Goal: Feedback & Contribution: Submit feedback/report problem

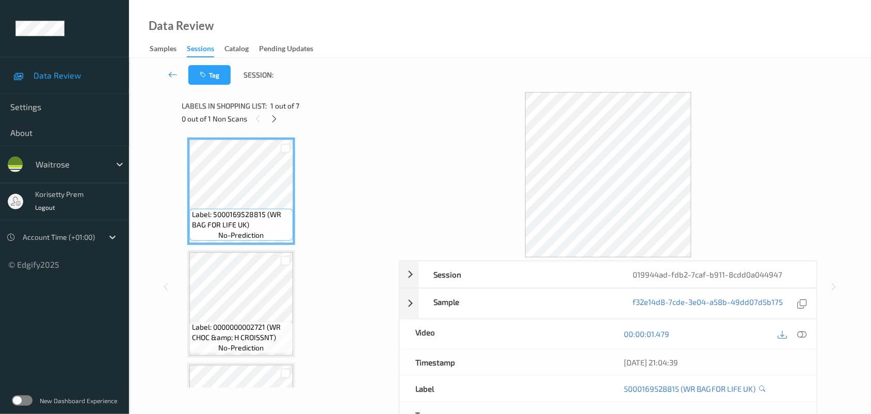
click at [514, 96] on div at bounding box center [609, 174] width 420 height 165
click at [272, 118] on icon at bounding box center [274, 118] width 9 height 9
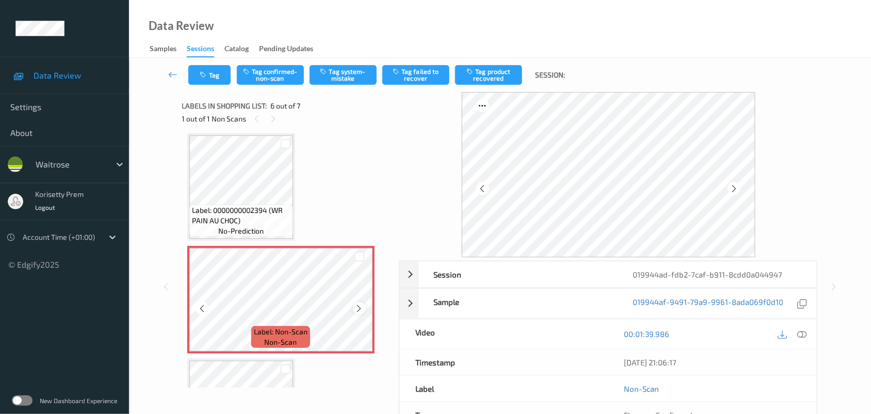
click at [361, 306] on icon at bounding box center [359, 308] width 9 height 9
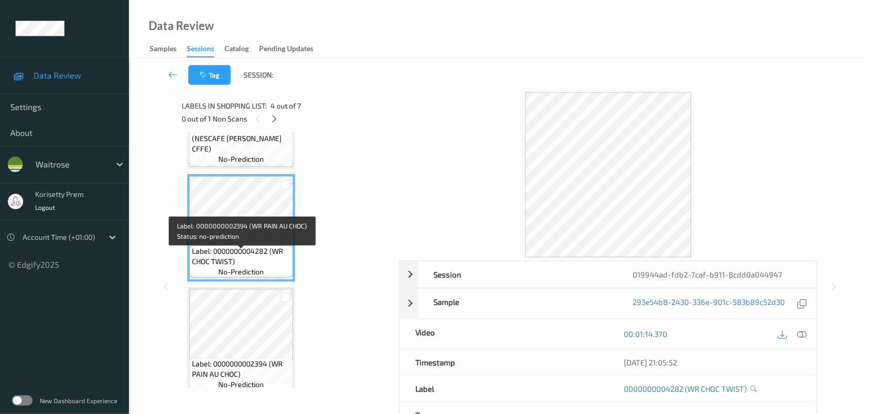
scroll to position [278, 0]
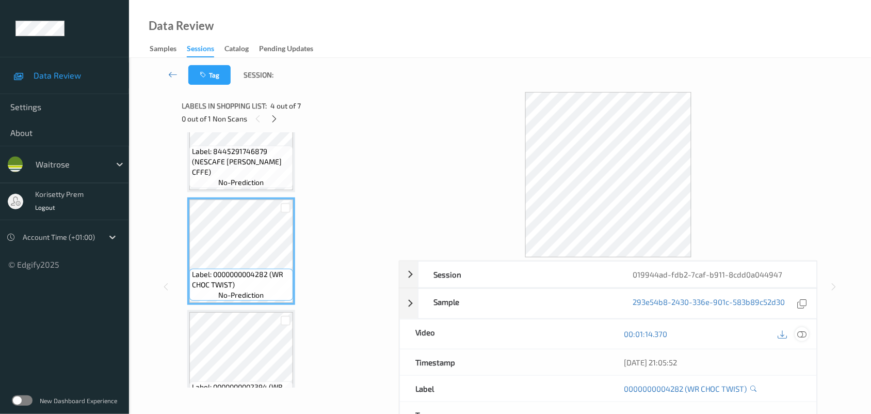
click at [798, 336] on icon at bounding box center [802, 333] width 9 height 9
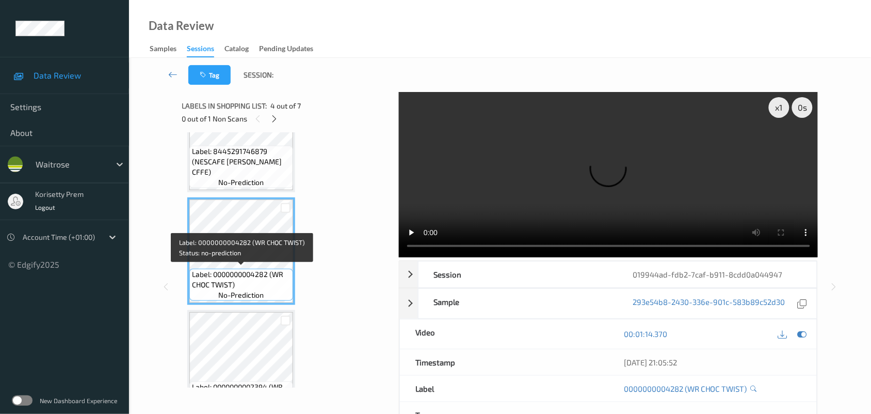
scroll to position [342, 0]
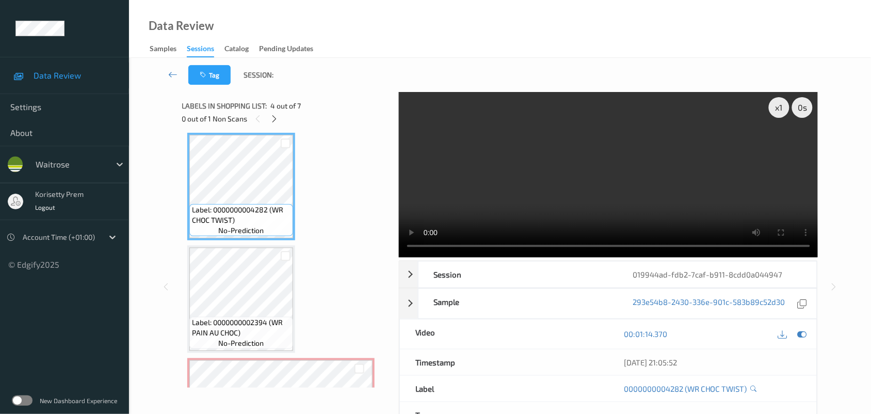
click at [535, 191] on video at bounding box center [609, 174] width 420 height 165
click at [486, 172] on video at bounding box center [609, 174] width 420 height 165
click at [610, 183] on video at bounding box center [609, 174] width 420 height 165
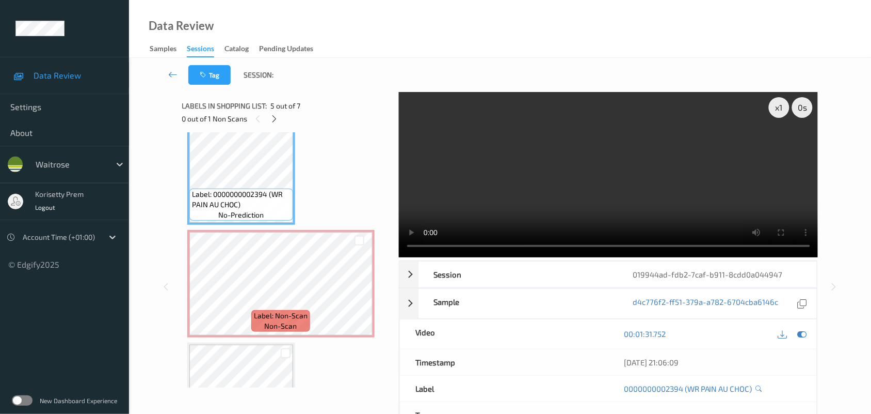
scroll to position [471, 0]
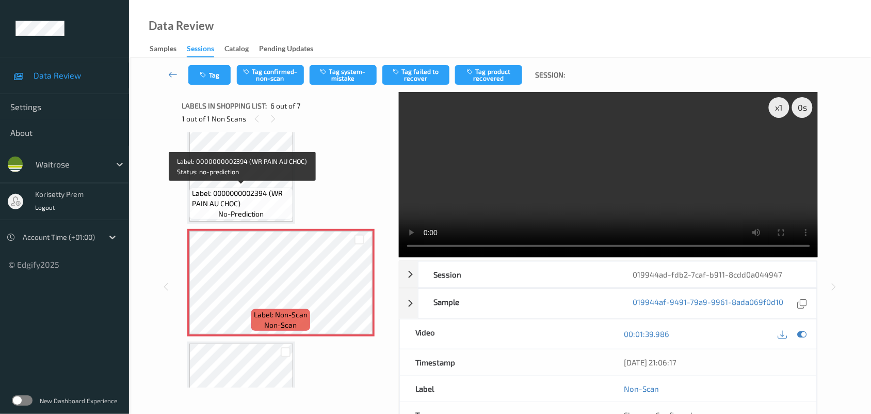
click at [249, 187] on div "Label: 0000000002394 (WR PAIN AU CHOC) no-prediction" at bounding box center [241, 203] width 104 height 32
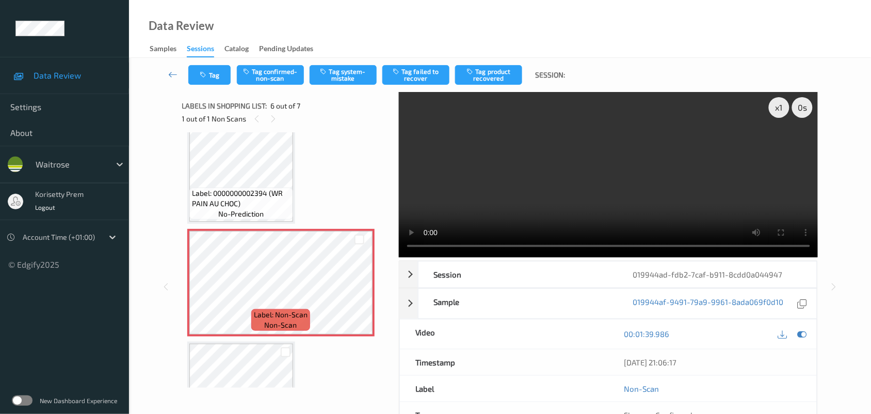
click at [506, 193] on video at bounding box center [609, 174] width 420 height 165
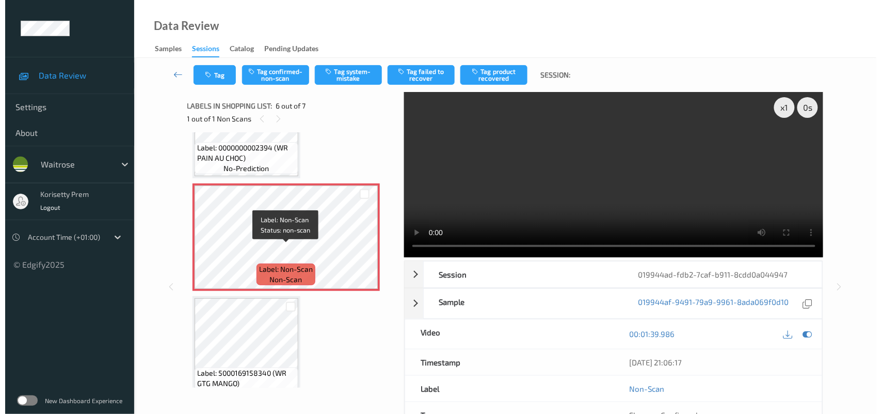
scroll to position [536, 0]
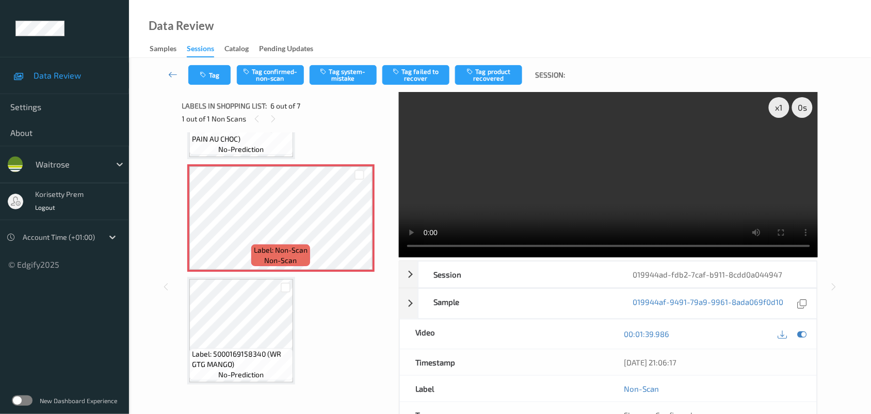
click at [568, 182] on video at bounding box center [609, 174] width 420 height 165
click at [486, 181] on video at bounding box center [609, 174] width 420 height 165
click at [350, 71] on button "Tag system-mistake" at bounding box center [343, 75] width 67 height 20
click at [214, 78] on button "Tag" at bounding box center [209, 75] width 42 height 20
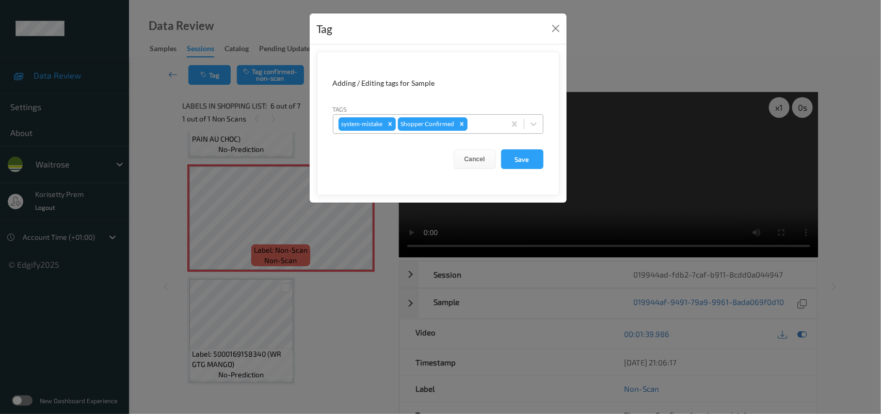
click at [487, 126] on div at bounding box center [485, 124] width 30 height 12
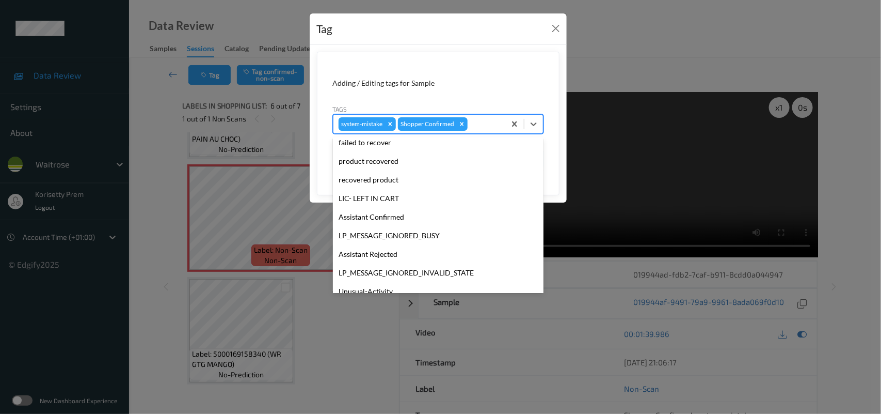
scroll to position [257, 0]
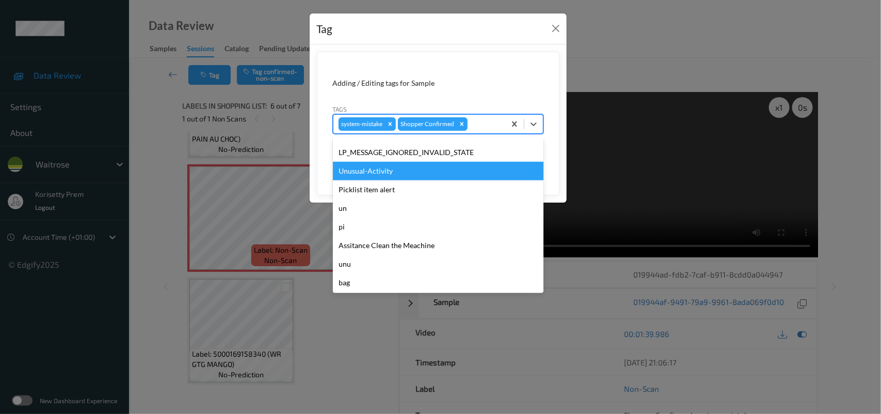
click at [386, 173] on div "Unusual-Activity" at bounding box center [438, 171] width 211 height 19
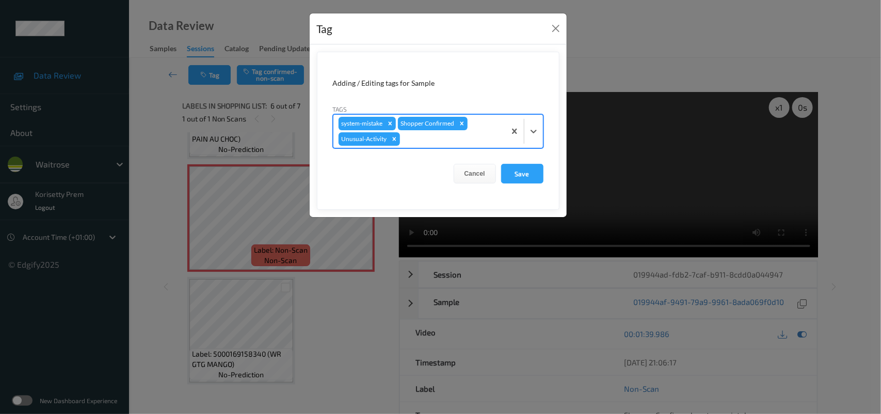
click at [432, 138] on div at bounding box center [451, 139] width 98 height 12
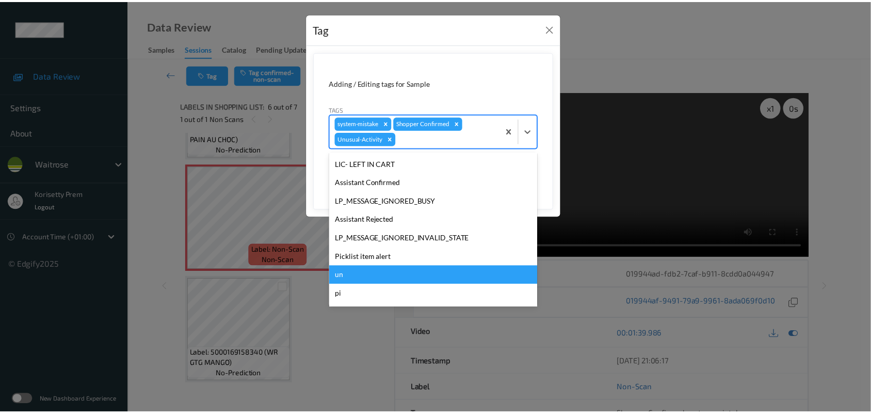
scroll to position [239, 0]
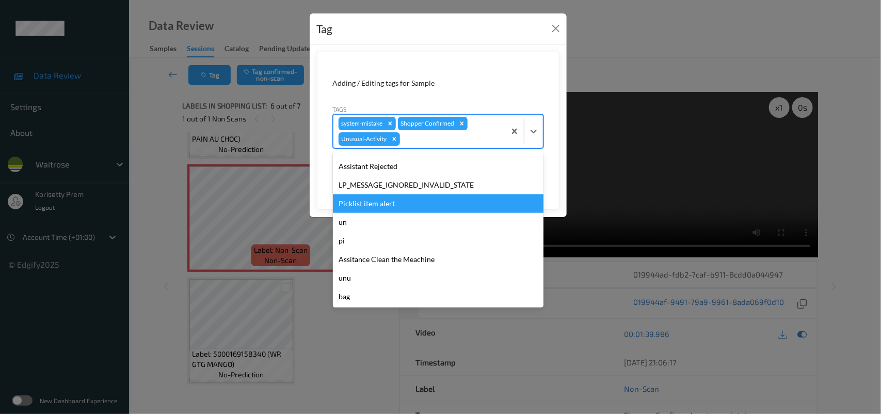
click at [369, 204] on div "Picklist item alert" at bounding box center [438, 203] width 211 height 19
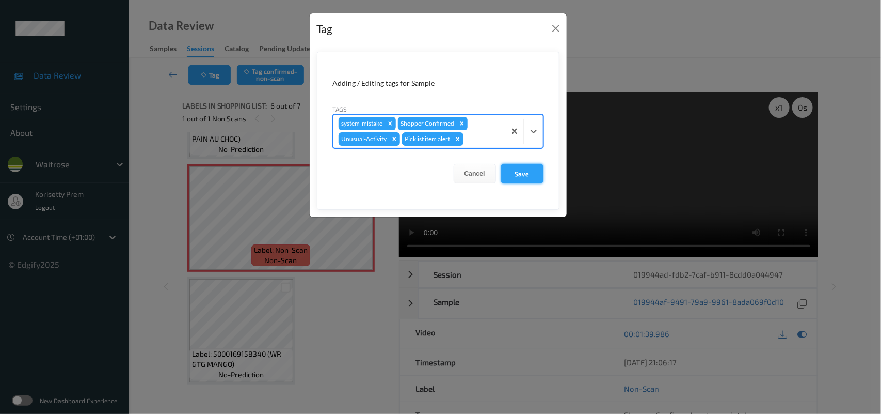
click at [528, 169] on button "Save" at bounding box center [522, 174] width 42 height 20
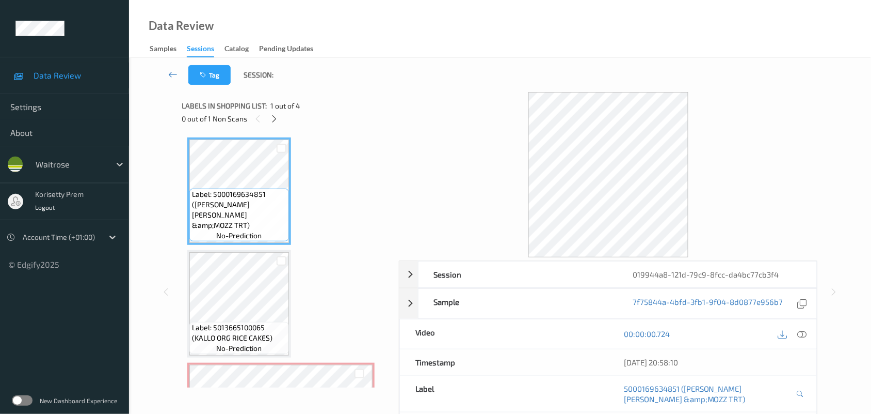
click at [344, 65] on div "Tag Session:" at bounding box center [500, 75] width 700 height 34
click at [804, 334] on icon at bounding box center [802, 333] width 9 height 9
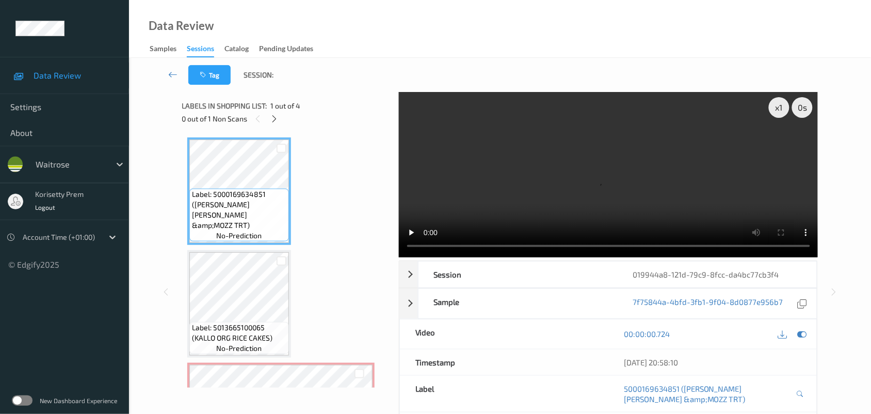
click at [672, 147] on video at bounding box center [609, 174] width 420 height 165
click at [641, 165] on video at bounding box center [609, 174] width 420 height 165
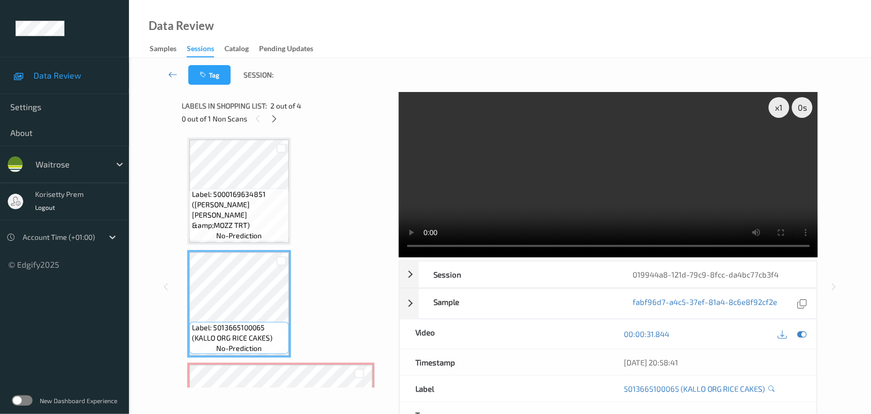
click at [561, 180] on video at bounding box center [609, 174] width 420 height 165
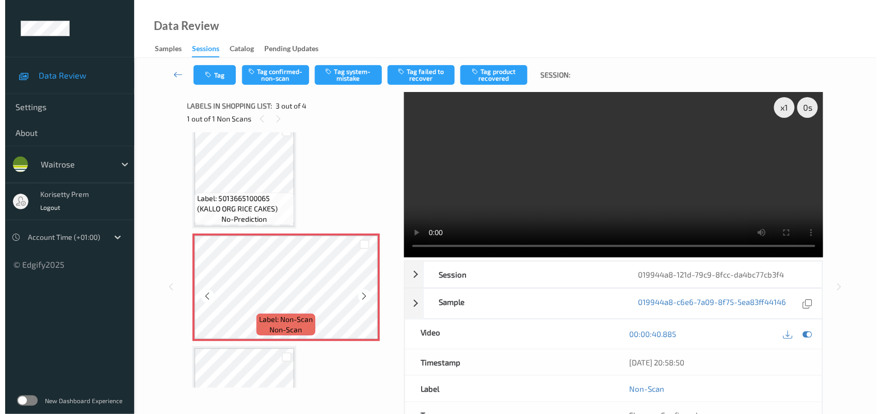
scroll to position [199, 0]
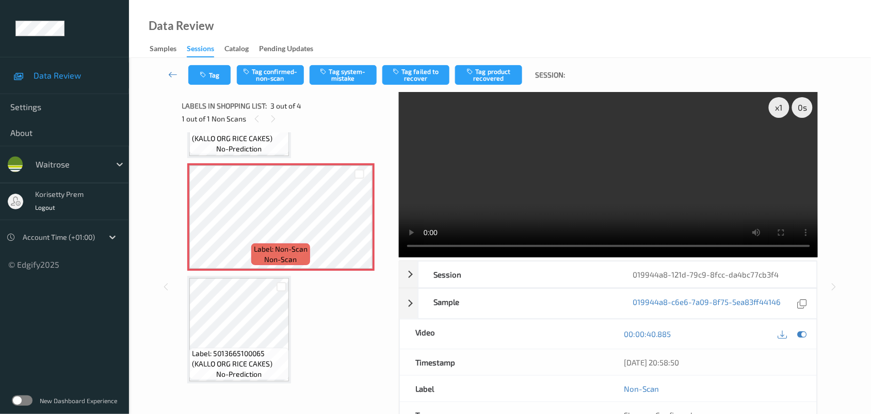
click at [605, 154] on video at bounding box center [609, 174] width 420 height 165
click at [292, 313] on div "Label: 5000169634851 (WR ESS TOM &amp;MOZZ TRT) no-prediction Label: 5013665100…" at bounding box center [286, 160] width 199 height 445
click at [353, 70] on button "Tag system-mistake" at bounding box center [343, 75] width 67 height 20
click at [210, 79] on button "Tag" at bounding box center [209, 75] width 42 height 20
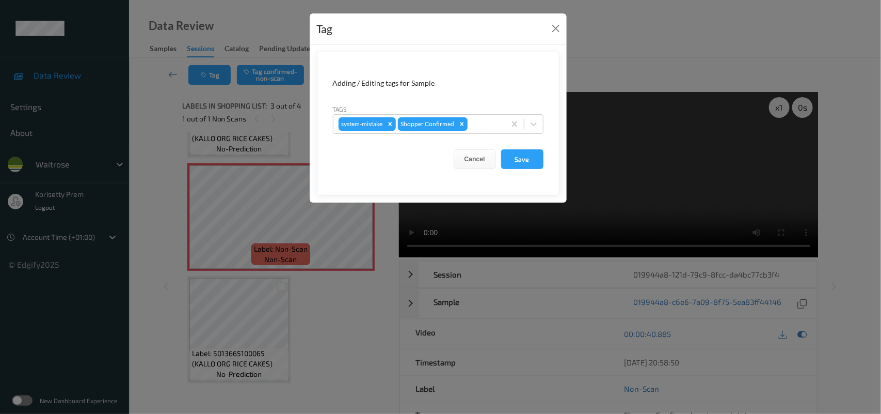
click at [493, 135] on form "Adding / Editing tags for Sample Tags system-mistake Shopper Confirmed Cancel S…" at bounding box center [438, 124] width 243 height 144
click at [491, 129] on div at bounding box center [485, 124] width 30 height 12
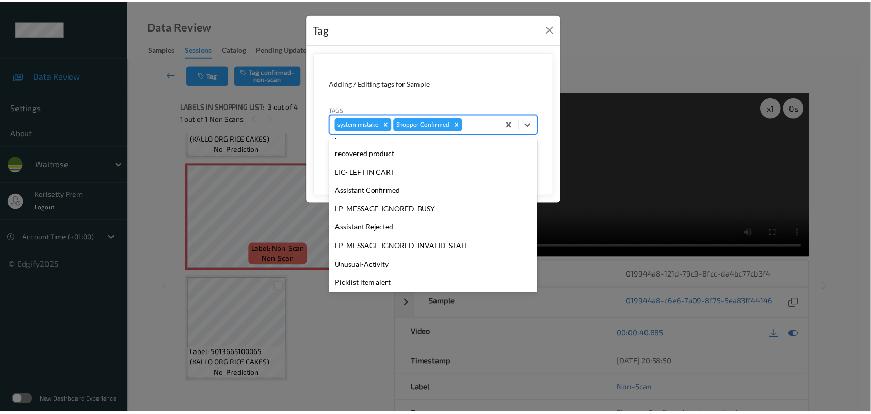
scroll to position [257, 0]
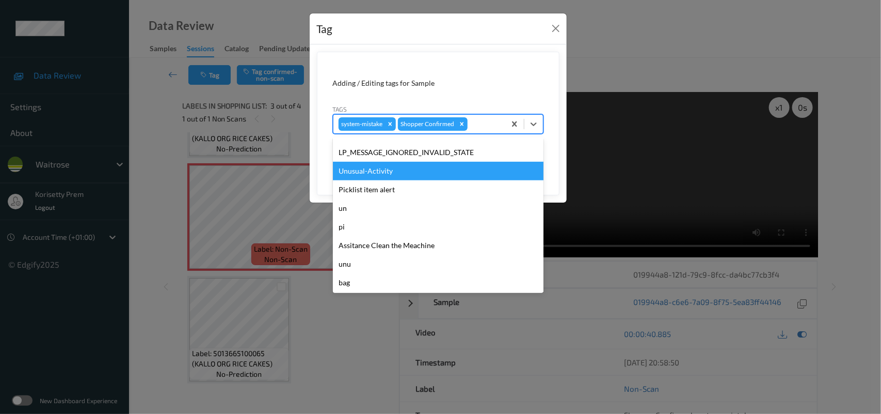
click at [377, 165] on div "Unusual-Activity" at bounding box center [438, 171] width 211 height 19
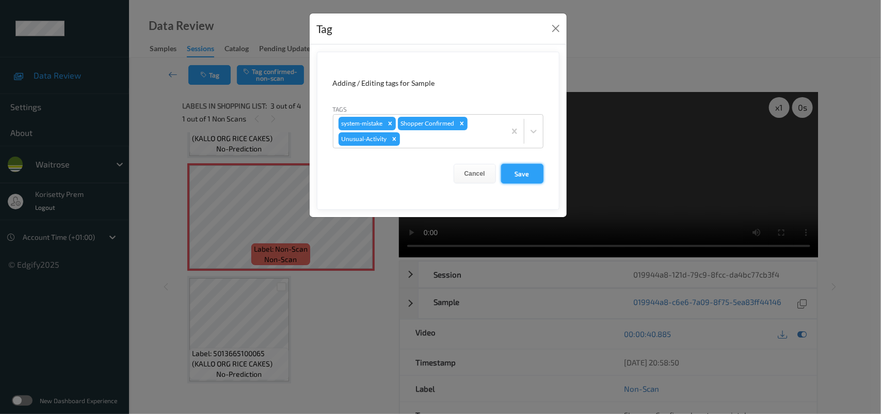
click at [535, 178] on button "Save" at bounding box center [522, 174] width 42 height 20
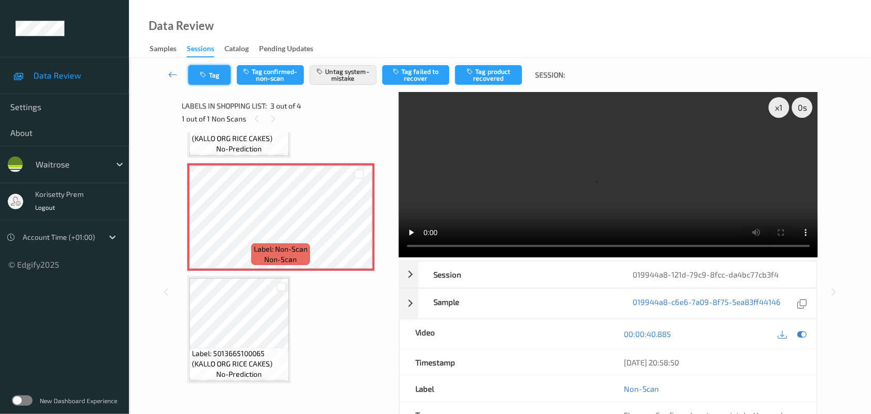
click at [209, 82] on button "Tag" at bounding box center [209, 75] width 42 height 20
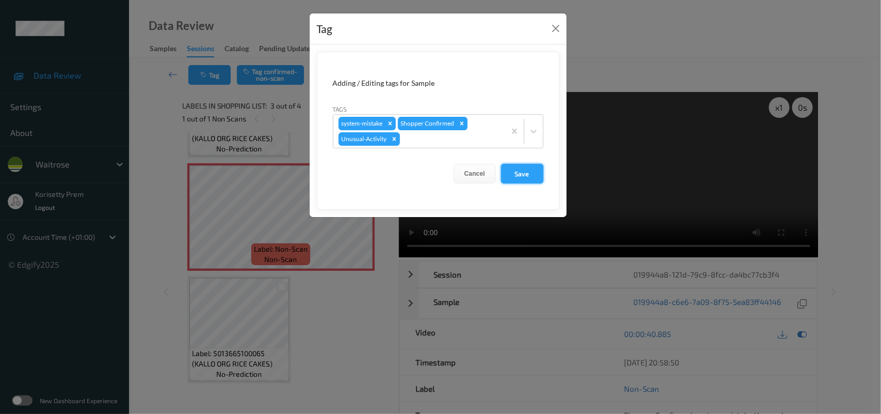
click at [525, 177] on button "Save" at bounding box center [522, 174] width 42 height 20
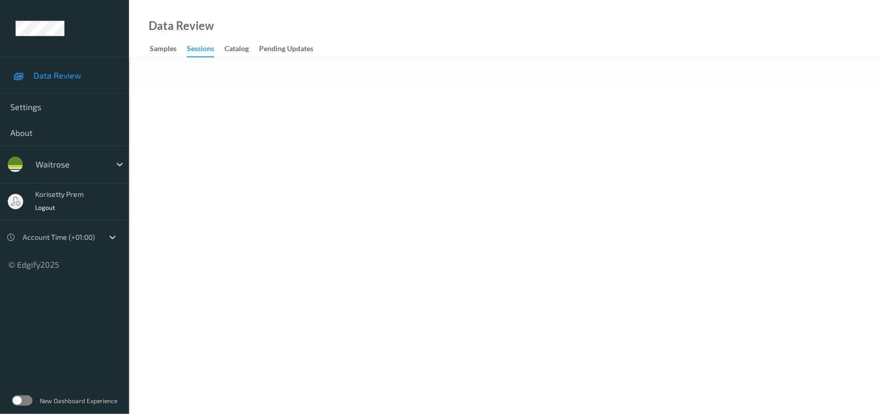
click at [632, 102] on body "Data Review Settings About waitrose korisetty prem Logout Account Time (+01:00)…" at bounding box center [440, 207] width 881 height 414
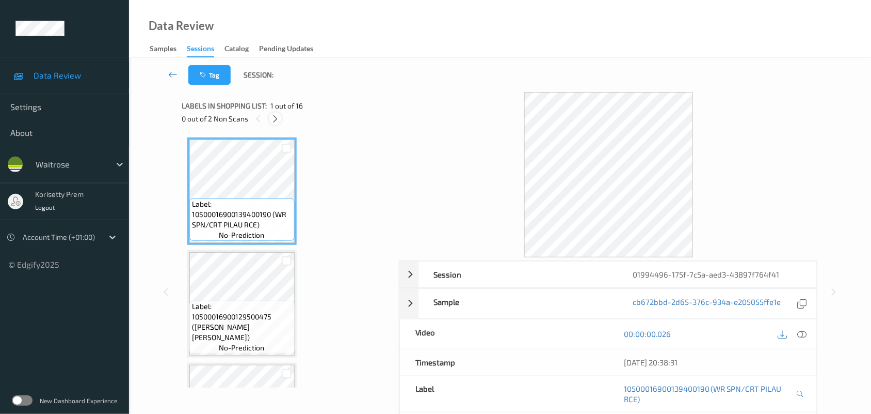
click at [275, 120] on icon at bounding box center [275, 118] width 9 height 9
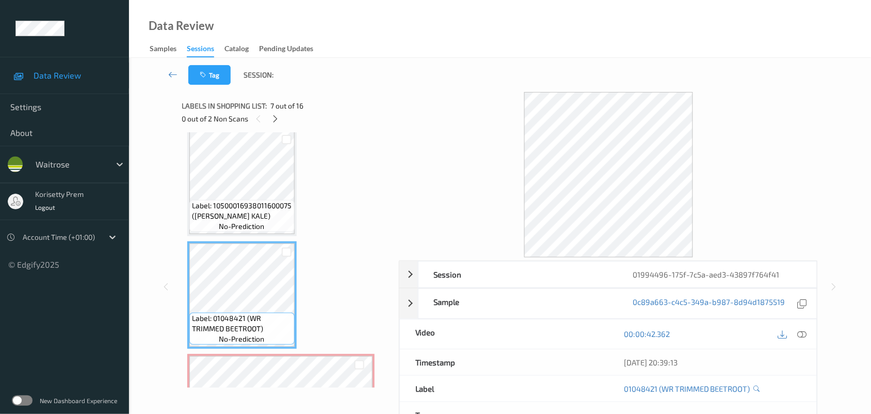
scroll to position [550, 0]
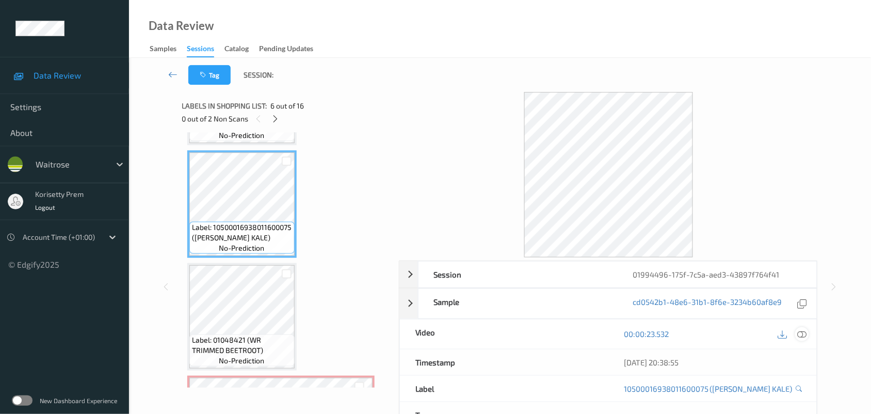
click at [805, 334] on icon at bounding box center [802, 333] width 9 height 9
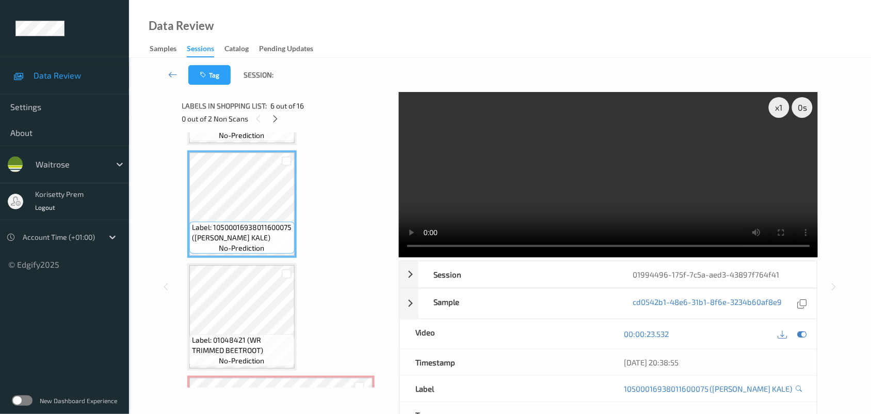
click at [507, 181] on video at bounding box center [609, 174] width 420 height 165
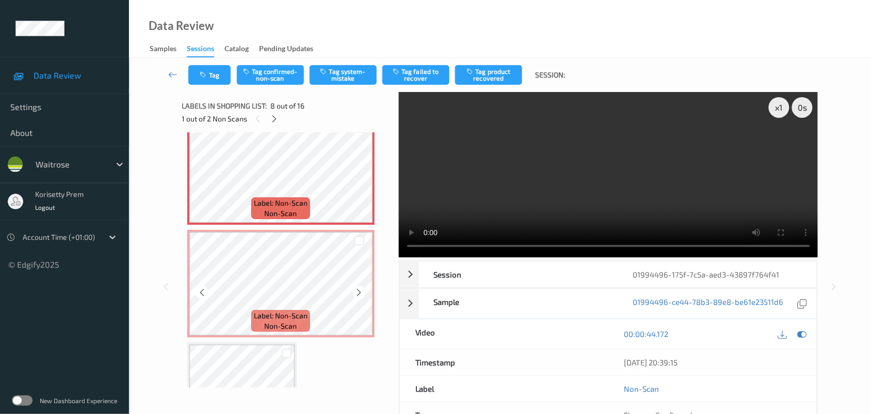
scroll to position [743, 0]
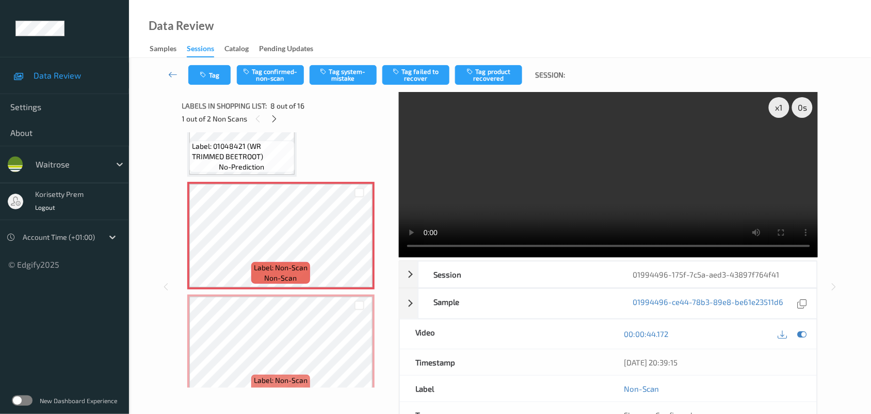
click at [240, 154] on span "Label: 01048421 (WR TRIMMED BEETROOT)" at bounding box center [242, 151] width 100 height 21
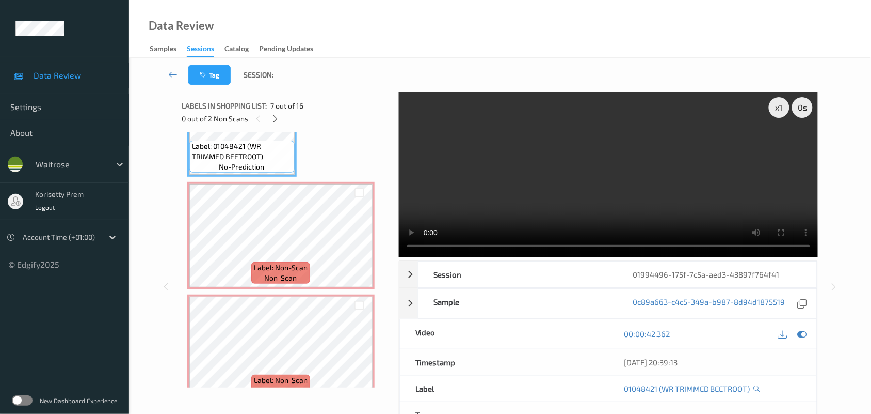
scroll to position [808, 0]
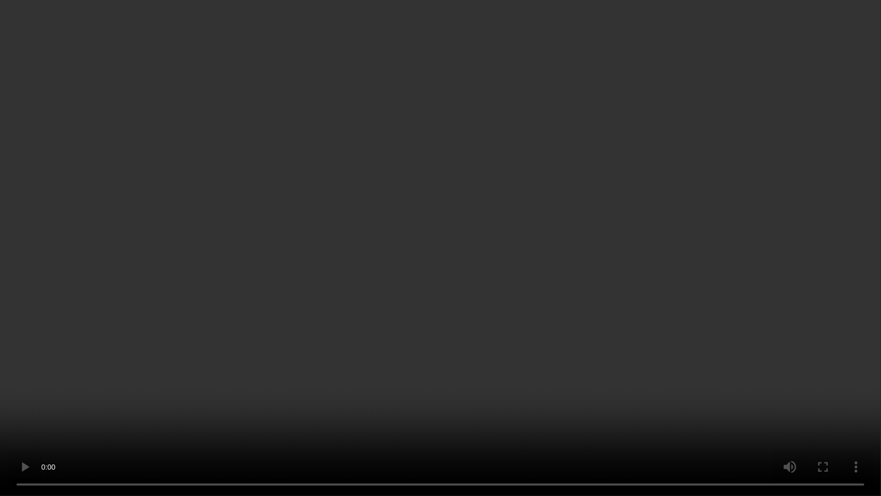
click at [835, 26] on video at bounding box center [440, 248] width 881 height 496
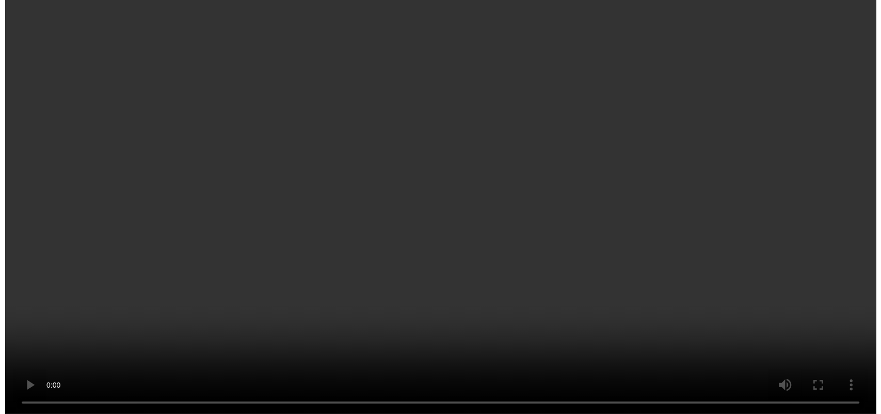
scroll to position [614, 0]
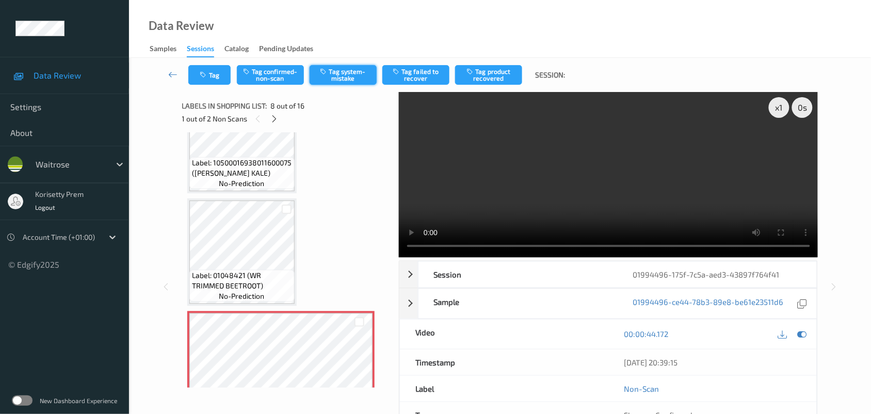
click at [344, 81] on button "Tag system-mistake" at bounding box center [343, 75] width 67 height 20
click at [201, 73] on icon "button" at bounding box center [204, 74] width 9 height 7
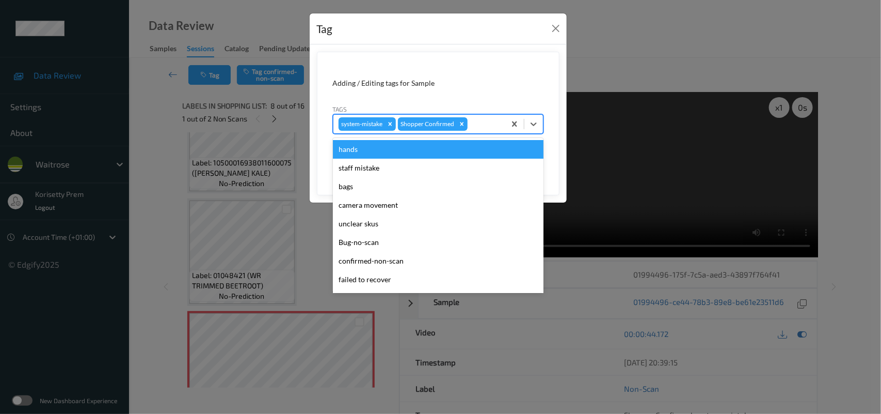
click at [468, 125] on div "system-mistake Shopper Confirmed" at bounding box center [420, 124] width 172 height 18
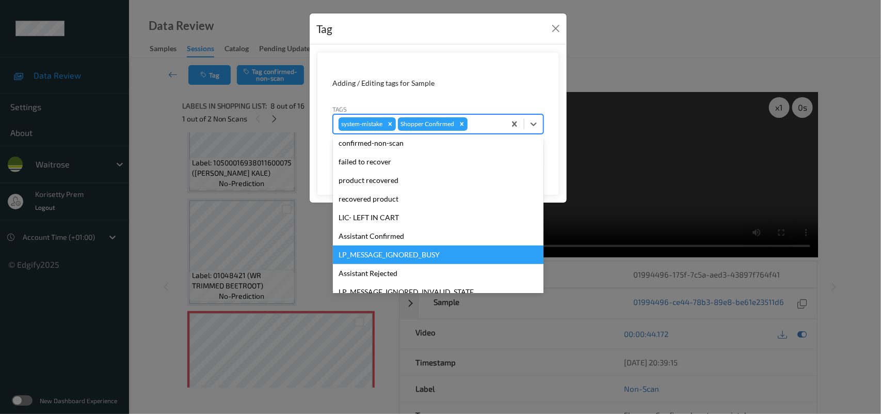
scroll to position [194, 0]
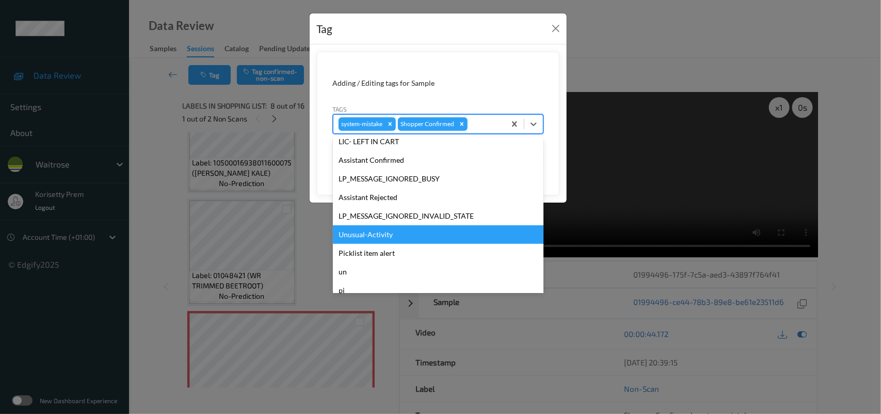
click at [369, 235] on div "Unusual-Activity" at bounding box center [438, 234] width 211 height 19
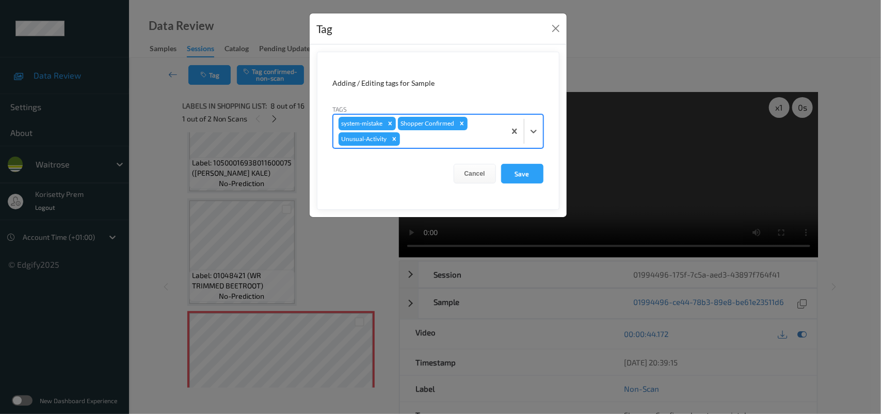
click at [422, 132] on div "system-mistake Shopper Confirmed Unusual-Activity" at bounding box center [420, 131] width 172 height 33
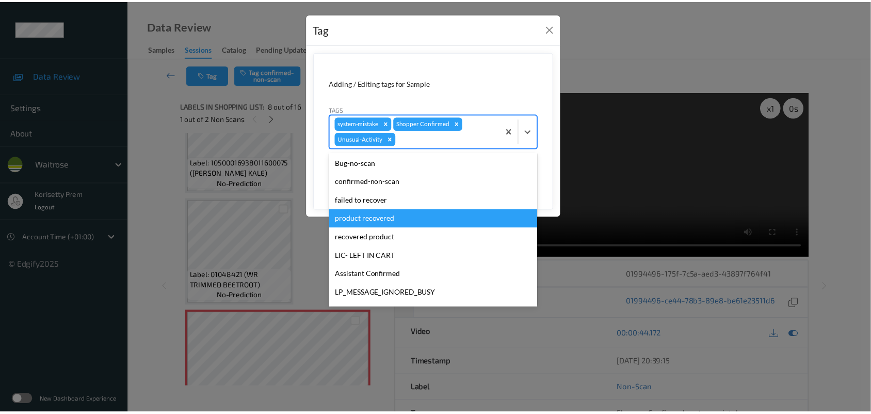
scroll to position [185, 0]
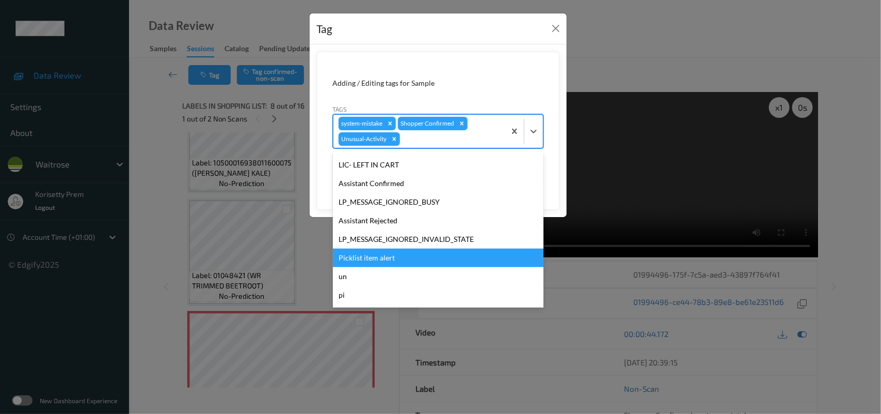
click at [362, 251] on div "Picklist item alert" at bounding box center [438, 257] width 211 height 19
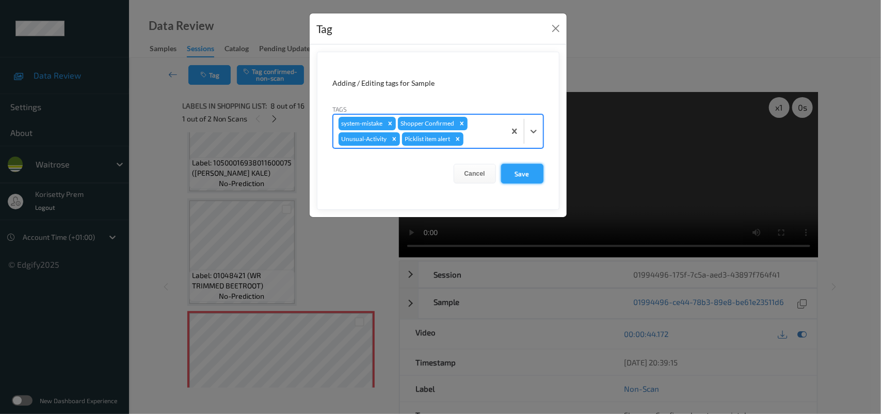
click at [527, 179] on button "Save" at bounding box center [522, 174] width 42 height 20
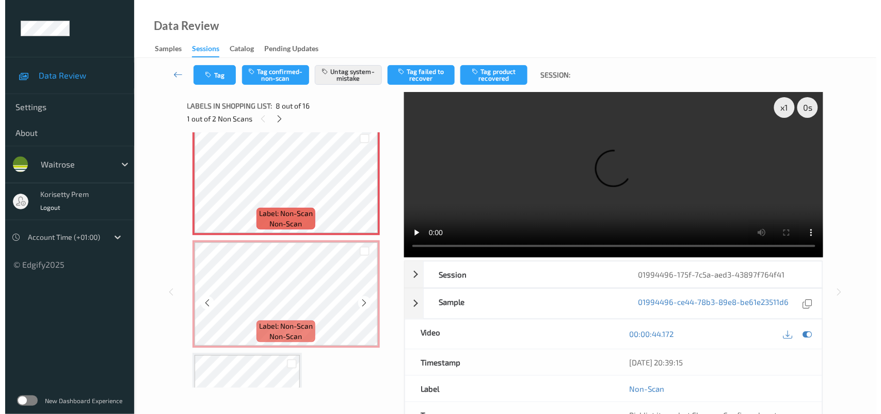
scroll to position [808, 0]
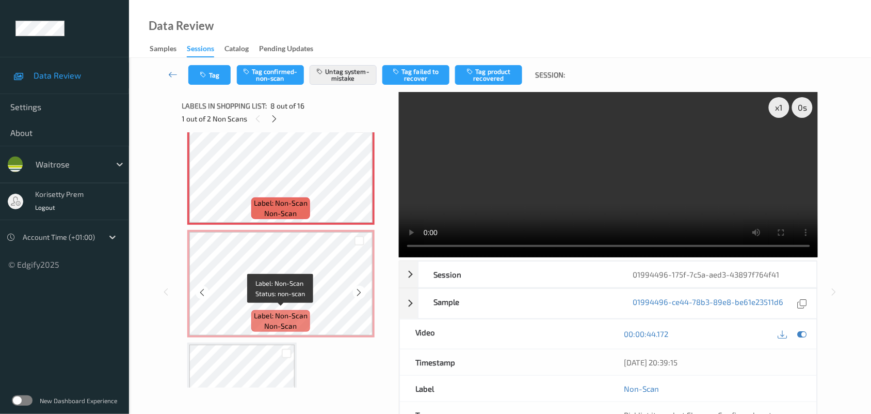
click at [287, 313] on span "Label: Non-Scan" at bounding box center [281, 315] width 54 height 10
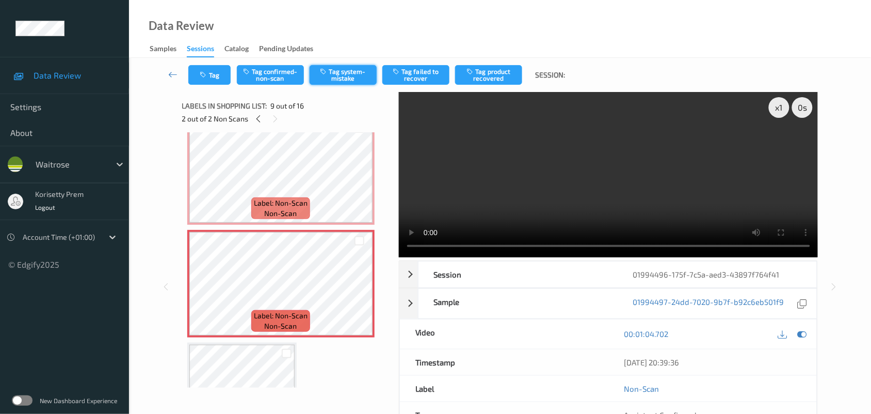
click at [362, 75] on button "Tag system-mistake" at bounding box center [343, 75] width 67 height 20
click at [209, 80] on button "Tag" at bounding box center [209, 75] width 42 height 20
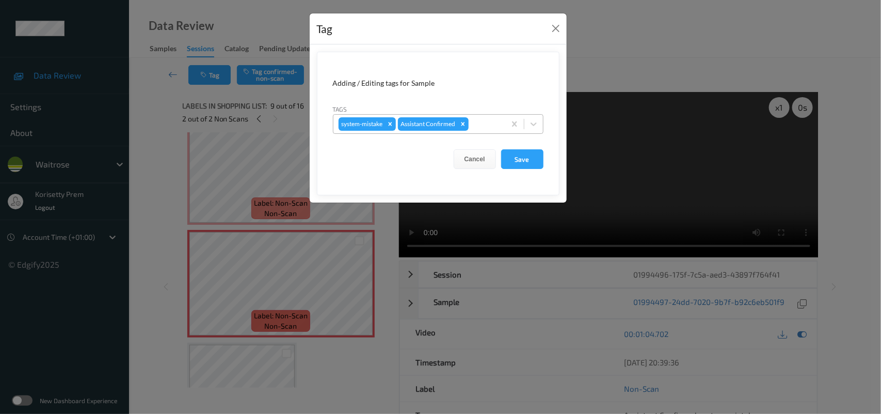
click at [491, 126] on div at bounding box center [485, 124] width 29 height 12
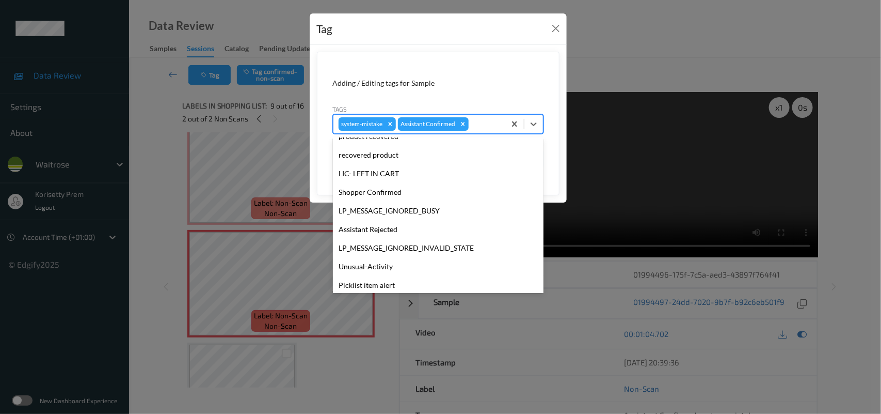
scroll to position [257, 0]
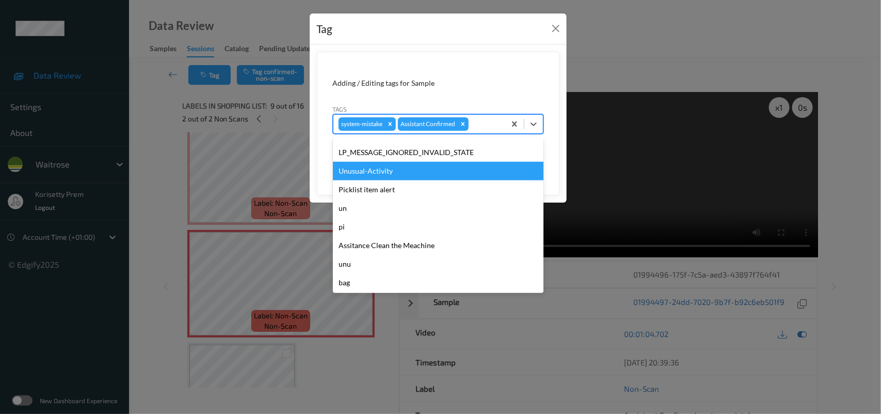
click at [367, 169] on div "Unusual-Activity" at bounding box center [438, 171] width 211 height 19
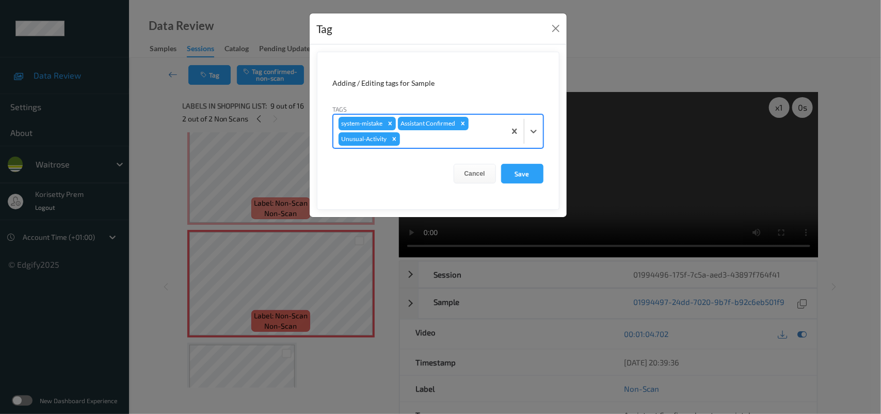
click at [426, 143] on div at bounding box center [451, 139] width 98 height 12
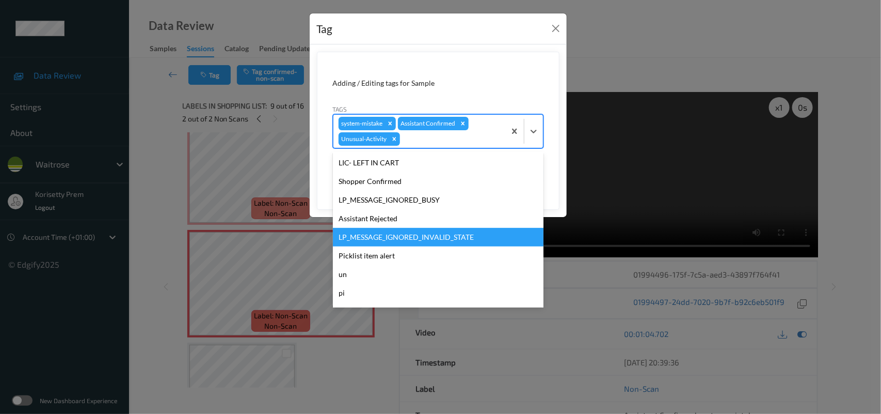
scroll to position [239, 0]
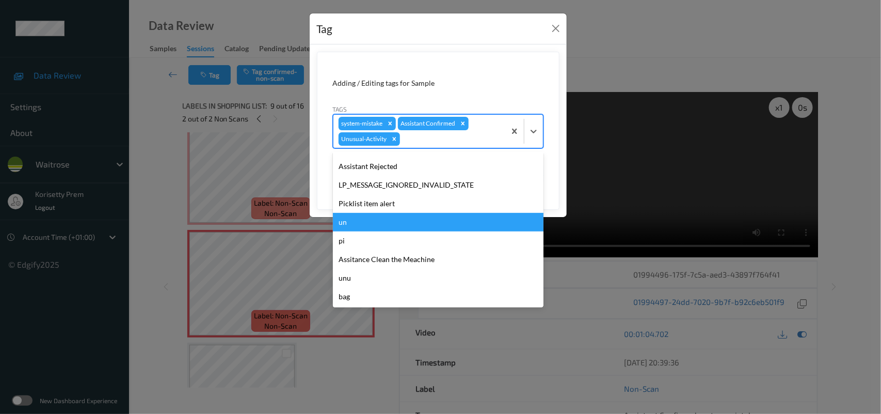
click at [385, 213] on div "un" at bounding box center [438, 222] width 211 height 19
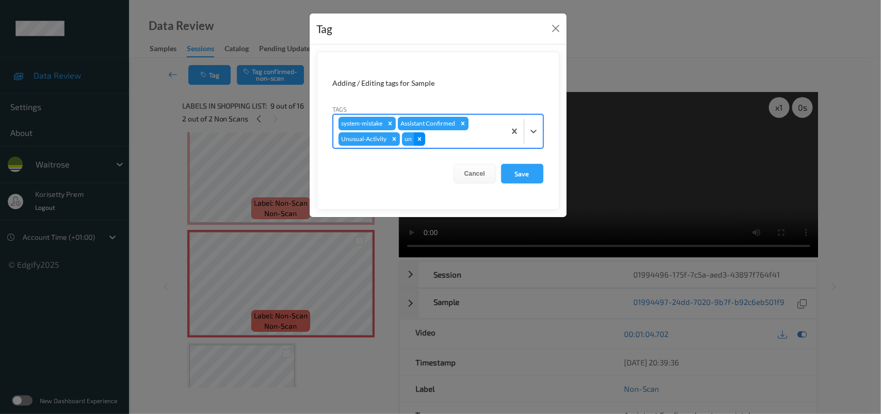
click at [420, 139] on icon "Remove un" at bounding box center [419, 138] width 7 height 7
click at [426, 137] on div at bounding box center [451, 139] width 98 height 12
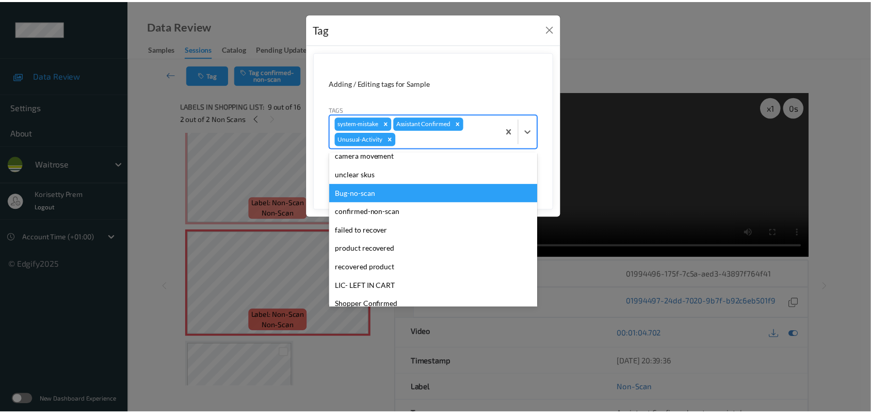
scroll to position [173, 0]
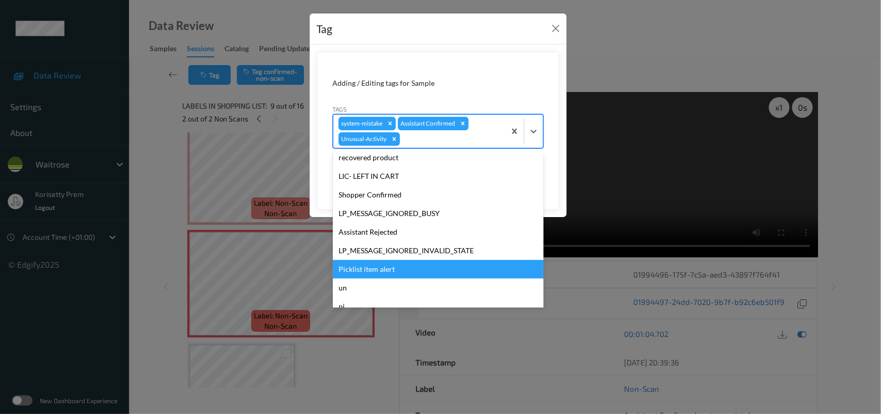
click at [367, 271] on div "Picklist item alert" at bounding box center [438, 269] width 211 height 19
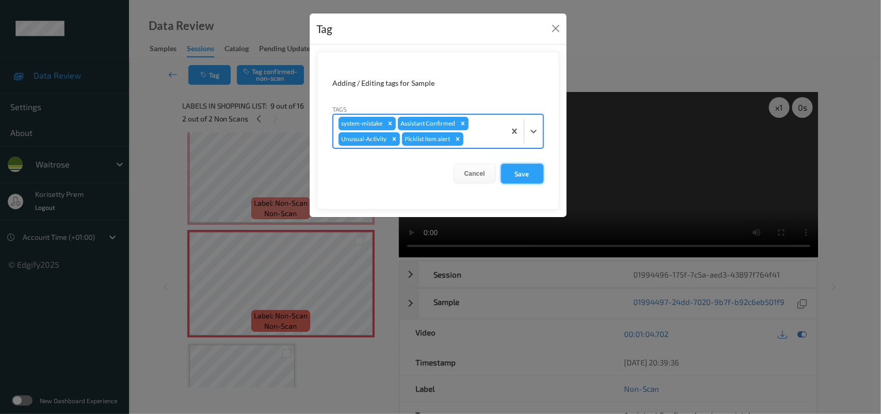
click at [523, 166] on button "Save" at bounding box center [522, 174] width 42 height 20
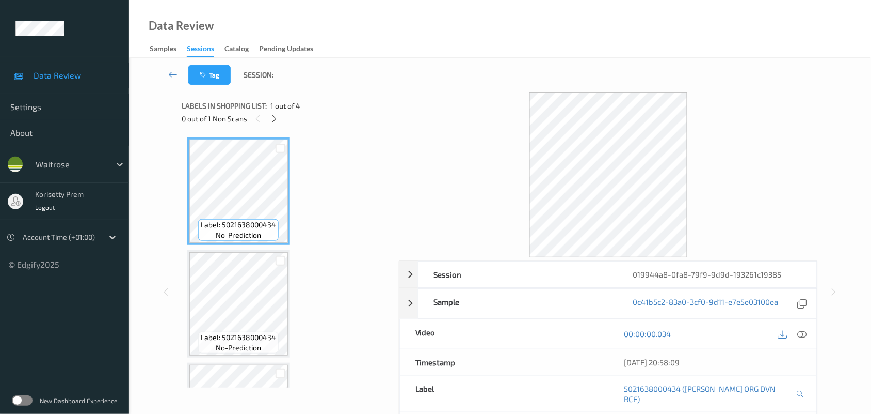
click at [326, 93] on div "Labels in shopping list: 1 out of 4 0 out of 1 Non Scans" at bounding box center [287, 112] width 210 height 40
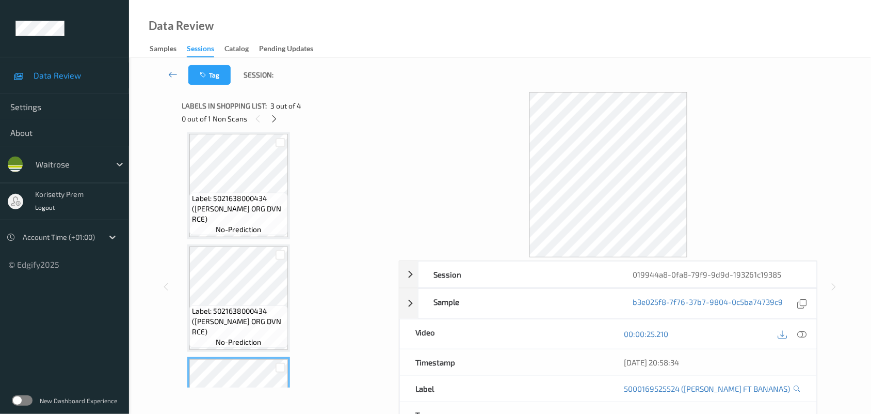
scroll to position [199, 0]
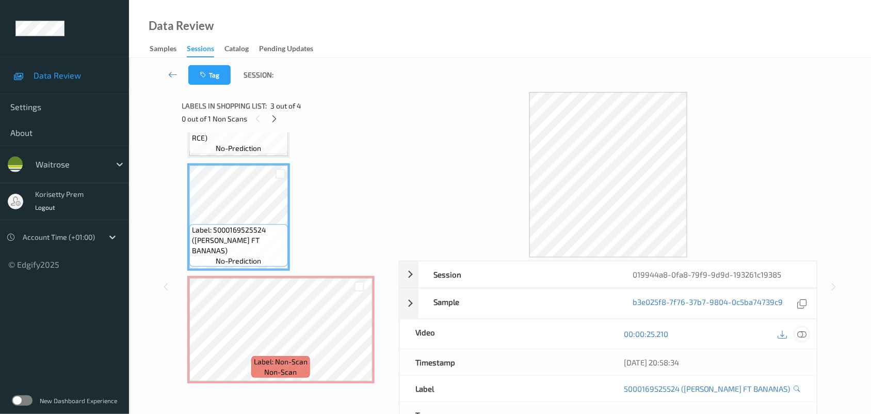
click at [806, 331] on icon at bounding box center [802, 333] width 9 height 9
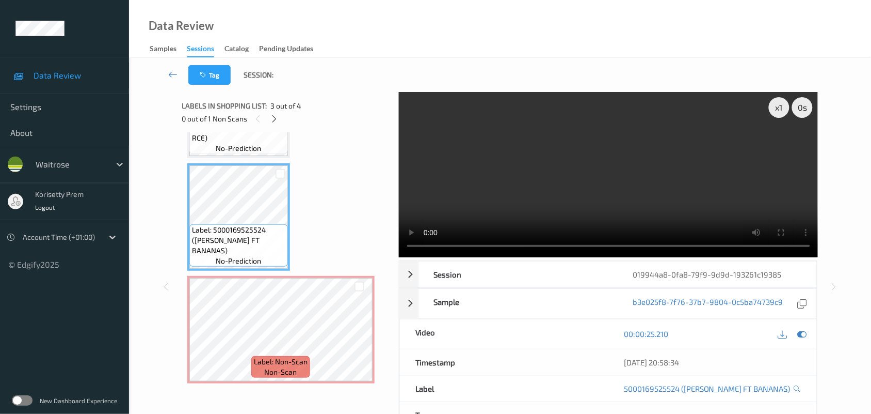
click at [502, 174] on video at bounding box center [609, 174] width 420 height 165
click at [617, 182] on video at bounding box center [609, 174] width 420 height 165
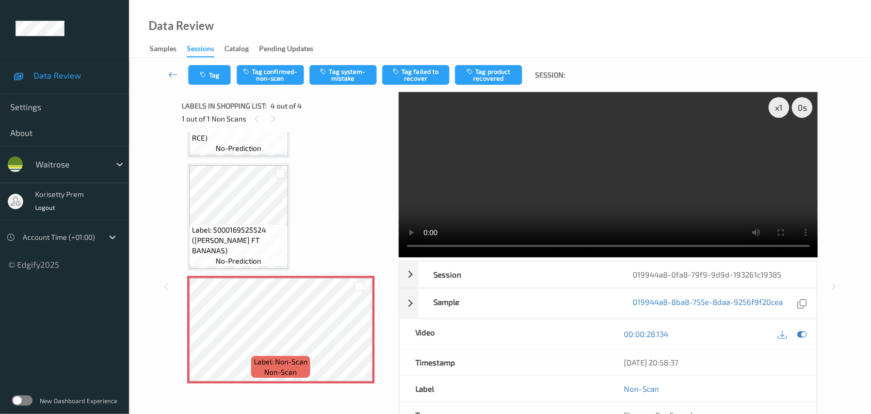
click at [561, 183] on video at bounding box center [609, 174] width 420 height 165
click at [359, 337] on icon at bounding box center [359, 338] width 9 height 9
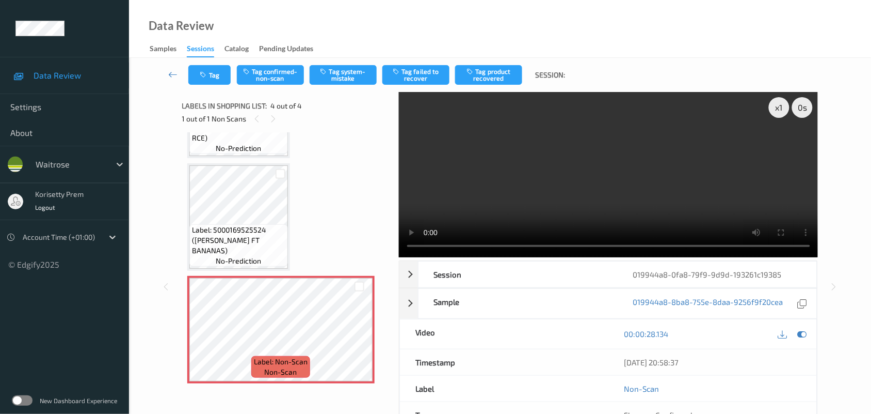
click at [499, 192] on video at bounding box center [609, 174] width 420 height 165
click at [342, 66] on button "Tag system-mistake" at bounding box center [343, 75] width 67 height 20
click at [210, 70] on button "Tag" at bounding box center [209, 75] width 42 height 20
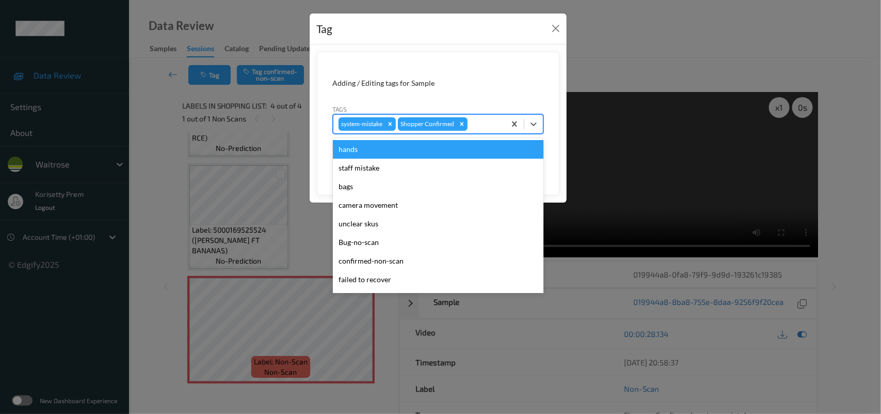
click at [486, 118] on div at bounding box center [485, 124] width 30 height 12
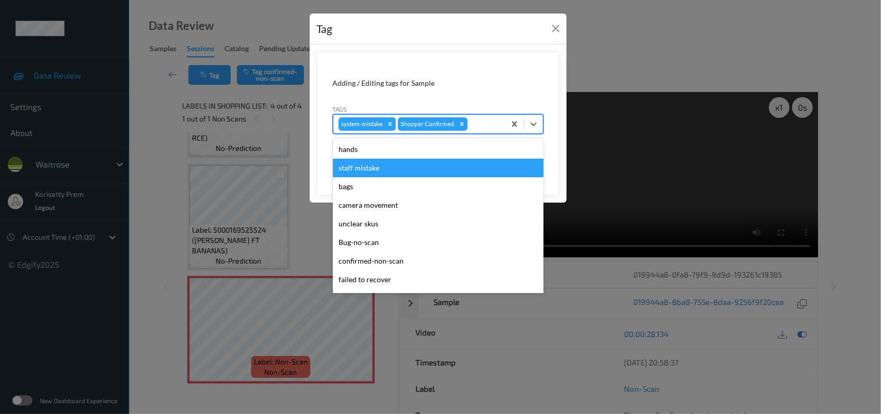
click at [359, 185] on div "bags" at bounding box center [438, 186] width 211 height 19
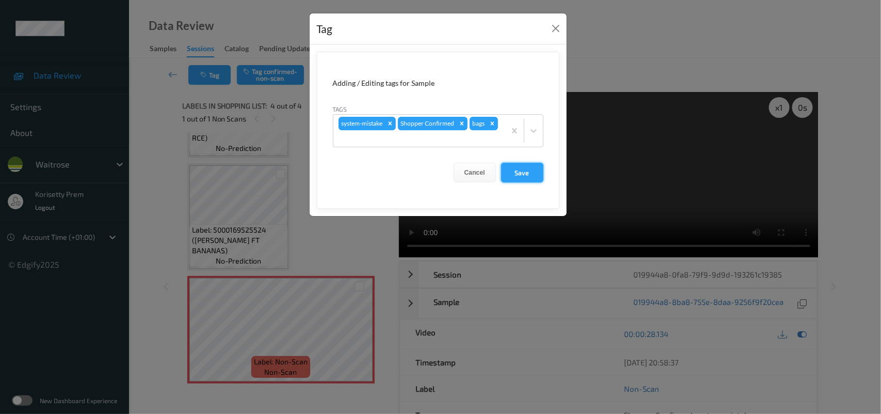
click at [522, 172] on button "Save" at bounding box center [522, 173] width 42 height 20
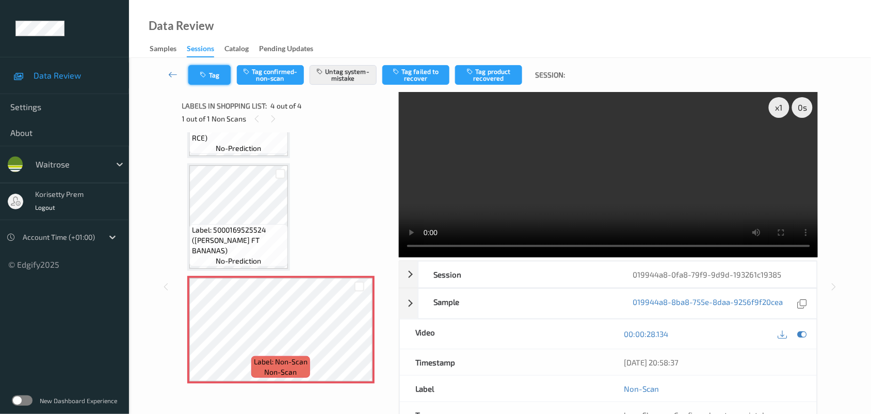
click at [212, 76] on button "Tag" at bounding box center [209, 75] width 42 height 20
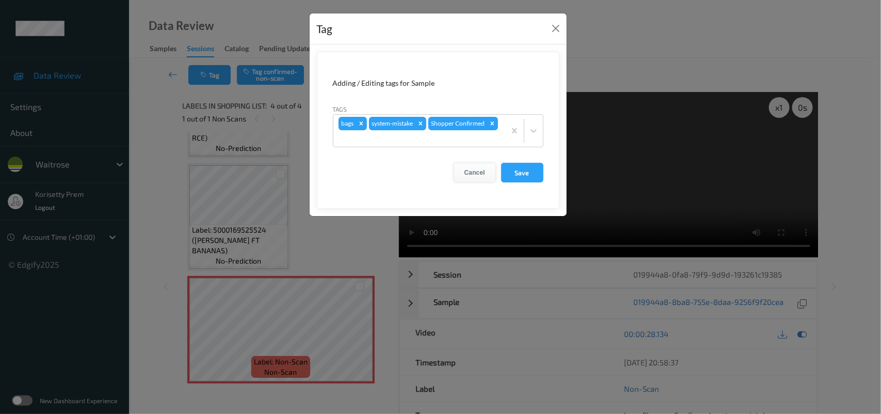
click at [470, 173] on button "Cancel" at bounding box center [475, 173] width 42 height 20
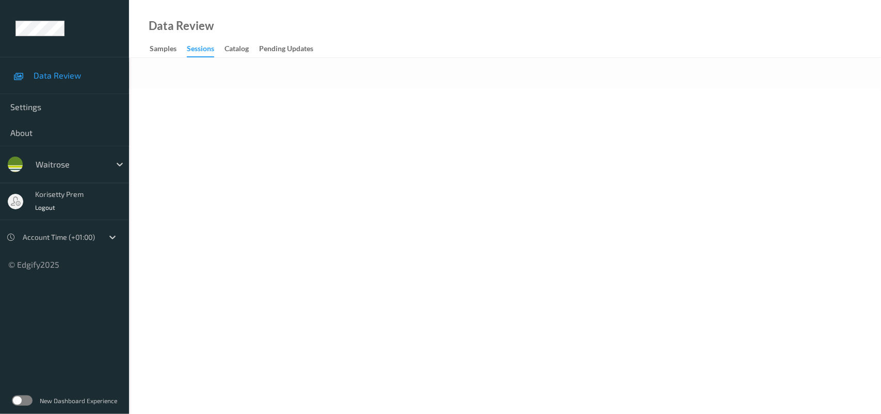
click at [512, 81] on div at bounding box center [505, 73] width 752 height 31
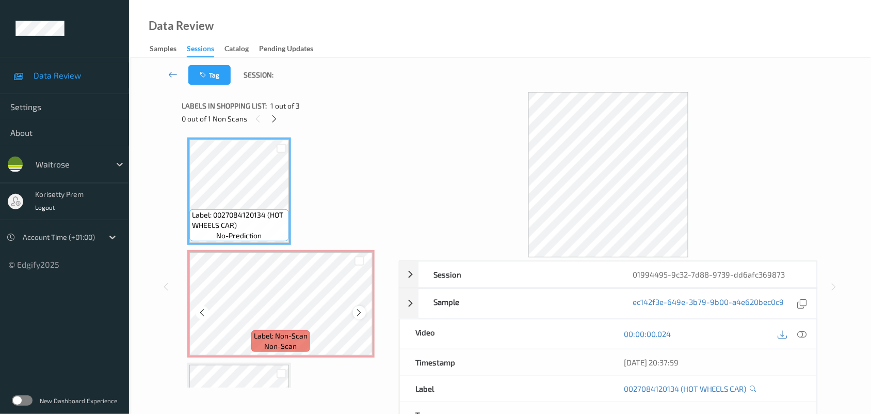
click at [357, 314] on icon at bounding box center [359, 312] width 9 height 9
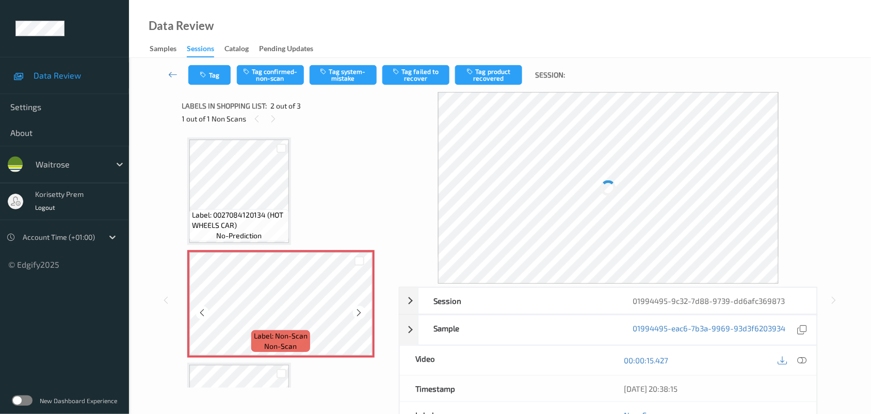
click at [357, 314] on icon at bounding box center [359, 312] width 9 height 9
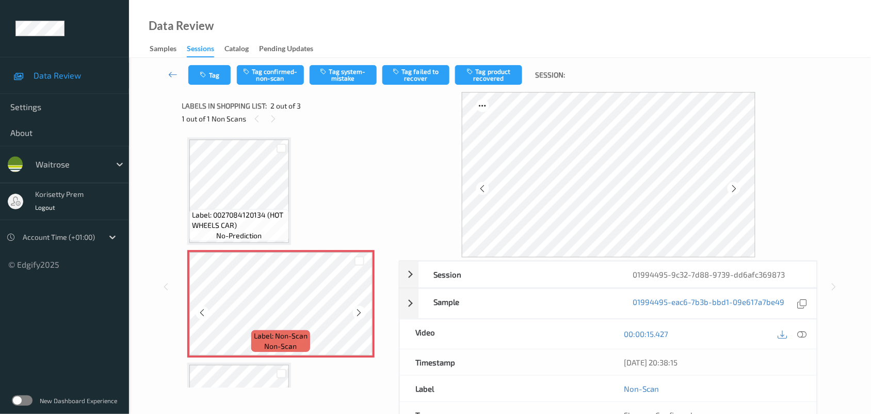
click at [357, 314] on icon at bounding box center [359, 312] width 9 height 9
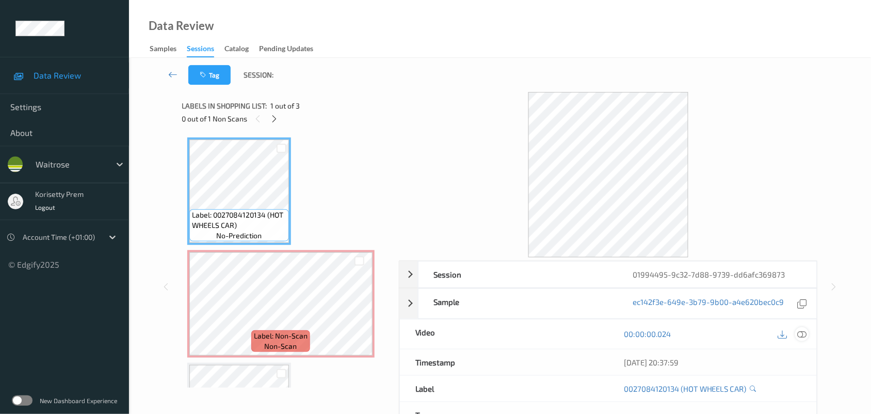
click at [801, 331] on icon at bounding box center [802, 333] width 9 height 9
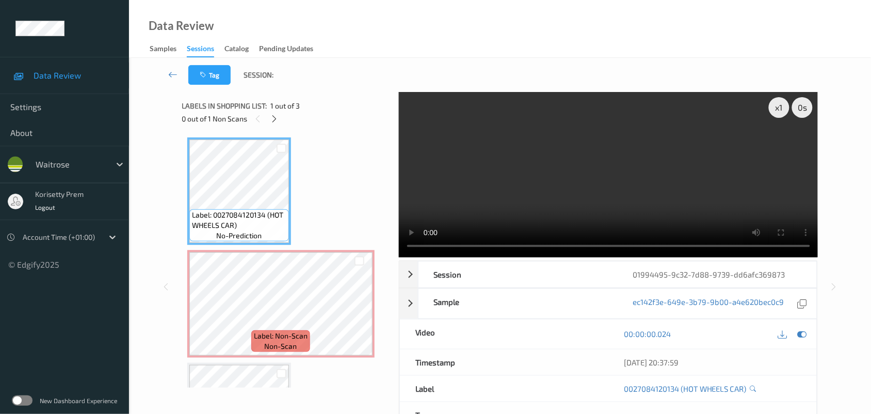
click at [548, 166] on video at bounding box center [609, 174] width 420 height 165
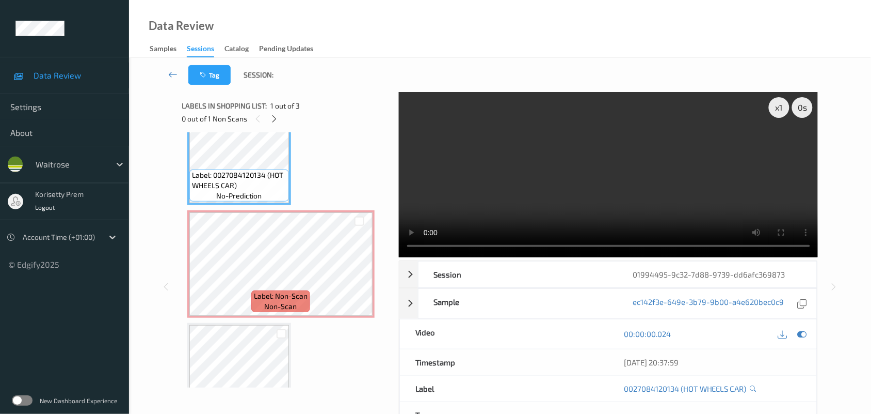
scroll to position [87, 0]
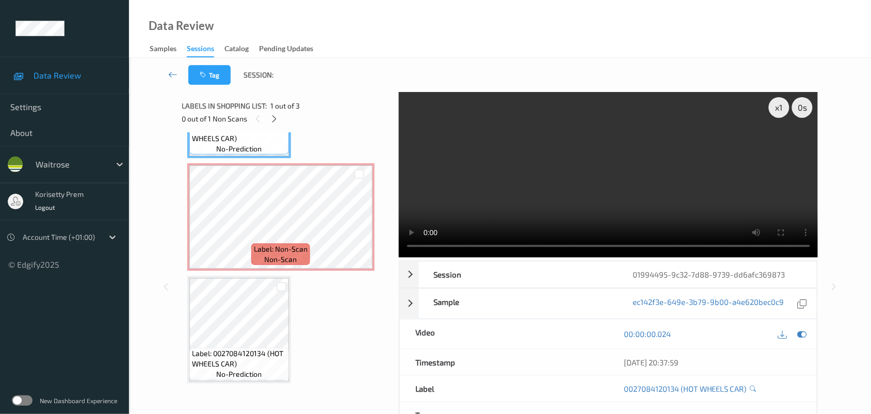
click at [475, 212] on video at bounding box center [609, 174] width 420 height 165
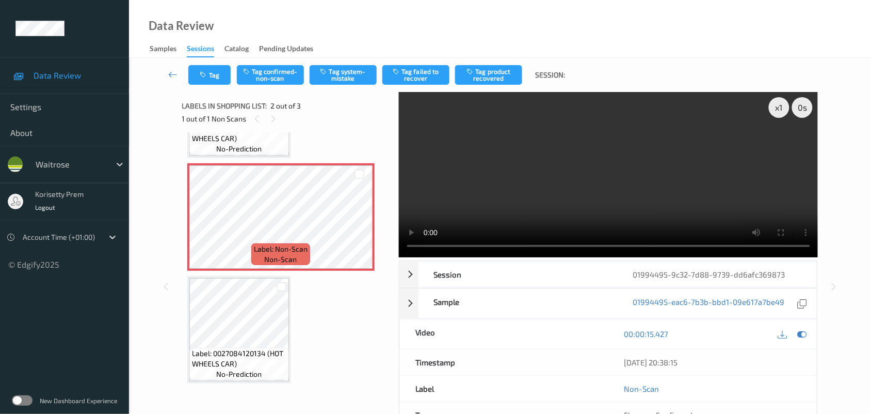
click at [588, 169] on video at bounding box center [609, 174] width 420 height 165
click at [565, 179] on video at bounding box center [609, 174] width 420 height 165
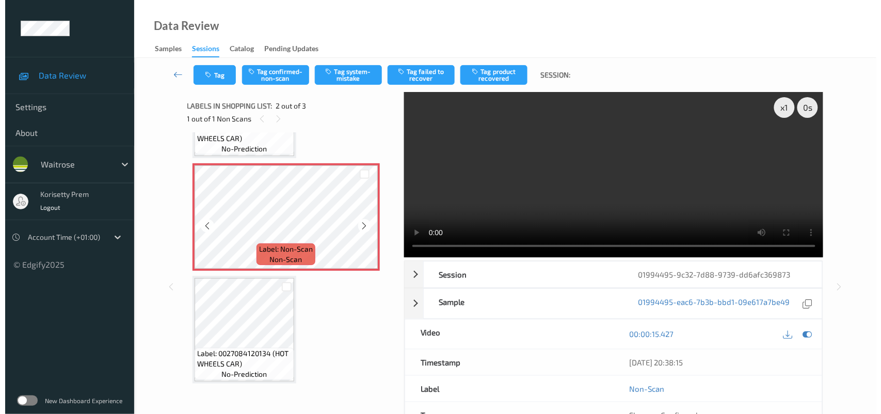
scroll to position [0, 0]
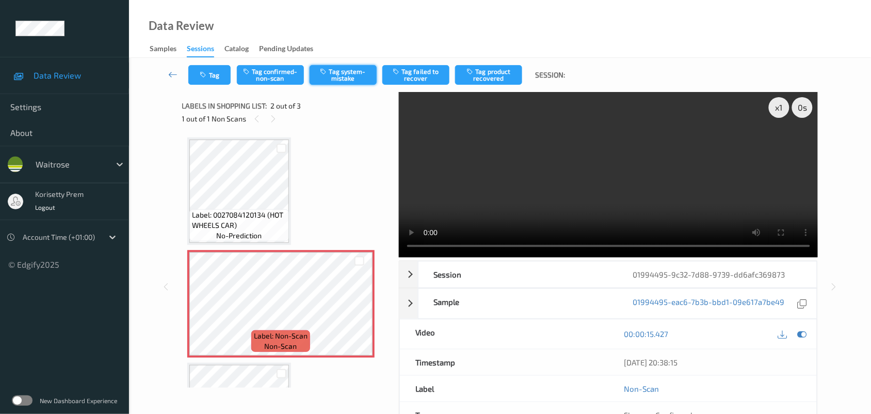
click at [352, 69] on button "Tag system-mistake" at bounding box center [343, 75] width 67 height 20
click at [207, 72] on icon "button" at bounding box center [204, 74] width 9 height 7
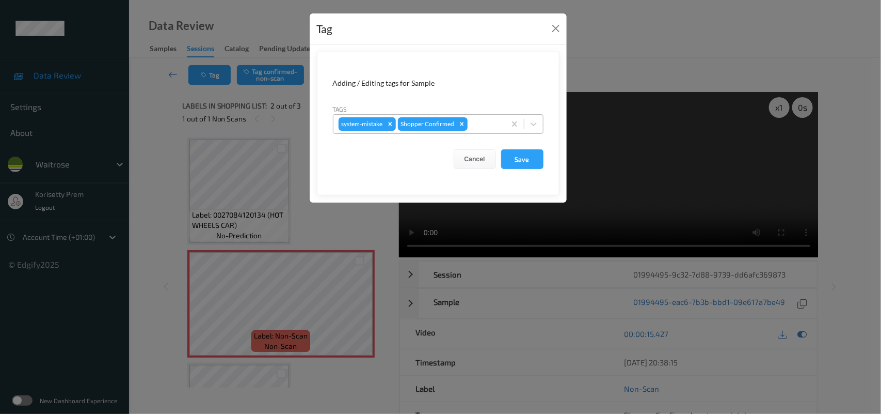
click at [492, 124] on div at bounding box center [485, 124] width 30 height 12
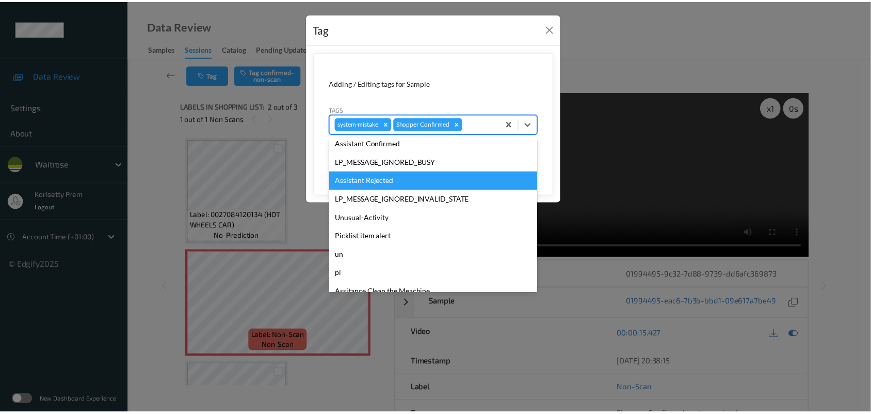
scroll to position [257, 0]
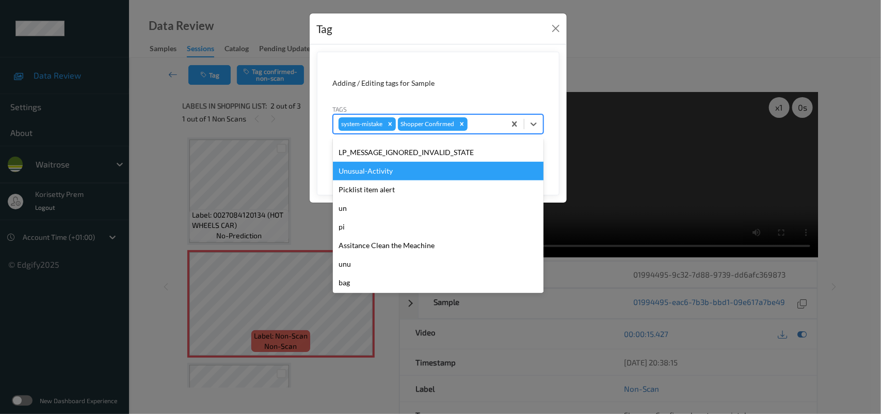
click at [382, 177] on div "Unusual-Activity" at bounding box center [438, 171] width 211 height 19
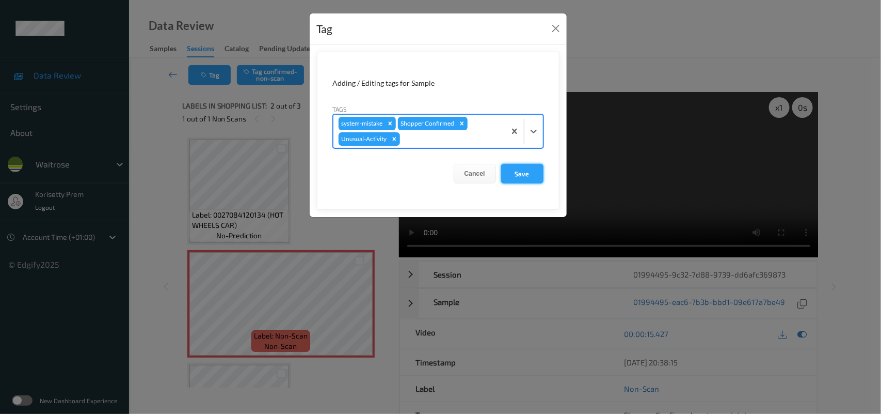
click at [518, 173] on button "Save" at bounding box center [522, 174] width 42 height 20
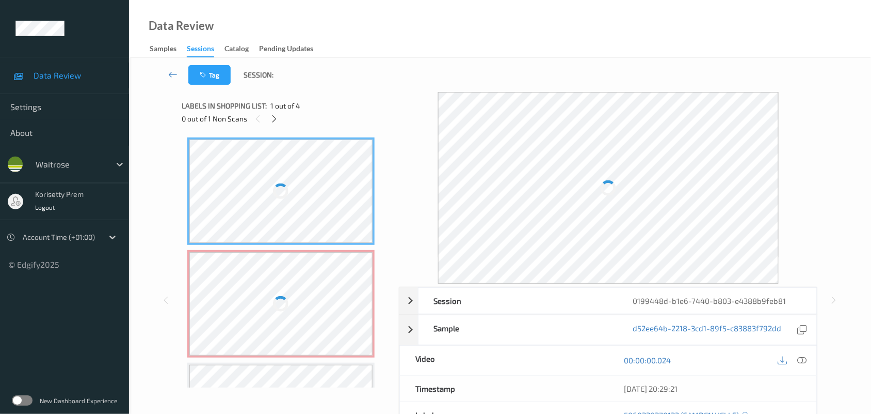
click at [538, 48] on div "Data Review Samples Sessions Catalog Pending Updates" at bounding box center [500, 29] width 742 height 58
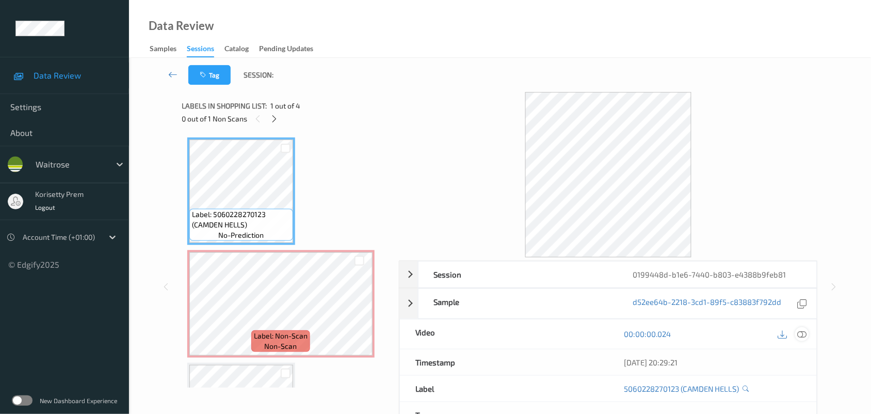
click at [800, 334] on icon at bounding box center [802, 333] width 9 height 9
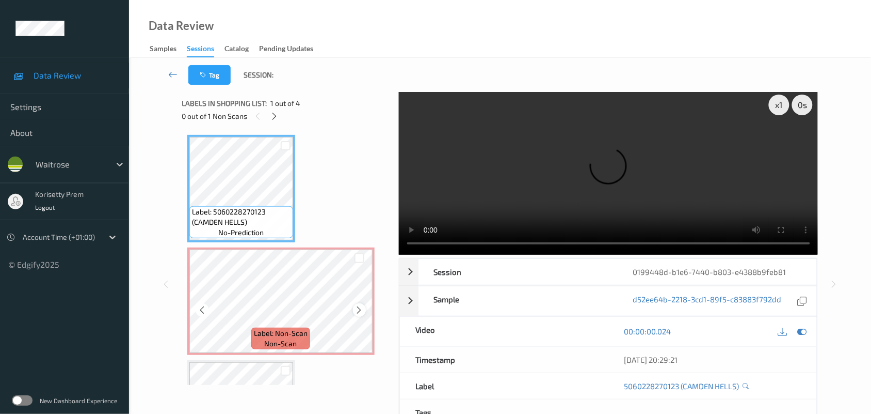
click at [362, 309] on icon at bounding box center [359, 309] width 9 height 9
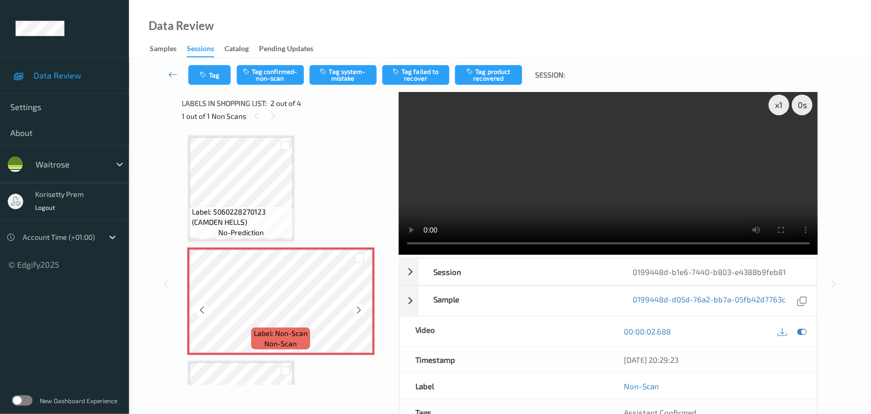
click at [362, 309] on icon at bounding box center [359, 309] width 9 height 9
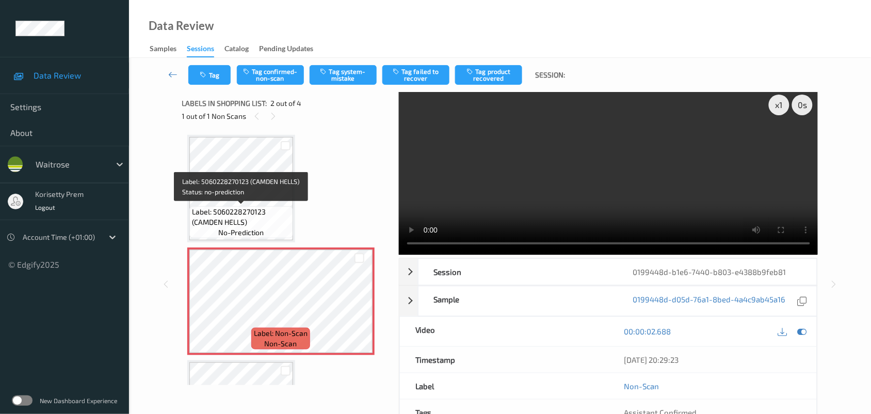
click at [236, 207] on span "Label: 5060228270123 (CAMDEN HELLS)" at bounding box center [241, 217] width 99 height 21
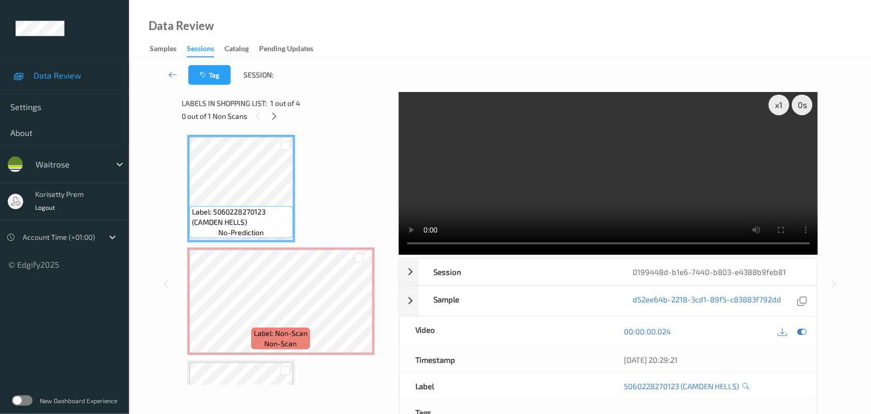
click at [632, 150] on video at bounding box center [609, 171] width 420 height 165
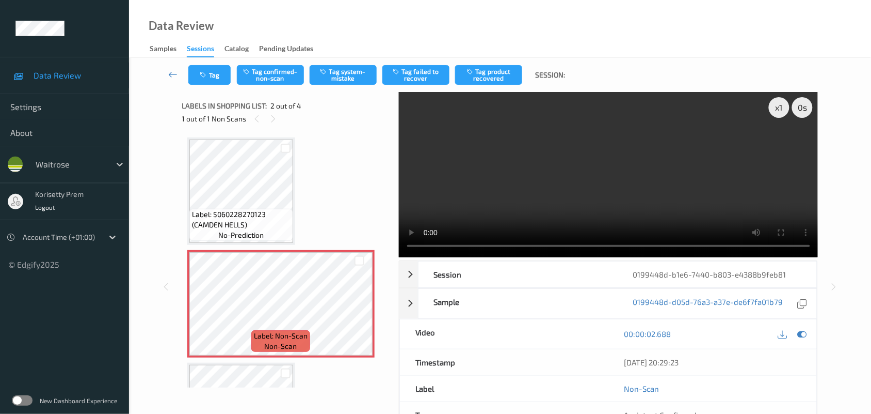
click at [490, 176] on video at bounding box center [609, 174] width 420 height 165
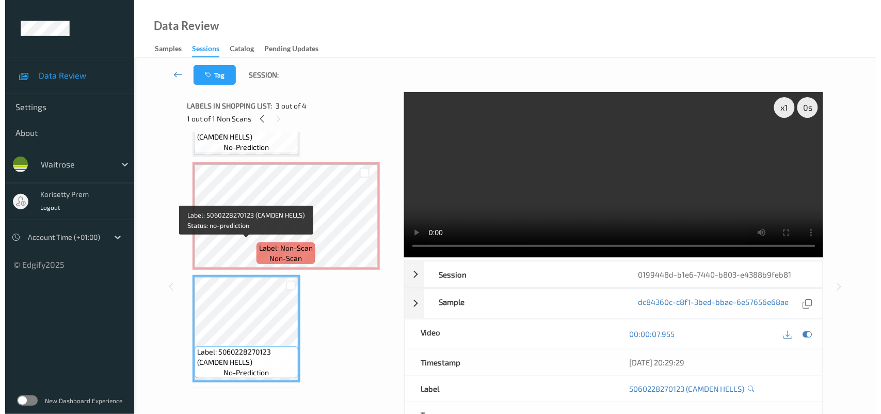
scroll to position [65, 0]
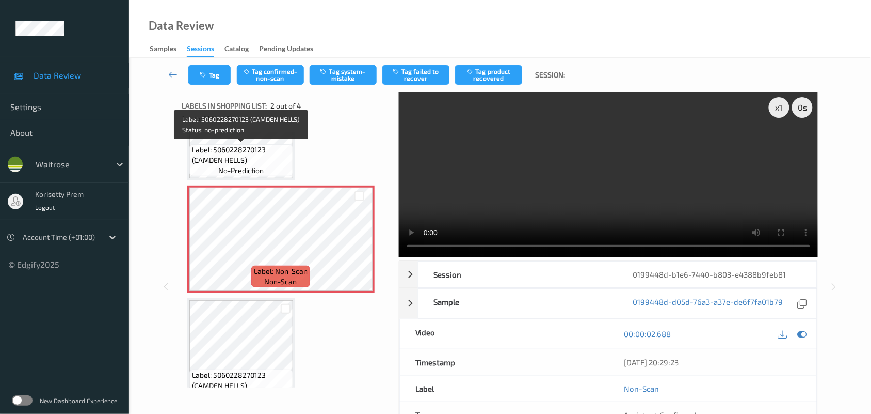
click at [223, 169] on span "no-prediction" at bounding box center [240, 170] width 45 height 10
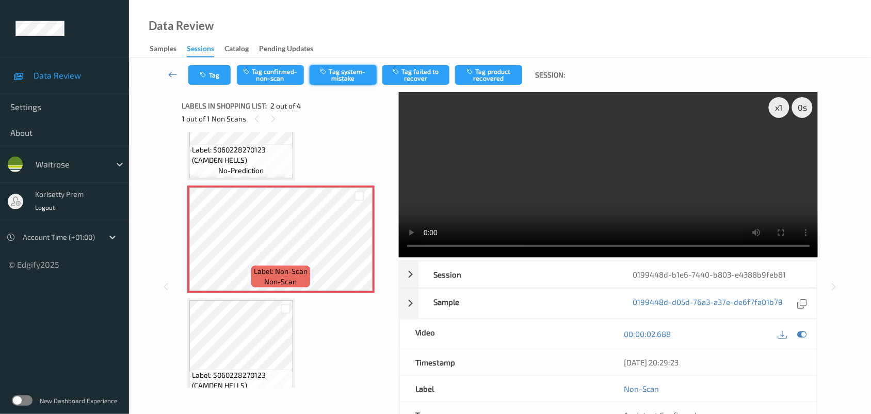
click at [334, 83] on button "Tag system-mistake" at bounding box center [343, 75] width 67 height 20
click at [210, 75] on button "Tag" at bounding box center [209, 75] width 42 height 20
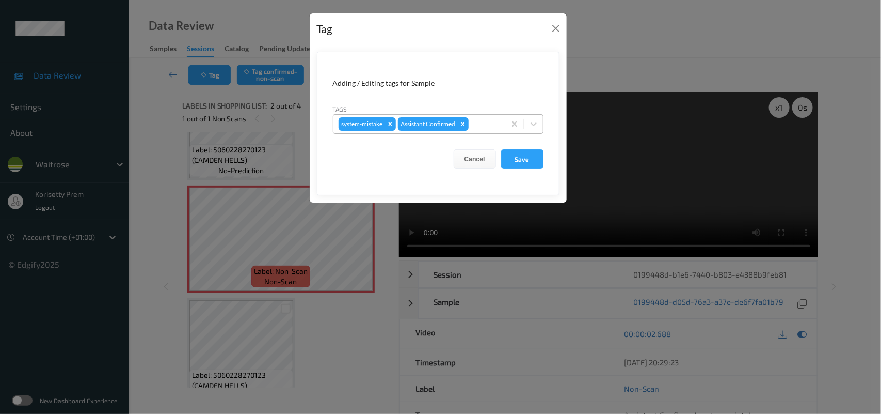
click at [482, 120] on div at bounding box center [485, 124] width 29 height 12
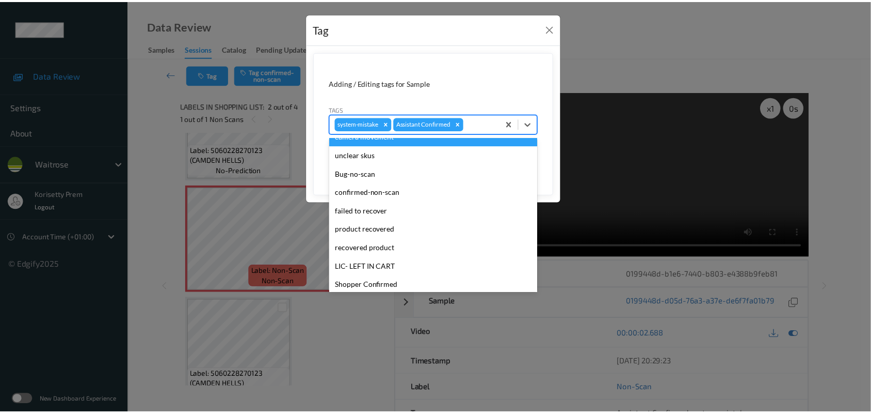
scroll to position [257, 0]
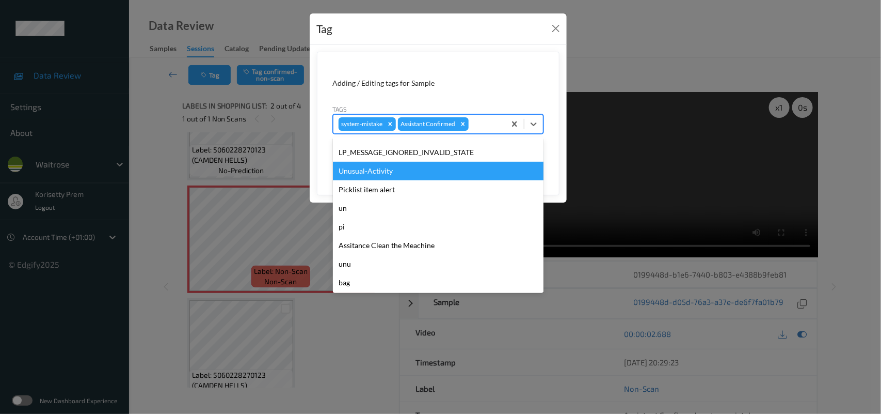
click at [391, 171] on div "Unusual-Activity" at bounding box center [438, 171] width 211 height 19
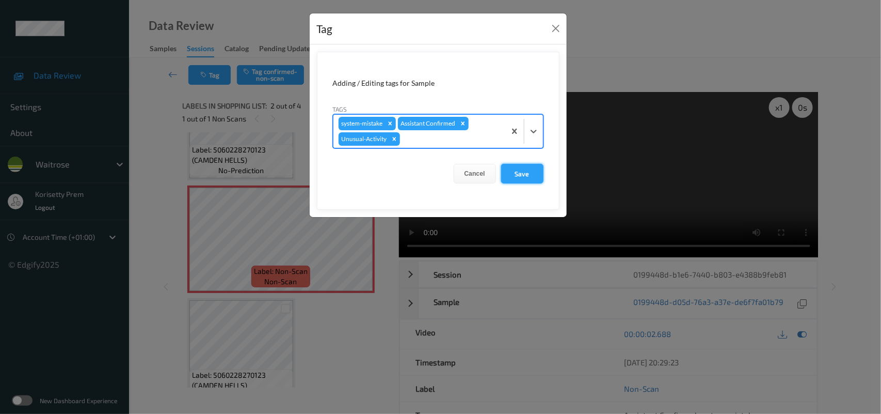
click at [537, 170] on button "Save" at bounding box center [522, 174] width 42 height 20
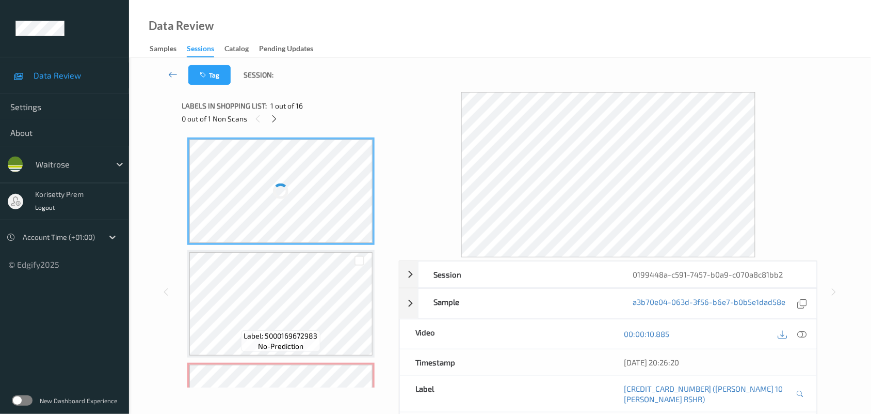
click at [455, 100] on div at bounding box center [609, 174] width 420 height 165
click at [275, 119] on icon at bounding box center [274, 118] width 9 height 9
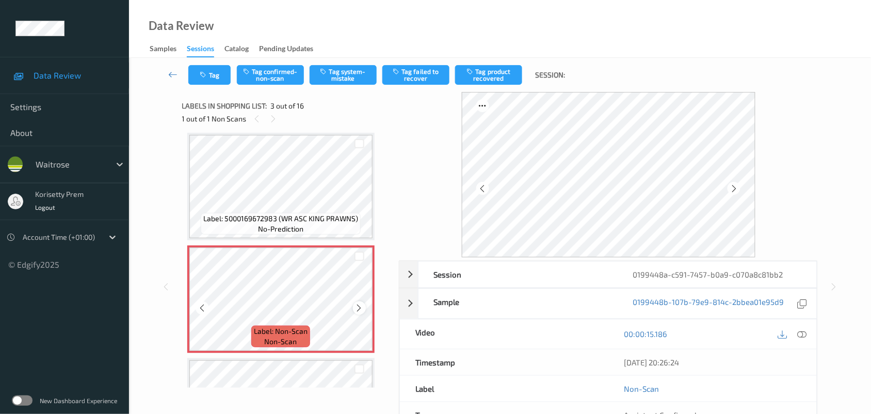
click at [355, 308] on icon at bounding box center [359, 307] width 9 height 9
click at [357, 308] on icon at bounding box center [359, 307] width 9 height 9
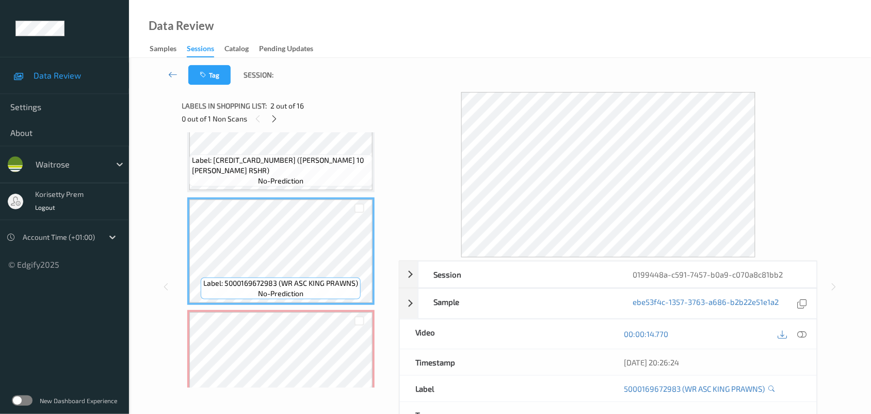
scroll to position [0, 0]
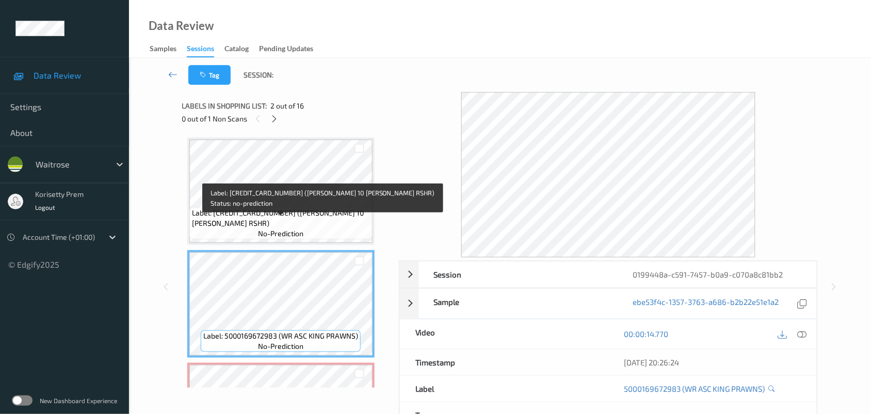
click at [284, 217] on span "Label: [CREDIT_CARD_NUMBER] ([PERSON_NAME] 10 [PERSON_NAME] RSHR)" at bounding box center [281, 218] width 178 height 21
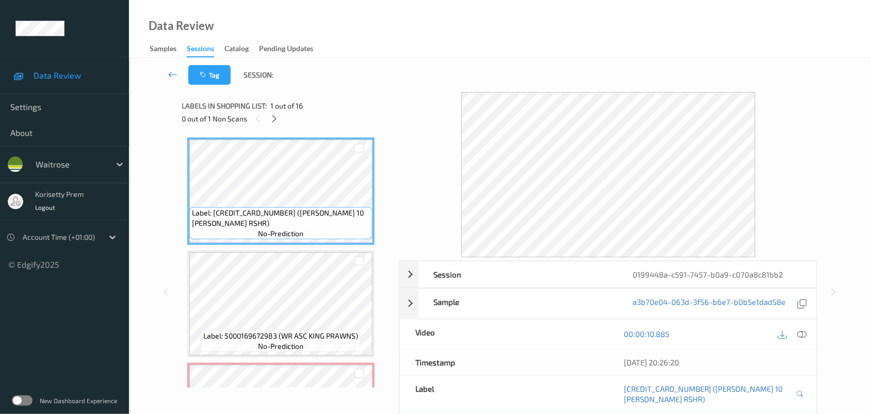
click at [804, 342] on div "00:00:10.885" at bounding box center [713, 333] width 209 height 29
click at [803, 329] on icon at bounding box center [802, 333] width 9 height 9
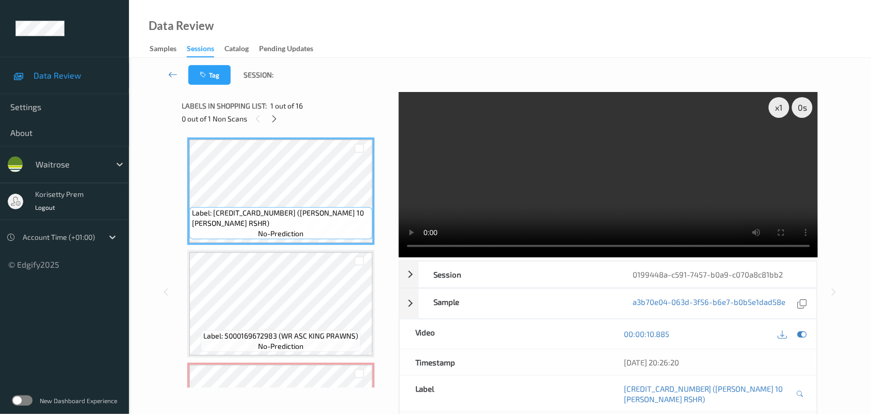
click at [548, 182] on video at bounding box center [609, 174] width 420 height 165
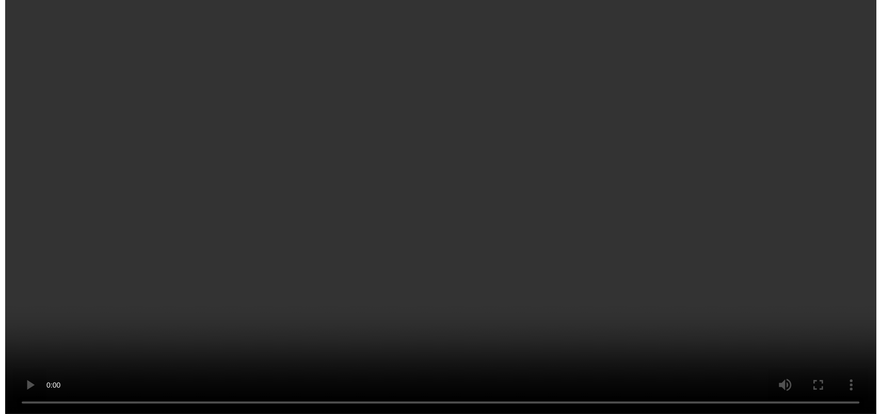
scroll to position [194, 0]
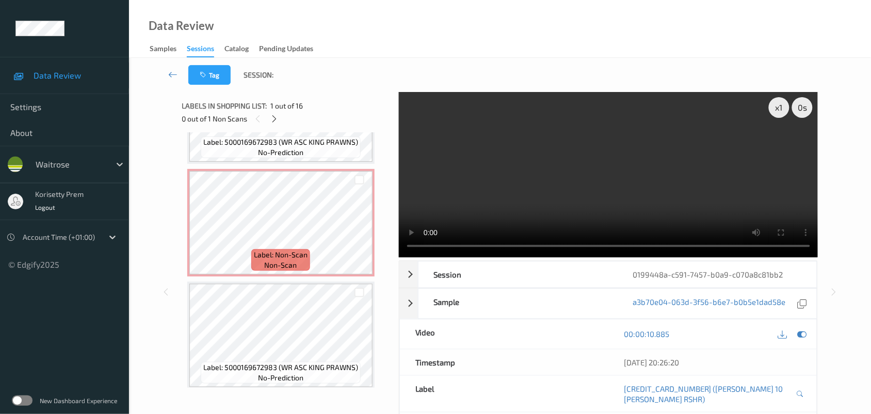
click at [608, 171] on video at bounding box center [609, 174] width 420 height 165
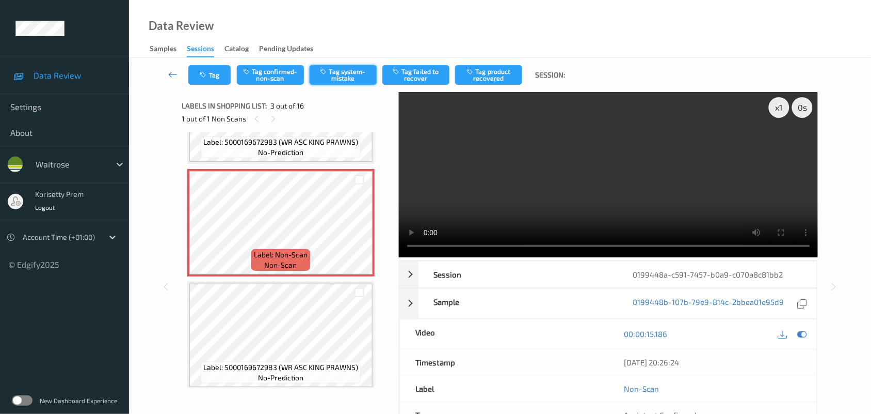
click at [340, 75] on button "Tag system-mistake" at bounding box center [343, 75] width 67 height 20
click at [342, 78] on button "Tag system-mistake" at bounding box center [343, 75] width 67 height 20
click at [207, 72] on icon "button" at bounding box center [204, 74] width 9 height 7
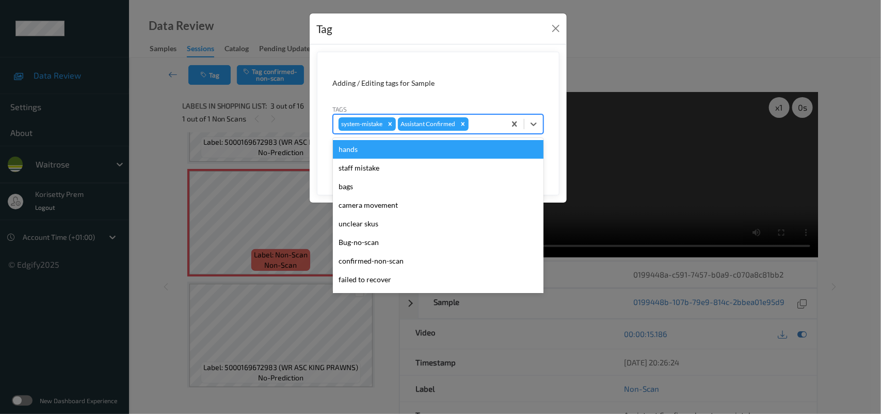
click at [481, 129] on div at bounding box center [485, 124] width 29 height 12
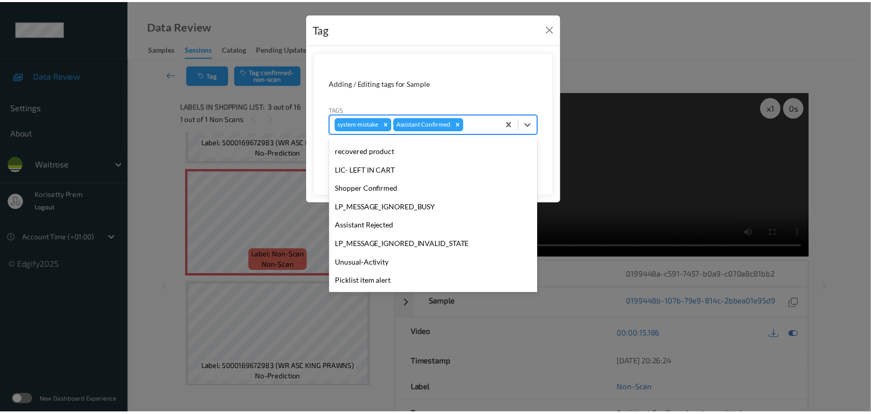
scroll to position [257, 0]
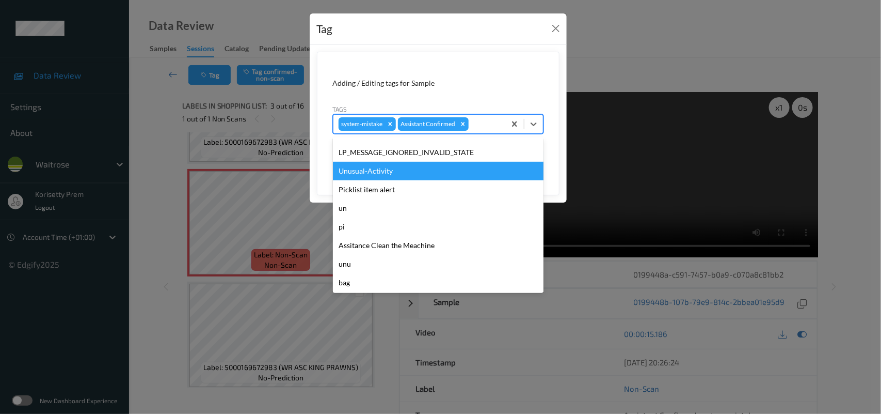
click at [371, 162] on div "Unusual-Activity" at bounding box center [438, 171] width 211 height 19
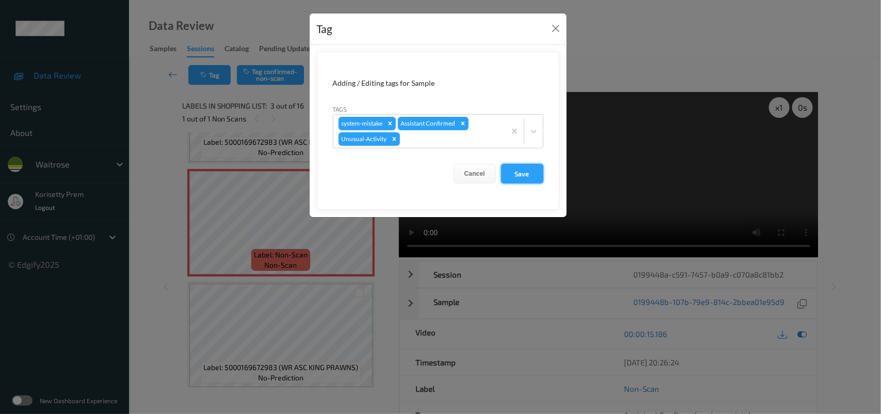
click at [529, 177] on button "Save" at bounding box center [522, 174] width 42 height 20
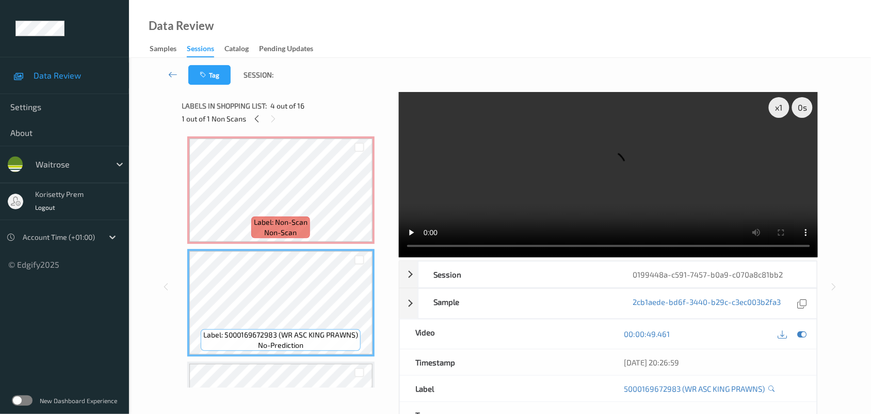
scroll to position [194, 0]
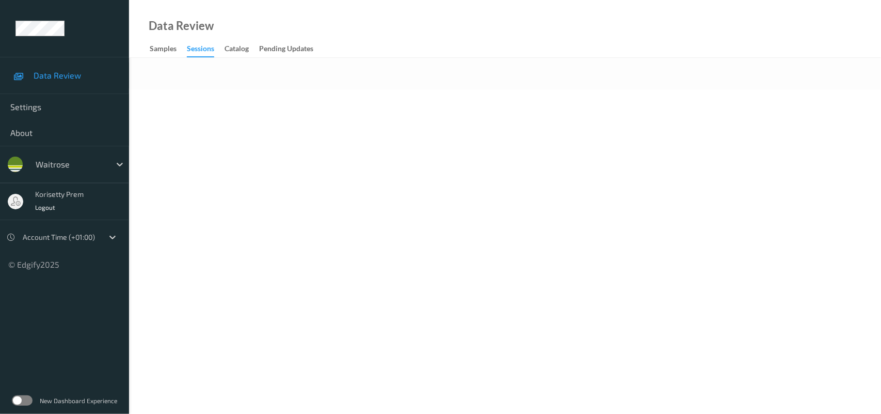
click at [381, 146] on body "Data Review Settings About waitrose korisetty prem Logout Account Time (+01:00)…" at bounding box center [440, 207] width 881 height 414
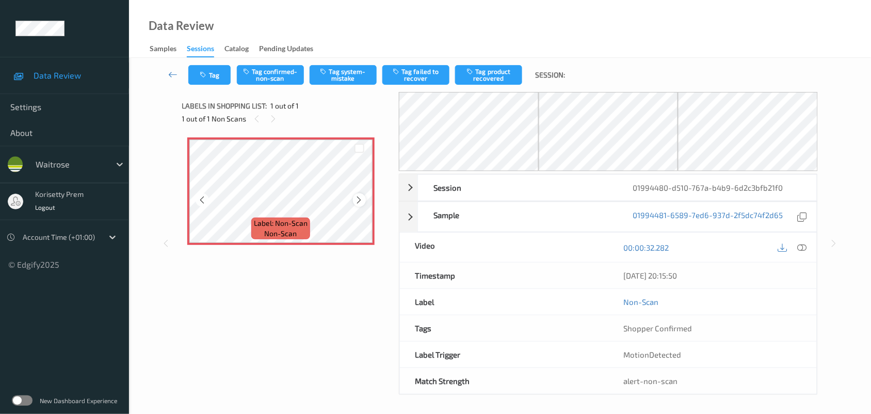
click at [360, 202] on icon at bounding box center [359, 199] width 9 height 9
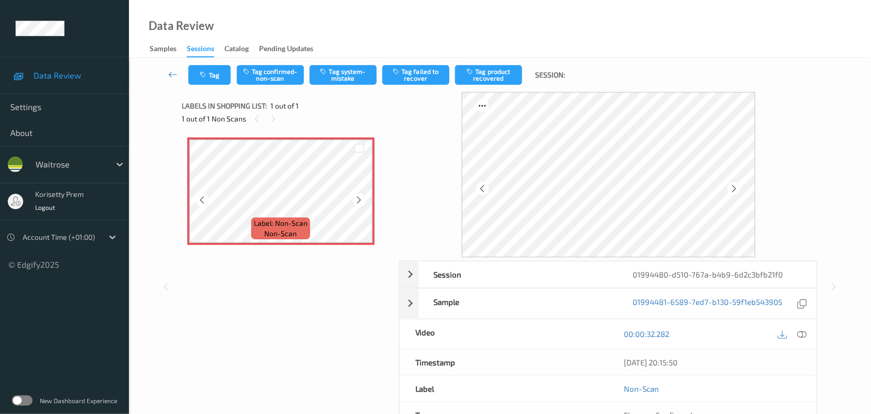
click at [360, 202] on icon at bounding box center [359, 199] width 9 height 9
click at [480, 189] on icon at bounding box center [483, 188] width 9 height 9
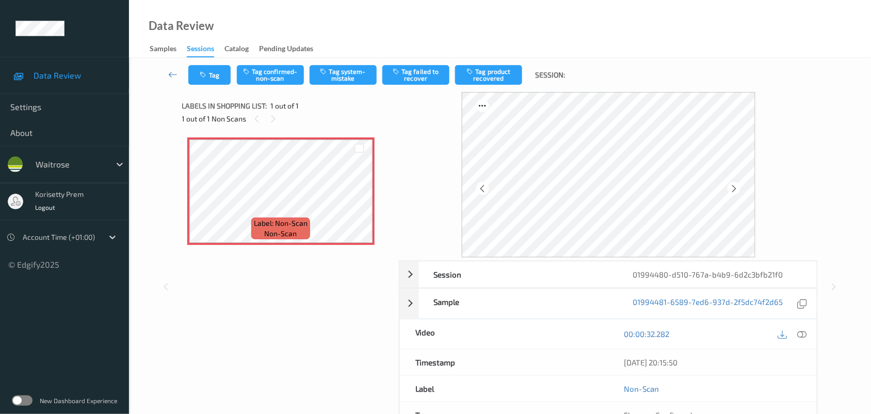
click at [480, 189] on icon at bounding box center [483, 188] width 9 height 9
click at [799, 336] on icon at bounding box center [802, 333] width 9 height 9
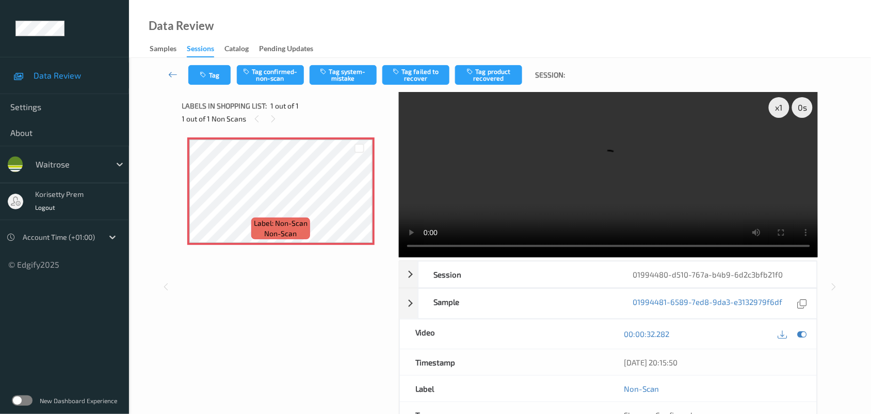
click at [465, 204] on video at bounding box center [609, 174] width 420 height 165
click at [579, 170] on video at bounding box center [609, 174] width 420 height 165
click at [223, 72] on button "Tag" at bounding box center [209, 75] width 42 height 20
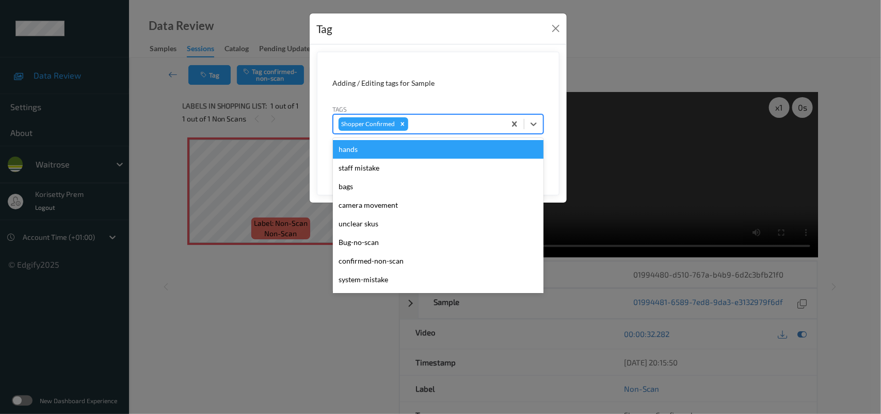
click at [457, 126] on div at bounding box center [455, 124] width 90 height 12
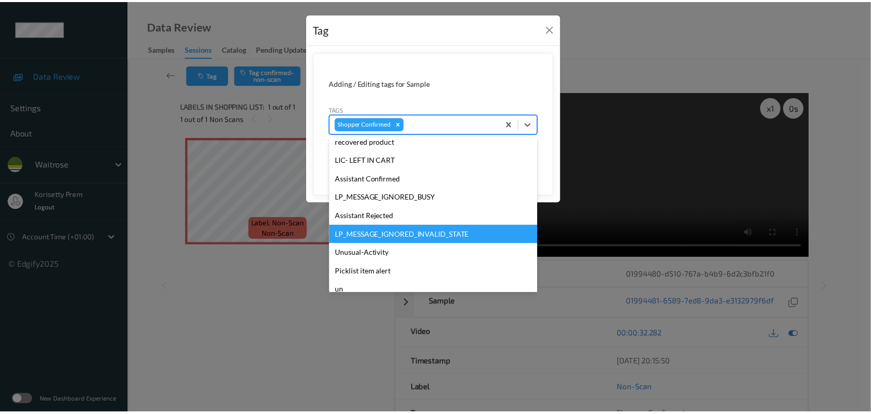
scroll to position [276, 0]
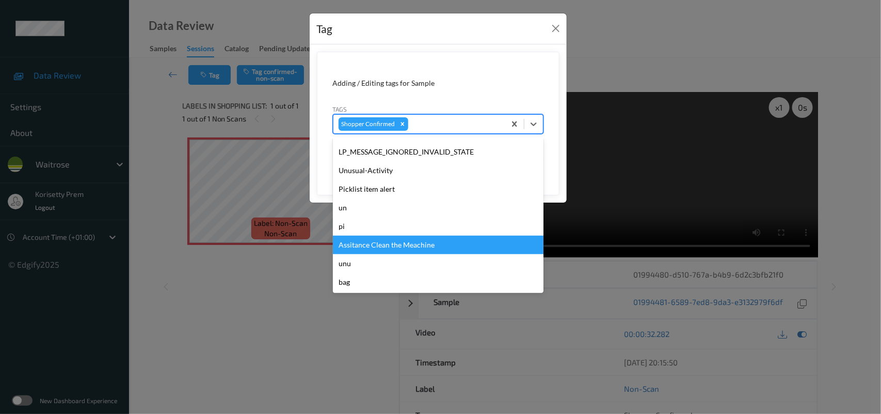
click at [395, 241] on div "Assitance Clean the Meachine" at bounding box center [438, 244] width 211 height 19
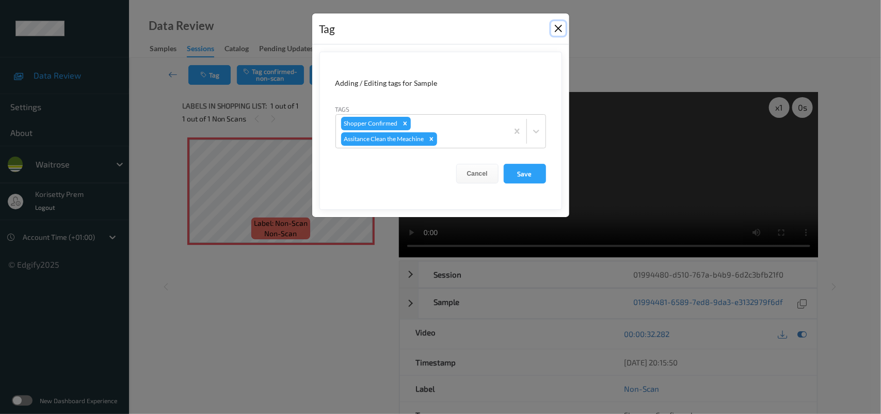
click at [563, 29] on button "Close" at bounding box center [558, 28] width 14 height 14
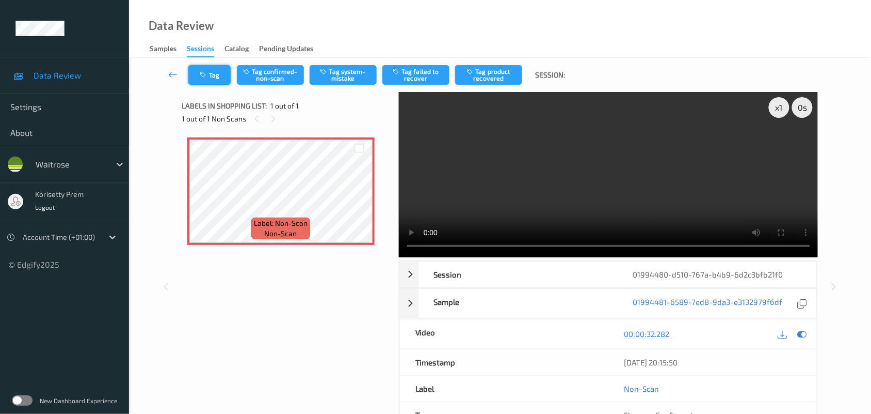
click at [214, 75] on button "Tag" at bounding box center [209, 75] width 42 height 20
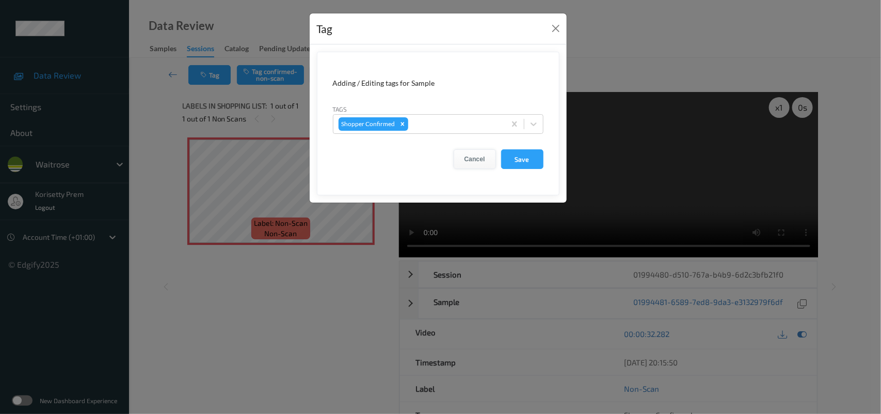
click at [472, 161] on button "Cancel" at bounding box center [475, 159] width 42 height 20
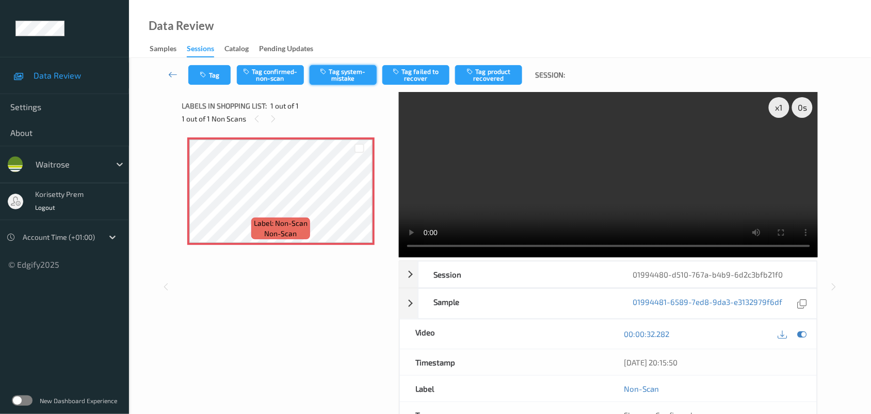
click at [349, 75] on button "Tag system-mistake" at bounding box center [343, 75] width 67 height 20
click at [332, 75] on button "Untag system-mistake" at bounding box center [343, 75] width 67 height 20
click at [780, 101] on div "x 1" at bounding box center [779, 107] width 21 height 21
click at [445, 200] on video at bounding box center [609, 174] width 420 height 165
click at [779, 102] on div "x 2" at bounding box center [779, 107] width 21 height 21
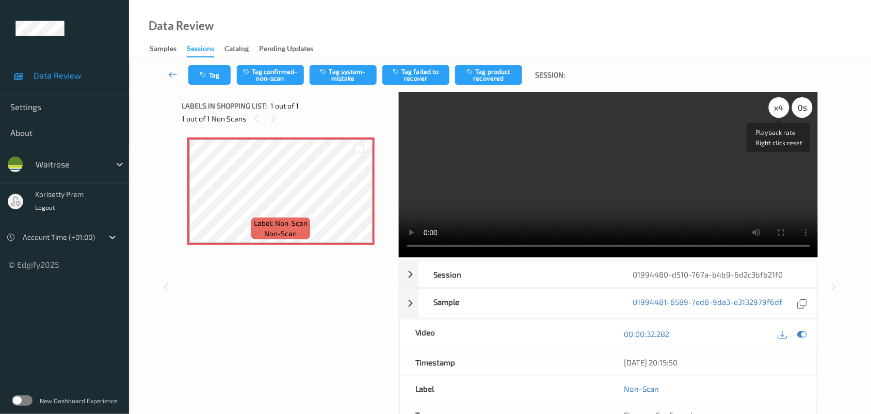
click at [777, 106] on div "x 4" at bounding box center [779, 107] width 21 height 21
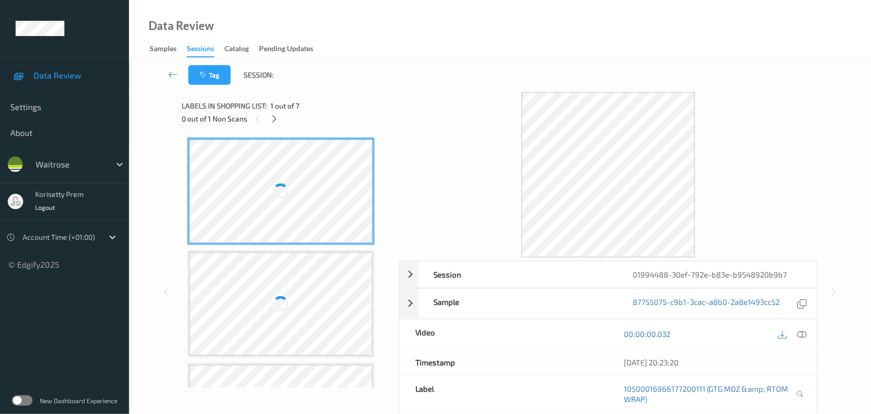
click at [372, 60] on div "Tag Session:" at bounding box center [500, 75] width 700 height 34
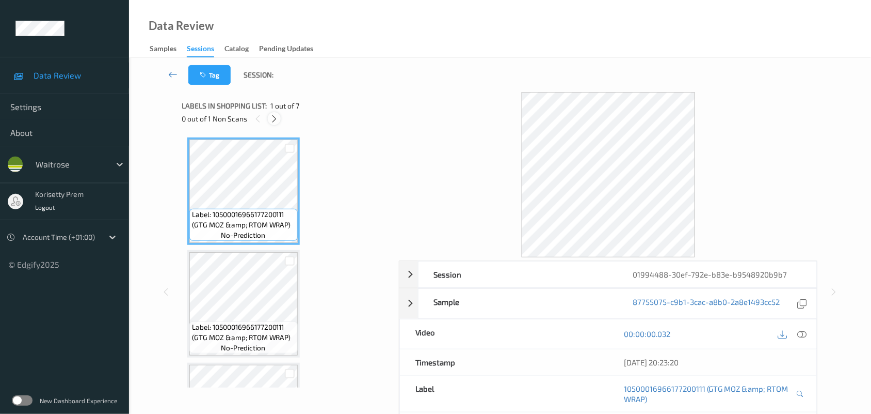
click at [275, 120] on icon at bounding box center [274, 118] width 9 height 9
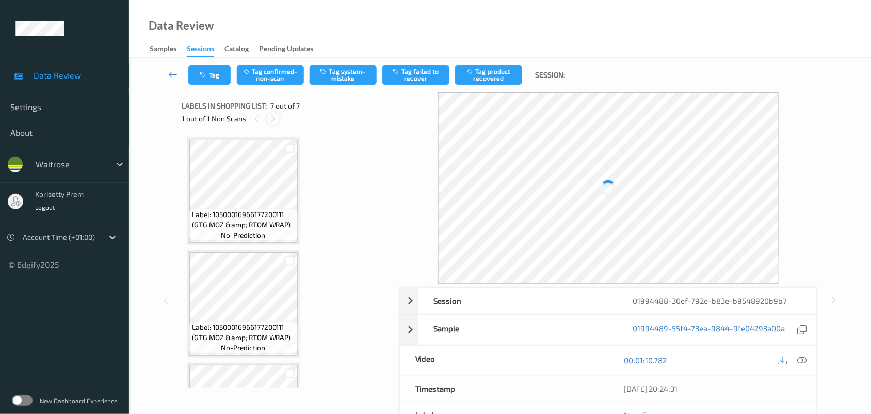
scroll to position [536, 0]
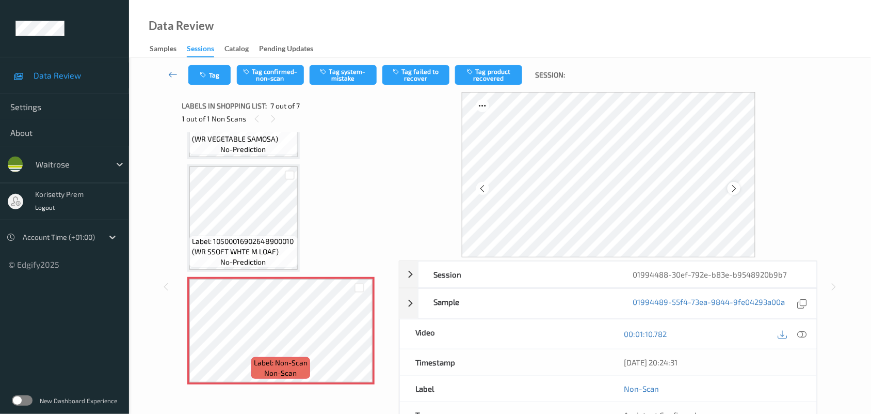
click at [731, 186] on icon at bounding box center [734, 188] width 9 height 9
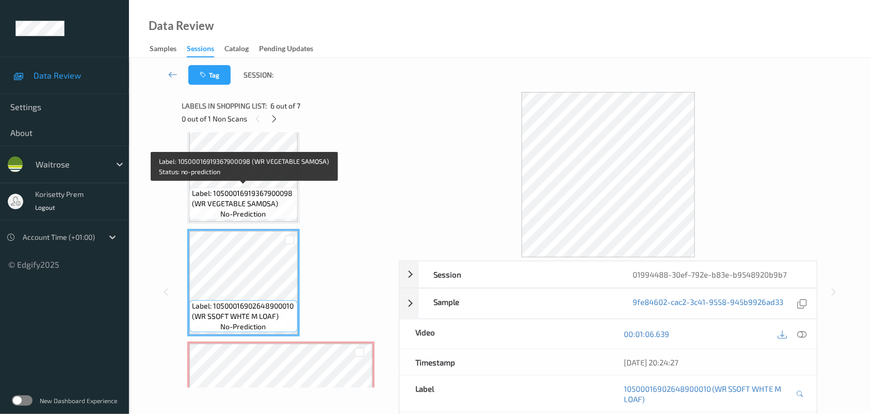
click at [259, 213] on span "no-prediction" at bounding box center [243, 214] width 45 height 10
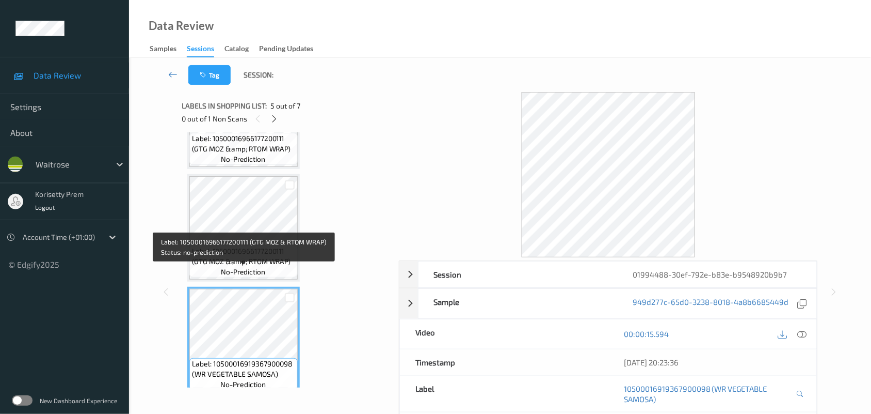
scroll to position [342, 0]
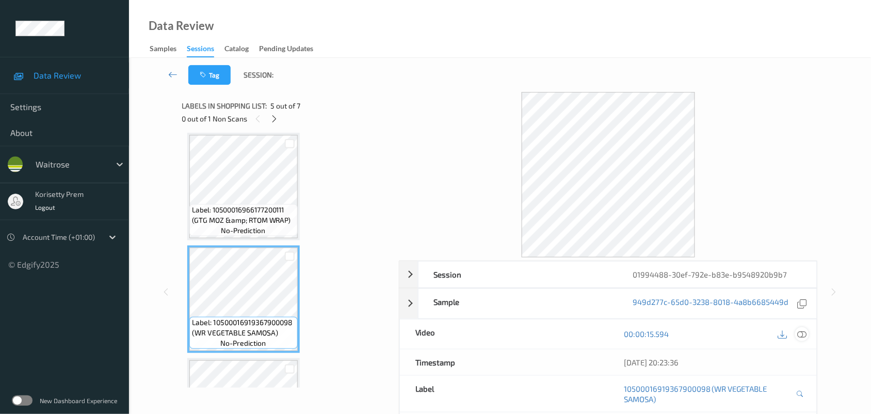
click at [804, 335] on icon at bounding box center [802, 333] width 9 height 9
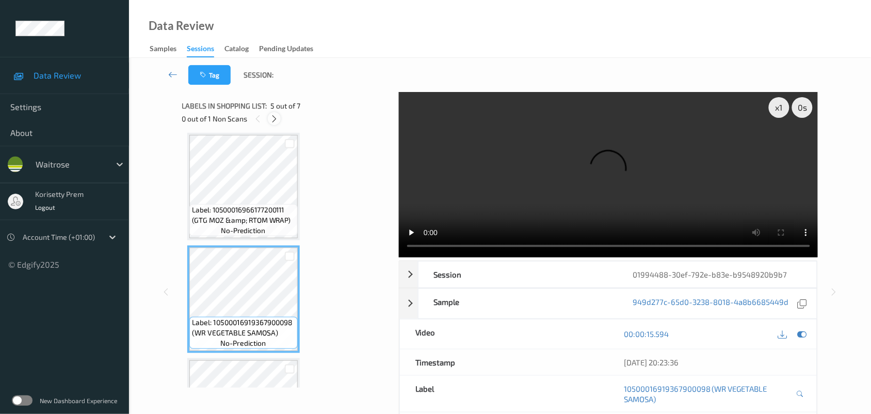
click at [277, 120] on icon at bounding box center [274, 118] width 9 height 9
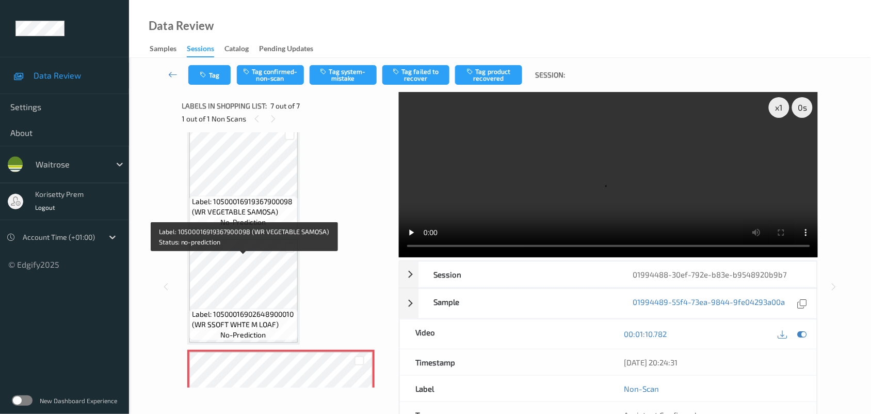
scroll to position [471, 0]
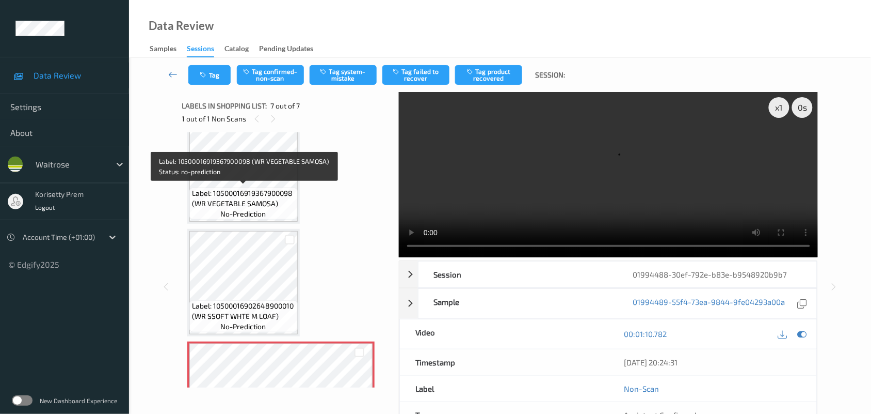
click at [248, 191] on span "Label: 10500016919367900098 (WR VEGETABLE SAMOSA)" at bounding box center [243, 198] width 103 height 21
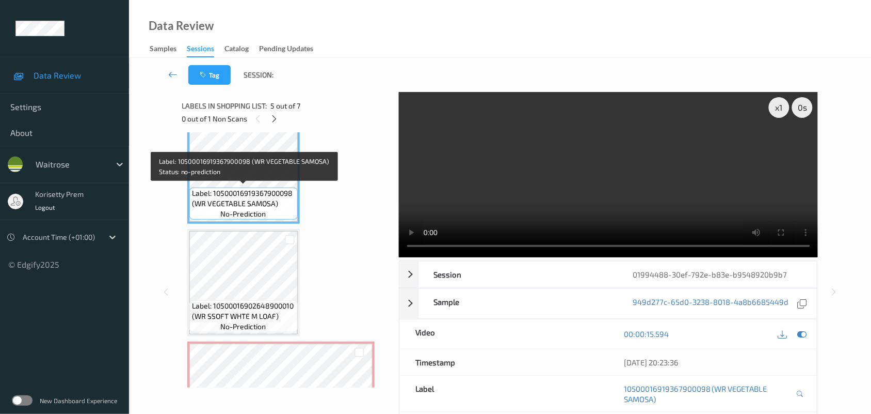
click at [628, 203] on video at bounding box center [609, 174] width 420 height 165
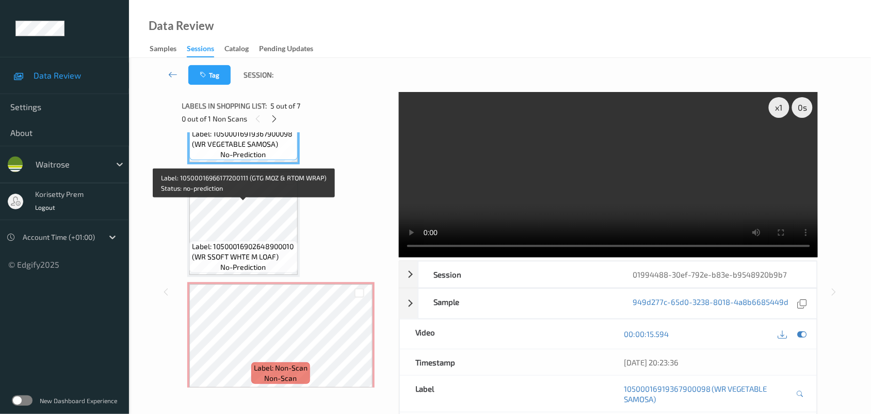
scroll to position [536, 0]
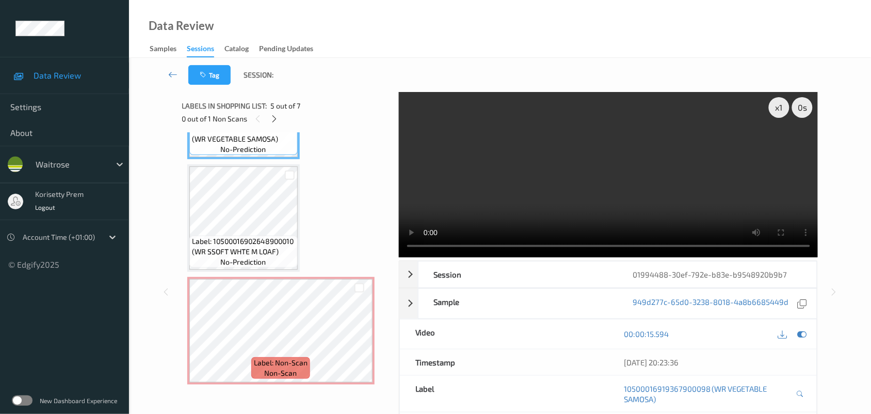
click at [576, 182] on video at bounding box center [609, 174] width 420 height 165
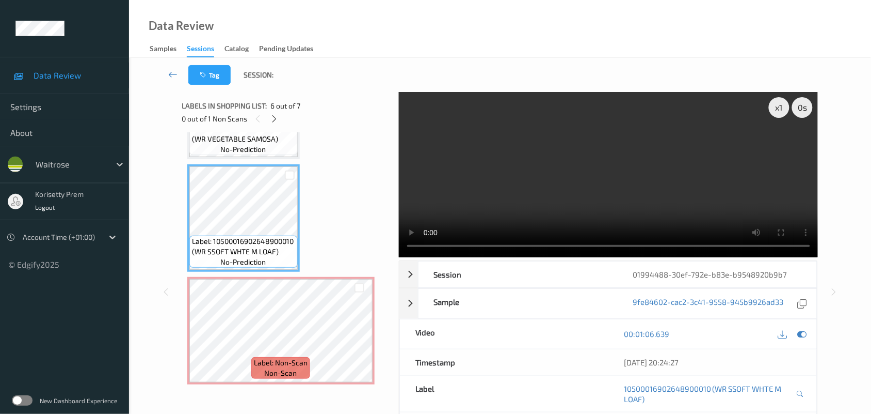
click at [473, 204] on video at bounding box center [609, 174] width 420 height 165
click at [357, 336] on icon at bounding box center [359, 339] width 9 height 9
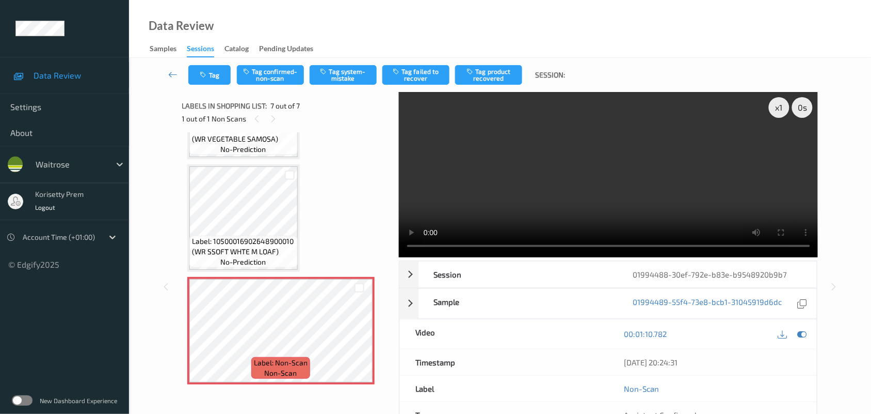
click at [517, 171] on video at bounding box center [609, 174] width 420 height 165
click at [627, 196] on video at bounding box center [609, 174] width 420 height 165
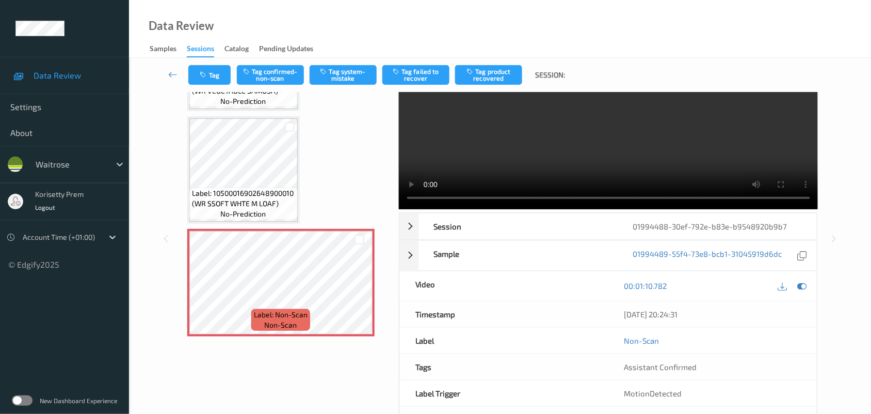
scroll to position [26, 0]
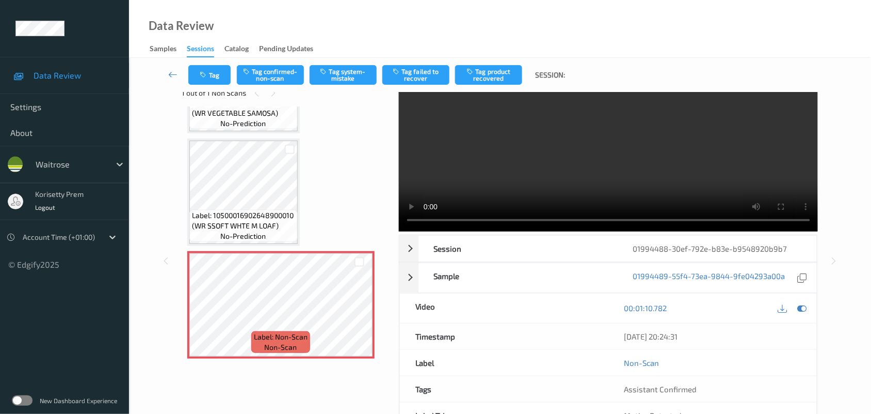
click at [552, 179] on video at bounding box center [609, 148] width 420 height 165
click at [318, 80] on button "Tag system-mistake" at bounding box center [343, 75] width 67 height 20
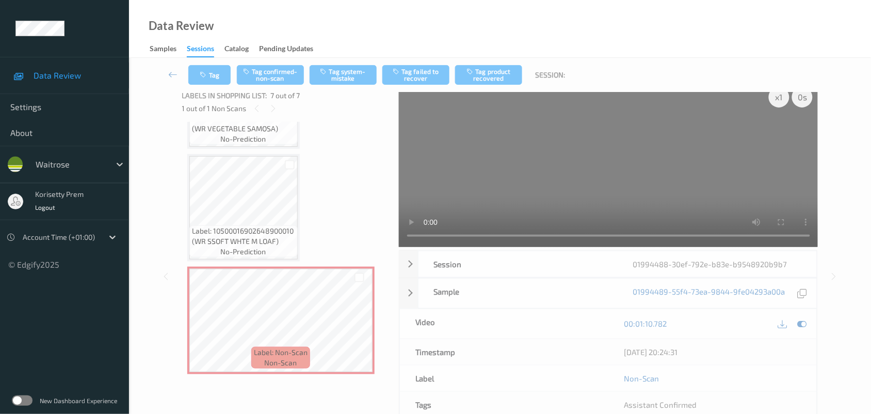
scroll to position [3, 0]
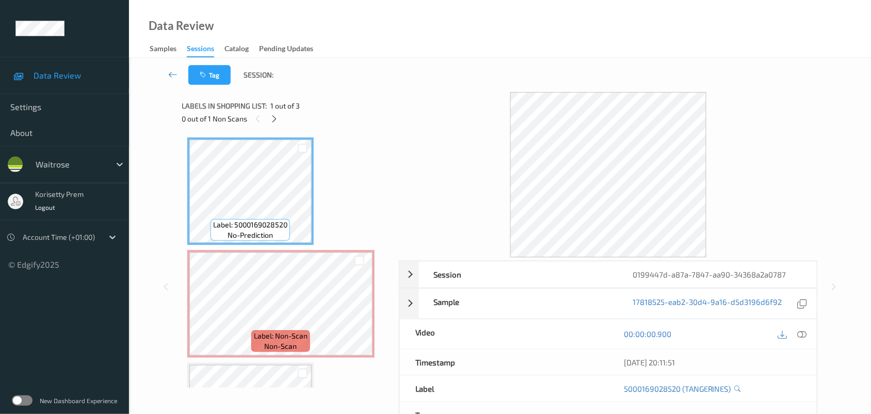
click at [442, 81] on div "Tag Session:" at bounding box center [500, 75] width 700 height 34
click at [360, 311] on icon at bounding box center [359, 312] width 9 height 9
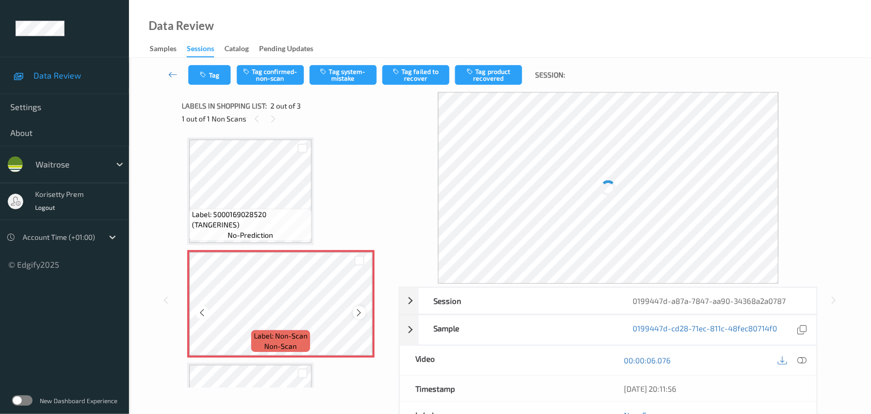
click at [362, 311] on icon at bounding box center [359, 312] width 9 height 9
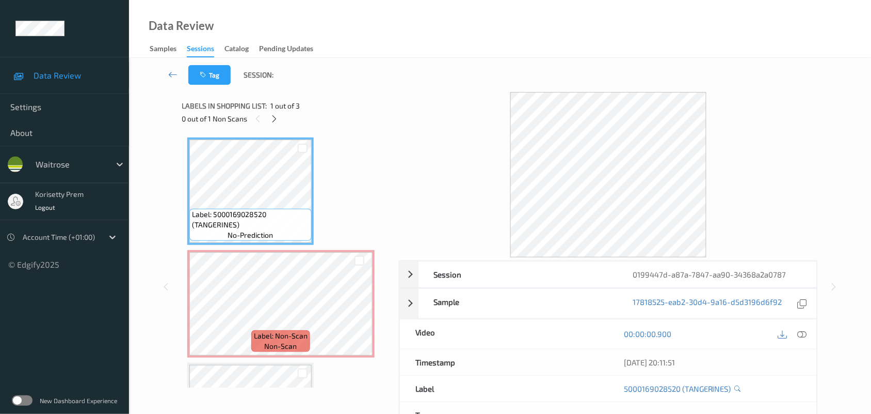
click at [810, 333] on div "00:00:00.900" at bounding box center [713, 333] width 209 height 29
click at [804, 333] on icon at bounding box center [802, 333] width 9 height 9
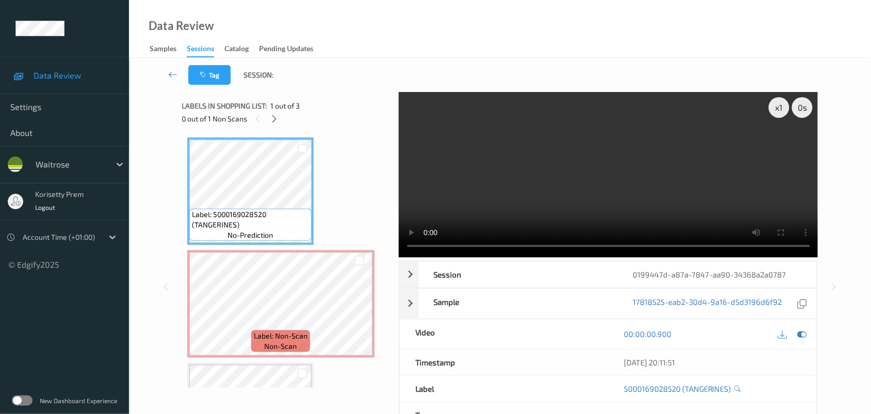
click at [471, 114] on video at bounding box center [609, 174] width 420 height 165
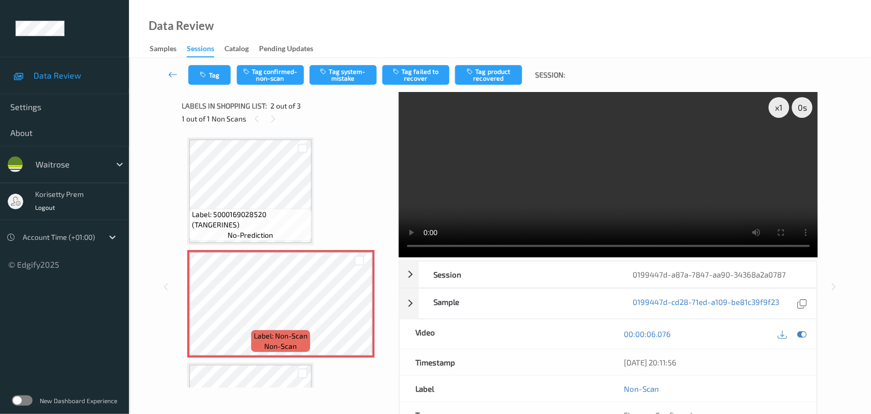
click at [522, 173] on video at bounding box center [609, 174] width 420 height 165
click at [351, 68] on button "Tag system-mistake" at bounding box center [343, 75] width 67 height 20
click at [215, 73] on button "Tag" at bounding box center [209, 75] width 42 height 20
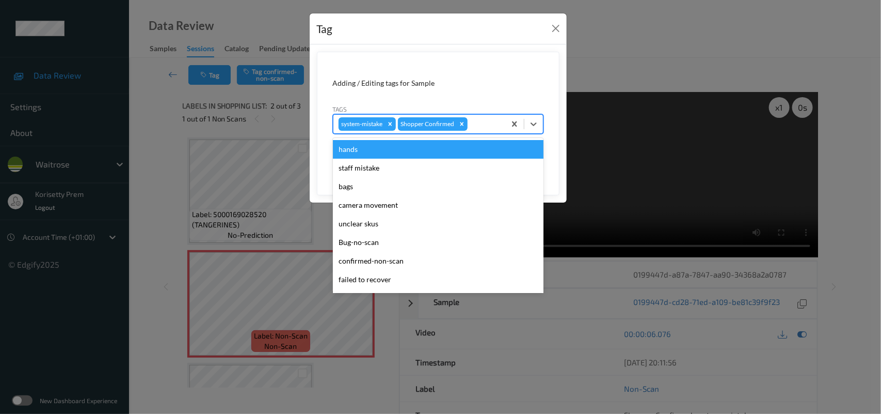
click at [472, 123] on div at bounding box center [485, 124] width 30 height 12
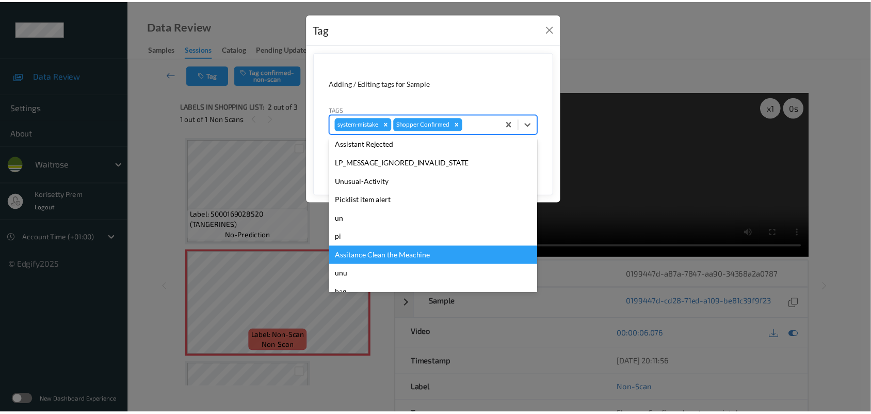
scroll to position [257, 0]
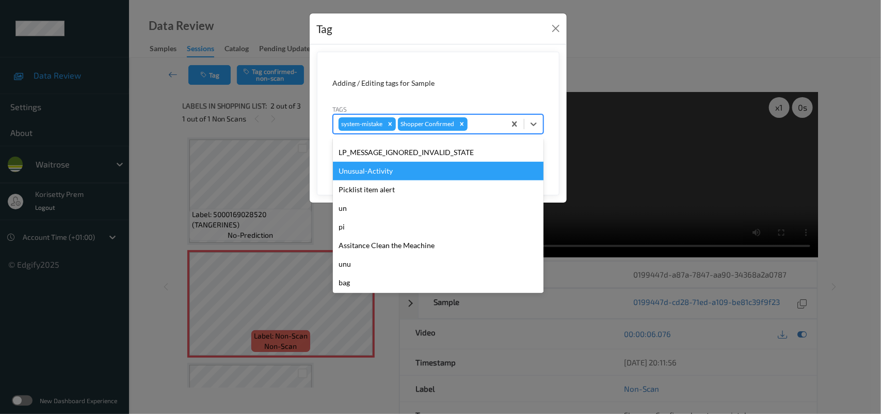
click at [379, 173] on div "Unusual-Activity" at bounding box center [438, 171] width 211 height 19
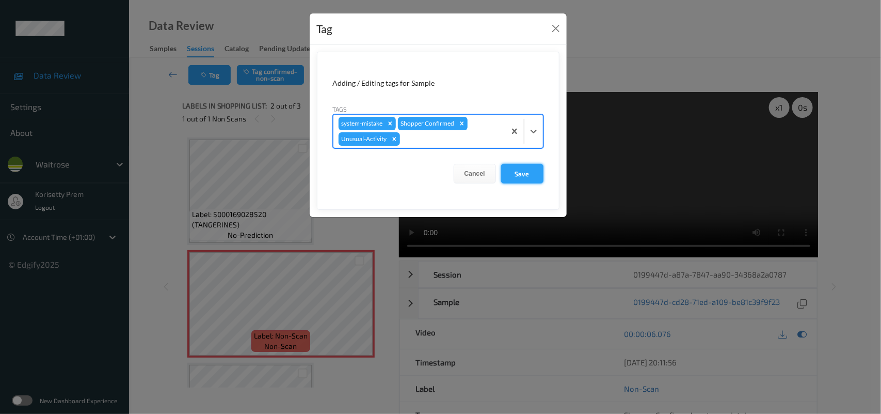
click at [519, 175] on button "Save" at bounding box center [522, 174] width 42 height 20
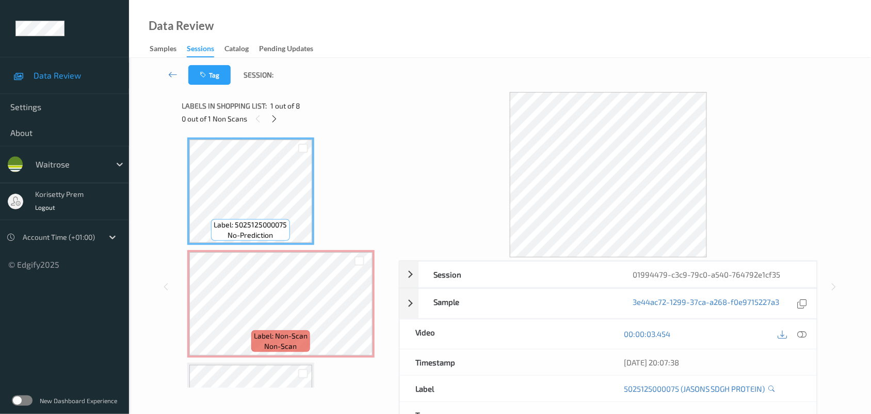
click at [478, 53] on div "Data Review Samples Sessions Catalog Pending Updates" at bounding box center [500, 29] width 742 height 58
click at [806, 334] on icon at bounding box center [802, 333] width 9 height 9
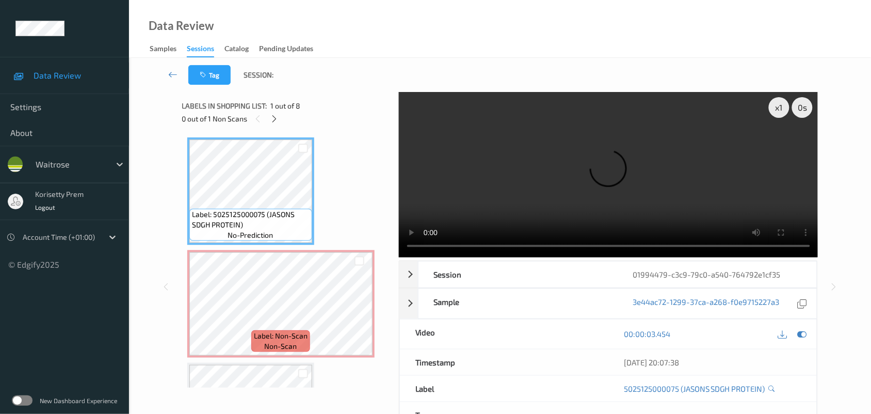
click at [516, 176] on video at bounding box center [609, 174] width 420 height 165
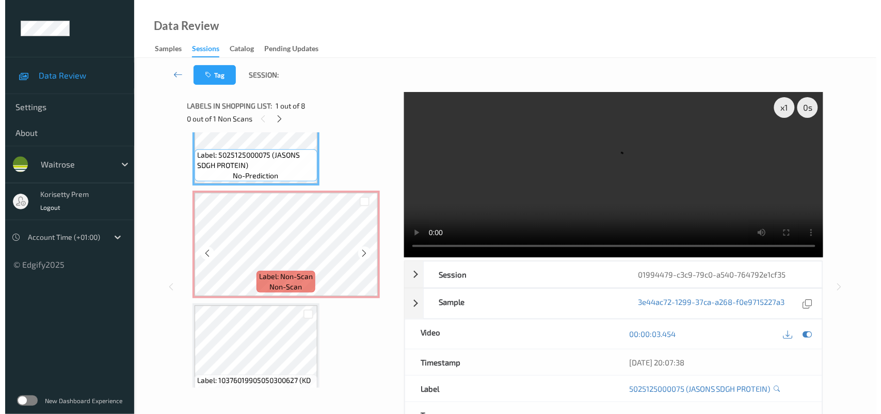
scroll to position [129, 0]
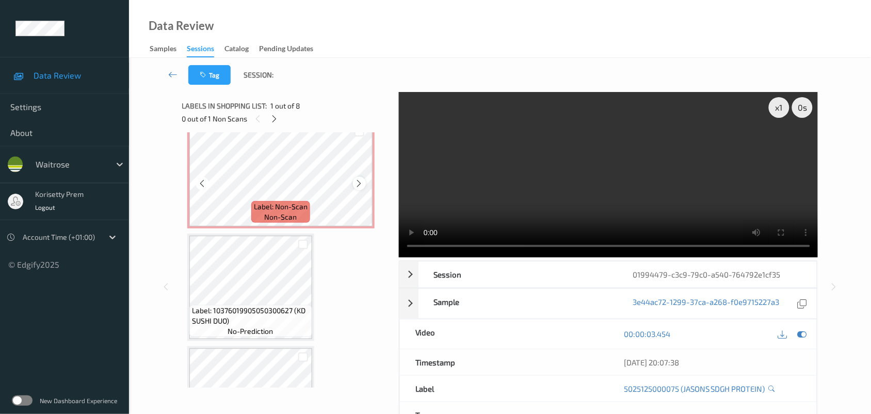
click at [362, 181] on icon at bounding box center [359, 183] width 9 height 9
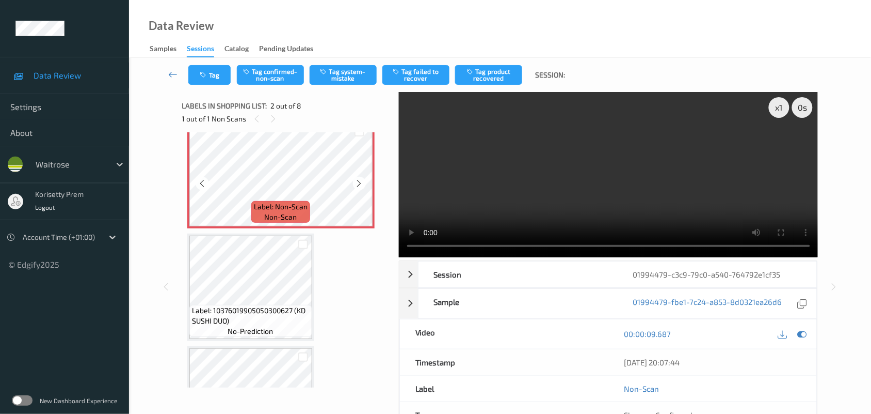
click at [362, 181] on icon at bounding box center [359, 183] width 9 height 9
click at [513, 181] on video at bounding box center [609, 174] width 420 height 165
click at [342, 80] on button "Tag system-mistake" at bounding box center [343, 75] width 67 height 20
click at [212, 75] on button "Tag" at bounding box center [209, 75] width 42 height 20
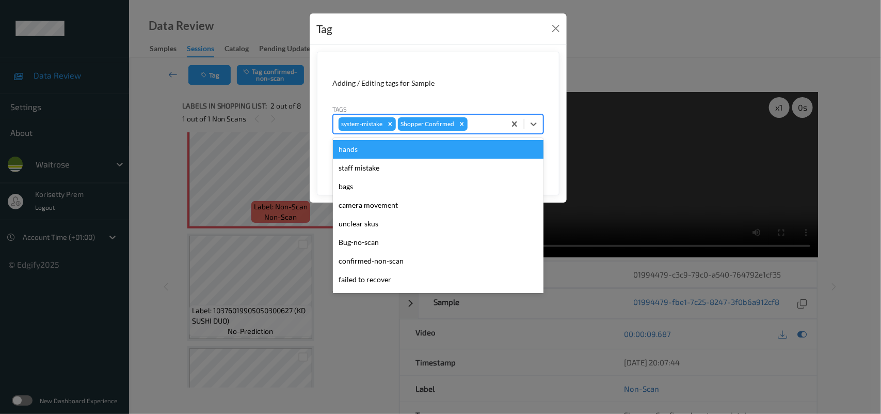
click at [496, 125] on div at bounding box center [485, 124] width 30 height 12
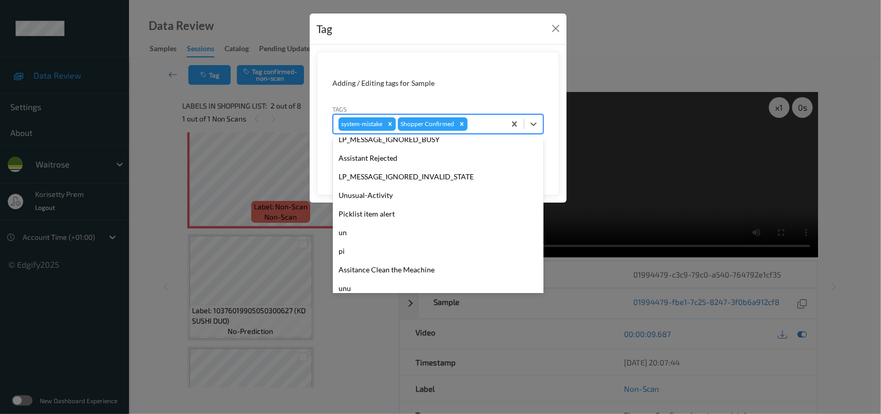
scroll to position [257, 0]
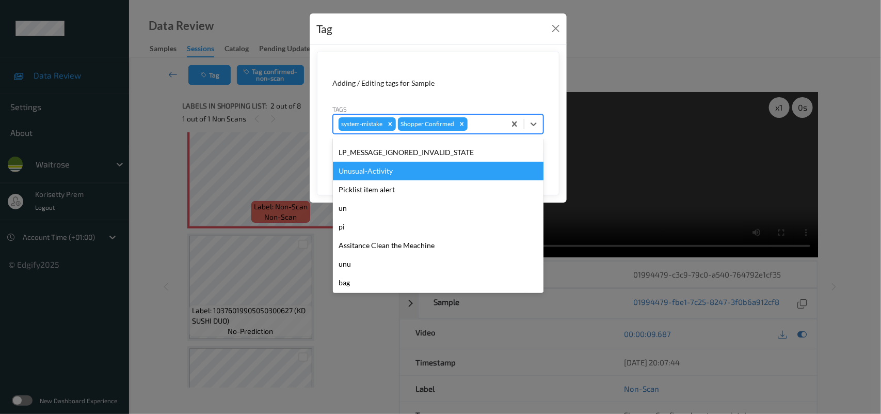
click at [371, 168] on div "Unusual-Activity" at bounding box center [438, 171] width 211 height 19
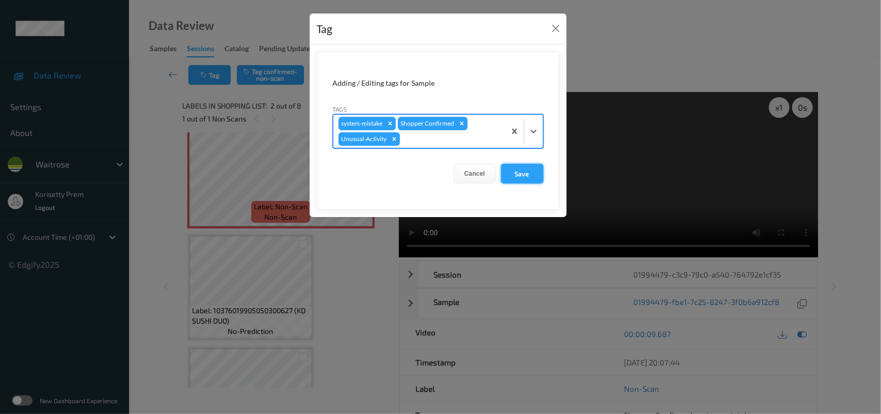
click at [520, 176] on button "Save" at bounding box center [522, 174] width 42 height 20
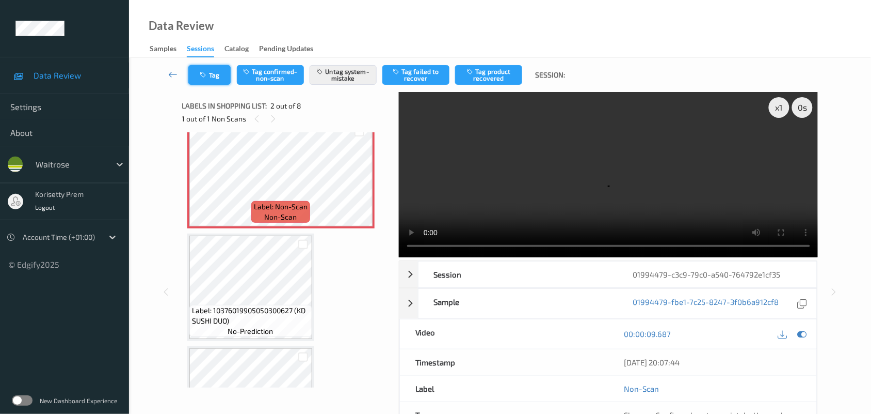
click at [213, 70] on button "Tag" at bounding box center [209, 75] width 42 height 20
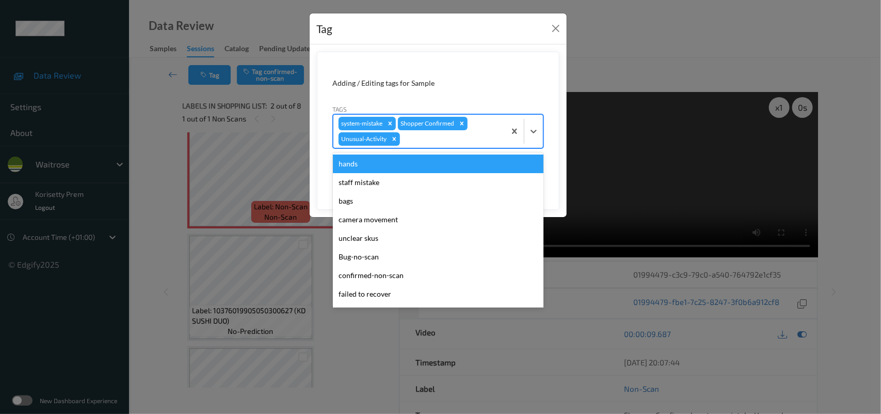
click at [438, 134] on div at bounding box center [451, 139] width 98 height 12
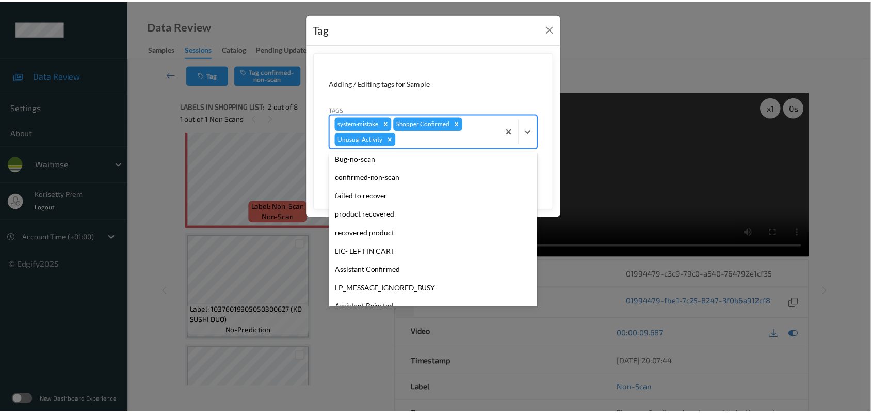
scroll to position [0, 0]
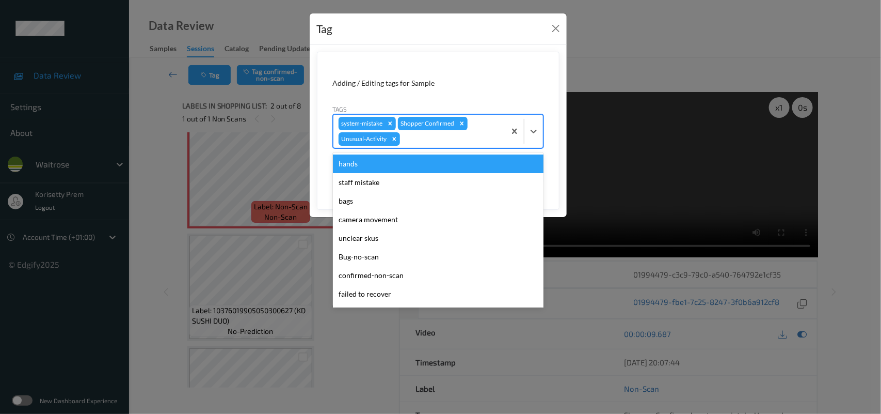
click at [496, 83] on div "Adding / Editing tags for Sample" at bounding box center [438, 83] width 211 height 10
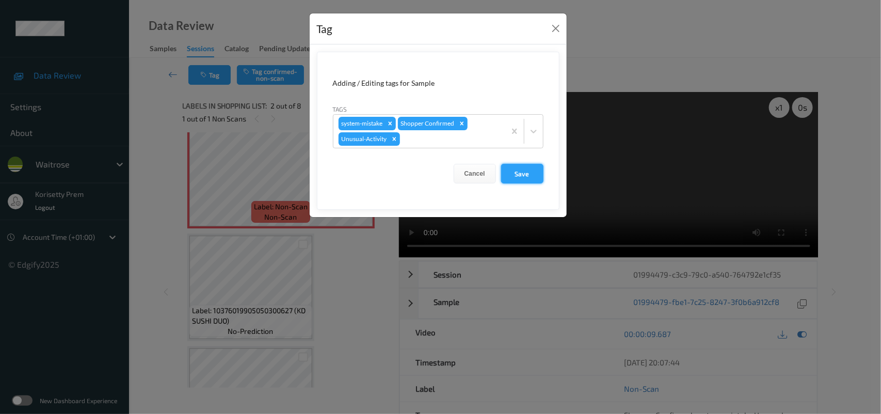
click at [509, 171] on button "Save" at bounding box center [522, 174] width 42 height 20
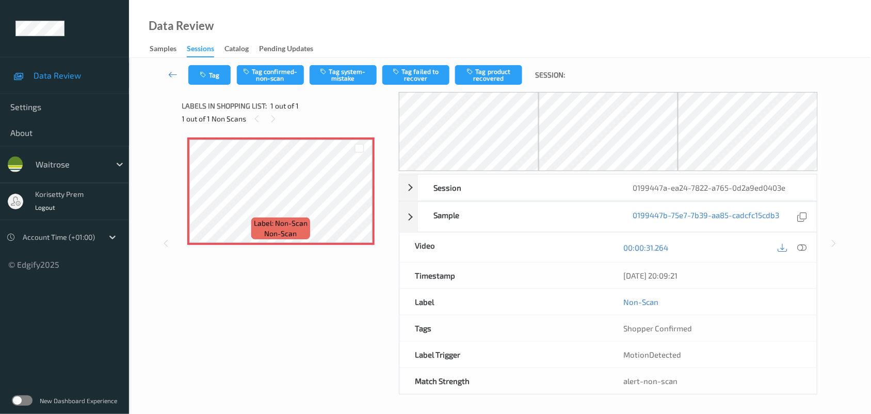
click at [459, 42] on div "Data Review Samples Sessions Catalog Pending Updates" at bounding box center [500, 29] width 742 height 58
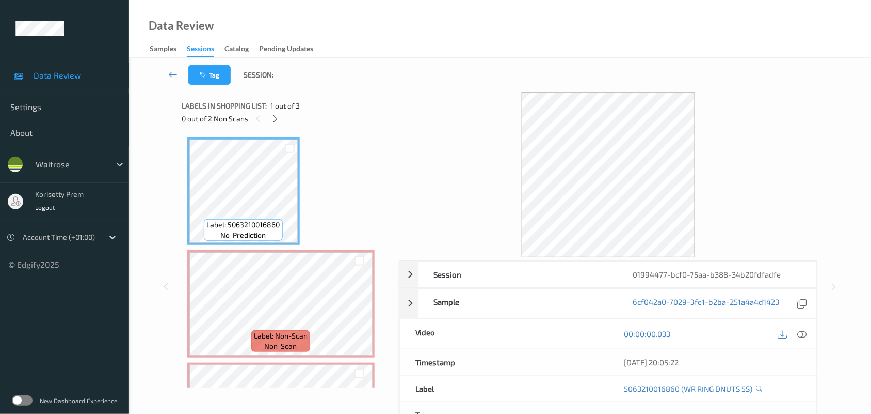
click at [488, 47] on div "Data Review Samples Sessions Catalog Pending Updates" at bounding box center [500, 29] width 742 height 58
click at [797, 339] on div at bounding box center [793, 334] width 34 height 14
click at [801, 335] on icon at bounding box center [802, 333] width 9 height 9
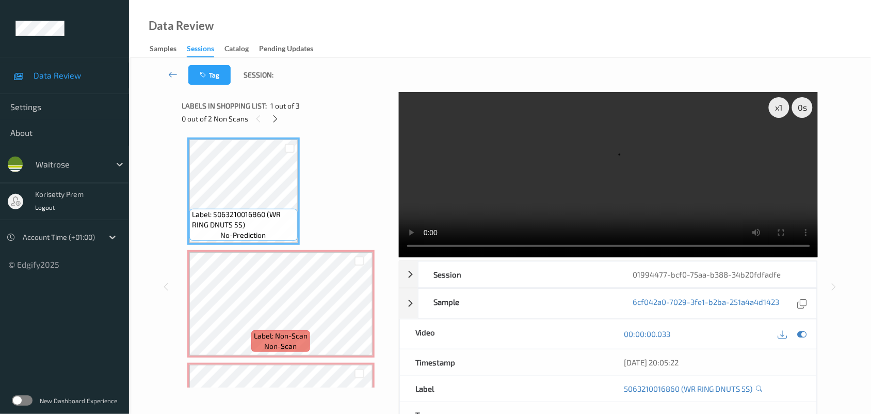
click at [556, 194] on video at bounding box center [609, 174] width 420 height 165
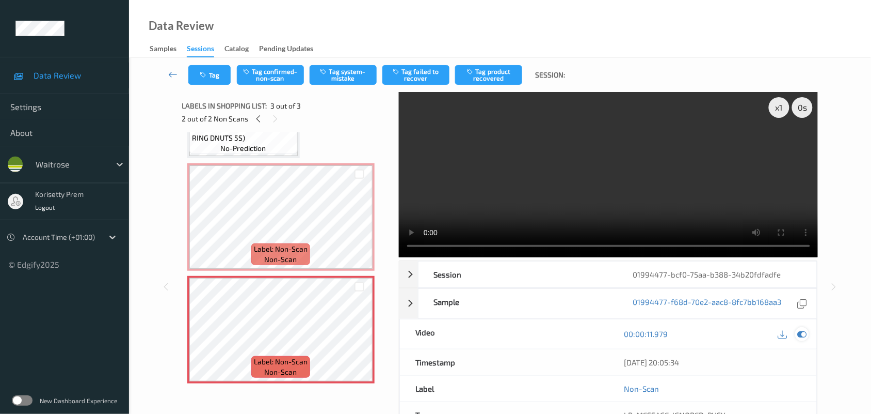
click at [798, 333] on icon at bounding box center [802, 333] width 9 height 9
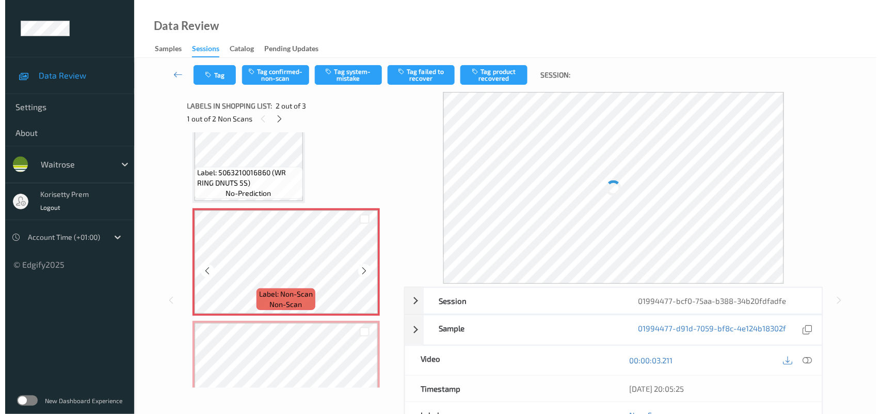
scroll to position [87, 0]
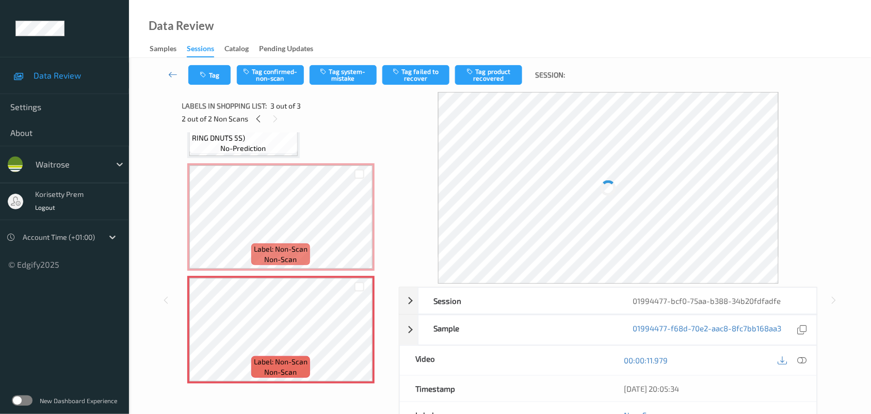
click at [302, 251] on span "Label: Non-Scan" at bounding box center [281, 249] width 54 height 10
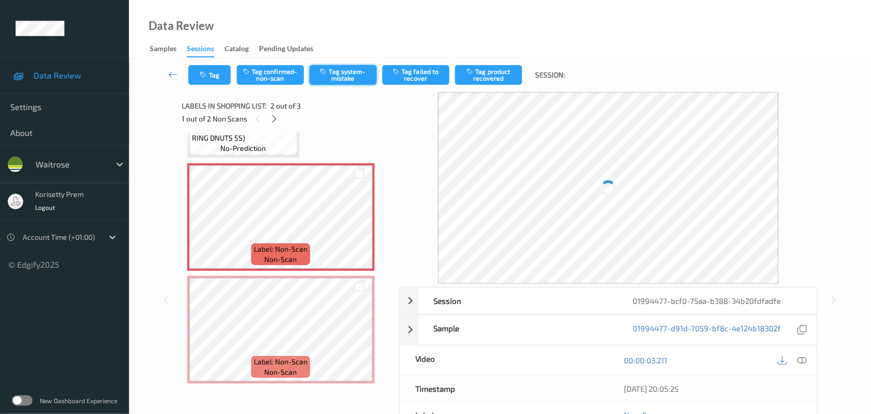
click at [340, 83] on button "Tag system-mistake" at bounding box center [343, 75] width 67 height 20
click at [358, 70] on button "Tag system-mistake" at bounding box center [343, 75] width 67 height 20
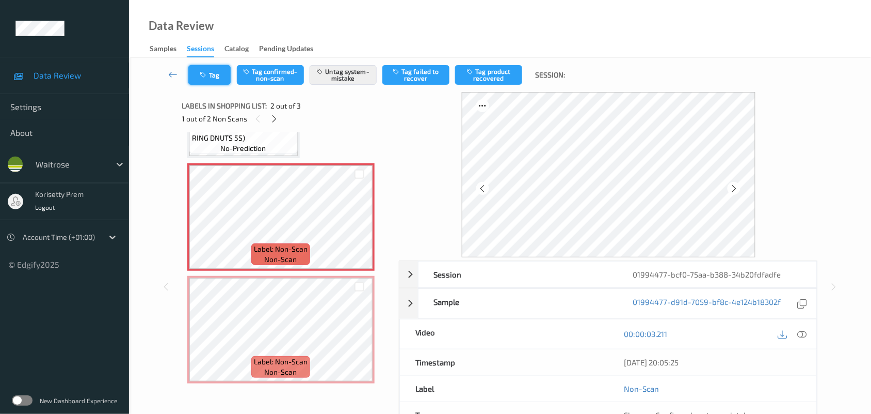
click at [223, 67] on button "Tag" at bounding box center [209, 75] width 42 height 20
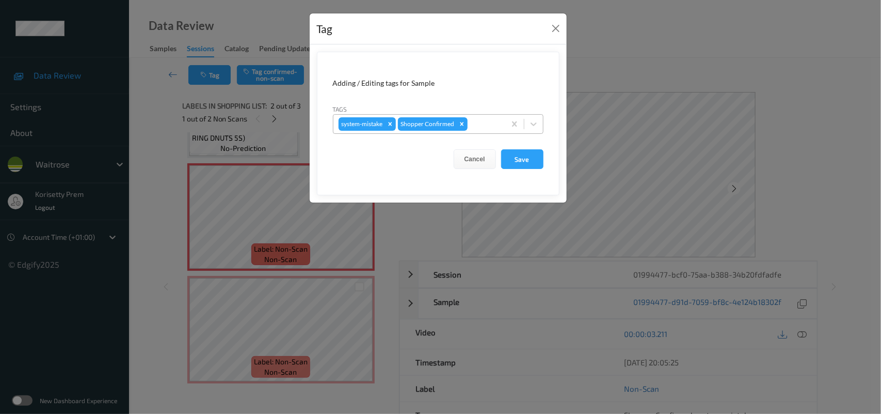
click at [479, 126] on div at bounding box center [485, 124] width 30 height 12
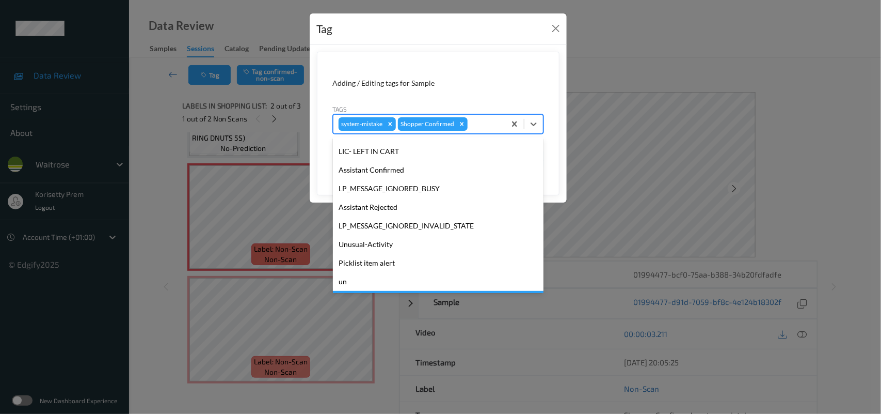
scroll to position [257, 0]
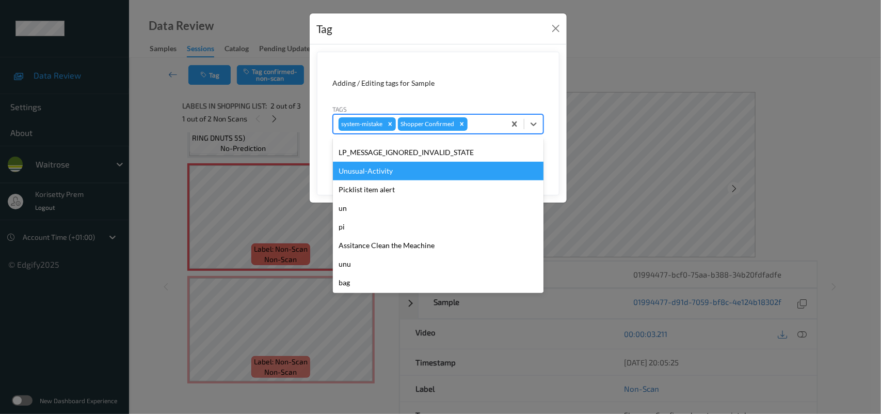
click at [377, 168] on div "Unusual-Activity" at bounding box center [438, 171] width 211 height 19
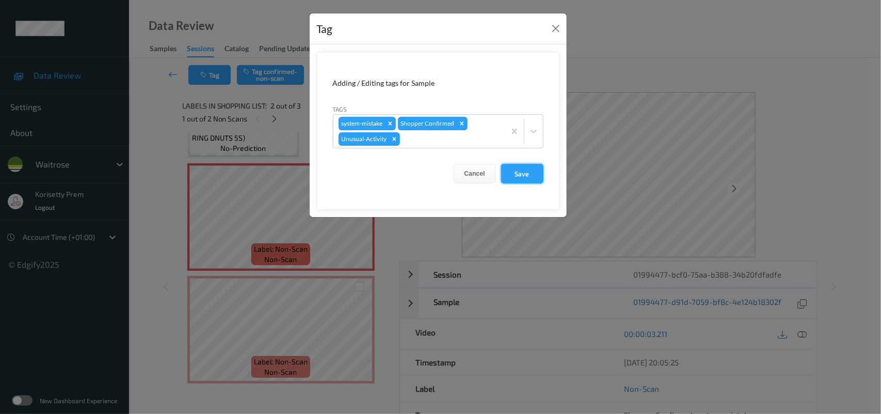
click at [511, 171] on button "Save" at bounding box center [522, 174] width 42 height 20
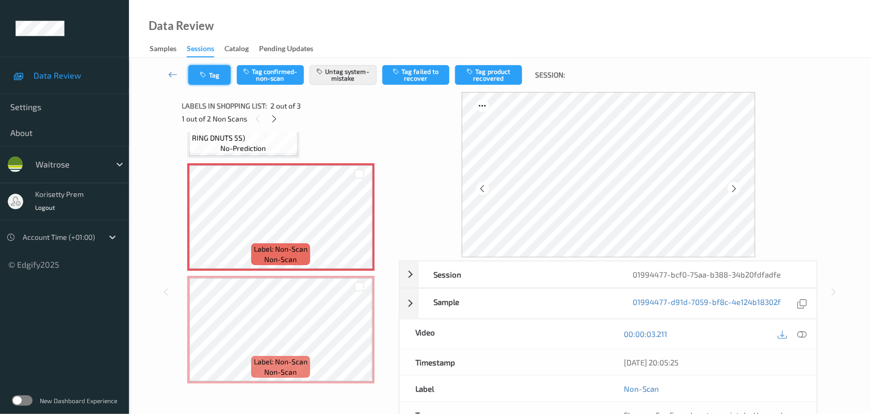
click at [207, 71] on icon "button" at bounding box center [204, 74] width 9 height 7
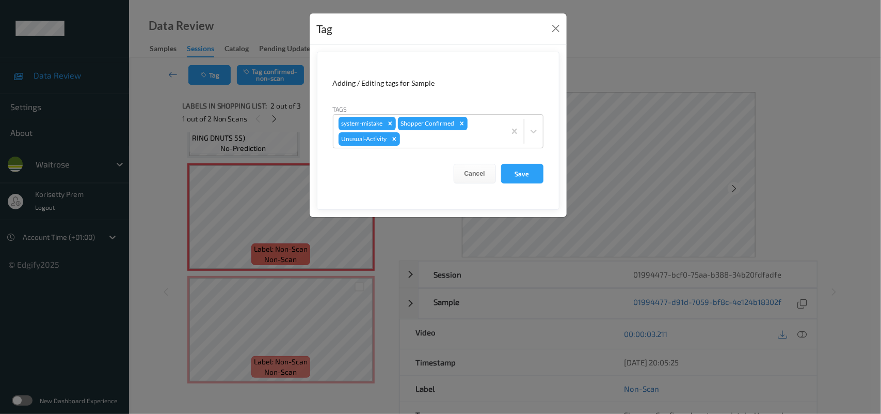
drag, startPoint x: 491, startPoint y: 172, endPoint x: 485, endPoint y: 174, distance: 6.5
click at [491, 172] on button "Cancel" at bounding box center [475, 174] width 42 height 20
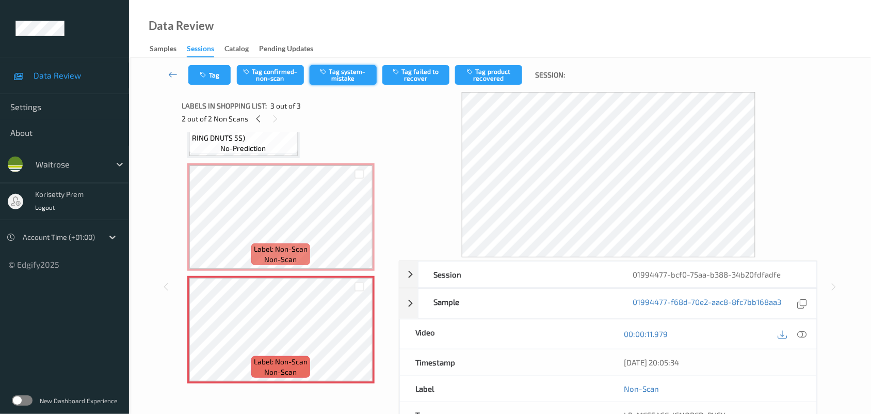
click at [351, 69] on button "Tag system-mistake" at bounding box center [343, 75] width 67 height 20
click at [199, 78] on button "Tag" at bounding box center [209, 75] width 42 height 20
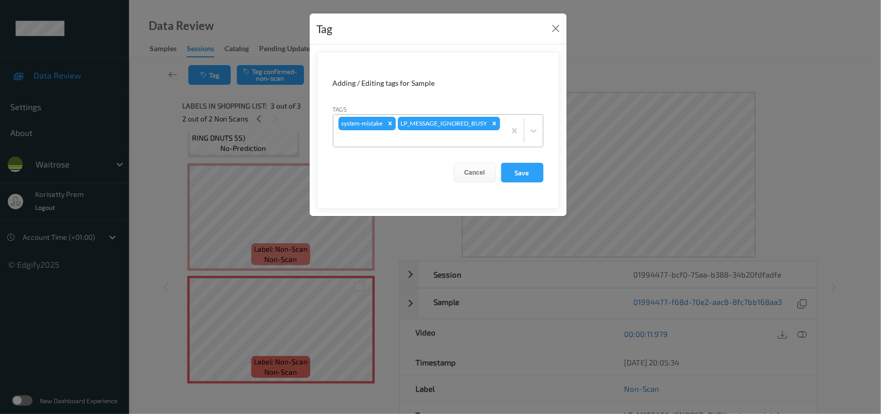
click at [471, 132] on div "system-mistake LP_MESSAGE_IGNORED_BUSY" at bounding box center [420, 131] width 172 height 32
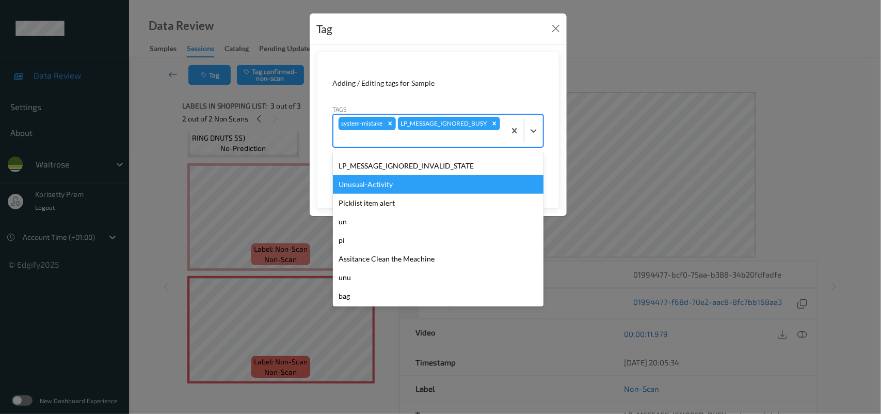
click at [385, 189] on div "Unusual-Activity" at bounding box center [438, 184] width 211 height 19
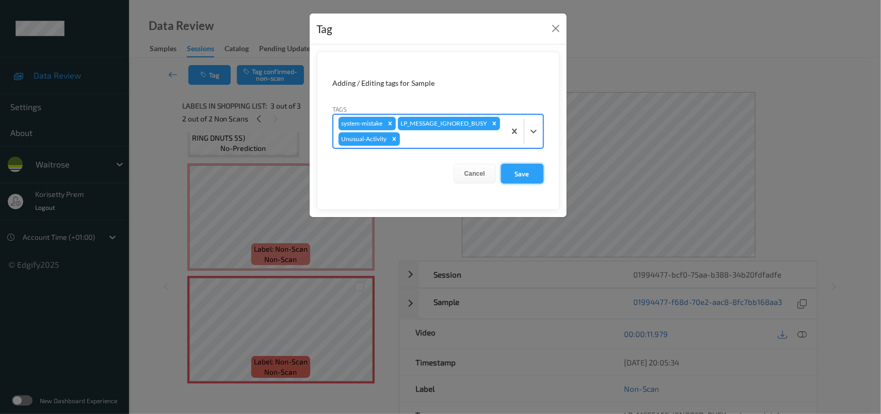
click at [505, 183] on button "Save" at bounding box center [522, 174] width 42 height 20
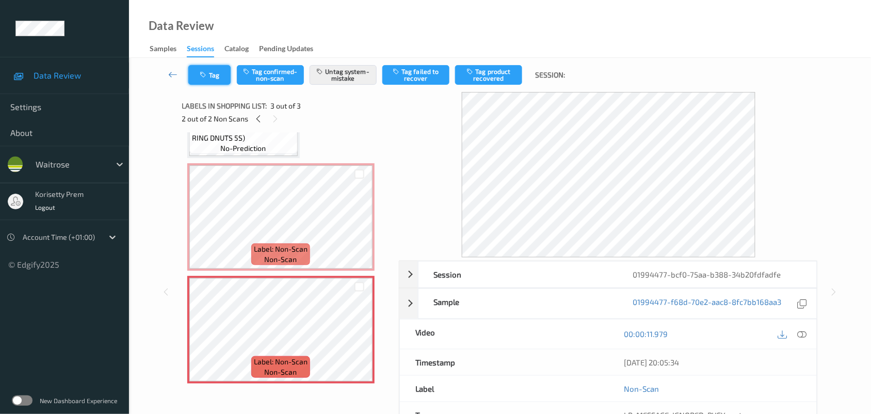
click at [219, 77] on button "Tag" at bounding box center [209, 75] width 42 height 20
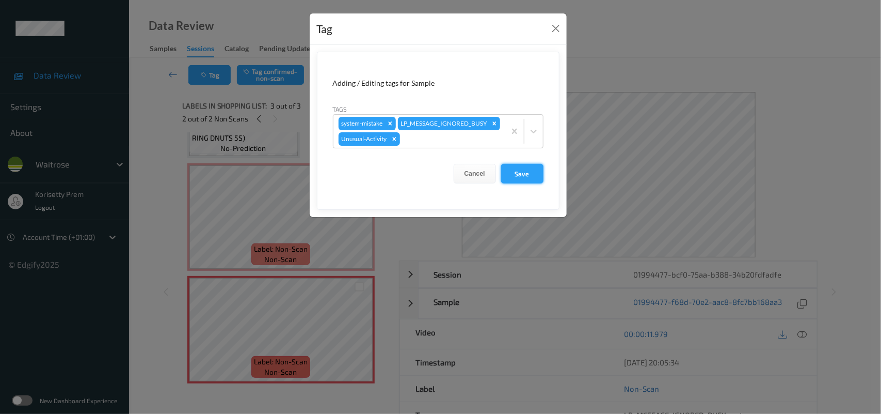
click at [513, 183] on button "Save" at bounding box center [522, 174] width 42 height 20
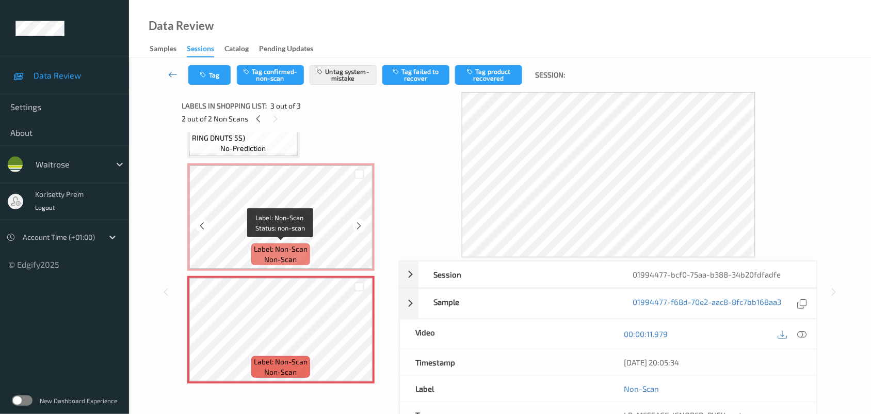
click at [288, 249] on span "Label: Non-Scan" at bounding box center [281, 249] width 54 height 10
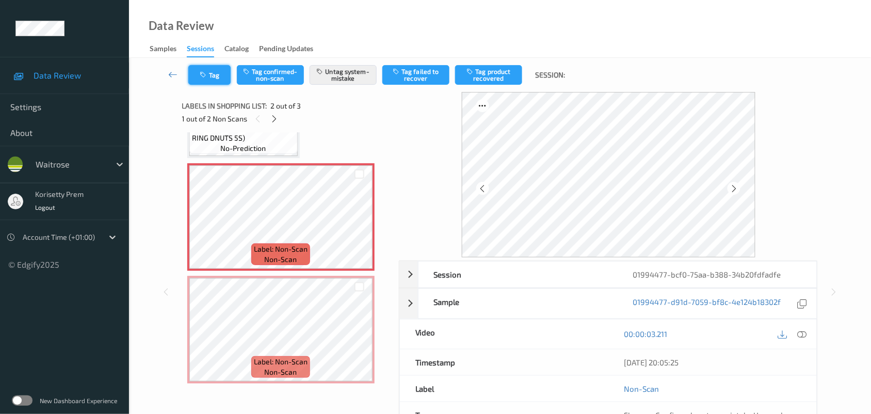
click at [212, 84] on button "Tag" at bounding box center [209, 75] width 42 height 20
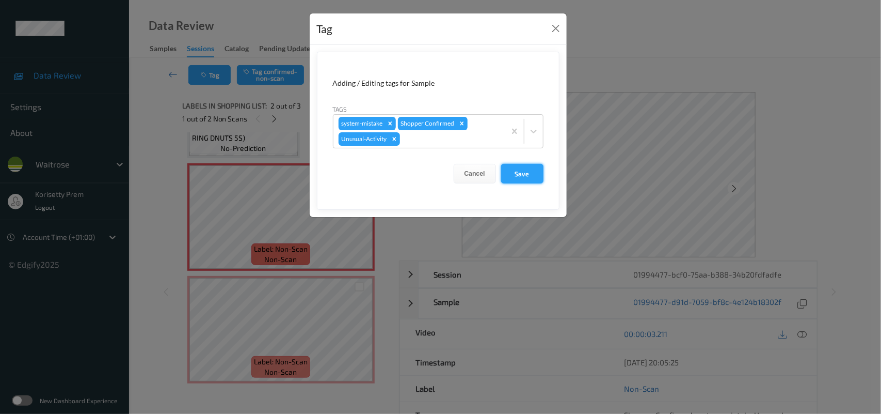
click at [518, 175] on button "Save" at bounding box center [522, 174] width 42 height 20
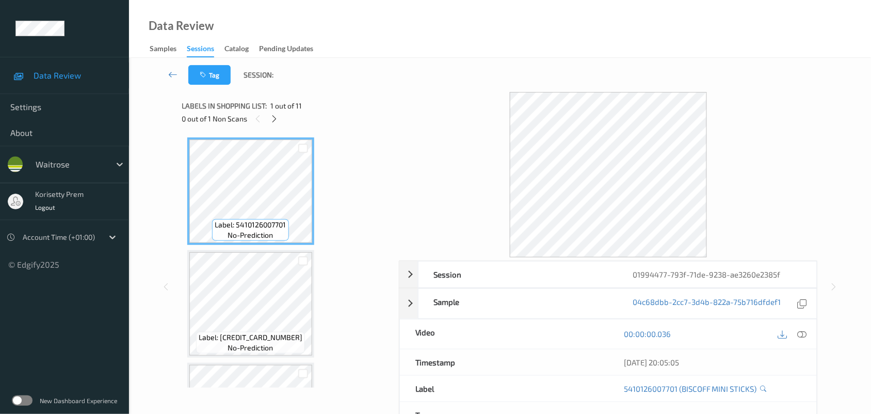
click at [472, 73] on div "Tag Session:" at bounding box center [500, 75] width 700 height 34
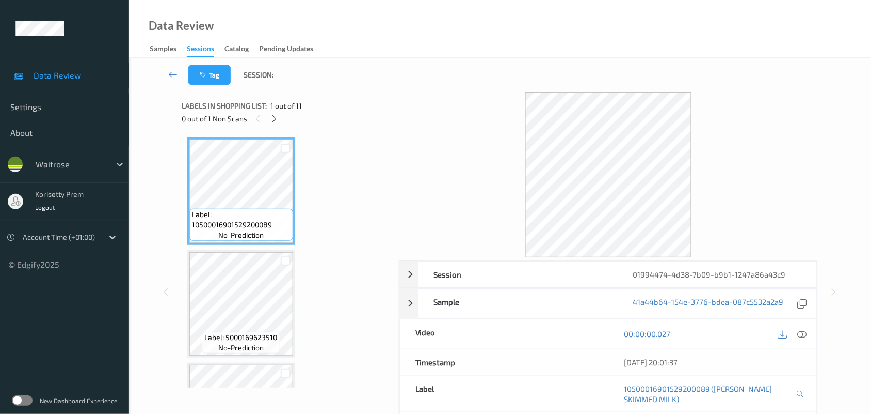
click at [440, 52] on div "Data Review Samples Sessions Catalog Pending Updates" at bounding box center [500, 29] width 742 height 58
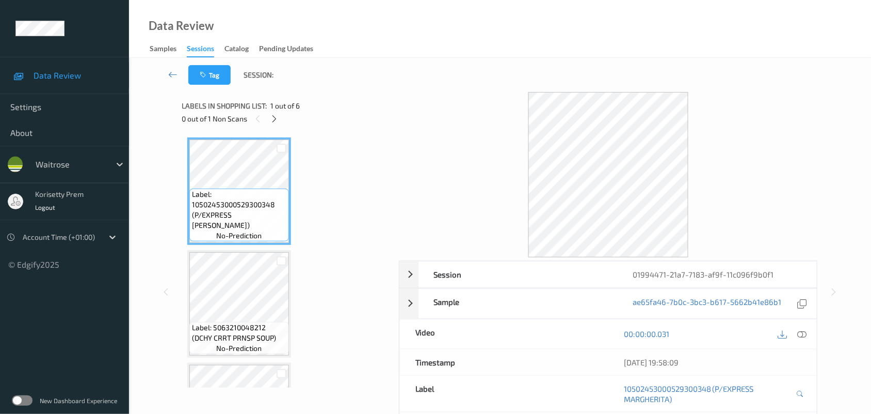
click at [474, 76] on div "Tag Session:" at bounding box center [500, 75] width 700 height 34
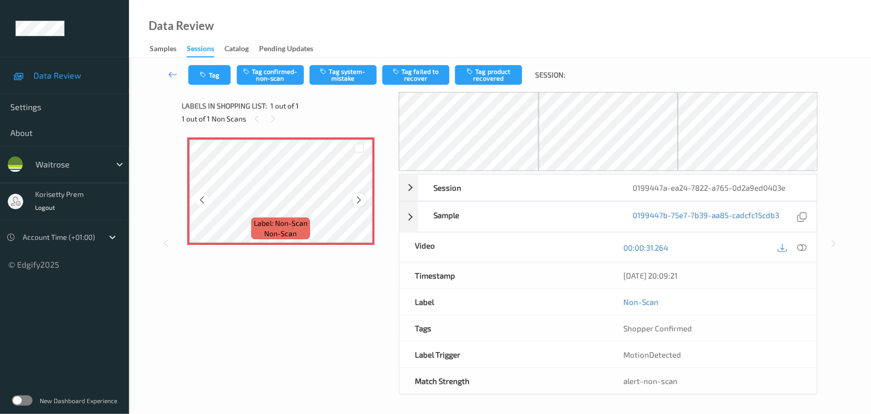
click at [360, 198] on icon at bounding box center [359, 199] width 9 height 9
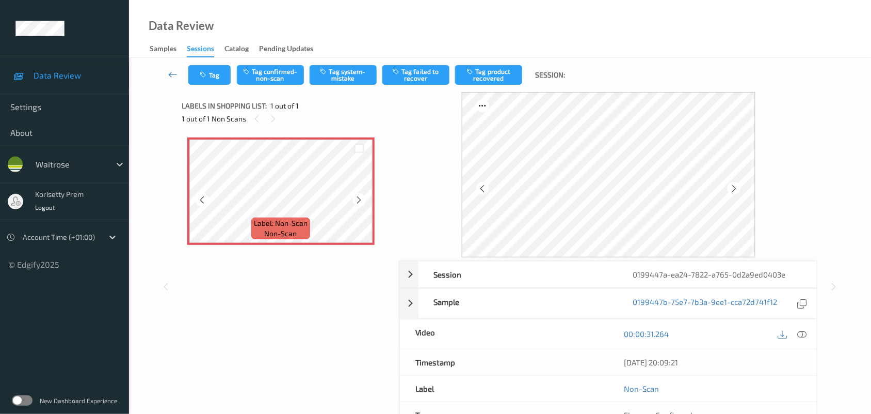
click at [360, 198] on icon at bounding box center [359, 199] width 9 height 9
click at [803, 330] on icon at bounding box center [802, 333] width 9 height 9
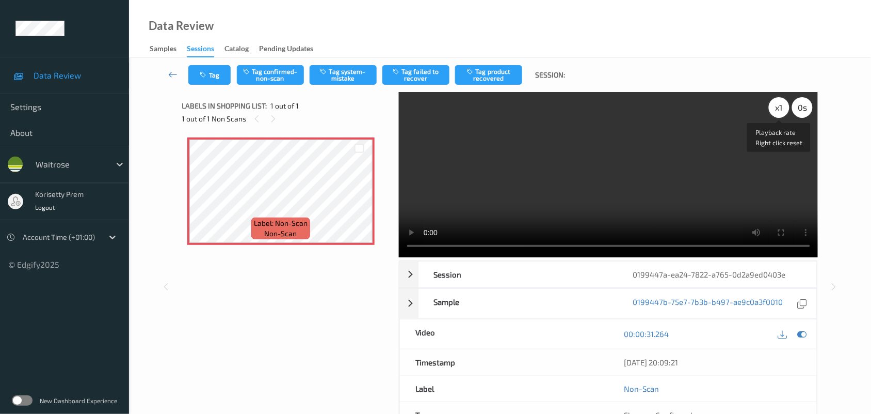
click at [784, 102] on div "x 1" at bounding box center [779, 107] width 21 height 21
click at [784, 102] on div "x 2" at bounding box center [779, 107] width 21 height 21
click at [678, 142] on video at bounding box center [609, 174] width 420 height 165
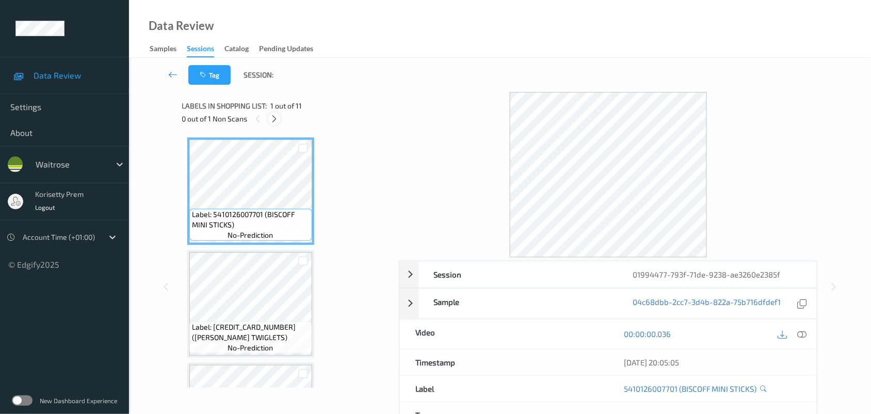
click at [272, 120] on icon at bounding box center [274, 118] width 9 height 9
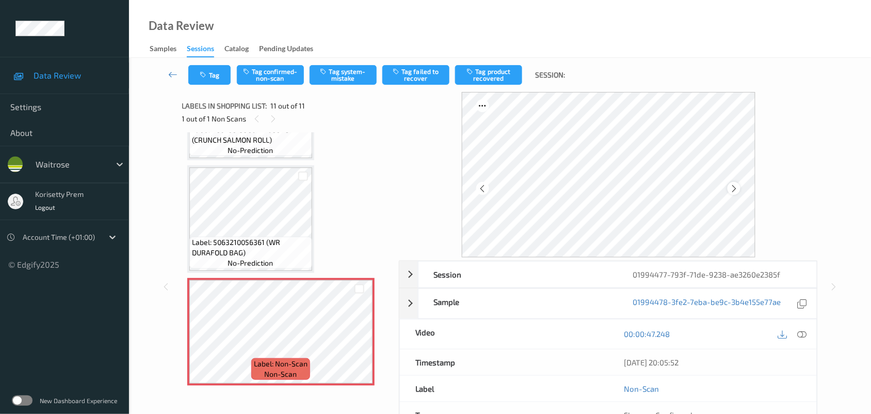
click at [736, 187] on icon at bounding box center [734, 188] width 9 height 9
click at [344, 75] on button "Tag system-mistake" at bounding box center [343, 75] width 67 height 20
click at [204, 73] on icon "button" at bounding box center [204, 74] width 9 height 7
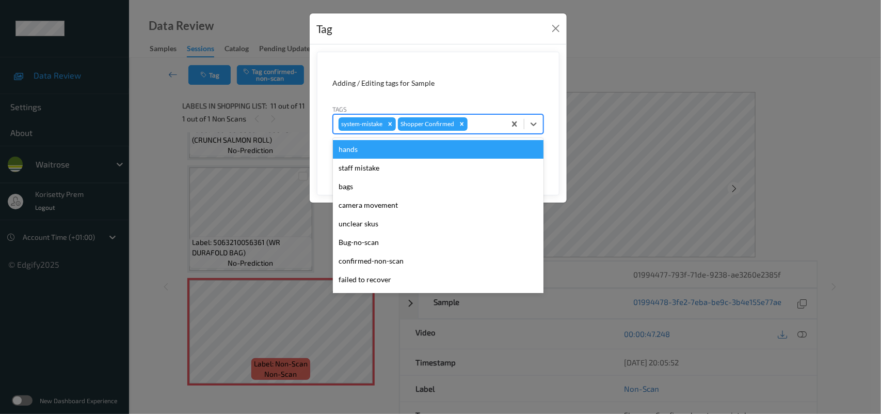
click at [483, 132] on div "system-mistake Shopper Confirmed" at bounding box center [420, 124] width 172 height 18
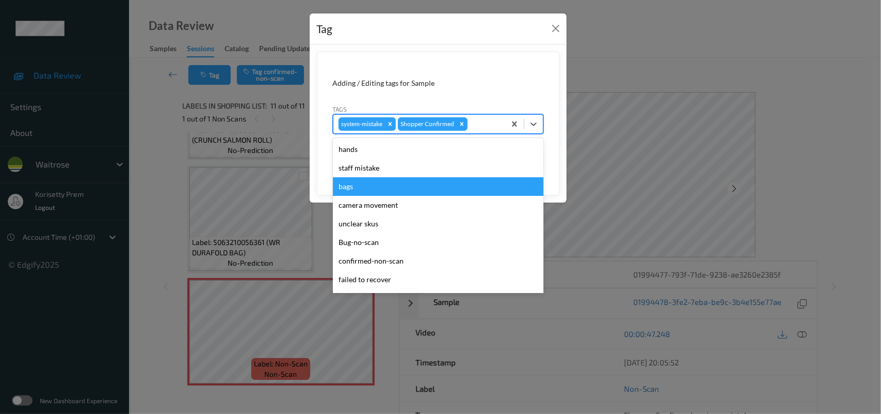
click at [395, 193] on div "bags" at bounding box center [438, 186] width 211 height 19
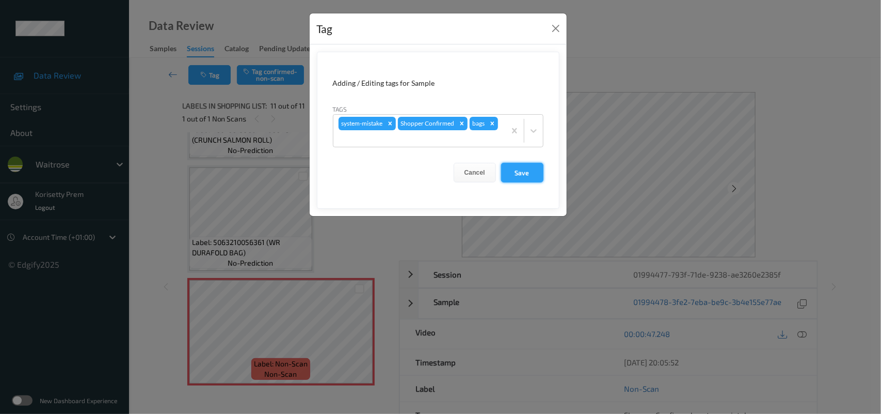
click at [527, 172] on button "Save" at bounding box center [522, 173] width 42 height 20
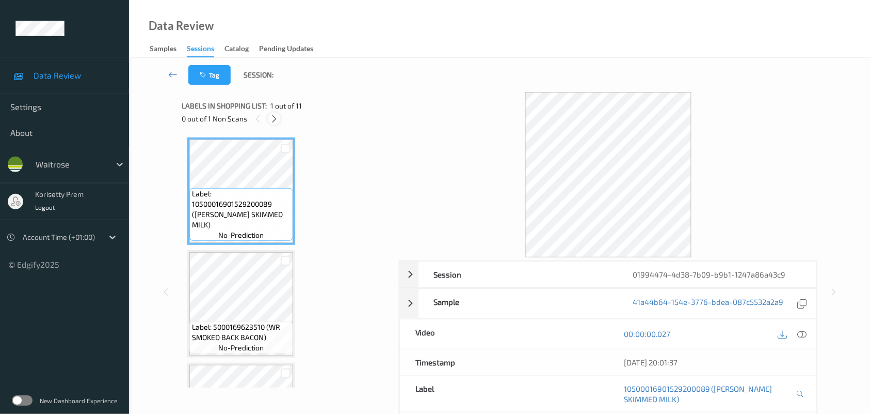
click at [276, 120] on icon at bounding box center [274, 118] width 9 height 9
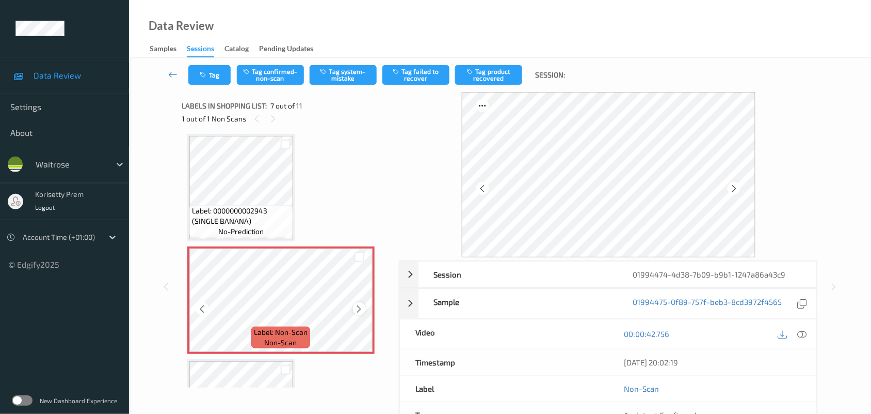
click at [357, 308] on icon at bounding box center [359, 308] width 9 height 9
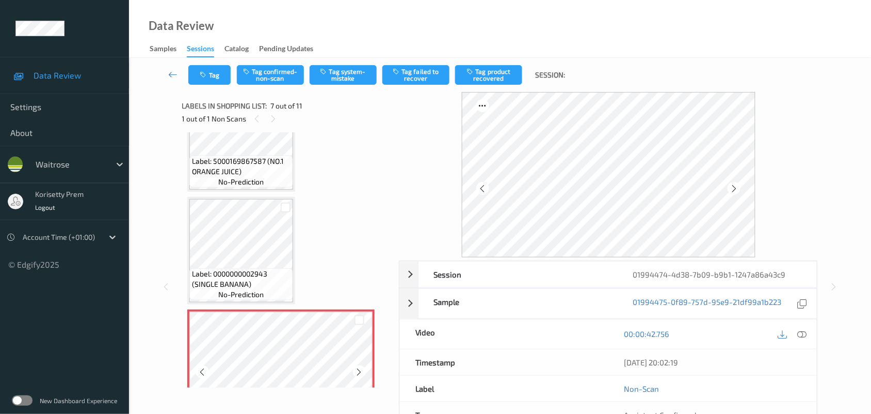
scroll to position [502, 0]
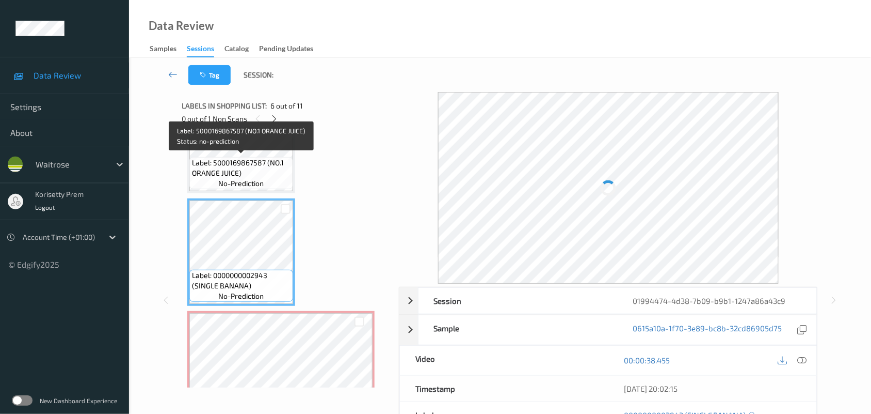
click at [256, 157] on span "Label: 5000169867587 (NO.1 ORANGE JUICE)" at bounding box center [241, 167] width 99 height 21
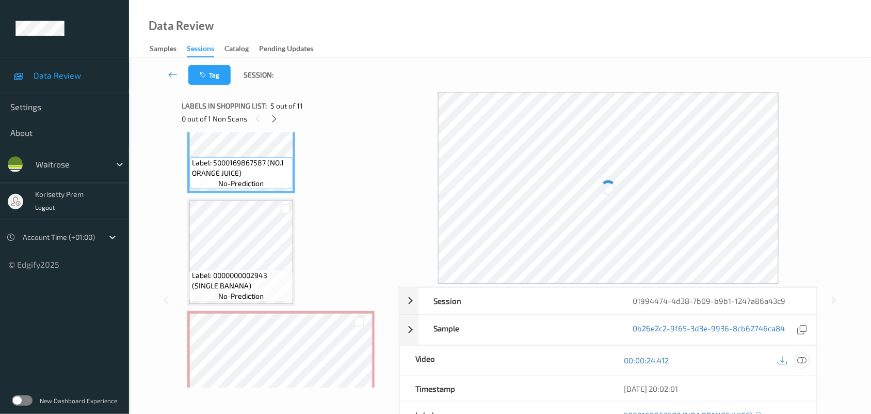
click at [804, 360] on icon at bounding box center [802, 359] width 9 height 9
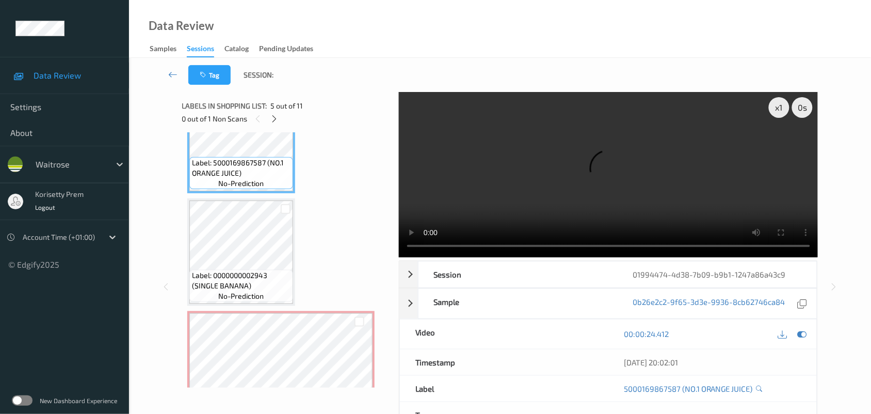
click at [425, 132] on video at bounding box center [609, 174] width 420 height 165
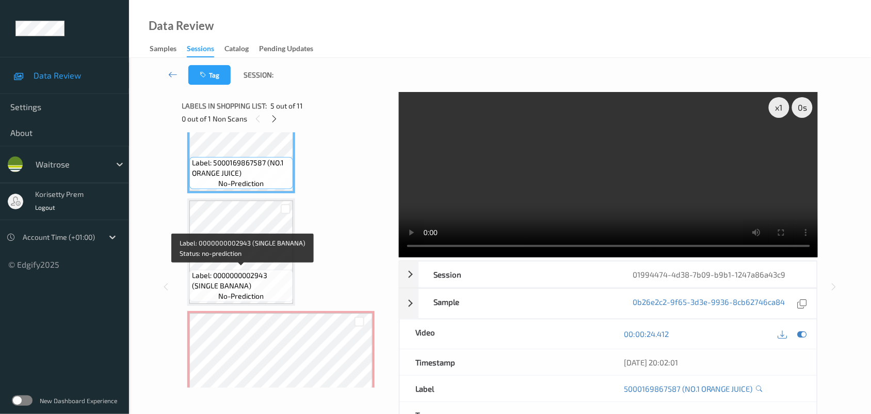
click at [249, 280] on span "Label: 0000000002943 (SINGLE BANANA)" at bounding box center [241, 280] width 99 height 21
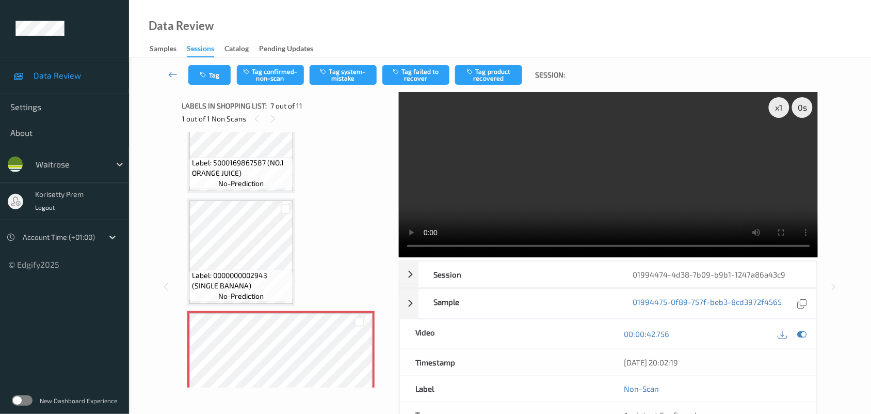
click at [452, 205] on video at bounding box center [609, 174] width 420 height 165
click at [325, 65] on button "Tag system-mistake" at bounding box center [343, 75] width 67 height 20
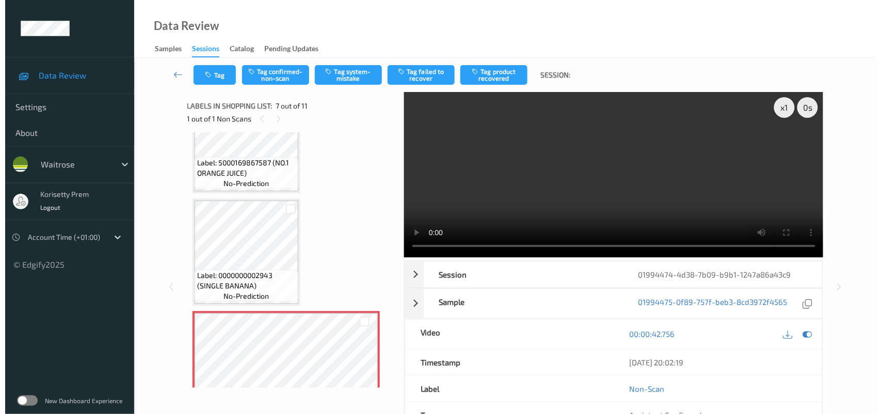
scroll to position [760, 0]
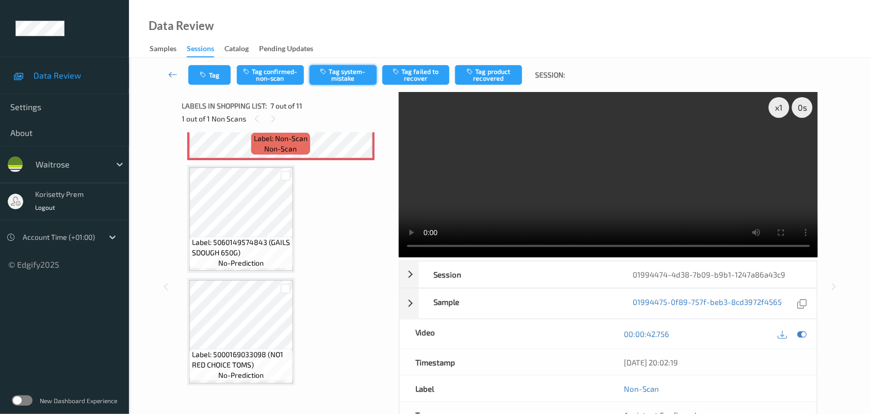
click at [338, 81] on button "Tag system-mistake" at bounding box center [343, 75] width 67 height 20
click at [207, 78] on button "Tag" at bounding box center [209, 75] width 42 height 20
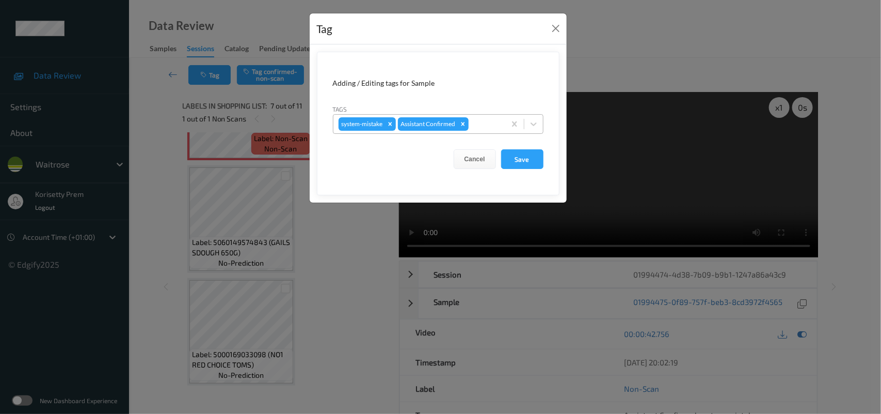
click at [499, 122] on div at bounding box center [485, 124] width 29 height 12
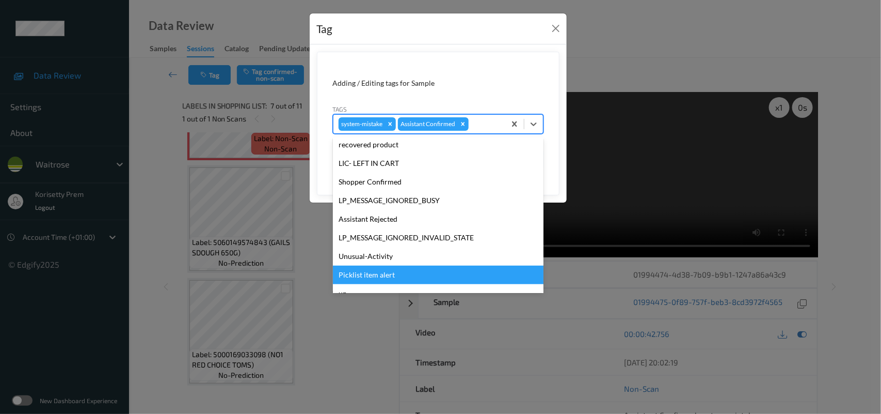
scroll to position [257, 0]
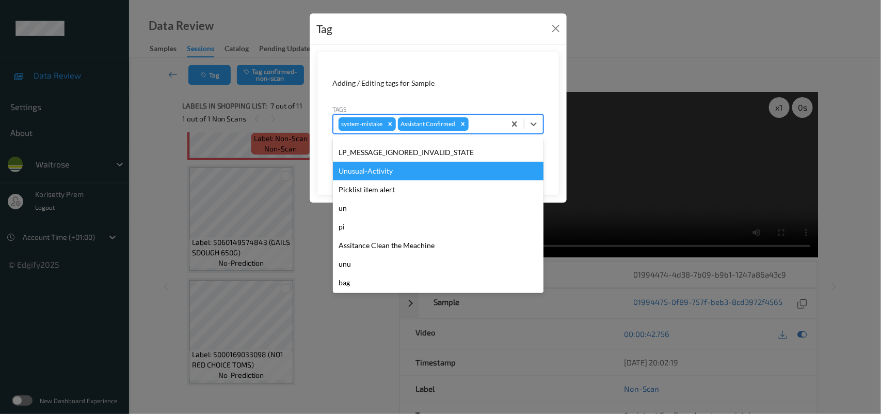
click at [399, 179] on div "Unusual-Activity" at bounding box center [438, 171] width 211 height 19
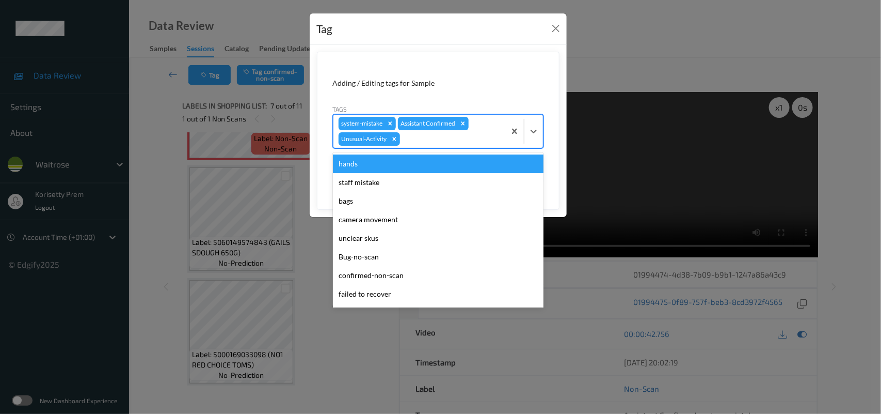
click at [440, 129] on div "Assistant Confirmed" at bounding box center [427, 123] width 59 height 13
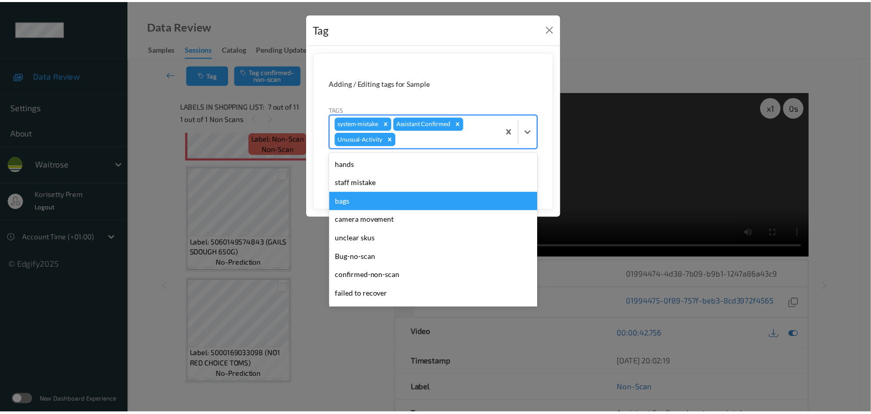
scroll to position [239, 0]
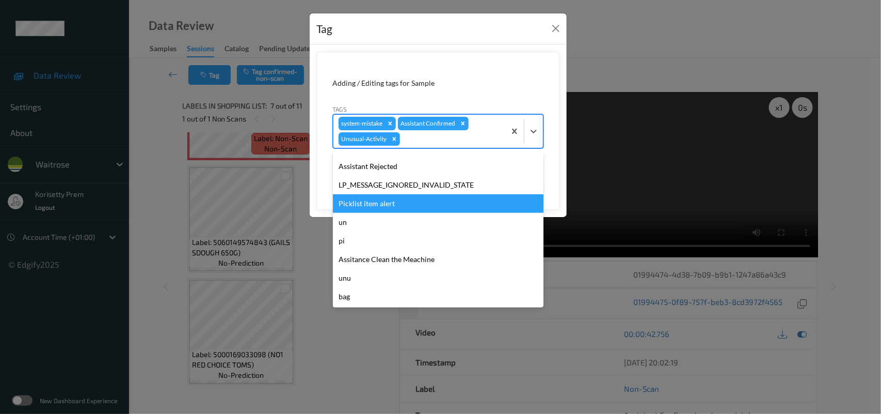
click at [372, 208] on div "Picklist item alert" at bounding box center [438, 203] width 211 height 19
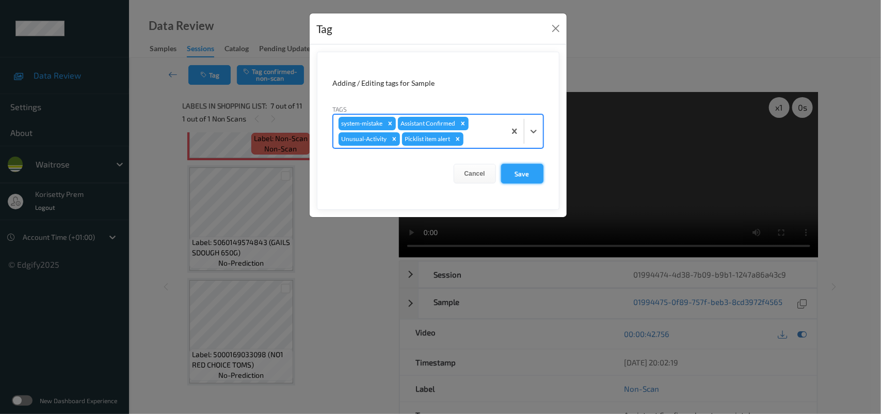
click at [522, 177] on button "Save" at bounding box center [522, 174] width 42 height 20
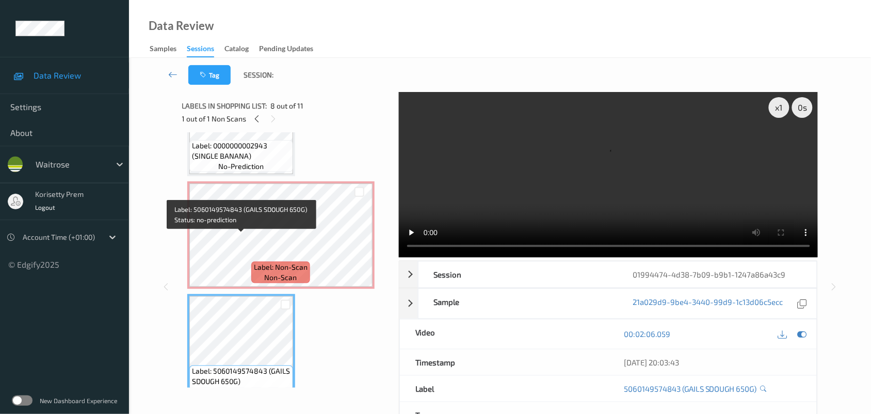
scroll to position [631, 0]
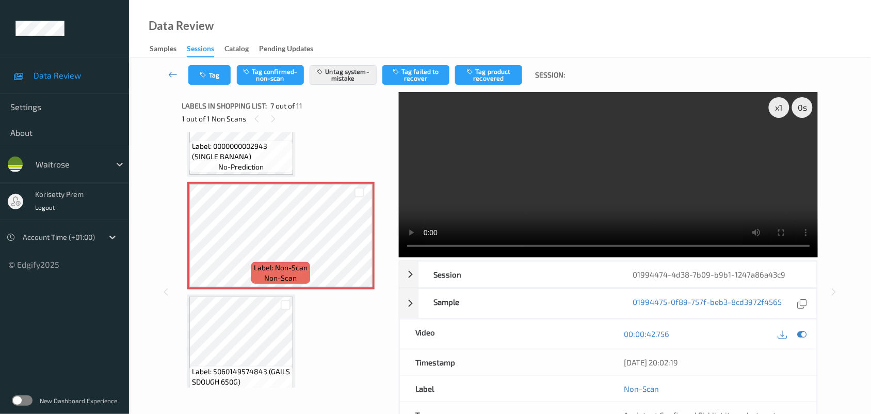
click at [231, 74] on div "Tag Tag confirmed-non-scan Untag system-mistake Tag failed to recover Tag produ…" at bounding box center [380, 75] width 384 height 20
click at [217, 75] on button "Tag" at bounding box center [209, 75] width 42 height 20
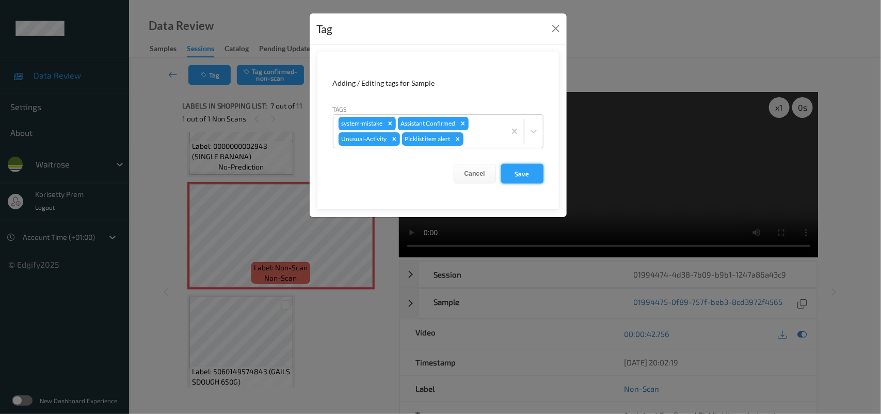
click at [514, 173] on button "Save" at bounding box center [522, 174] width 42 height 20
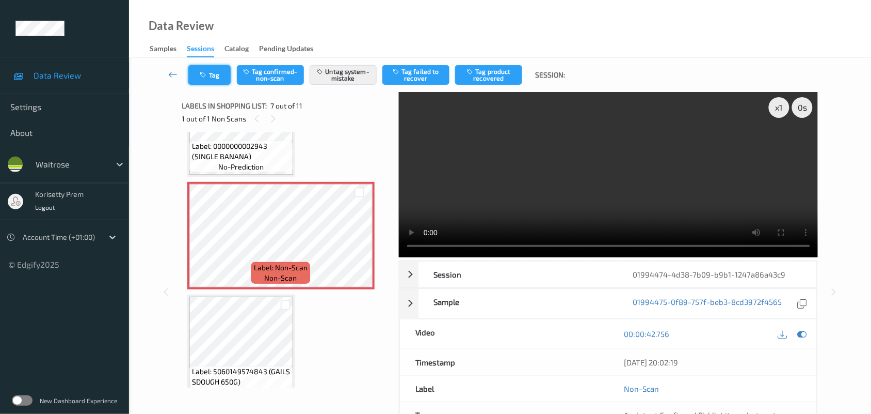
click at [215, 76] on button "Tag" at bounding box center [209, 75] width 42 height 20
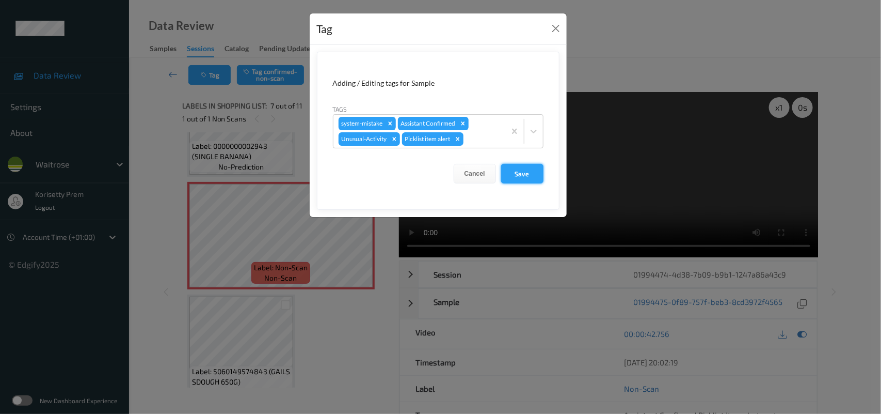
click at [527, 173] on button "Save" at bounding box center [522, 174] width 42 height 20
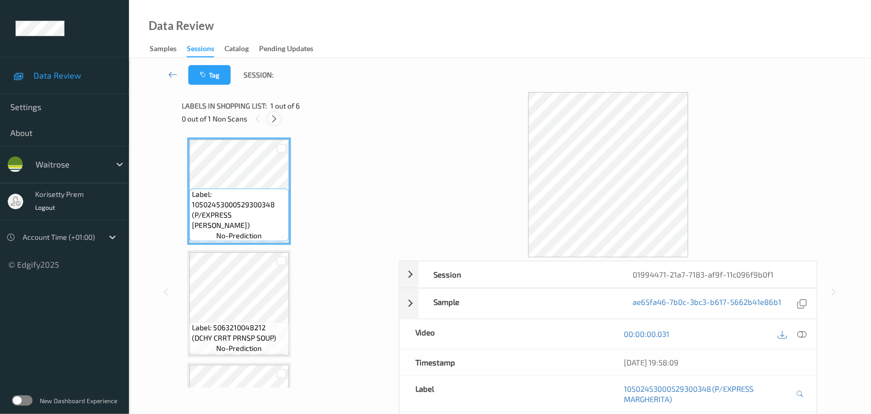
click at [277, 115] on icon at bounding box center [274, 118] width 9 height 9
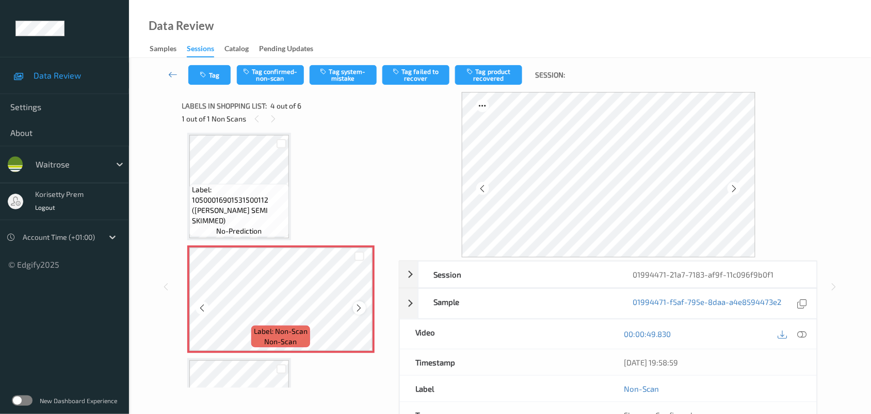
click at [357, 305] on icon at bounding box center [359, 307] width 9 height 9
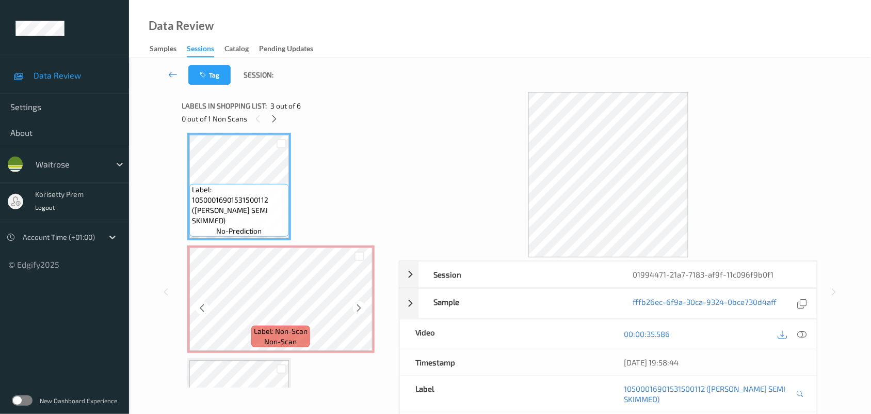
click at [298, 327] on span "Label: Non-Scan" at bounding box center [281, 331] width 54 height 10
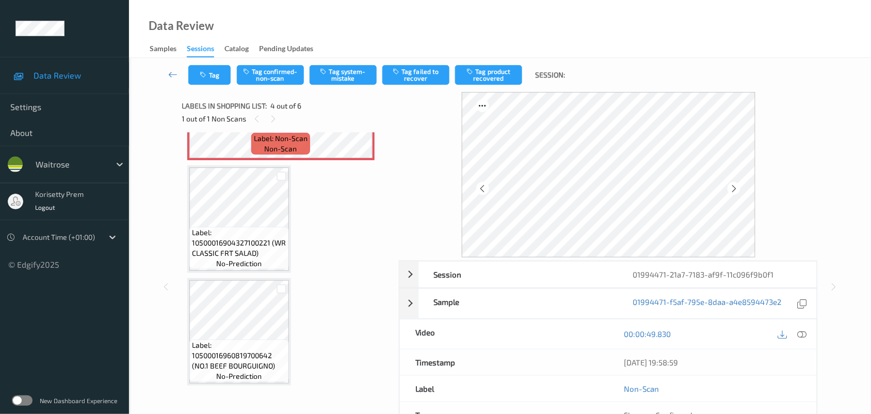
scroll to position [423, 0]
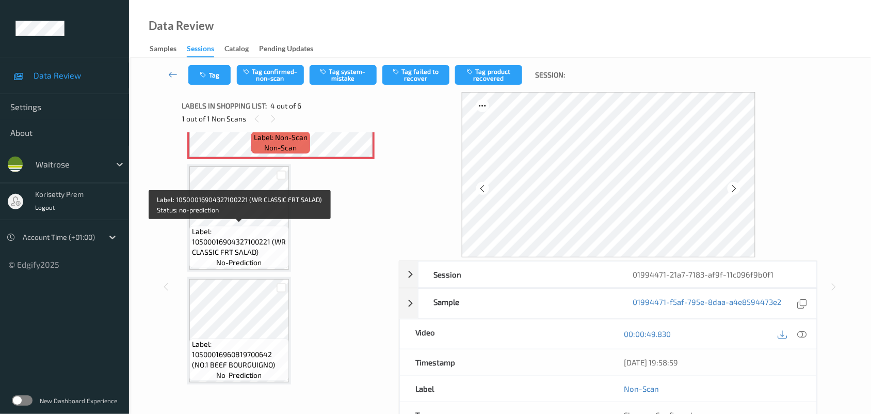
click at [249, 232] on span "Label: 10500016904327100221 (WR CLASSIC FRT SALAD)" at bounding box center [239, 241] width 94 height 31
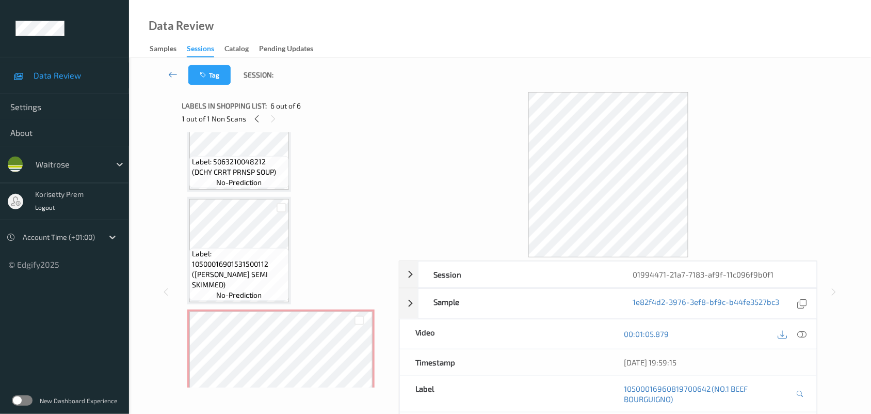
scroll to position [165, 0]
click at [243, 164] on span "Label: 5063210048212 (DCHY CRRT PRNSP SOUP)" at bounding box center [239, 167] width 94 height 21
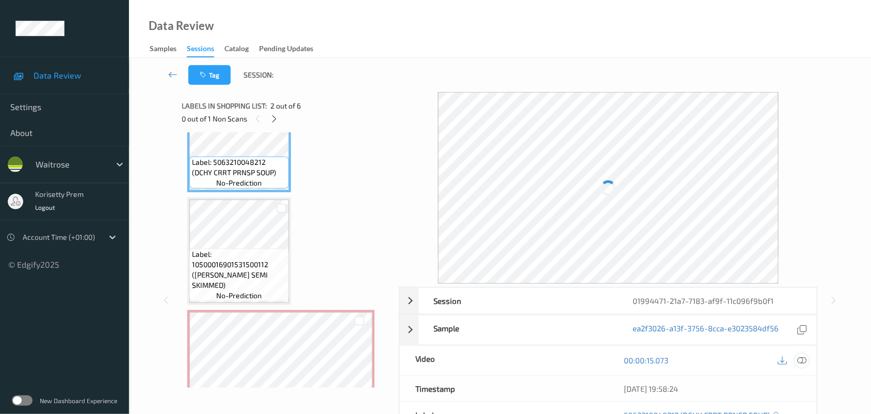
click at [801, 359] on icon at bounding box center [802, 359] width 9 height 9
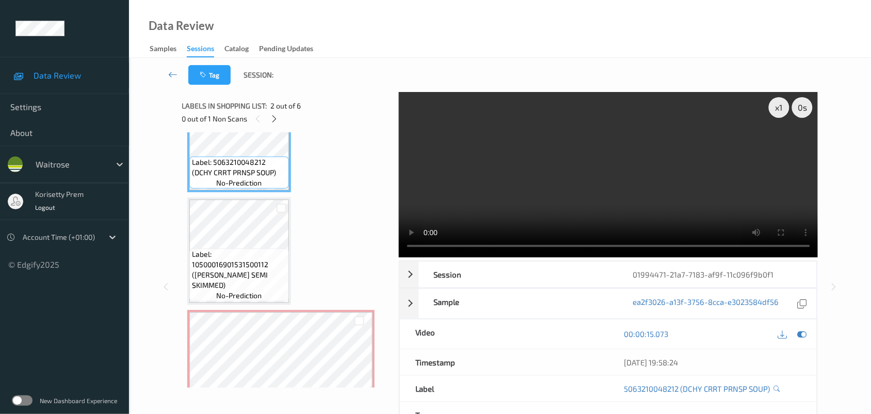
click at [491, 199] on video at bounding box center [609, 174] width 420 height 165
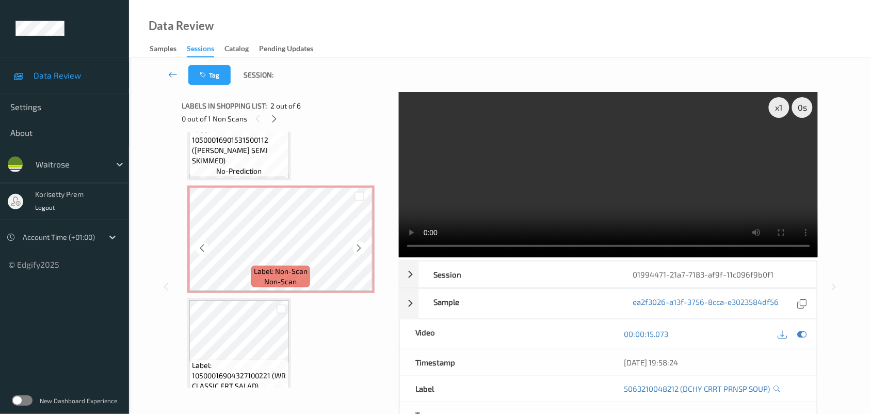
scroll to position [294, 0]
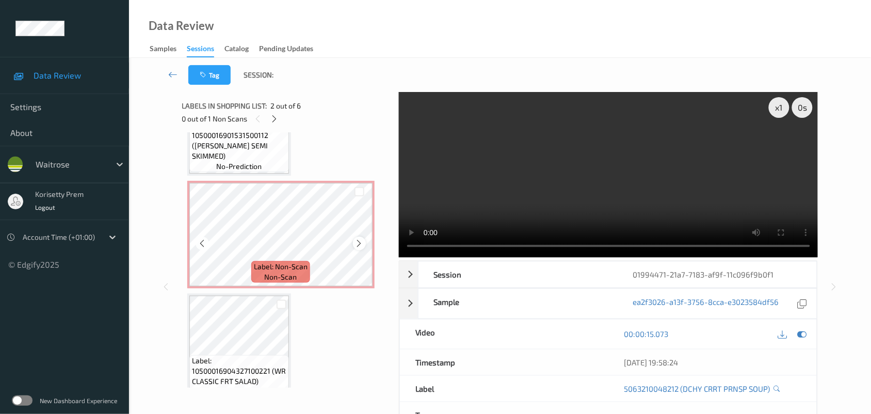
click at [360, 239] on icon at bounding box center [359, 243] width 9 height 9
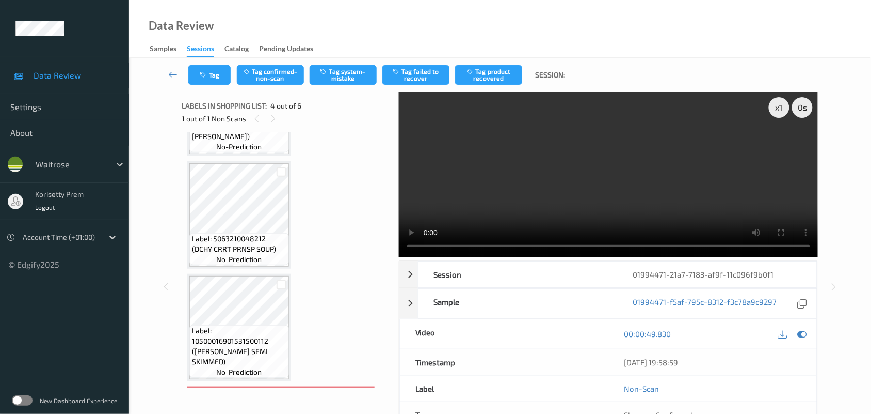
scroll to position [0, 0]
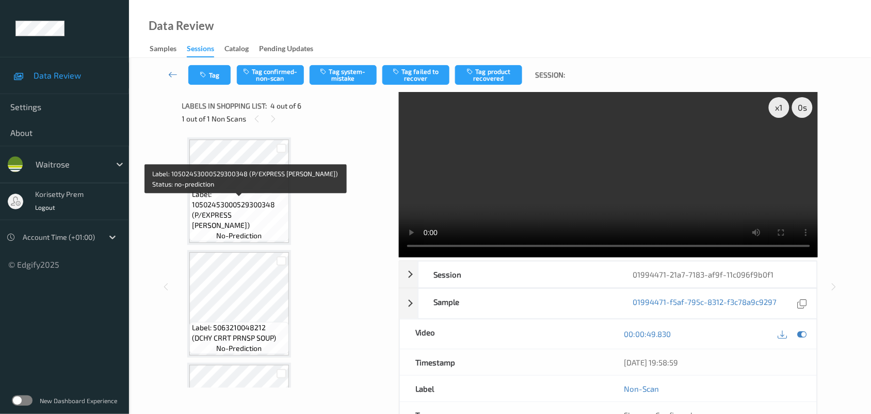
click at [233, 202] on span "Label: 10502453000529300348 (P/EXPRESS MARGHERITA)" at bounding box center [239, 209] width 94 height 41
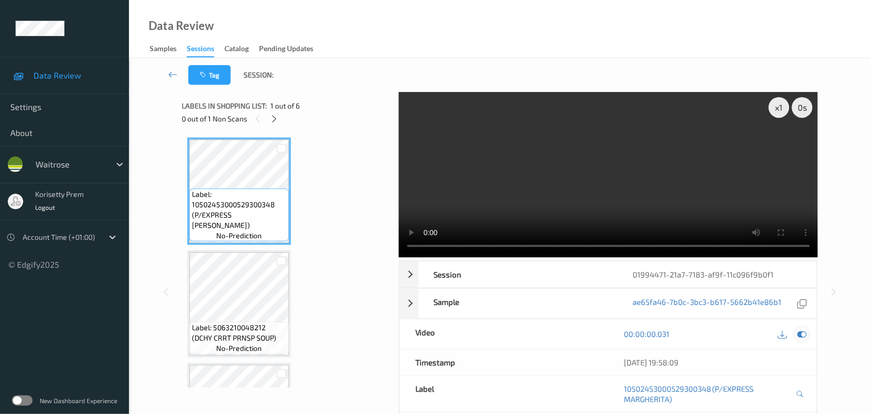
click at [798, 334] on icon at bounding box center [802, 333] width 9 height 9
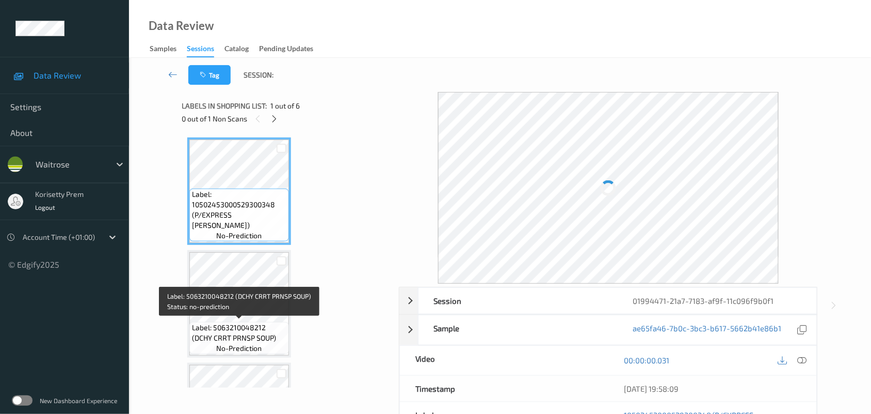
click at [249, 322] on span "Label: 5063210048212 (DCHY CRRT PRNSP SOUP)" at bounding box center [239, 332] width 94 height 21
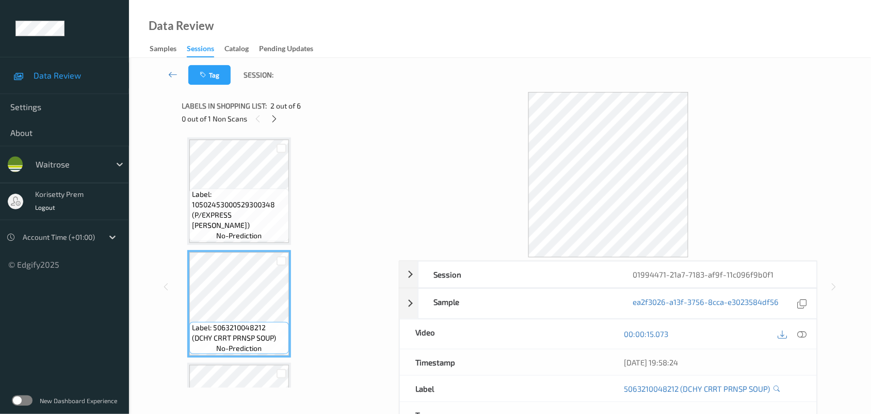
click at [232, 217] on span "Label: 10502453000529300348 (P/EXPRESS MARGHERITA)" at bounding box center [239, 209] width 94 height 41
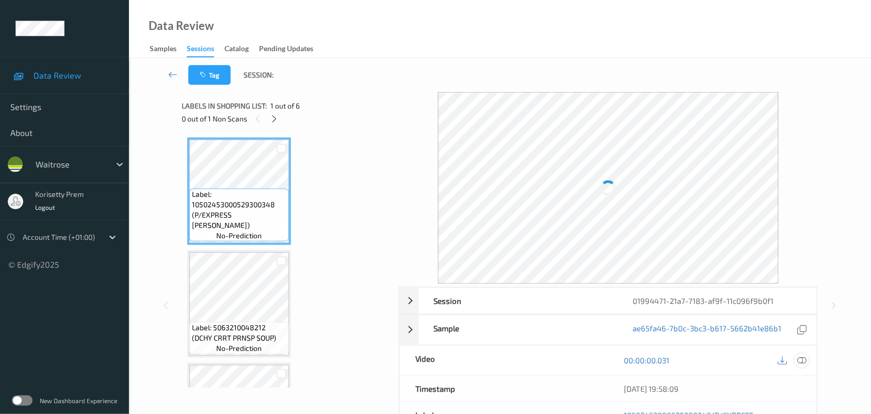
click at [803, 358] on icon at bounding box center [802, 359] width 9 height 9
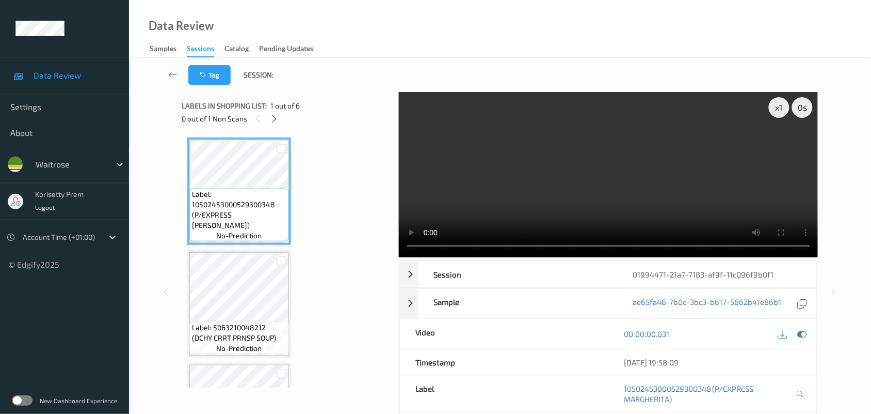
click at [498, 205] on video at bounding box center [609, 174] width 420 height 165
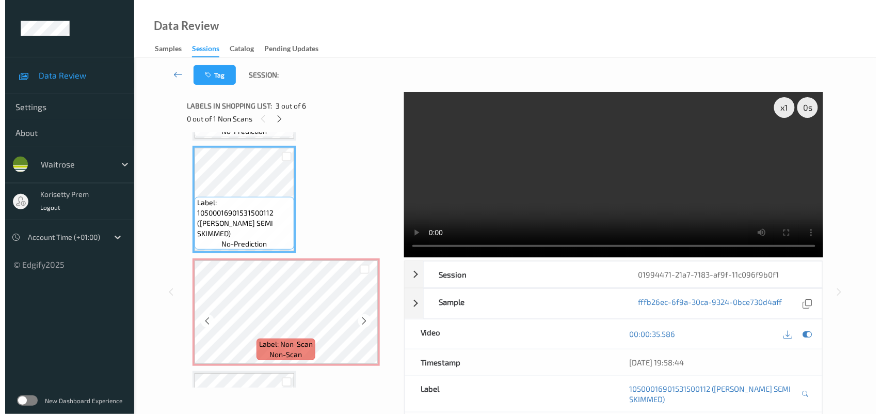
scroll to position [258, 0]
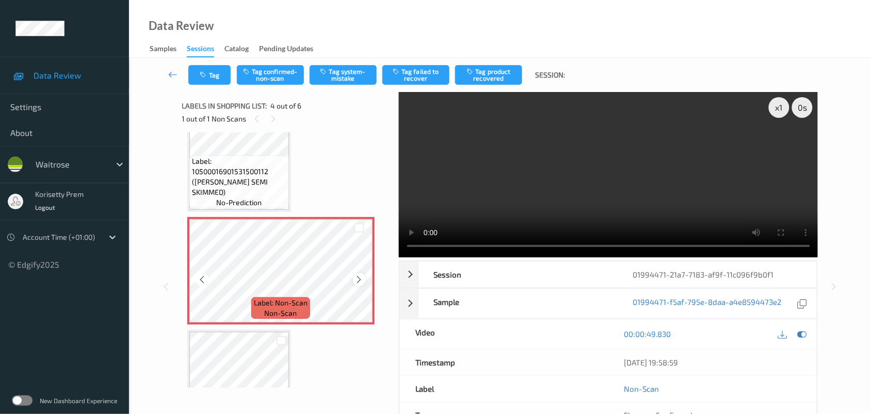
click at [359, 275] on icon at bounding box center [359, 279] width 9 height 9
click at [552, 189] on video at bounding box center [609, 174] width 420 height 165
click at [355, 65] on button "Tag system-mistake" at bounding box center [343, 75] width 67 height 20
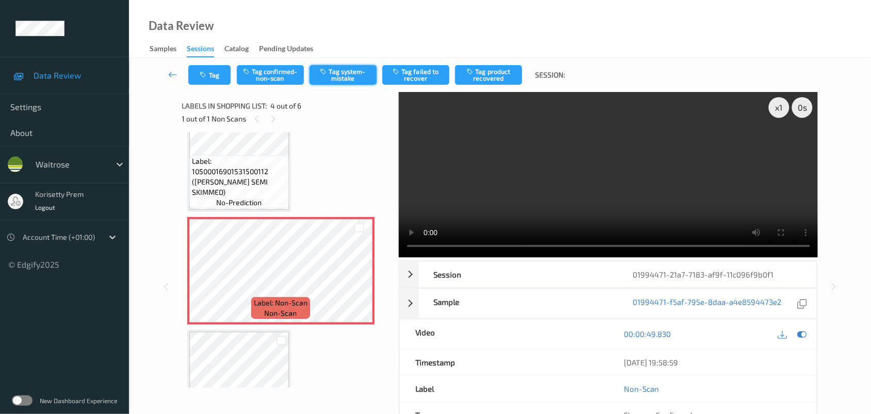
click at [331, 71] on button "Tag system-mistake" at bounding box center [343, 75] width 67 height 20
click at [215, 71] on button "Tag" at bounding box center [209, 75] width 42 height 20
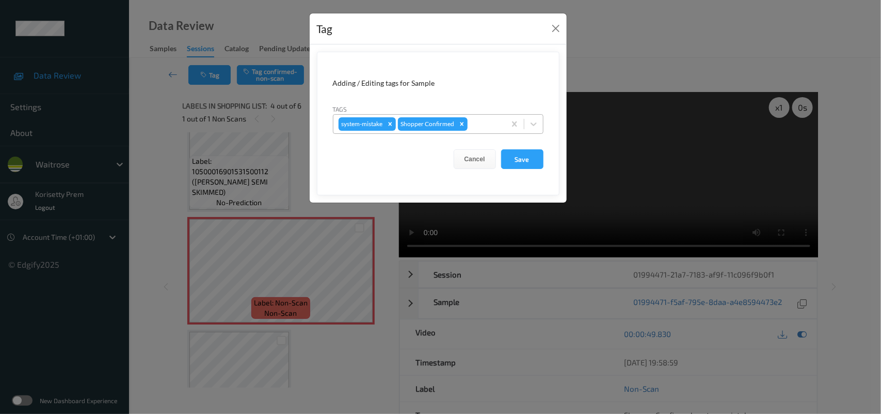
click at [492, 117] on div "system-mistake Shopper Confirmed" at bounding box center [420, 124] width 172 height 18
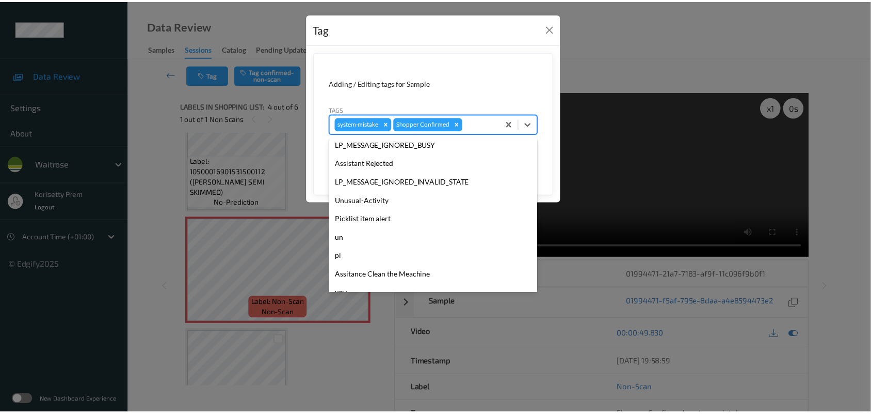
scroll to position [257, 0]
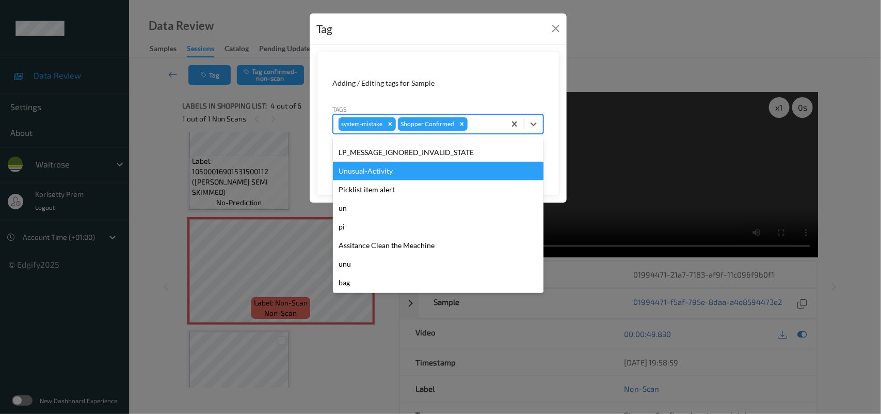
click at [407, 176] on div "Unusual-Activity" at bounding box center [438, 171] width 211 height 19
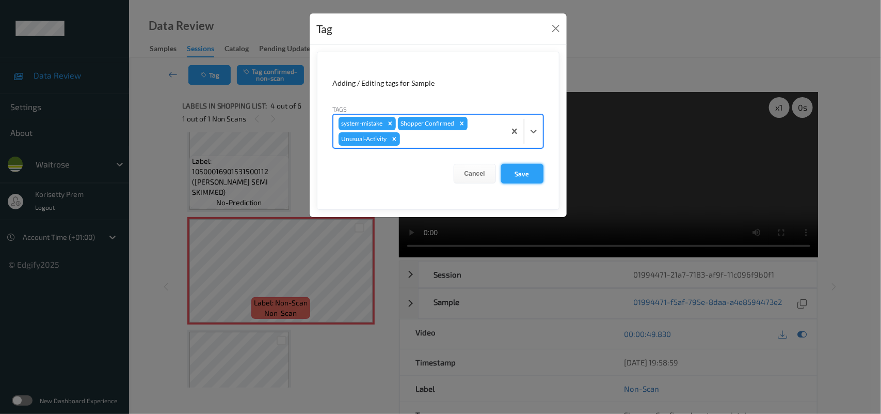
click at [512, 173] on button "Save" at bounding box center [522, 174] width 42 height 20
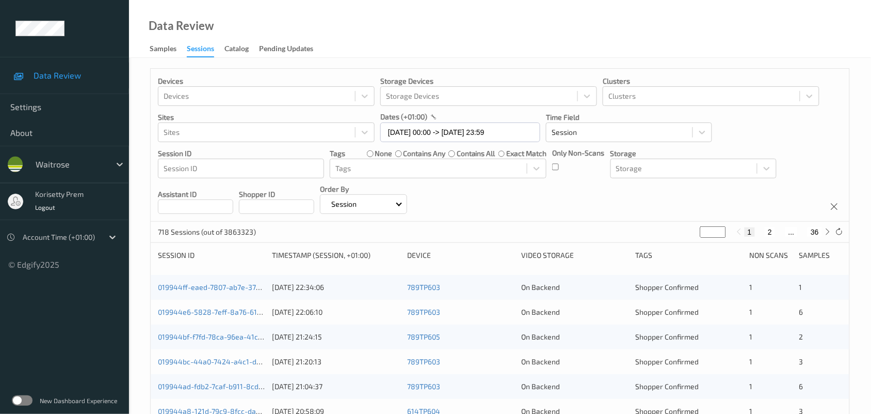
click at [713, 228] on input "*" at bounding box center [714, 231] width 26 height 11
type input "**"
click at [705, 192] on div "Devices Devices Storage Devices Storage Devices Clusters Clusters Sites Sites d…" at bounding box center [500, 145] width 699 height 153
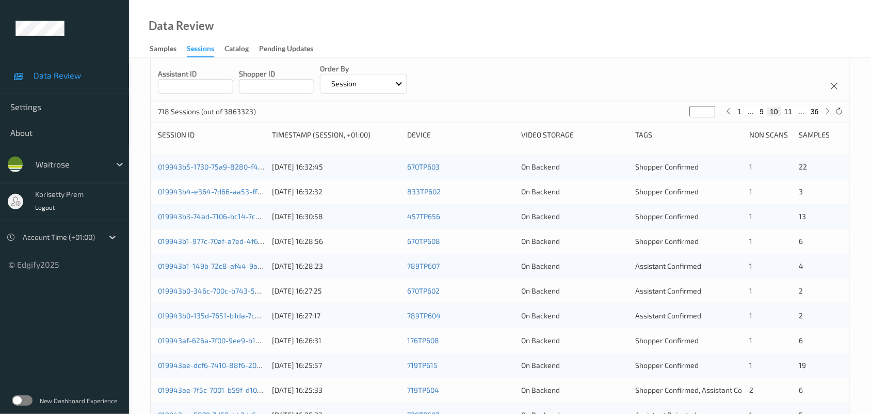
scroll to position [205, 0]
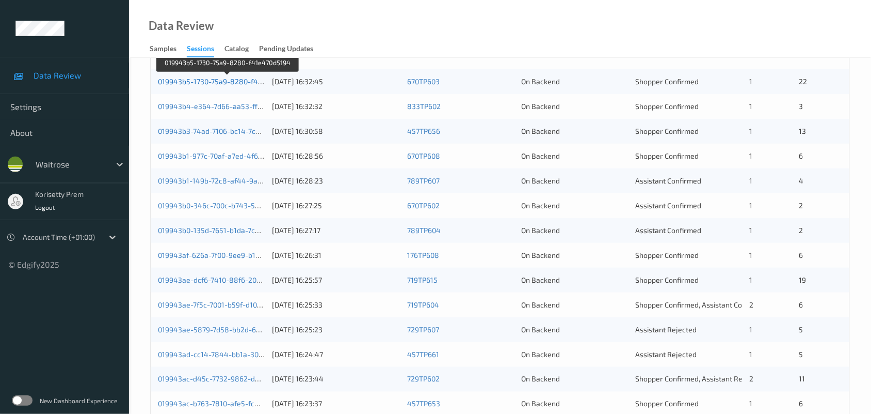
click at [230, 81] on link "019943b5-1730-75a9-8280-f41e470d5194" at bounding box center [228, 81] width 140 height 9
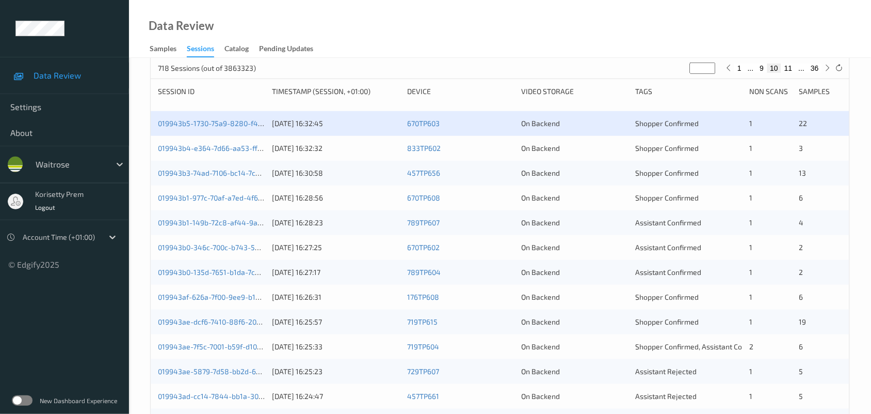
scroll to position [141, 0]
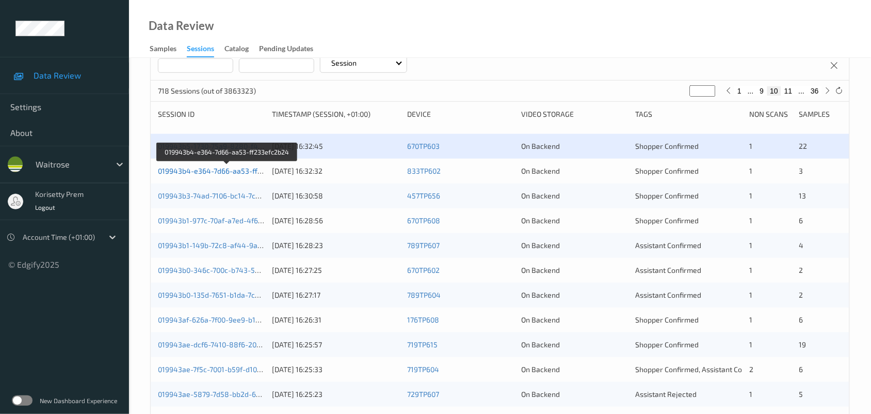
click at [218, 171] on link "019943b4-e364-7d66-aa53-ff233efc2b24" at bounding box center [227, 170] width 139 height 9
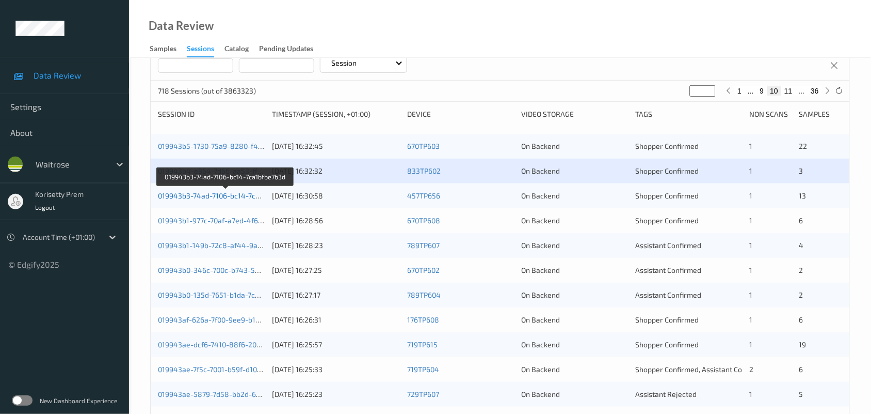
click at [235, 194] on link "019943b3-74ad-7106-bc14-7ca1bfbe7b3d" at bounding box center [226, 195] width 136 height 9
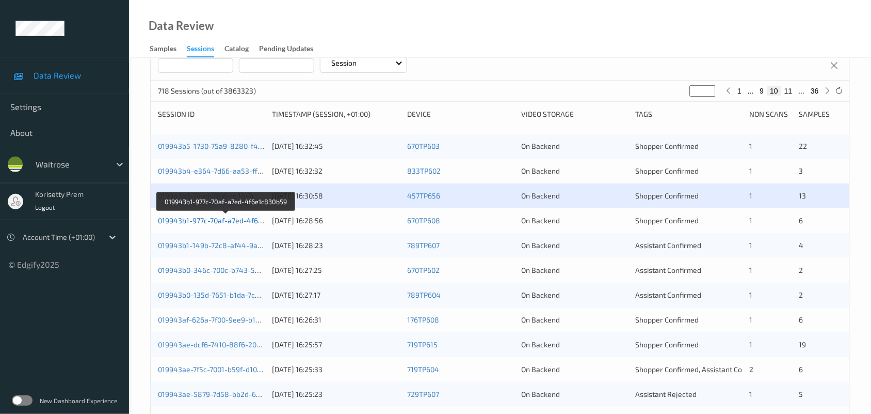
click at [236, 218] on link "019943b1-977c-70af-a7ed-4f6e1c830b59" at bounding box center [226, 220] width 136 height 9
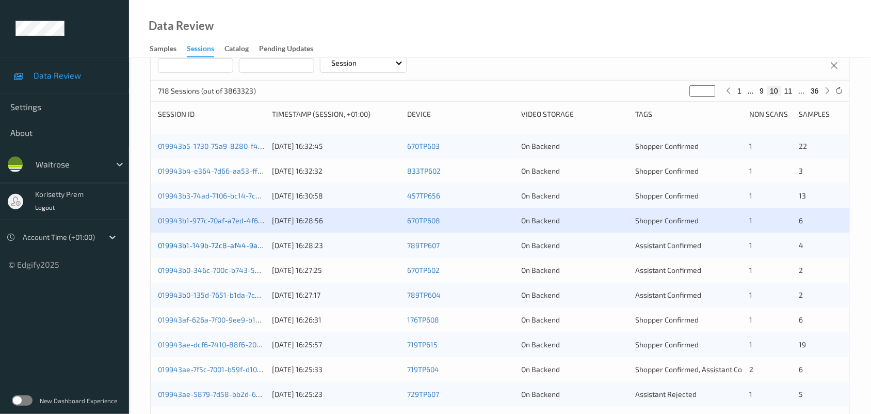
click at [241, 243] on link "019943b1-149b-72c8-af44-9afdbab29a59" at bounding box center [227, 245] width 139 height 9
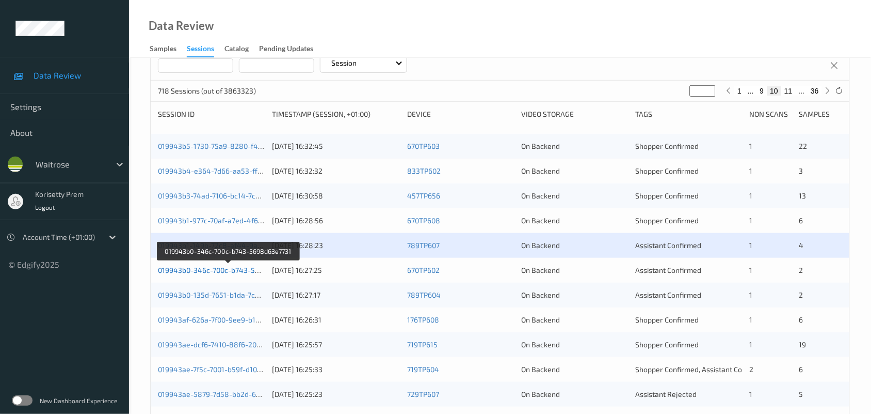
click at [231, 272] on link "019943b0-346c-700c-b743-5698d63e7731" at bounding box center [228, 269] width 141 height 9
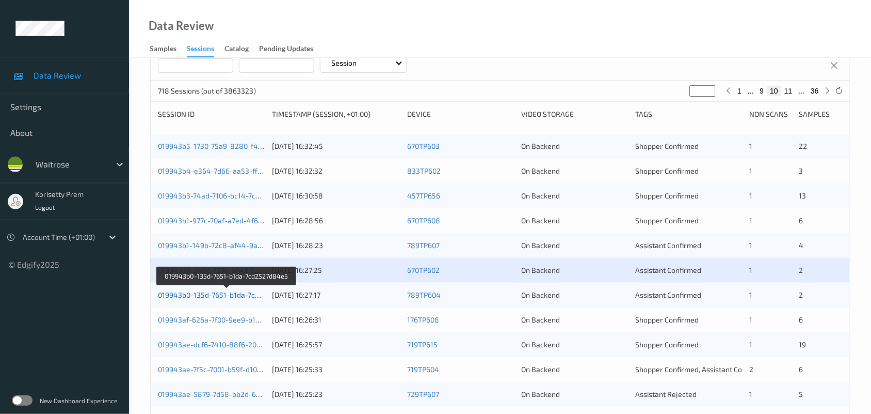
click at [244, 297] on link "019943b0-135d-7651-b1da-7cd2527d84e5" at bounding box center [227, 294] width 139 height 9
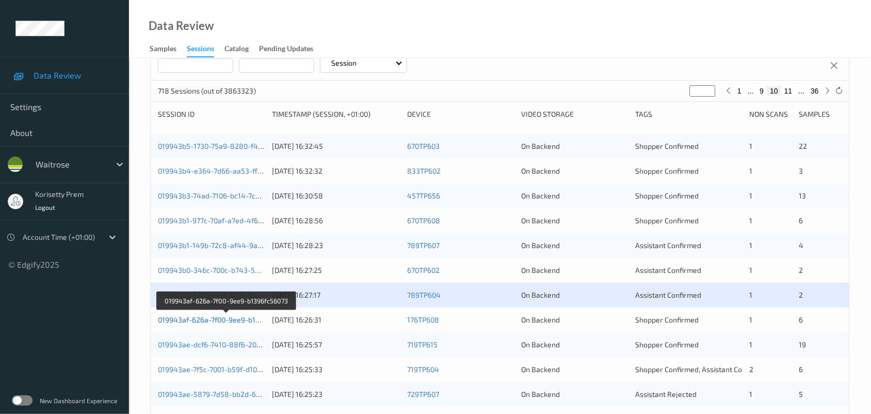
click at [230, 321] on link "019943af-626a-7f00-9ee9-b1396fc56073" at bounding box center [226, 319] width 136 height 9
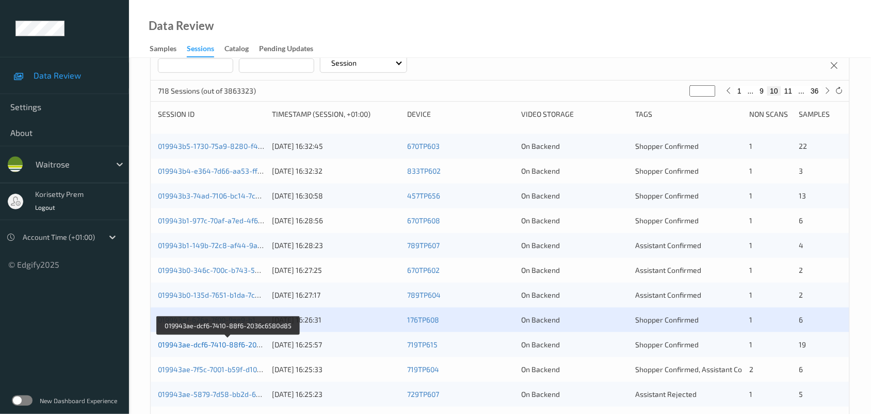
click at [236, 342] on link "019943ae-dcf6-7410-88f6-2036c6580d85" at bounding box center [228, 344] width 140 height 9
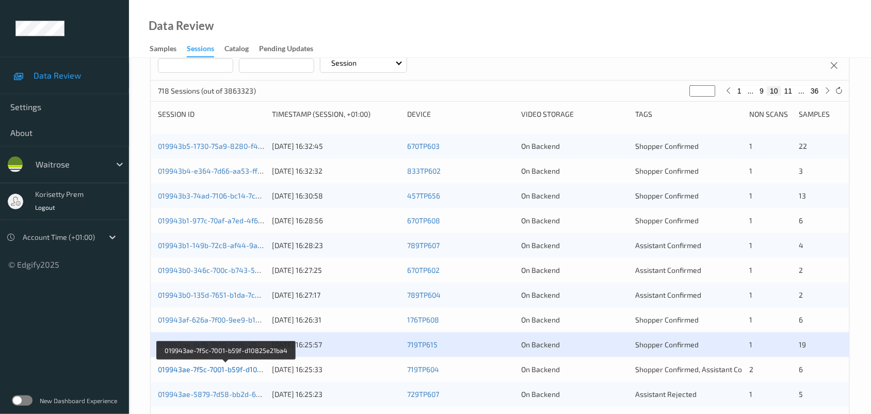
click at [251, 368] on link "019943ae-7f5c-7001-b59f-d10825e21ba4" at bounding box center [226, 368] width 136 height 9
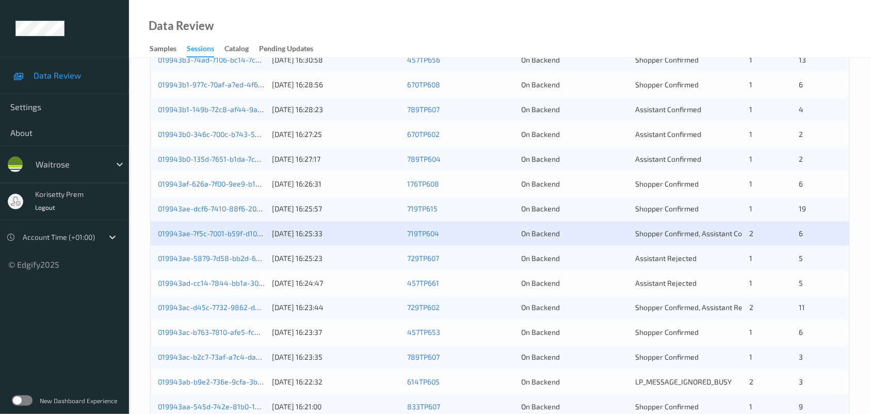
scroll to position [399, 0]
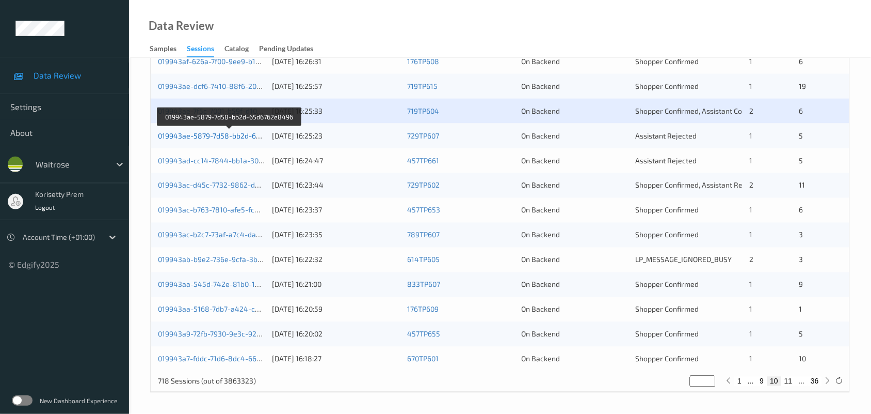
click at [239, 135] on link "019943ae-5879-7d58-bb2d-65d6762e8496" at bounding box center [230, 135] width 144 height 9
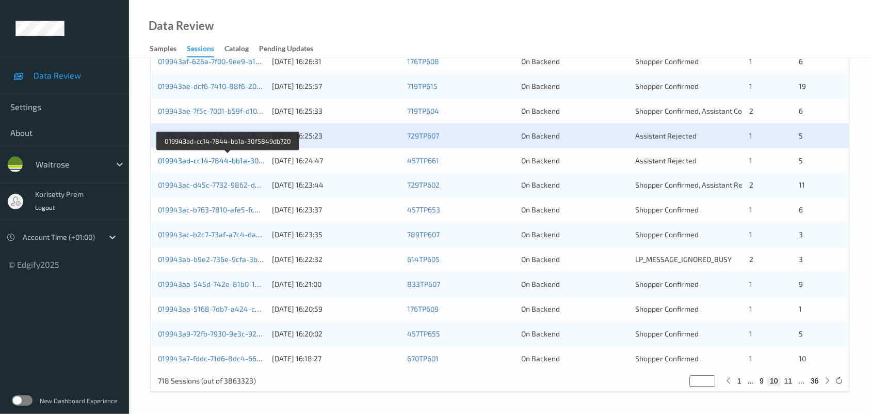
click at [226, 163] on link "019943ad-cc14-7844-bb1a-30f5849db720" at bounding box center [228, 160] width 141 height 9
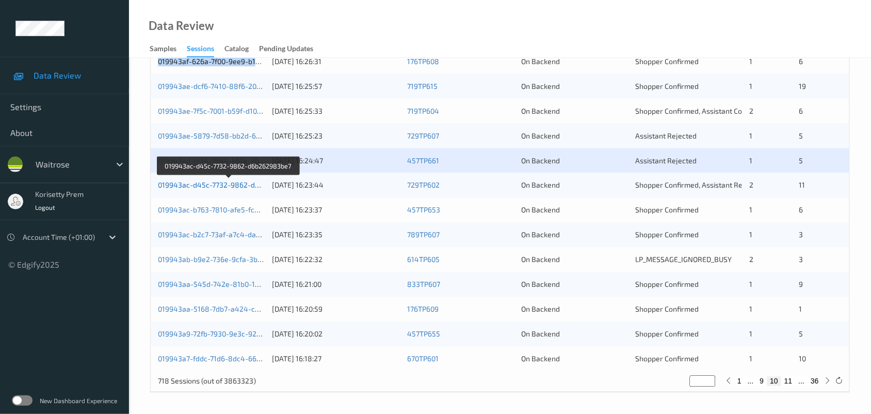
click at [244, 186] on link "019943ac-d45c-7732-9862-d6b262983be7" at bounding box center [229, 185] width 142 height 9
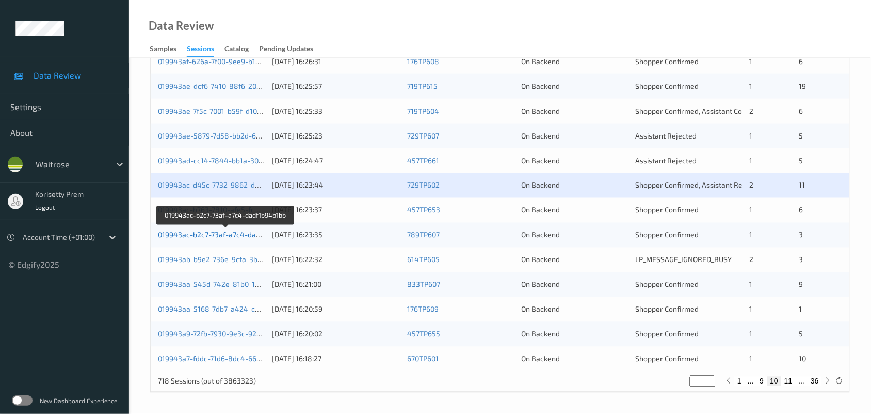
click at [247, 233] on link "019943ac-b2c7-73af-a7c4-dadf1b94b1bb" at bounding box center [226, 234] width 136 height 9
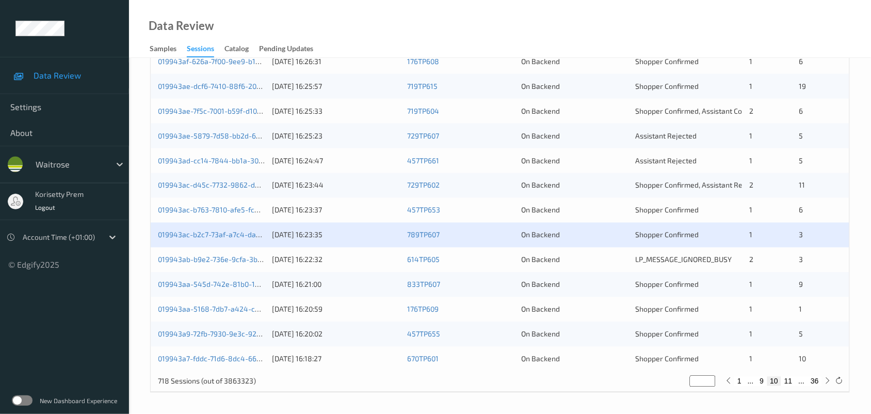
click at [373, 238] on div "13/09/2025 16:23:35" at bounding box center [336, 235] width 128 height 10
click at [242, 261] on link "019943ab-b9e2-736e-9cfa-3bd9611e955a" at bounding box center [227, 259] width 139 height 9
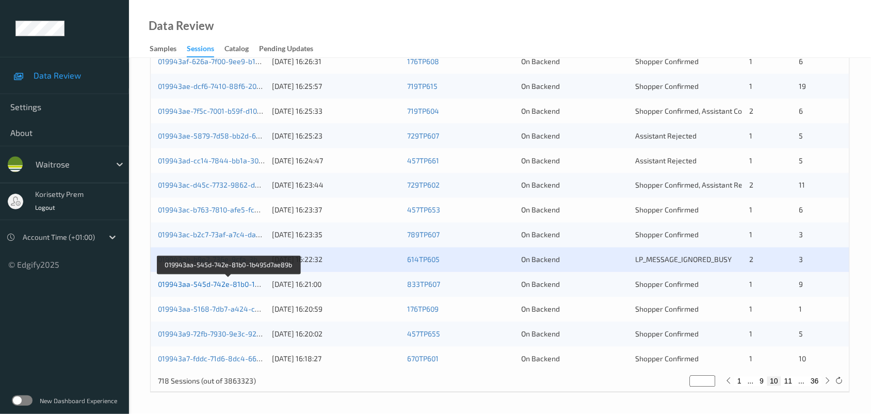
click at [252, 285] on link "019943aa-545d-742e-81b0-1b495d7ae89b" at bounding box center [229, 284] width 143 height 9
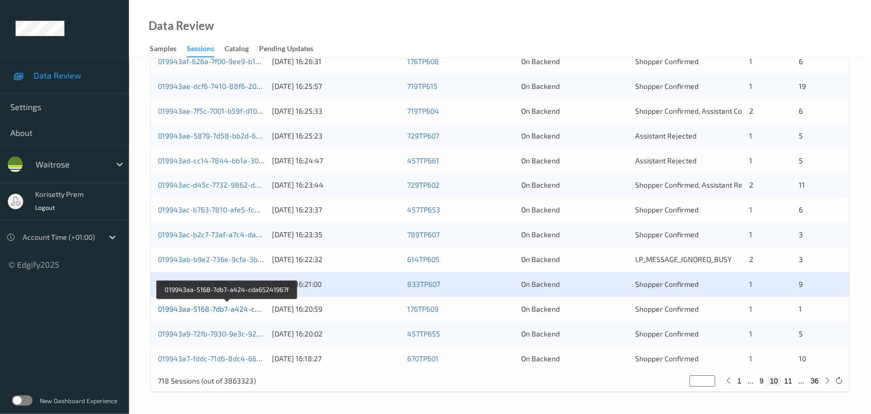
click at [237, 307] on link "019943aa-5168-7db7-a424-cda65241967f" at bounding box center [228, 309] width 140 height 9
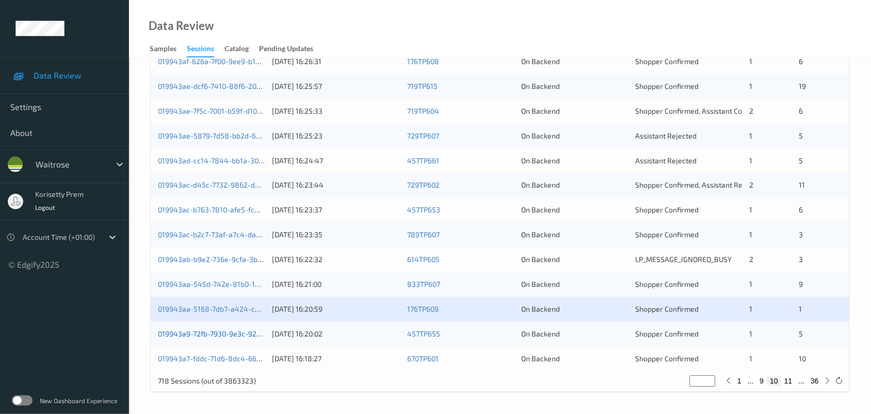
click at [244, 333] on link "019943a9-72fb-7930-9e3c-9252120ab4ab" at bounding box center [227, 333] width 139 height 9
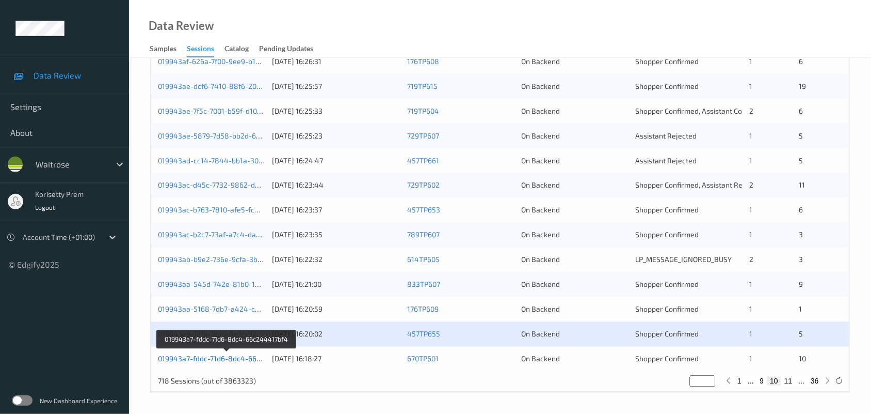
click at [255, 359] on link "019943a7-fddc-71d6-8dc4-66c244417bf4" at bounding box center [227, 358] width 138 height 9
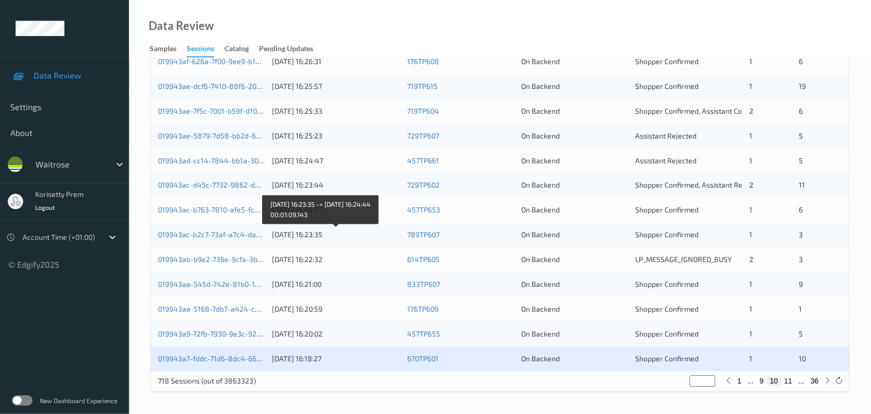
click at [303, 235] on div "13/09/2025 16:23:35" at bounding box center [336, 235] width 128 height 10
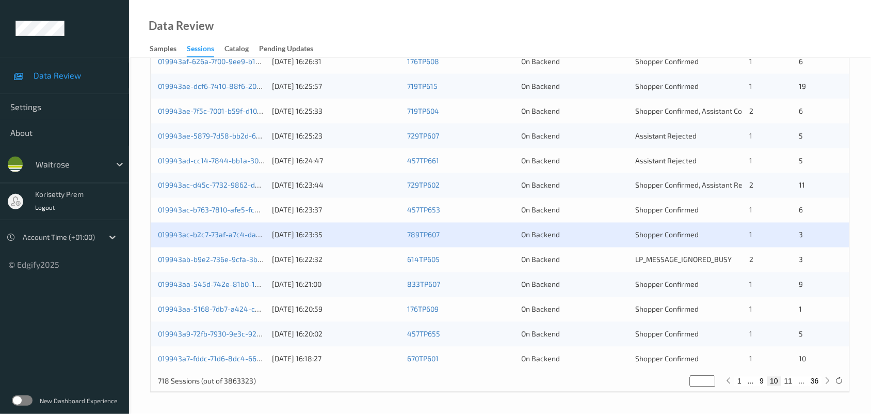
click at [334, 240] on div "019943ac-b2c7-73af-a7c4-dadf1b94b1bb 13/09/2025 16:23:35 789TP607 On Backend Sh…" at bounding box center [500, 235] width 699 height 25
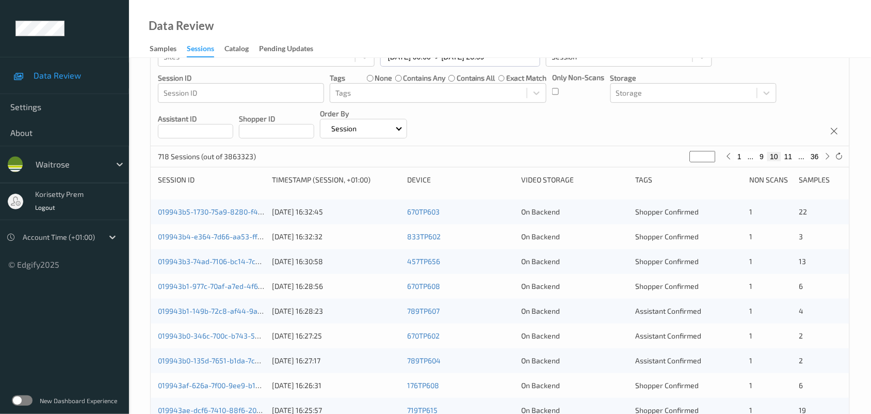
scroll to position [0, 0]
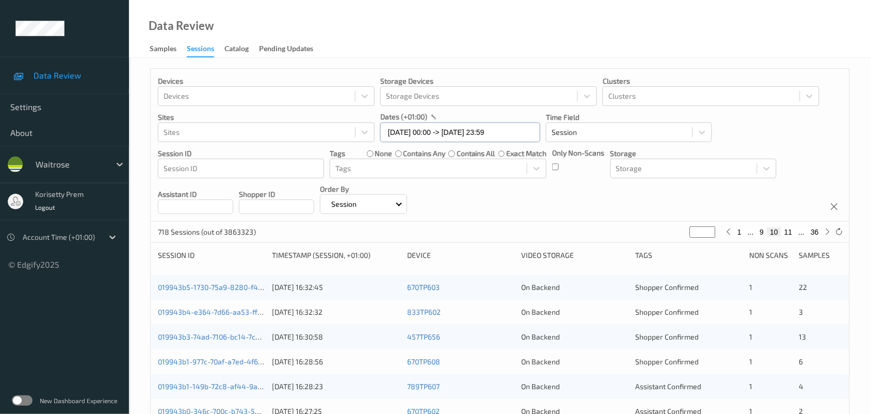
click at [512, 130] on input "13/09/2025 00:00 -> 13/09/2025 23:59" at bounding box center [460, 132] width 160 height 20
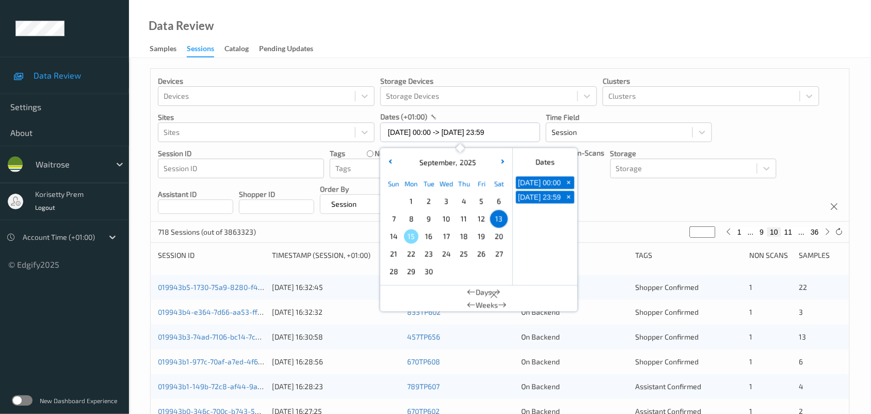
click at [570, 182] on span "+" at bounding box center [569, 182] width 11 height 11
type input "13/09/2025 00:00"
type input "*"
click at [569, 186] on span "+" at bounding box center [569, 182] width 11 height 11
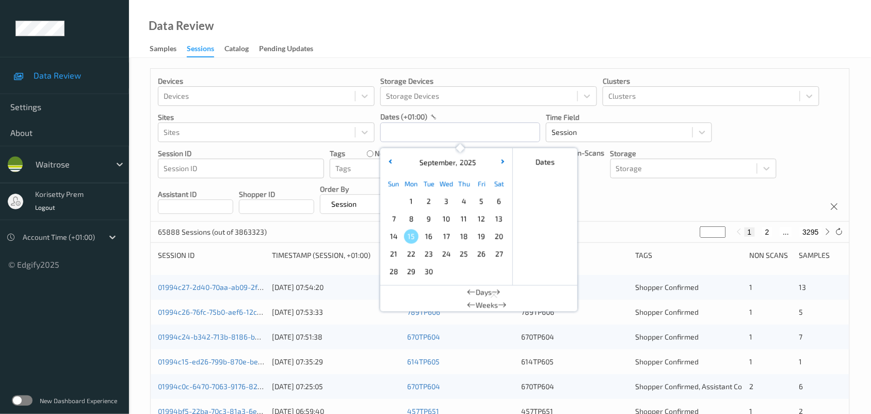
click at [410, 233] on span "15" at bounding box center [411, 236] width 14 height 14
click at [411, 233] on span "15" at bounding box center [411, 236] width 14 height 14
type input "15/09/2025 00:00 -> 15/09/2025 23:59"
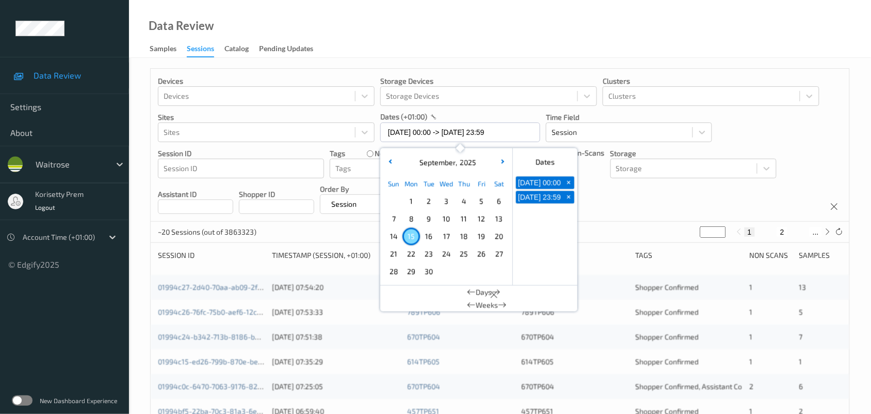
click at [618, 200] on div "Devices Devices Storage Devices Storage Devices Clusters Clusters Sites Sites d…" at bounding box center [500, 145] width 699 height 153
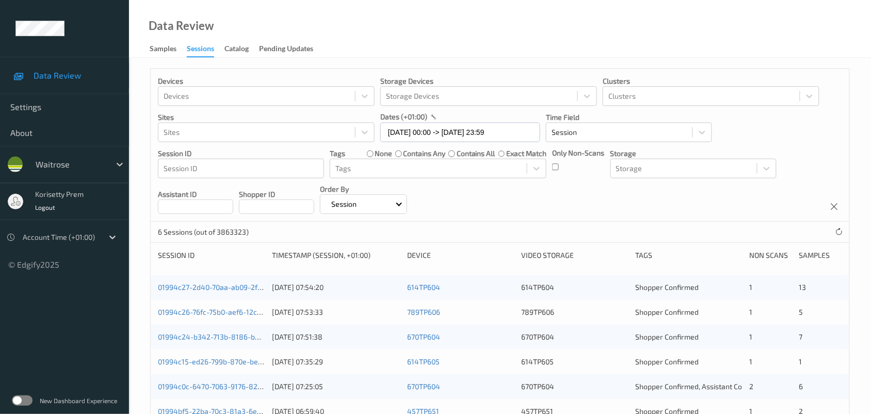
click at [778, 199] on div "Devices Devices Storage Devices Storage Devices Clusters Clusters Sites Sites d…" at bounding box center [500, 145] width 699 height 153
click at [568, 175] on div "Only Non-Scans" at bounding box center [578, 163] width 52 height 30
click at [230, 50] on div "Catalog" at bounding box center [237, 49] width 24 height 13
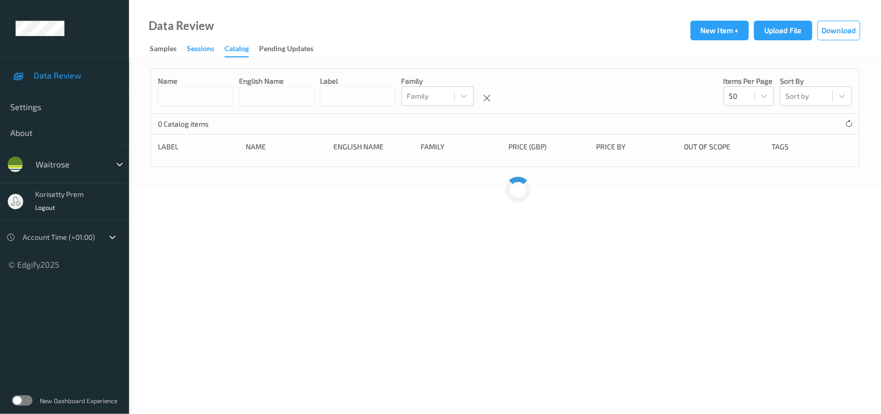
click at [208, 51] on div "Sessions" at bounding box center [200, 49] width 27 height 13
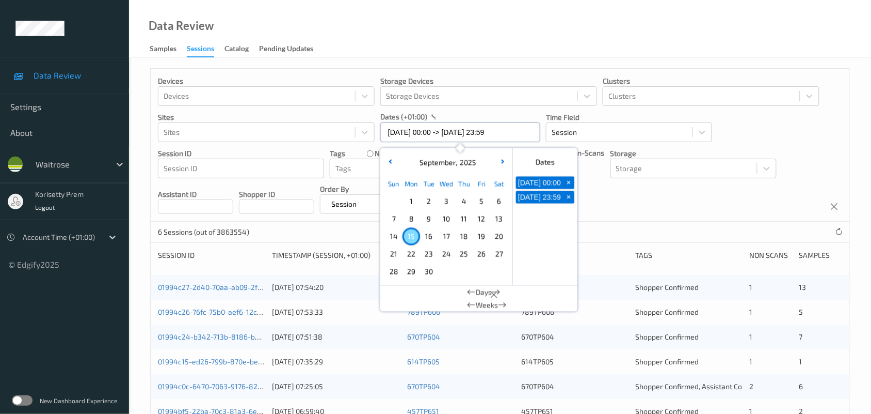
click at [522, 135] on input "15/09/2025 00:00 -> 15/09/2025 23:59" at bounding box center [460, 132] width 160 height 20
click at [568, 202] on span "+" at bounding box center [569, 197] width 11 height 11
type input "15/09/2025 00:00"
click at [568, 186] on span "+" at bounding box center [569, 182] width 11 height 11
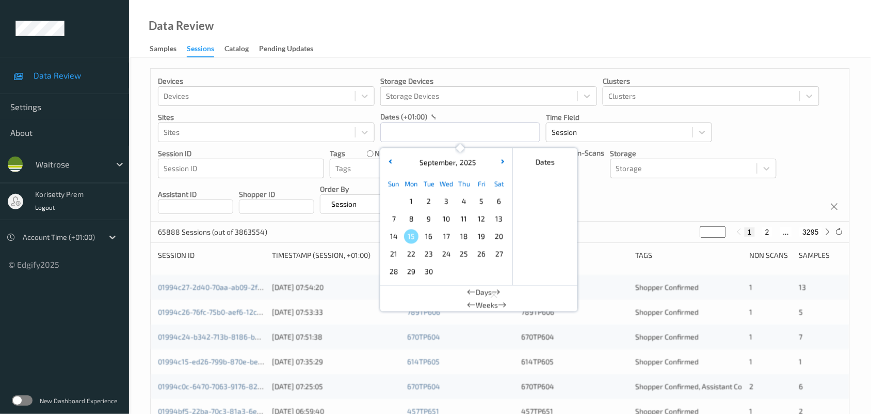
click at [433, 238] on span "16" at bounding box center [429, 236] width 14 height 14
type input "16/09/2025 00:00"
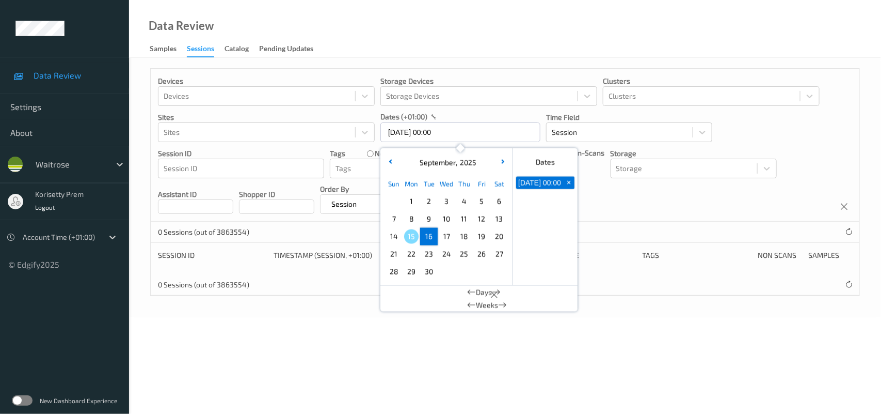
click at [567, 186] on span "+" at bounding box center [569, 182] width 11 height 11
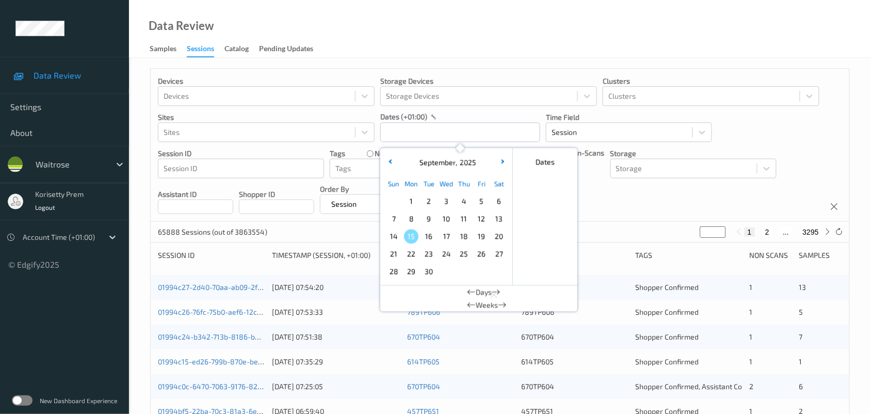
click at [502, 220] on span "13" at bounding box center [499, 219] width 14 height 14
type input "13/09/2025 00:00 -> 13/09/2025 23:59"
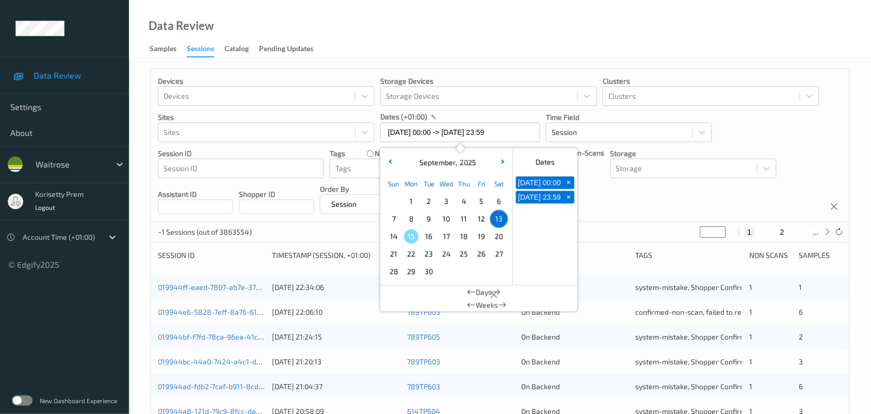
click at [598, 196] on div "Devices Devices Storage Devices Storage Devices Clusters Clusters Sites Sites d…" at bounding box center [500, 145] width 699 height 153
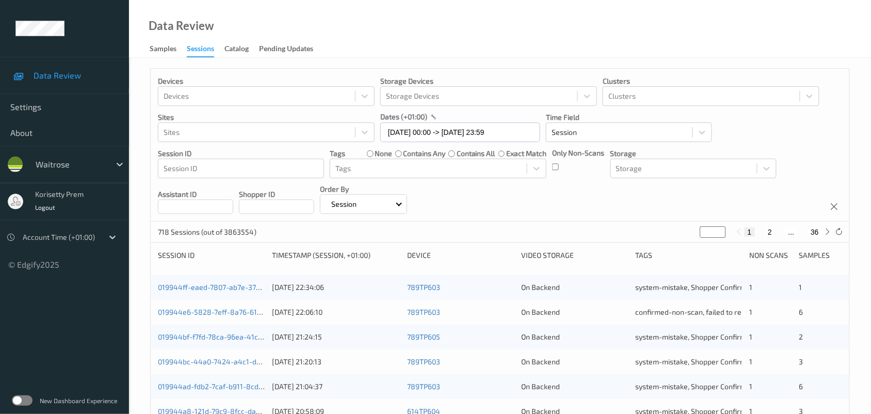
click at [814, 233] on button "36" at bounding box center [815, 231] width 14 height 9
type input "**"
click at [720, 230] on input "**" at bounding box center [714, 231] width 26 height 11
type input "**"
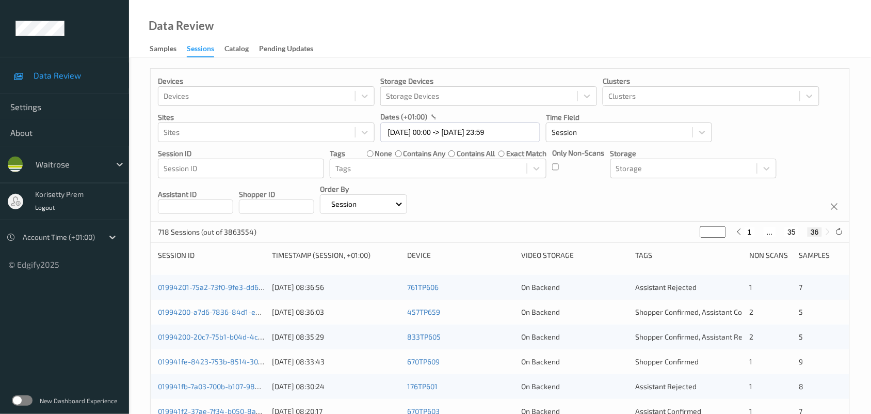
type input "**"
click at [719, 235] on input "**" at bounding box center [714, 231] width 26 height 11
type input "**"
click at [719, 235] on input "**" at bounding box center [714, 231] width 26 height 11
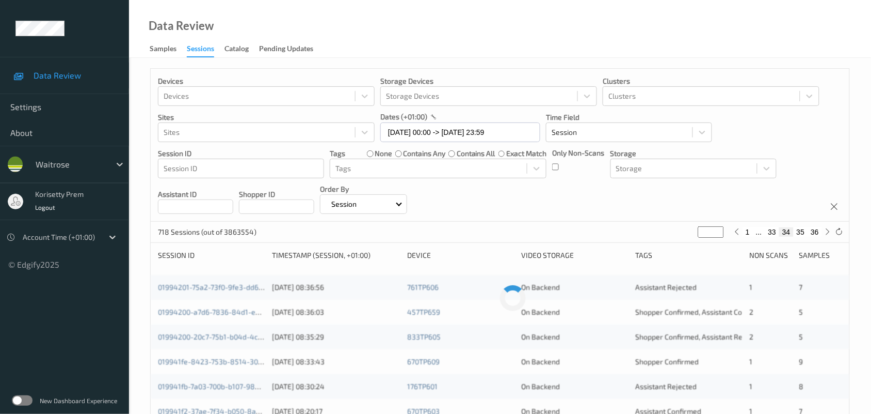
type input "**"
click at [719, 235] on input "**" at bounding box center [712, 231] width 26 height 11
click at [719, 235] on div "1 ... 32 33 34 ... 36" at bounding box center [776, 231] width 115 height 11
click at [724, 235] on icon at bounding box center [725, 232] width 8 height 8
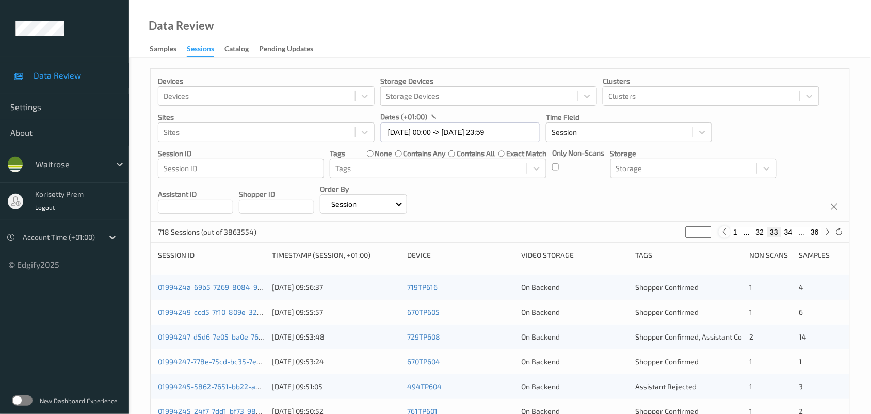
type input "**"
click at [724, 235] on icon at bounding box center [725, 232] width 8 height 8
type input "**"
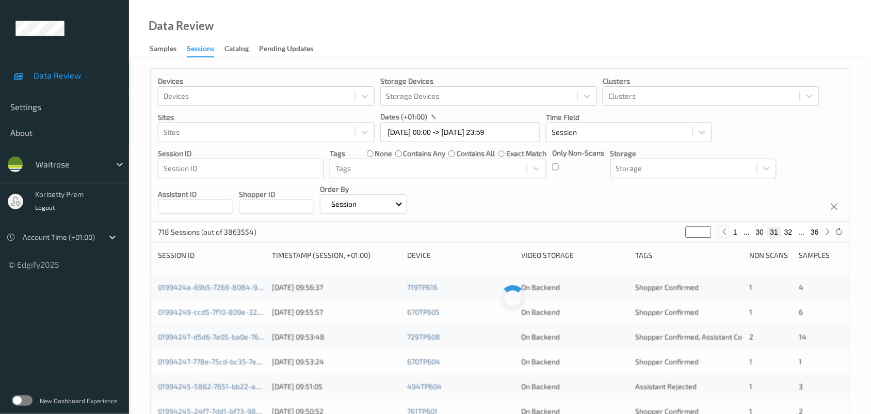
click at [724, 235] on icon at bounding box center [725, 232] width 8 height 8
type input "**"
click at [724, 235] on icon at bounding box center [725, 232] width 8 height 8
type input "**"
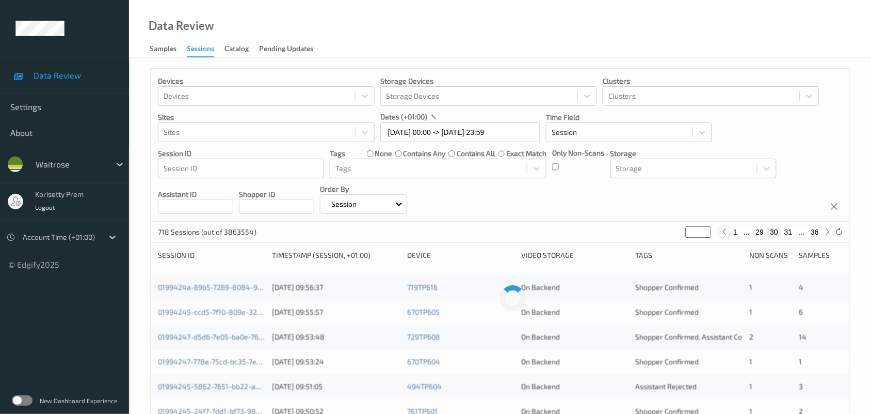
type input "**"
click at [724, 235] on icon at bounding box center [725, 232] width 8 height 8
type input "**"
click at [724, 235] on icon at bounding box center [725, 232] width 8 height 8
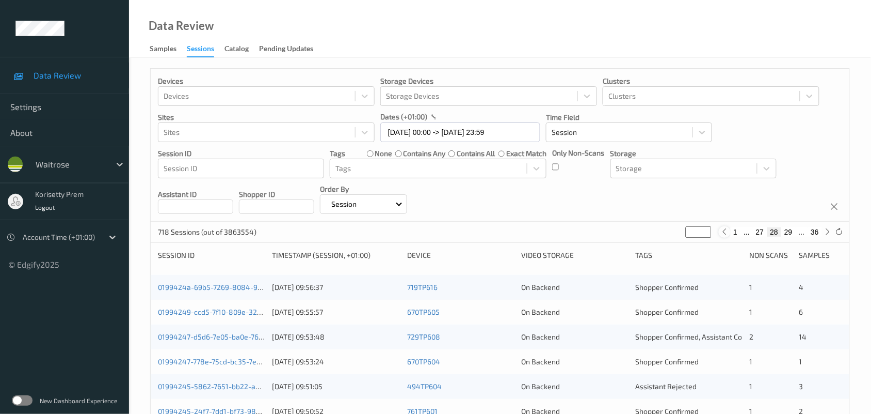
type input "**"
click at [724, 235] on icon at bounding box center [725, 232] width 8 height 8
type input "**"
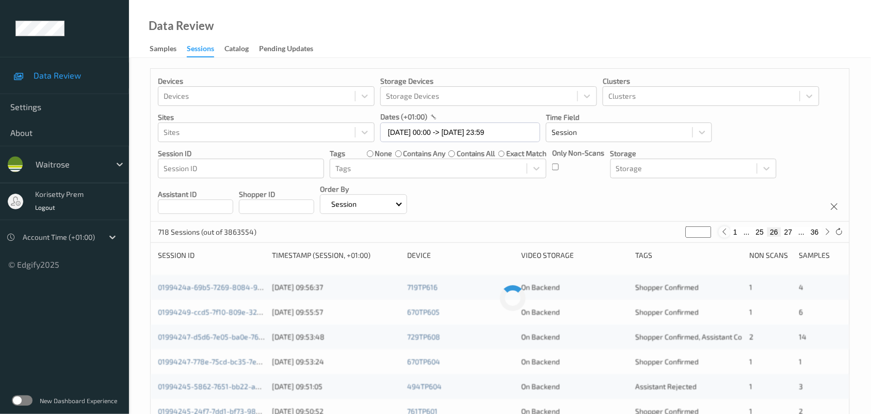
click at [724, 235] on icon at bounding box center [725, 232] width 8 height 8
type input "**"
click at [724, 235] on icon at bounding box center [725, 232] width 8 height 8
type input "**"
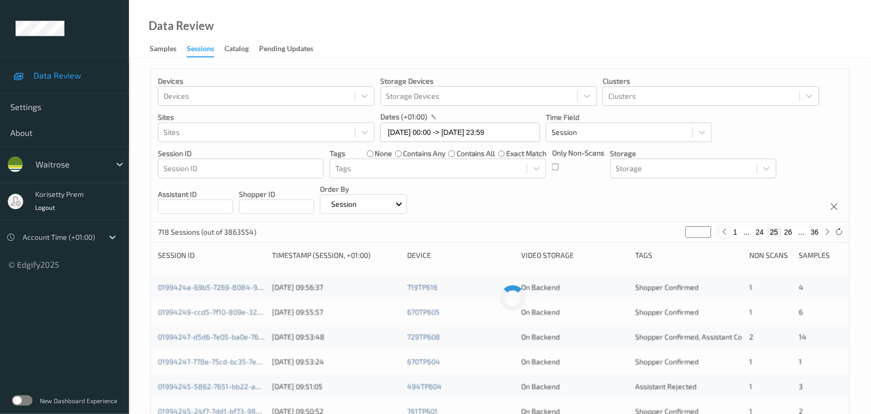
type input "**"
click at [724, 235] on icon at bounding box center [725, 232] width 8 height 8
type input "**"
click at [724, 235] on icon at bounding box center [725, 232] width 8 height 8
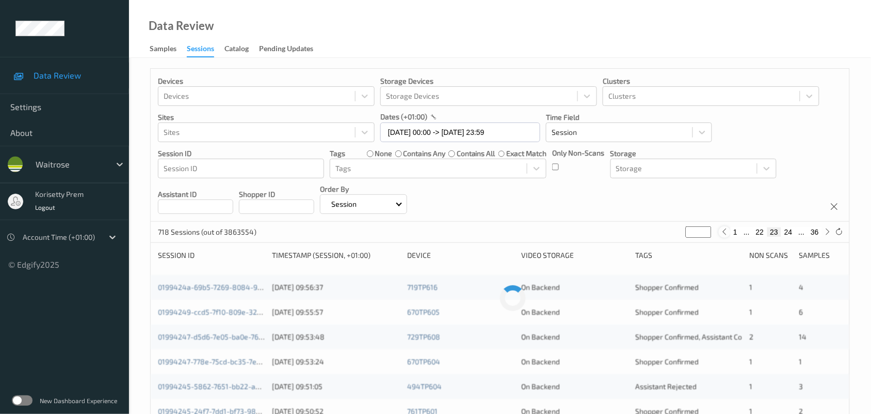
type input "**"
click at [724, 235] on icon at bounding box center [725, 232] width 8 height 8
type input "**"
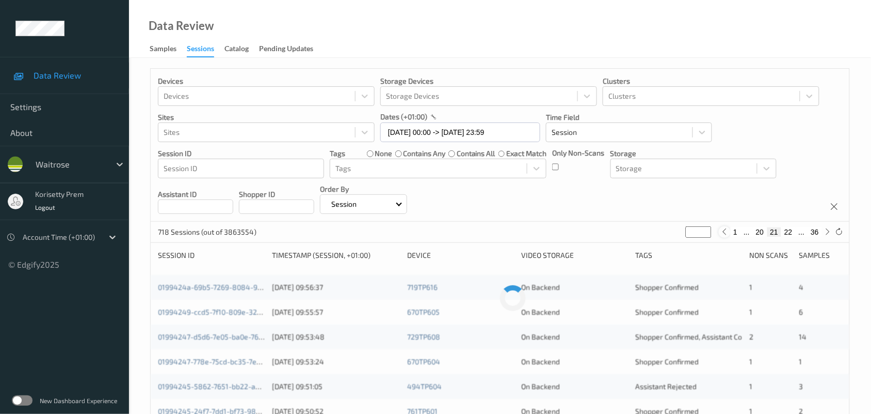
click at [721, 235] on icon at bounding box center [725, 232] width 8 height 8
type input "**"
click at [671, 197] on div "Devices Devices Storage Devices Storage Devices Clusters Clusters Sites Sites d…" at bounding box center [500, 145] width 699 height 153
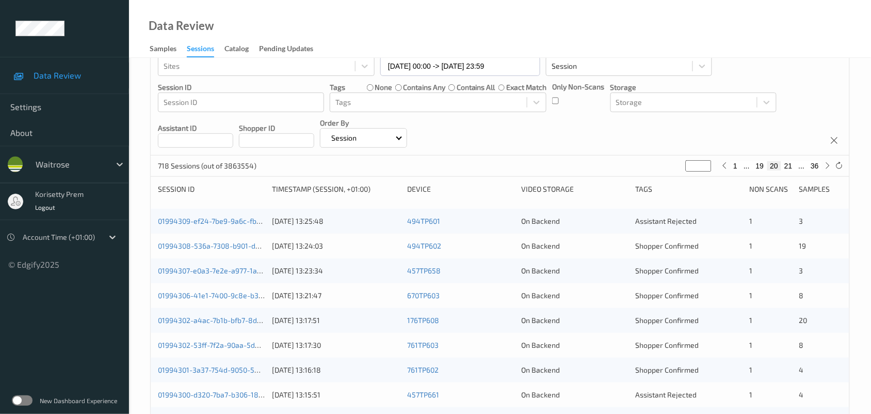
scroll to position [129, 0]
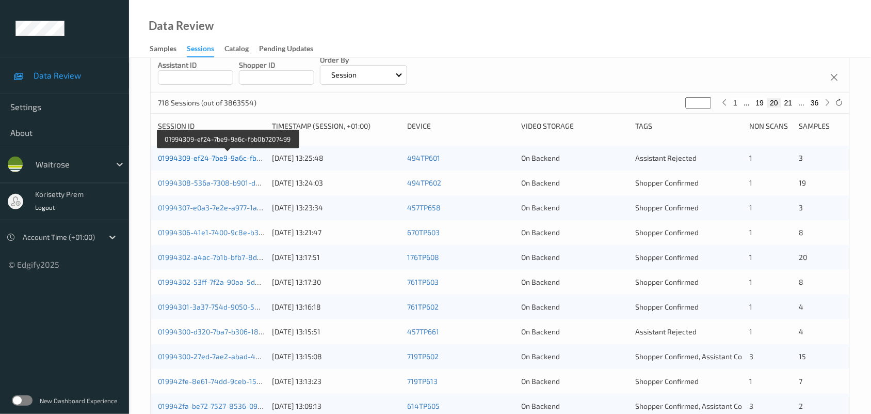
click at [217, 159] on link "01994309-ef24-7be9-9a6c-fbb0b7207499" at bounding box center [227, 157] width 139 height 9
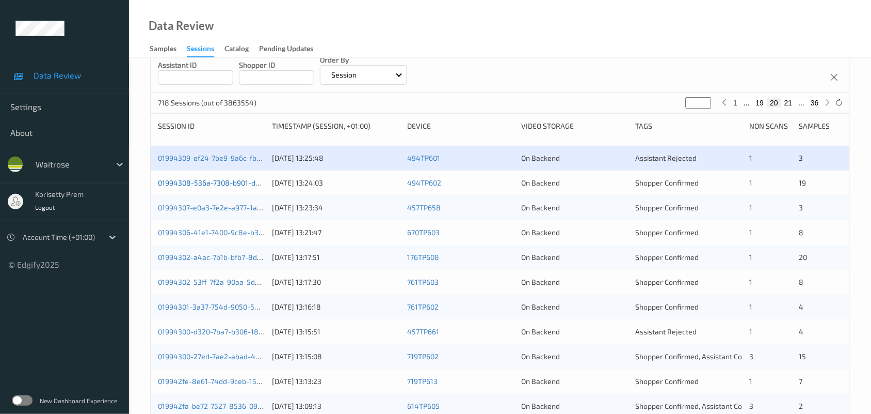
click at [233, 182] on link "01994308-536a-7308-b901-d9e22957f9b5" at bounding box center [228, 182] width 141 height 9
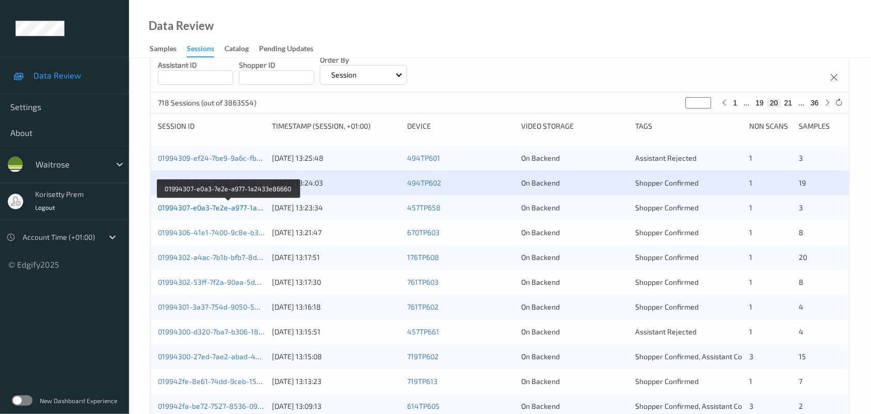
click at [223, 204] on link "01994307-e0a3-7e2e-a977-1a2433e86660" at bounding box center [228, 207] width 141 height 9
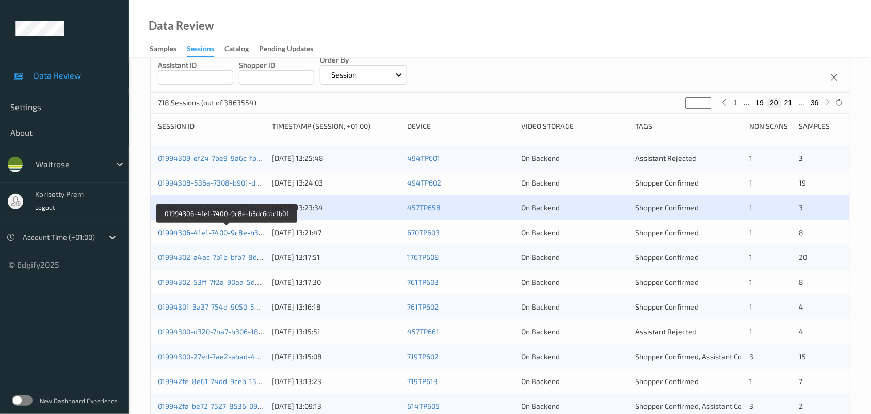
click at [241, 232] on link "01994306-41e1-7400-9c8e-b3dc6cac1b01" at bounding box center [227, 232] width 138 height 9
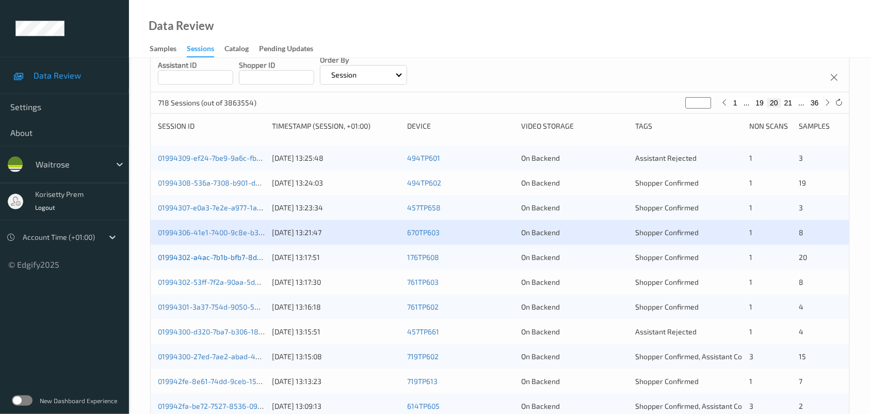
click at [235, 259] on link "01994302-a4ac-7b1b-bfb7-8d856a2d3a0c" at bounding box center [228, 256] width 140 height 9
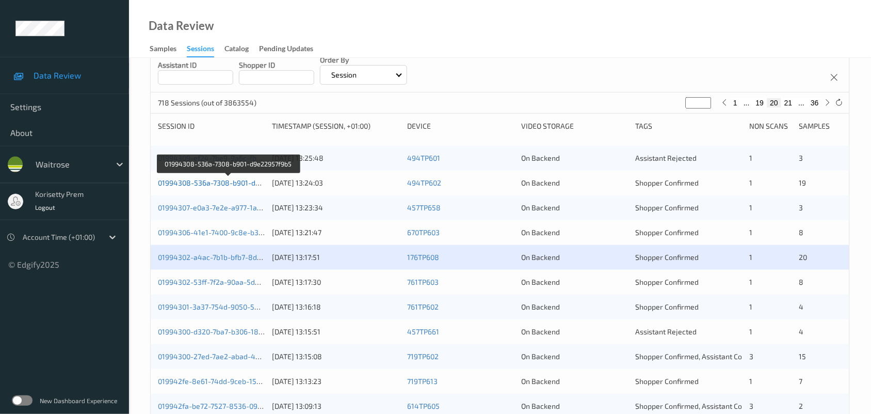
click at [246, 185] on link "01994308-536a-7308-b901-d9e22957f9b5" at bounding box center [228, 182] width 141 height 9
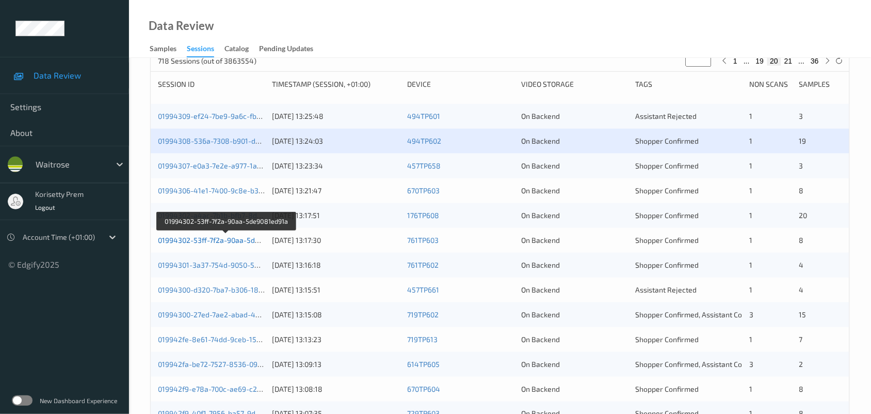
scroll to position [194, 0]
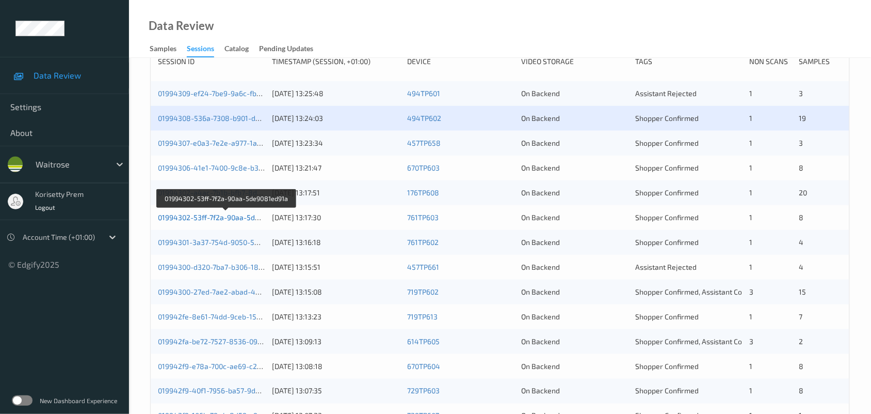
click at [247, 218] on link "01994302-53ff-7f2a-90aa-5de9081ed91a" at bounding box center [226, 217] width 137 height 9
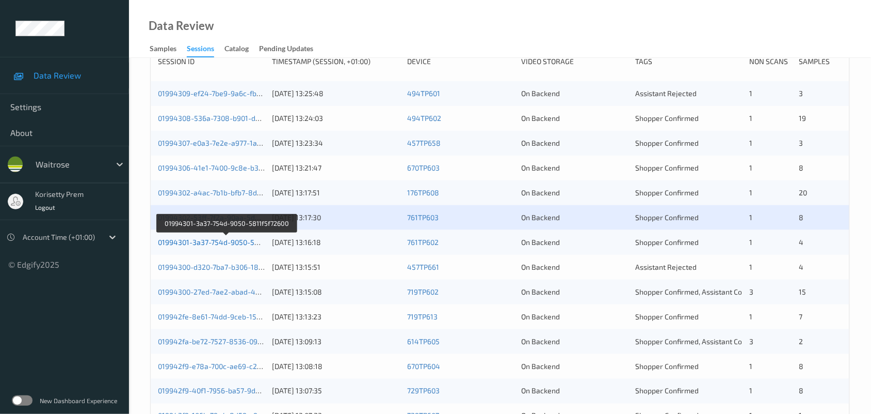
click at [244, 242] on link "01994301-3a37-754d-9050-5811f5f72600" at bounding box center [226, 241] width 137 height 9
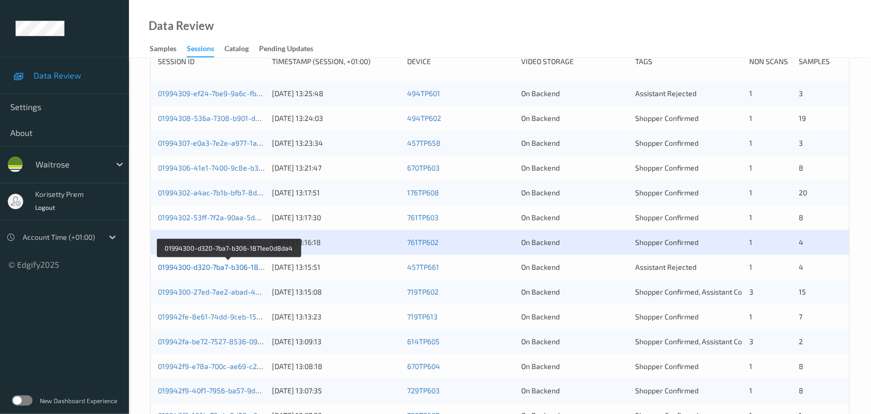
click at [246, 266] on link "01994300-d320-7ba7-b306-1871ee0d8da4" at bounding box center [228, 266] width 141 height 9
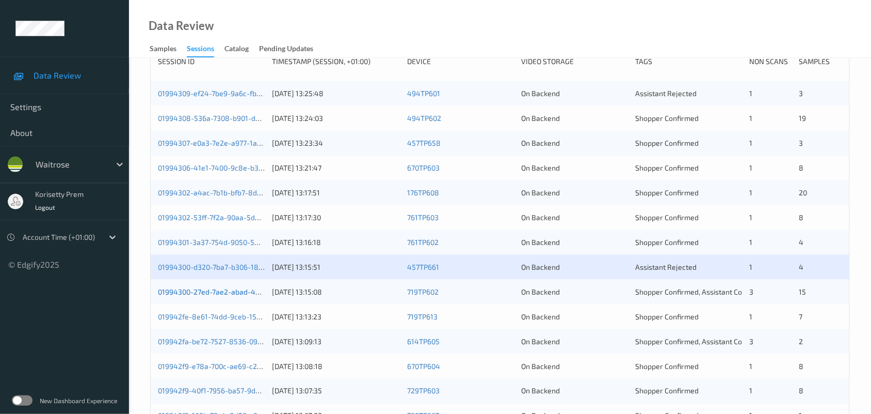
click at [243, 293] on link "01994300-27ed-7ae2-abad-47e09be1381a" at bounding box center [228, 291] width 141 height 9
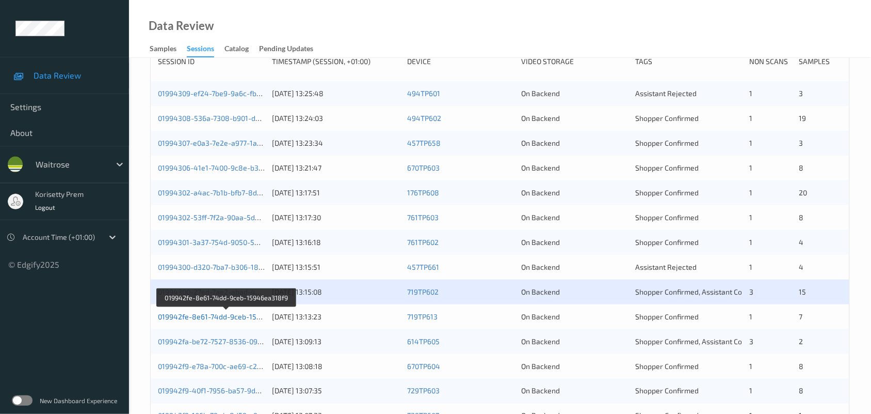
click at [249, 315] on link "019942fe-8e61-74dd-9ceb-15946ea318f9" at bounding box center [227, 316] width 138 height 9
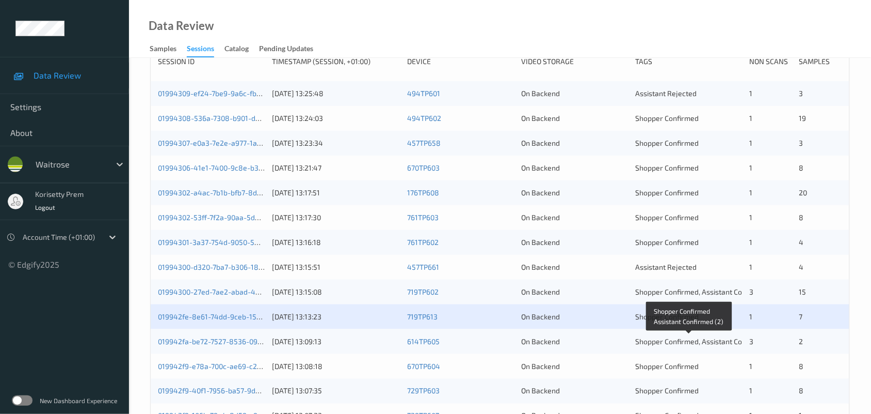
click at [651, 344] on span "Shopper Confirmed, Assistant Confirmed (2)" at bounding box center [708, 341] width 144 height 9
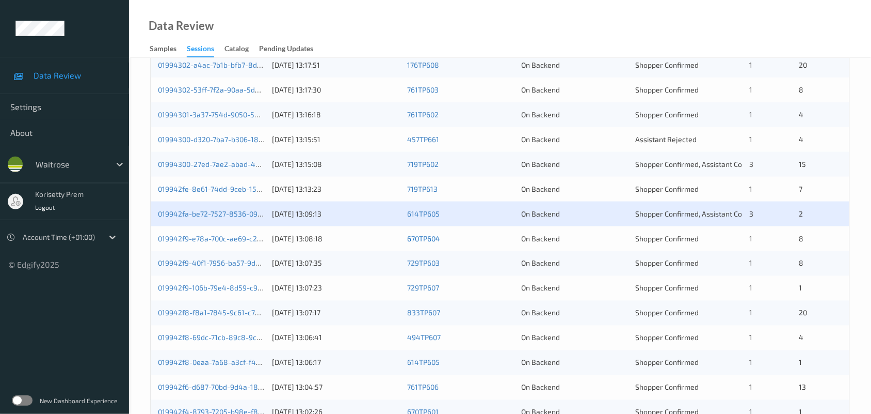
scroll to position [399, 0]
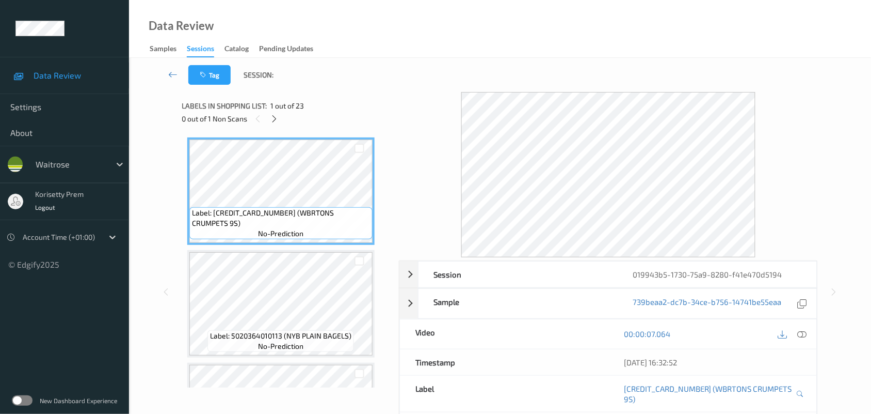
drag, startPoint x: 346, startPoint y: 59, endPoint x: 328, endPoint y: 52, distance: 19.5
click at [347, 59] on div "Tag Session:" at bounding box center [500, 75] width 700 height 34
click at [276, 117] on icon at bounding box center [274, 118] width 9 height 9
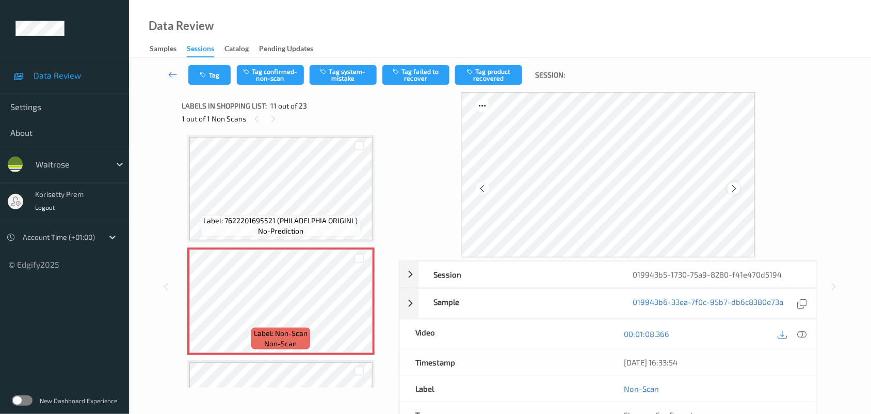
click at [736, 186] on icon at bounding box center [734, 188] width 9 height 9
click at [738, 186] on icon at bounding box center [734, 188] width 9 height 9
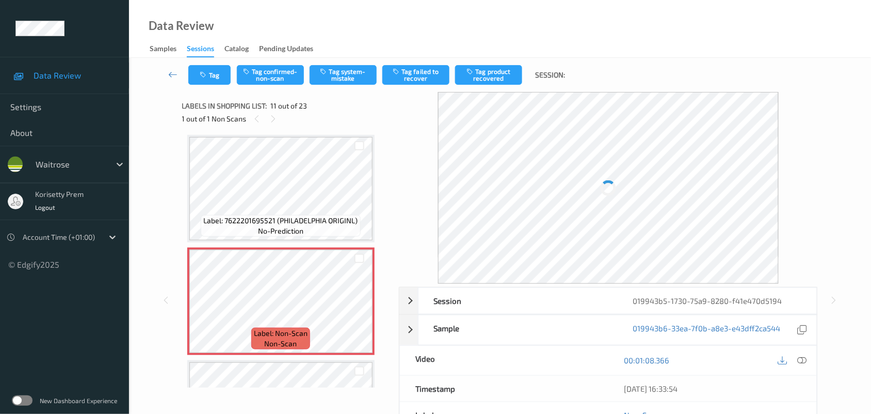
click at [738, 186] on div at bounding box center [608, 188] width 341 height 192
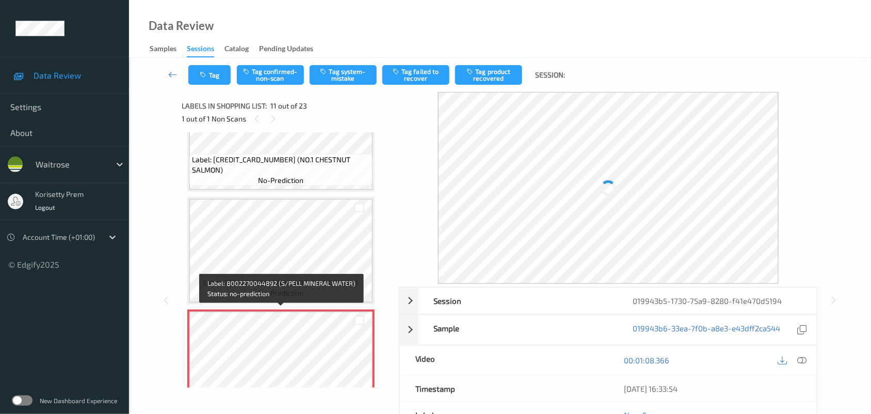
scroll to position [951, 0]
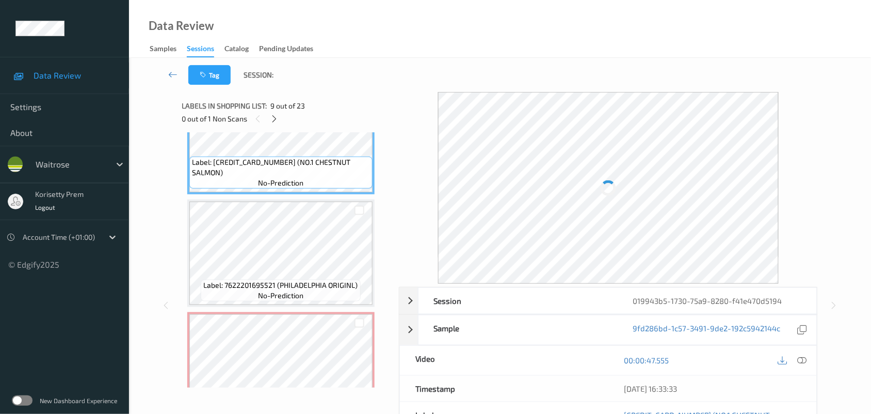
click at [809, 364] on div at bounding box center [793, 360] width 34 height 14
click at [799, 362] on icon at bounding box center [802, 359] width 9 height 9
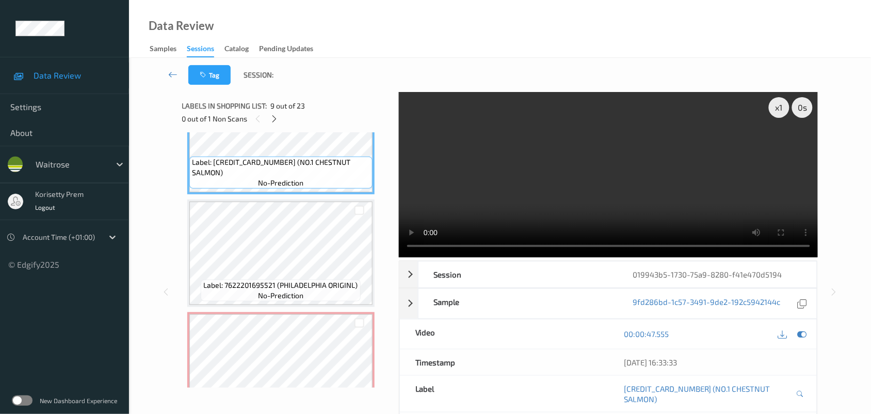
click at [490, 107] on video at bounding box center [609, 174] width 420 height 165
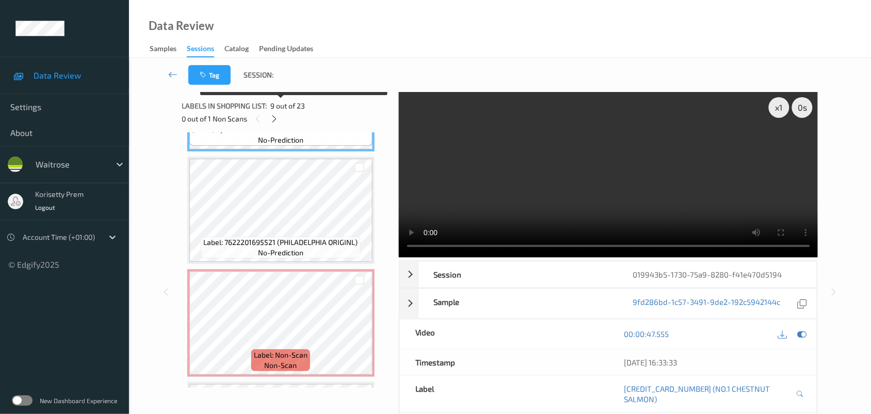
scroll to position [1016, 0]
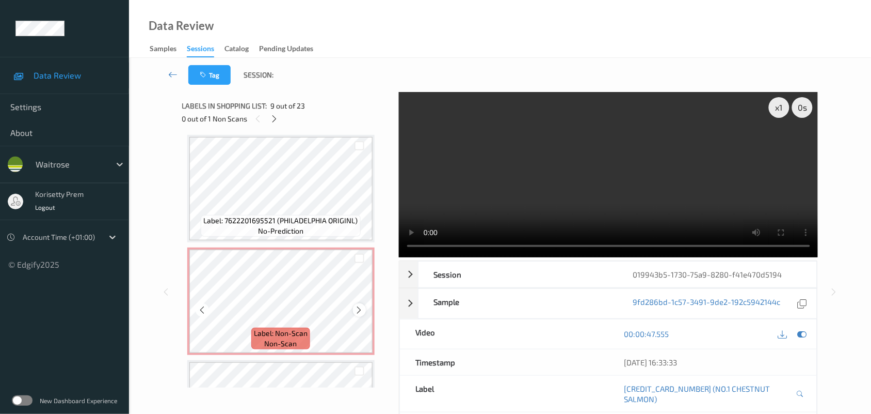
click at [355, 309] on icon at bounding box center [359, 309] width 9 height 9
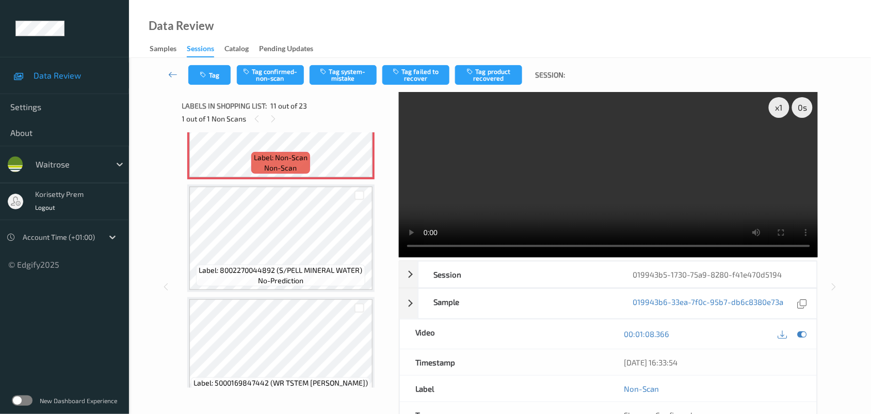
scroll to position [1274, 0]
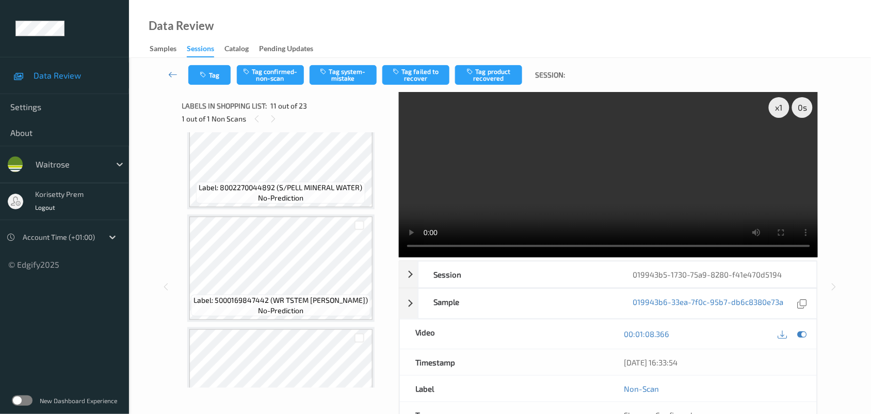
click at [486, 198] on video at bounding box center [609, 174] width 420 height 165
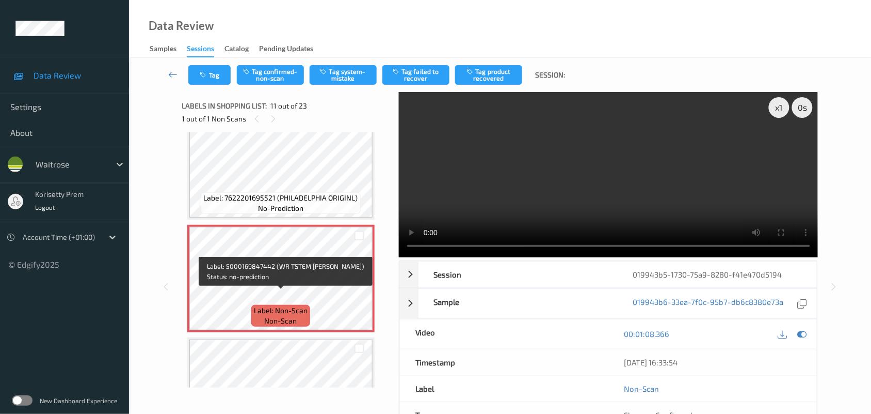
scroll to position [1016, 0]
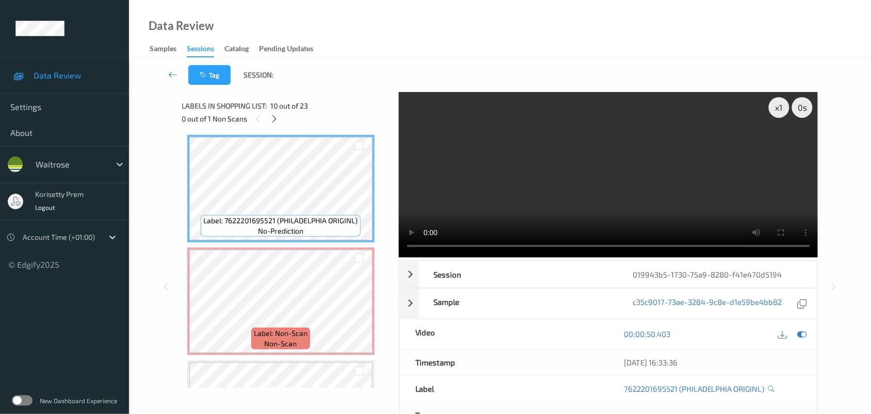
click at [606, 209] on video at bounding box center [609, 174] width 420 height 165
click at [693, 200] on video at bounding box center [609, 174] width 420 height 165
click at [584, 182] on video at bounding box center [609, 174] width 420 height 165
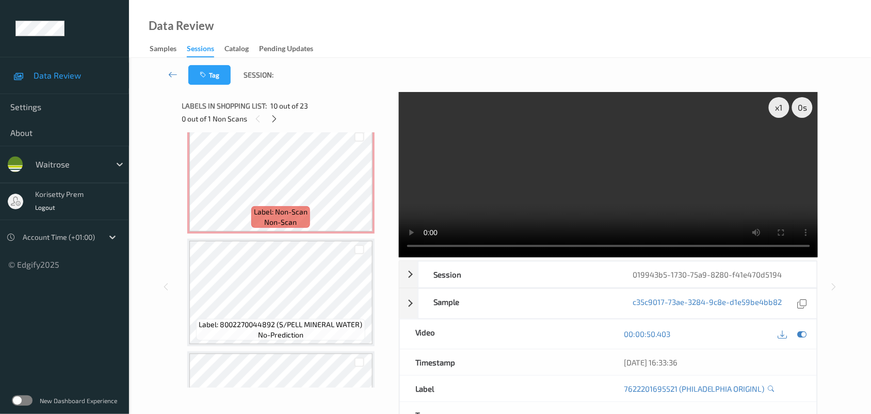
scroll to position [1145, 0]
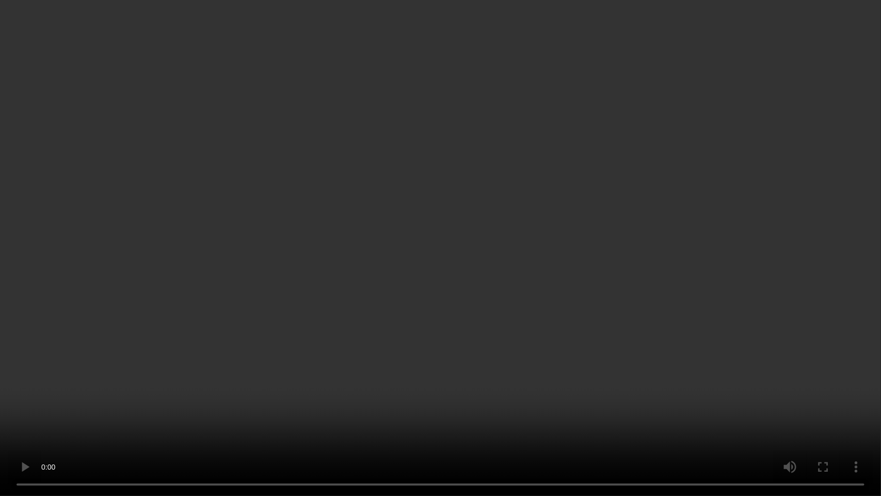
click at [522, 298] on video at bounding box center [440, 248] width 881 height 496
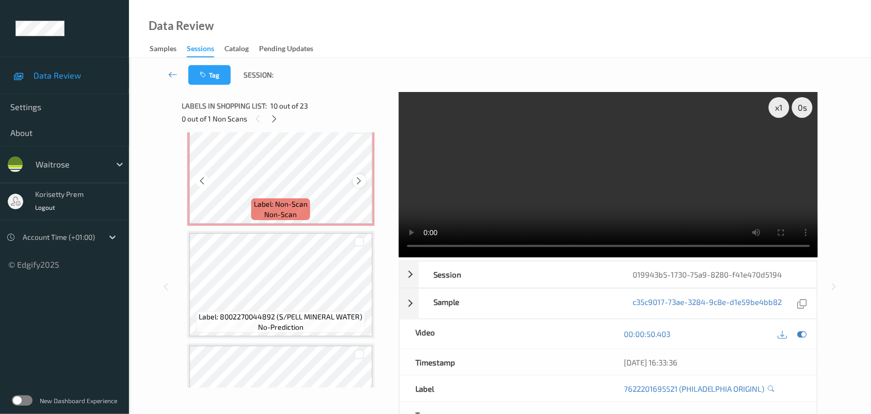
click at [359, 177] on icon at bounding box center [359, 180] width 9 height 9
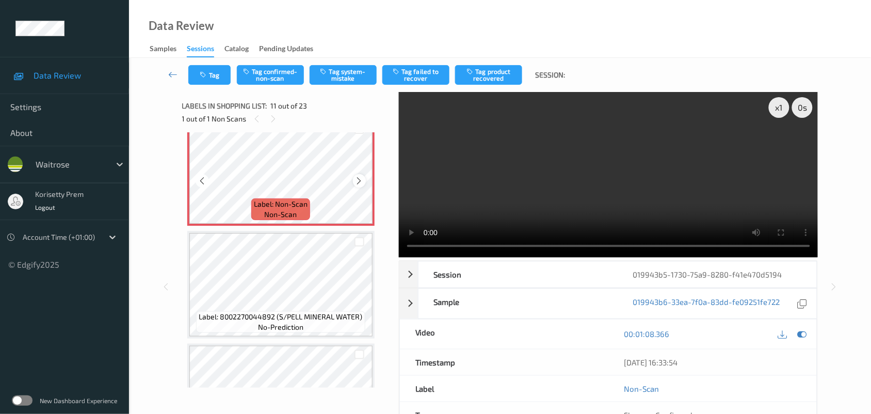
click at [359, 179] on icon at bounding box center [359, 180] width 9 height 9
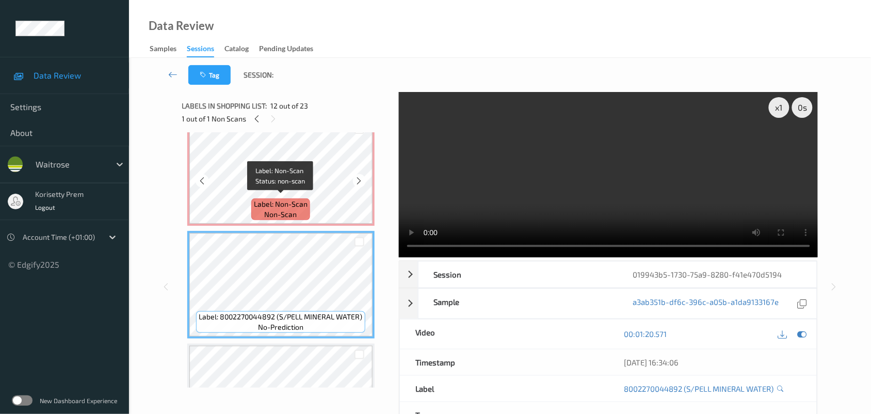
click at [290, 209] on span "non-scan" at bounding box center [281, 214] width 33 height 10
click at [301, 202] on span "Label: Non-Scan" at bounding box center [281, 204] width 54 height 10
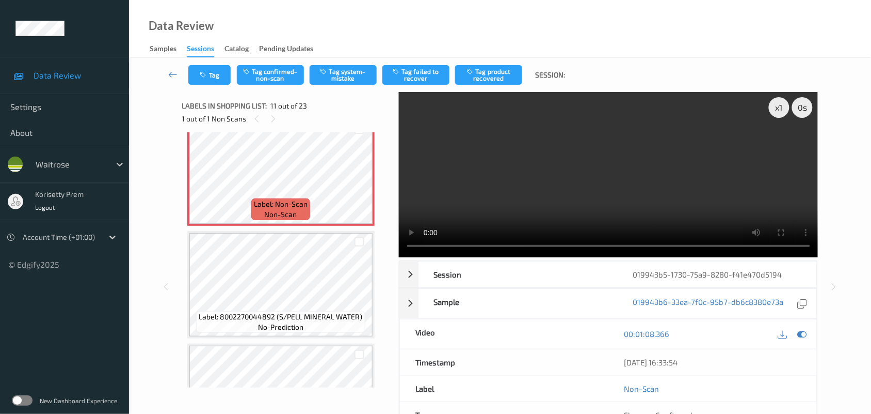
click at [540, 207] on video at bounding box center [609, 174] width 420 height 165
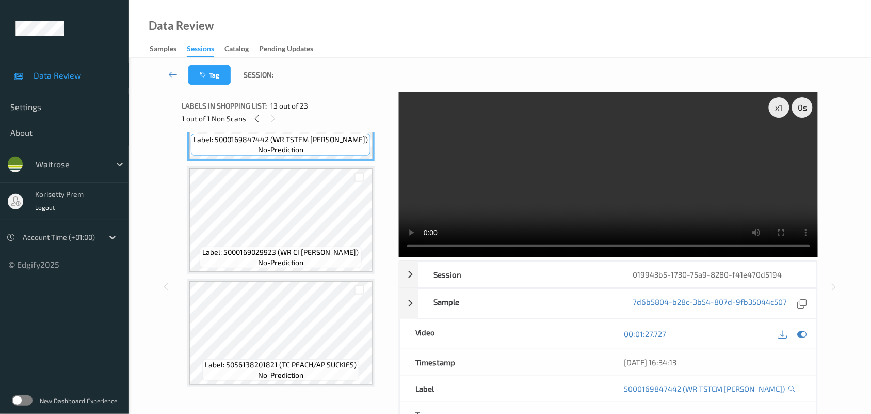
scroll to position [1467, 0]
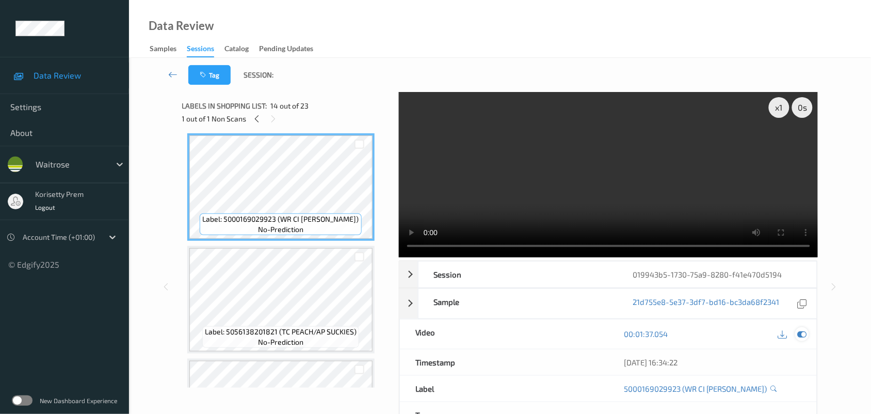
click at [803, 336] on icon at bounding box center [802, 333] width 9 height 9
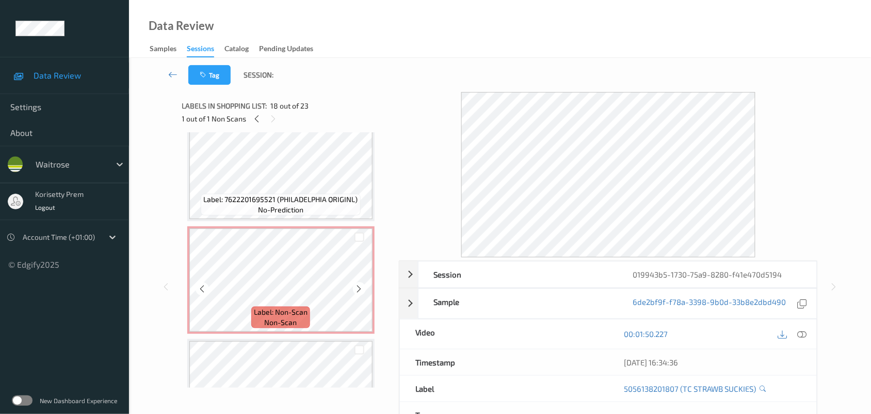
scroll to position [1016, 0]
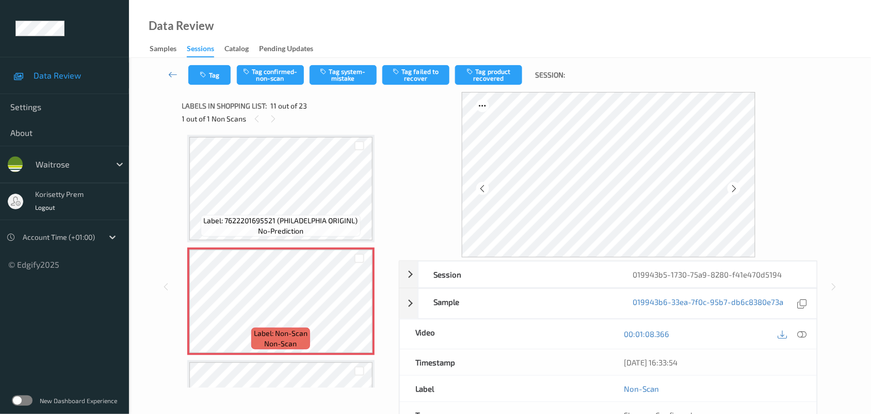
click at [803, 332] on icon at bounding box center [802, 333] width 9 height 9
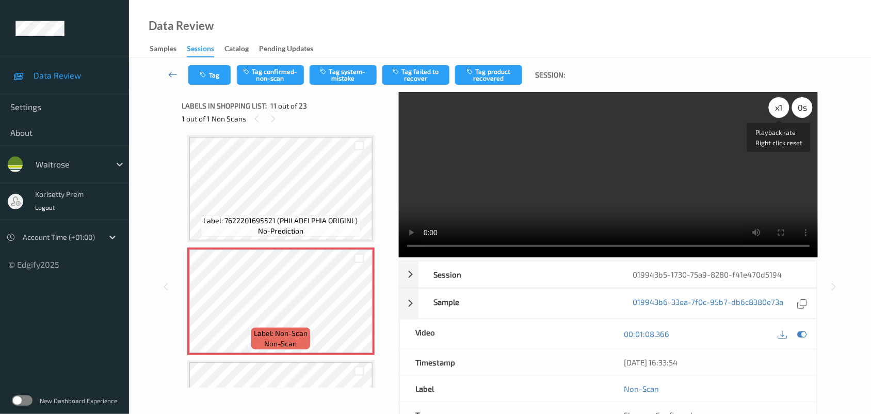
click at [773, 105] on div "x 1" at bounding box center [779, 107] width 21 height 21
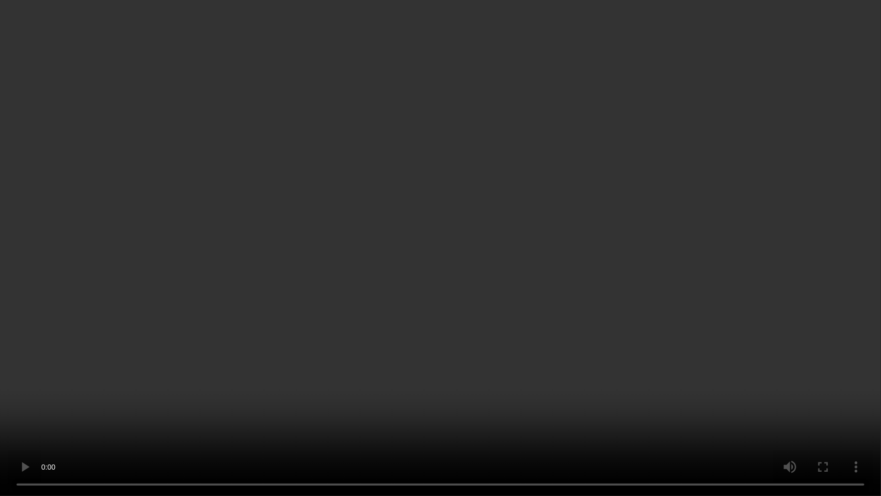
click at [624, 264] on video at bounding box center [440, 248] width 881 height 496
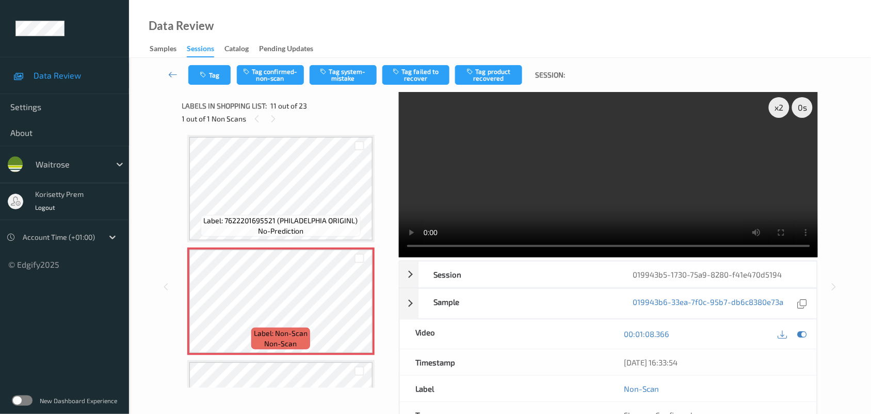
click at [595, 157] on video at bounding box center [609, 174] width 420 height 165
click at [497, 189] on video at bounding box center [609, 174] width 420 height 165
click at [280, 68] on button "Tag confirmed-non-scan" at bounding box center [270, 75] width 67 height 20
click at [408, 81] on button "Tag failed to recover" at bounding box center [416, 75] width 67 height 20
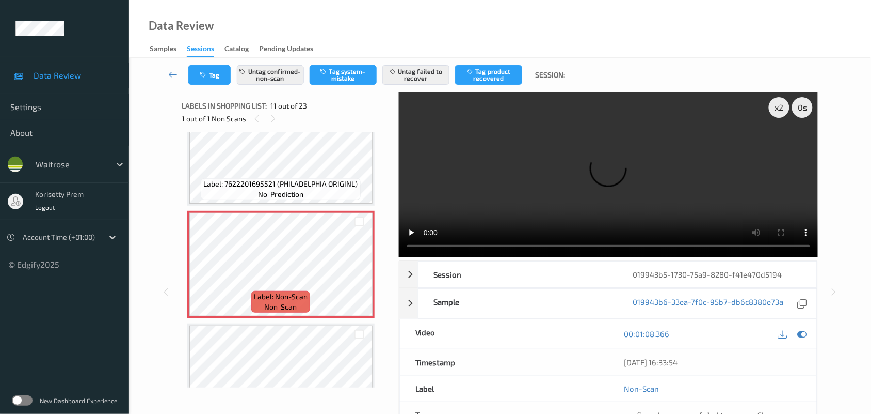
scroll to position [1080, 0]
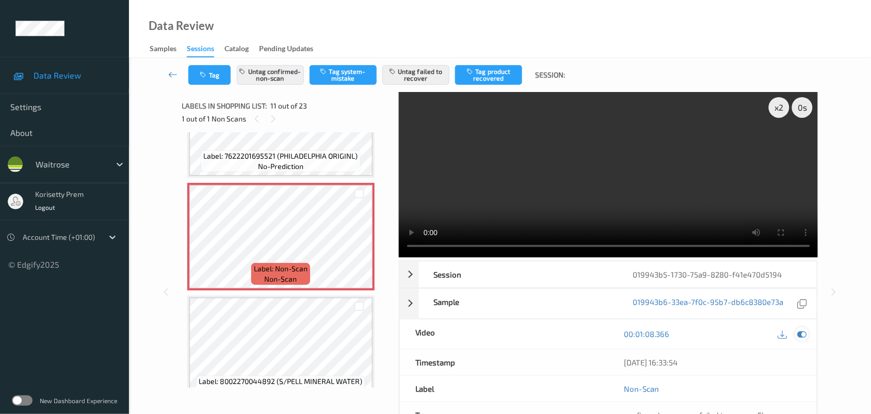
click at [802, 337] on icon at bounding box center [802, 333] width 9 height 9
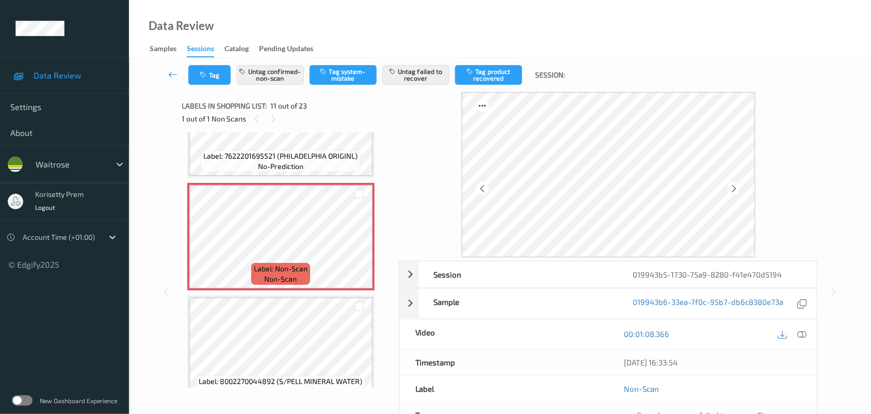
click at [310, 153] on span "Label: 7622201695521 (PHILADELPHIA ORIGINL)" at bounding box center [281, 156] width 154 height 10
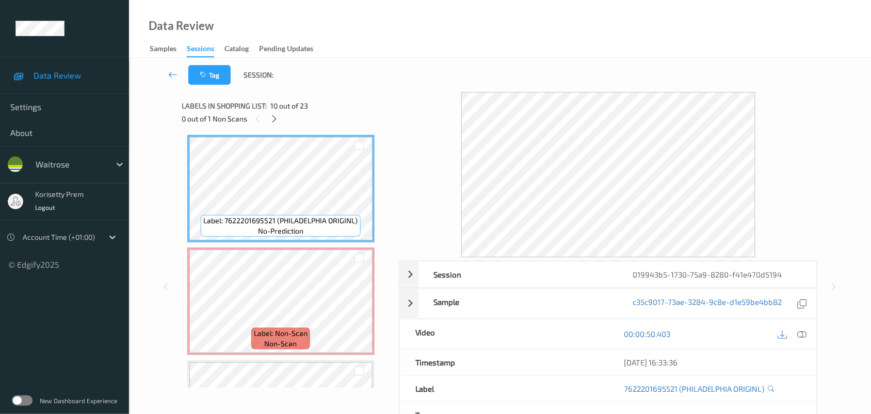
scroll to position [951, 0]
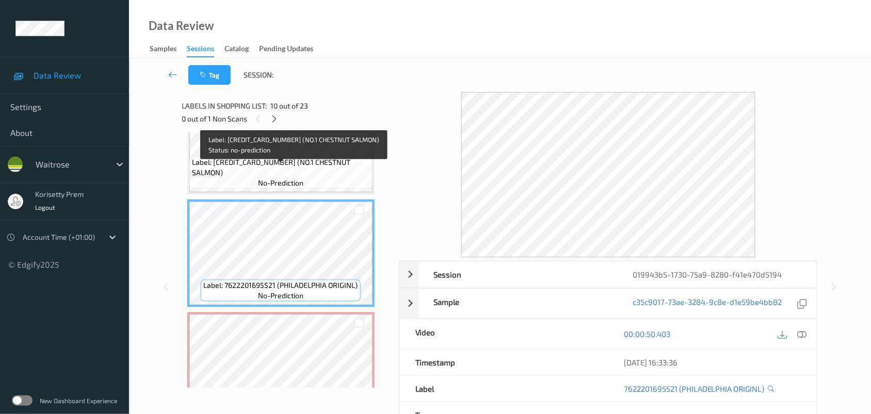
click at [275, 166] on span "Label: 5000169473795 (NO.1 CHESTNUT SALMON)" at bounding box center [281, 167] width 178 height 21
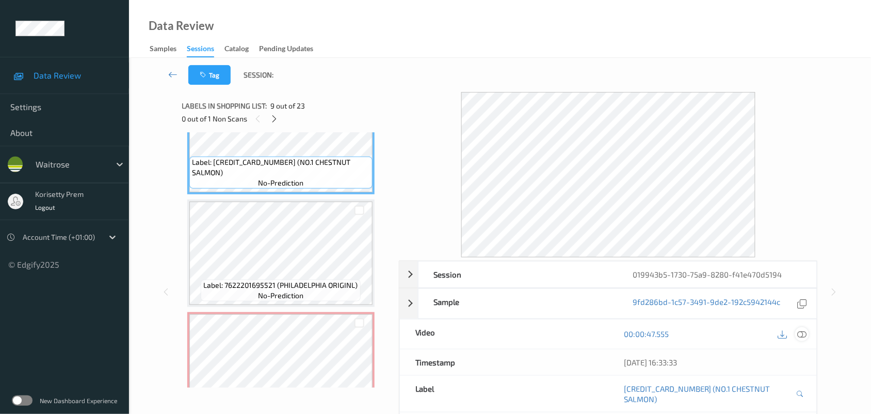
click at [801, 334] on icon at bounding box center [802, 333] width 9 height 9
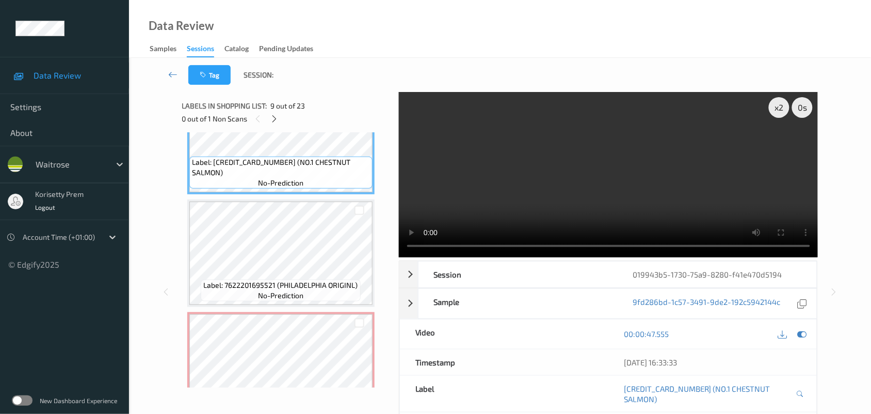
click at [540, 208] on video at bounding box center [609, 174] width 420 height 165
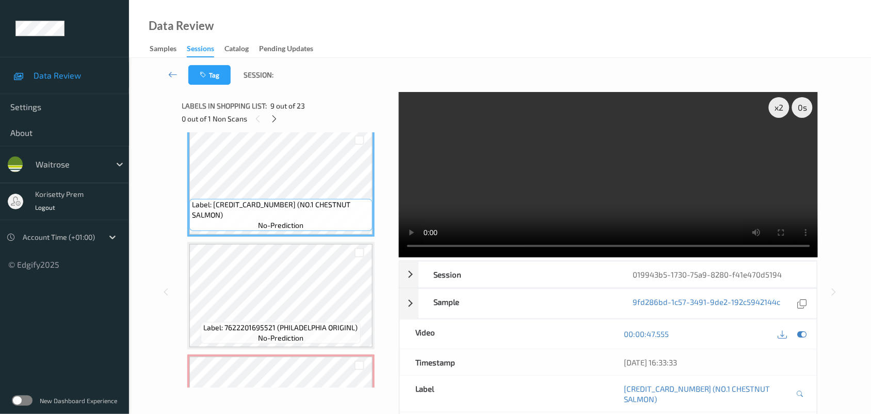
scroll to position [886, 0]
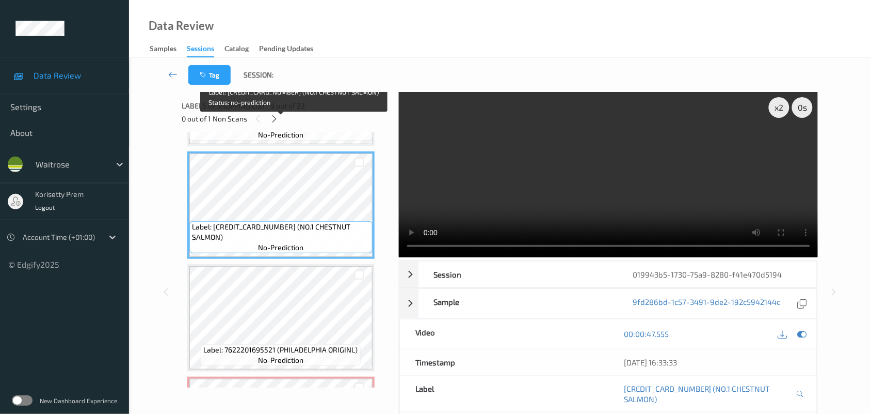
click at [287, 135] on span "no-prediction" at bounding box center [280, 135] width 45 height 10
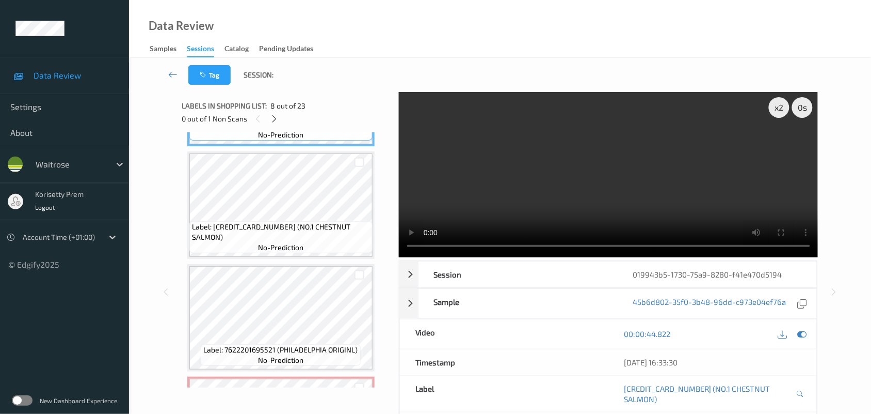
click at [617, 168] on video at bounding box center [609, 174] width 420 height 165
click at [590, 192] on video at bounding box center [609, 174] width 420 height 165
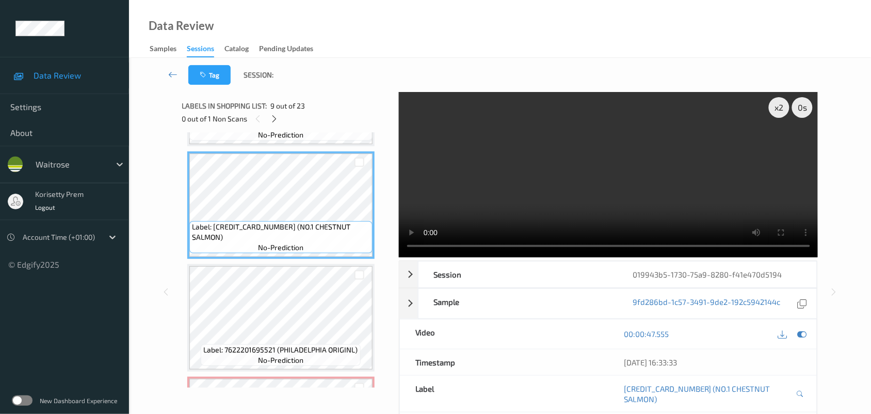
click at [486, 157] on video at bounding box center [609, 174] width 420 height 165
click at [804, 337] on icon at bounding box center [802, 333] width 9 height 9
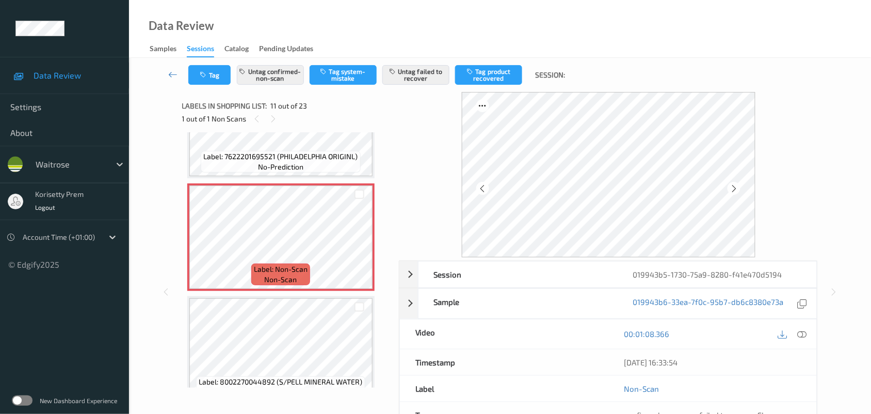
scroll to position [1080, 0]
click at [207, 73] on icon "button" at bounding box center [204, 74] width 9 height 7
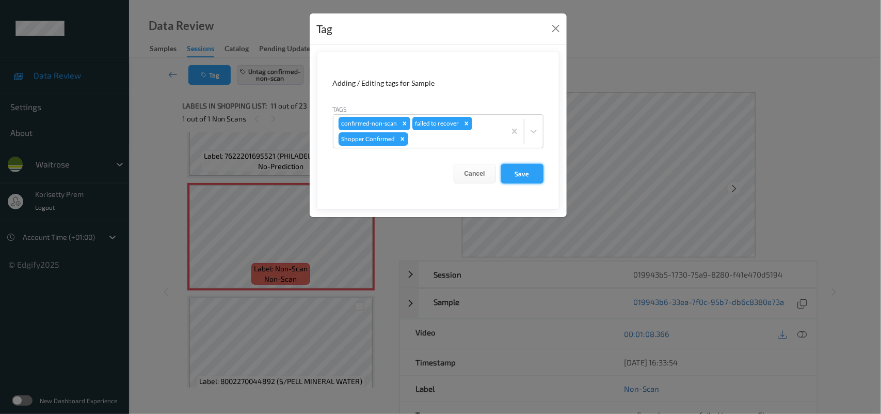
click at [519, 172] on button "Save" at bounding box center [522, 174] width 42 height 20
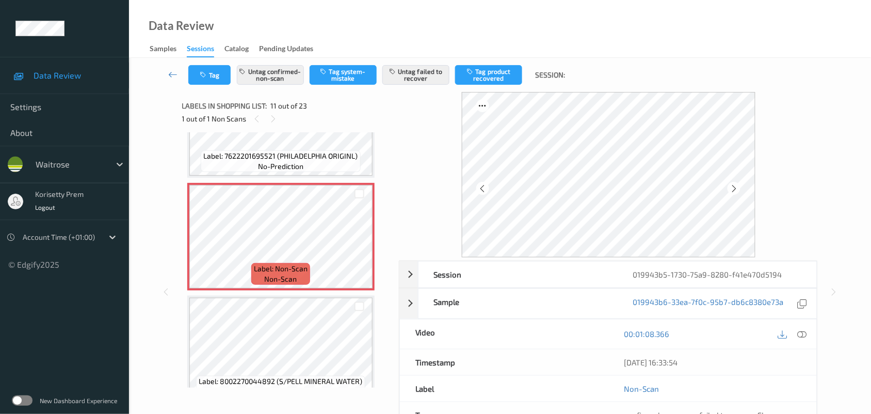
click at [444, 43] on div "Data Review Samples Sessions Catalog Pending Updates" at bounding box center [500, 29] width 742 height 58
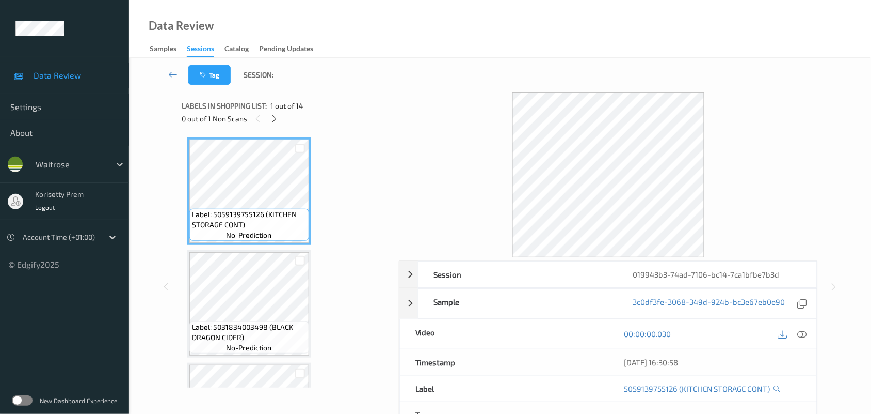
click at [426, 75] on div "Tag Session:" at bounding box center [500, 75] width 700 height 34
click at [267, 117] on div "0 out of 1 Non Scans" at bounding box center [287, 118] width 210 height 13
click at [270, 118] on icon at bounding box center [274, 118] width 9 height 9
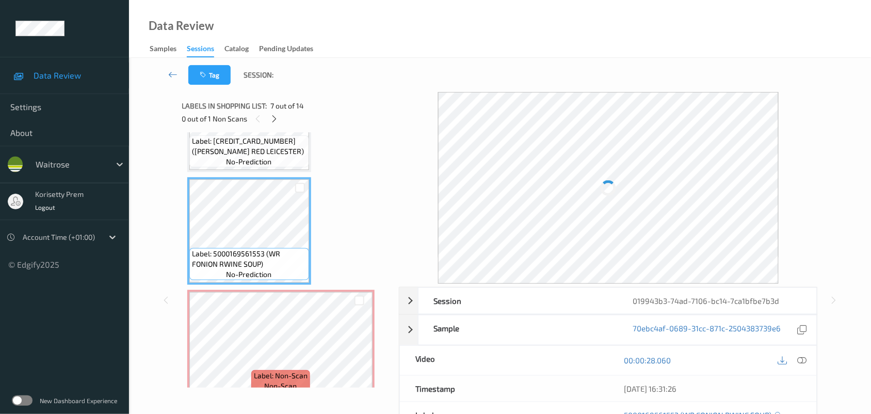
scroll to position [614, 0]
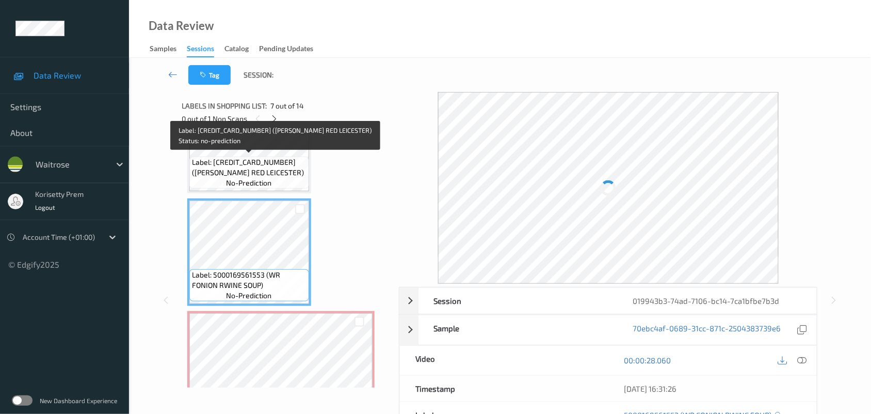
click at [264, 171] on span "Label: [CREDIT_CARD_NUMBER] ([PERSON_NAME] RED LEICESTER)" at bounding box center [249, 167] width 115 height 21
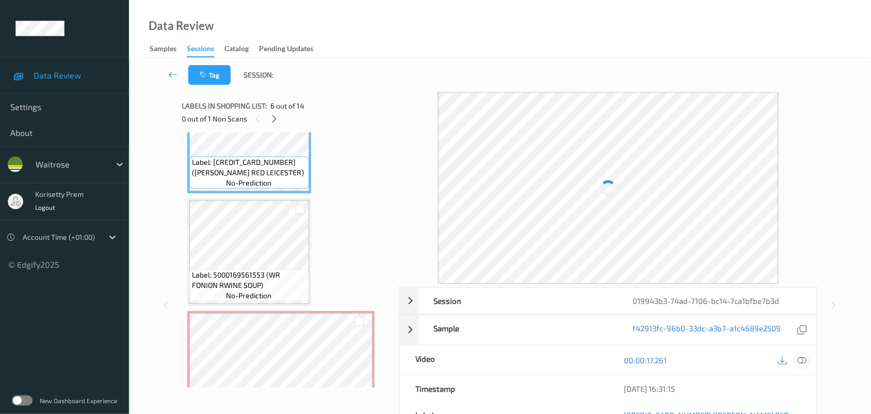
click at [802, 360] on icon at bounding box center [802, 359] width 9 height 9
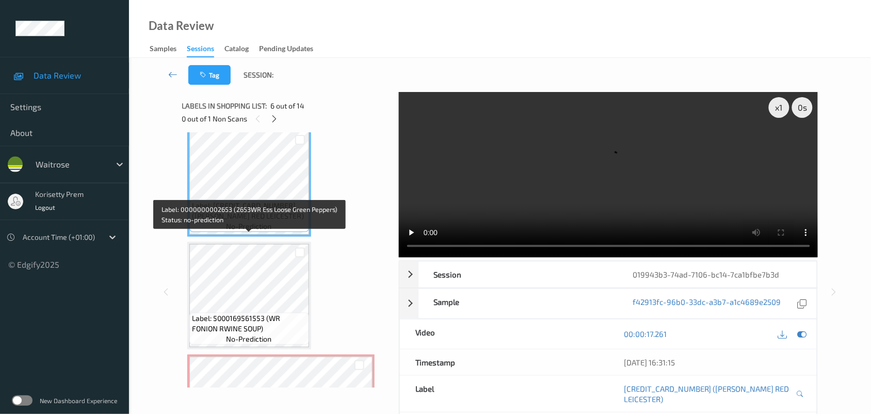
scroll to position [550, 0]
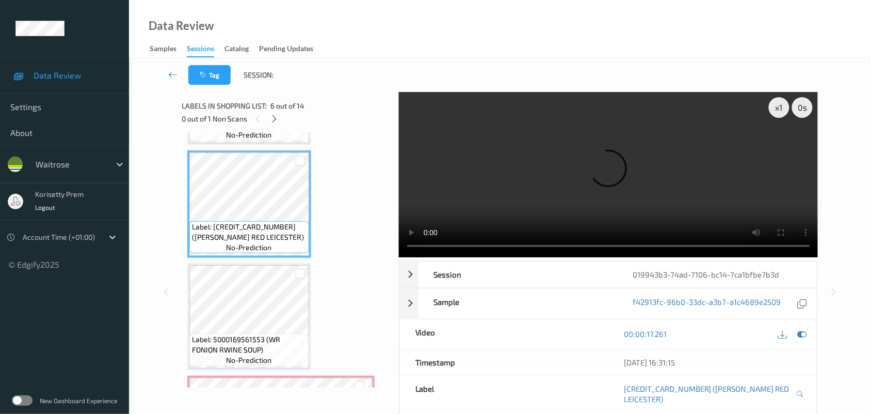
click at [372, 65] on div "Tag Session:" at bounding box center [500, 75] width 700 height 34
click at [279, 125] on div "Labels in shopping list: 6 out of 14 0 out of 1 Non Scans" at bounding box center [287, 112] width 210 height 40
click at [697, 176] on video at bounding box center [609, 174] width 420 height 165
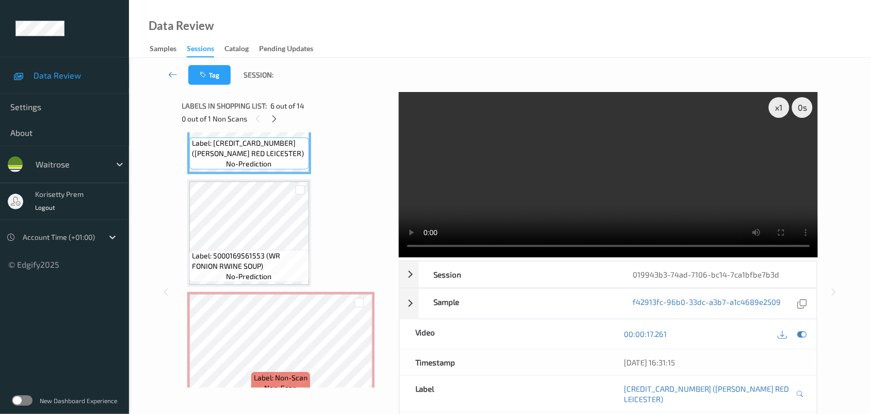
scroll to position [614, 0]
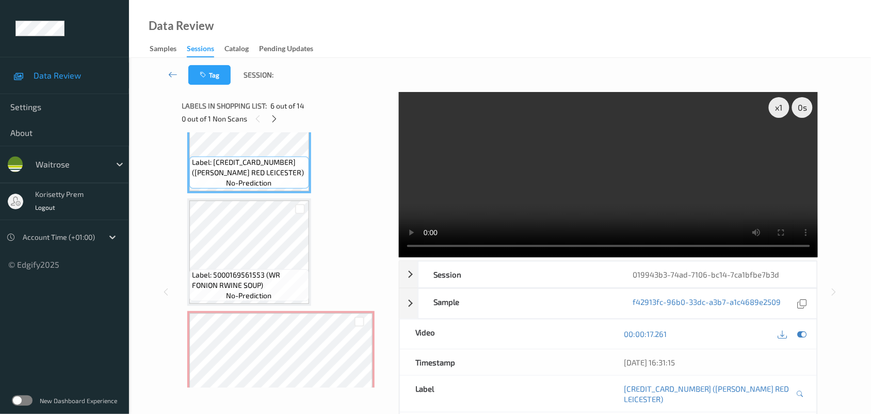
click at [586, 178] on video at bounding box center [609, 174] width 420 height 165
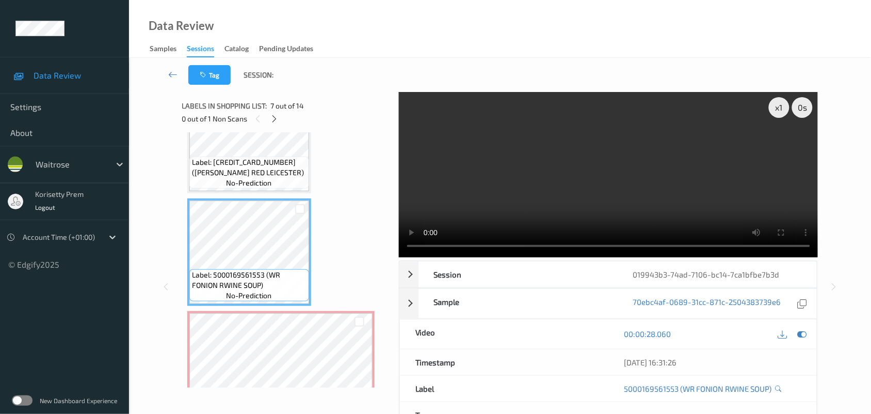
click at [535, 197] on video at bounding box center [609, 174] width 420 height 165
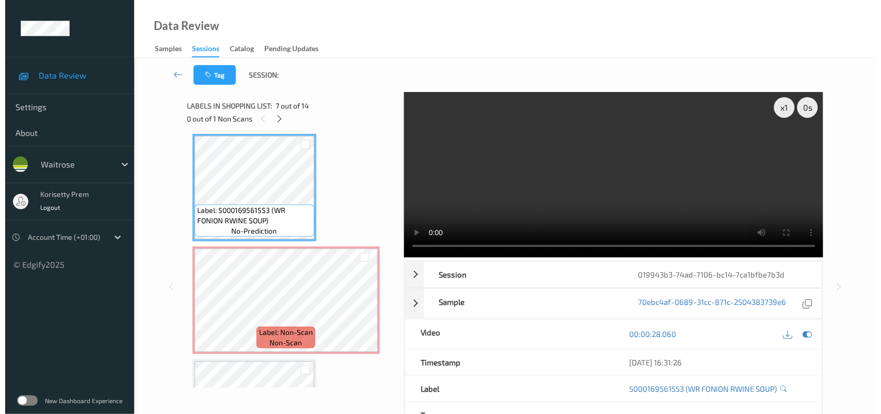
scroll to position [808, 0]
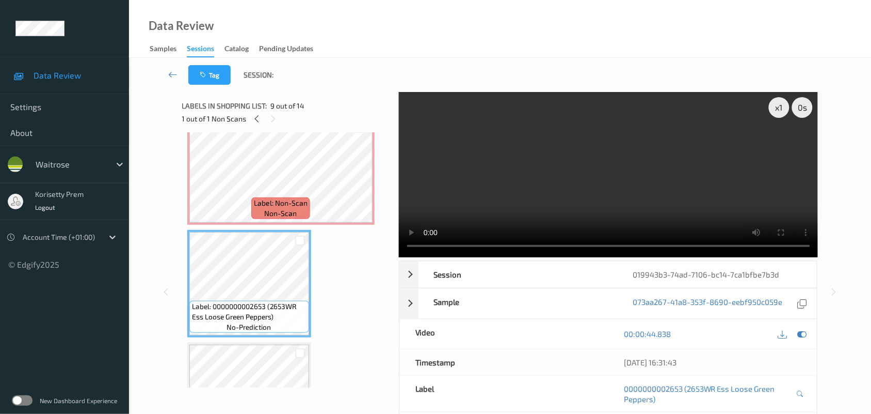
click at [557, 197] on video at bounding box center [609, 174] width 420 height 165
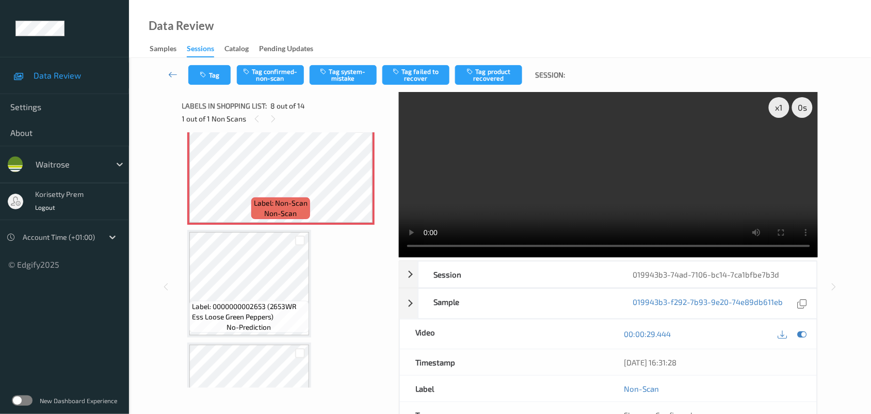
click at [336, 57] on div "Data Review Samples Sessions Catalog Pending Updates" at bounding box center [500, 29] width 742 height 58
click at [335, 74] on button "Tag system-mistake" at bounding box center [343, 75] width 67 height 20
click at [202, 79] on button "Tag" at bounding box center [209, 75] width 42 height 20
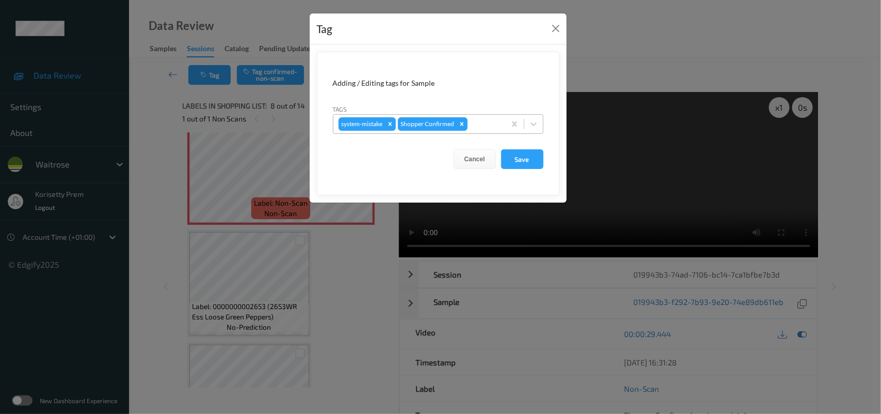
click at [502, 127] on div "system-mistake Shopper Confirmed" at bounding box center [420, 124] width 172 height 18
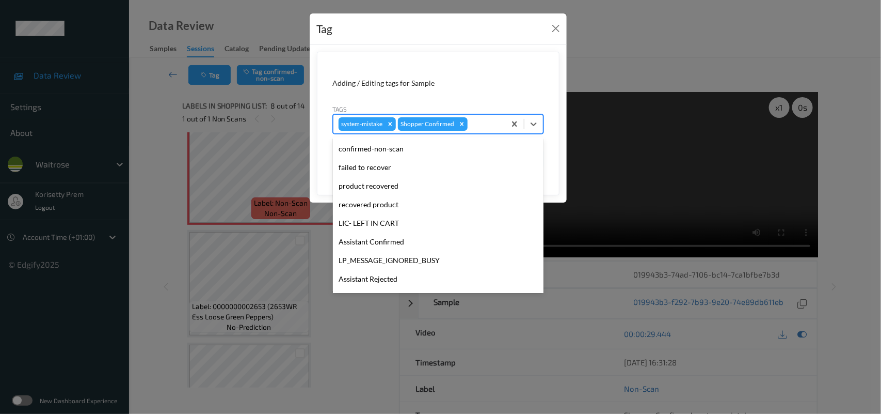
scroll to position [257, 0]
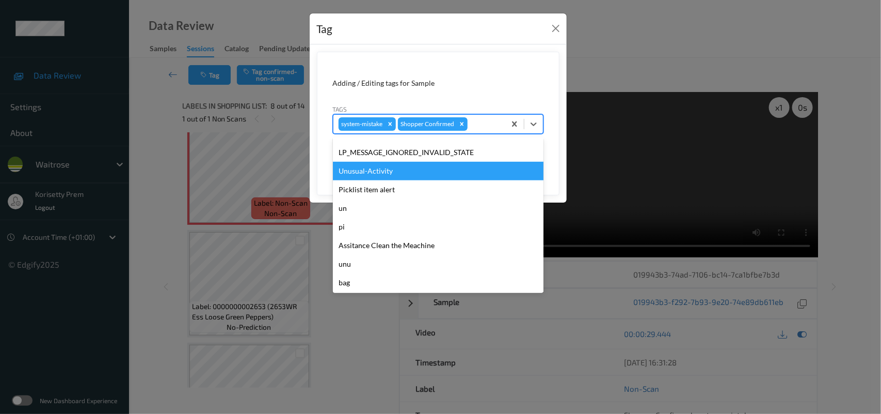
click at [378, 168] on div "Unusual-Activity" at bounding box center [438, 171] width 211 height 19
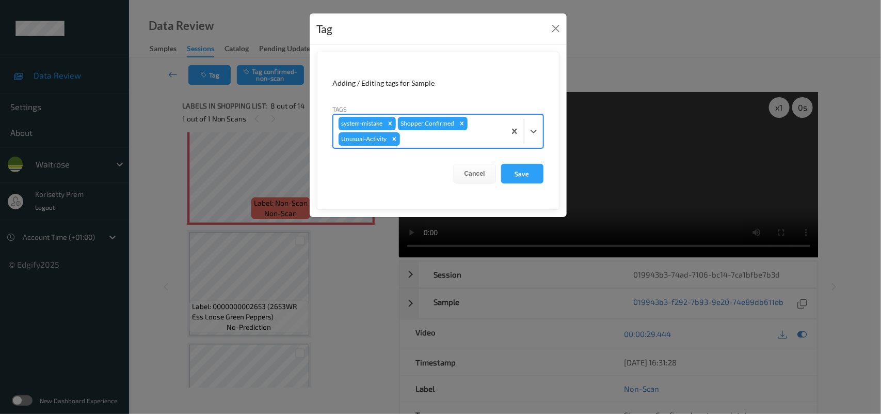
click at [430, 148] on div "system-mistake Shopper Confirmed Unusual-Activity" at bounding box center [420, 131] width 172 height 33
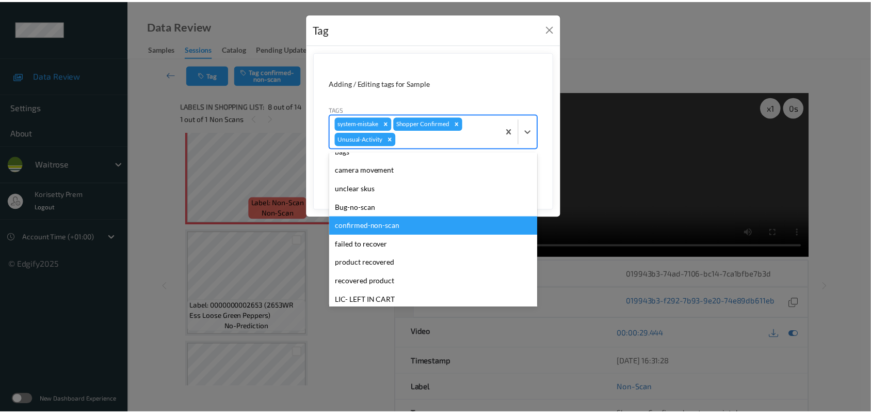
scroll to position [181, 0]
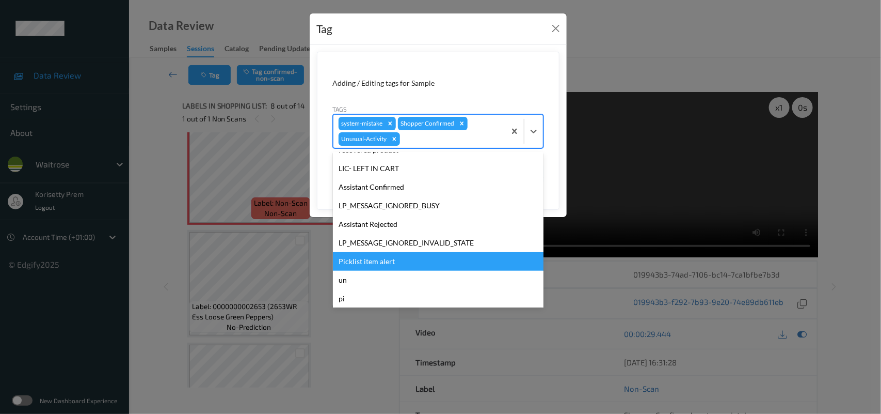
click at [363, 265] on div "Picklist item alert" at bounding box center [438, 261] width 211 height 19
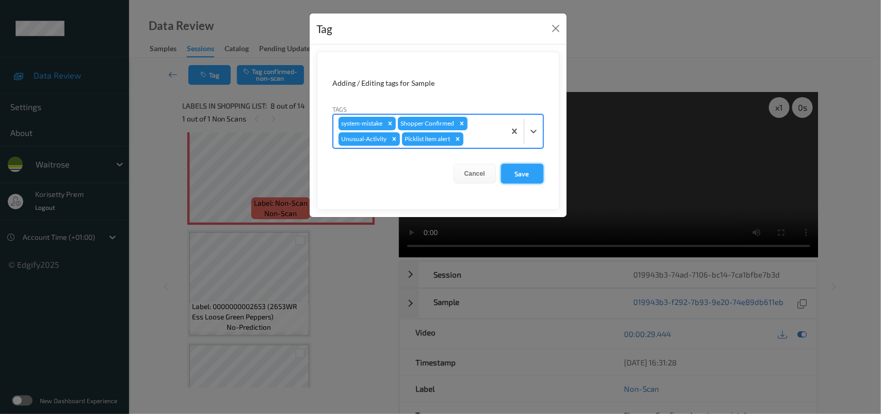
click at [527, 175] on button "Save" at bounding box center [522, 174] width 42 height 20
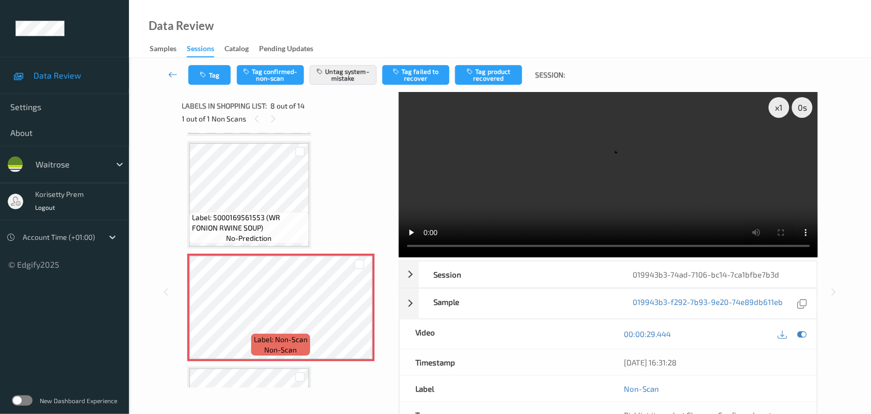
scroll to position [614, 0]
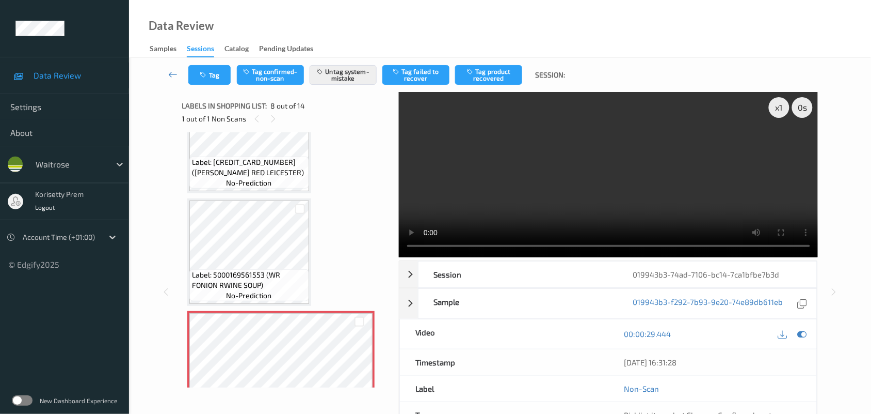
click at [503, 127] on video at bounding box center [609, 174] width 420 height 165
click at [497, 169] on video at bounding box center [609, 174] width 420 height 165
click at [551, 169] on video at bounding box center [609, 174] width 420 height 165
click at [217, 72] on button "Tag" at bounding box center [209, 75] width 42 height 20
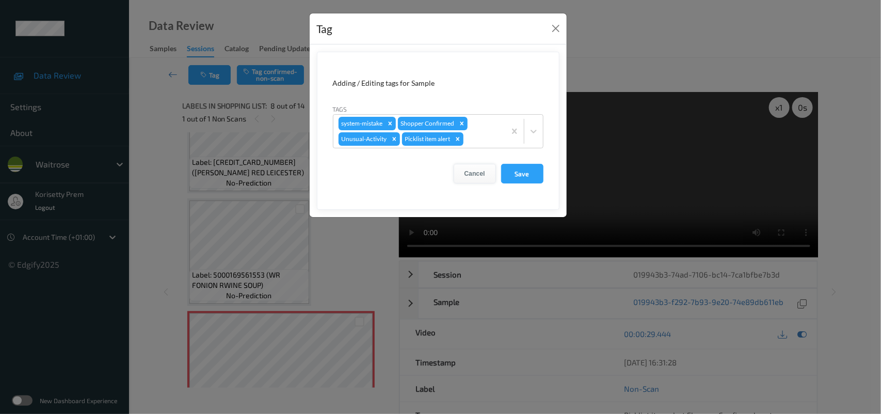
click at [484, 176] on button "Cancel" at bounding box center [475, 174] width 42 height 20
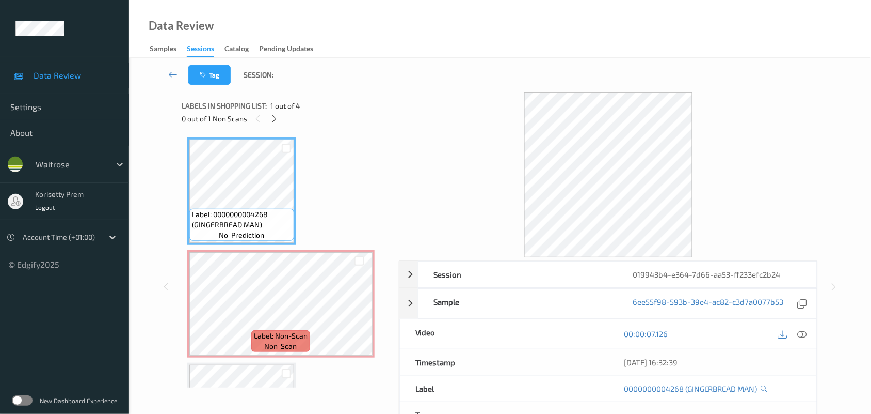
click at [356, 69] on div "Tag Session:" at bounding box center [500, 75] width 700 height 34
click at [355, 311] on icon at bounding box center [359, 312] width 9 height 9
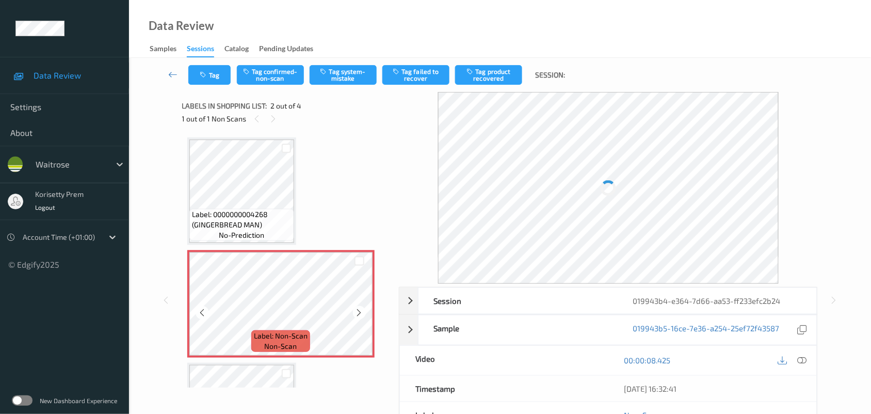
click at [355, 311] on icon at bounding box center [359, 312] width 9 height 9
click at [357, 311] on icon at bounding box center [359, 312] width 9 height 9
click at [359, 311] on icon at bounding box center [359, 312] width 9 height 9
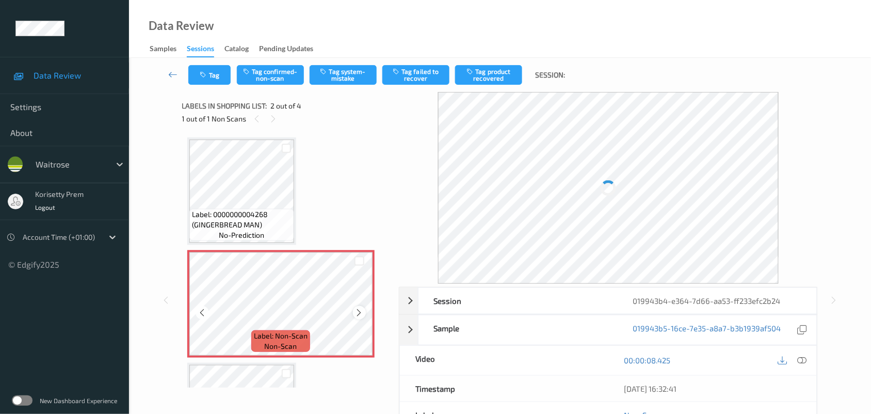
click at [360, 311] on icon at bounding box center [359, 312] width 9 height 9
click at [363, 311] on icon at bounding box center [359, 312] width 9 height 9
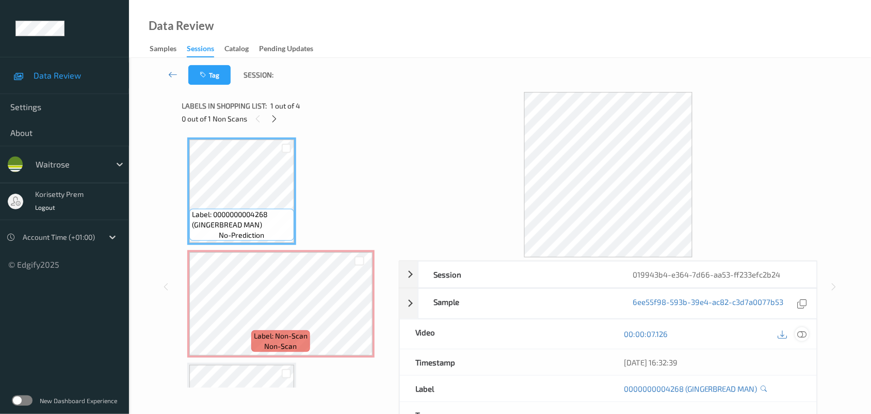
click at [808, 332] on div at bounding box center [803, 334] width 14 height 14
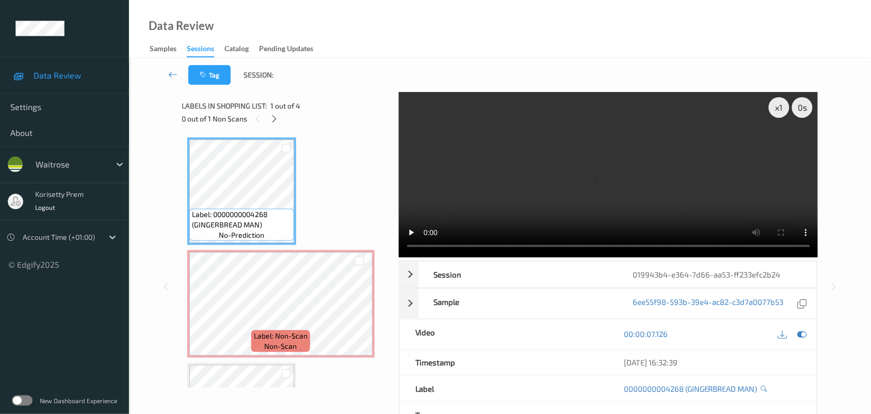
click at [477, 31] on div "Data Review Samples Sessions Catalog Pending Updates" at bounding box center [500, 29] width 742 height 58
click at [497, 192] on video at bounding box center [609, 174] width 420 height 165
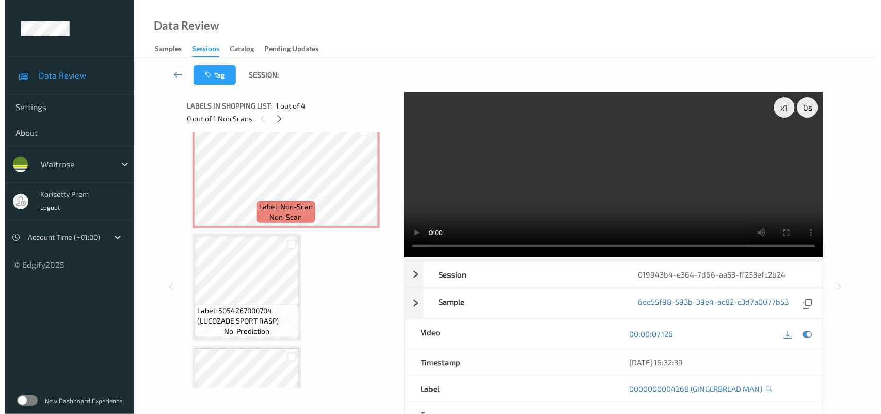
scroll to position [65, 0]
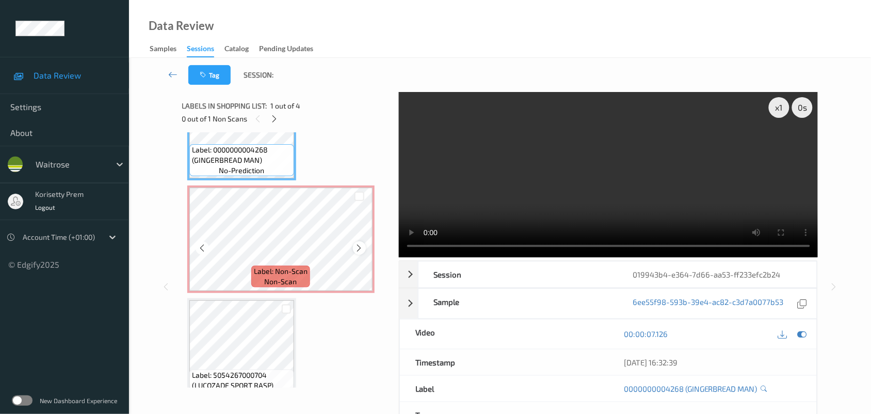
click at [359, 241] on div at bounding box center [359, 247] width 13 height 13
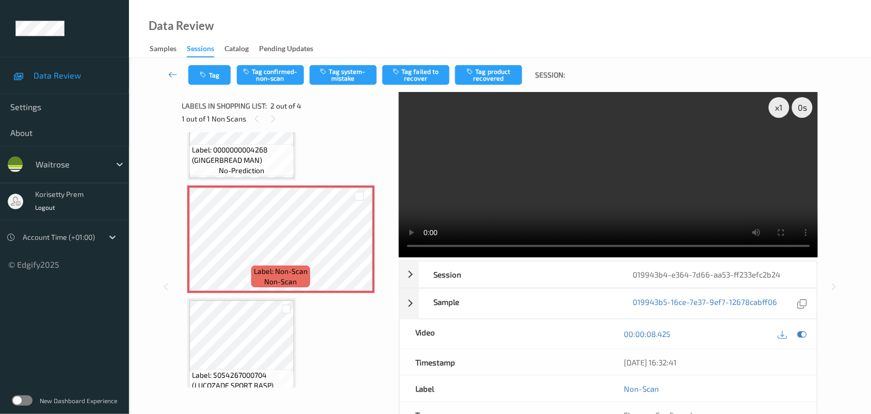
click at [522, 182] on video at bounding box center [609, 174] width 420 height 165
click at [336, 74] on button "Tag system-mistake" at bounding box center [343, 75] width 67 height 20
click at [212, 71] on button "Tag" at bounding box center [209, 75] width 42 height 20
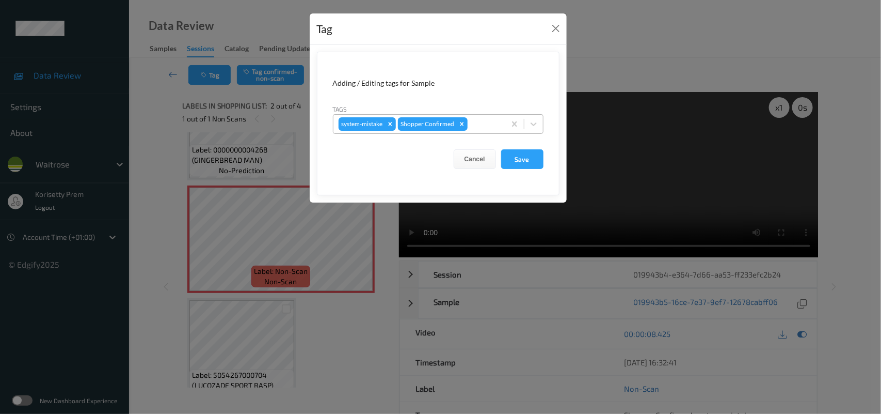
click at [481, 116] on div "system-mistake Shopper Confirmed" at bounding box center [420, 124] width 172 height 18
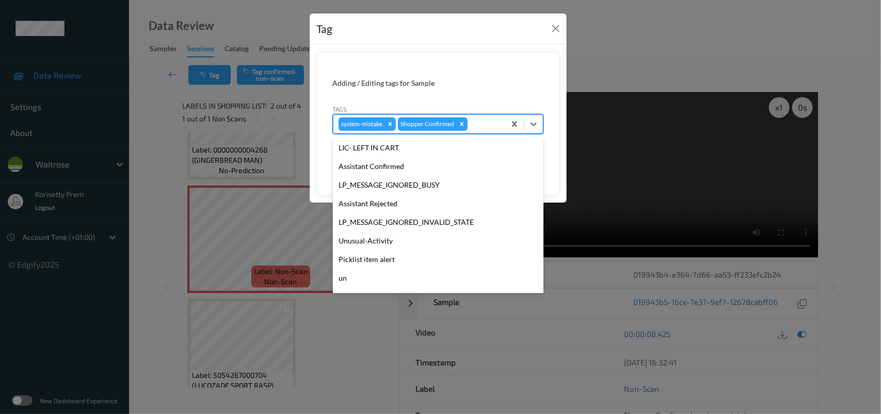
scroll to position [257, 0]
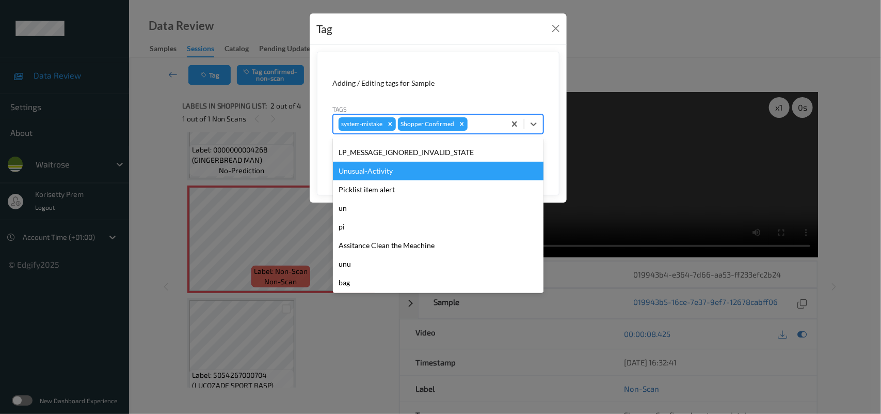
click at [383, 176] on div "Unusual-Activity" at bounding box center [438, 171] width 211 height 19
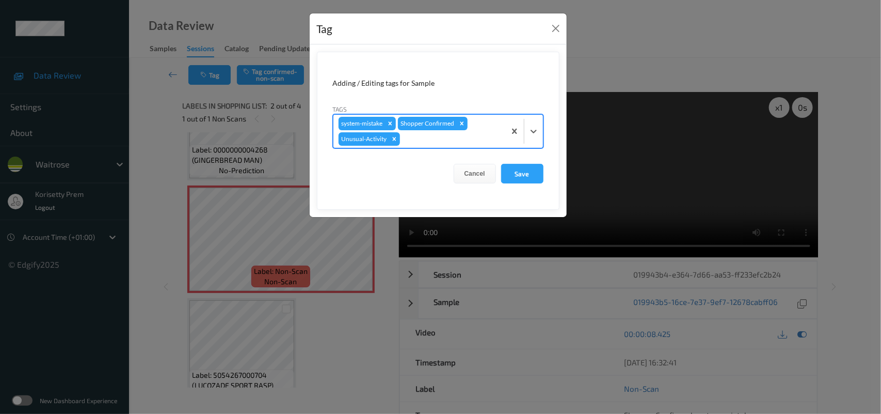
click at [432, 140] on div at bounding box center [451, 139] width 98 height 12
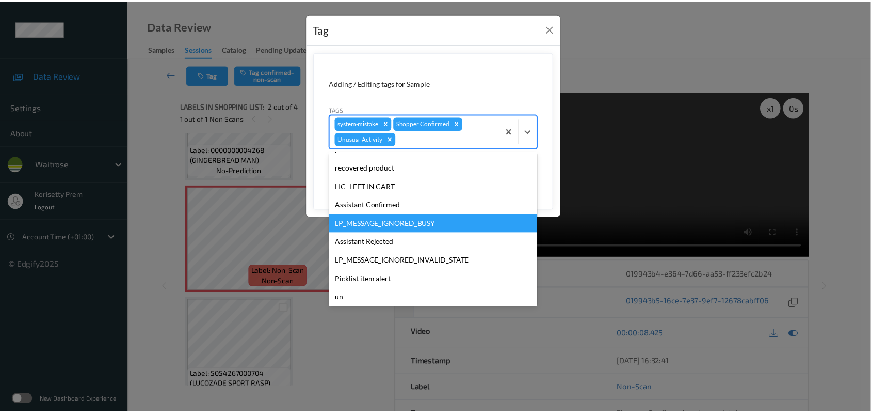
scroll to position [239, 0]
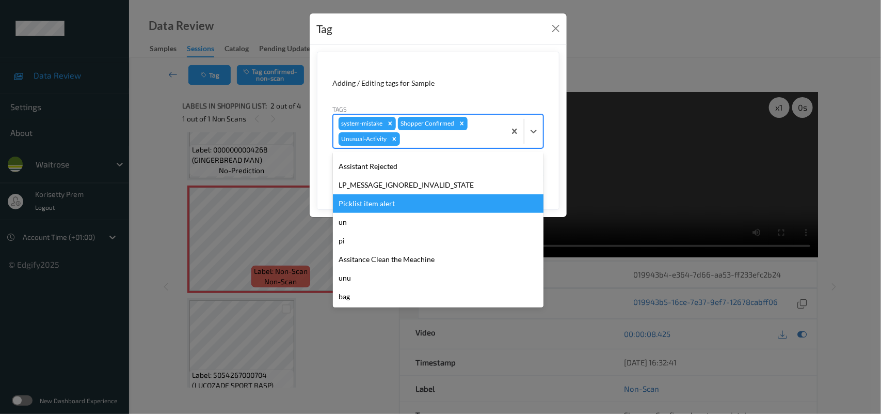
click at [388, 203] on div "Picklist item alert" at bounding box center [438, 203] width 211 height 19
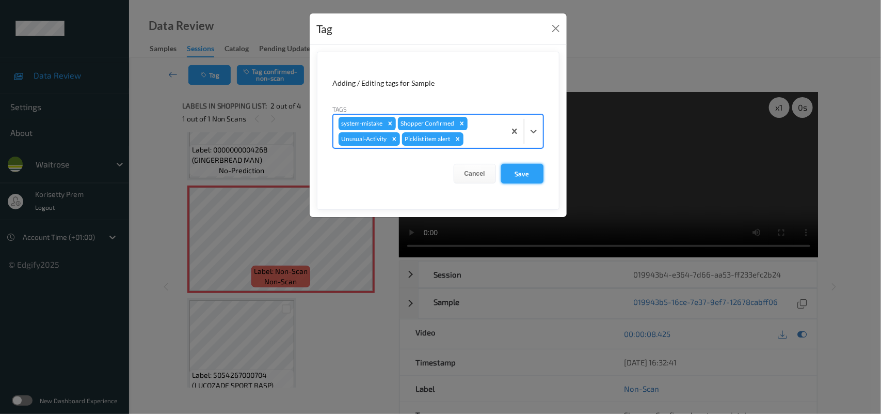
click at [520, 175] on button "Save" at bounding box center [522, 174] width 42 height 20
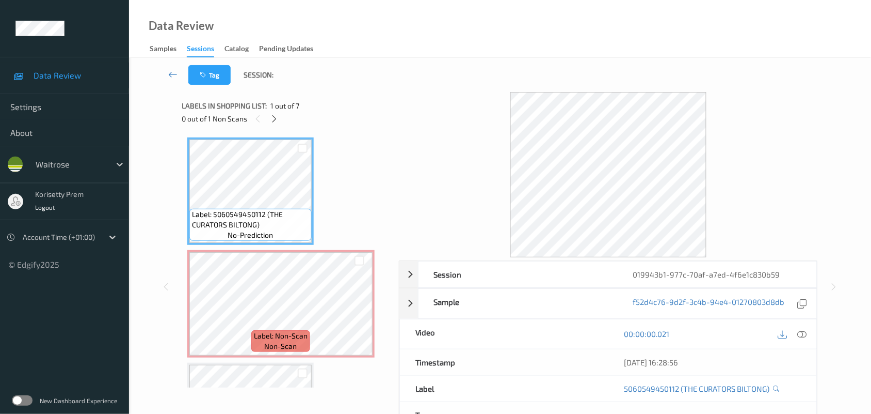
click at [469, 1] on div "Data Review Samples Sessions Catalog Pending Updates" at bounding box center [500, 29] width 742 height 58
click at [458, 45] on div "Data Review Samples Sessions Catalog Pending Updates" at bounding box center [500, 29] width 742 height 58
click at [386, 68] on div "Tag Session:" at bounding box center [500, 75] width 700 height 34
click at [805, 331] on icon at bounding box center [802, 333] width 9 height 9
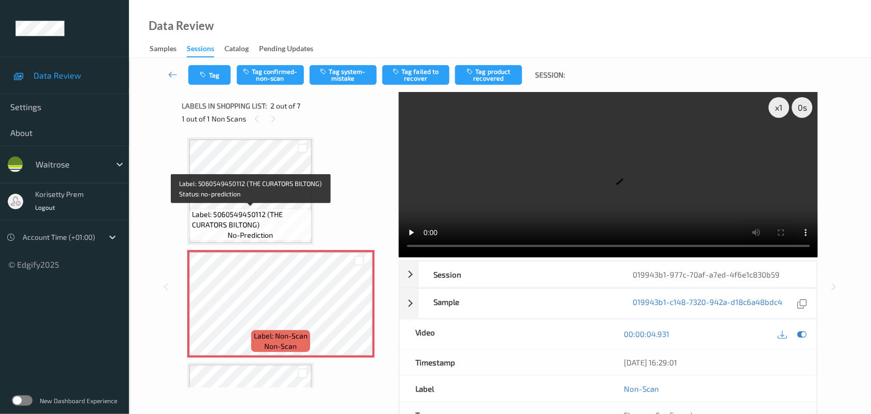
click at [234, 225] on span "Label: 5060549450112 (THE CURATORS BILTONG)" at bounding box center [250, 219] width 117 height 21
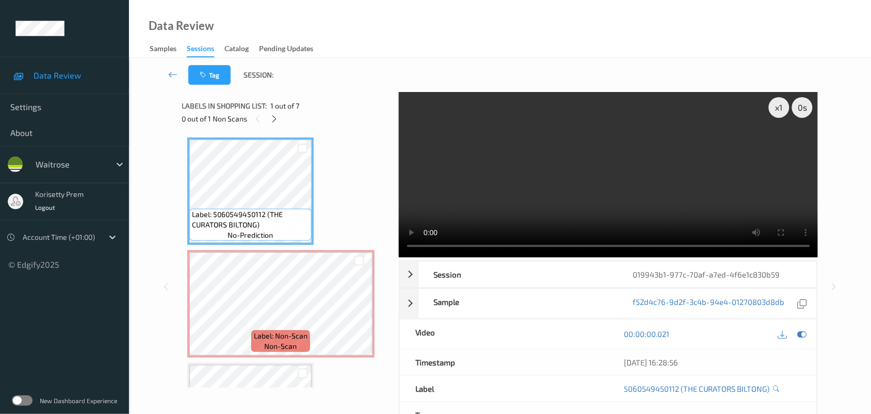
click at [592, 173] on video at bounding box center [609, 174] width 420 height 165
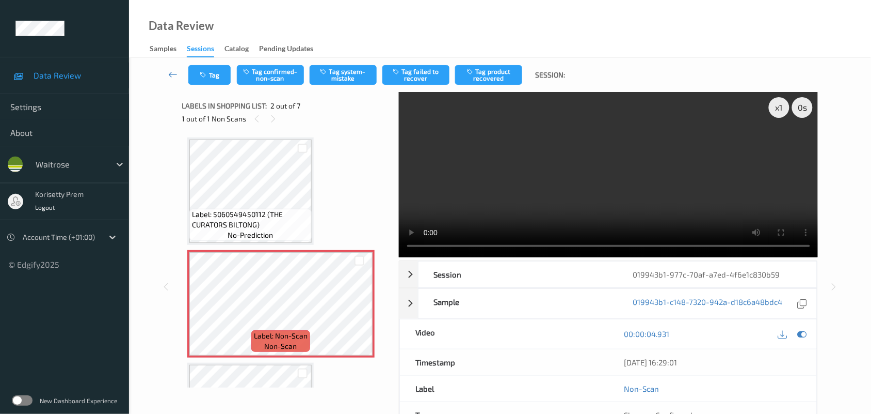
click at [548, 188] on video at bounding box center [609, 174] width 420 height 165
click at [360, 316] on div at bounding box center [359, 312] width 13 height 13
click at [360, 313] on icon at bounding box center [359, 312] width 9 height 9
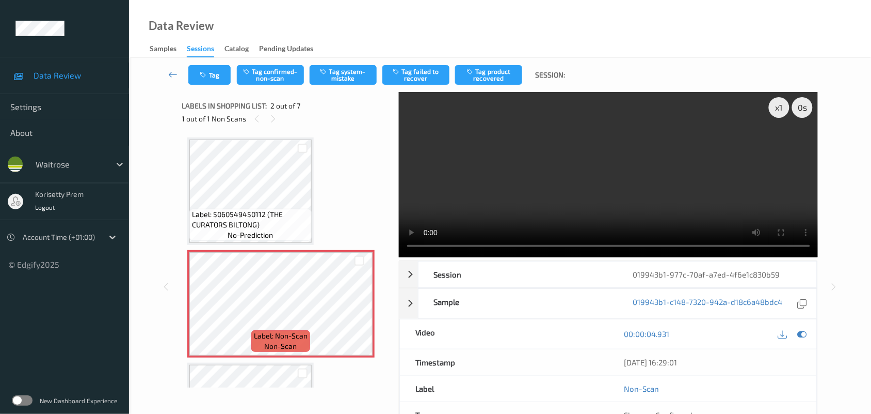
click at [461, 210] on video at bounding box center [609, 174] width 420 height 165
click at [326, 68] on icon "button" at bounding box center [325, 71] width 9 height 7
click at [208, 73] on icon "button" at bounding box center [204, 74] width 9 height 7
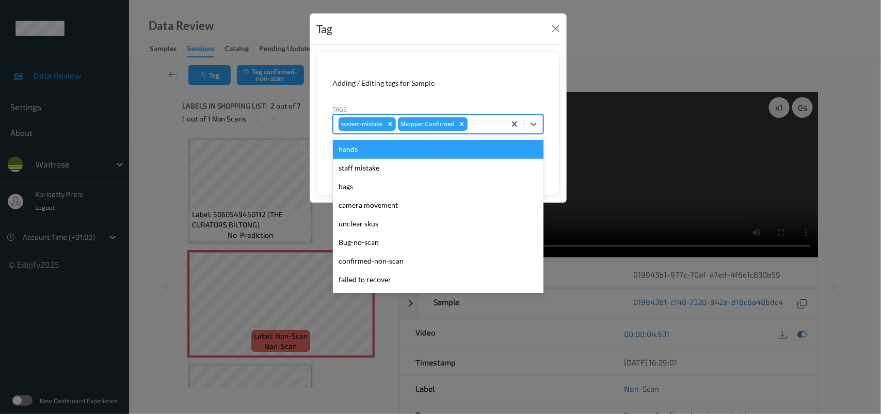
click at [481, 125] on div at bounding box center [485, 124] width 30 height 12
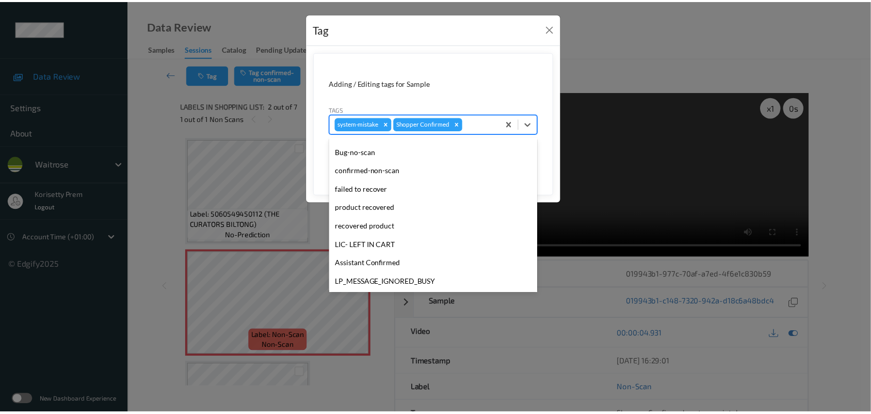
scroll to position [257, 0]
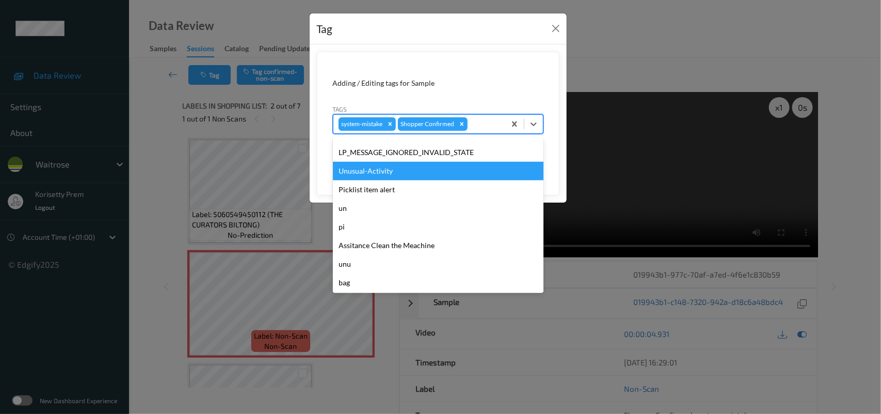
click at [390, 169] on div "Unusual-Activity" at bounding box center [438, 171] width 211 height 19
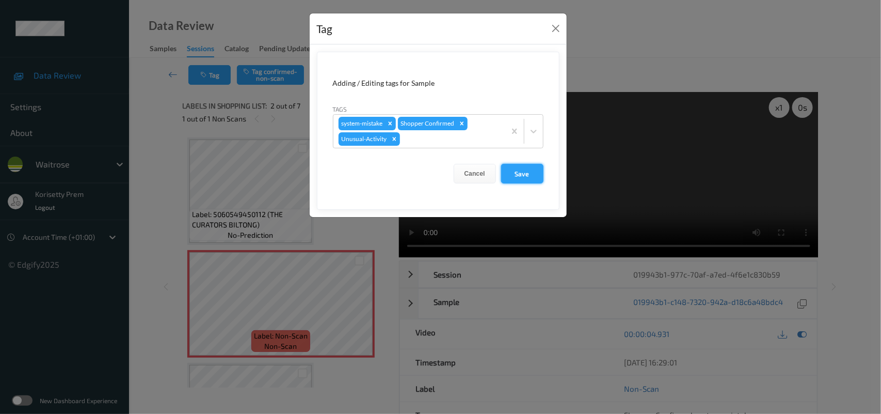
click at [521, 170] on button "Save" at bounding box center [522, 174] width 42 height 20
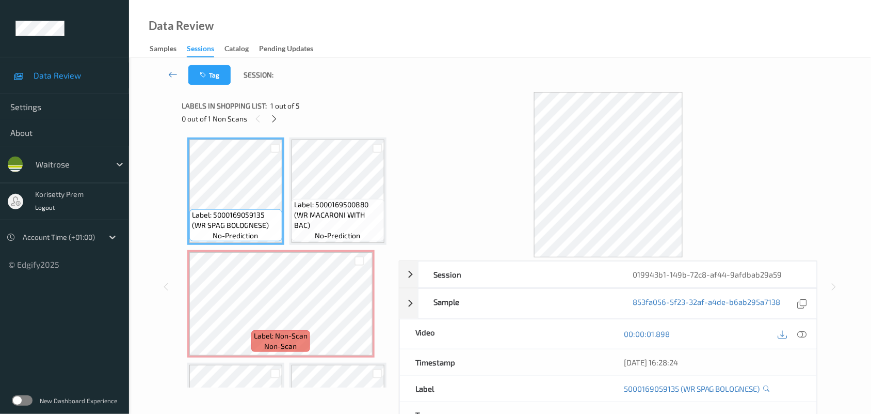
click at [452, 57] on div "Data Review Samples Sessions Catalog Pending Updates" at bounding box center [500, 29] width 742 height 58
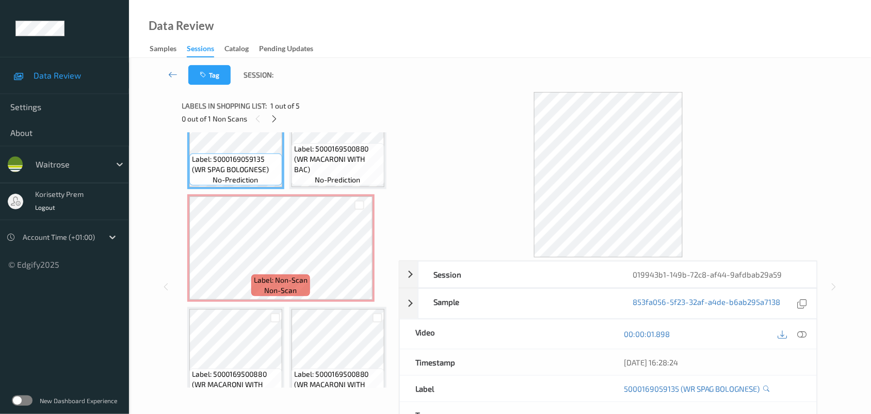
scroll to position [129, 0]
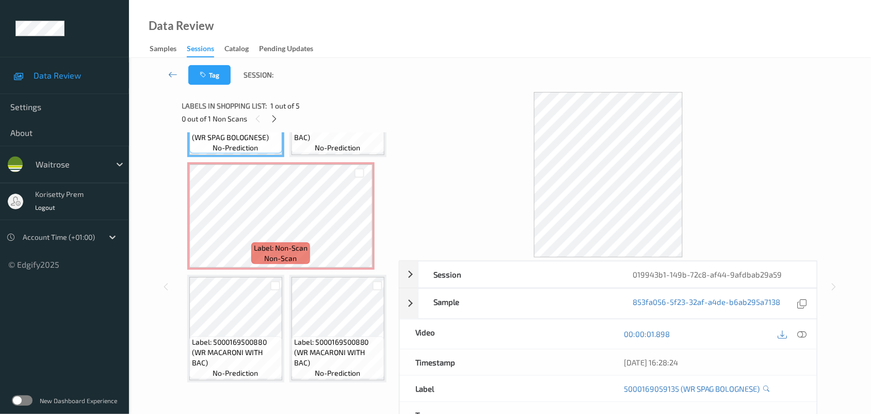
click at [369, 75] on div "Tag Session:" at bounding box center [500, 75] width 700 height 34
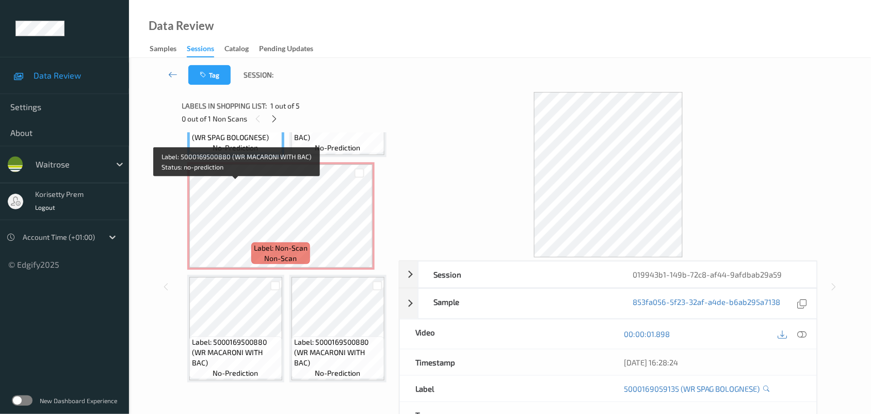
click at [294, 142] on span "Label: 5000169500880 (WR MACARONI WITH BAC)" at bounding box center [338, 127] width 88 height 31
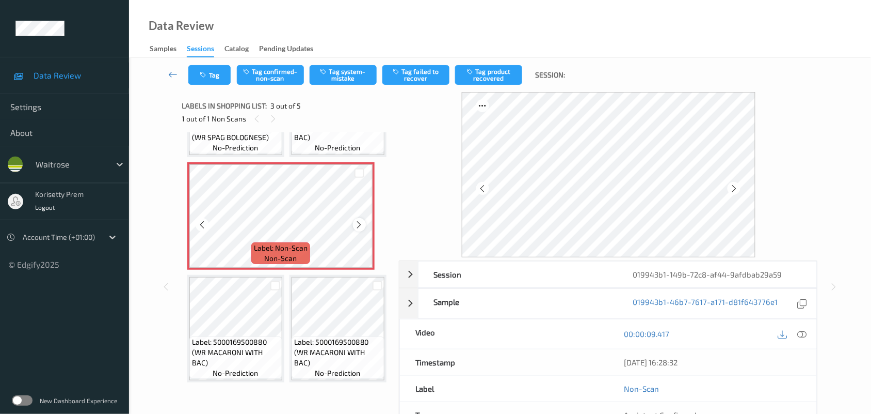
click at [362, 229] on icon at bounding box center [359, 224] width 9 height 9
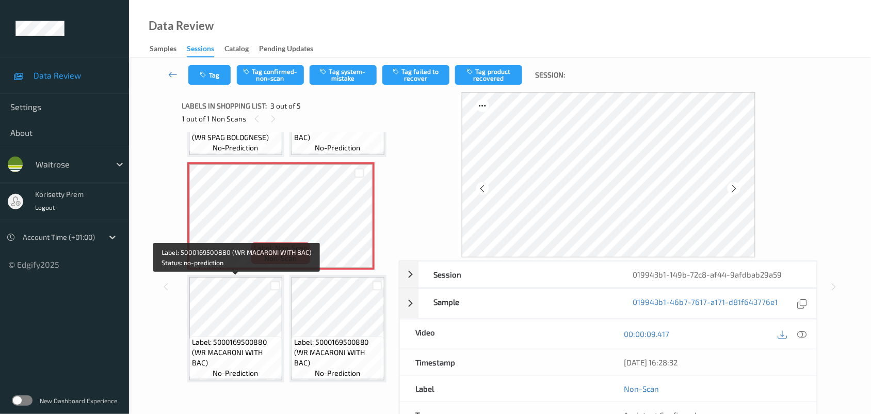
click at [253, 337] on span "Label: 5000169500880 (WR MACARONI WITH BAC)" at bounding box center [236, 352] width 88 height 31
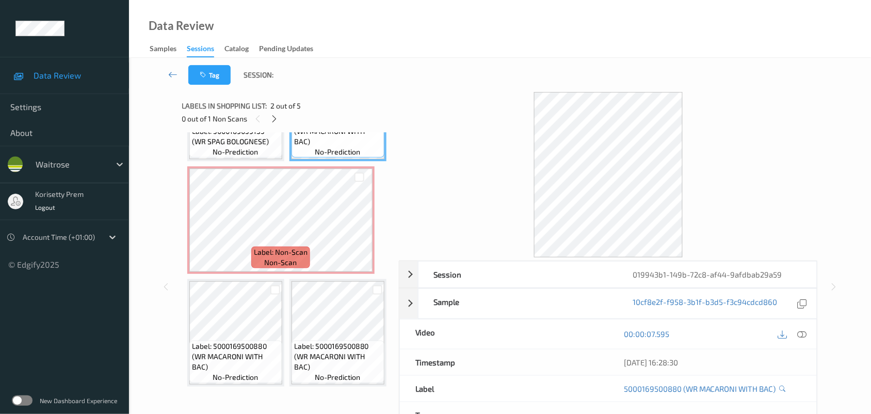
scroll to position [65, 0]
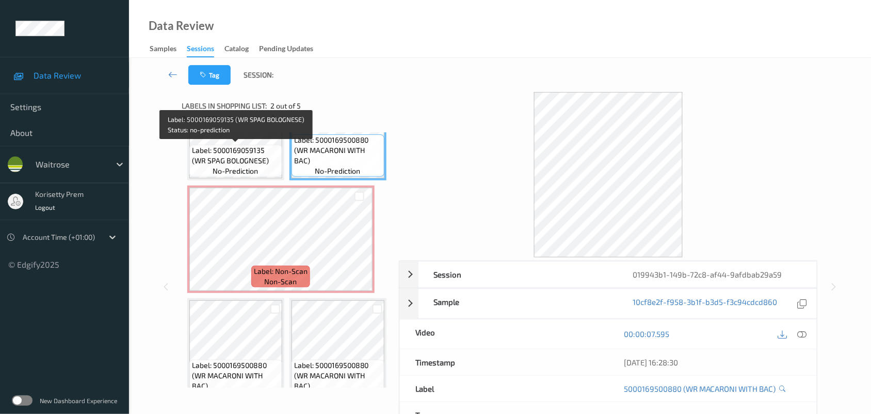
click at [232, 153] on span "Label: 5000169059135 (WR SPAG BOLOGNESE)" at bounding box center [236, 155] width 88 height 21
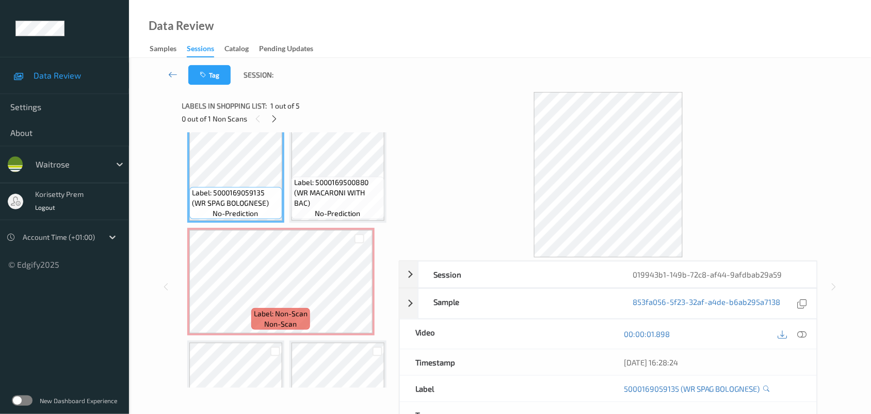
scroll to position [0, 0]
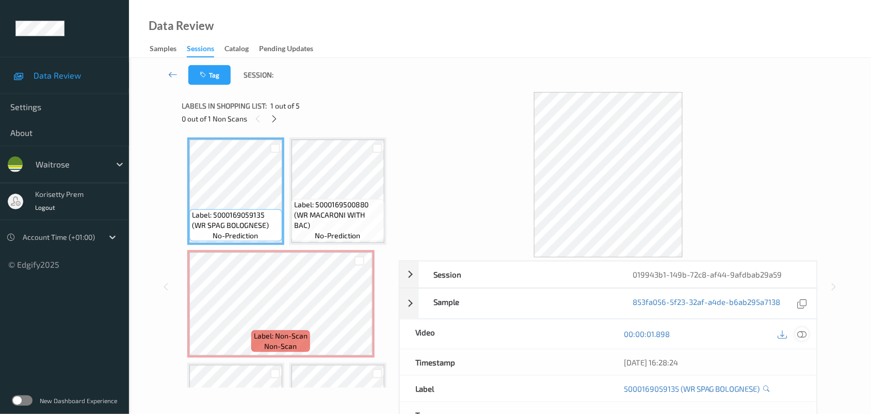
click at [800, 334] on icon at bounding box center [802, 333] width 9 height 9
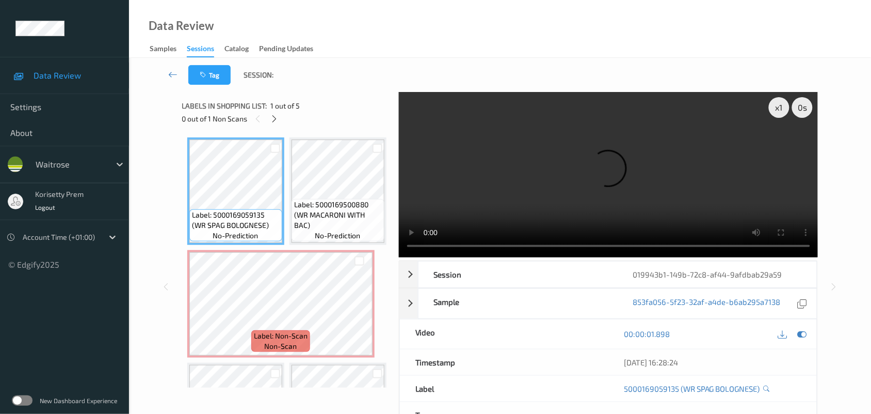
click at [458, 24] on div "Data Review Samples Sessions Catalog Pending Updates" at bounding box center [500, 29] width 742 height 58
click at [483, 51] on div "Data Review Samples Sessions Catalog Pending Updates" at bounding box center [500, 29] width 742 height 58
click at [485, 59] on div "Tag Session:" at bounding box center [500, 75] width 700 height 34
click at [801, 329] on icon at bounding box center [802, 333] width 9 height 9
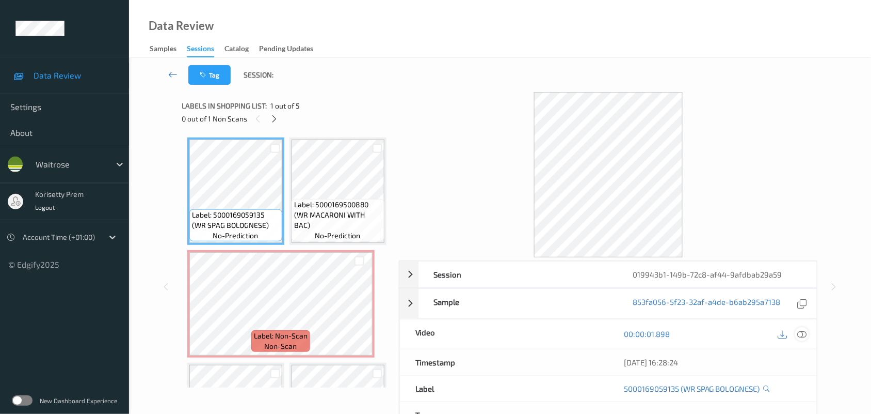
click at [803, 333] on icon at bounding box center [802, 333] width 9 height 9
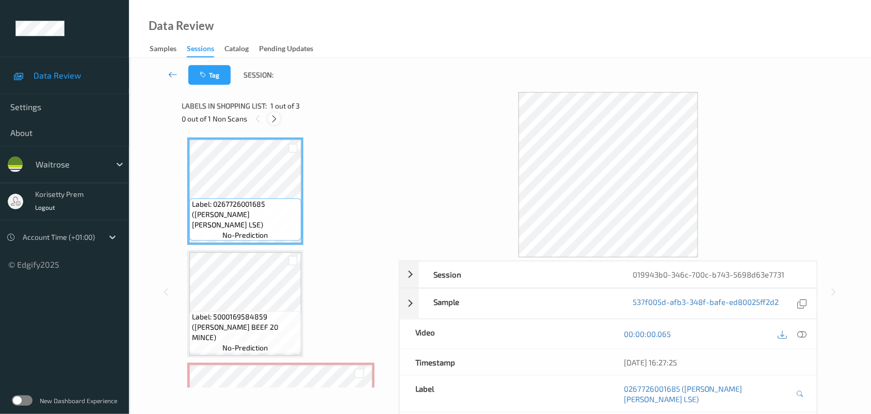
click at [273, 117] on icon at bounding box center [274, 118] width 9 height 9
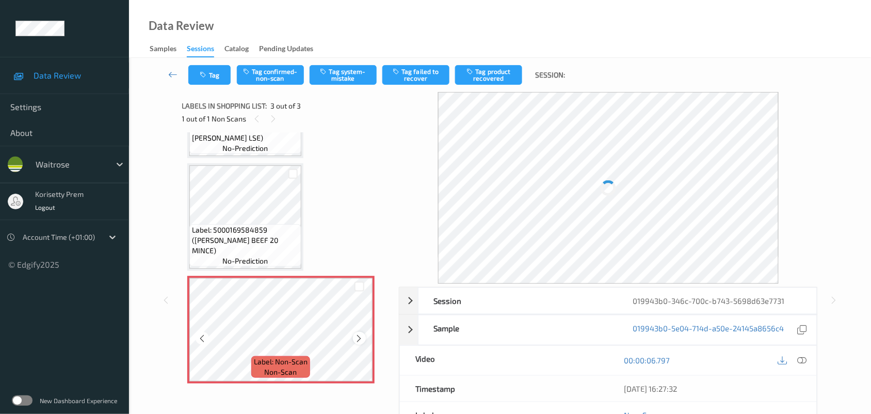
click at [360, 339] on icon at bounding box center [359, 338] width 9 height 9
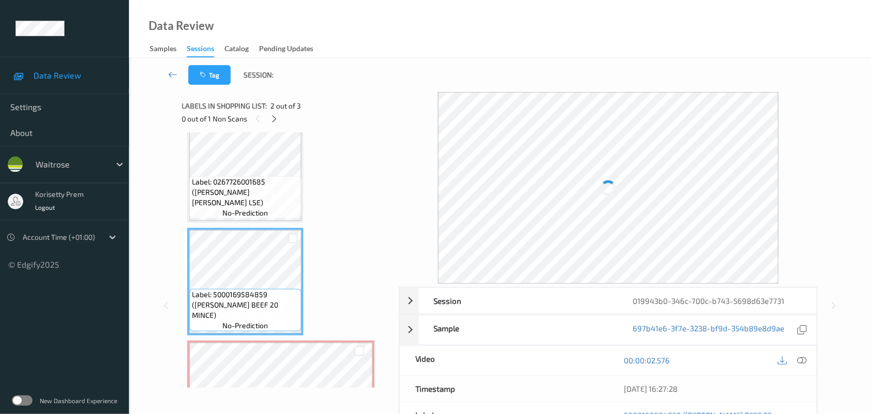
scroll to position [0, 0]
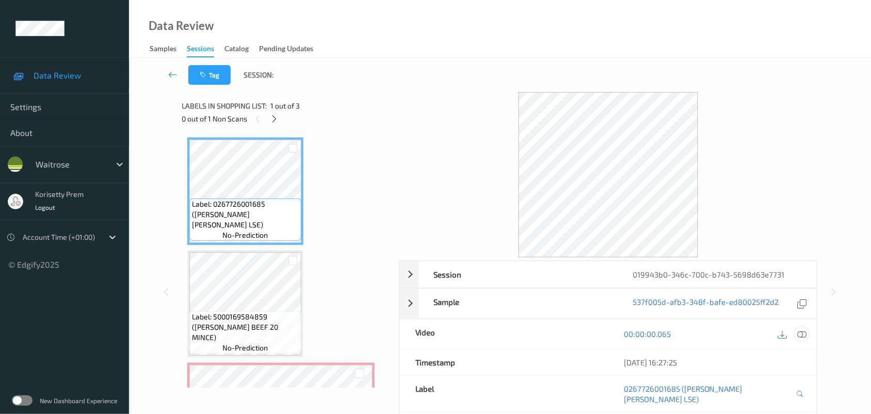
click at [805, 334] on icon at bounding box center [802, 333] width 9 height 9
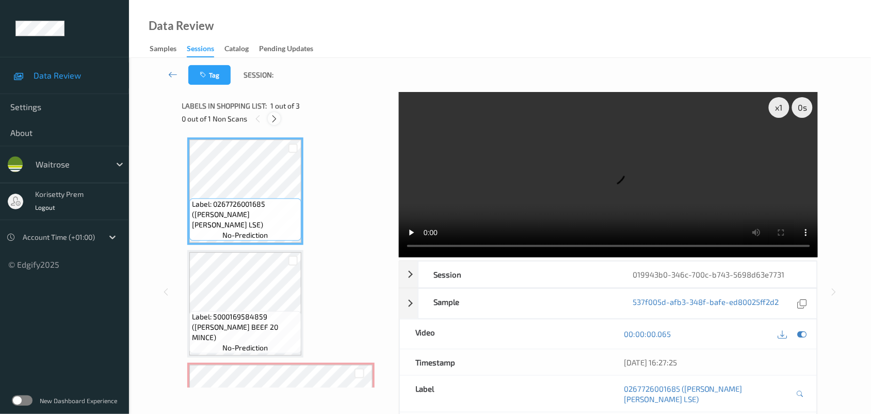
click at [274, 119] on icon at bounding box center [274, 118] width 9 height 9
click at [490, 160] on video at bounding box center [609, 174] width 420 height 165
click at [535, 186] on video at bounding box center [609, 174] width 420 height 165
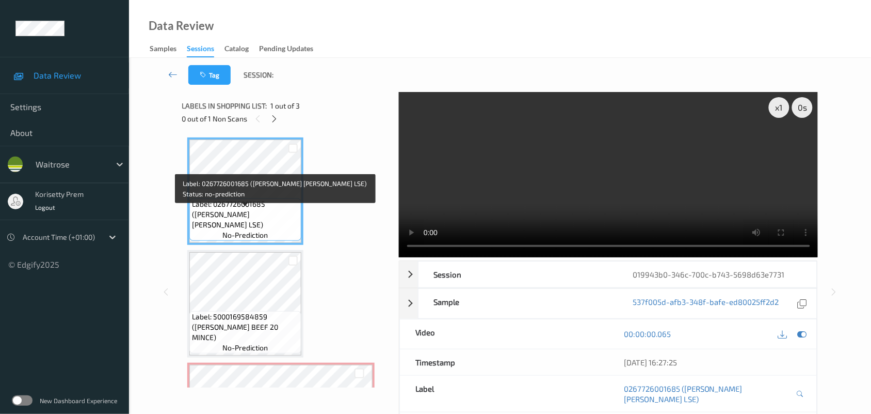
click at [523, 178] on video at bounding box center [609, 174] width 420 height 165
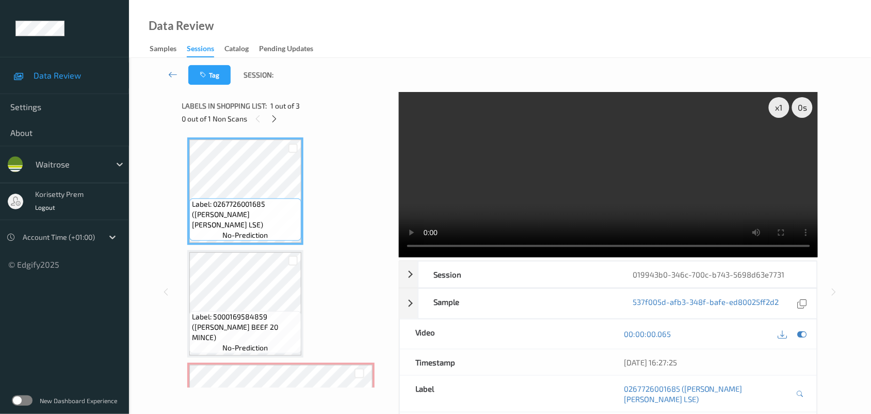
click at [581, 177] on video at bounding box center [609, 174] width 420 height 165
click at [507, 188] on video at bounding box center [609, 174] width 420 height 165
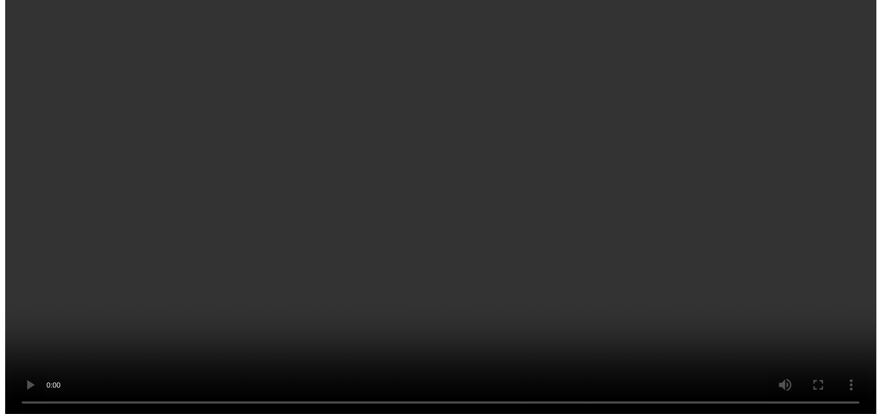
scroll to position [87, 0]
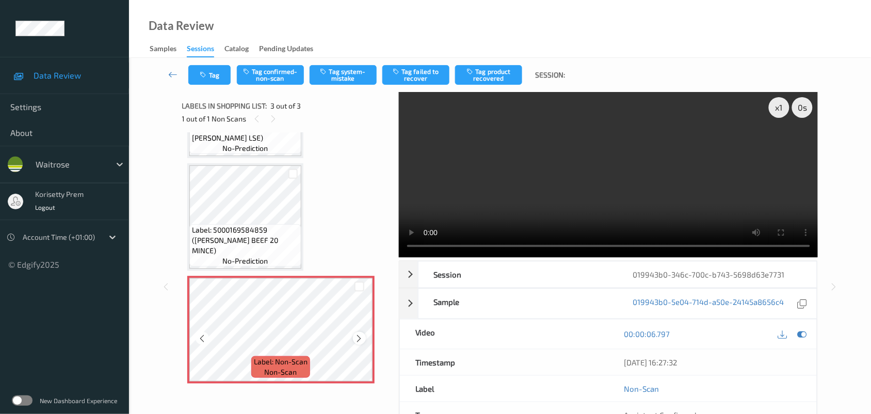
click at [362, 339] on icon at bounding box center [359, 338] width 9 height 9
click at [325, 75] on button "Tag system-mistake" at bounding box center [343, 75] width 67 height 20
click at [210, 73] on button "Tag" at bounding box center [209, 75] width 42 height 20
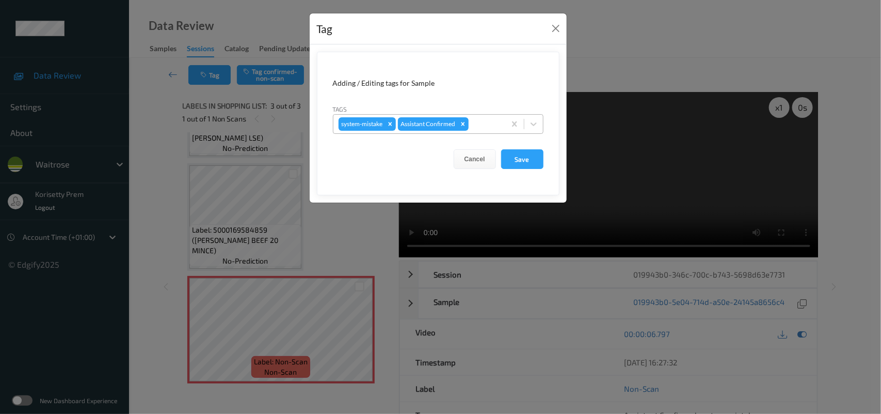
click at [488, 124] on div at bounding box center [485, 124] width 29 height 12
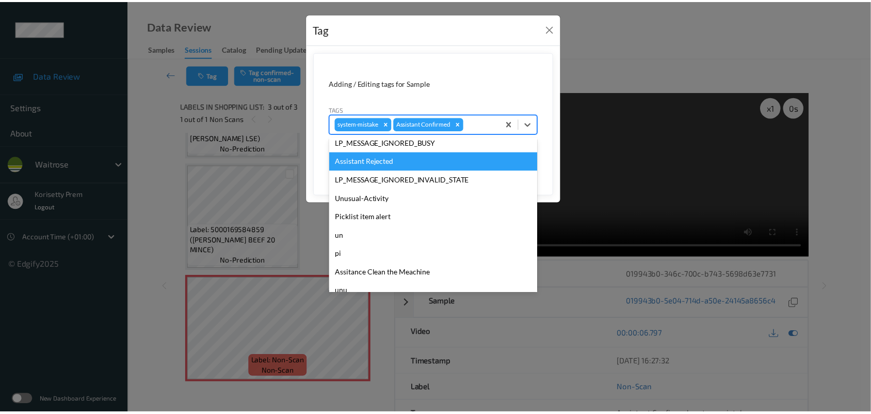
scroll to position [257, 0]
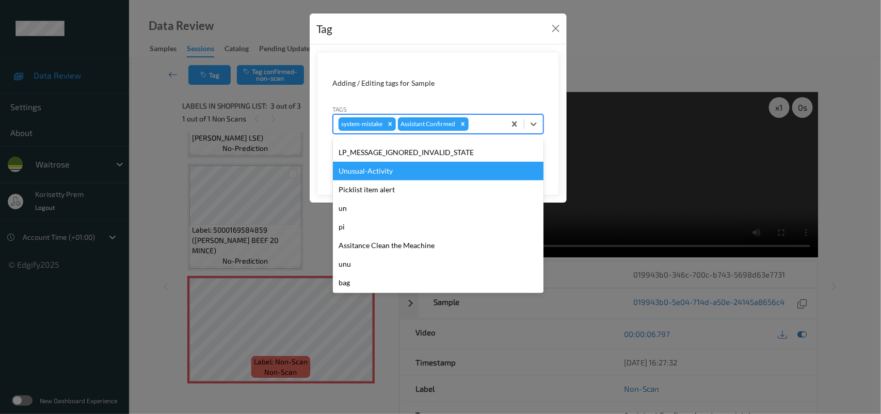
click at [372, 173] on div "Unusual-Activity" at bounding box center [438, 171] width 211 height 19
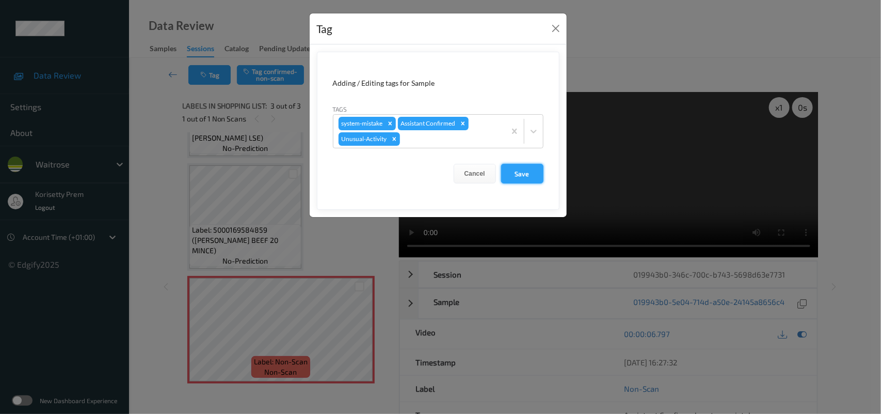
click at [515, 176] on button "Save" at bounding box center [522, 174] width 42 height 20
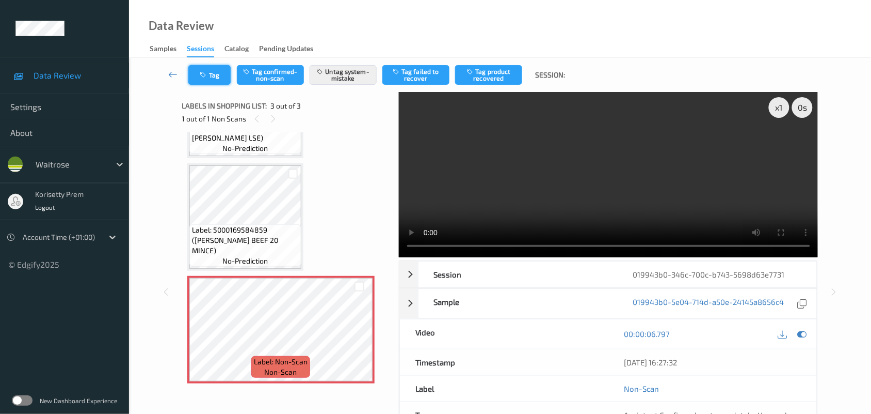
click at [216, 76] on button "Tag" at bounding box center [209, 75] width 42 height 20
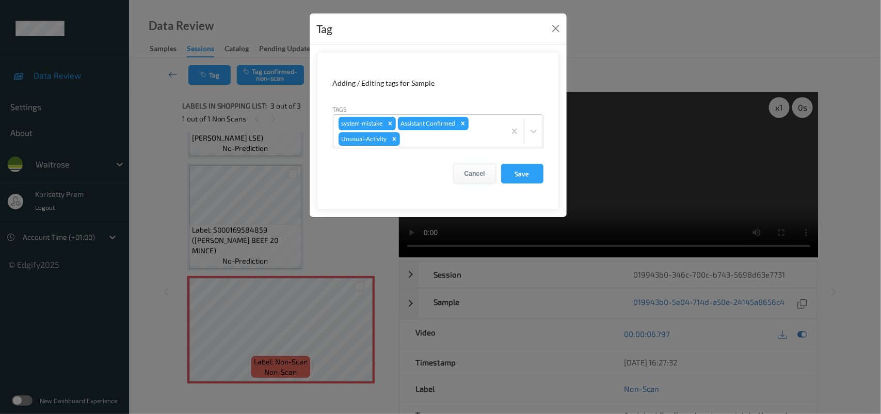
click at [475, 173] on button "Cancel" at bounding box center [475, 174] width 42 height 20
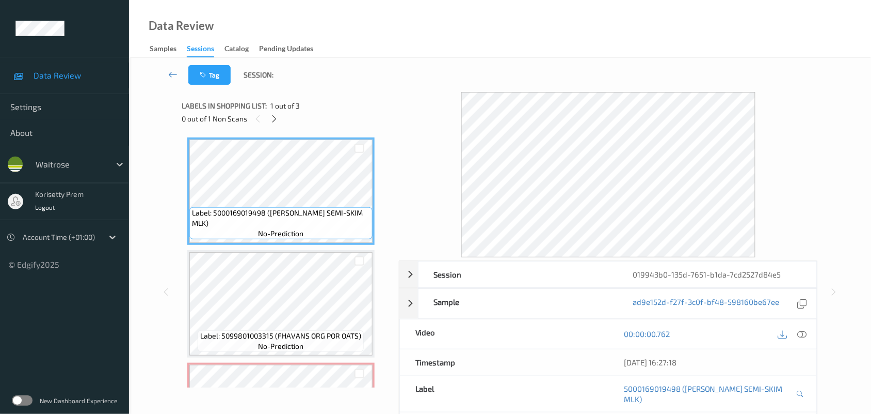
click at [443, 42] on div "Data Review Samples Sessions Catalog Pending Updates" at bounding box center [500, 29] width 742 height 58
click at [364, 64] on div "Tag Session:" at bounding box center [500, 75] width 700 height 34
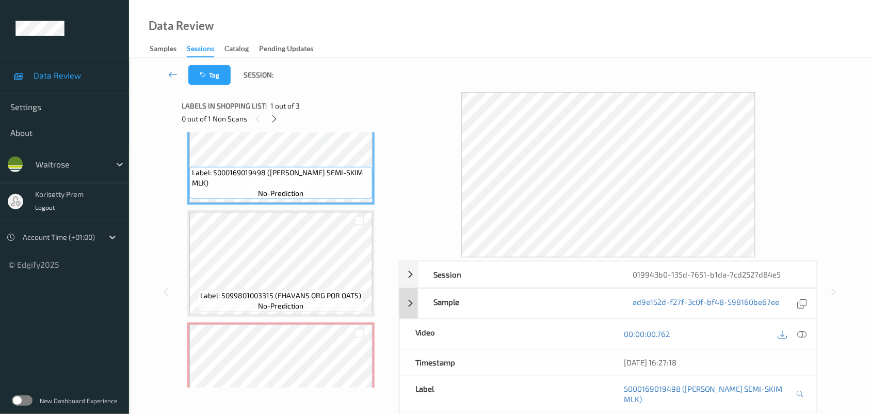
scroll to position [87, 0]
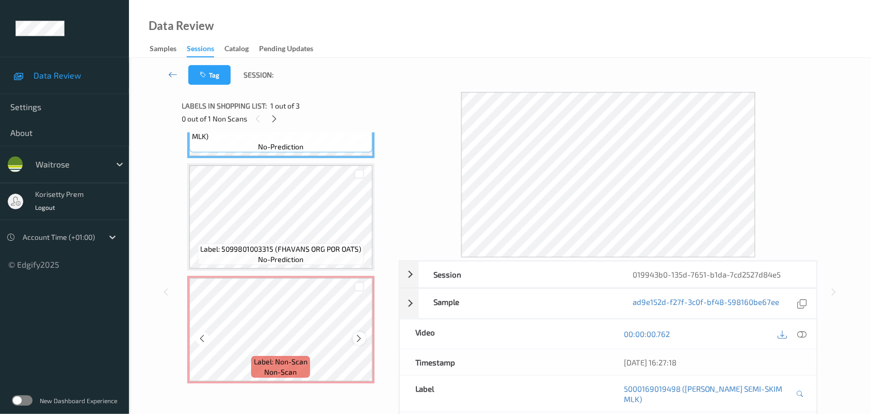
click at [359, 337] on icon at bounding box center [359, 338] width 9 height 9
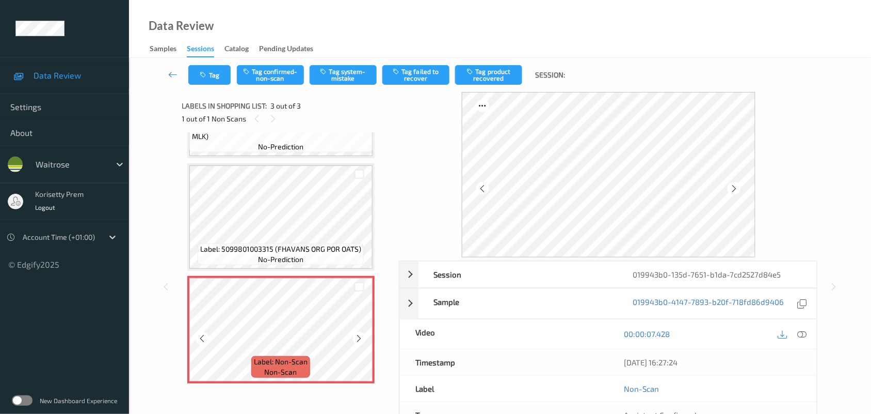
click at [359, 337] on icon at bounding box center [359, 338] width 9 height 9
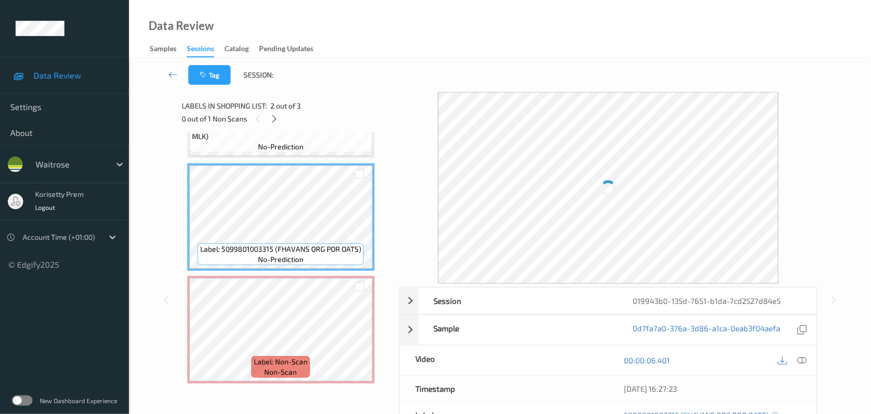
scroll to position [0, 0]
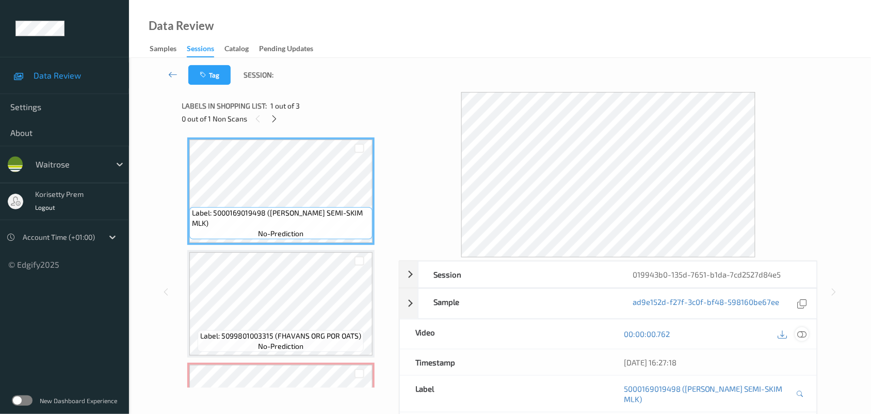
click at [804, 331] on icon at bounding box center [802, 333] width 9 height 9
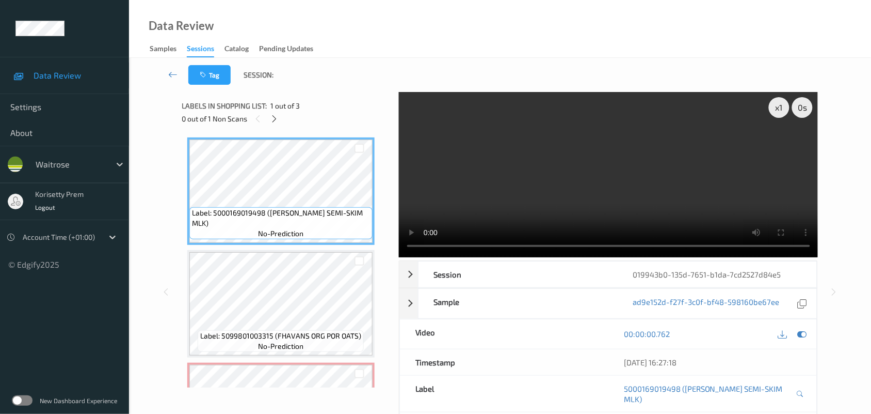
click at [608, 140] on video at bounding box center [609, 174] width 420 height 165
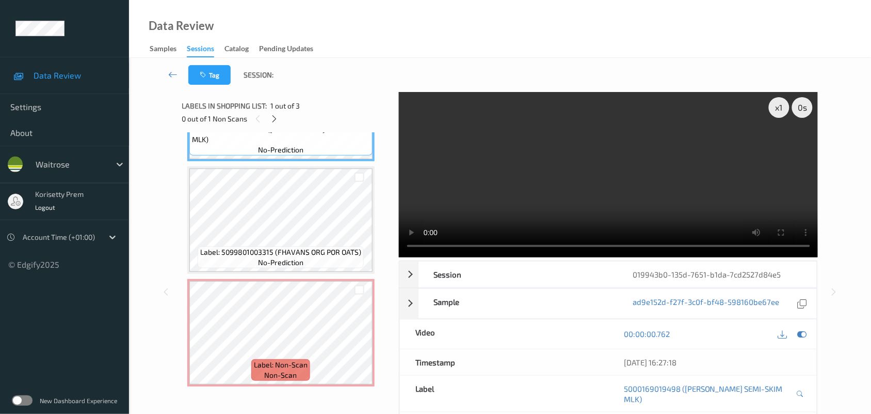
scroll to position [87, 0]
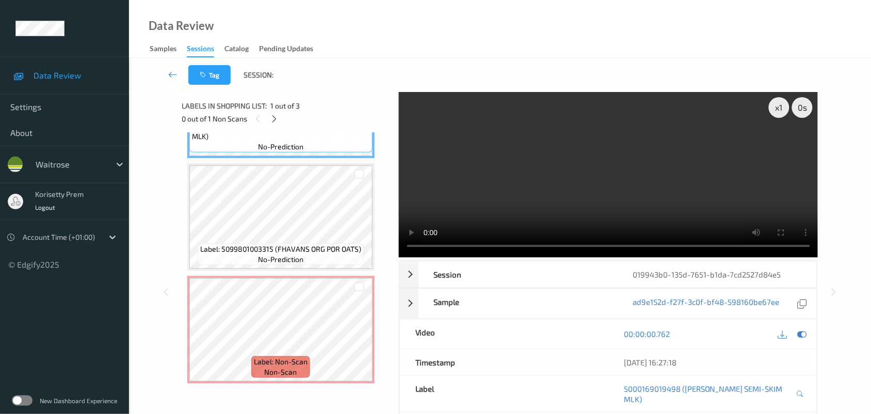
click at [509, 198] on video at bounding box center [609, 174] width 420 height 165
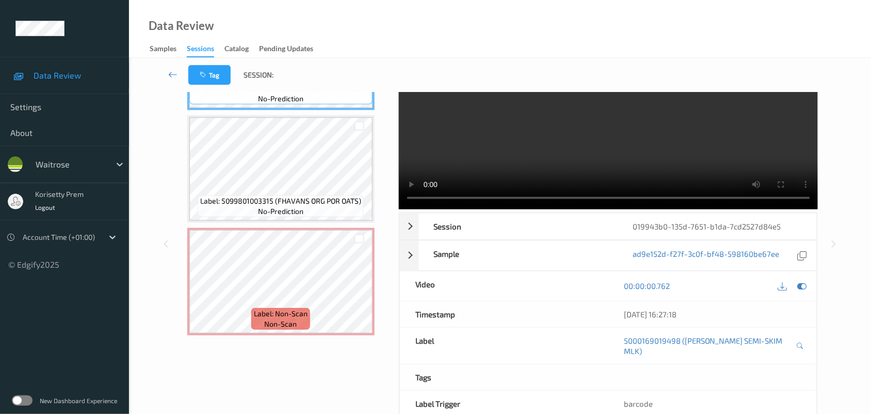
scroll to position [26, 0]
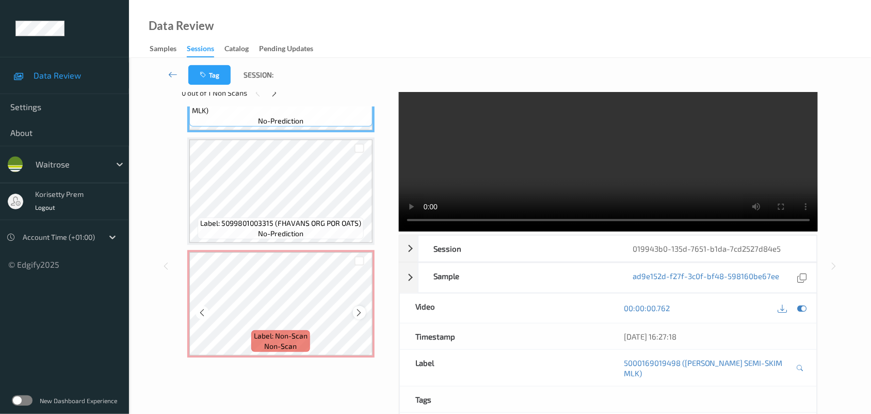
click at [362, 308] on icon at bounding box center [359, 312] width 9 height 9
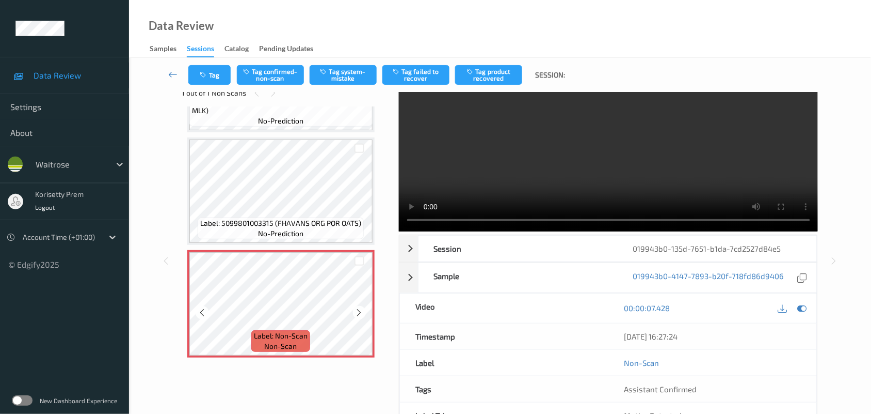
click at [362, 308] on icon at bounding box center [359, 312] width 9 height 9
click at [360, 308] on icon at bounding box center [359, 312] width 9 height 9
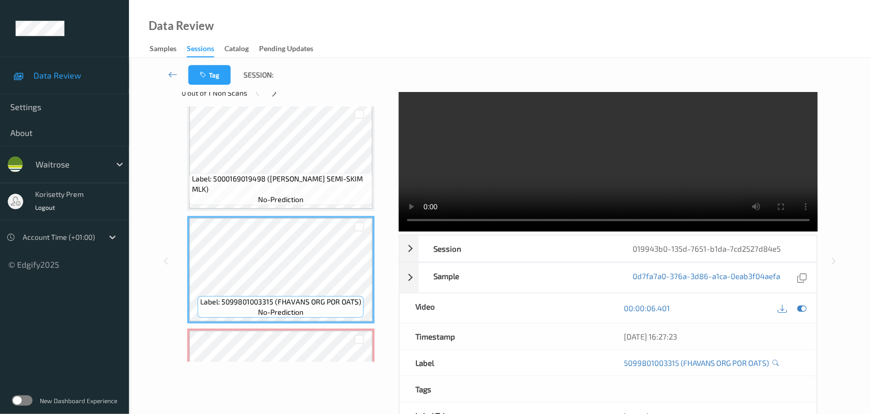
scroll to position [0, 0]
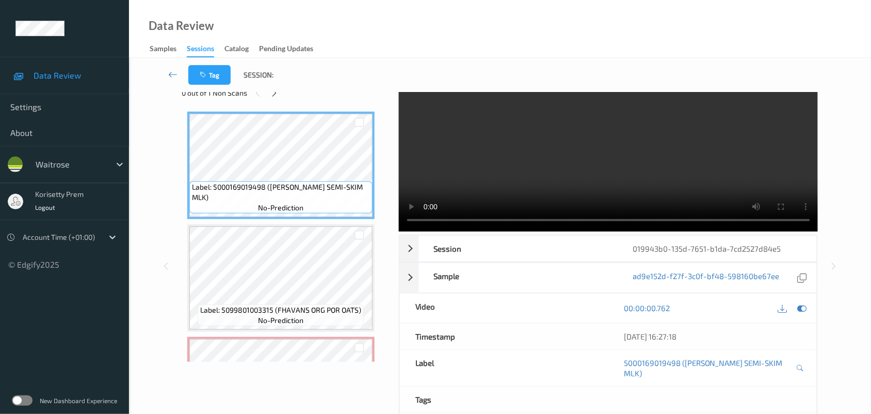
click at [677, 166] on video at bounding box center [609, 148] width 420 height 165
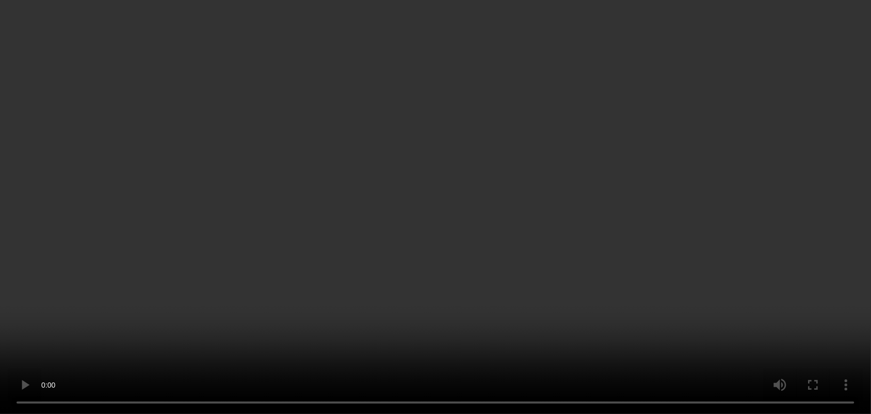
scroll to position [87, 0]
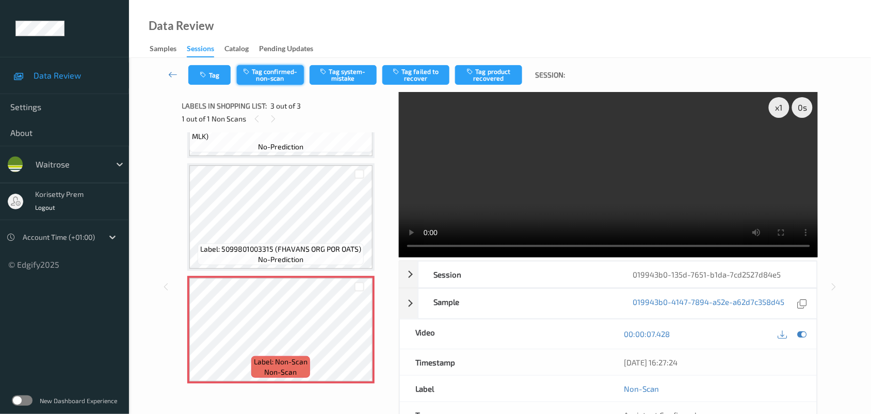
click at [269, 73] on button "Tag confirmed-non-scan" at bounding box center [270, 75] width 67 height 20
click at [419, 69] on button "Tag failed to recover" at bounding box center [416, 75] width 67 height 20
click at [215, 74] on button "Tag" at bounding box center [209, 75] width 42 height 20
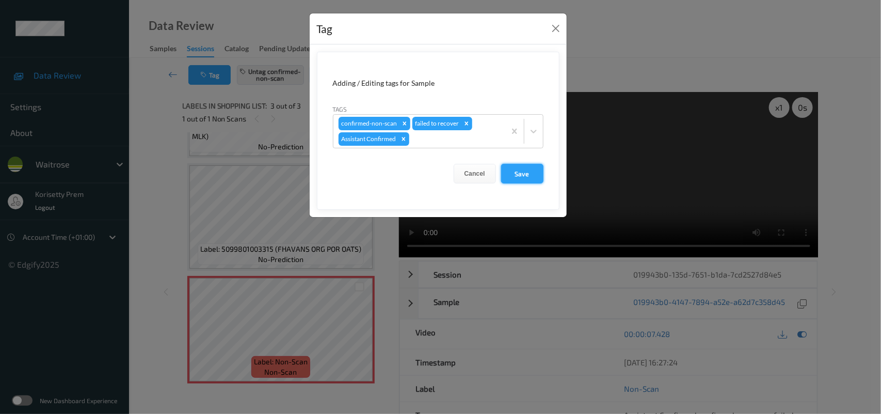
click at [535, 176] on button "Save" at bounding box center [522, 174] width 42 height 20
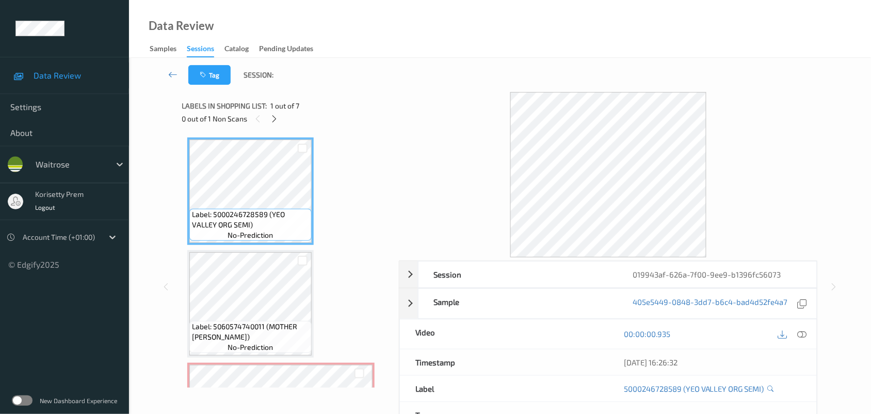
click at [360, 88] on div "Tag Session:" at bounding box center [500, 75] width 700 height 34
click at [271, 119] on icon at bounding box center [274, 118] width 9 height 9
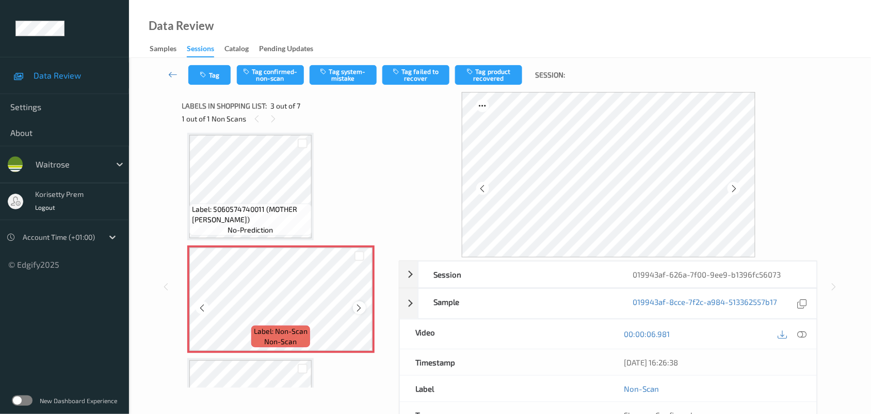
click at [364, 308] on div at bounding box center [359, 307] width 13 height 13
click at [363, 308] on icon at bounding box center [359, 307] width 9 height 9
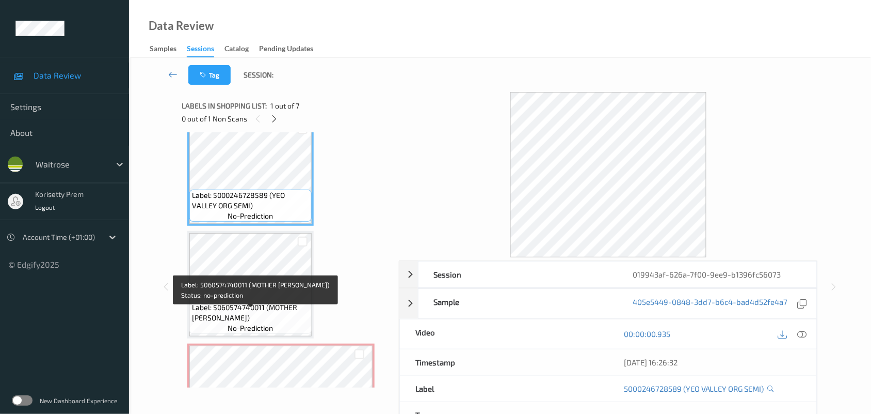
scroll to position [0, 0]
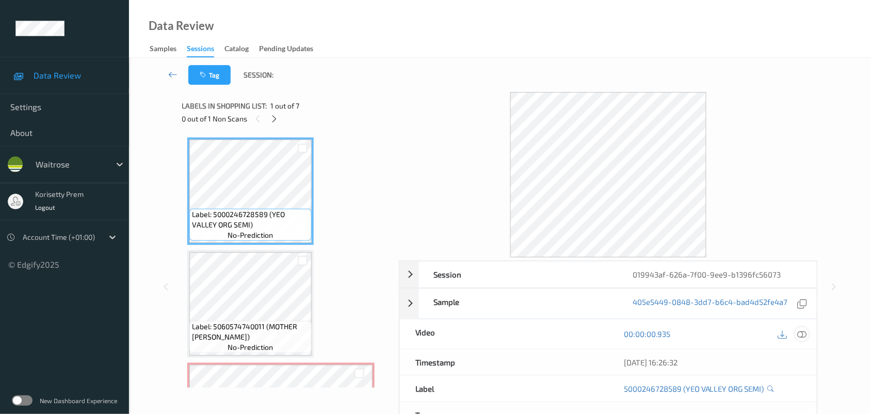
click at [804, 335] on icon at bounding box center [802, 333] width 9 height 9
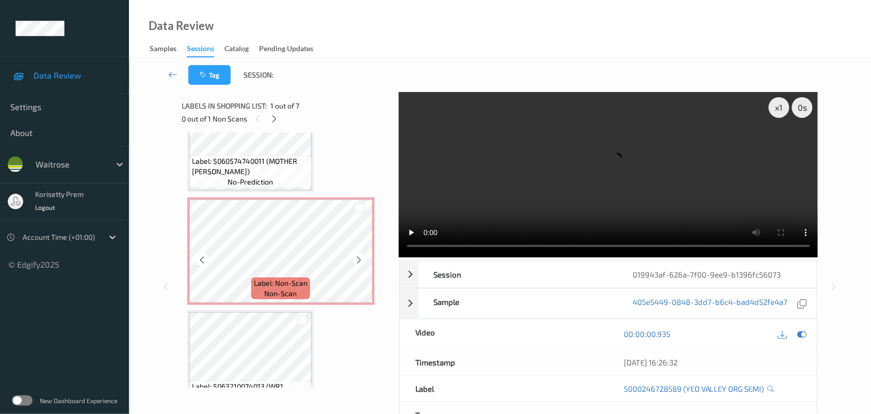
scroll to position [194, 0]
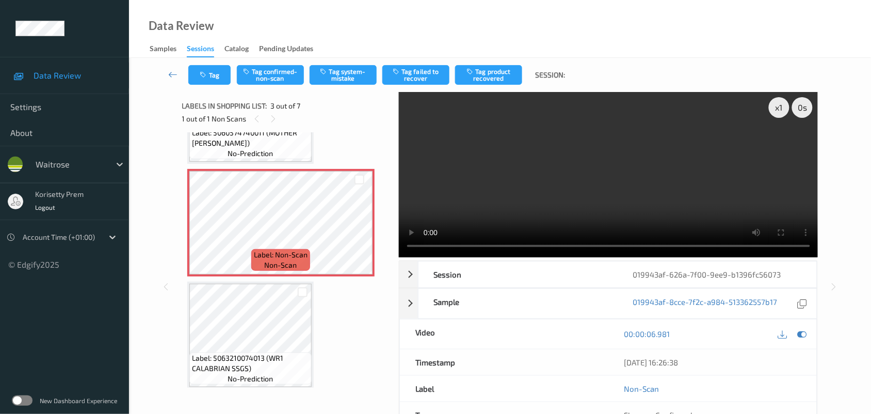
click at [398, 44] on div "Data Review Samples Sessions Catalog Pending Updates" at bounding box center [500, 29] width 742 height 58
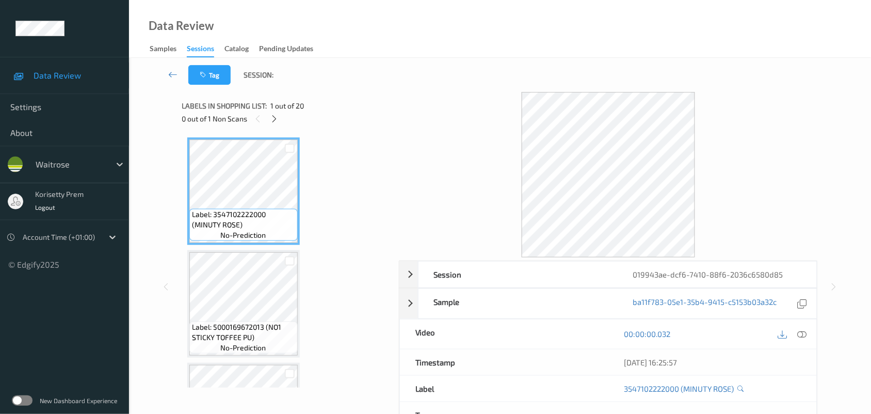
click at [445, 80] on div "Tag Session:" at bounding box center [500, 75] width 700 height 34
click at [273, 120] on icon at bounding box center [274, 118] width 9 height 9
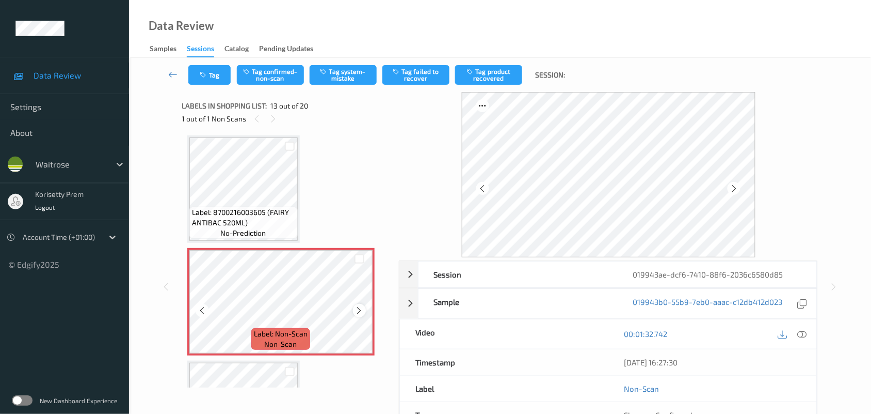
click at [360, 306] on icon at bounding box center [359, 310] width 9 height 9
click at [359, 306] on icon at bounding box center [359, 310] width 9 height 9
click at [357, 306] on icon at bounding box center [359, 310] width 9 height 9
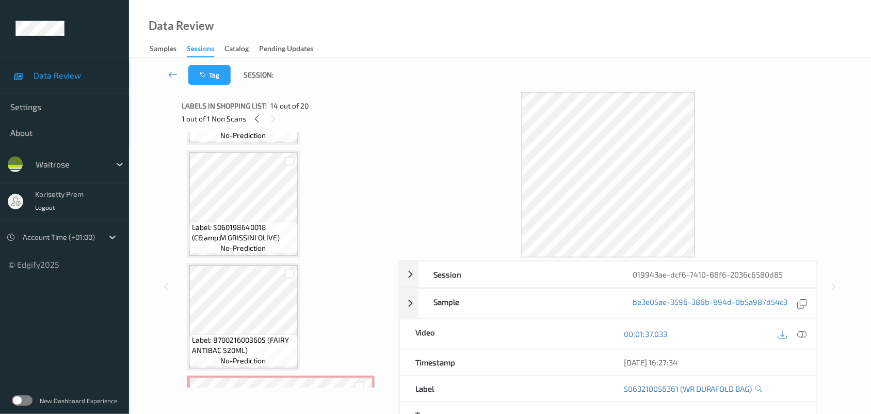
scroll to position [1046, 0]
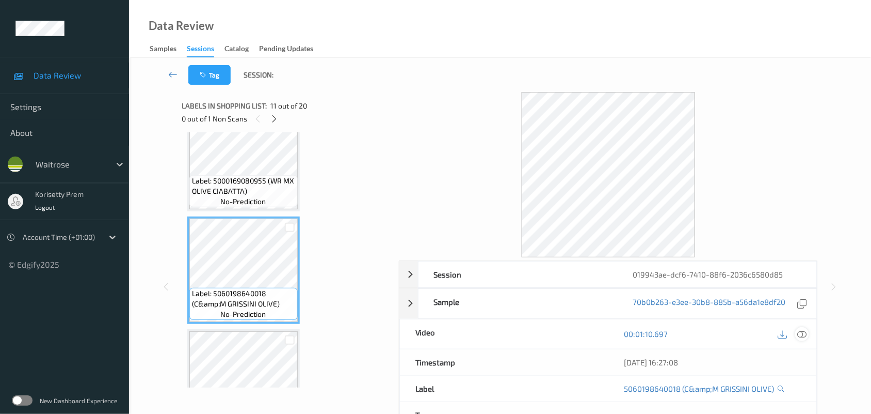
click at [804, 334] on icon at bounding box center [802, 333] width 9 height 9
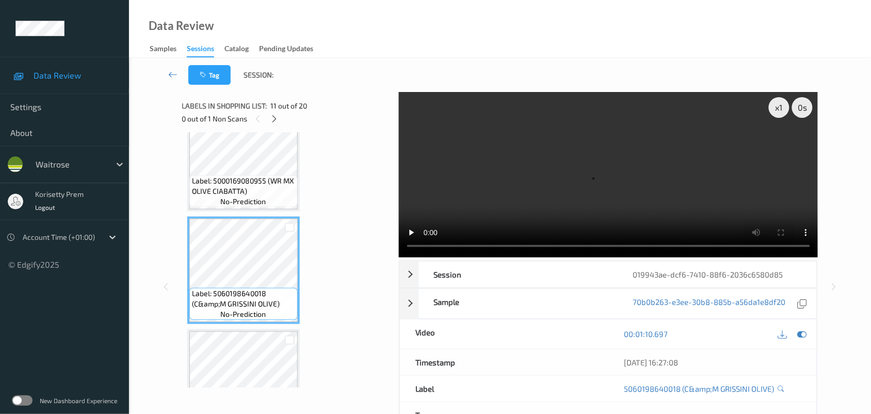
click at [459, 50] on div "Data Review Samples Sessions Catalog Pending Updates" at bounding box center [500, 29] width 742 height 58
click at [410, 41] on div "Data Review Samples Sessions Catalog Pending Updates" at bounding box center [500, 29] width 742 height 58
click at [548, 181] on video at bounding box center [609, 174] width 420 height 165
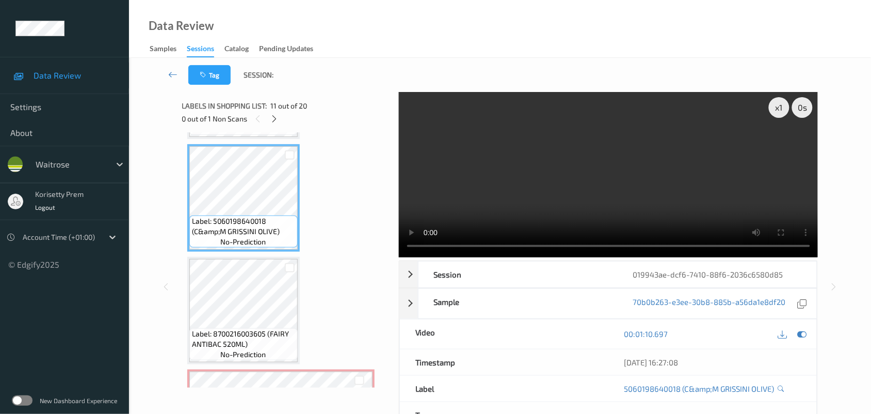
scroll to position [1111, 0]
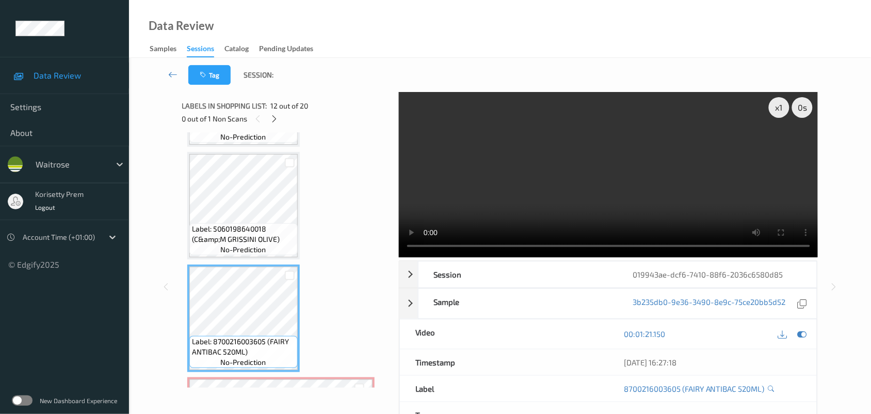
click at [627, 171] on video at bounding box center [609, 174] width 420 height 165
click at [624, 176] on video at bounding box center [609, 174] width 420 height 165
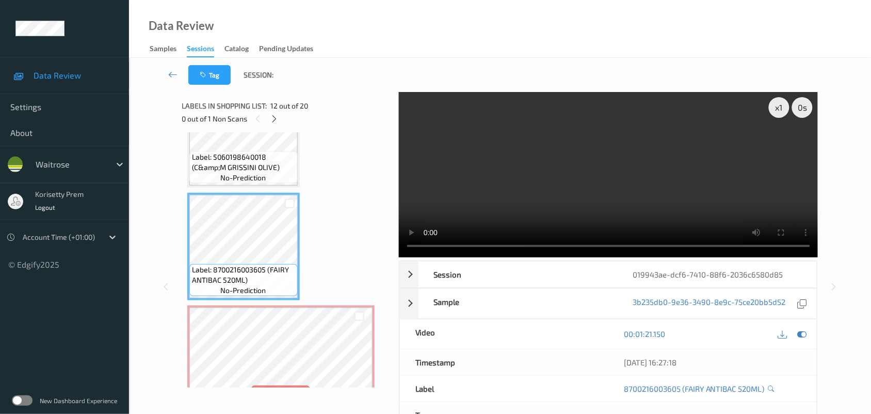
scroll to position [1240, 0]
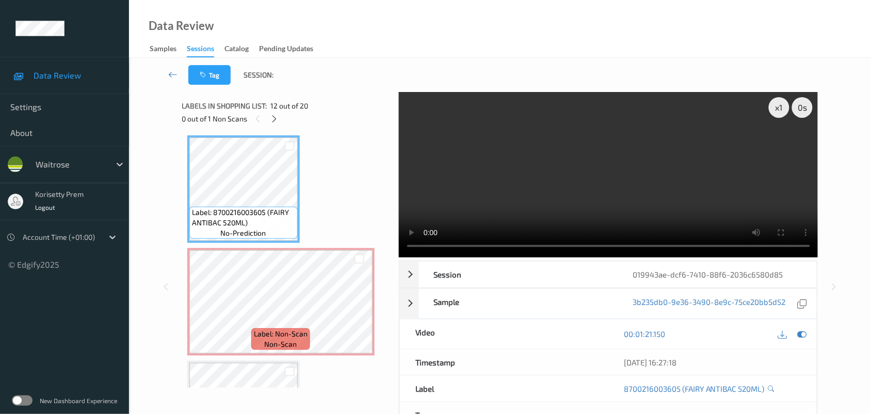
click at [651, 147] on video at bounding box center [609, 174] width 420 height 165
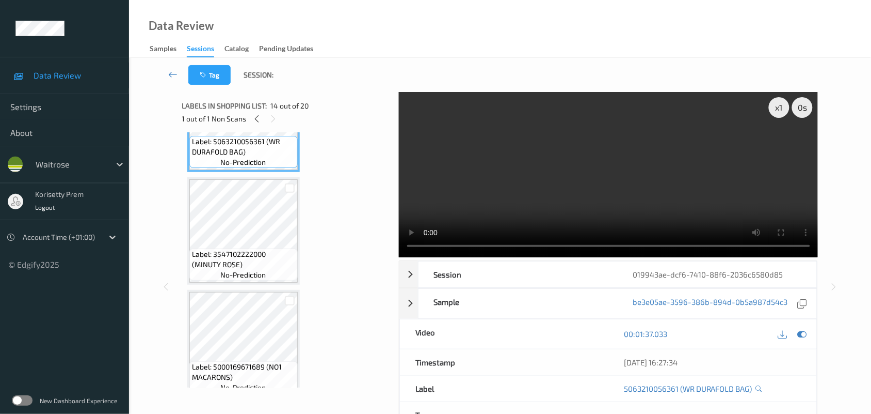
scroll to position [1563, 0]
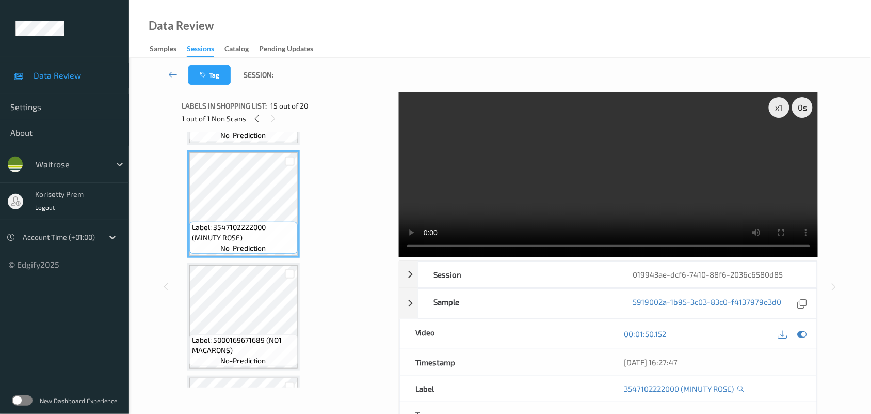
click at [610, 161] on video at bounding box center [609, 174] width 420 height 165
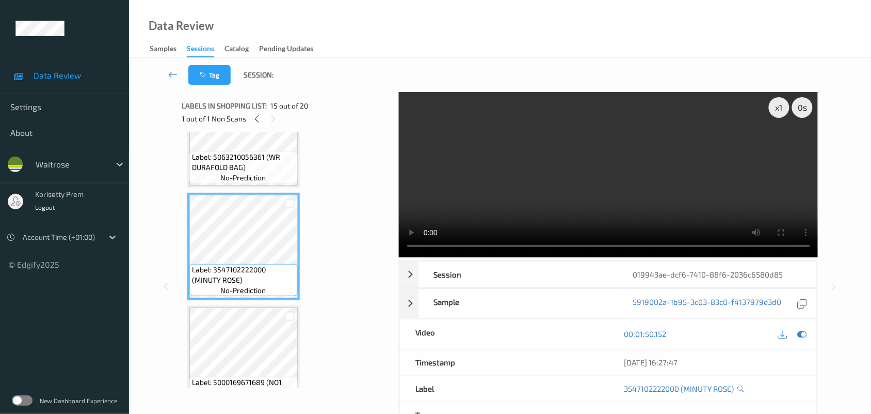
scroll to position [1498, 0]
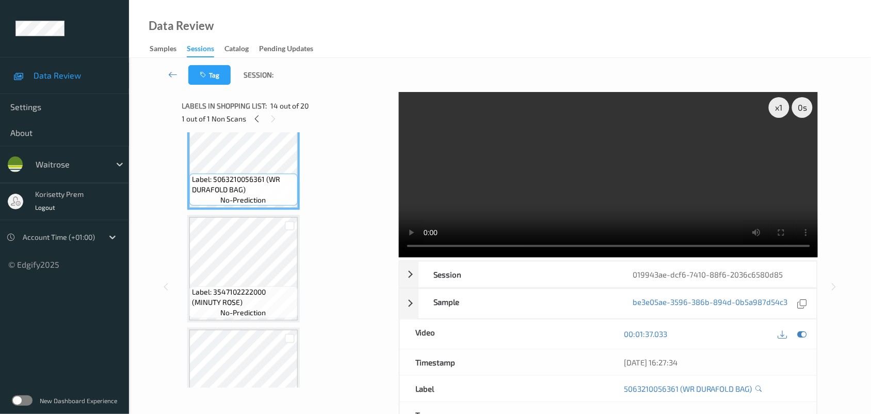
click at [515, 198] on video at bounding box center [609, 174] width 420 height 165
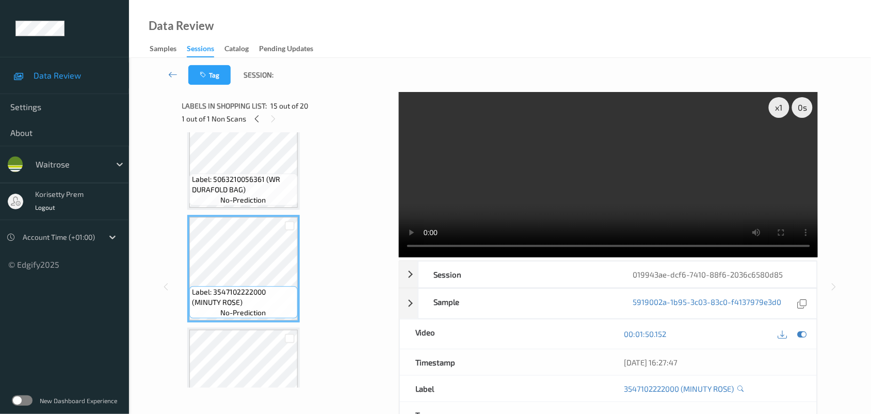
click at [460, 212] on video at bounding box center [609, 174] width 420 height 165
click at [581, 179] on video at bounding box center [609, 174] width 420 height 165
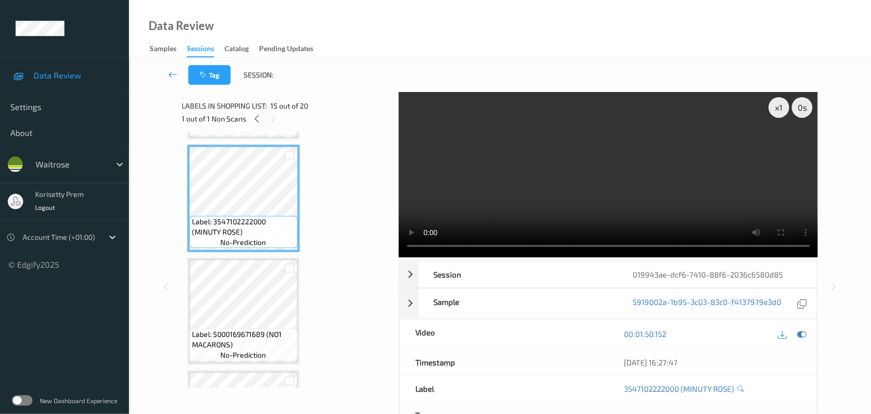
scroll to position [1692, 0]
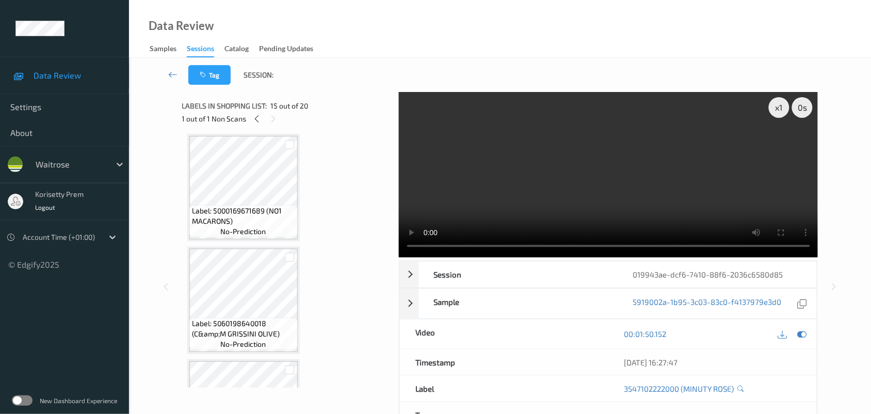
click at [436, 182] on video at bounding box center [609, 174] width 420 height 165
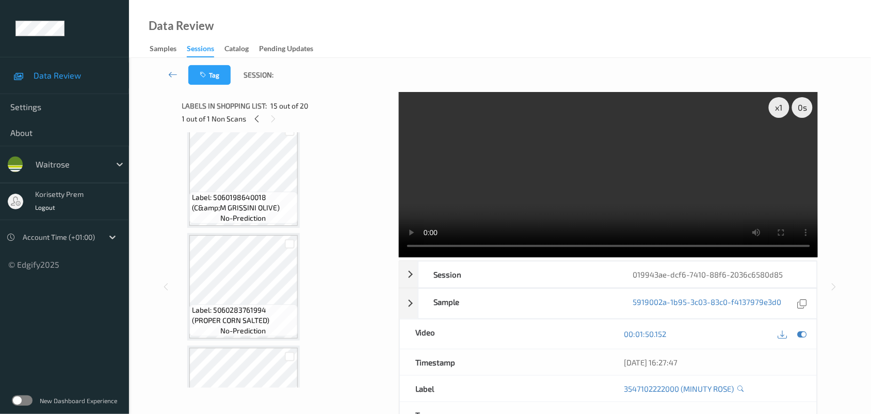
scroll to position [1821, 0]
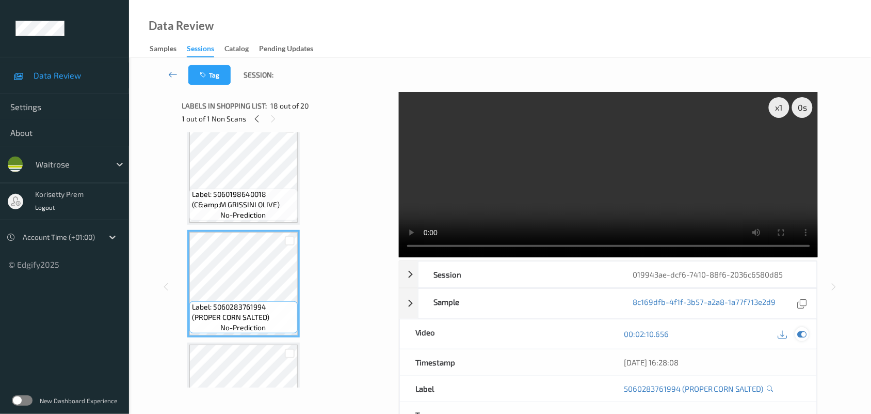
click at [803, 335] on icon at bounding box center [802, 333] width 9 height 9
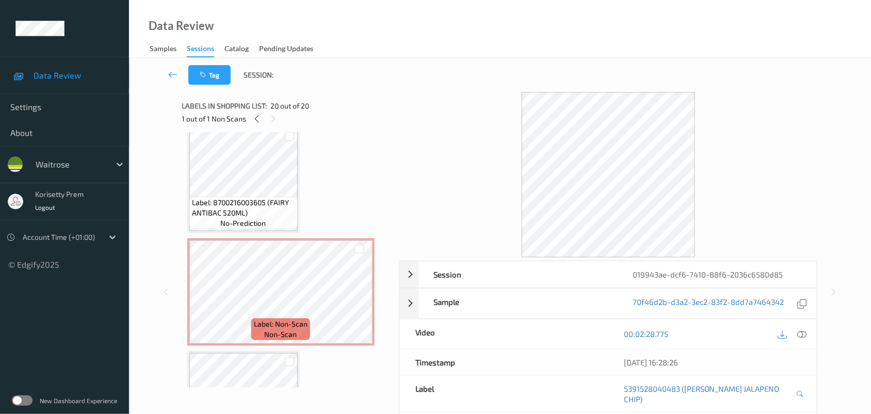
scroll to position [1286, 0]
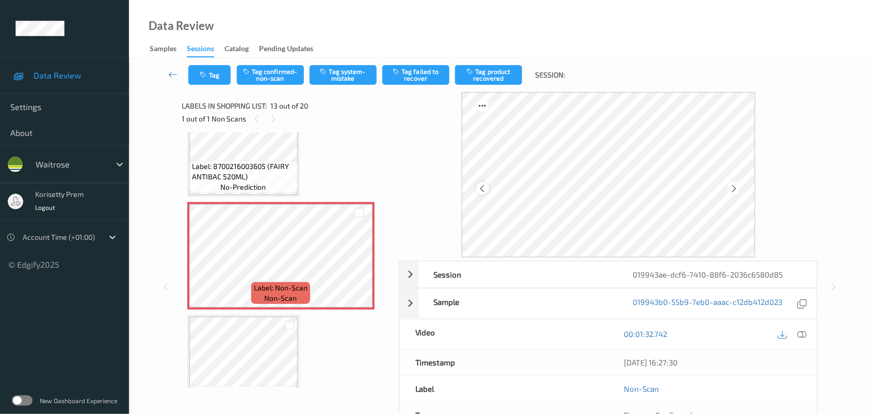
click at [484, 191] on icon at bounding box center [483, 188] width 9 height 9
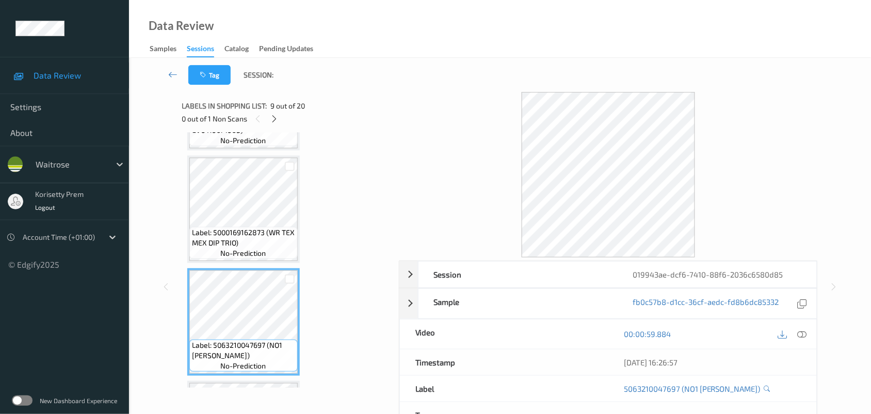
scroll to position [705, 0]
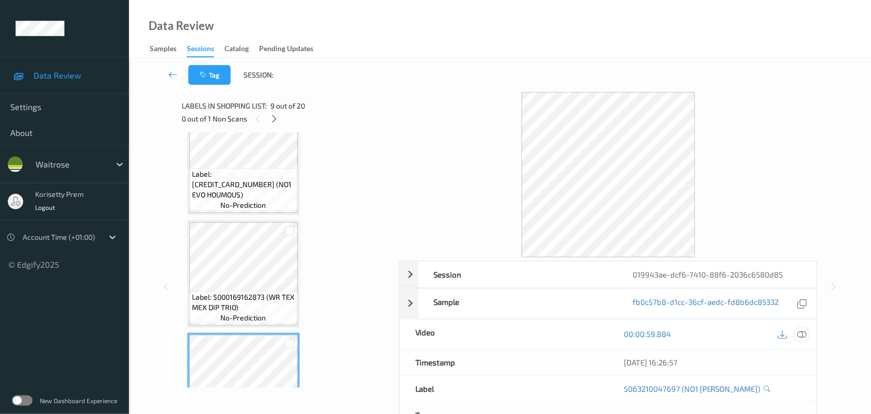
click at [804, 336] on icon at bounding box center [802, 333] width 9 height 9
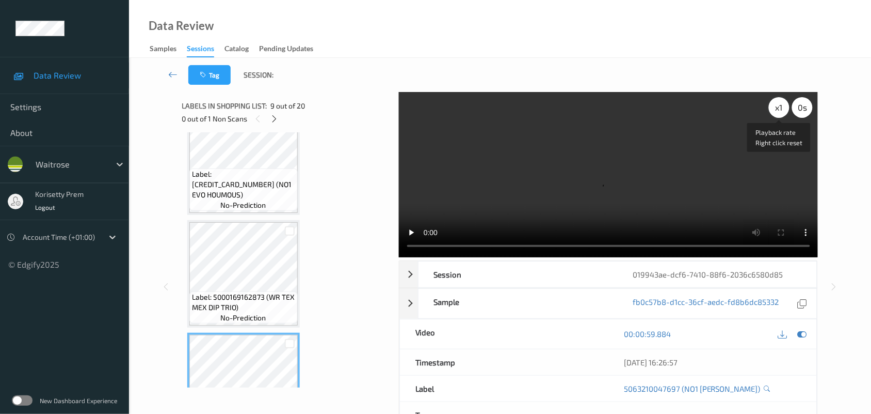
click at [777, 108] on div "x 1" at bounding box center [779, 107] width 21 height 21
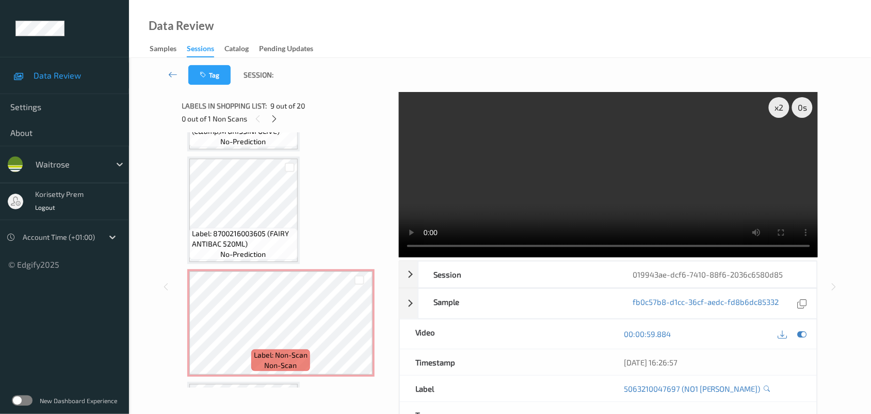
scroll to position [1222, 0]
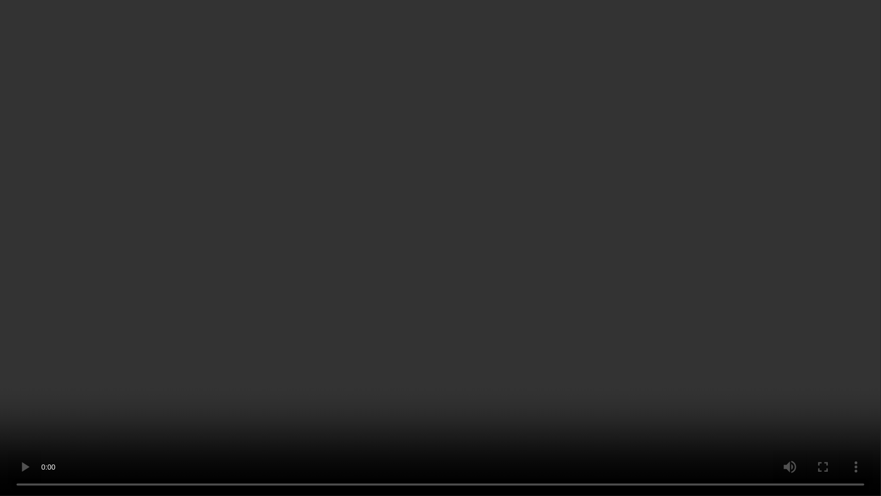
click at [461, 257] on video at bounding box center [440, 248] width 881 height 496
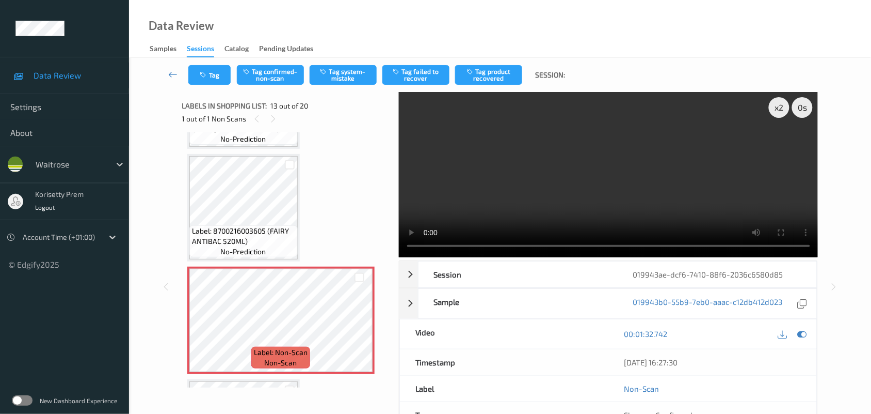
click at [659, 180] on video at bounding box center [609, 174] width 420 height 165
click at [266, 76] on button "Tag confirmed-non-scan" at bounding box center [270, 75] width 67 height 20
click at [502, 62] on div "Tag Untag confirmed-non-scan Tag system-mistake Tag failed to recover Tag produ…" at bounding box center [500, 75] width 700 height 34
click at [499, 71] on button "Tag product recovered" at bounding box center [488, 75] width 67 height 20
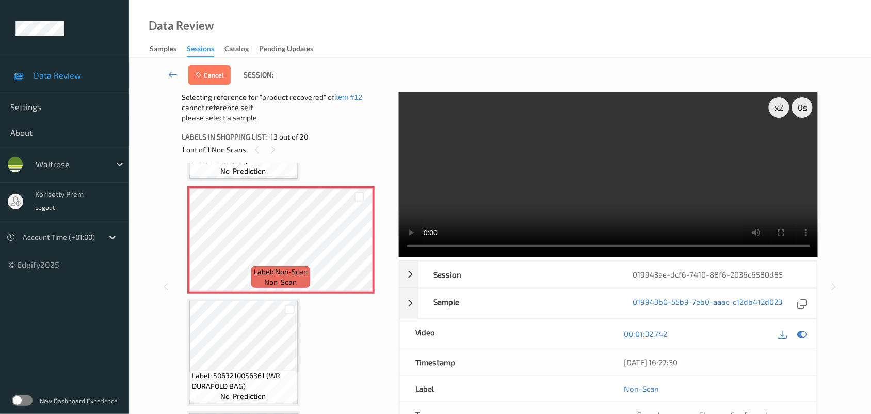
scroll to position [1351, 0]
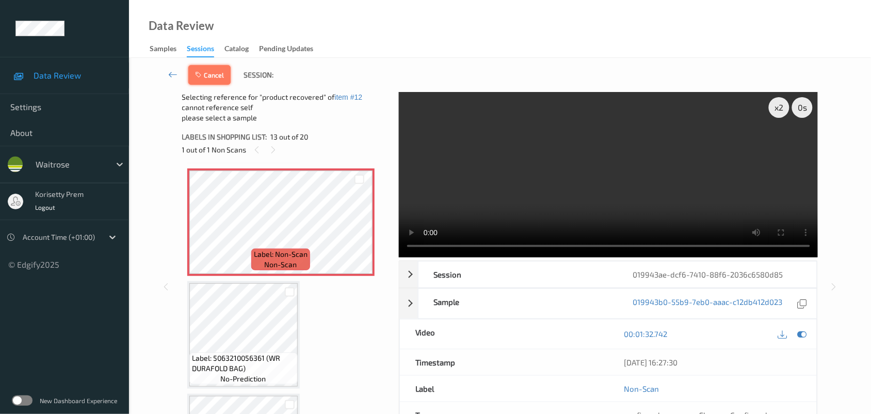
click at [210, 76] on button "Cancel" at bounding box center [209, 75] width 42 height 20
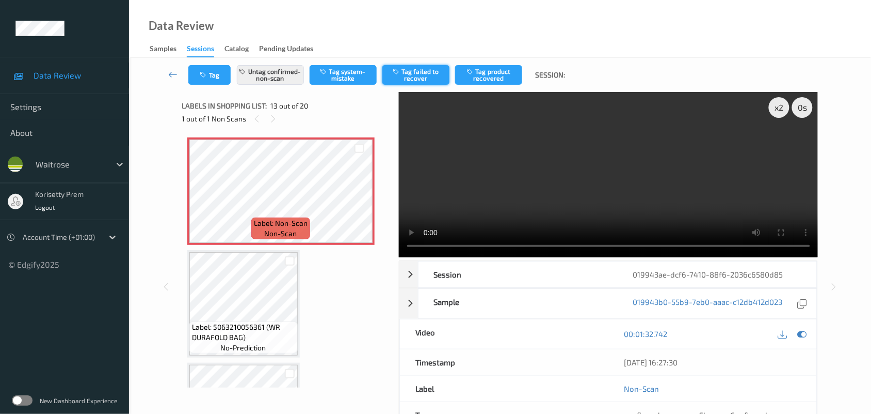
click at [416, 77] on button "Tag failed to recover" at bounding box center [416, 75] width 67 height 20
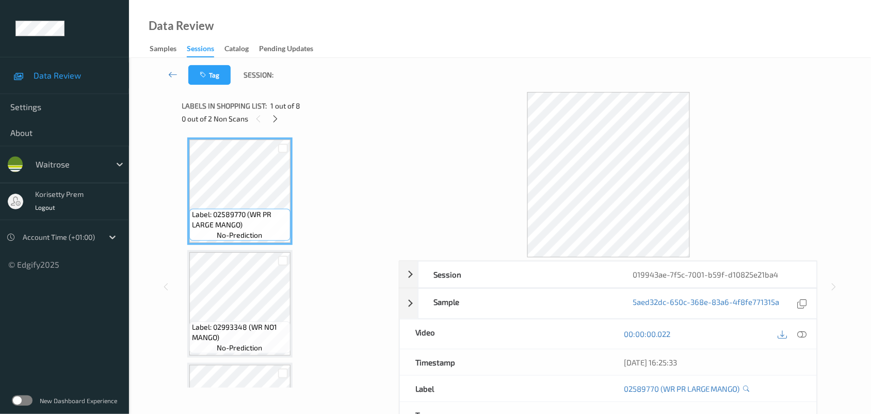
click at [449, 52] on div "Data Review Samples Sessions Catalog Pending Updates" at bounding box center [500, 29] width 742 height 58
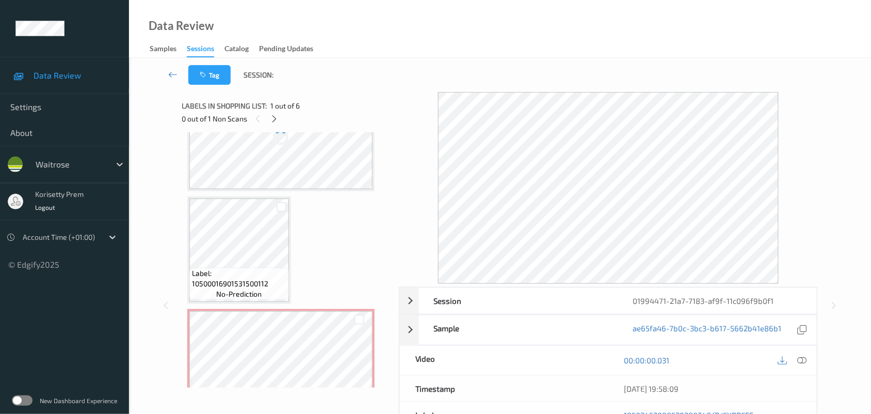
scroll to position [194, 0]
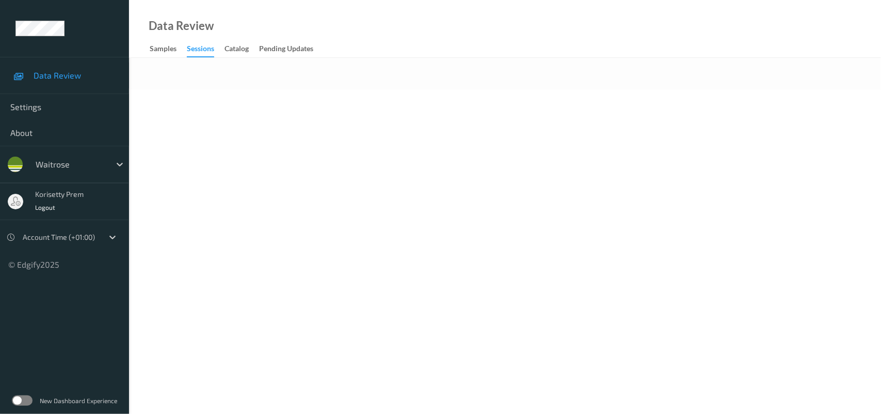
click at [377, 96] on body "Data Review Settings About waitrose korisetty prem Logout Account Time (+01:00)…" at bounding box center [440, 207] width 881 height 414
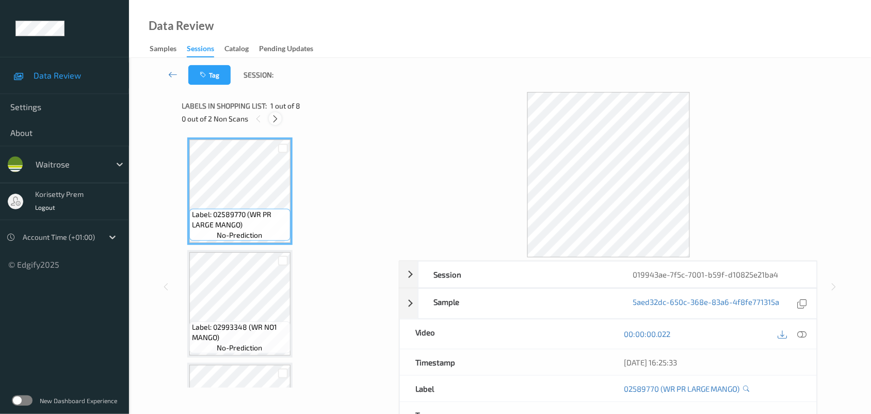
click at [272, 117] on icon at bounding box center [275, 118] width 9 height 9
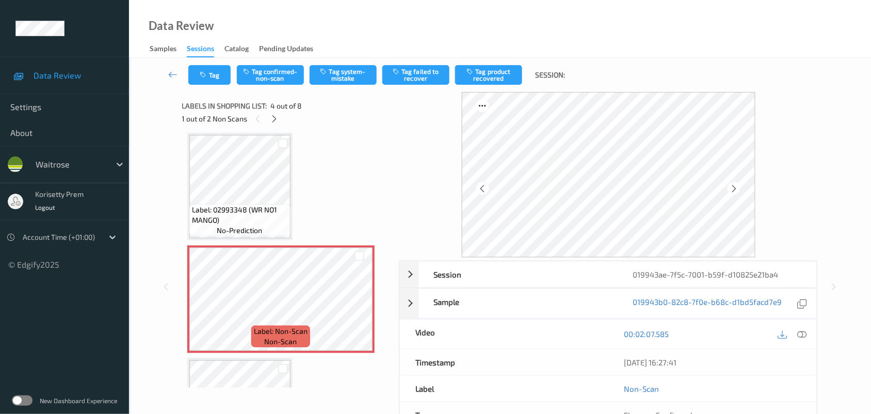
click at [574, 15] on div "Data Review Samples Sessions Catalog Pending Updates" at bounding box center [500, 29] width 742 height 58
click at [440, 32] on div "Data Review Samples Sessions Catalog Pending Updates" at bounding box center [500, 29] width 742 height 58
click at [359, 303] on icon at bounding box center [359, 307] width 9 height 9
click at [360, 303] on icon at bounding box center [359, 307] width 9 height 9
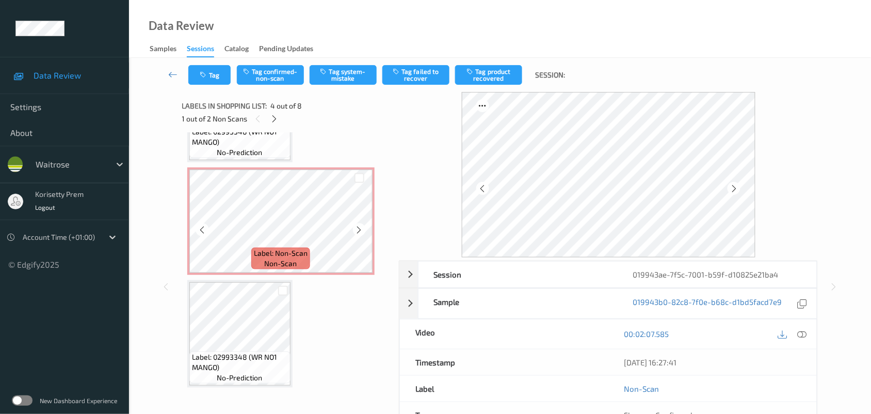
scroll to position [648, 0]
click at [361, 224] on icon at bounding box center [359, 226] width 9 height 9
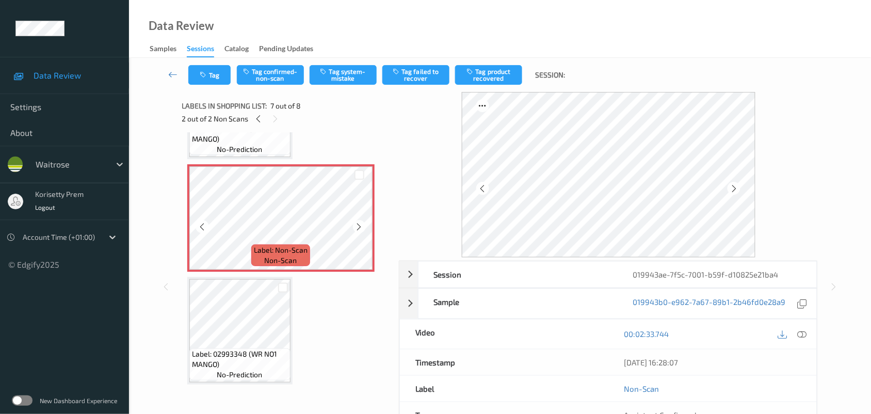
click at [361, 224] on icon at bounding box center [359, 226] width 9 height 9
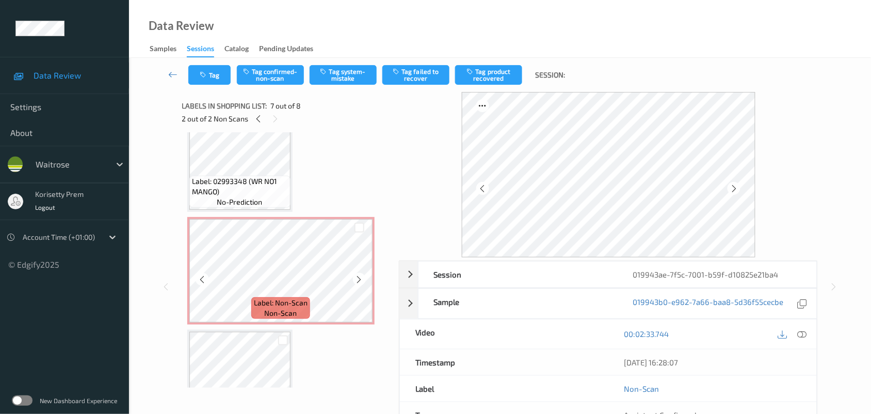
scroll to position [129, 0]
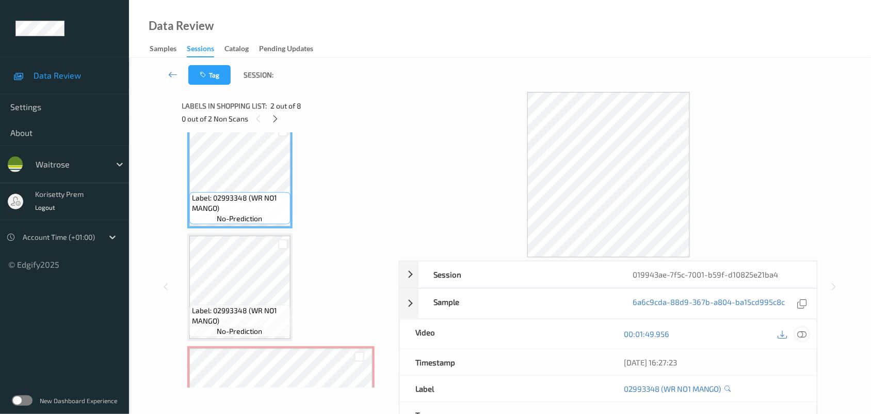
click at [803, 334] on icon at bounding box center [802, 333] width 9 height 9
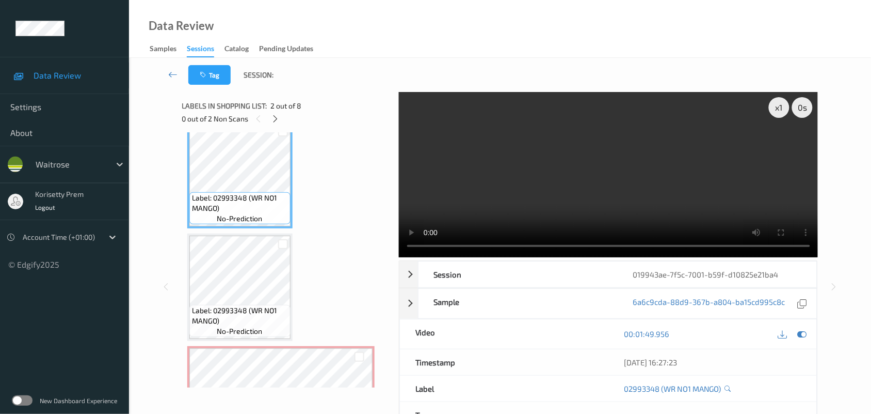
click at [519, 189] on video at bounding box center [609, 174] width 420 height 165
click at [662, 161] on video at bounding box center [609, 174] width 420 height 165
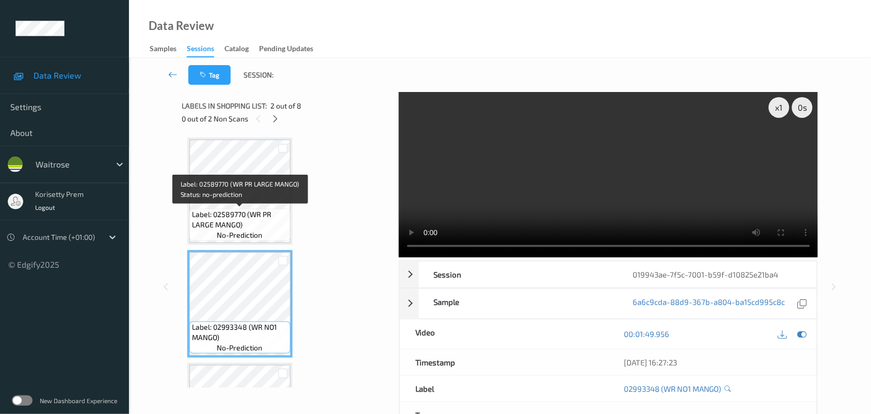
click at [218, 211] on span "Label: 02589770 (WR PR LARGE MANGO)" at bounding box center [240, 219] width 96 height 21
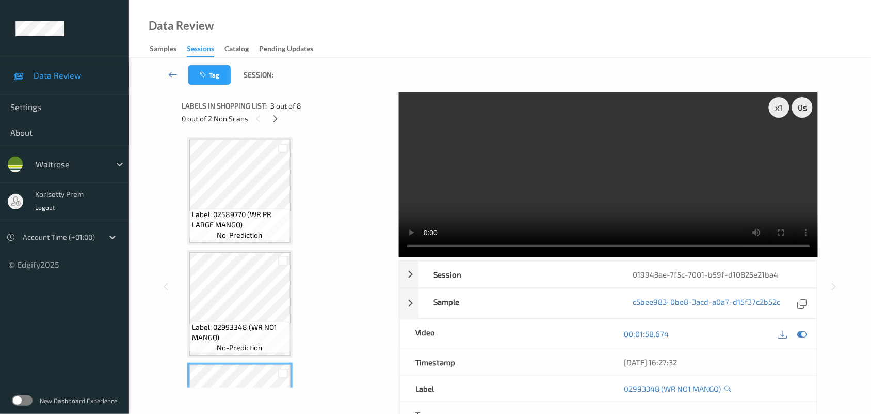
scroll to position [65, 0]
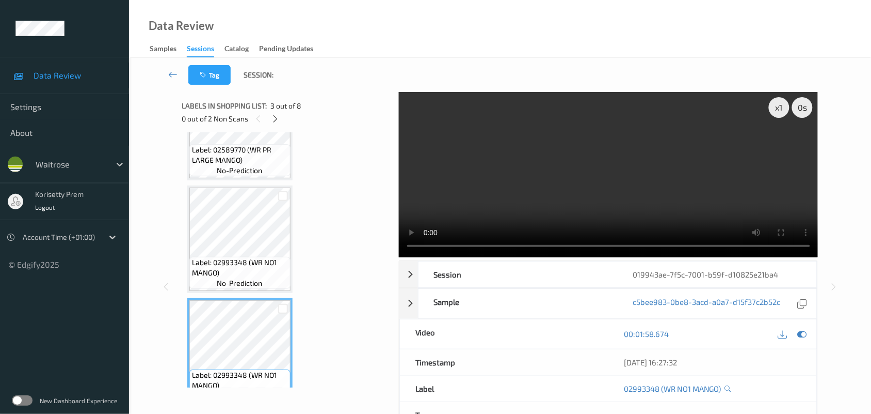
click at [620, 190] on video at bounding box center [609, 174] width 420 height 165
click at [680, 189] on video at bounding box center [609, 174] width 420 height 165
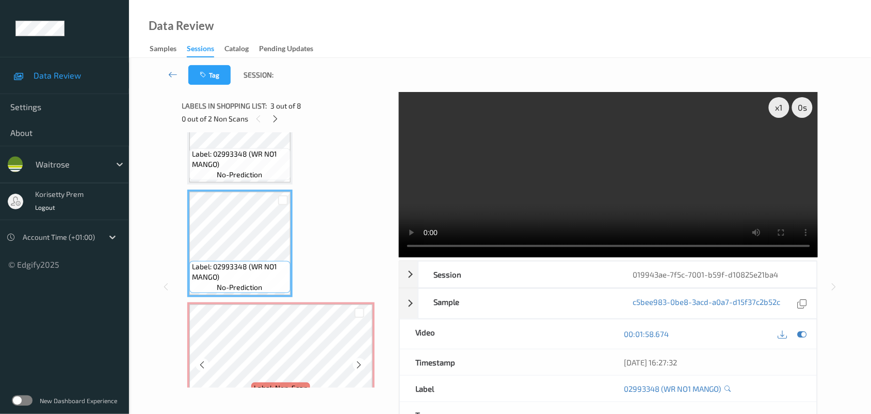
scroll to position [194, 0]
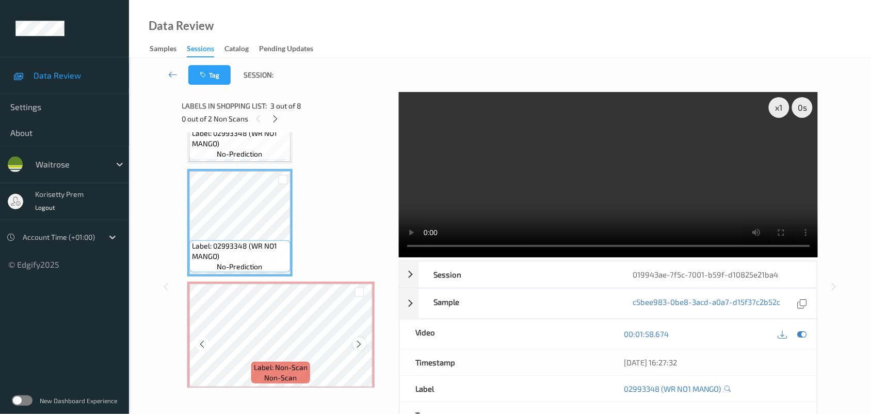
click at [361, 344] on icon at bounding box center [359, 343] width 9 height 9
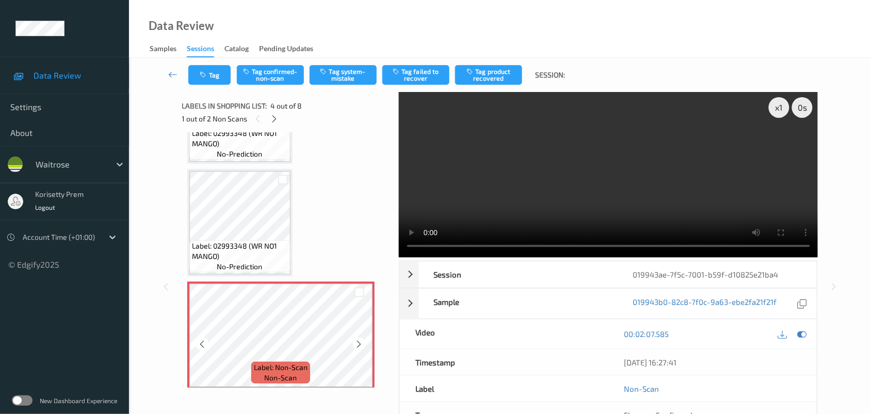
click at [361, 344] on icon at bounding box center [359, 343] width 9 height 9
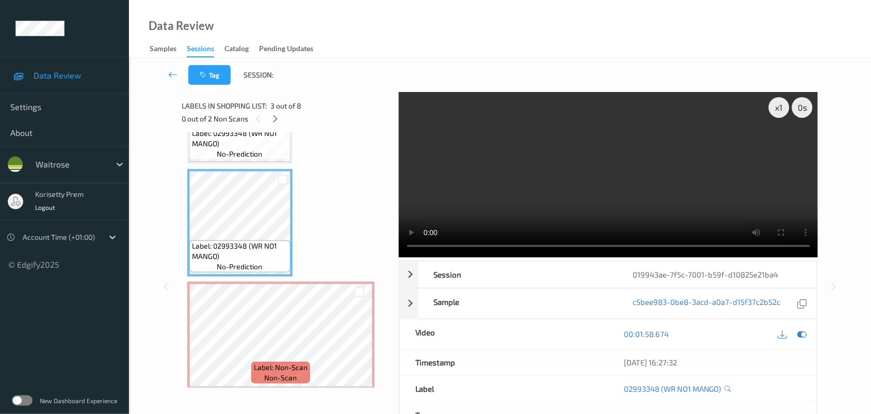
click at [600, 190] on video at bounding box center [609, 174] width 420 height 165
click at [674, 168] on video at bounding box center [609, 174] width 420 height 165
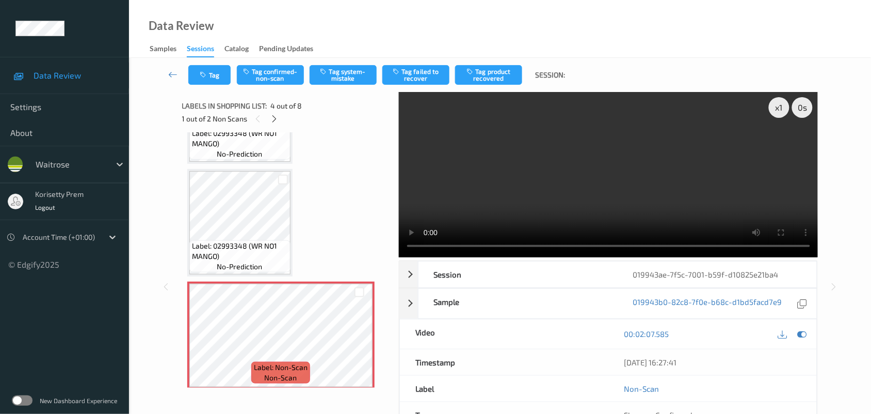
click at [582, 137] on video at bounding box center [609, 174] width 420 height 165
click at [517, 190] on video at bounding box center [609, 174] width 420 height 165
click at [496, 189] on video at bounding box center [609, 174] width 420 height 165
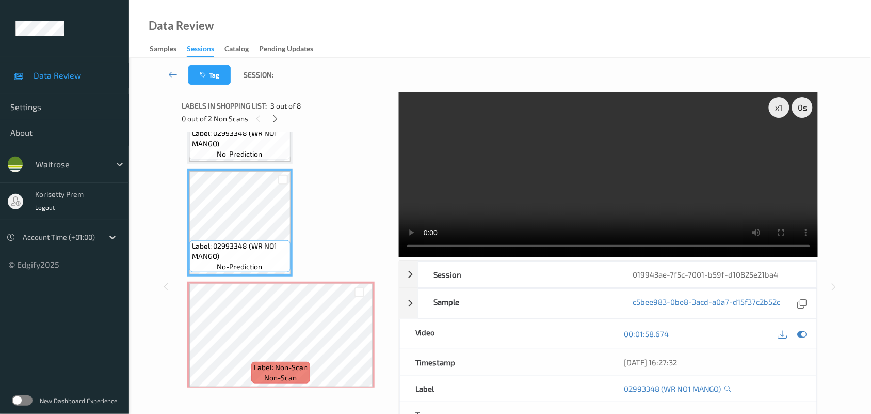
click at [488, 184] on video at bounding box center [609, 174] width 420 height 165
click at [678, 171] on video at bounding box center [609, 174] width 420 height 165
click at [656, 198] on video at bounding box center [609, 174] width 420 height 165
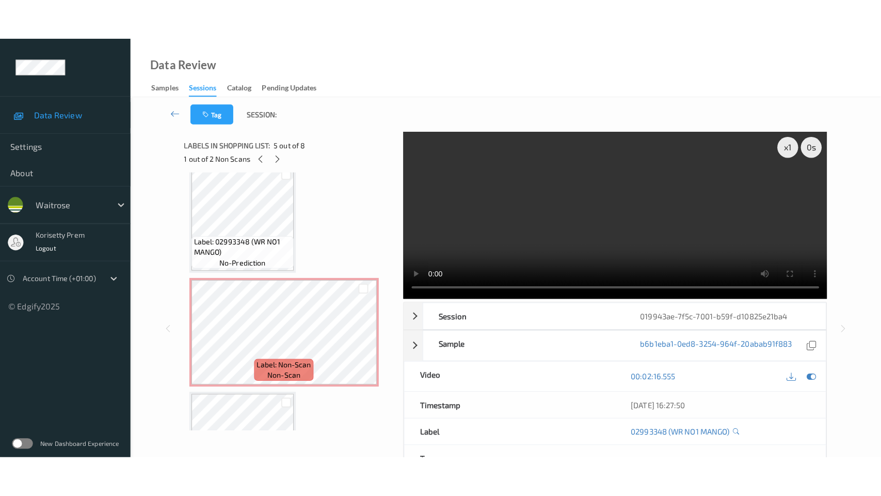
scroll to position [581, 0]
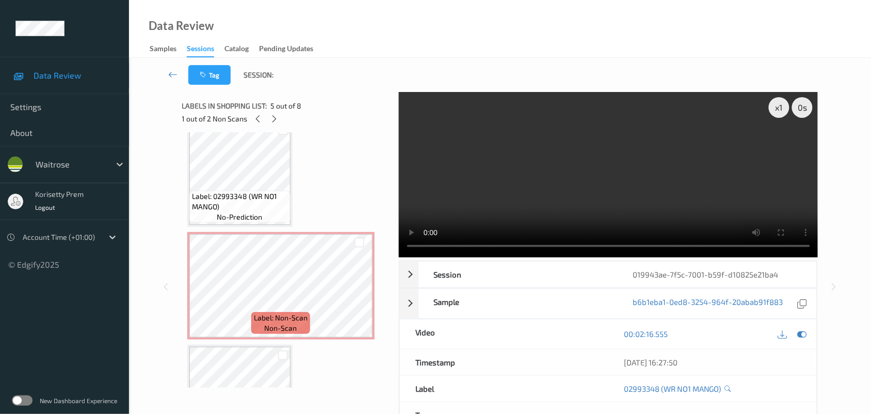
click at [667, 155] on video at bounding box center [609, 174] width 420 height 165
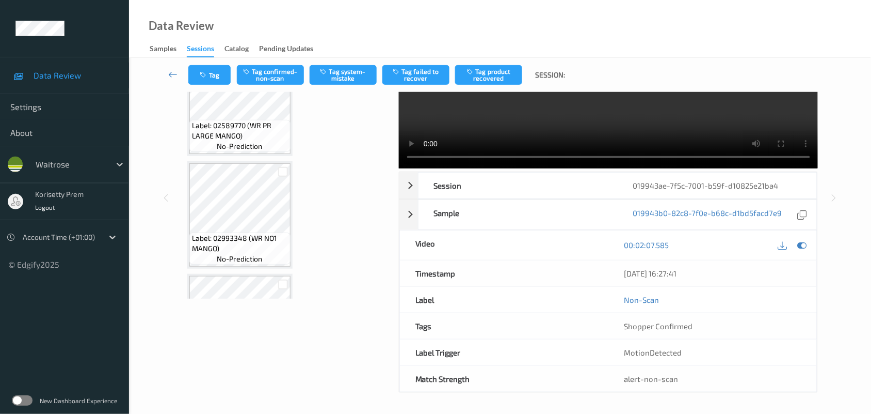
scroll to position [0, 0]
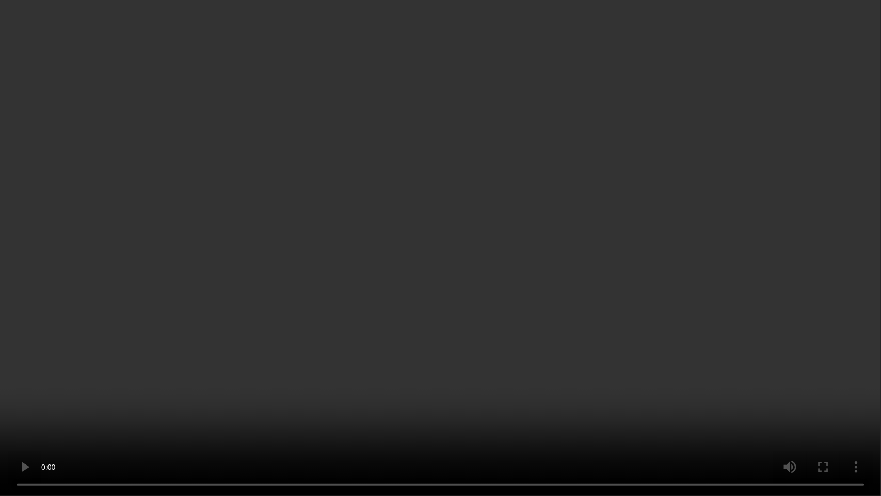
click at [607, 239] on video at bounding box center [440, 248] width 881 height 496
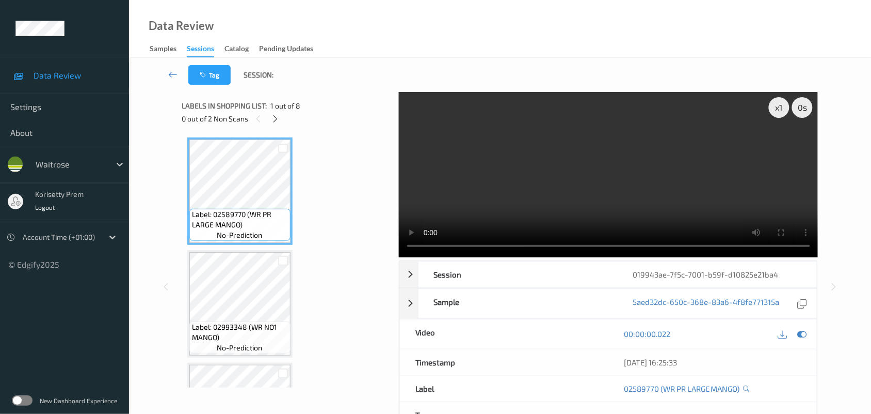
click at [610, 181] on video at bounding box center [609, 174] width 420 height 165
click at [803, 337] on icon at bounding box center [802, 333] width 9 height 9
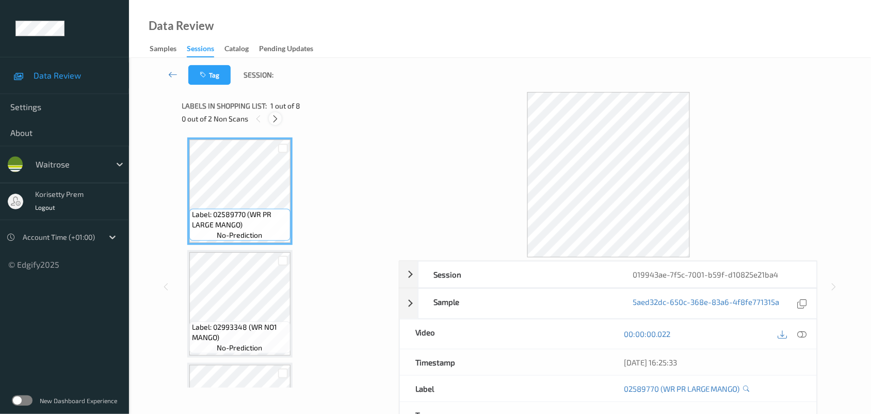
click at [271, 122] on icon at bounding box center [275, 118] width 9 height 9
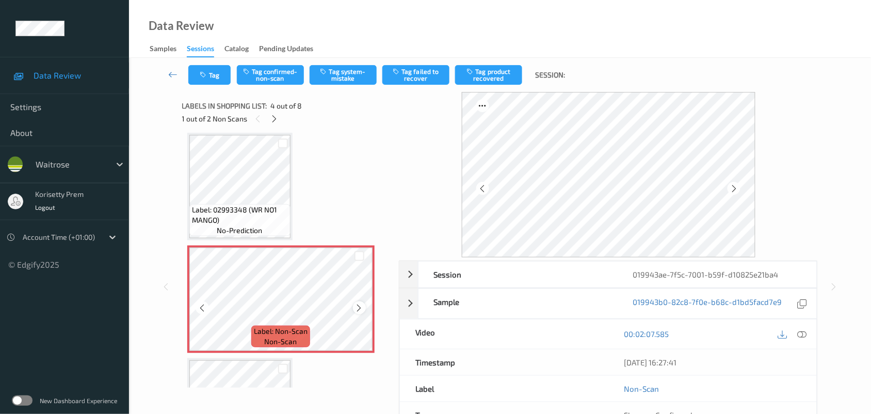
click at [360, 308] on icon at bounding box center [359, 307] width 9 height 9
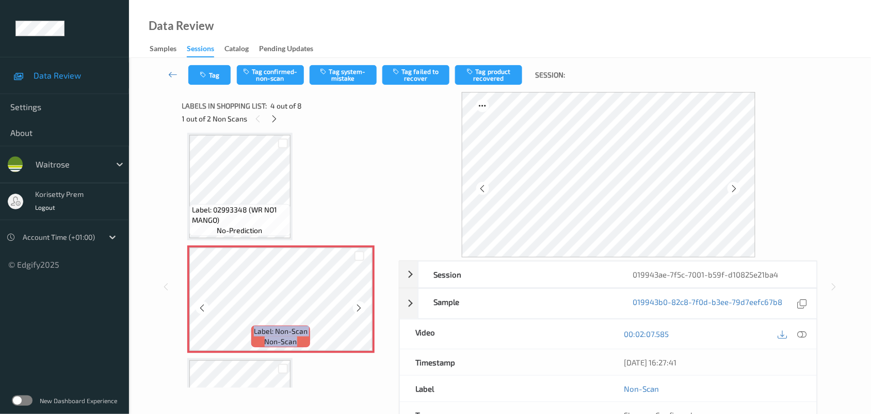
click at [360, 308] on icon at bounding box center [359, 307] width 9 height 9
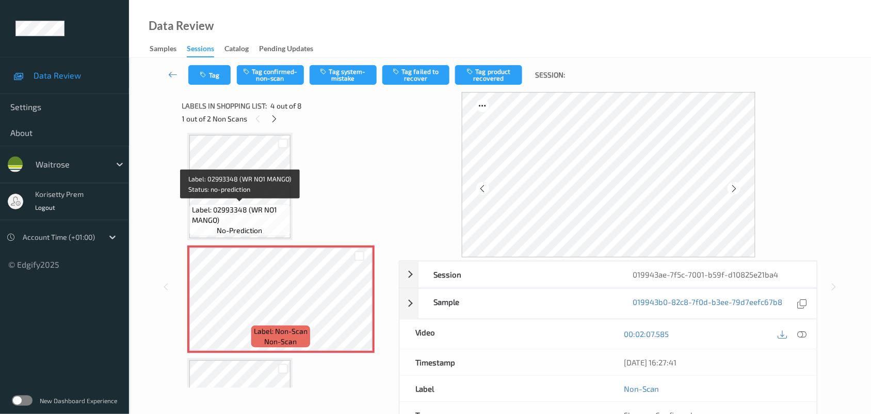
click at [239, 204] on span "Label: 02993348 (WR NO1 MANGO)" at bounding box center [240, 214] width 96 height 21
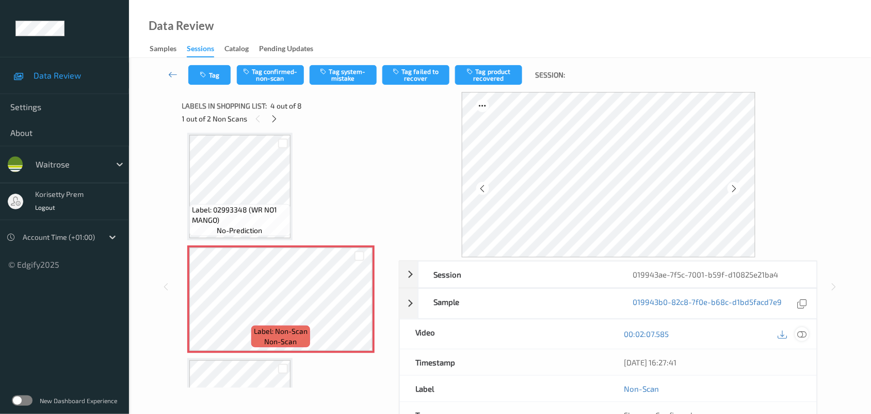
click at [804, 334] on icon at bounding box center [802, 333] width 9 height 9
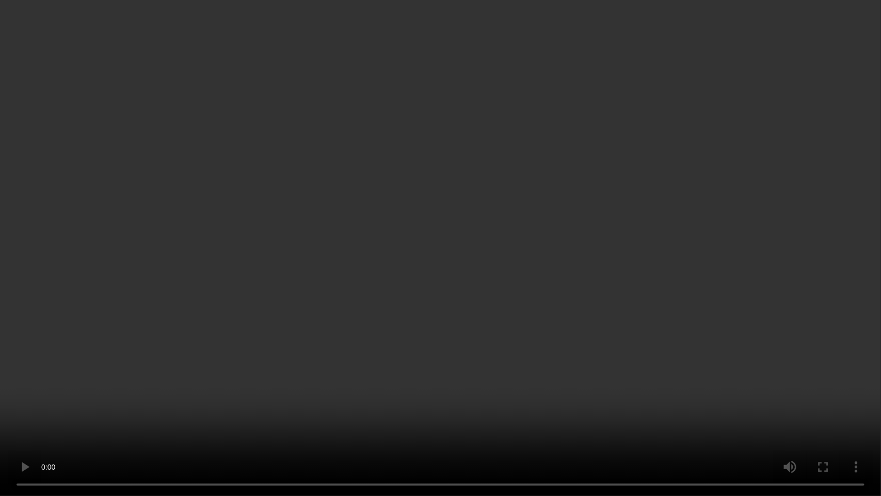
click at [442, 380] on video at bounding box center [440, 248] width 881 height 496
click at [409, 292] on video at bounding box center [440, 248] width 881 height 496
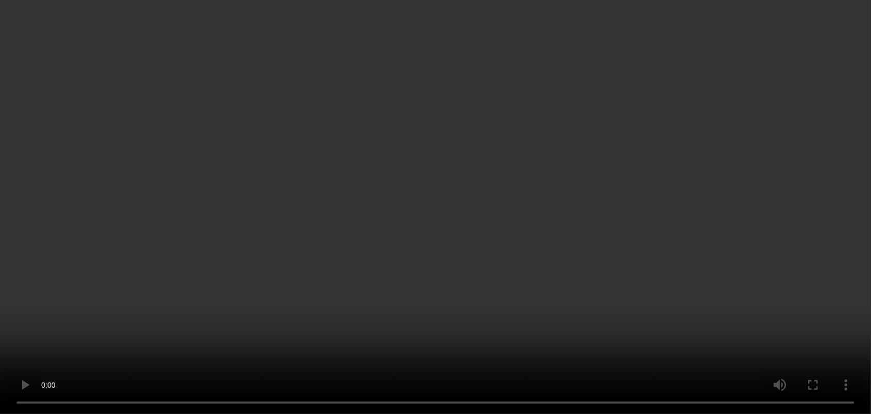
scroll to position [423, 0]
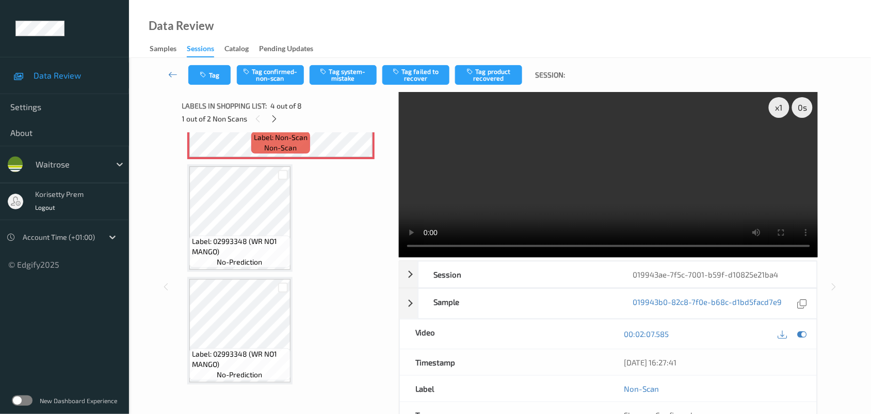
click at [568, 184] on video at bounding box center [609, 174] width 420 height 165
click at [776, 107] on div "x 1" at bounding box center [779, 107] width 21 height 21
click at [687, 149] on video at bounding box center [609, 174] width 420 height 165
click at [776, 104] on div "x 2" at bounding box center [779, 107] width 21 height 21
click at [779, 107] on div "x 4" at bounding box center [779, 107] width 21 height 21
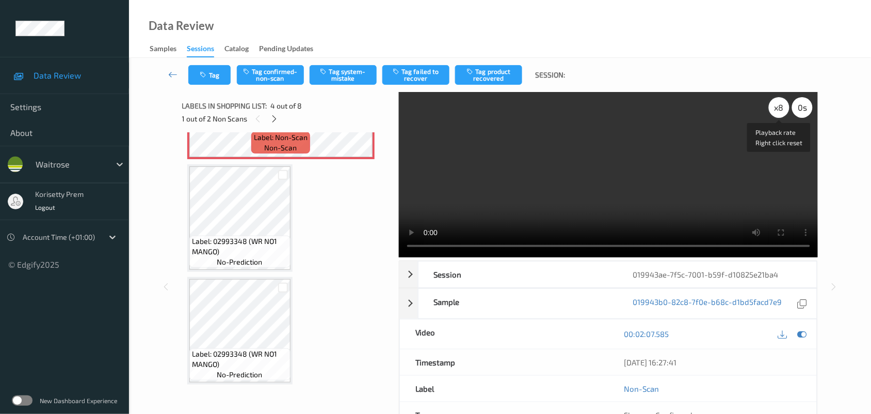
click at [779, 107] on div "x 8" at bounding box center [779, 107] width 21 height 21
click at [779, 107] on div "x 1" at bounding box center [779, 107] width 21 height 21
click at [599, 184] on video at bounding box center [609, 174] width 420 height 165
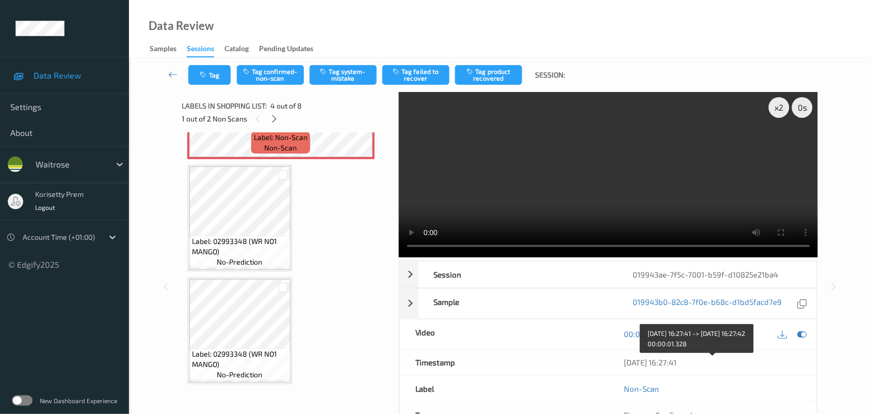
click at [636, 200] on video at bounding box center [609, 174] width 420 height 165
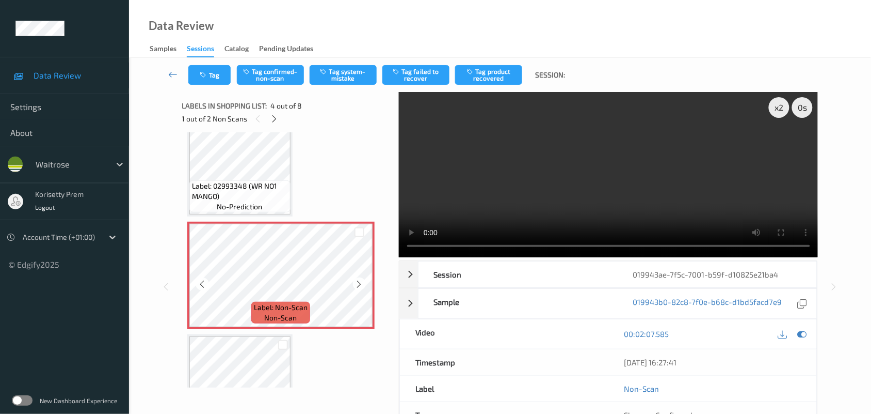
scroll to position [294, 0]
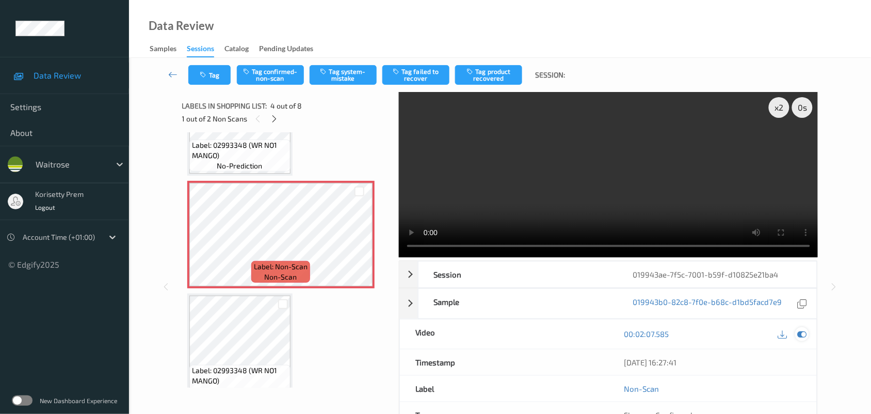
click at [806, 337] on icon at bounding box center [802, 333] width 9 height 9
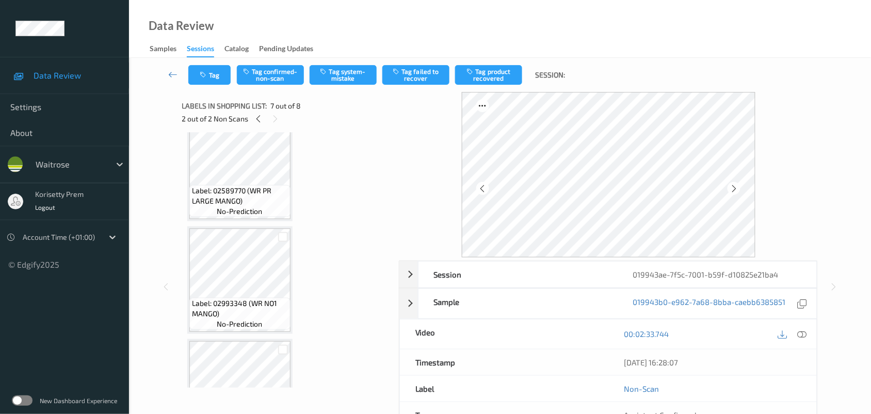
scroll to position [0, 0]
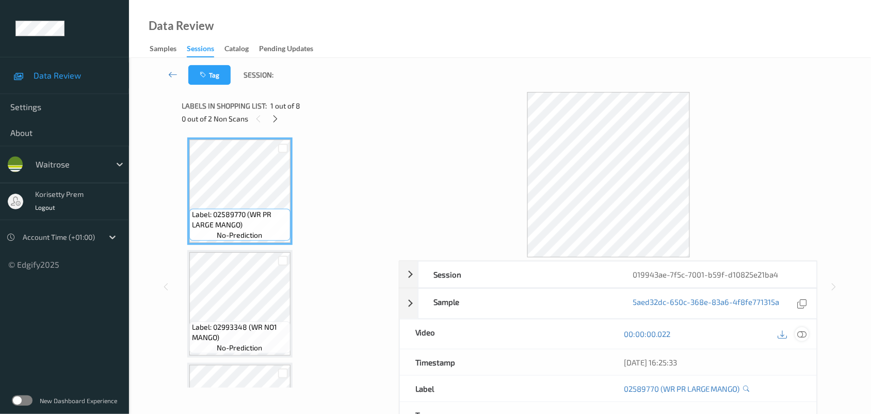
click at [803, 332] on icon at bounding box center [802, 333] width 9 height 9
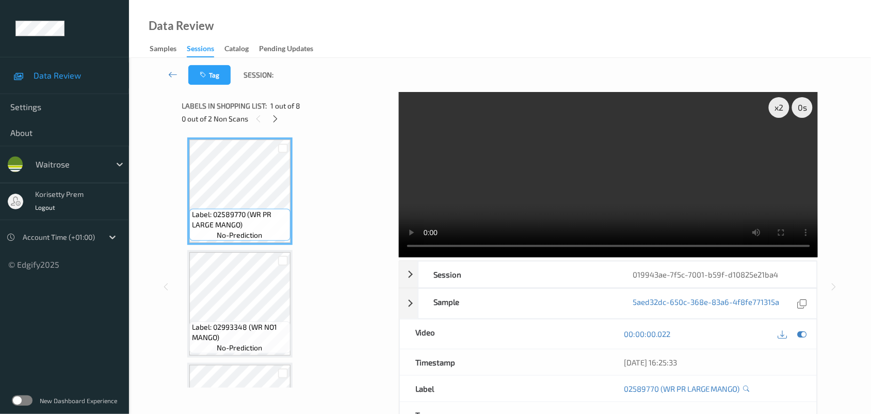
click at [601, 171] on video at bounding box center [609, 174] width 420 height 165
click at [605, 162] on video at bounding box center [609, 174] width 420 height 165
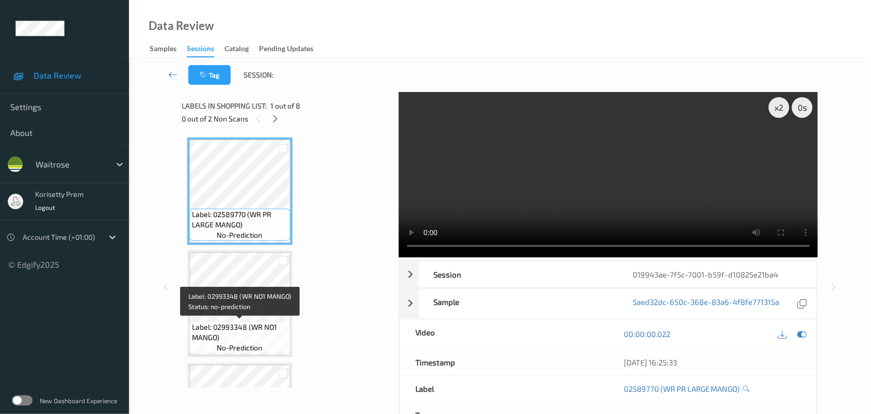
scroll to position [65, 0]
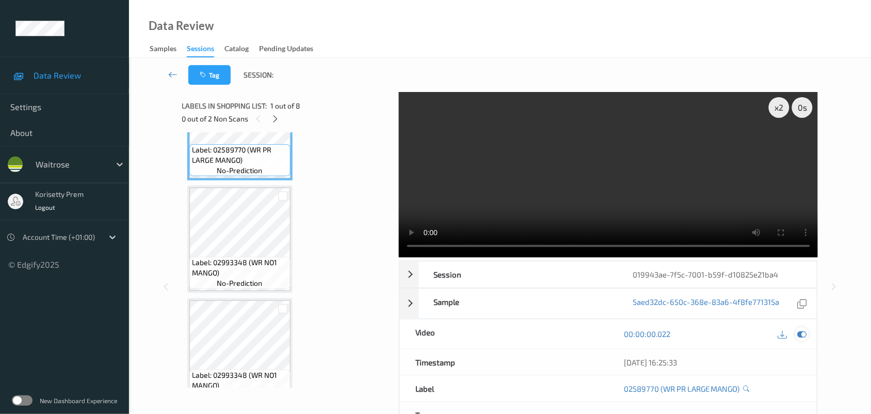
click at [806, 337] on icon at bounding box center [802, 333] width 9 height 9
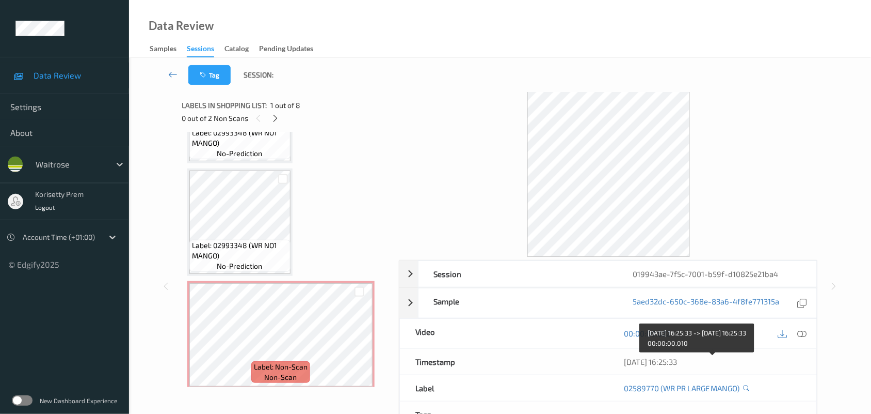
scroll to position [0, 0]
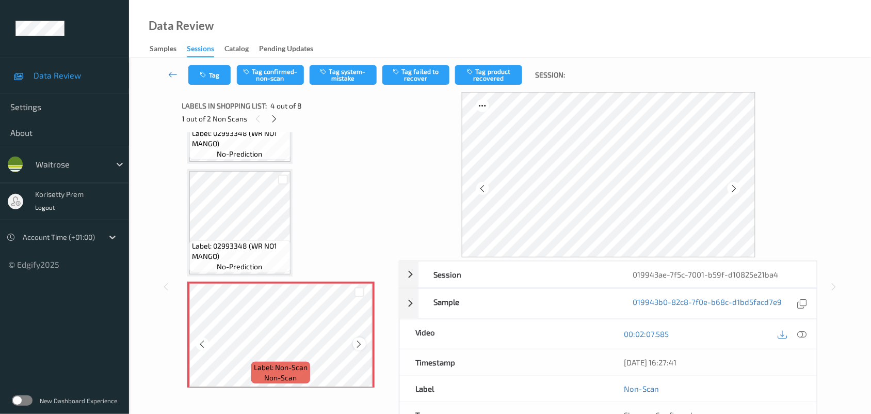
click at [356, 343] on icon at bounding box center [359, 343] width 9 height 9
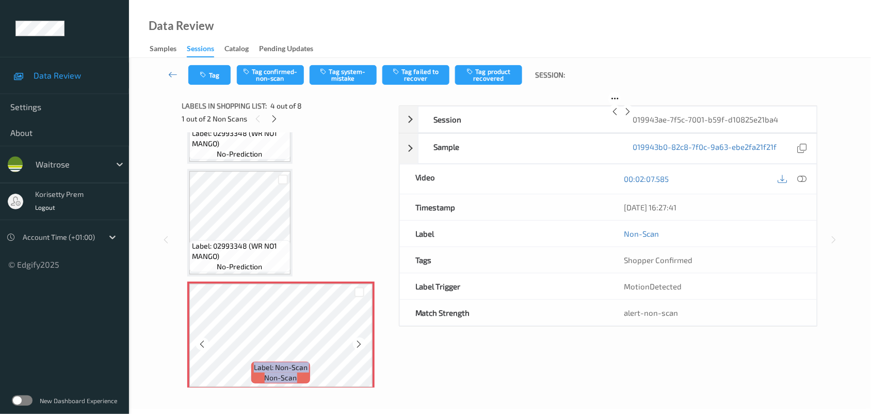
click at [356, 343] on icon at bounding box center [359, 343] width 9 height 9
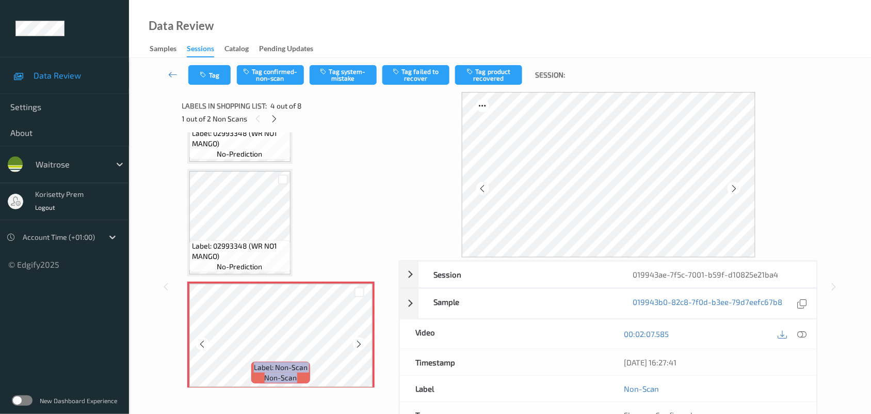
click at [356, 343] on icon at bounding box center [359, 343] width 9 height 9
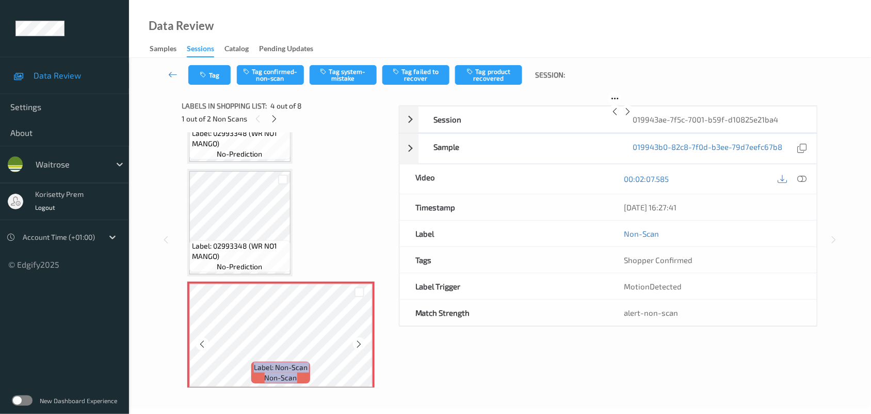
click at [356, 343] on icon at bounding box center [359, 343] width 9 height 9
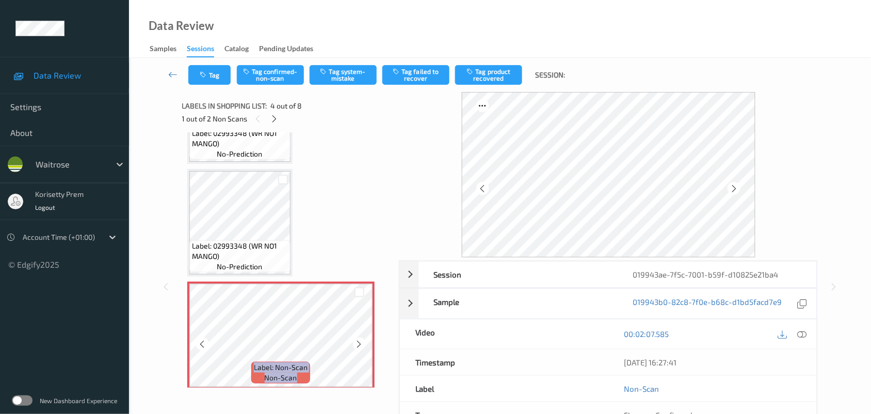
click at [356, 343] on icon at bounding box center [359, 343] width 9 height 9
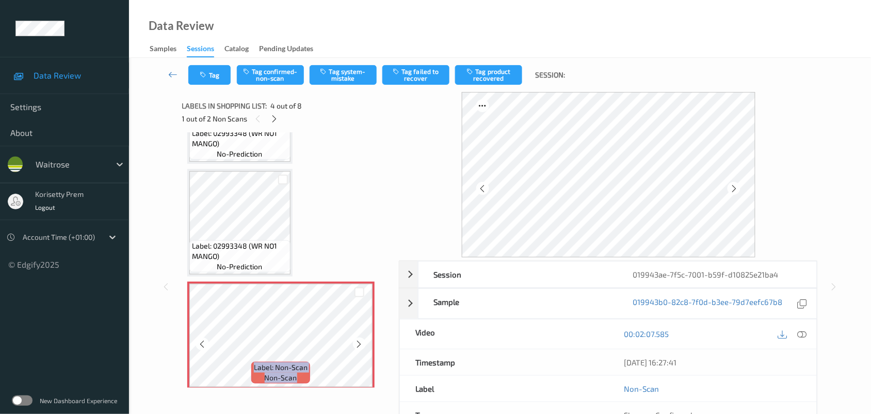
click at [356, 343] on icon at bounding box center [359, 343] width 9 height 9
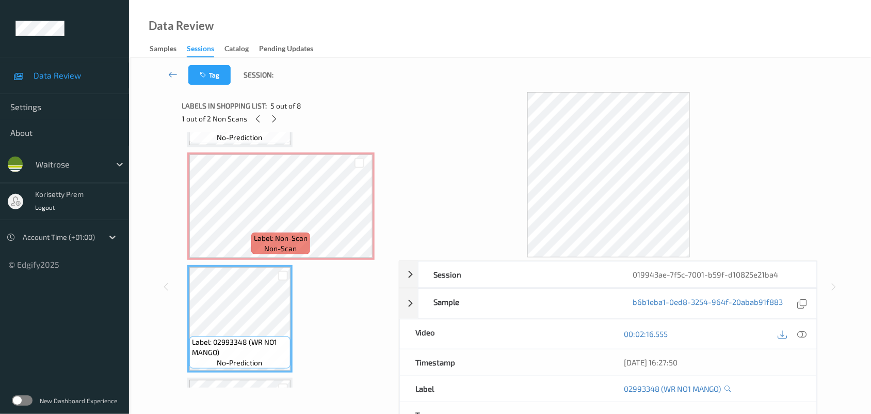
scroll to position [258, 0]
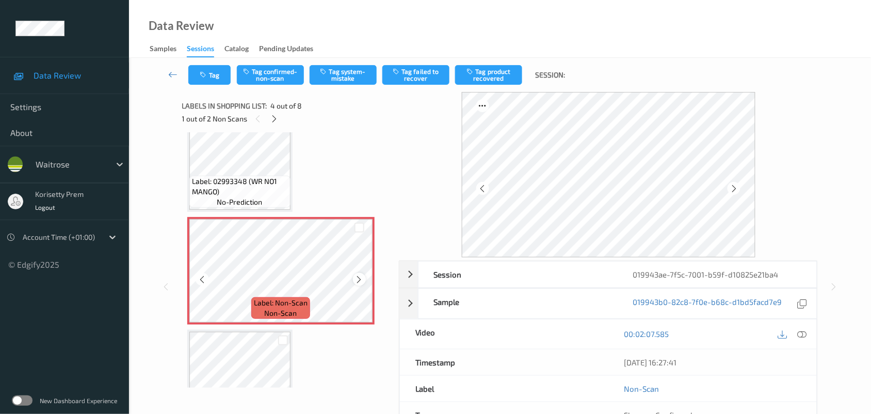
click at [357, 275] on icon at bounding box center [359, 279] width 9 height 9
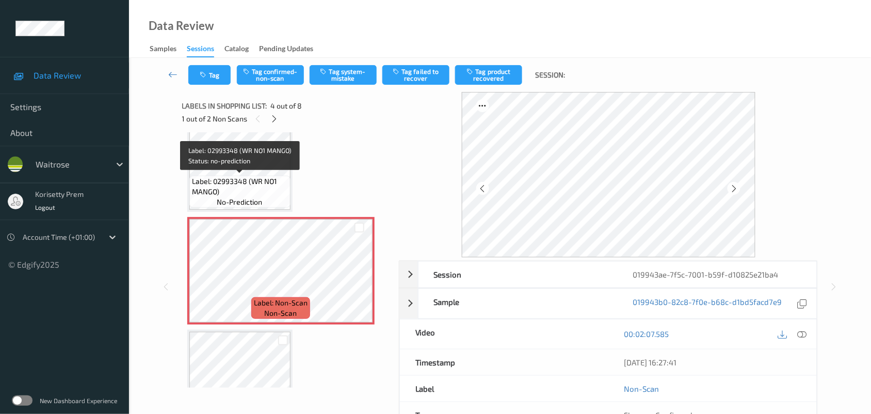
click at [258, 180] on span "Label: 02993348 (WR NO1 MANGO)" at bounding box center [240, 186] width 96 height 21
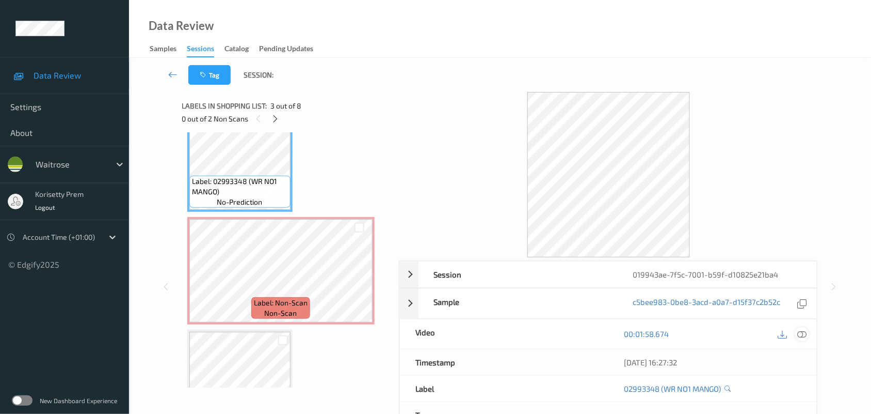
click at [799, 337] on icon at bounding box center [802, 333] width 9 height 9
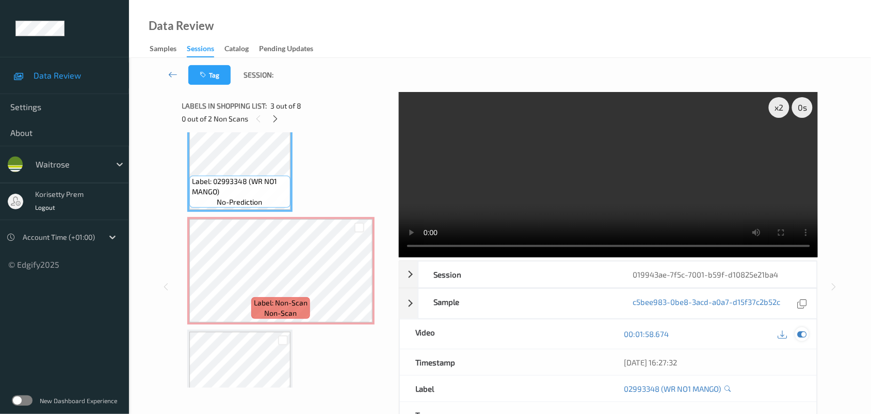
click at [803, 337] on icon at bounding box center [802, 333] width 9 height 9
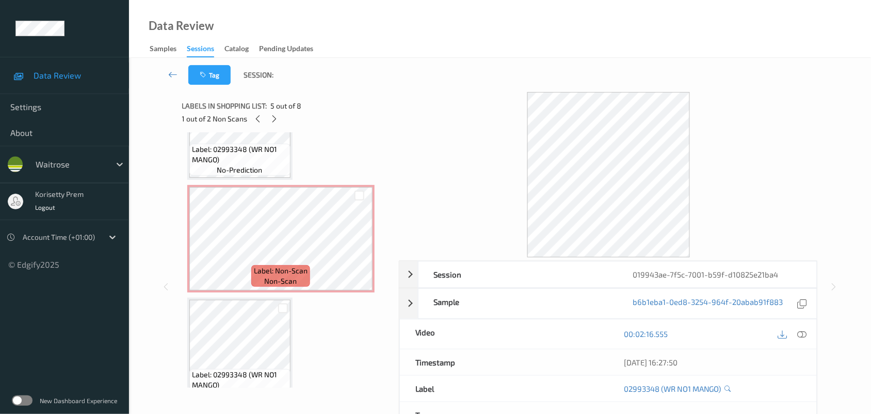
scroll to position [645, 0]
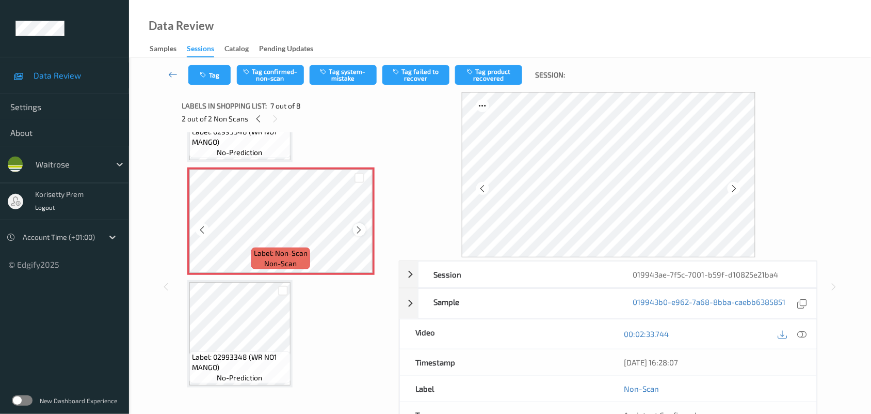
click at [358, 226] on icon at bounding box center [359, 229] width 9 height 9
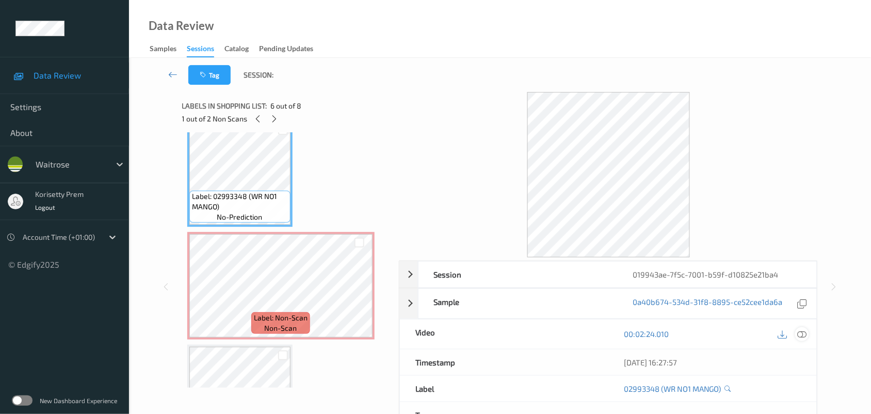
click at [803, 338] on icon at bounding box center [802, 333] width 9 height 9
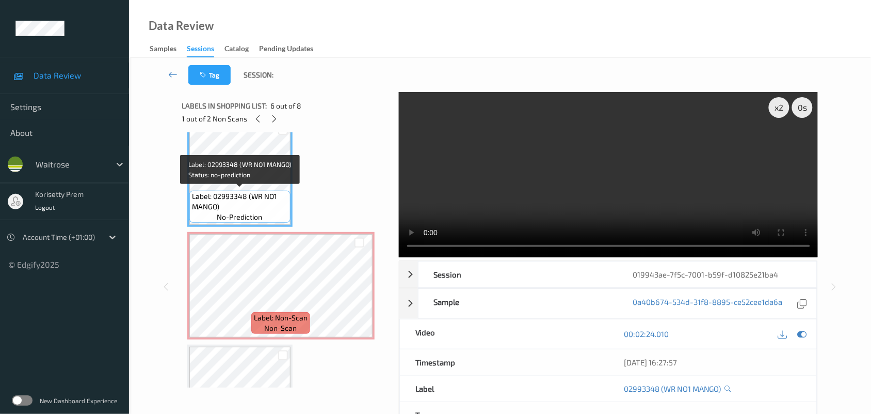
click at [230, 194] on span "Label: 02993348 (WR NO1 MANGO)" at bounding box center [240, 201] width 96 height 21
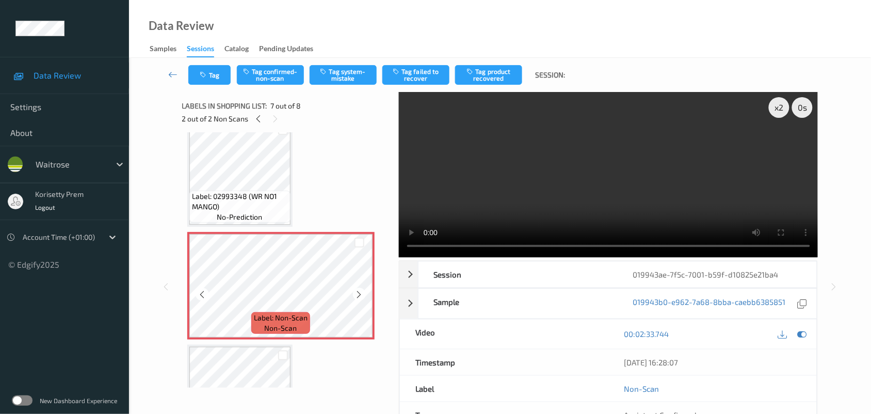
scroll to position [645, 0]
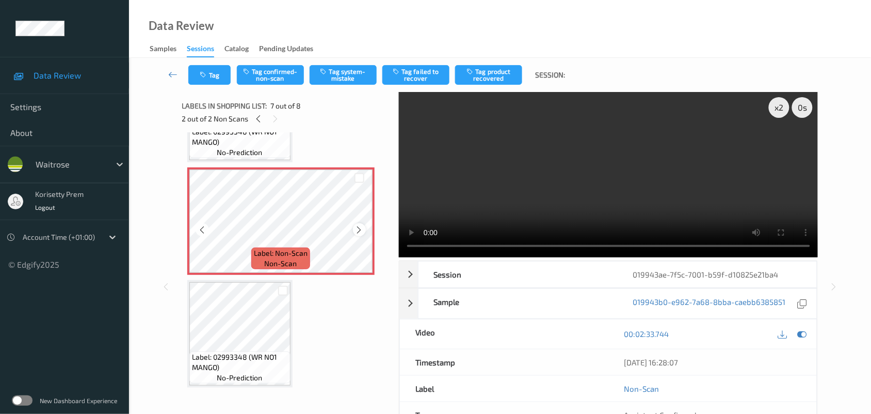
click at [359, 226] on icon at bounding box center [359, 229] width 9 height 9
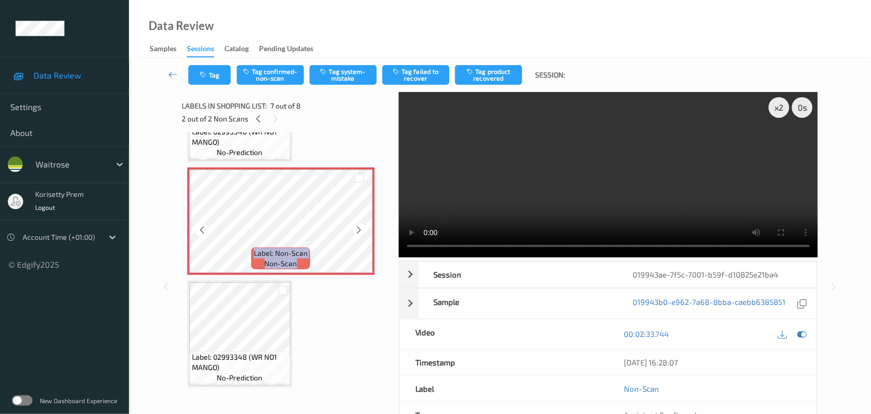
click at [359, 226] on icon at bounding box center [359, 229] width 9 height 9
click at [272, 73] on button "Tag confirmed-non-scan" at bounding box center [270, 75] width 67 height 20
click at [497, 79] on button "Tag product recovered" at bounding box center [488, 75] width 67 height 20
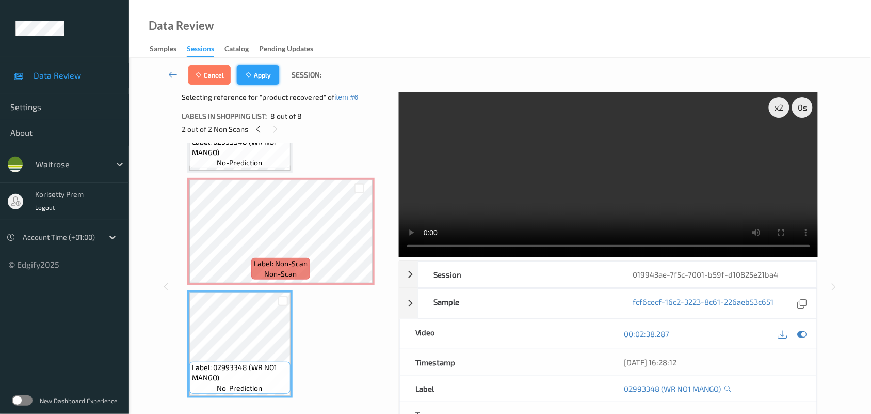
click at [269, 70] on button "Apply" at bounding box center [258, 75] width 42 height 20
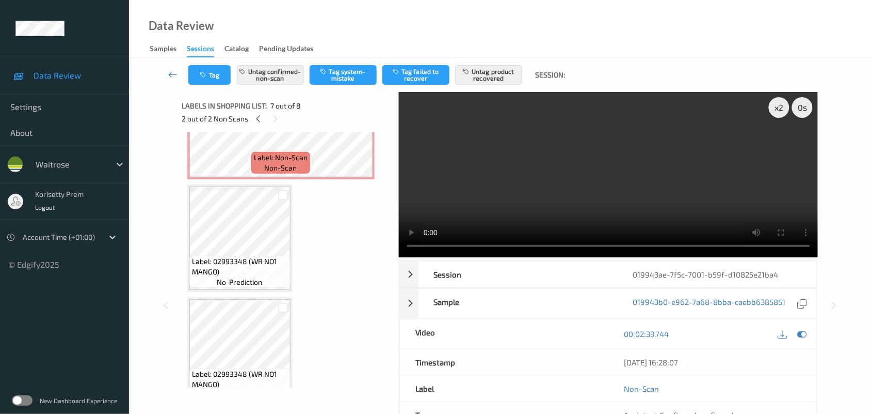
scroll to position [373, 0]
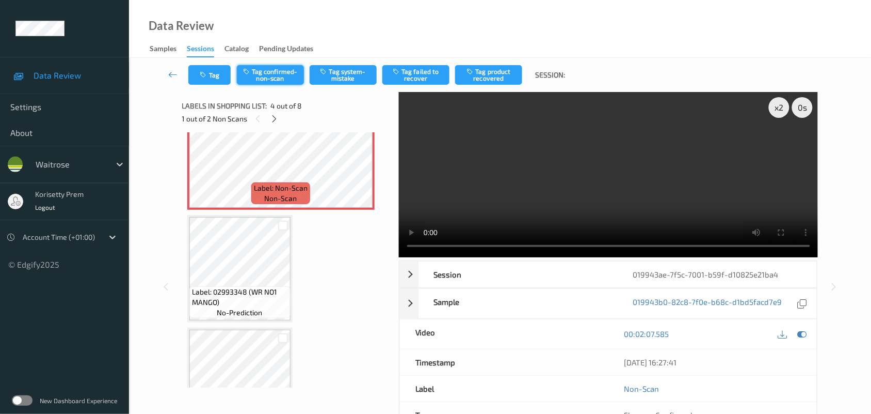
click at [273, 76] on button "Tag confirmed-non-scan" at bounding box center [270, 75] width 67 height 20
click at [513, 82] on button "Tag product recovered" at bounding box center [488, 75] width 67 height 20
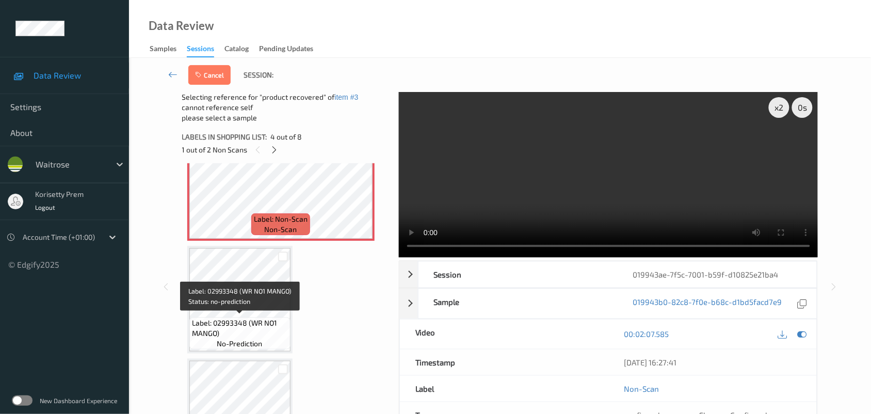
click at [235, 332] on span "Label: 02993348 (WR NO1 MANGO)" at bounding box center [240, 328] width 96 height 21
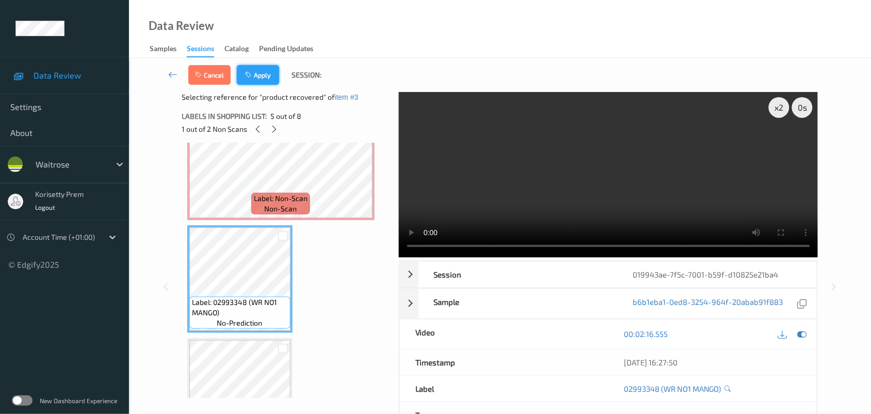
click at [269, 70] on button "Apply" at bounding box center [258, 75] width 42 height 20
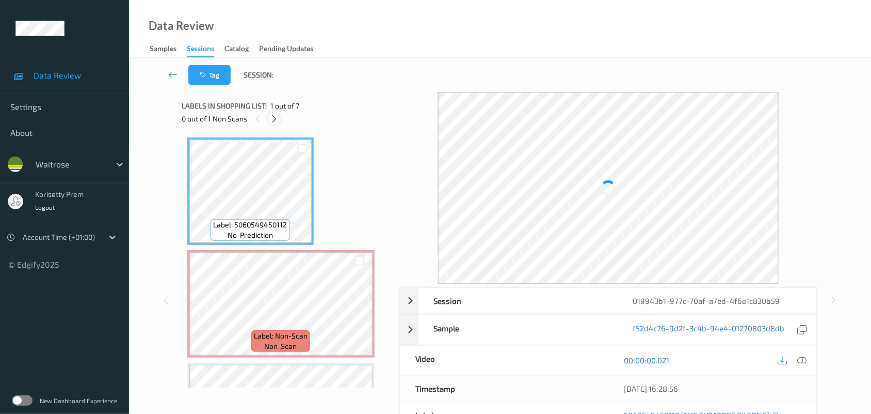
click at [276, 117] on icon at bounding box center [274, 118] width 9 height 9
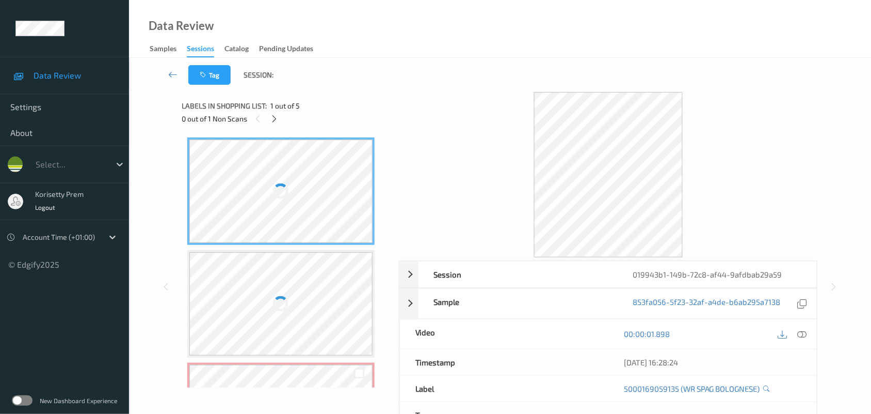
click at [812, 333] on div "00:00:01.898" at bounding box center [713, 333] width 209 height 29
click at [802, 336] on icon at bounding box center [802, 333] width 9 height 9
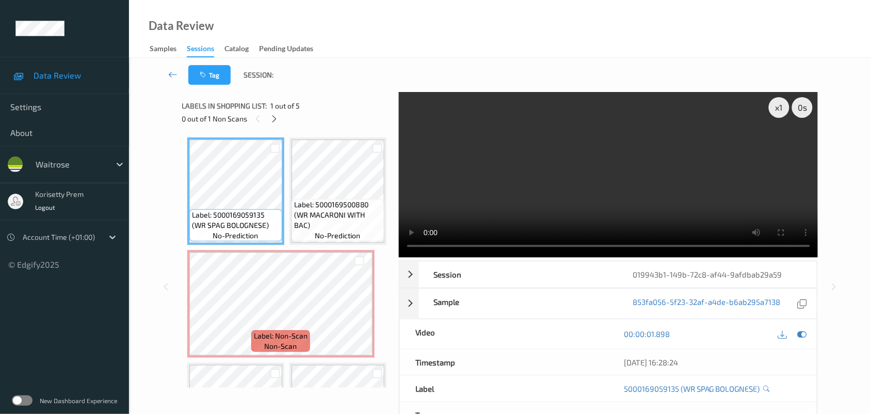
click at [505, 151] on video at bounding box center [609, 174] width 420 height 165
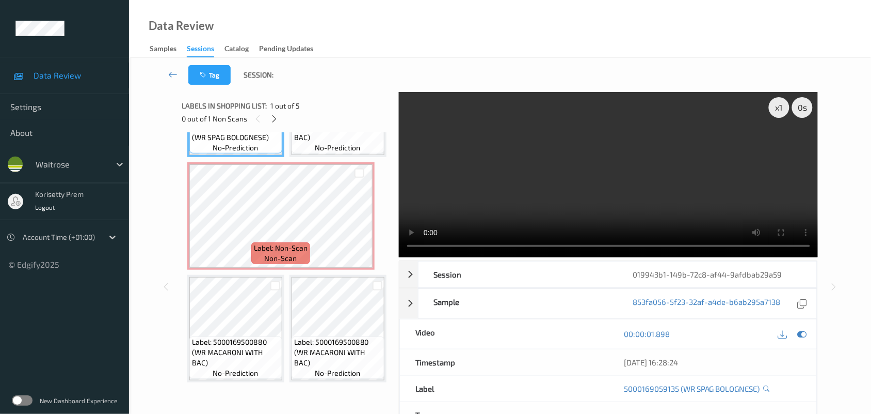
scroll to position [129, 0]
click at [536, 174] on video at bounding box center [609, 174] width 420 height 165
click at [358, 220] on icon at bounding box center [359, 224] width 9 height 9
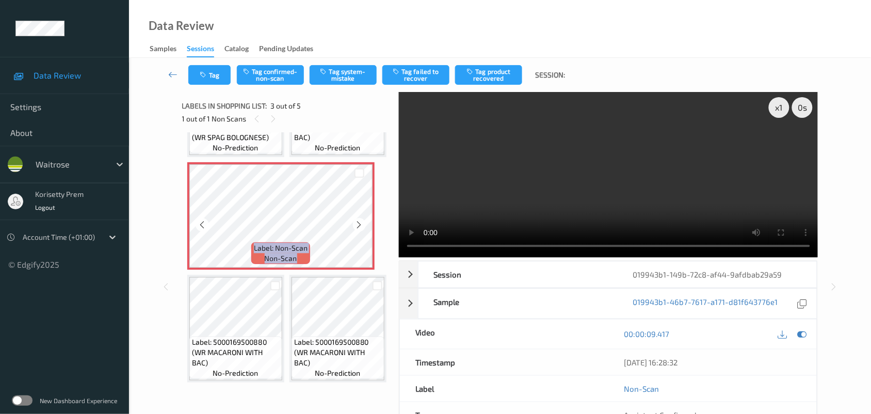
click at [358, 220] on icon at bounding box center [359, 224] width 9 height 9
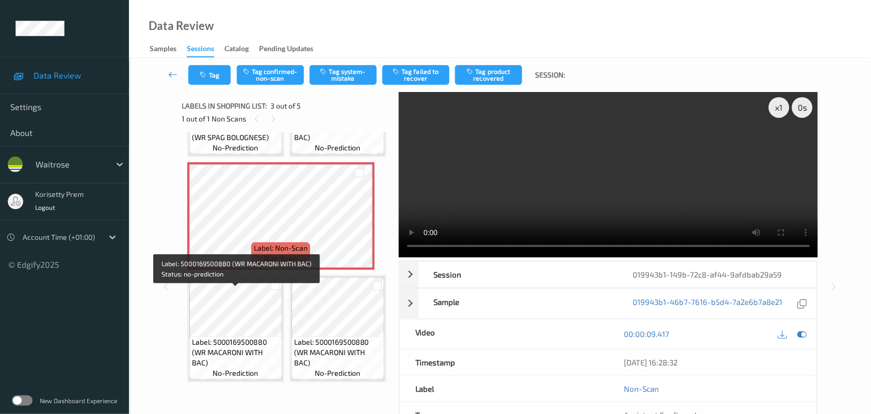
click at [217, 337] on span "Label: 5000169500880 (WR MACARONI WITH BAC)" at bounding box center [236, 352] width 88 height 31
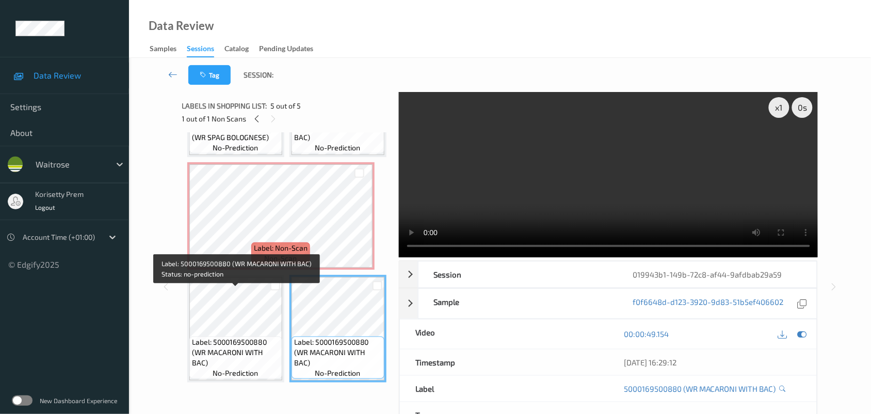
click at [192, 336] on div "Label: 5000169500880 (WR MACARONI WITH BAC) no-prediction" at bounding box center [235, 357] width 93 height 42
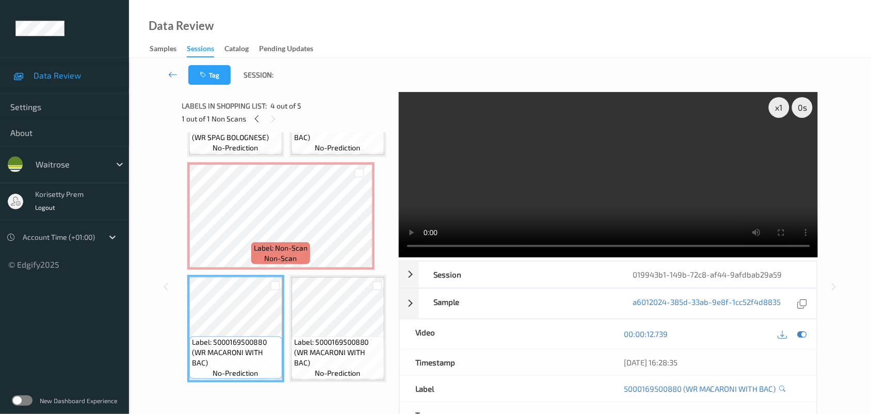
scroll to position [118, 0]
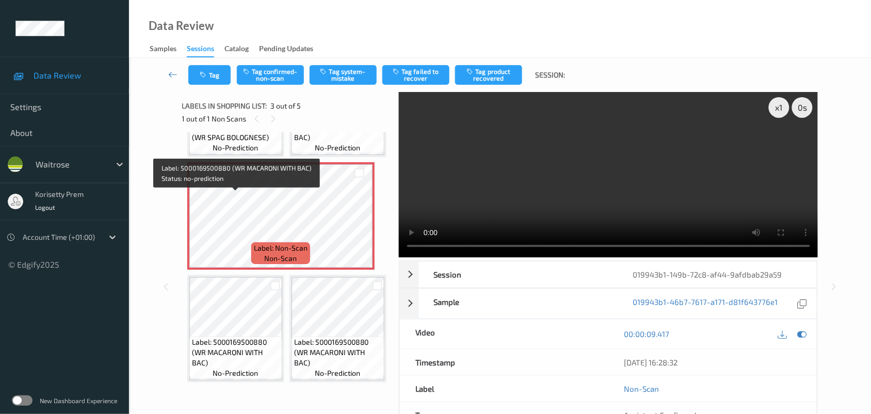
click at [294, 142] on span "Label: 5000169500880 (WR MACARONI WITH BAC)" at bounding box center [338, 127] width 88 height 31
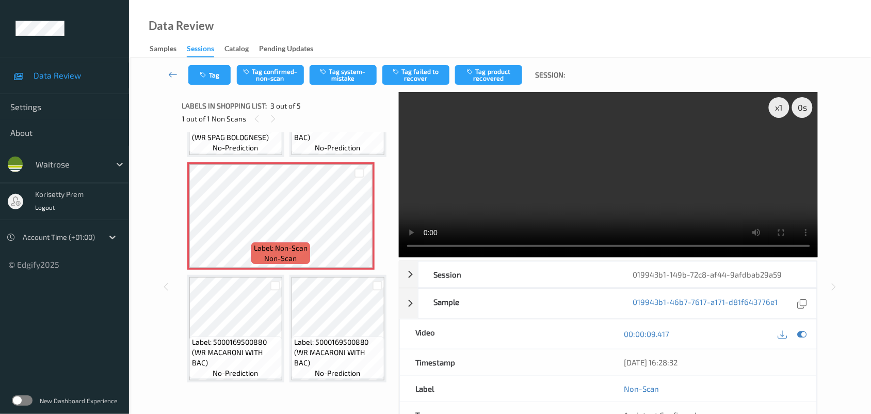
scroll to position [182, 0]
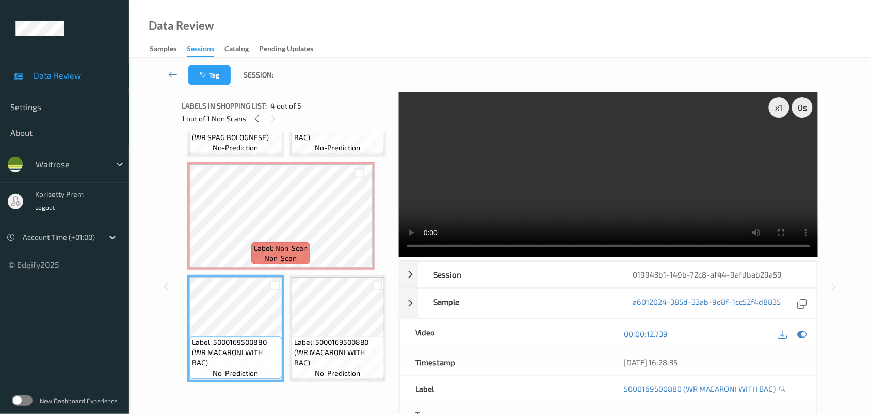
click at [496, 213] on video at bounding box center [609, 174] width 420 height 165
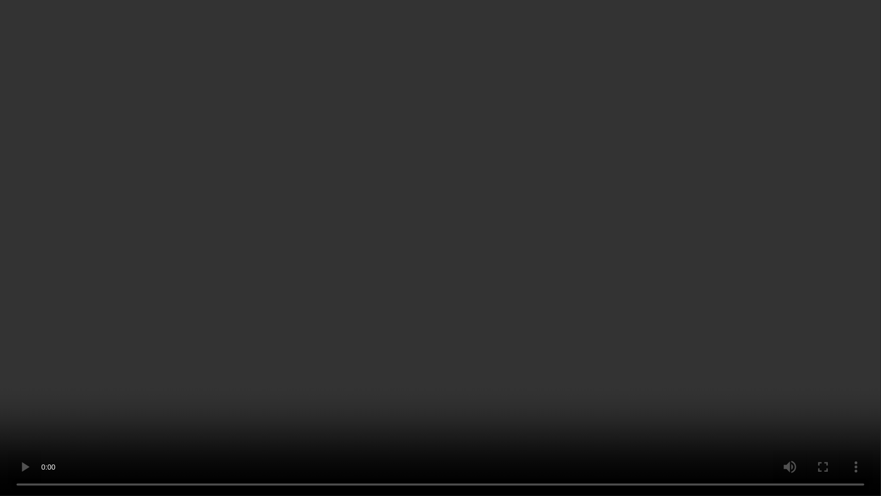
click at [760, 281] on video at bounding box center [440, 248] width 881 height 496
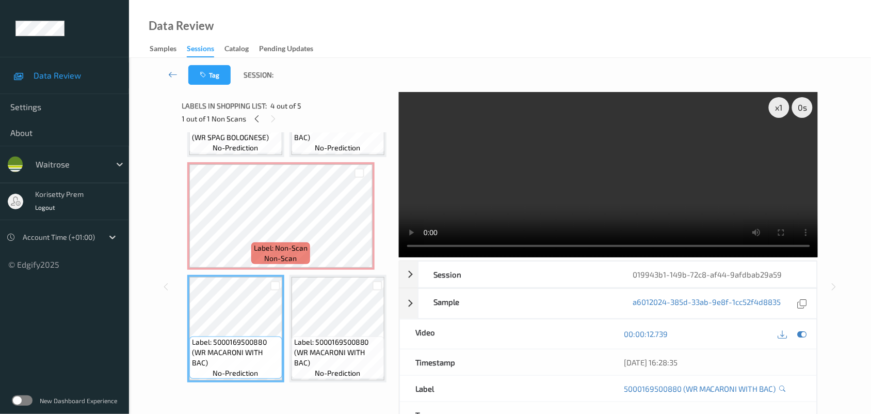
click at [667, 199] on video at bounding box center [609, 174] width 420 height 165
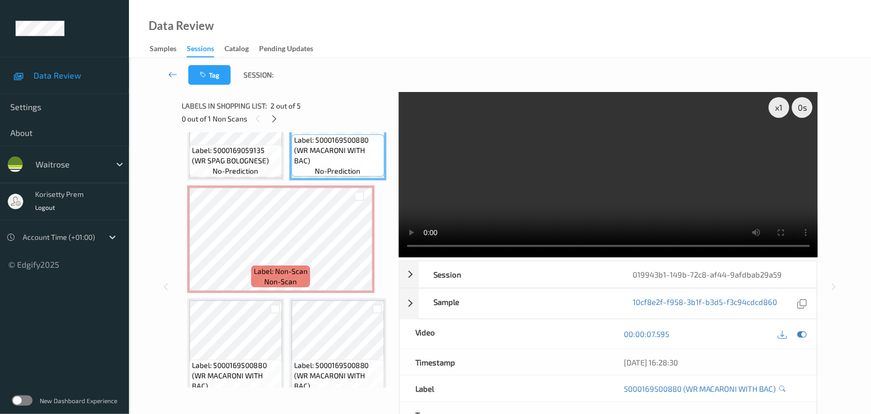
click at [588, 177] on video at bounding box center [609, 174] width 420 height 165
click at [705, 138] on video at bounding box center [609, 174] width 420 height 165
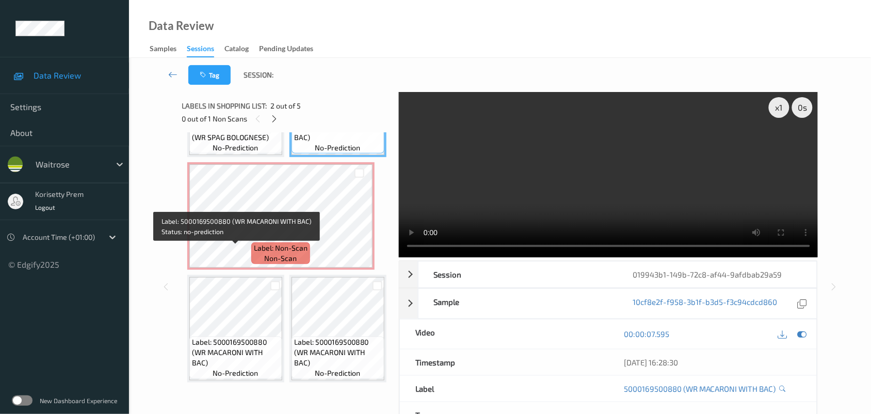
scroll to position [194, 0]
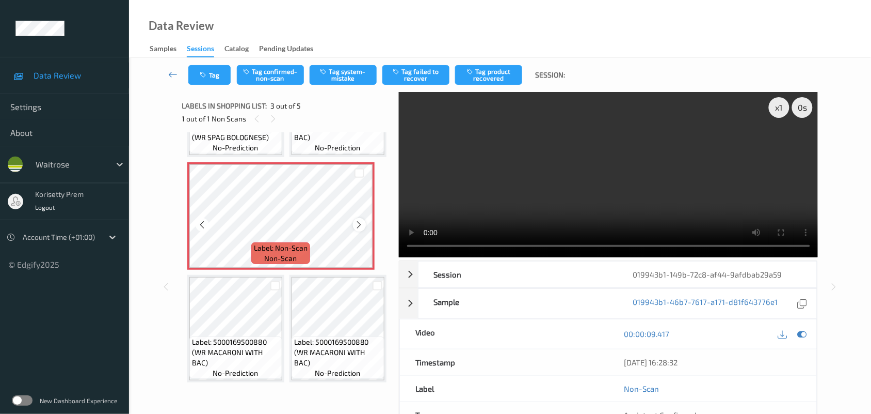
click at [358, 229] on icon at bounding box center [359, 224] width 9 height 9
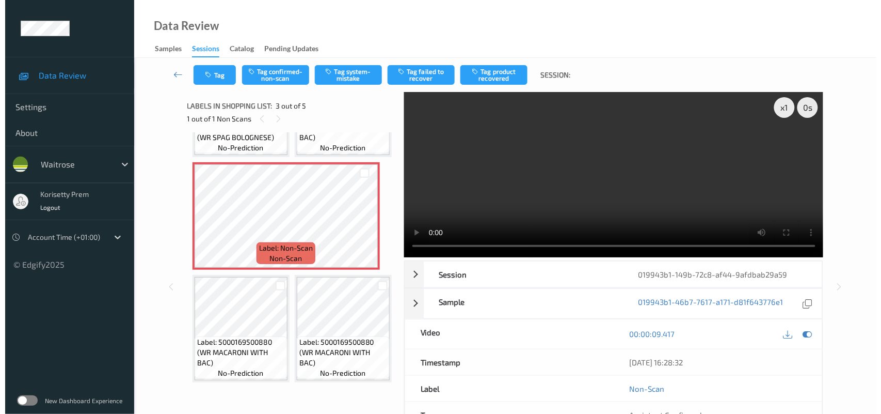
scroll to position [118, 0]
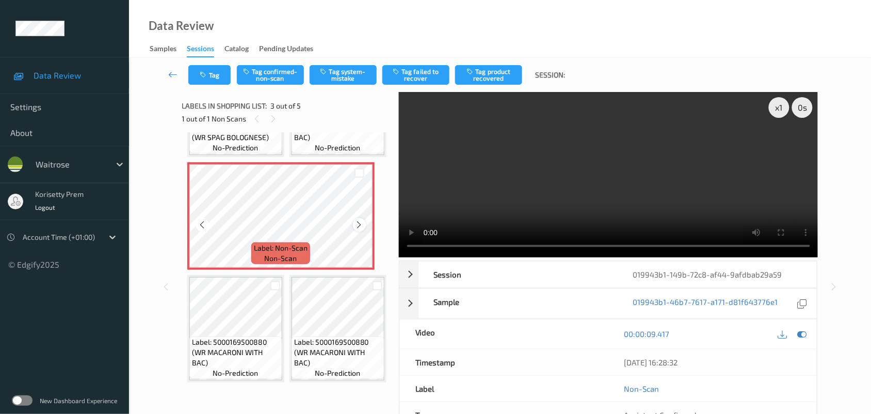
click at [358, 229] on icon at bounding box center [359, 224] width 9 height 9
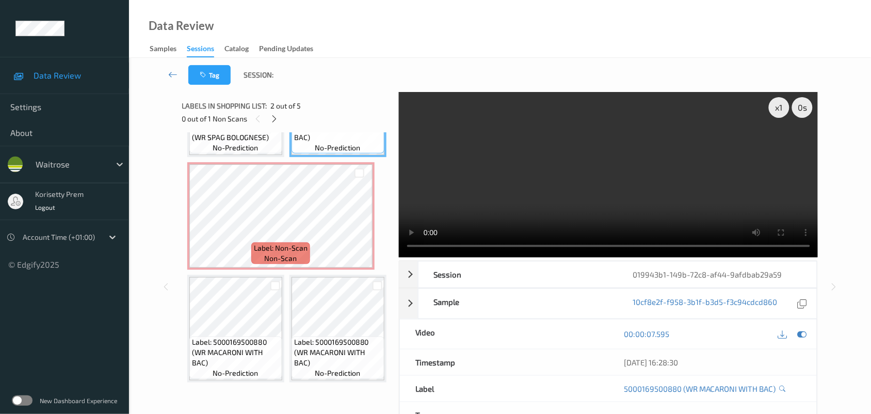
click at [628, 169] on video at bounding box center [609, 174] width 420 height 165
click at [543, 181] on video at bounding box center [609, 174] width 420 height 165
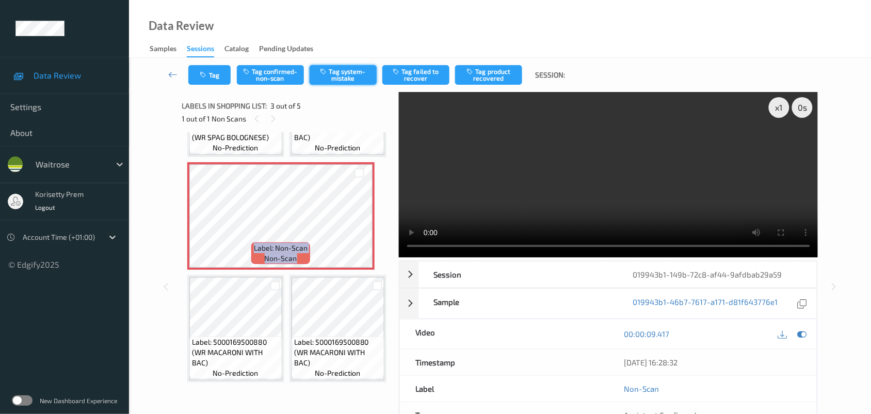
click at [329, 70] on icon "button" at bounding box center [325, 71] width 9 height 7
click at [213, 69] on button "Tag" at bounding box center [209, 75] width 42 height 20
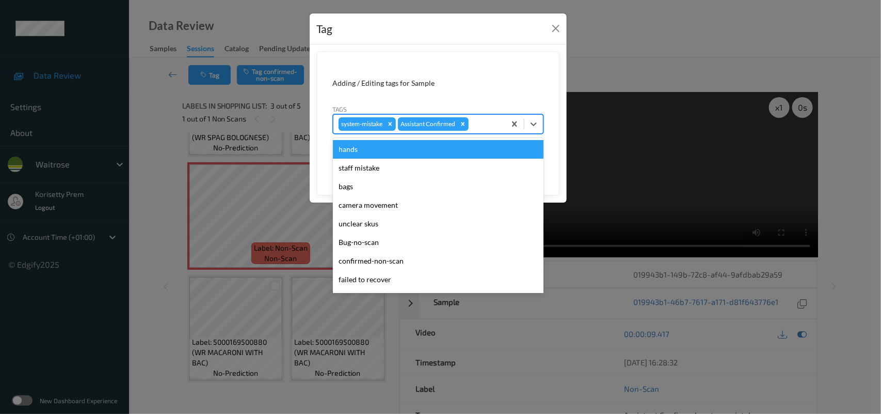
click at [485, 125] on div at bounding box center [485, 124] width 29 height 12
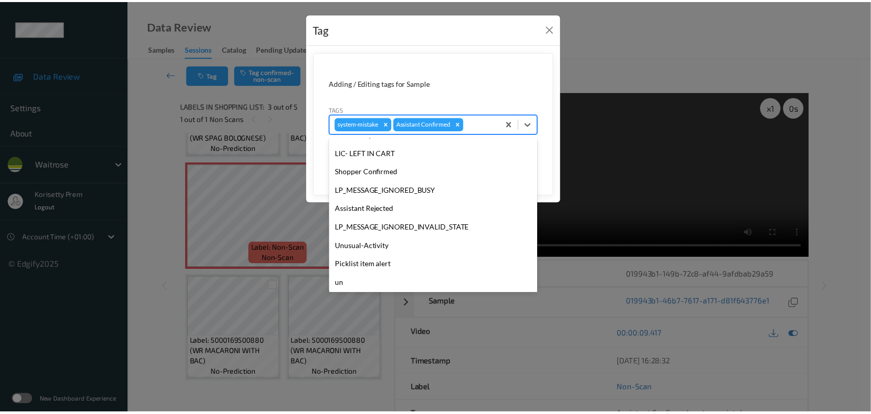
scroll to position [257, 0]
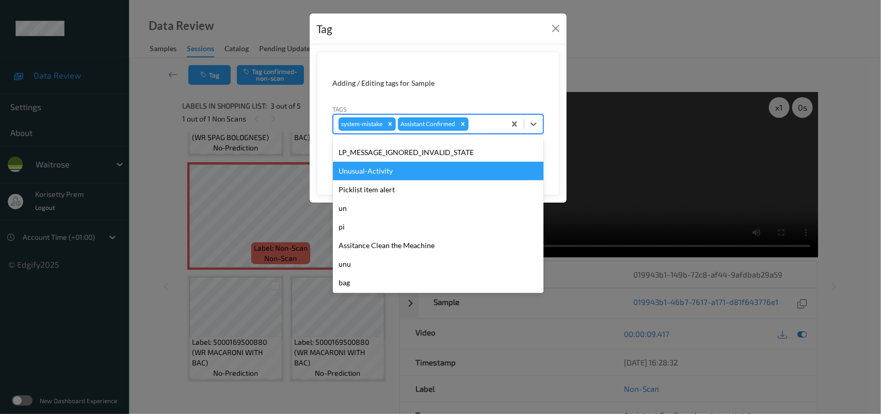
click at [388, 169] on div "Unusual-Activity" at bounding box center [438, 171] width 211 height 19
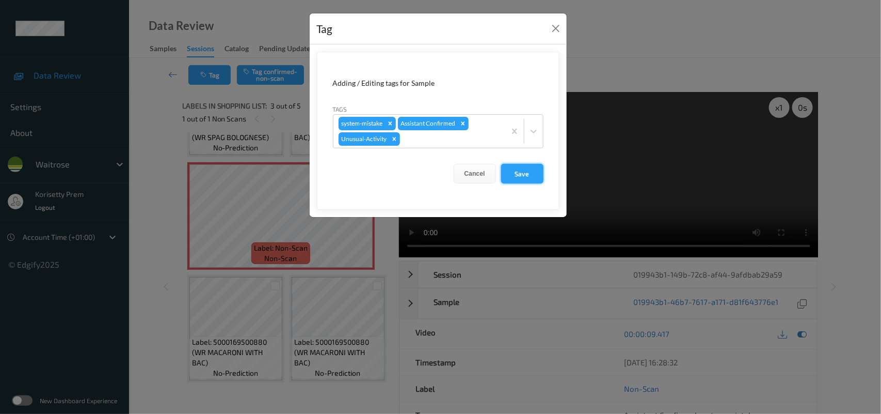
click at [514, 169] on button "Save" at bounding box center [522, 174] width 42 height 20
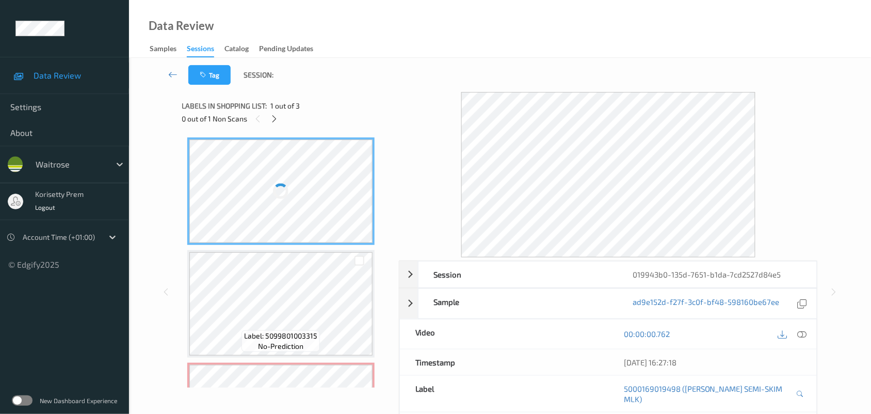
click at [276, 380] on div at bounding box center [281, 415] width 184 height 103
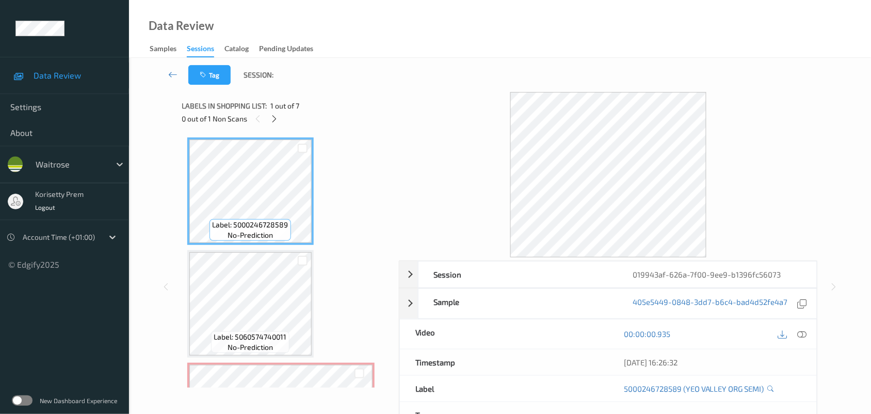
click at [330, 133] on div "Label: 5000246728589 no-prediction Label: 5060574740011 no-prediction Label: No…" at bounding box center [287, 259] width 210 height 255
click at [388, 74] on div "Tag Session:" at bounding box center [500, 75] width 700 height 34
click at [803, 330] on icon at bounding box center [802, 333] width 9 height 9
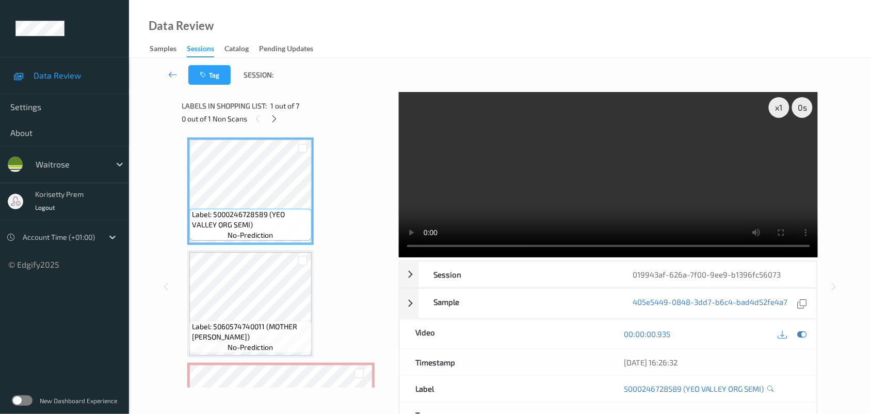
click at [576, 179] on video at bounding box center [609, 174] width 420 height 165
click at [680, 180] on video at bounding box center [609, 174] width 420 height 165
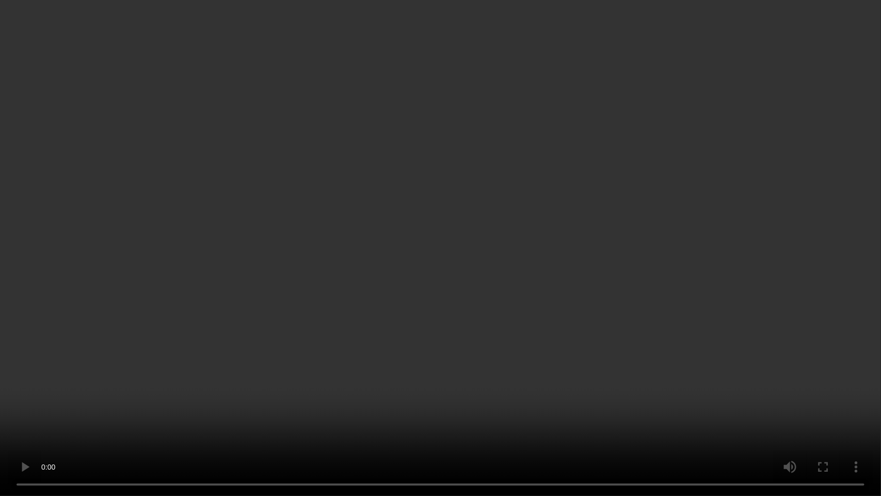
click at [527, 313] on video at bounding box center [440, 248] width 881 height 496
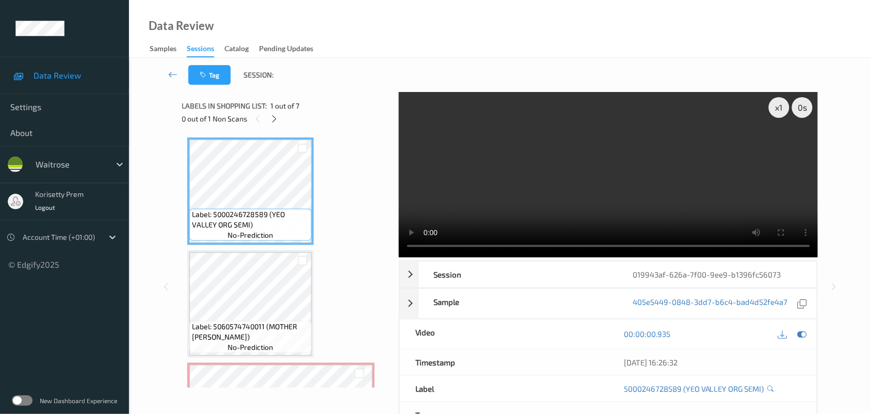
click at [576, 194] on video at bounding box center [609, 174] width 420 height 165
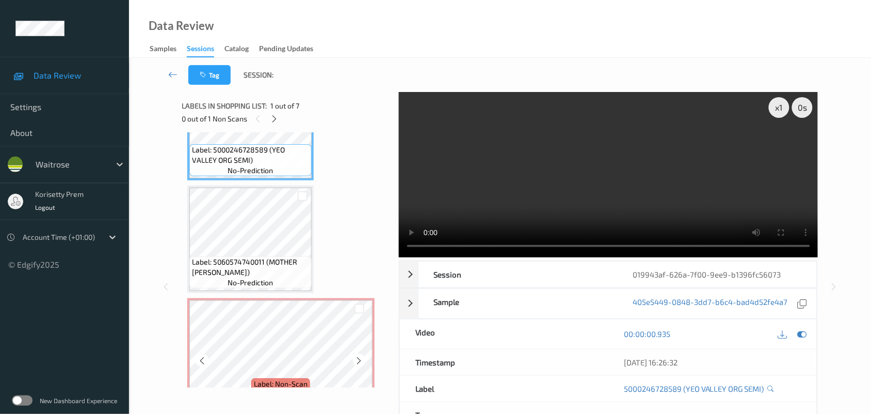
scroll to position [129, 0]
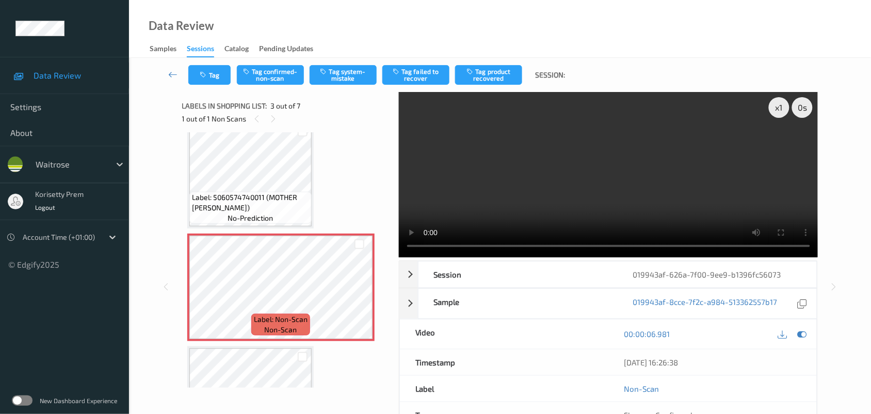
click at [525, 205] on video at bounding box center [609, 174] width 420 height 165
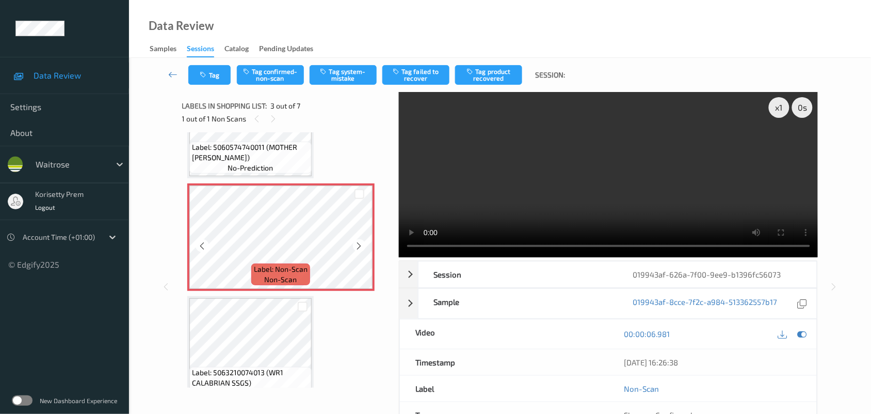
scroll to position [258, 0]
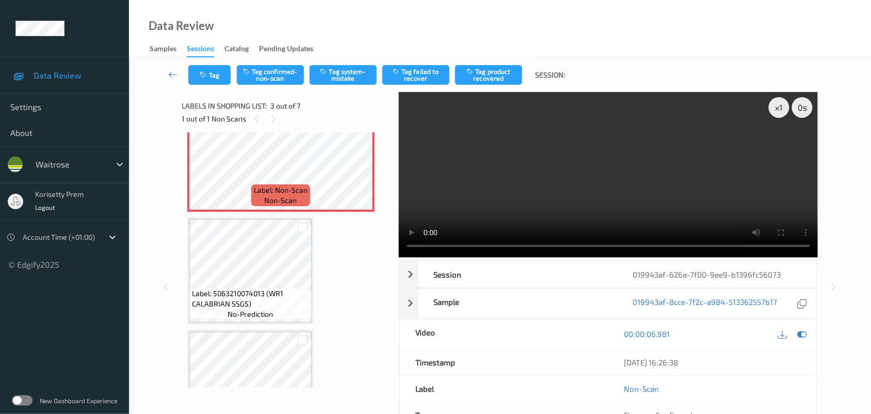
click at [606, 182] on video at bounding box center [609, 174] width 420 height 165
click at [803, 330] on icon at bounding box center [802, 333] width 9 height 9
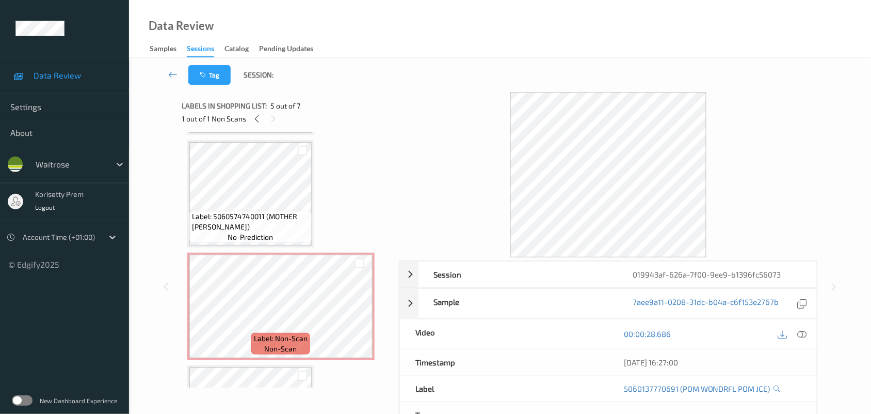
scroll to position [65, 0]
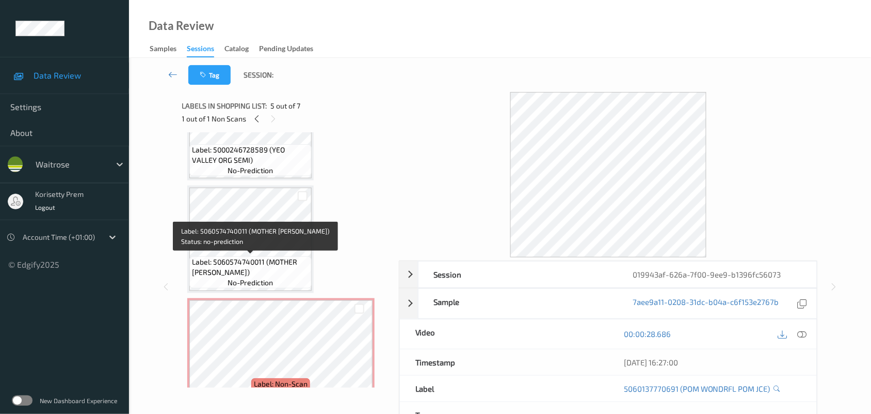
click at [236, 262] on span "Label: 5060574740011 (MOTHER ROOT GINGER)" at bounding box center [250, 267] width 117 height 21
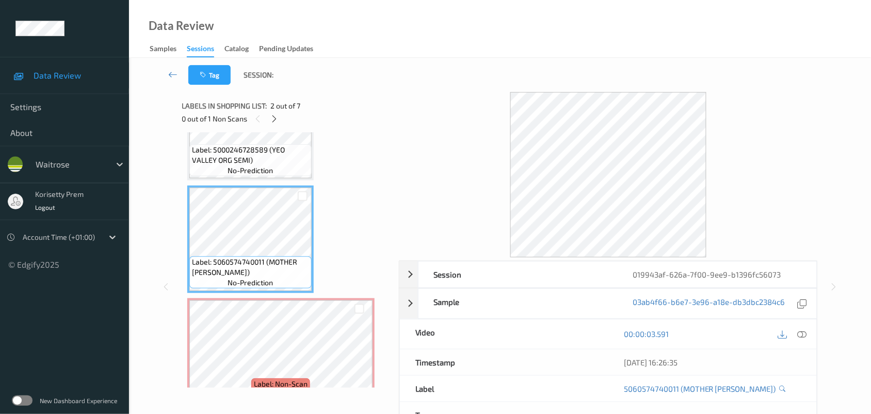
click at [178, 166] on div "Session 019943af-626a-7f00-9ee9-b1396fc56073 Session ID 019943af-626a-7f00-9ee9…" at bounding box center [500, 286] width 700 height 389
click at [233, 156] on span "Label: 5000246728589 (YEO VALLEY ORG SEMI)" at bounding box center [250, 155] width 117 height 21
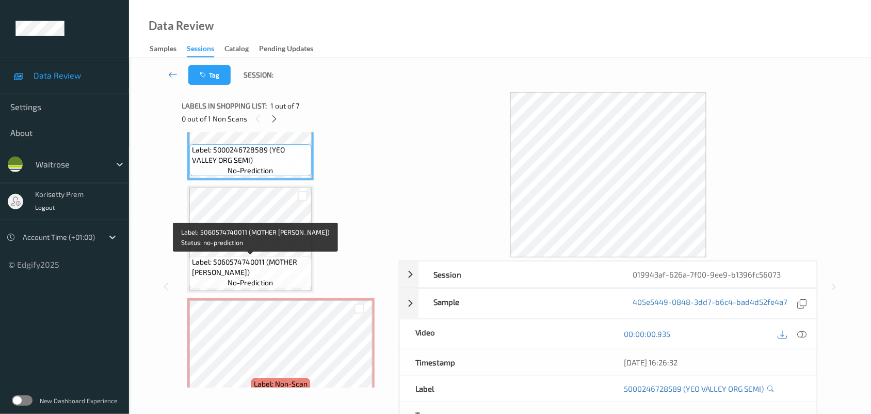
scroll to position [0, 0]
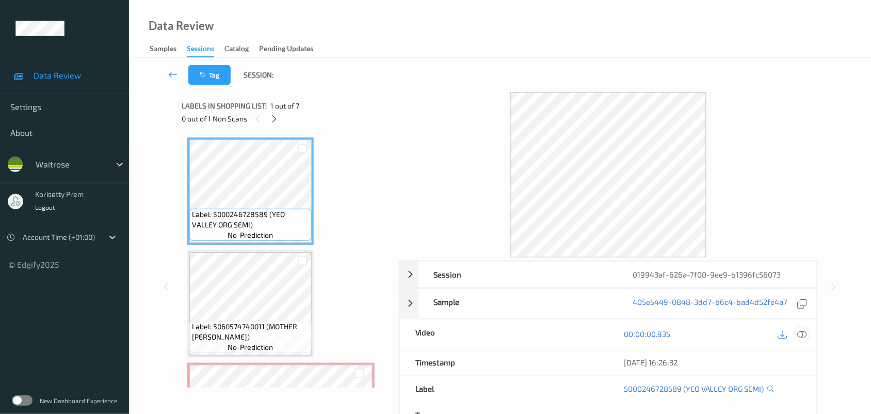
click at [803, 332] on icon at bounding box center [802, 333] width 9 height 9
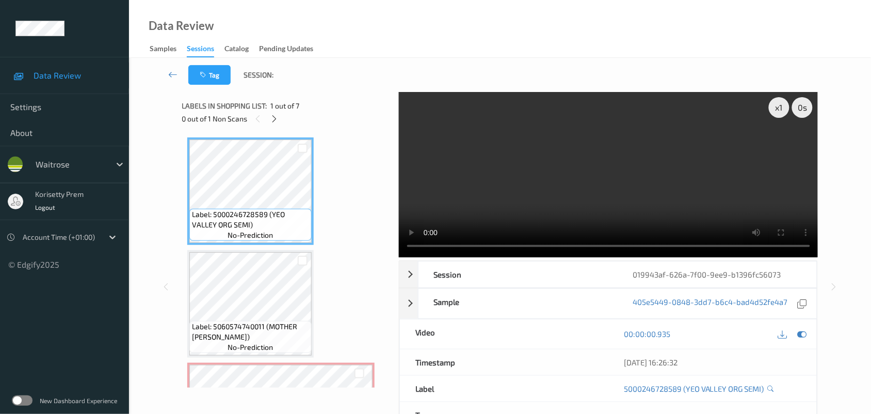
click at [497, 176] on video at bounding box center [609, 174] width 420 height 165
click at [582, 202] on video at bounding box center [609, 174] width 420 height 165
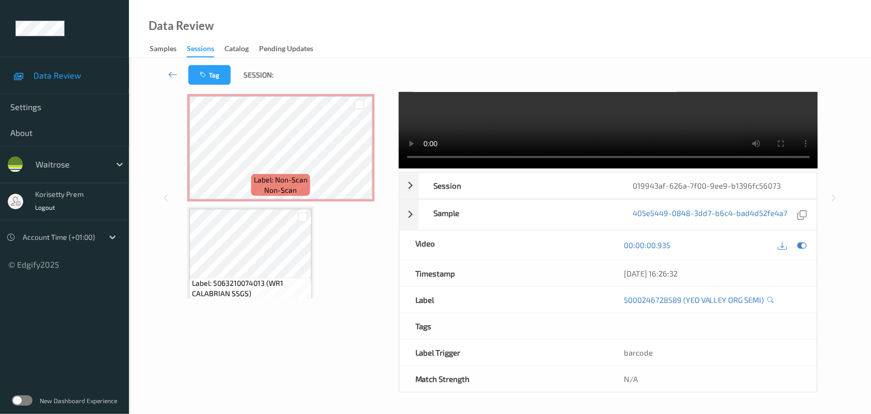
scroll to position [194, 0]
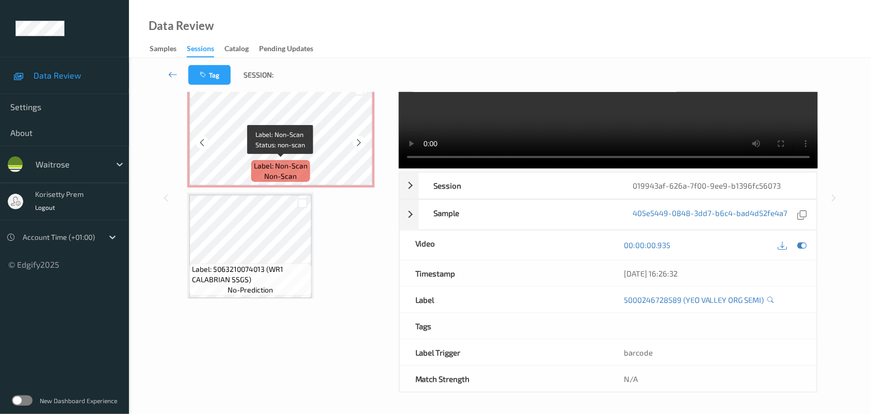
click at [280, 163] on span "Label: Non-Scan" at bounding box center [281, 166] width 54 height 10
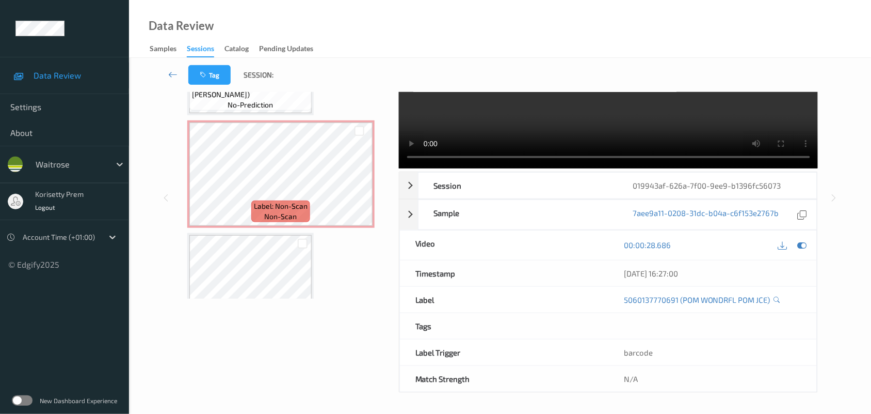
scroll to position [129, 0]
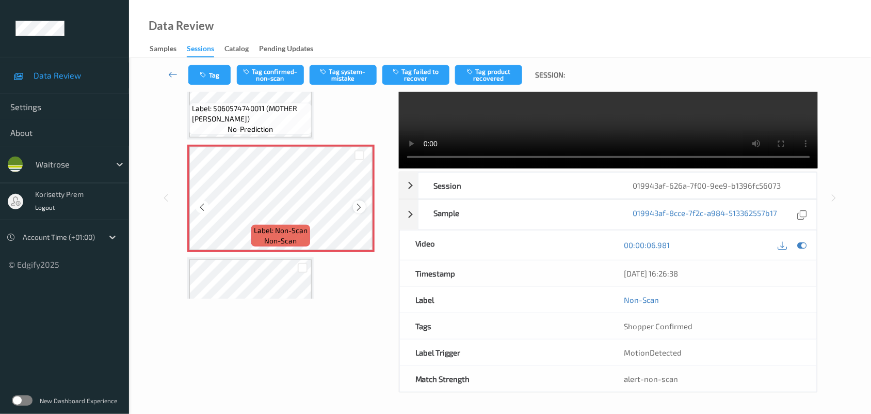
click at [355, 202] on icon at bounding box center [359, 206] width 9 height 9
click at [272, 69] on button "Tag confirmed-non-scan" at bounding box center [270, 75] width 67 height 20
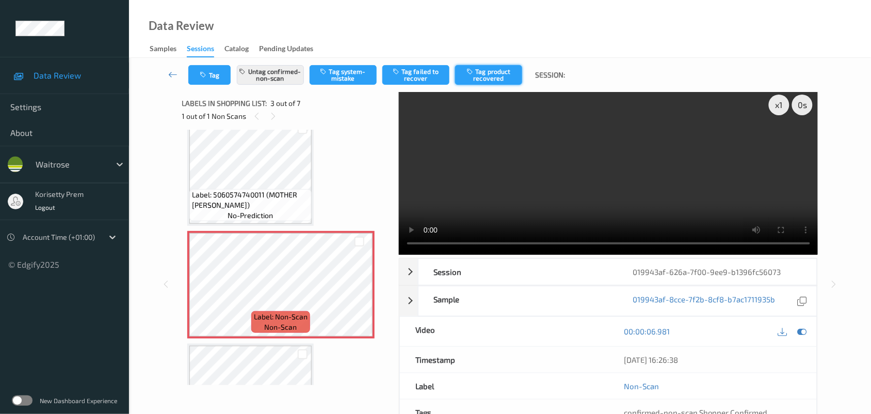
click at [489, 77] on button "Tag product recovered" at bounding box center [488, 75] width 67 height 20
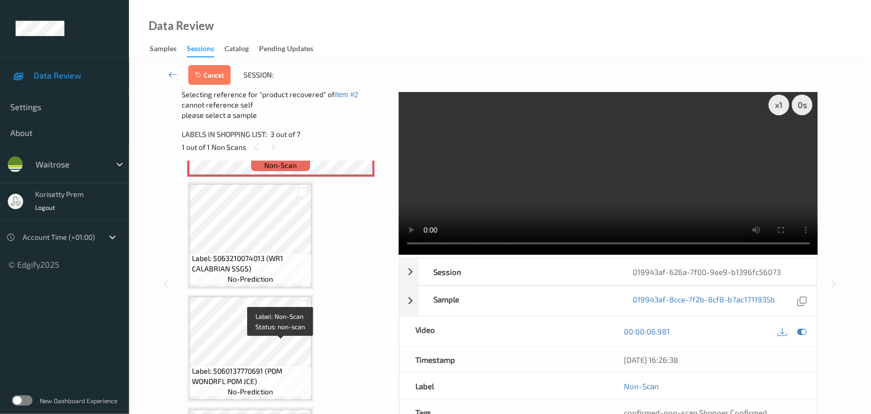
scroll to position [323, 0]
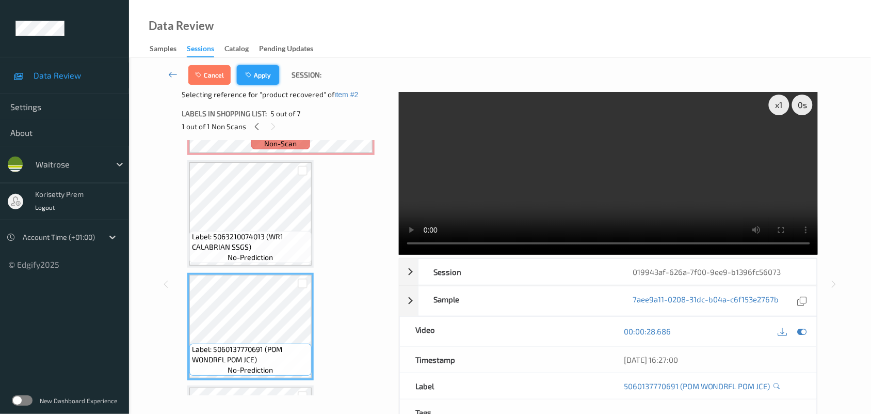
click at [254, 78] on button "Apply" at bounding box center [258, 75] width 42 height 20
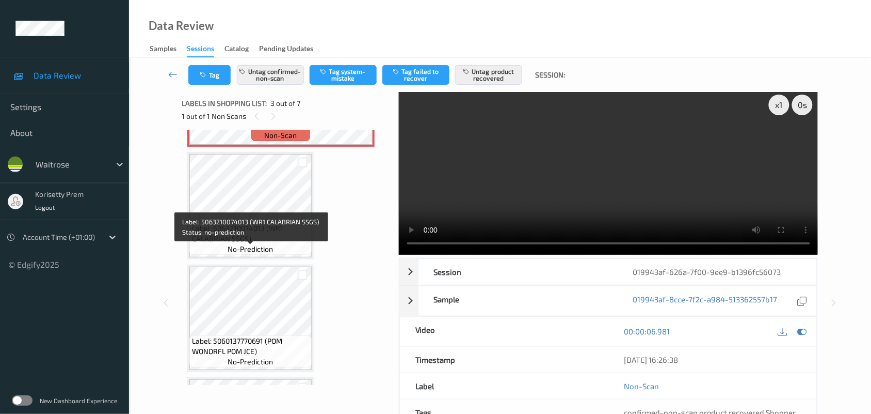
scroll to position [440, 0]
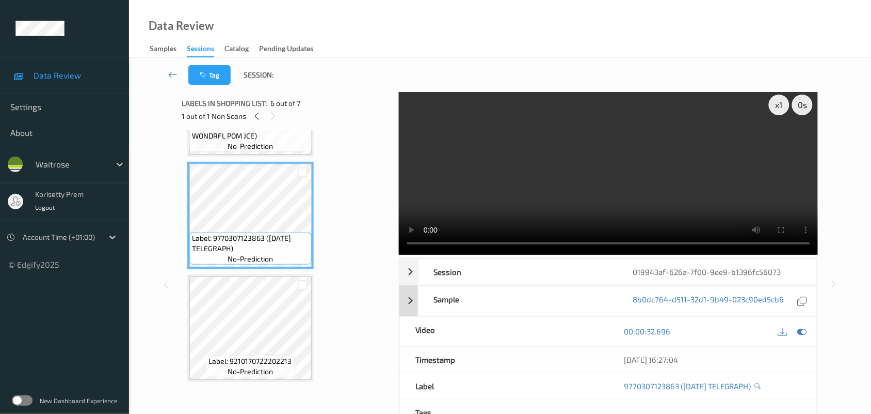
scroll to position [0, 0]
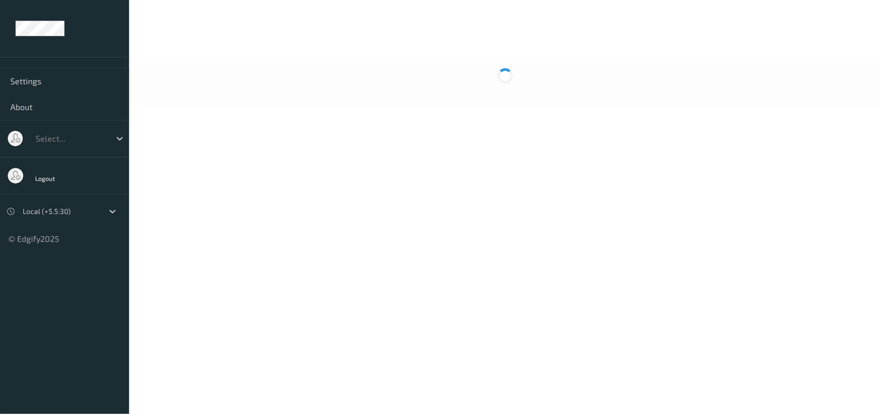
click at [408, 83] on div at bounding box center [505, 81] width 752 height 47
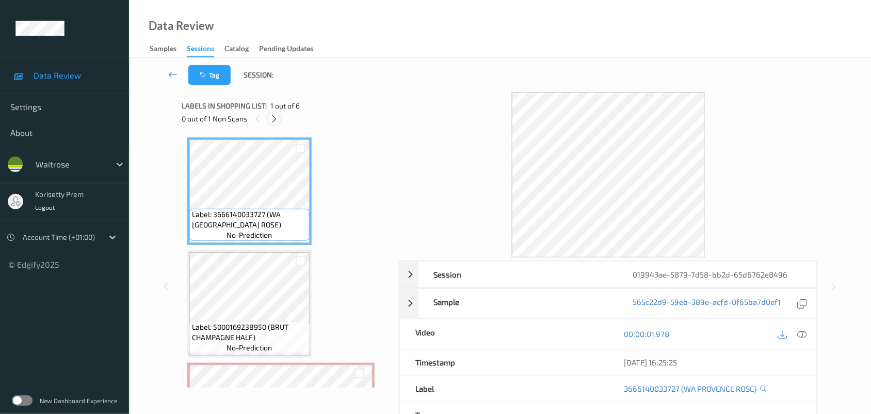
click at [272, 117] on icon at bounding box center [274, 118] width 9 height 9
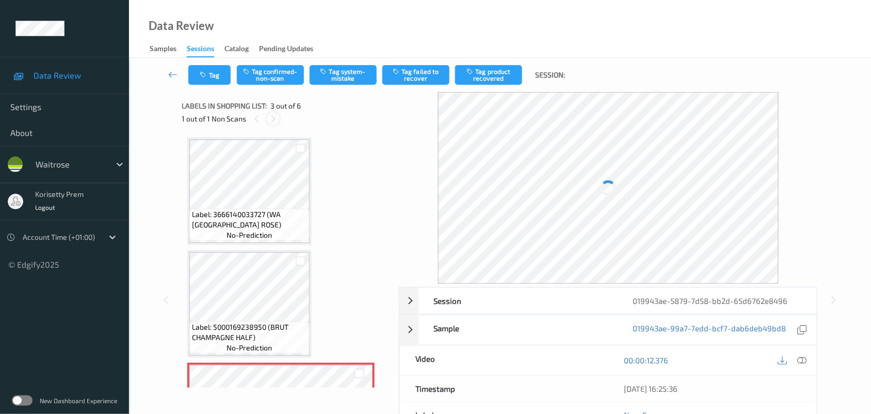
scroll to position [117, 0]
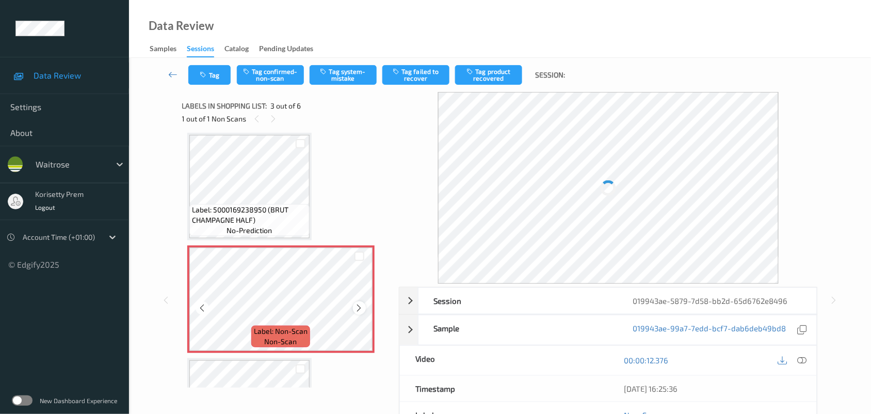
click at [364, 305] on div at bounding box center [359, 307] width 13 height 13
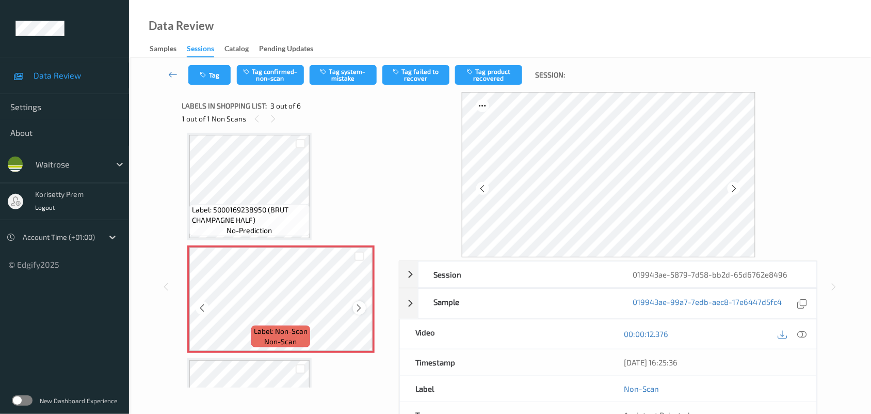
click at [362, 305] on icon at bounding box center [359, 307] width 9 height 9
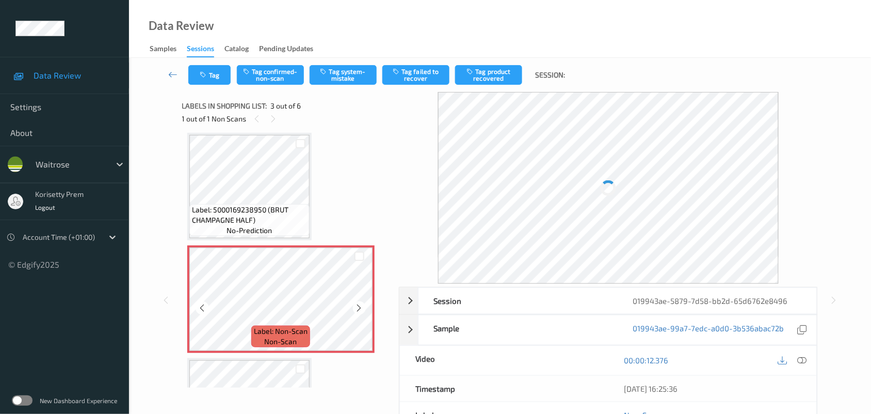
click at [362, 305] on icon at bounding box center [359, 307] width 9 height 9
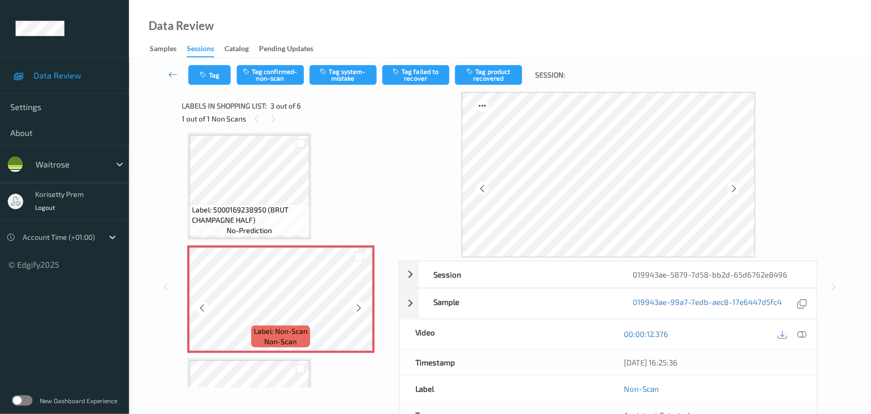
click at [362, 305] on icon at bounding box center [359, 307] width 9 height 9
click at [357, 308] on icon at bounding box center [359, 307] width 9 height 9
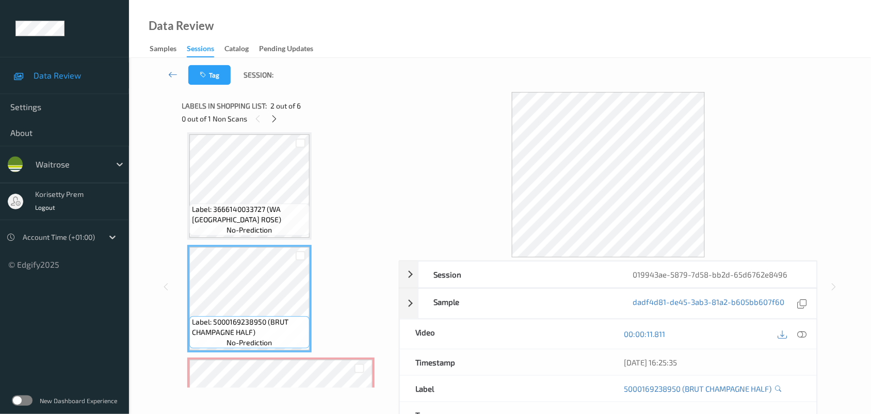
scroll to position [0, 0]
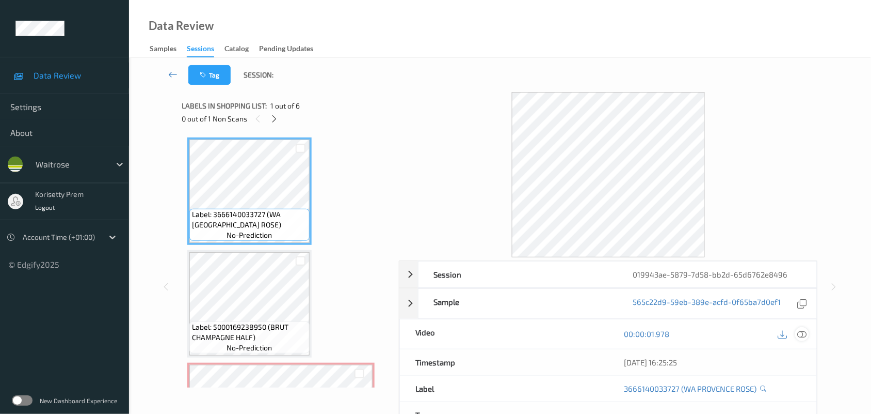
click at [803, 337] on icon at bounding box center [802, 333] width 9 height 9
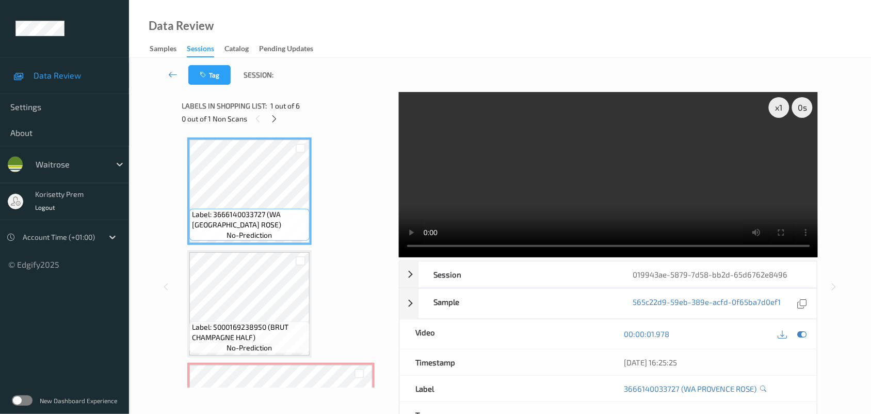
click at [615, 127] on video at bounding box center [609, 174] width 420 height 165
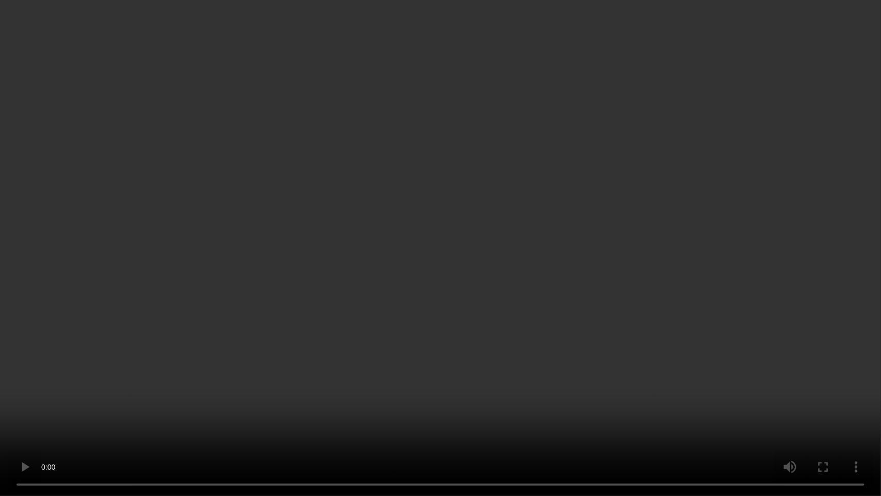
click at [706, 209] on video at bounding box center [440, 248] width 881 height 496
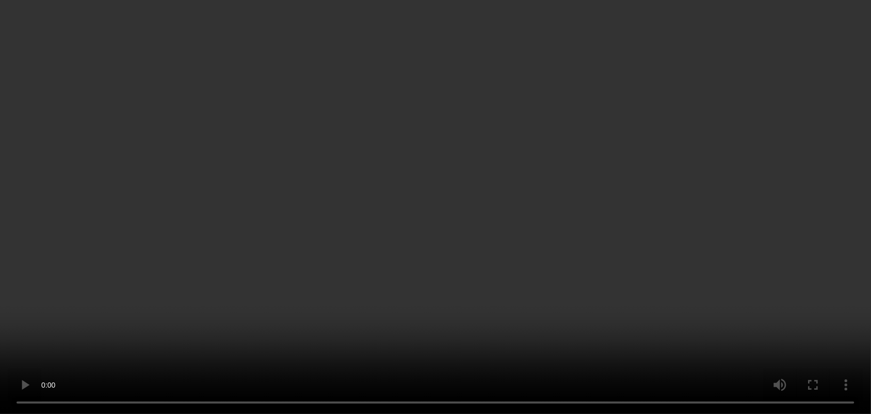
scroll to position [129, 0]
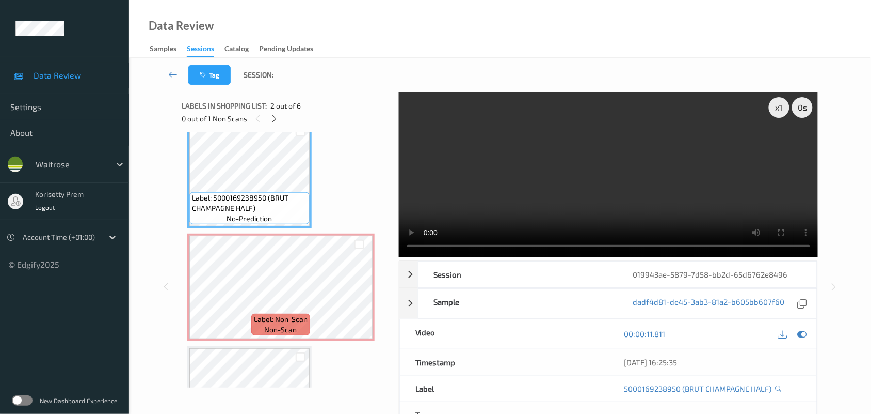
click at [563, 155] on video at bounding box center [609, 174] width 420 height 165
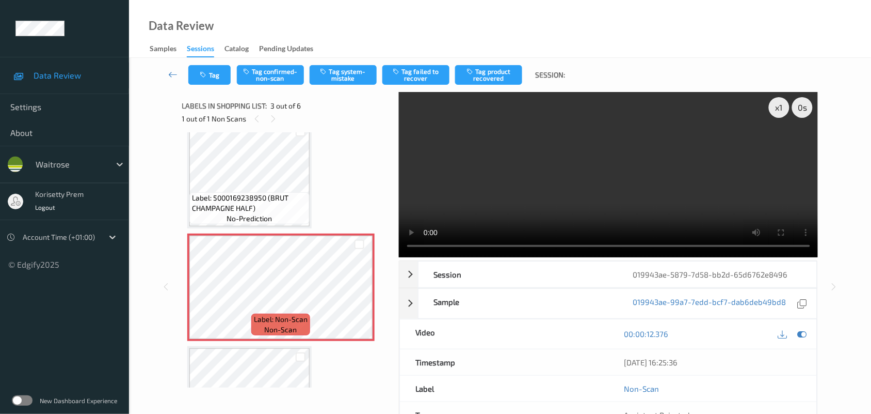
click at [615, 181] on video at bounding box center [609, 174] width 420 height 165
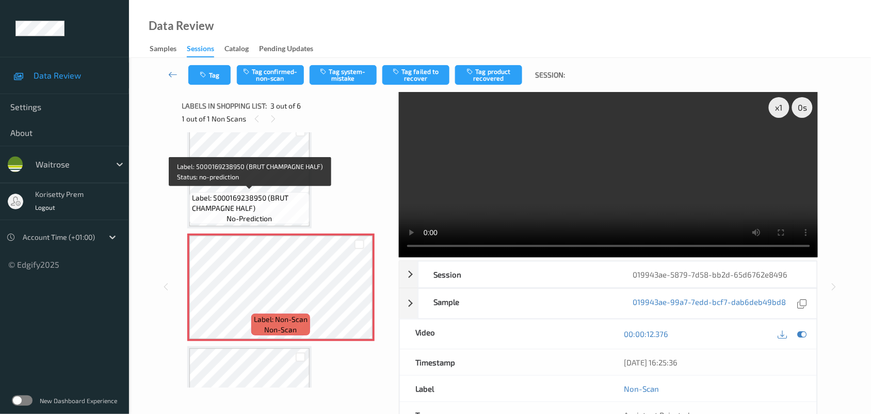
click at [221, 204] on span "Label: 5000169238950 (BRUT CHAMPAGNE HALF)" at bounding box center [249, 203] width 115 height 21
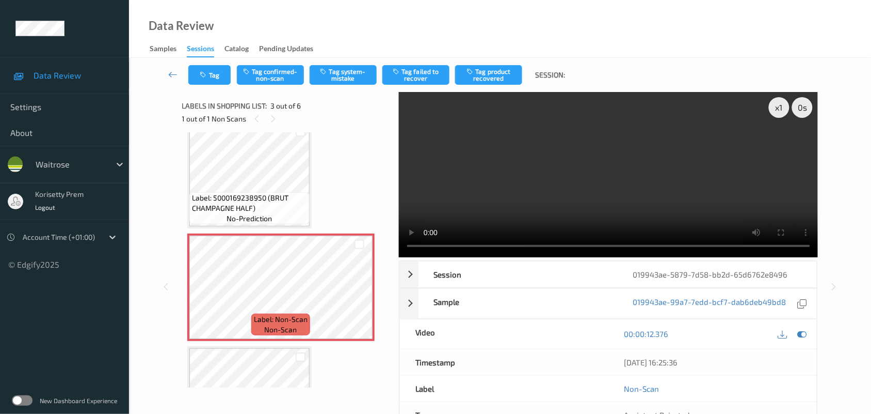
click at [545, 160] on video at bounding box center [609, 174] width 420 height 165
click at [545, 179] on video at bounding box center [609, 174] width 420 height 165
click at [347, 71] on button "Tag system-mistake" at bounding box center [343, 75] width 67 height 20
click at [209, 72] on button "Tag" at bounding box center [209, 75] width 42 height 20
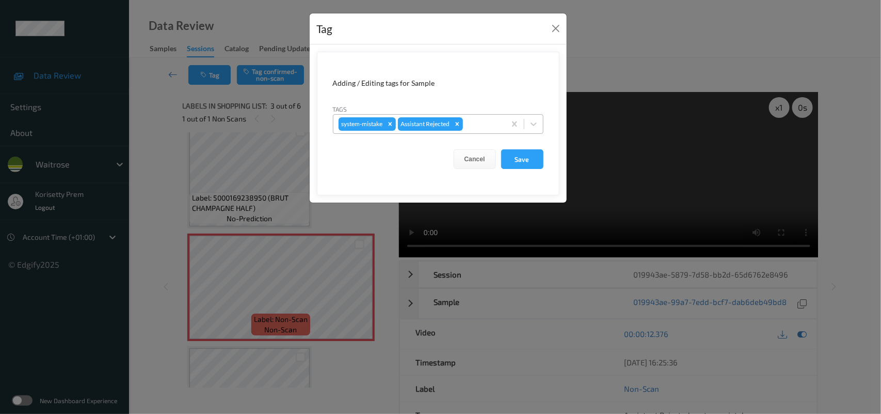
click at [484, 119] on div at bounding box center [482, 124] width 35 height 12
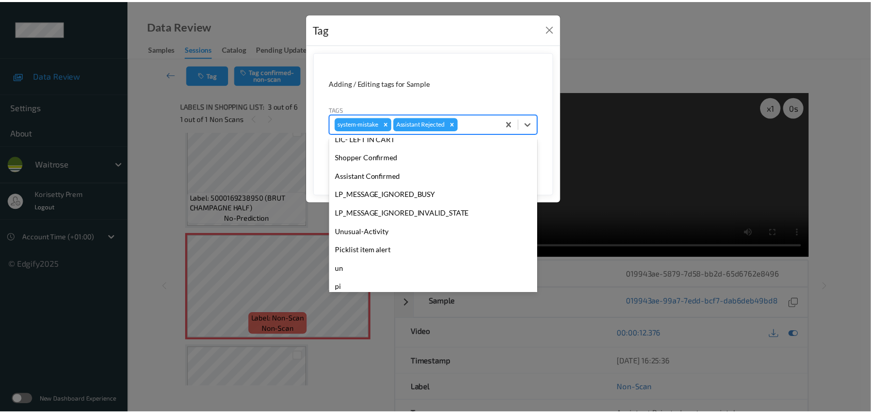
scroll to position [257, 0]
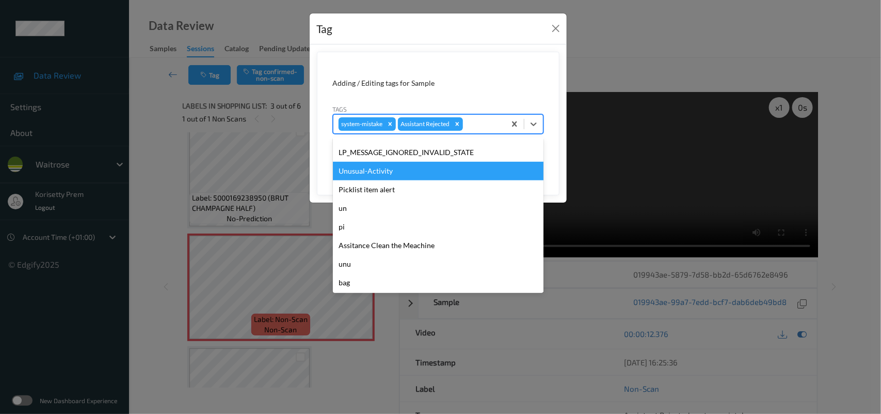
click at [386, 173] on div "Unusual-Activity" at bounding box center [438, 171] width 211 height 19
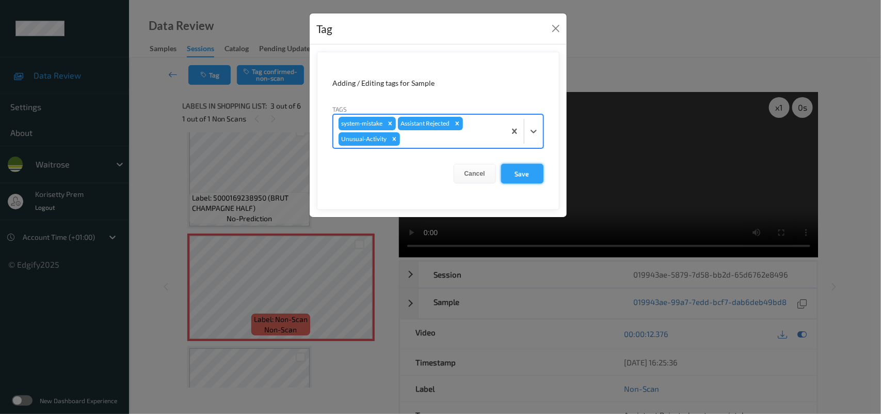
click at [517, 169] on button "Save" at bounding box center [522, 174] width 42 height 20
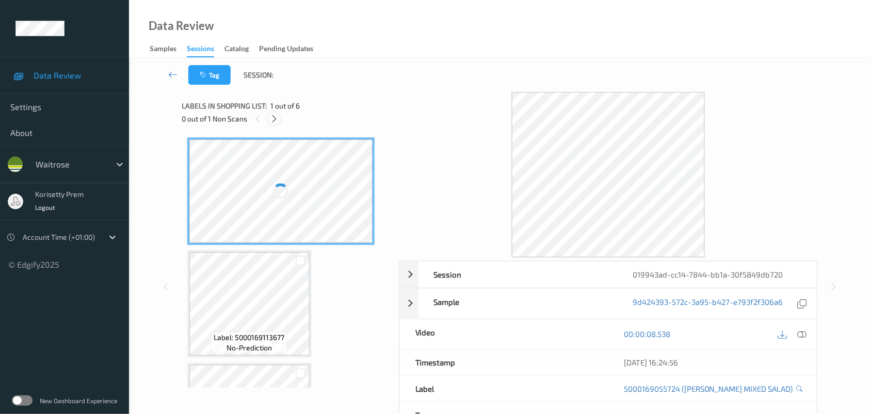
click at [275, 118] on icon at bounding box center [274, 118] width 9 height 9
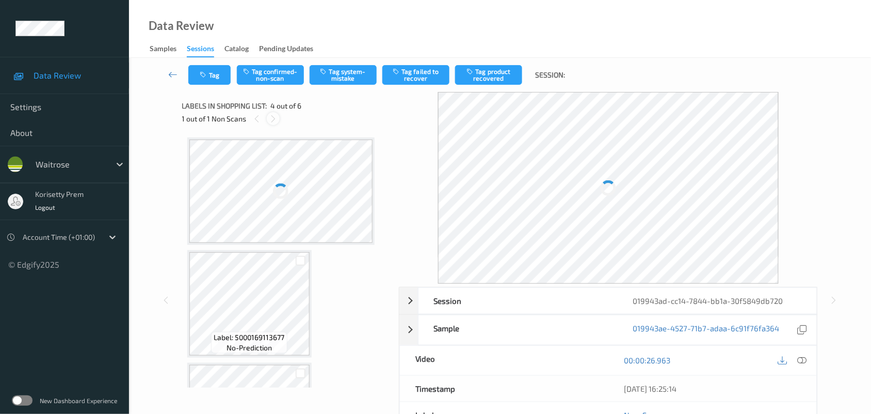
scroll to position [230, 0]
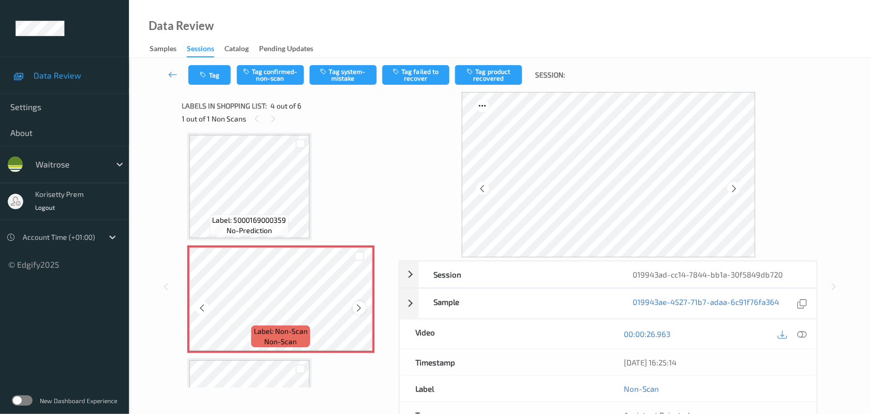
click at [360, 309] on icon at bounding box center [359, 307] width 9 height 9
click at [359, 309] on icon at bounding box center [359, 307] width 9 height 9
click at [358, 310] on icon at bounding box center [359, 307] width 9 height 9
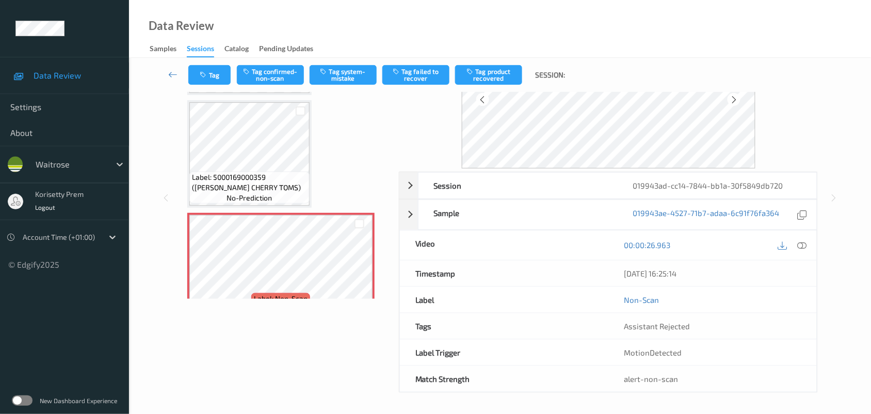
scroll to position [166, 0]
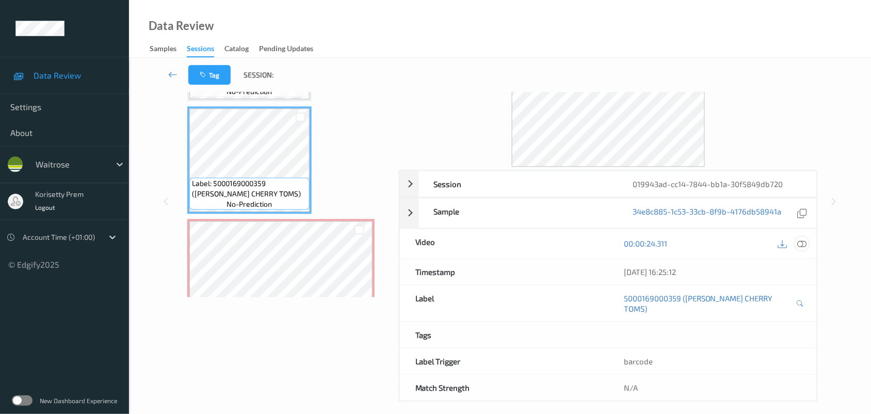
click at [801, 247] on icon at bounding box center [802, 243] width 9 height 9
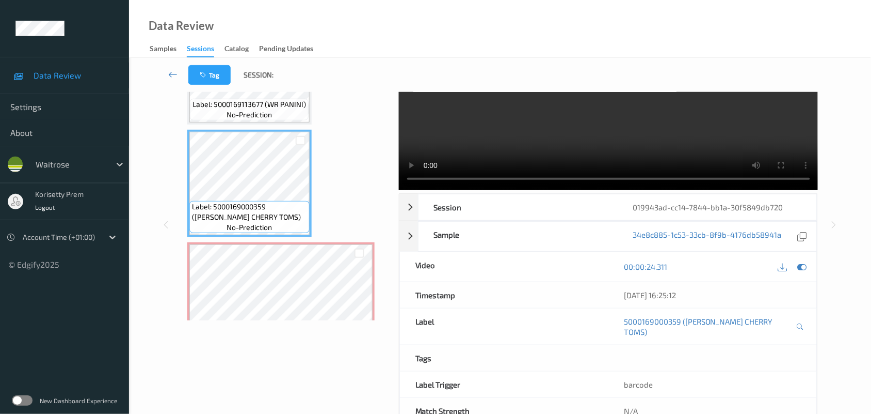
click at [596, 129] on video at bounding box center [609, 107] width 420 height 165
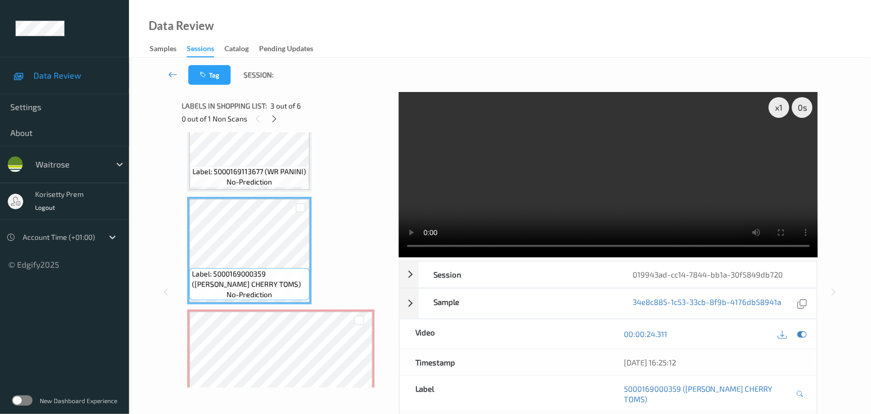
click at [560, 189] on video at bounding box center [609, 174] width 420 height 165
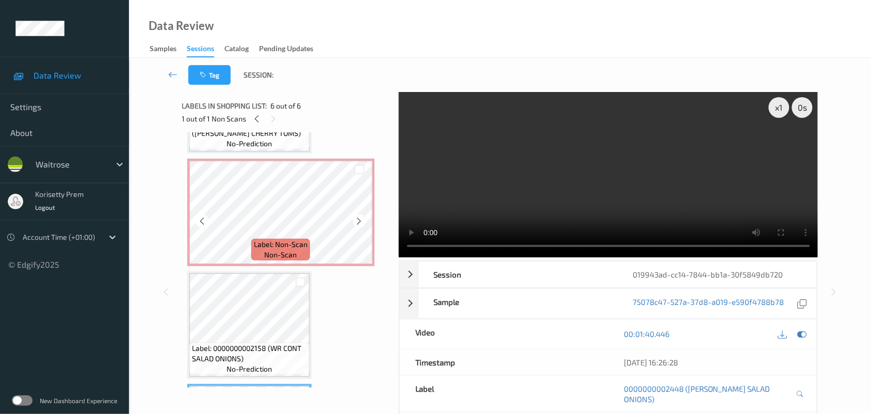
scroll to position [295, 0]
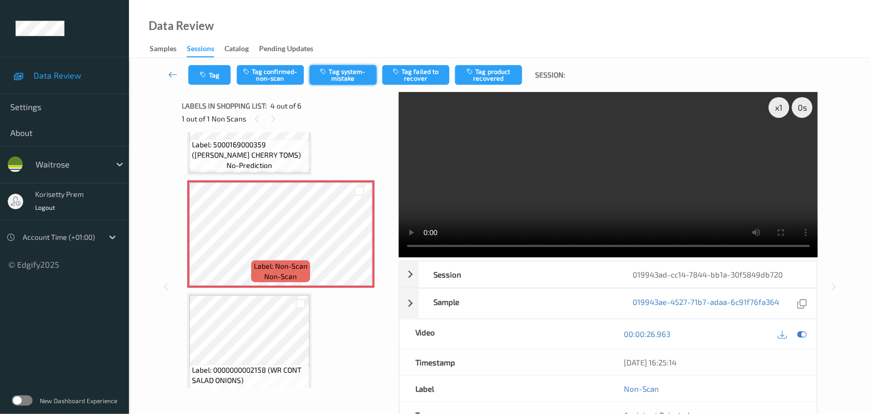
click at [343, 78] on button "Tag system-mistake" at bounding box center [343, 75] width 67 height 20
click at [352, 75] on button "Untag system-mistake" at bounding box center [343, 75] width 67 height 20
click at [264, 64] on div "Tag Tag confirmed-non-scan Tag system-mistake Tag failed to recover Tag product…" at bounding box center [500, 75] width 700 height 34
click at [287, 77] on button "Tag confirmed-non-scan" at bounding box center [270, 75] width 67 height 20
click at [479, 71] on button "Tag product recovered" at bounding box center [488, 75] width 67 height 20
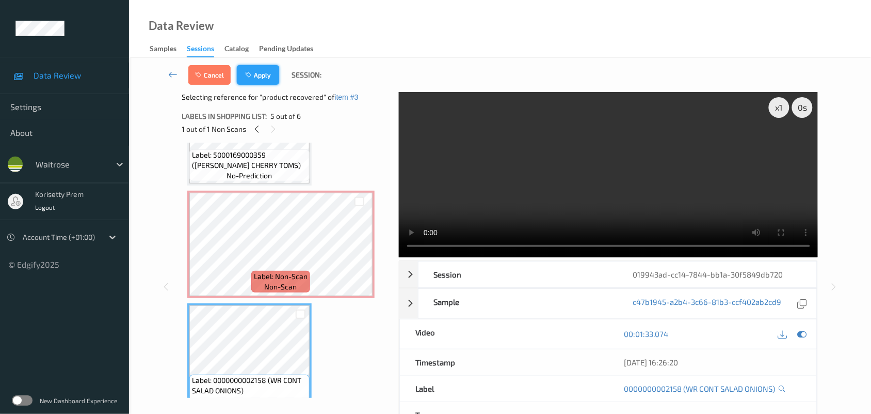
click at [264, 77] on button "Apply" at bounding box center [258, 75] width 42 height 20
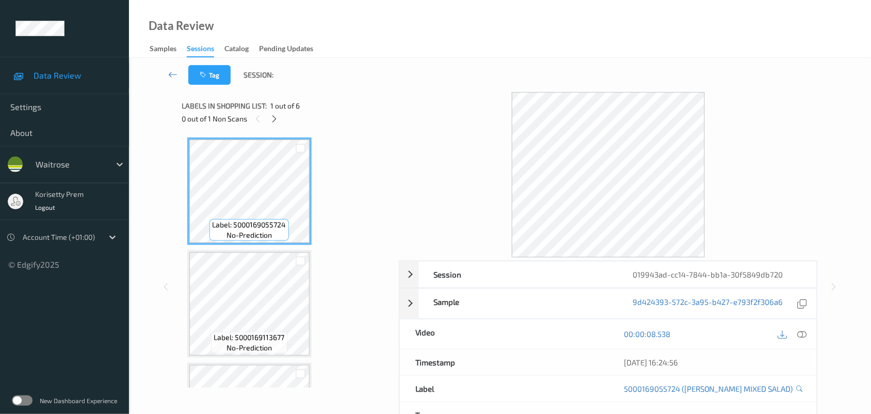
click at [387, 66] on div "Tag Session:" at bounding box center [500, 75] width 700 height 34
click at [282, 119] on div "0 out of 1 Non Scans" at bounding box center [287, 118] width 210 height 13
click at [280, 119] on div at bounding box center [274, 118] width 13 height 13
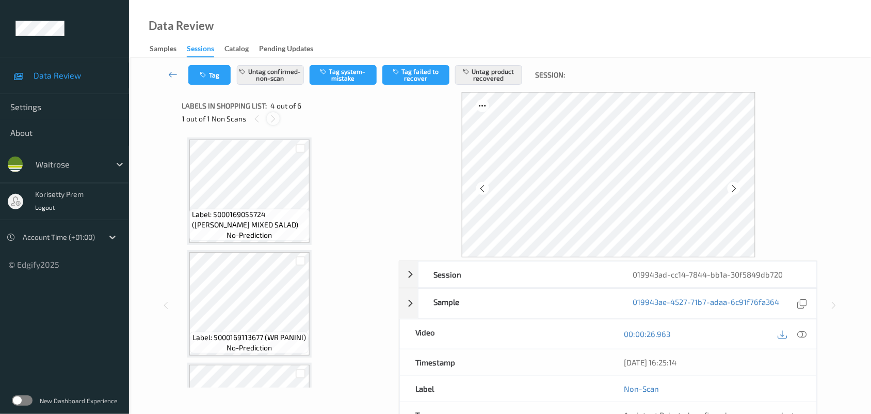
scroll to position [230, 0]
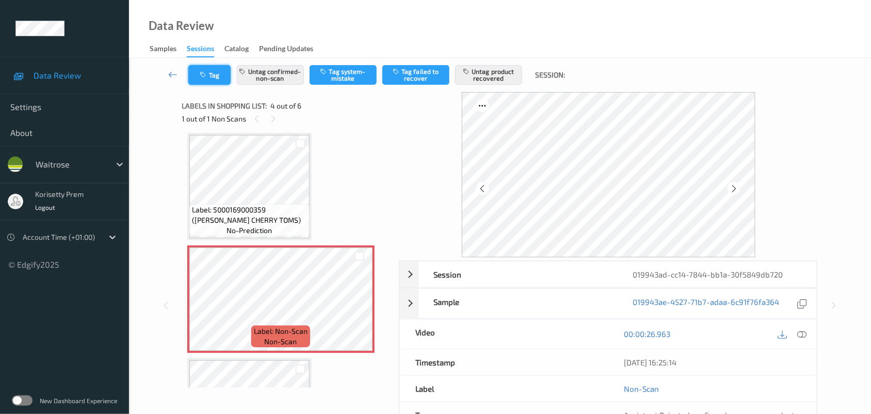
click at [214, 84] on button "Tag" at bounding box center [209, 75] width 42 height 20
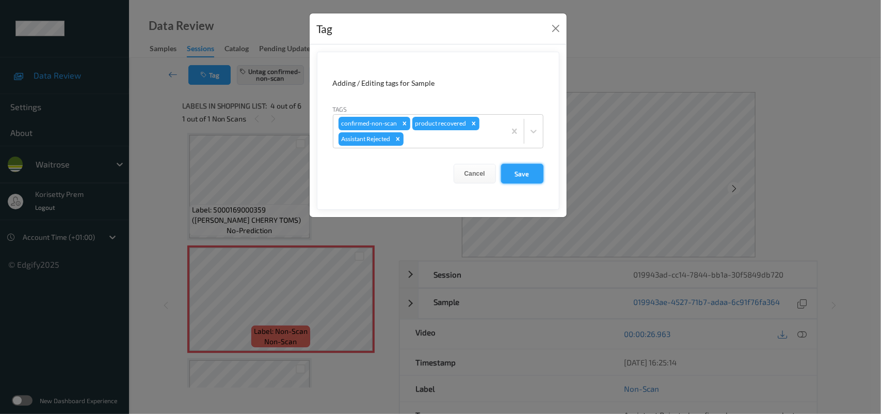
click at [536, 171] on button "Save" at bounding box center [522, 174] width 42 height 20
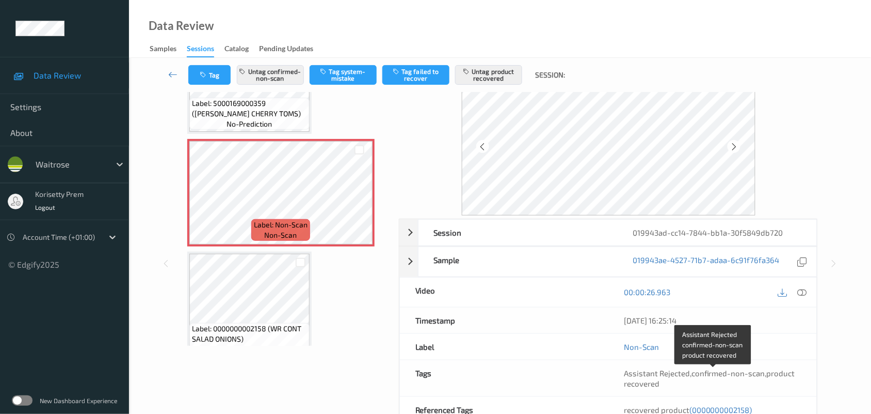
scroll to position [65, 0]
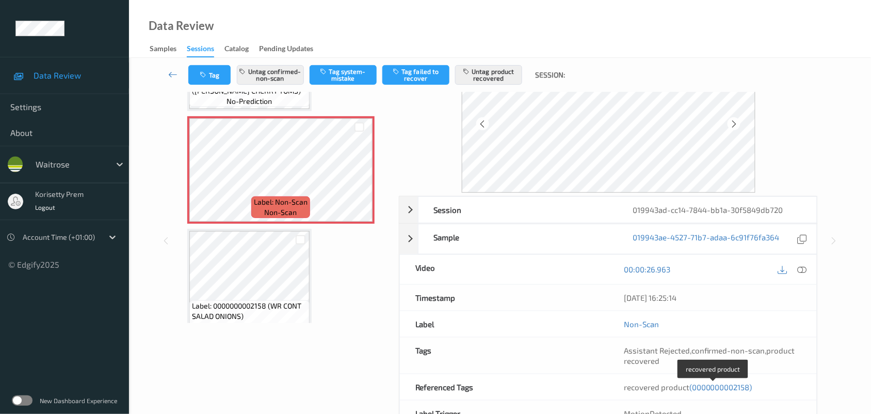
click at [731, 388] on span "(0000000002158)" at bounding box center [721, 386] width 63 height 9
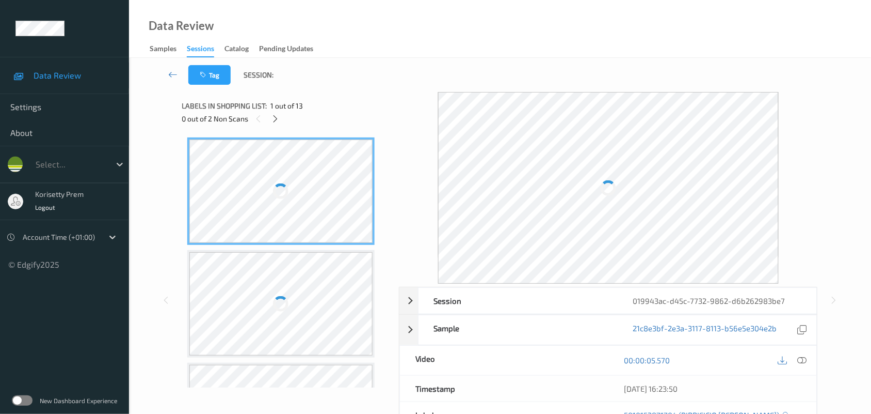
click at [434, 83] on div "Tag Session:" at bounding box center [500, 75] width 700 height 34
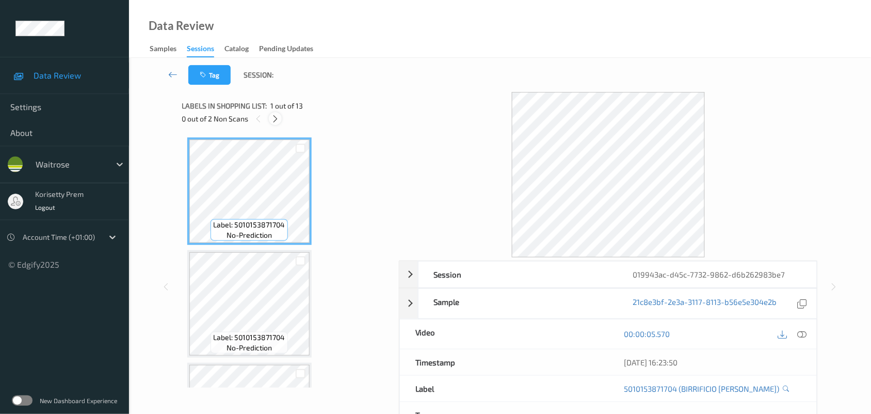
click at [279, 117] on icon at bounding box center [275, 118] width 9 height 9
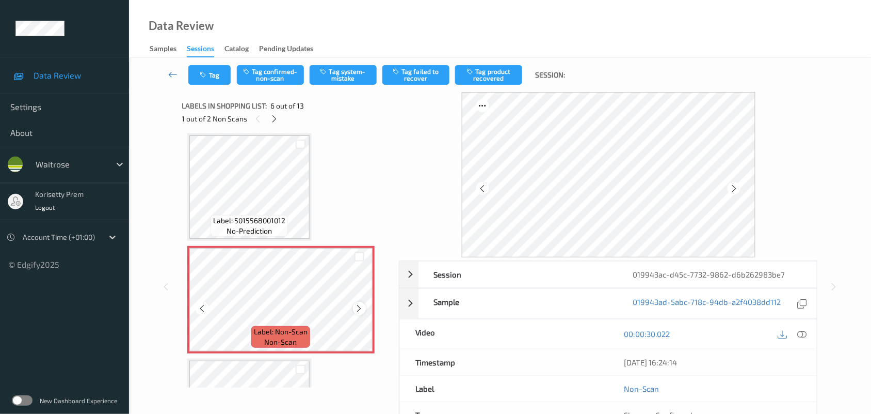
click at [357, 306] on icon at bounding box center [359, 308] width 9 height 9
click at [356, 306] on icon at bounding box center [359, 308] width 9 height 9
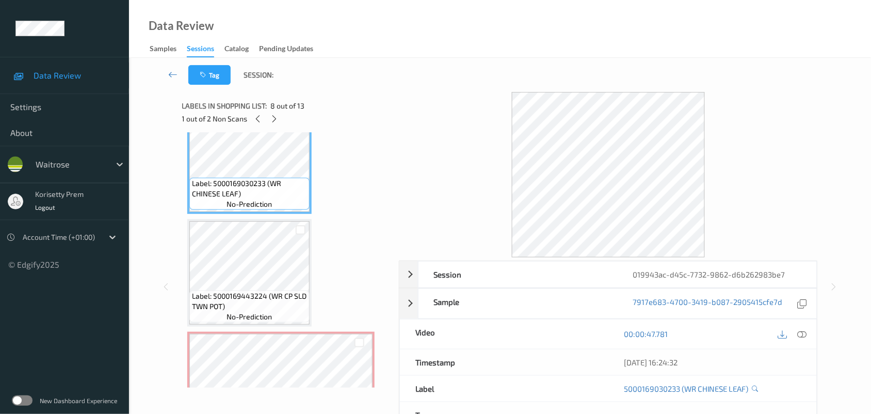
scroll to position [842, 0]
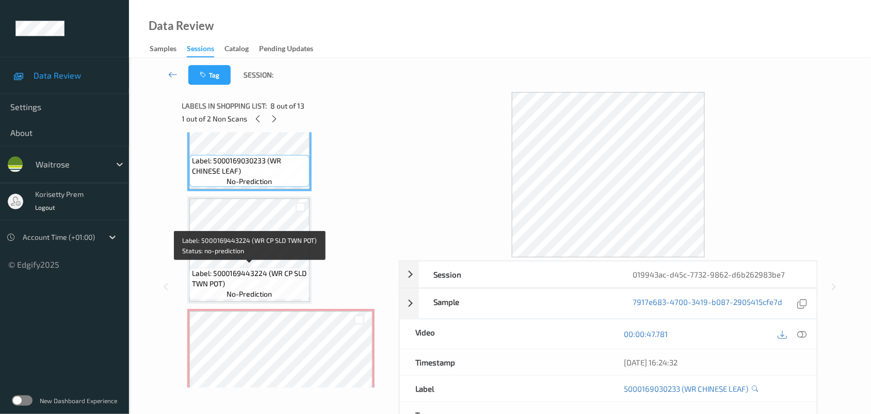
click at [265, 268] on span "Label: 5000169443224 (WR CP SLD TWN POT)" at bounding box center [249, 278] width 115 height 21
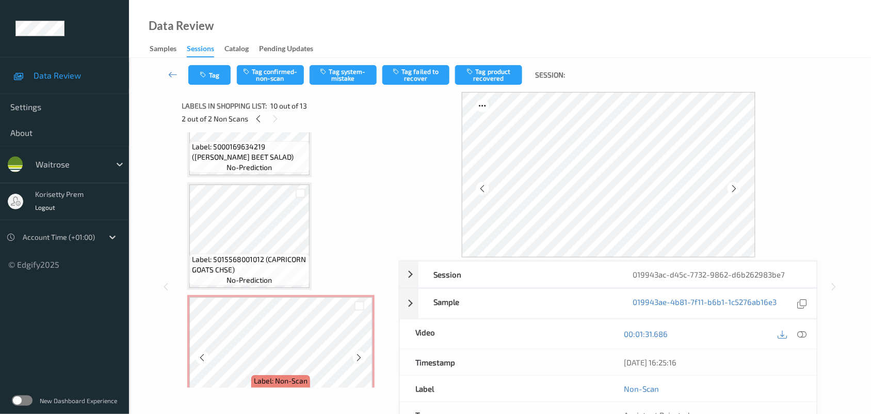
scroll to position [390, 0]
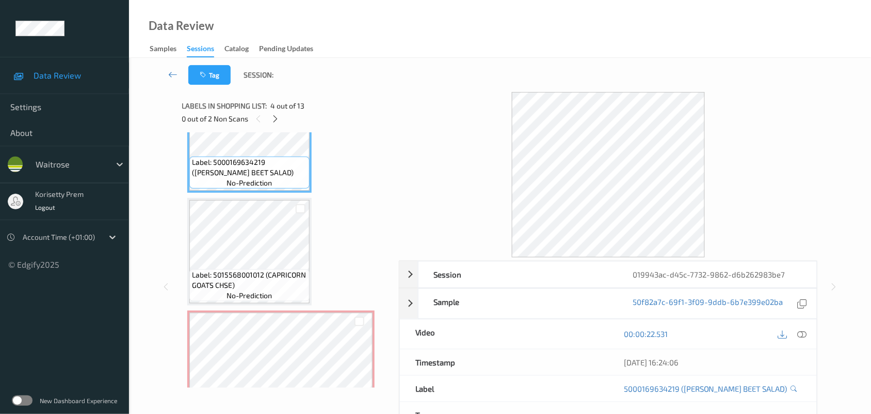
click at [796, 328] on div at bounding box center [793, 334] width 34 height 14
click at [800, 328] on div at bounding box center [803, 334] width 14 height 14
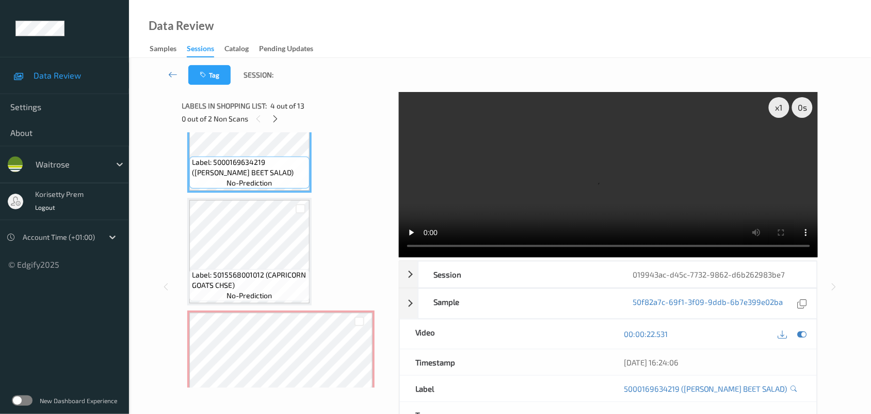
click at [516, 158] on video at bounding box center [609, 174] width 420 height 165
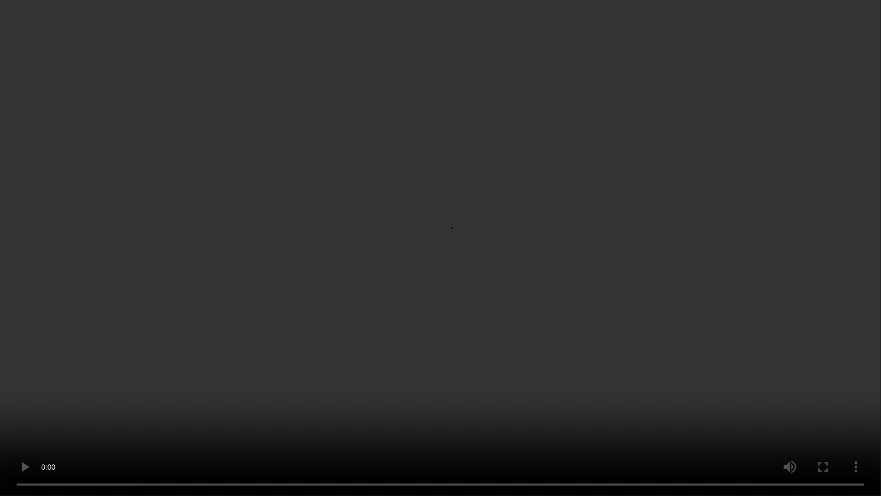
click at [559, 292] on video at bounding box center [440, 248] width 881 height 496
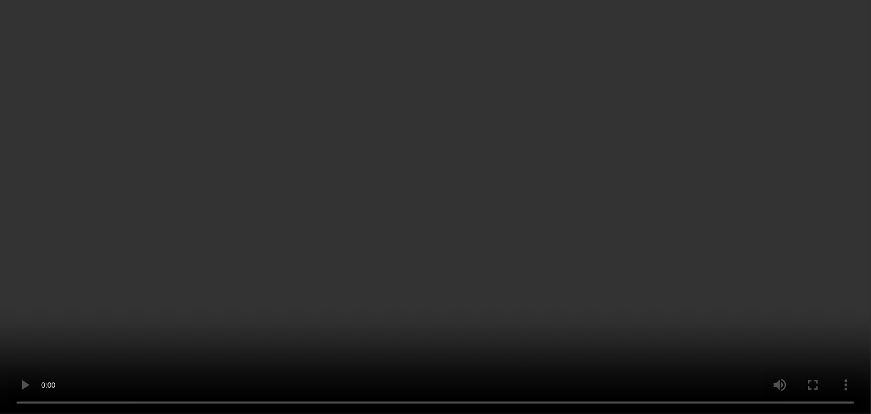
scroll to position [583, 0]
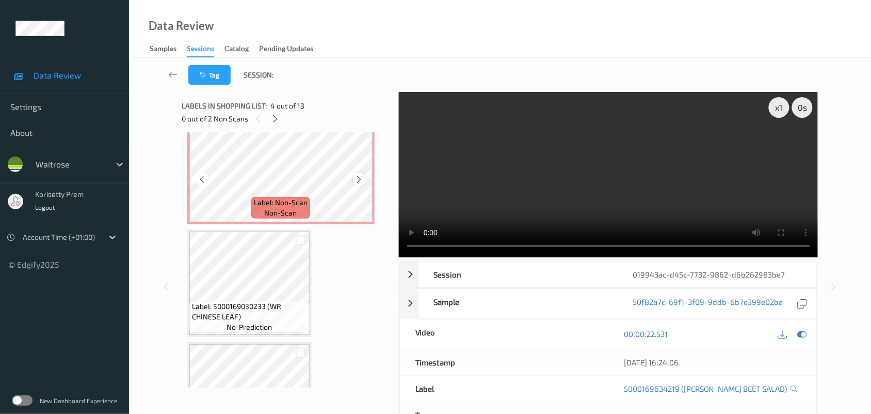
click at [358, 179] on icon at bounding box center [359, 179] width 9 height 9
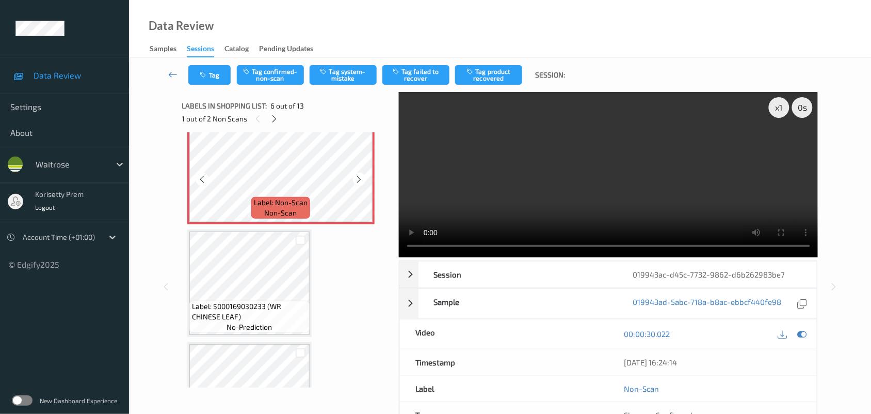
click at [358, 179] on icon at bounding box center [359, 179] width 9 height 9
click at [359, 179] on icon at bounding box center [359, 179] width 9 height 9
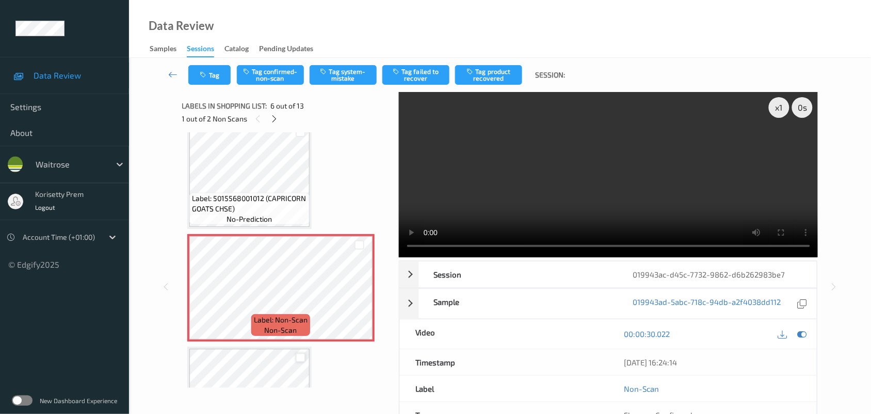
scroll to position [454, 0]
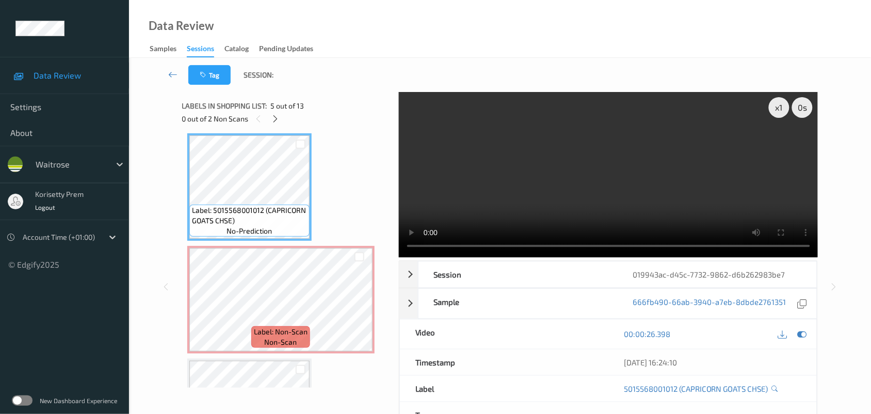
click at [452, 199] on video at bounding box center [609, 174] width 420 height 165
click at [648, 193] on video at bounding box center [609, 174] width 420 height 165
click at [485, 213] on video at bounding box center [609, 174] width 420 height 165
click at [656, 146] on video at bounding box center [609, 174] width 420 height 165
click at [514, 144] on video at bounding box center [609, 174] width 420 height 165
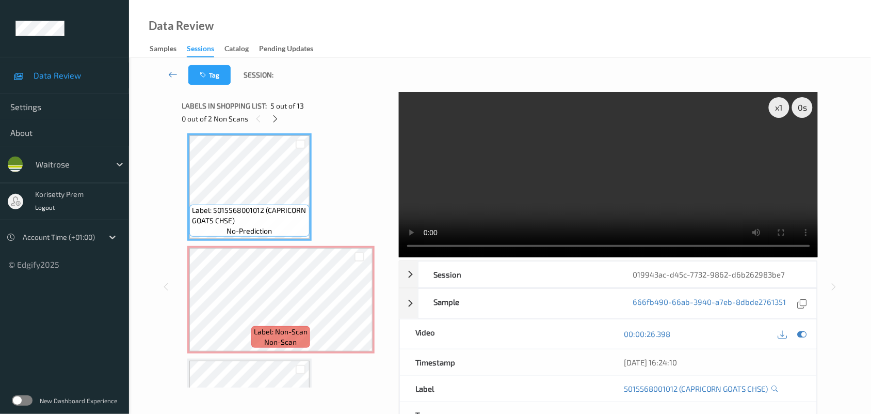
click at [579, 185] on video at bounding box center [609, 174] width 420 height 165
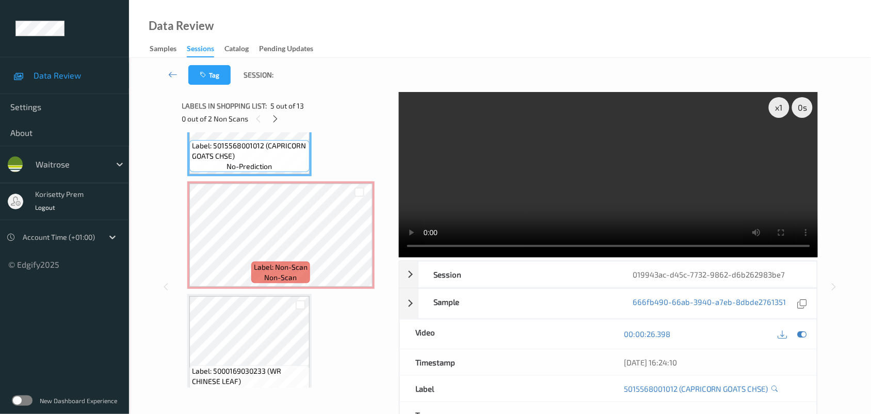
scroll to position [583, 0]
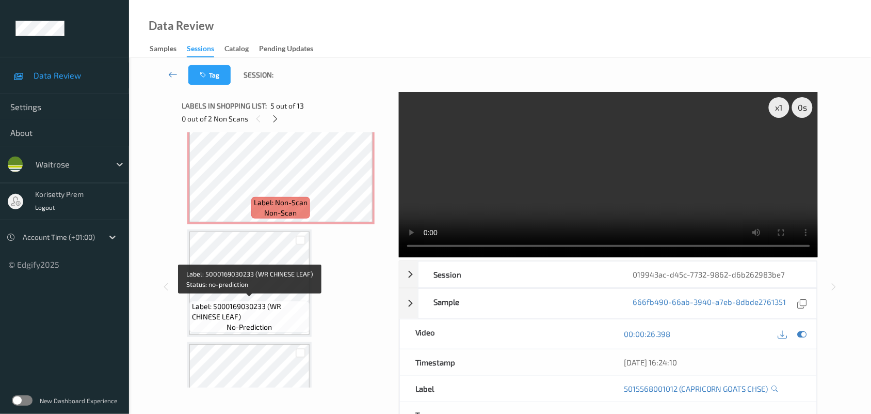
click at [274, 308] on span "Label: 5000169030233 (WR CHINESE LEAF)" at bounding box center [249, 311] width 115 height 21
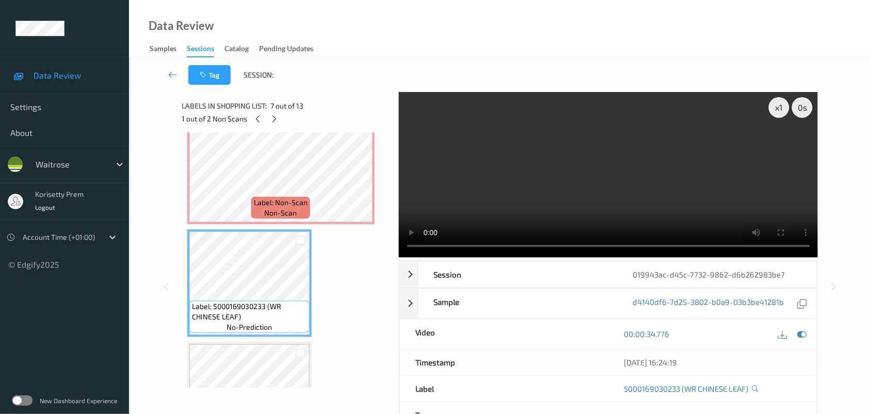
click at [563, 193] on video at bounding box center [609, 174] width 420 height 165
click at [530, 177] on video at bounding box center [609, 174] width 420 height 165
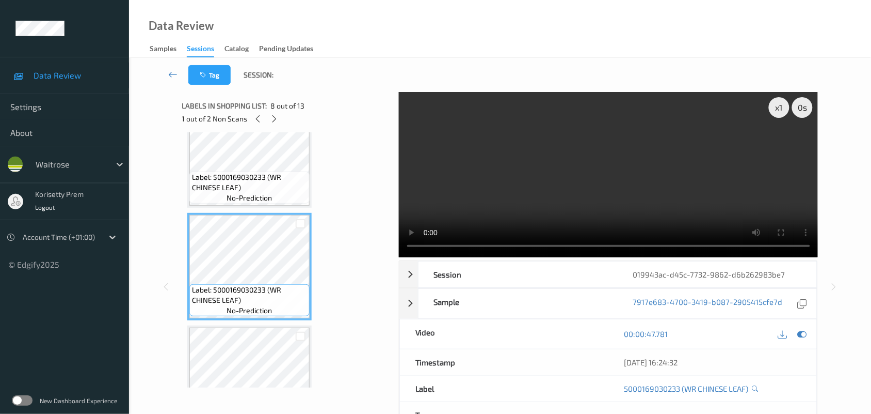
click at [528, 210] on video at bounding box center [609, 174] width 420 height 165
click at [512, 201] on video at bounding box center [609, 174] width 420 height 165
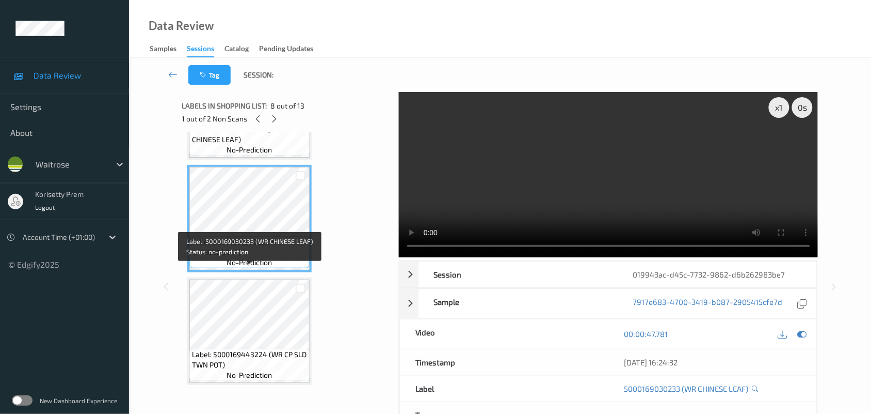
scroll to position [842, 0]
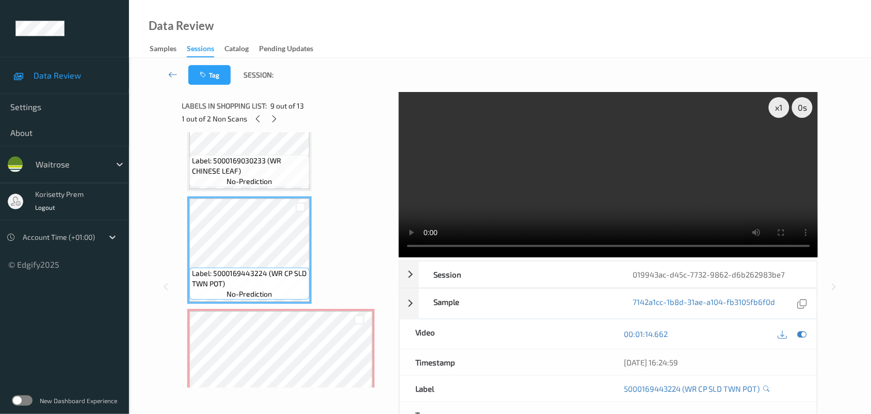
click at [690, 172] on video at bounding box center [609, 174] width 420 height 165
click at [605, 181] on video at bounding box center [609, 174] width 420 height 165
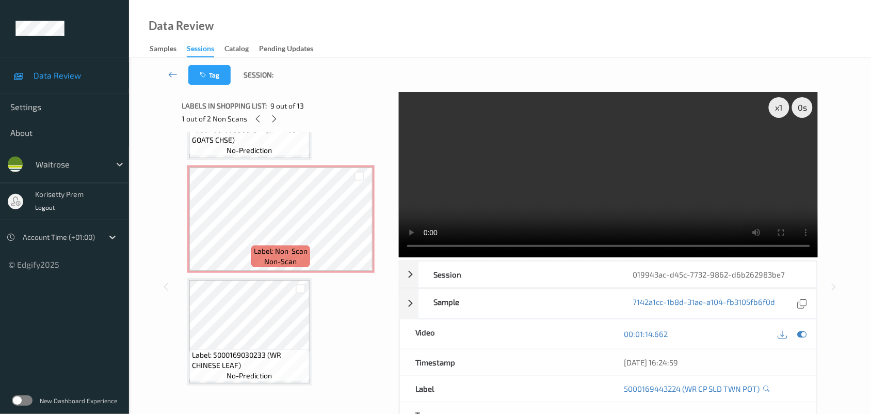
scroll to position [454, 0]
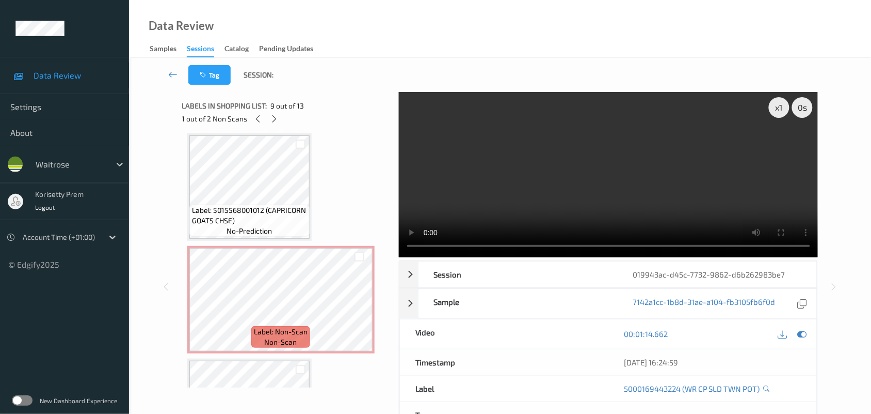
click at [795, 334] on div at bounding box center [793, 334] width 34 height 14
click at [801, 335] on icon at bounding box center [802, 333] width 9 height 9
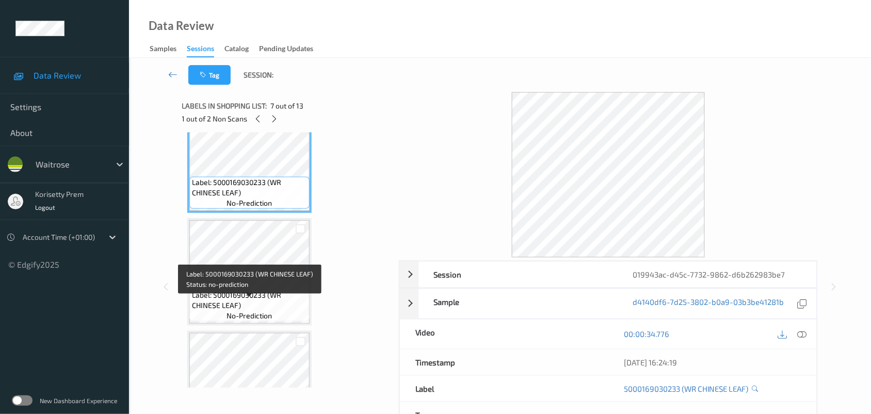
scroll to position [712, 0]
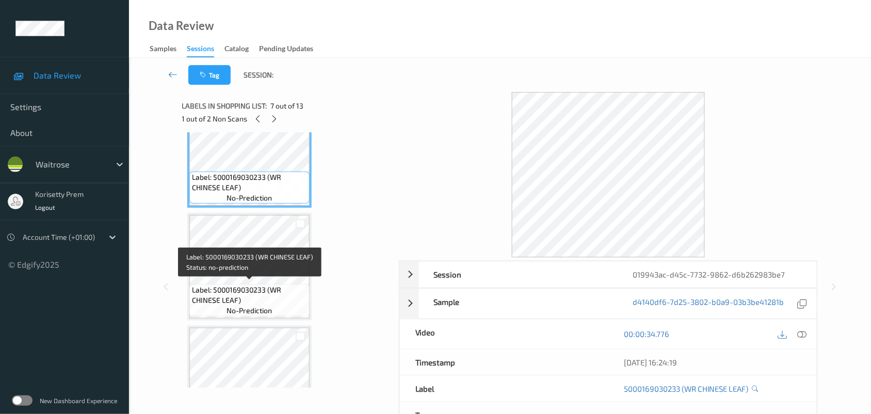
click at [254, 284] on span "Label: 5000169030233 (WR CHINESE LEAF)" at bounding box center [249, 294] width 115 height 21
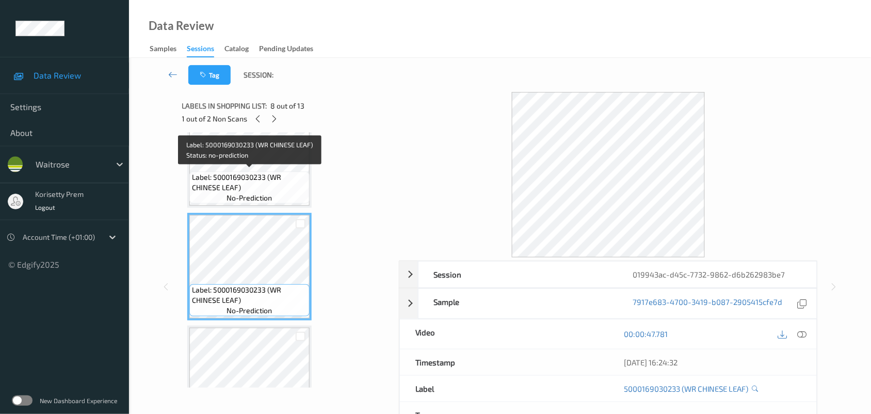
click at [282, 194] on div "Label: 5000169030233 (WR CHINESE LEAF) no-prediction" at bounding box center [249, 187] width 120 height 32
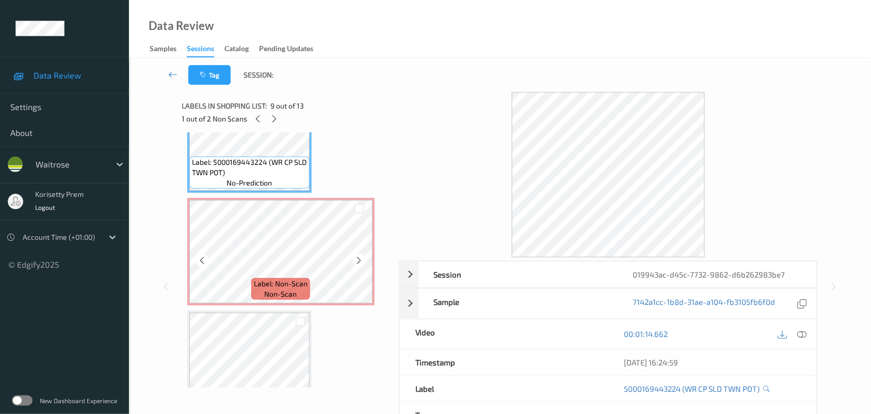
scroll to position [971, 0]
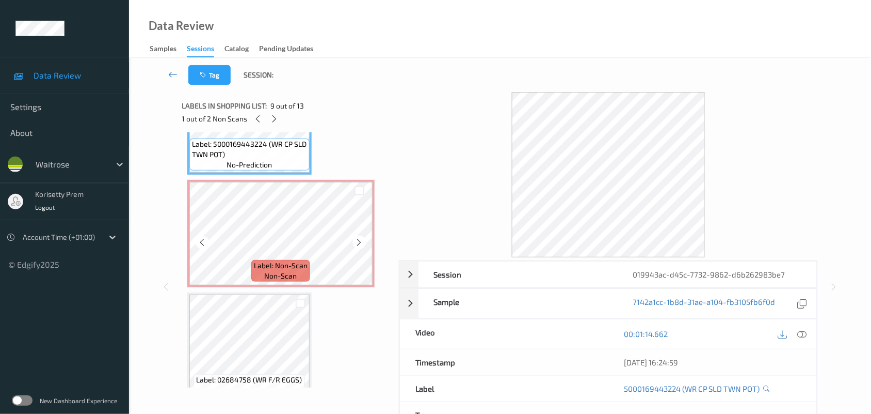
click at [274, 260] on span "Label: Non-Scan" at bounding box center [281, 265] width 54 height 10
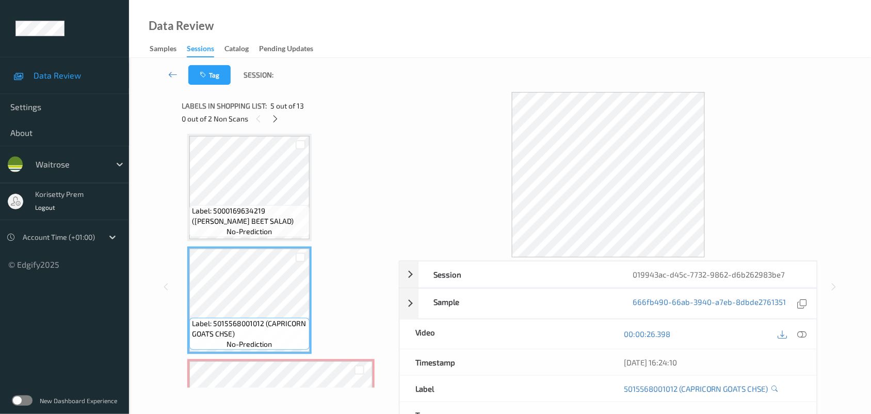
scroll to position [325, 0]
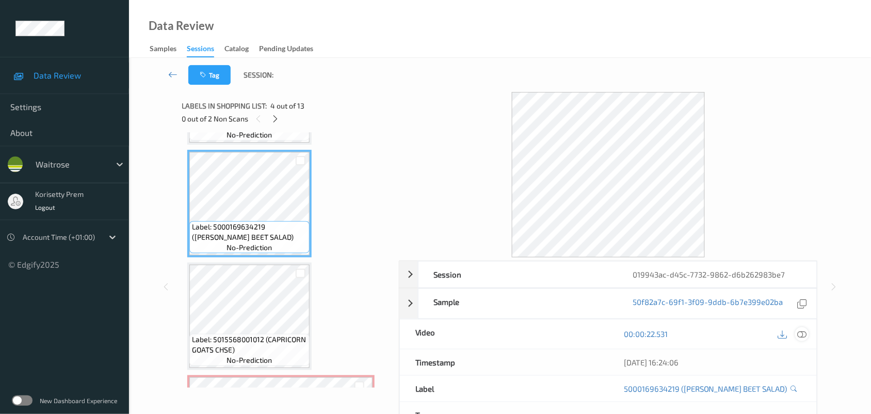
click at [804, 336] on icon at bounding box center [802, 333] width 9 height 9
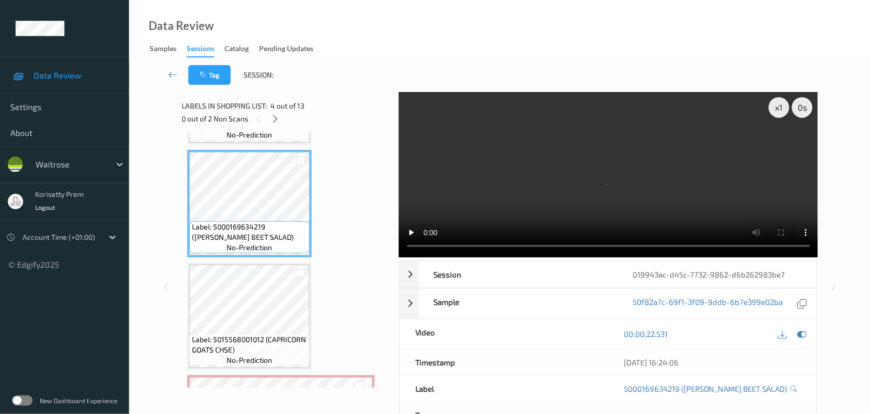
click at [602, 188] on video at bounding box center [609, 174] width 420 height 165
click at [528, 212] on video at bounding box center [609, 174] width 420 height 165
click at [582, 196] on video at bounding box center [609, 174] width 420 height 165
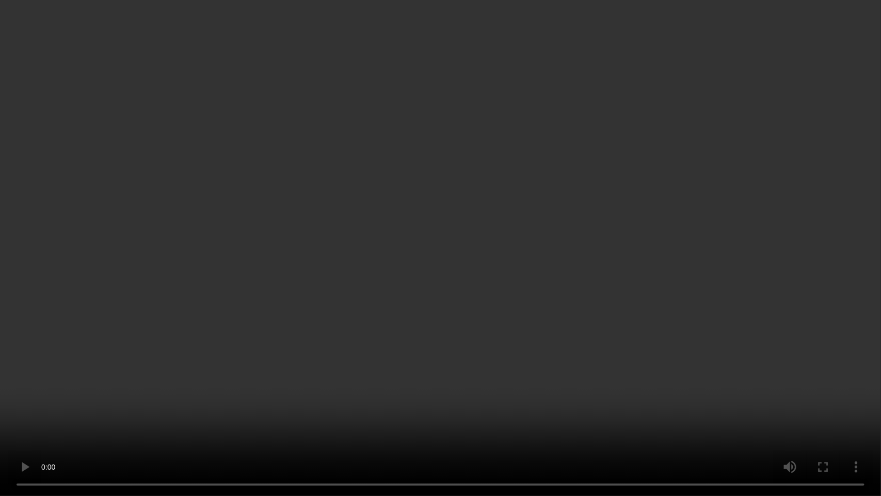
click at [181, 282] on video at bounding box center [440, 248] width 881 height 496
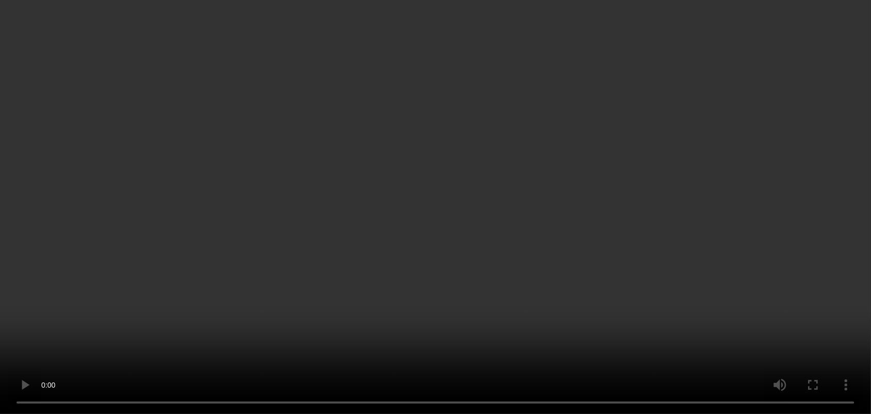
scroll to position [519, 0]
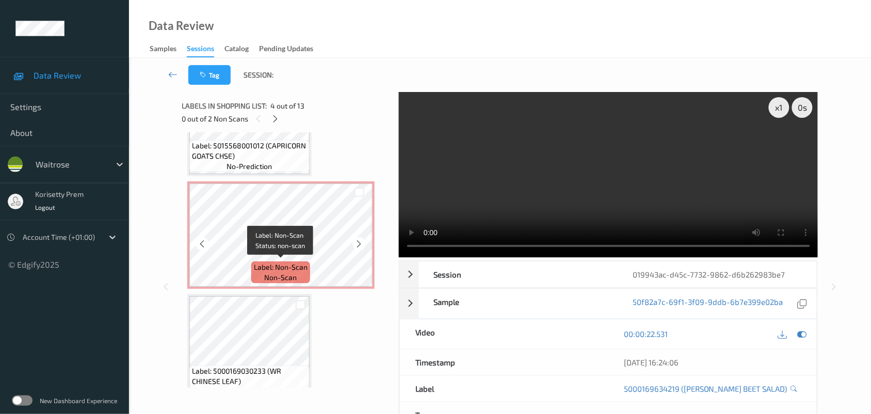
click at [269, 266] on span "Label: Non-Scan" at bounding box center [281, 267] width 54 height 10
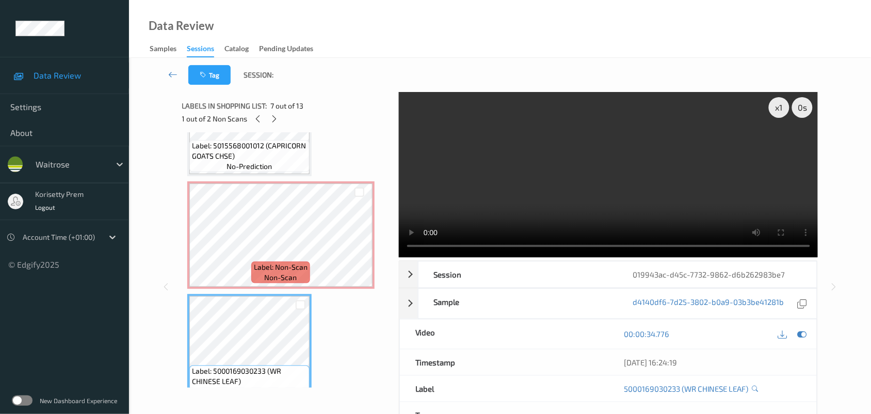
click at [652, 177] on video at bounding box center [609, 174] width 420 height 165
click at [454, 204] on video at bounding box center [609, 174] width 420 height 165
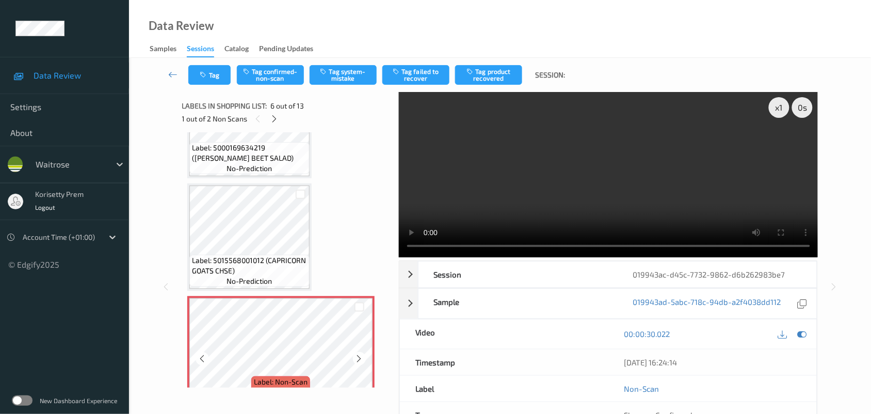
scroll to position [390, 0]
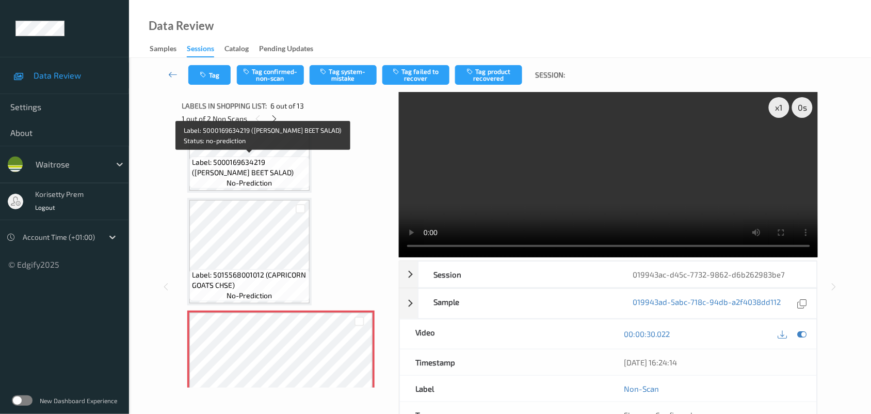
click at [230, 166] on span "Label: 5000169634219 ([PERSON_NAME] BEET SALAD)" at bounding box center [249, 167] width 115 height 21
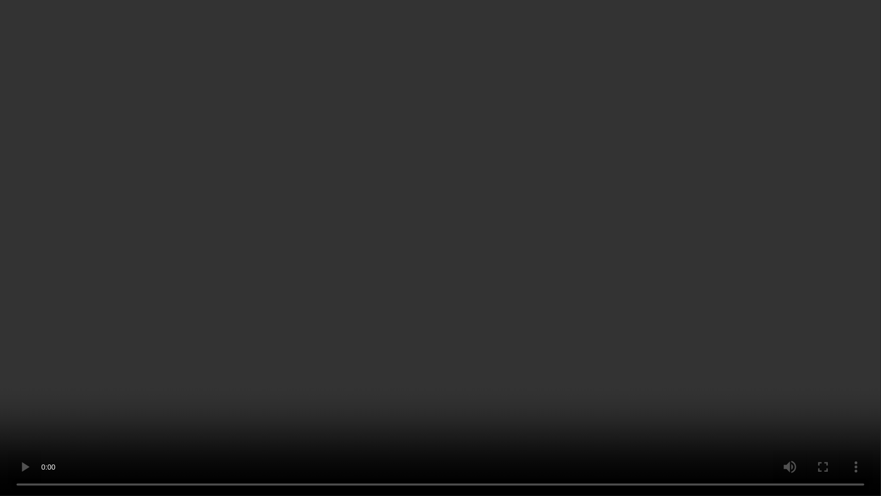
click at [517, 325] on video at bounding box center [440, 248] width 881 height 496
click at [817, 105] on video at bounding box center [440, 248] width 881 height 496
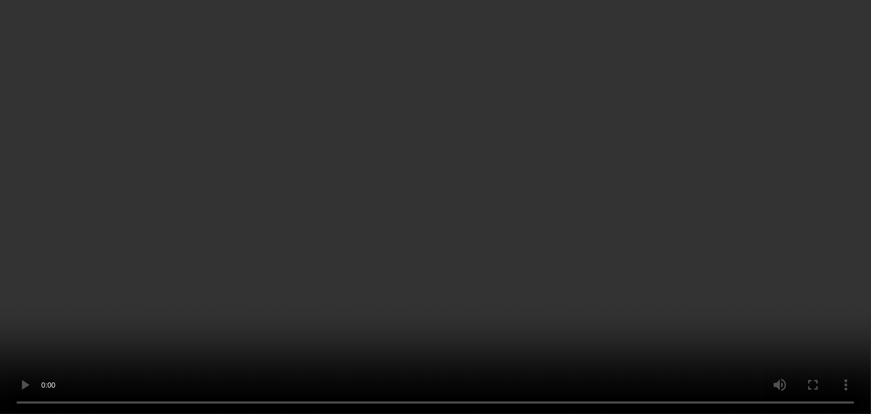
scroll to position [454, 0]
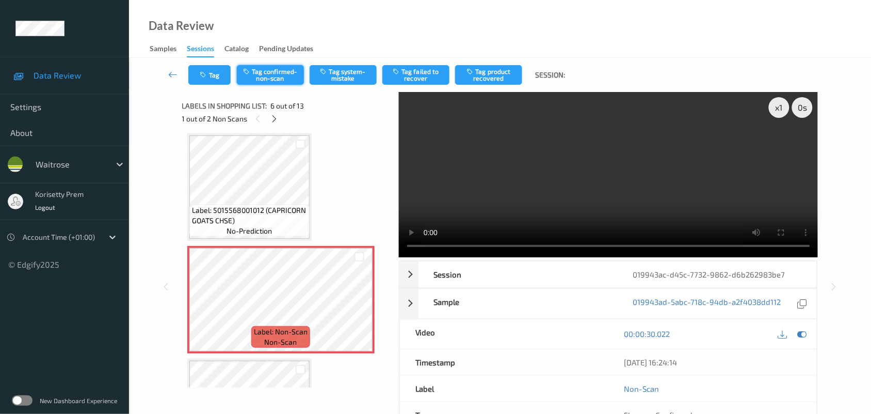
click at [257, 82] on button "Tag confirmed-non-scan" at bounding box center [270, 75] width 67 height 20
click at [422, 64] on div "Tag Untag confirmed-non-scan Tag system-mistake Tag failed to recover Tag produ…" at bounding box center [500, 75] width 700 height 34
click at [422, 76] on button "Tag failed to recover" at bounding box center [416, 75] width 67 height 20
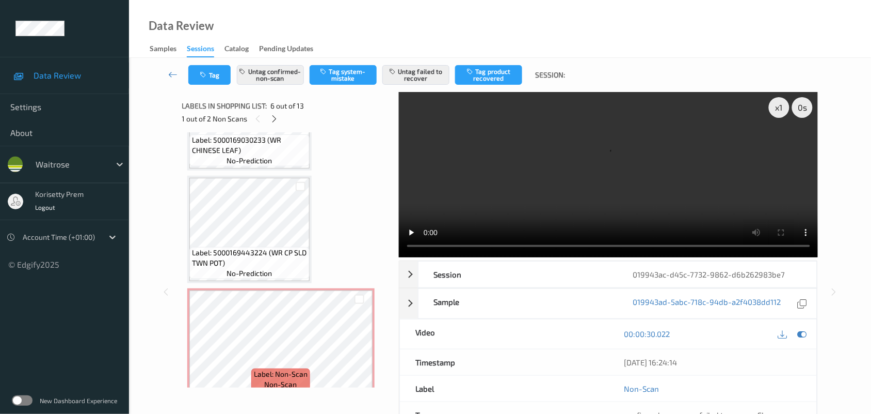
scroll to position [906, 0]
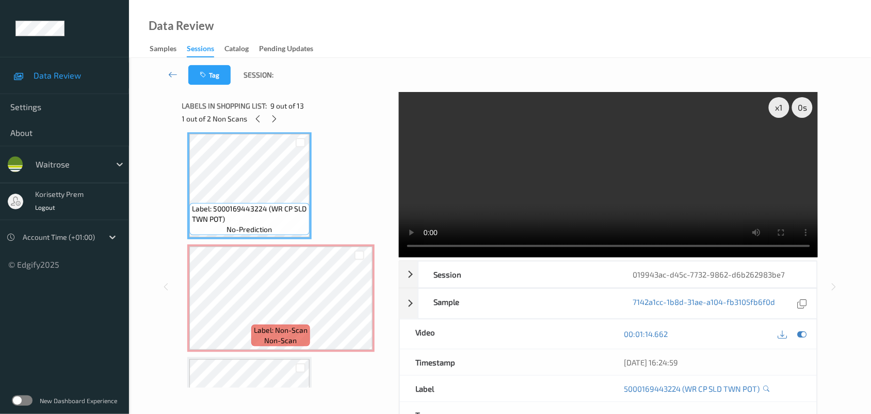
click at [626, 185] on video at bounding box center [609, 174] width 420 height 165
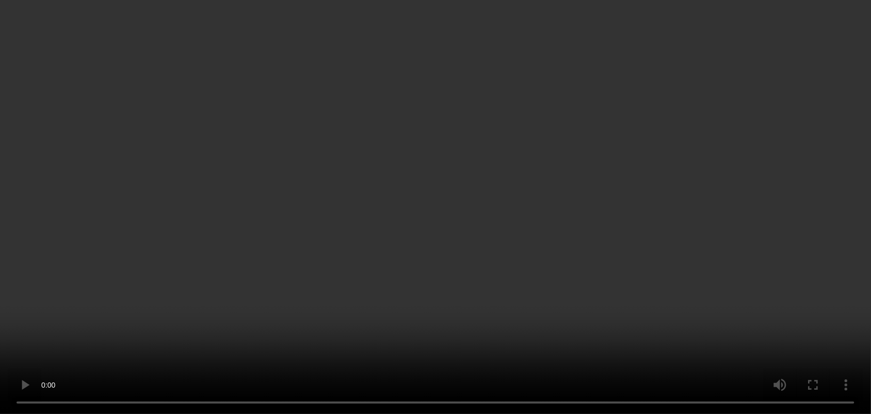
scroll to position [1035, 0]
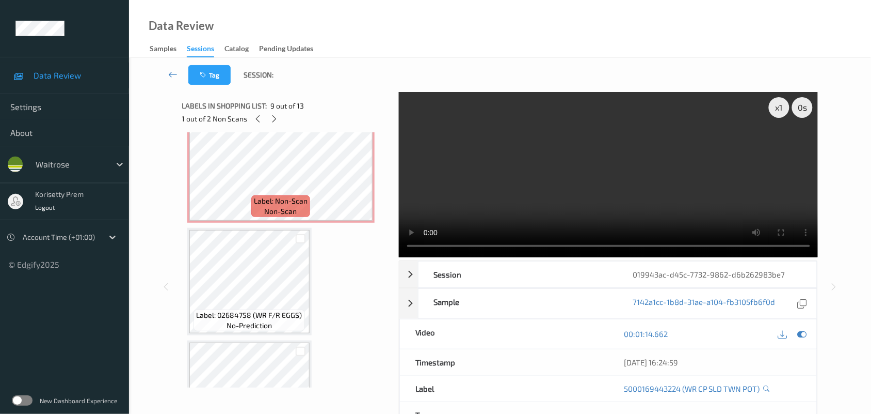
click at [618, 150] on video at bounding box center [609, 174] width 420 height 165
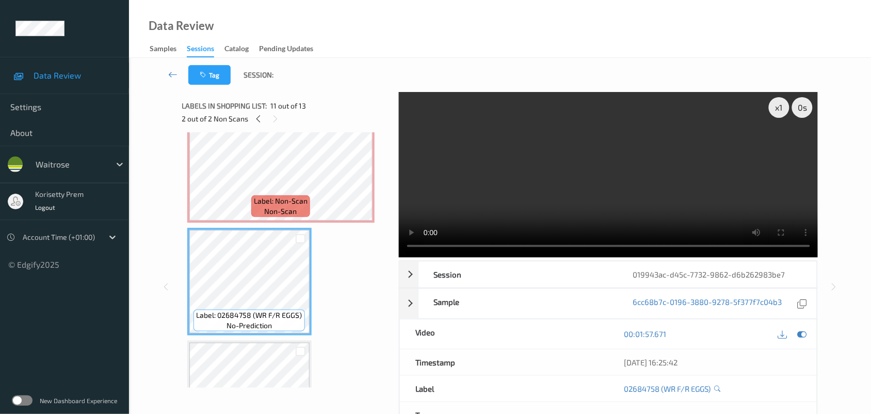
click at [628, 216] on video at bounding box center [609, 174] width 420 height 165
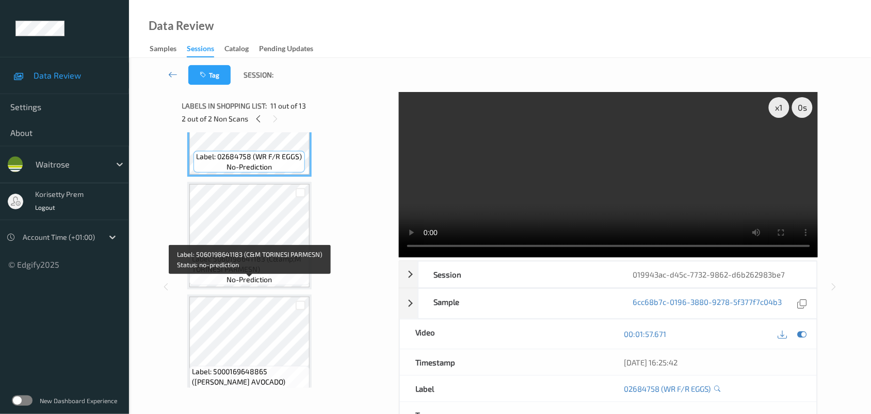
scroll to position [1210, 0]
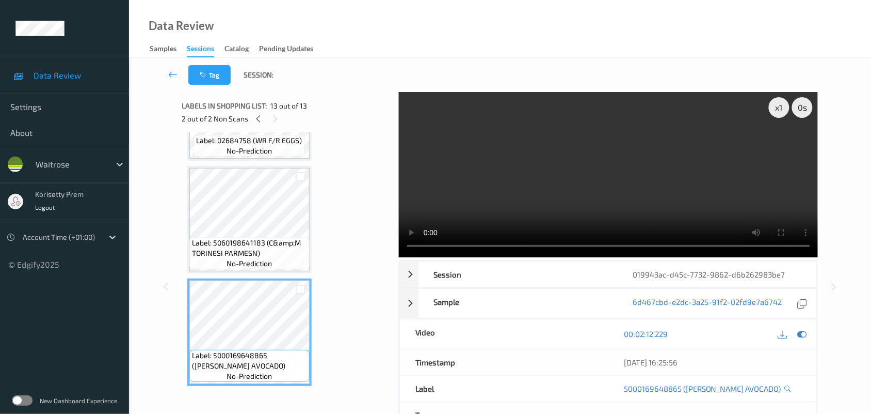
click at [564, 166] on video at bounding box center [609, 174] width 420 height 165
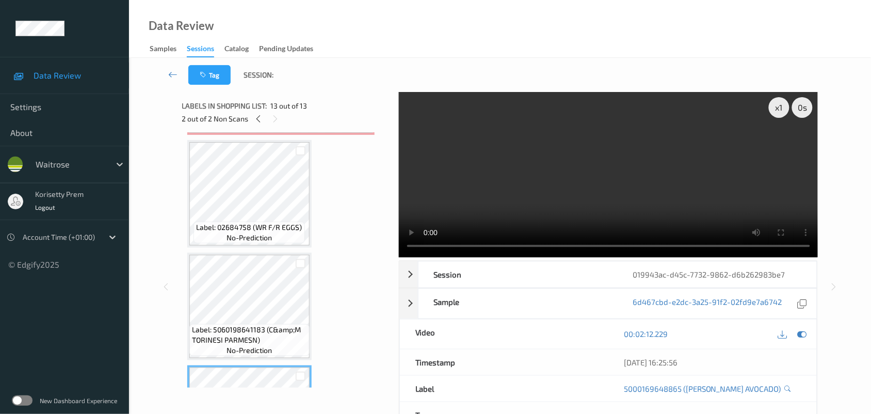
scroll to position [1016, 0]
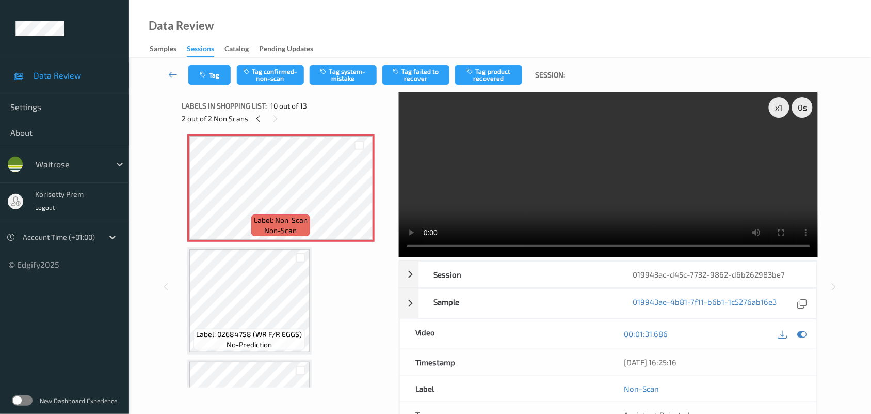
click at [620, 181] on video at bounding box center [609, 174] width 420 height 165
click at [664, 156] on video at bounding box center [609, 174] width 420 height 165
click at [251, 73] on icon "button" at bounding box center [247, 71] width 9 height 7
click at [489, 80] on button "Tag product recovered" at bounding box center [488, 75] width 67 height 20
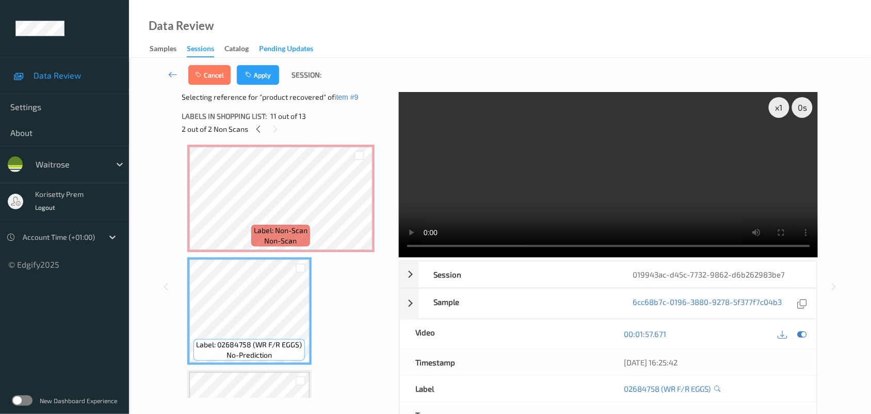
click at [271, 53] on div "Pending Updates" at bounding box center [286, 49] width 54 height 13
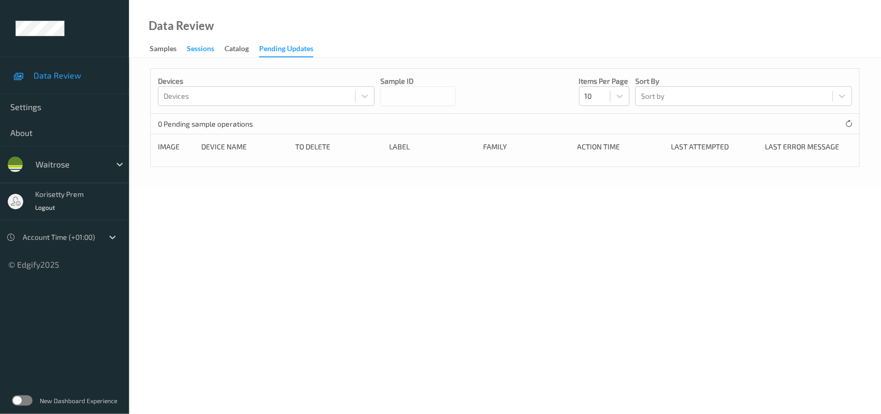
click at [195, 44] on div "Sessions" at bounding box center [200, 49] width 27 height 13
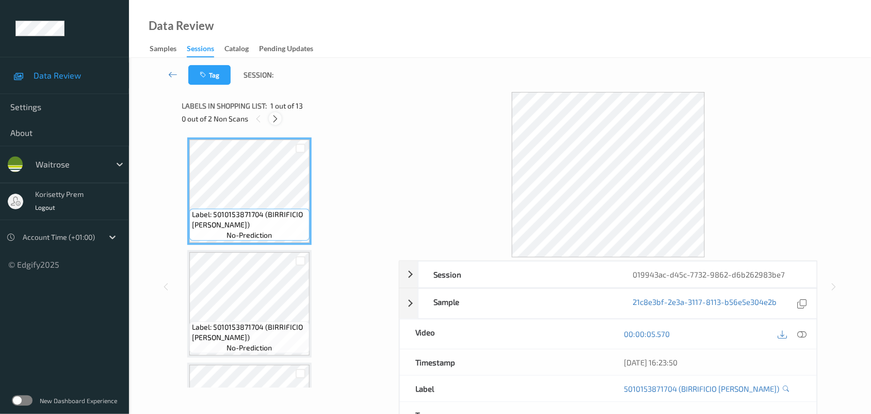
click at [280, 119] on div at bounding box center [275, 118] width 13 height 13
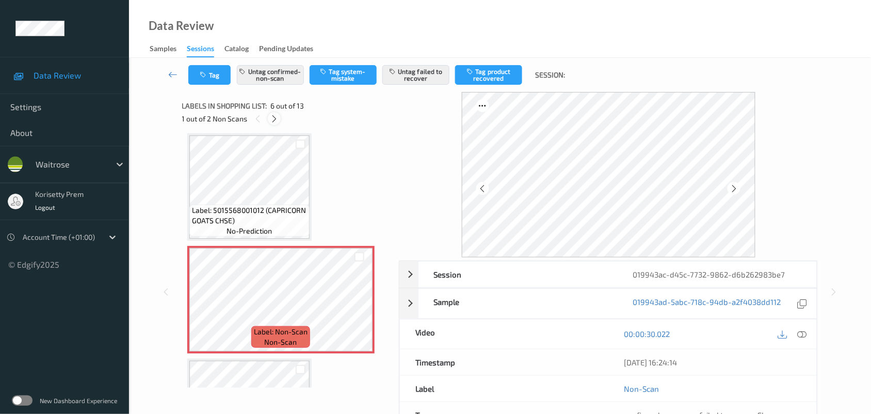
click at [280, 119] on div "1 out of 2 Non Scans" at bounding box center [287, 118] width 210 height 13
click at [274, 118] on icon at bounding box center [274, 118] width 9 height 9
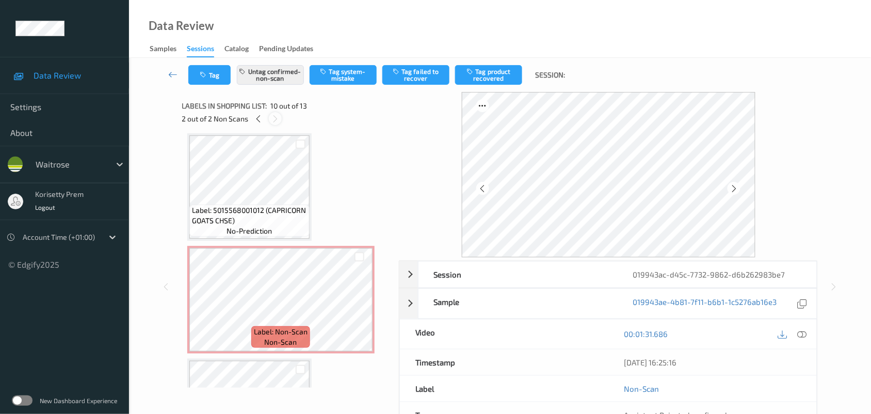
scroll to position [903, 0]
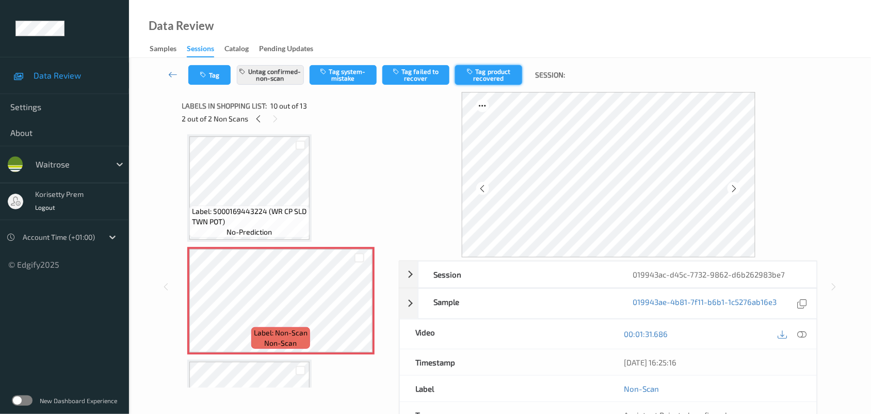
click at [477, 70] on button "Tag product recovered" at bounding box center [488, 75] width 67 height 20
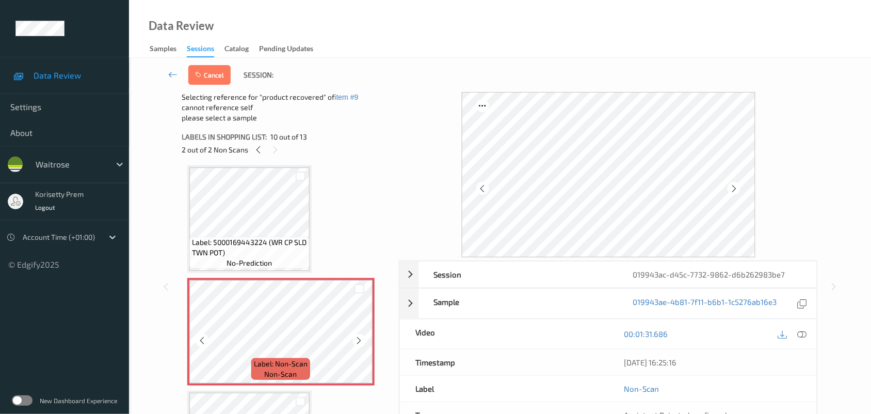
scroll to position [1097, 0]
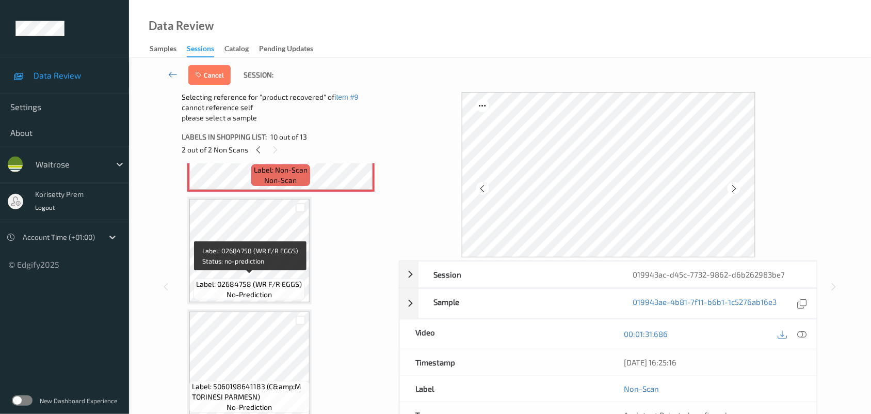
click at [253, 279] on span "Label: 02684758 (WR F/R EGGS)" at bounding box center [250, 284] width 106 height 10
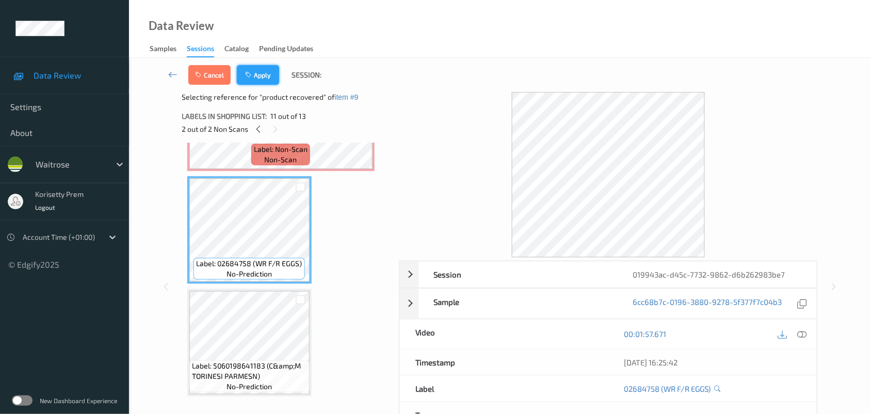
click at [273, 74] on button "Apply" at bounding box center [258, 75] width 42 height 20
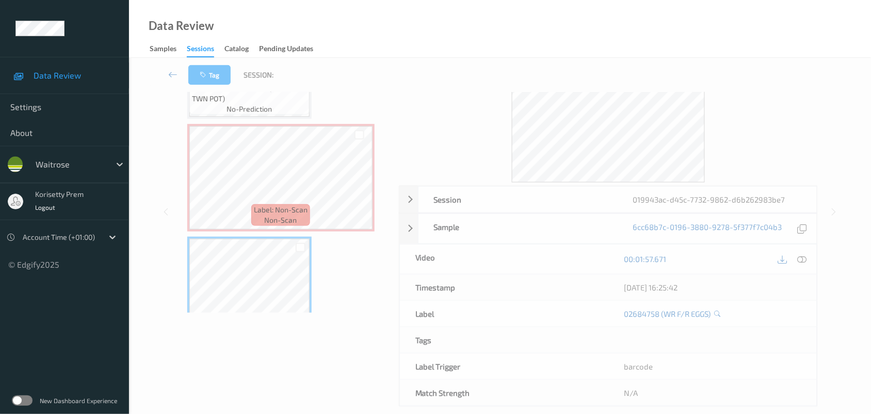
scroll to position [887, 0]
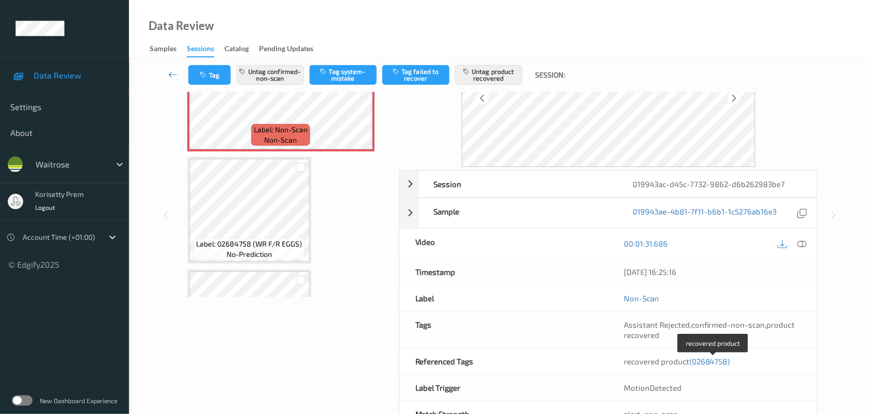
click at [707, 362] on span "(02684758)" at bounding box center [710, 360] width 41 height 9
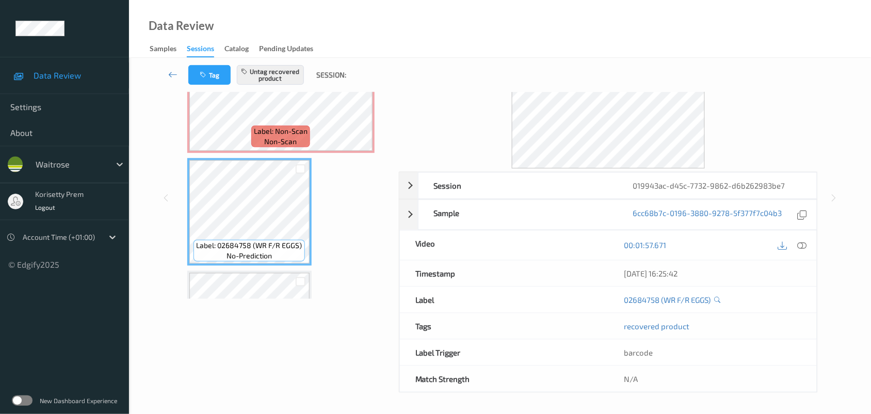
scroll to position [1016, 0]
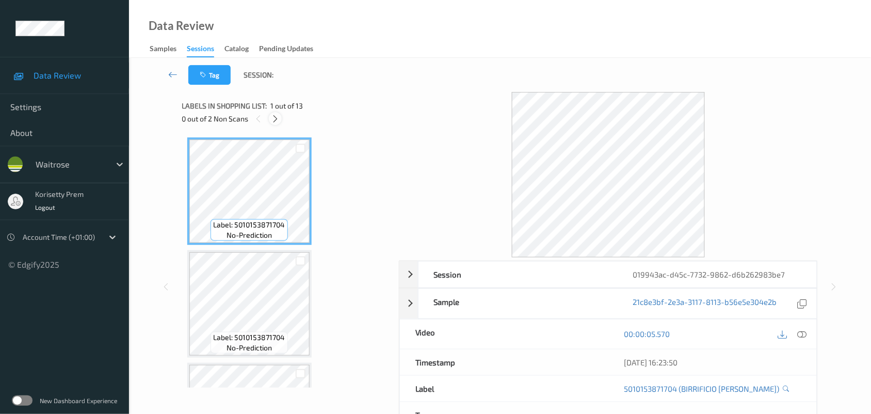
click at [277, 120] on icon at bounding box center [275, 118] width 9 height 9
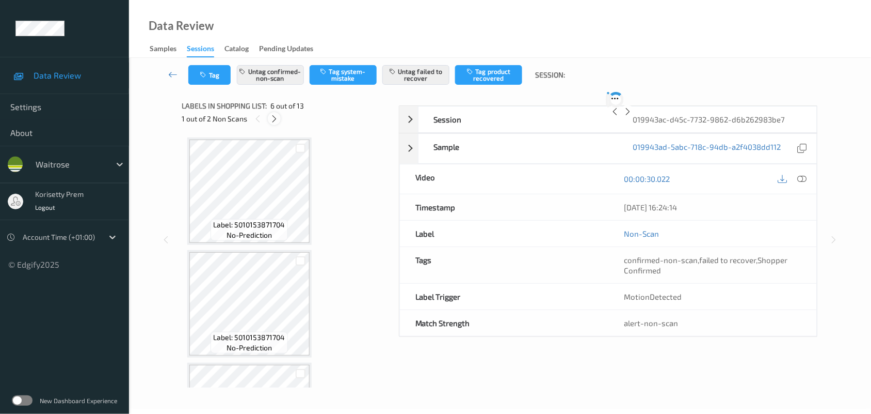
scroll to position [454, 0]
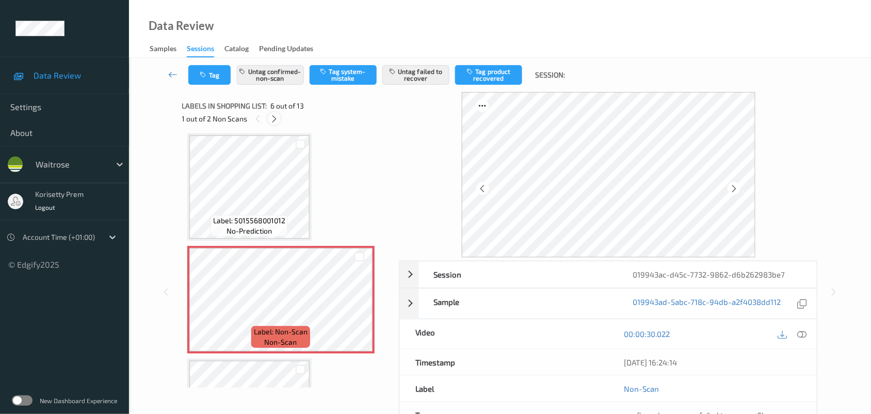
click at [277, 120] on icon at bounding box center [274, 118] width 9 height 9
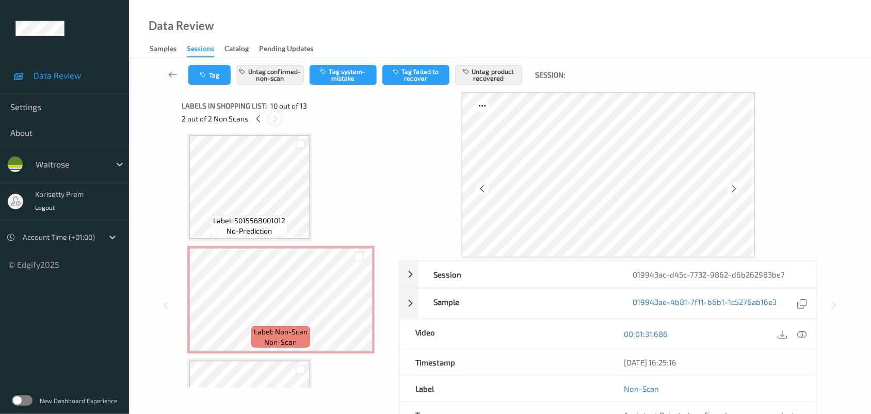
scroll to position [903, 0]
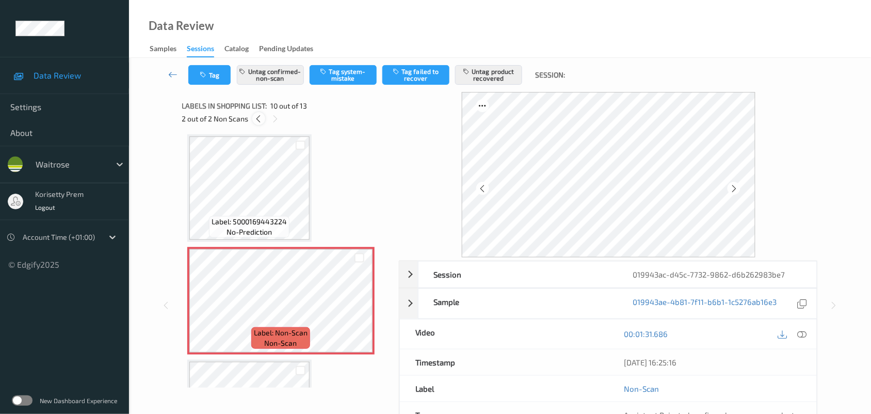
click at [260, 119] on icon at bounding box center [259, 118] width 9 height 9
click at [276, 120] on icon at bounding box center [274, 118] width 9 height 9
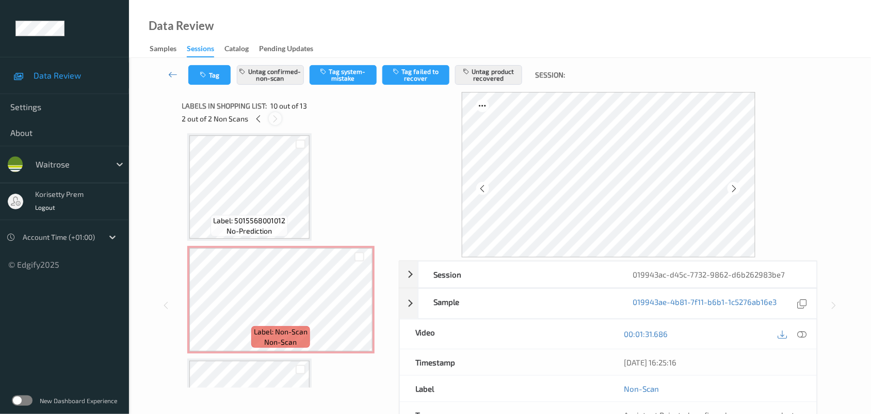
scroll to position [903, 0]
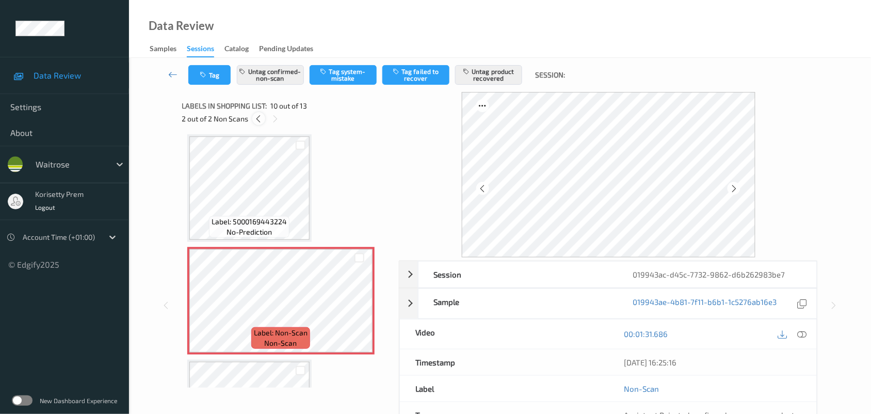
click at [260, 120] on icon at bounding box center [259, 118] width 9 height 9
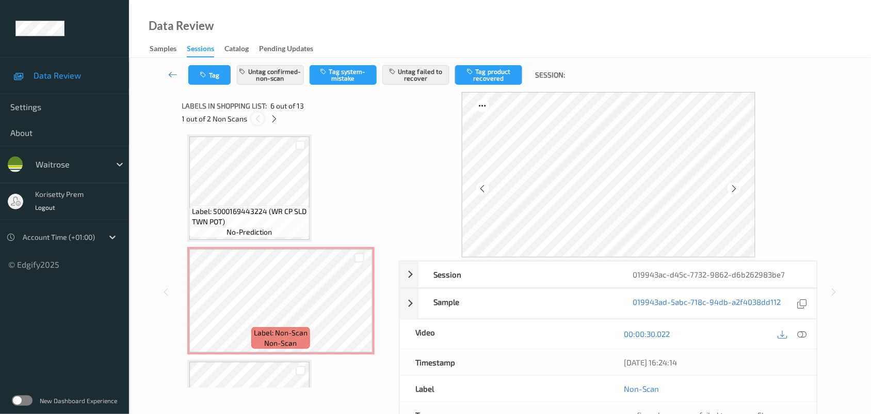
scroll to position [454, 0]
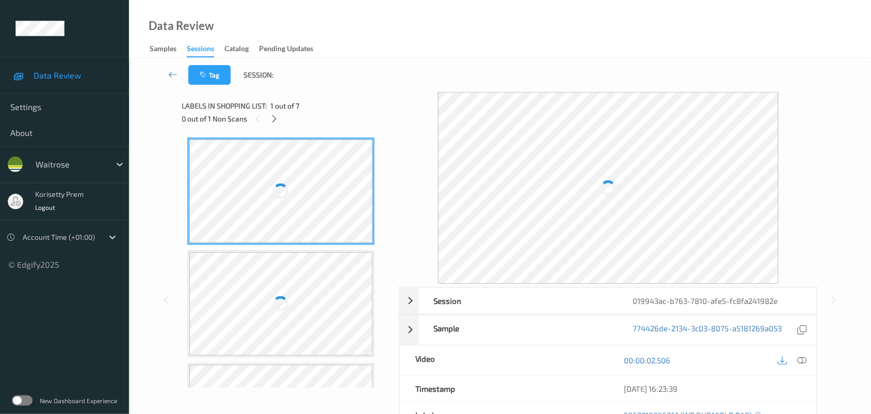
click at [380, 57] on div "Data Review Samples Sessions Catalog Pending Updates" at bounding box center [500, 29] width 742 height 58
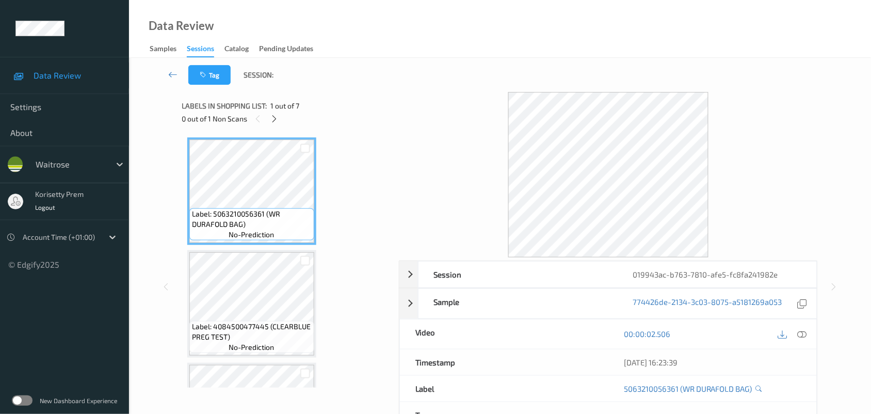
click at [377, 57] on div "Data Review Samples Sessions Catalog Pending Updates" at bounding box center [500, 29] width 742 height 58
click at [275, 118] on icon at bounding box center [274, 118] width 9 height 9
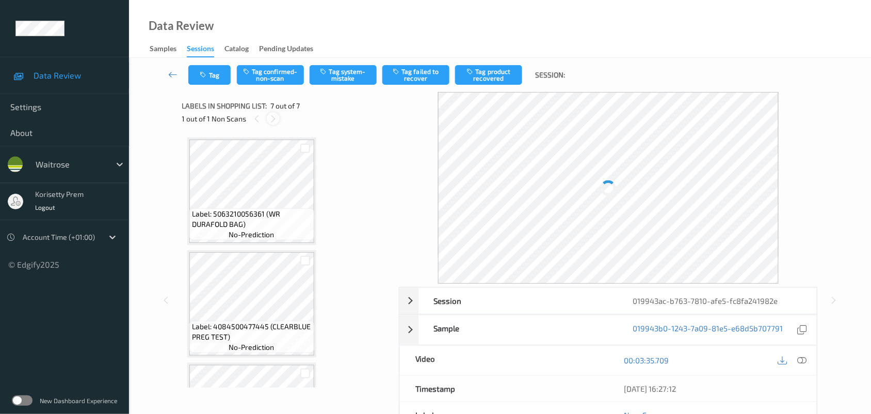
scroll to position [536, 0]
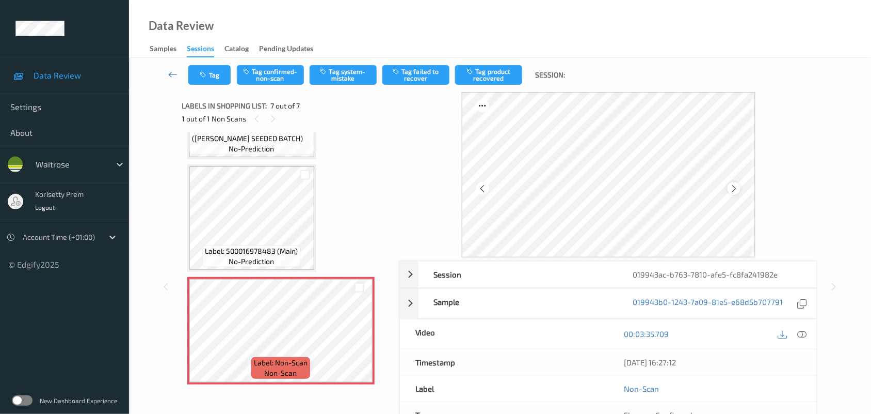
click at [732, 187] on icon at bounding box center [734, 188] width 9 height 9
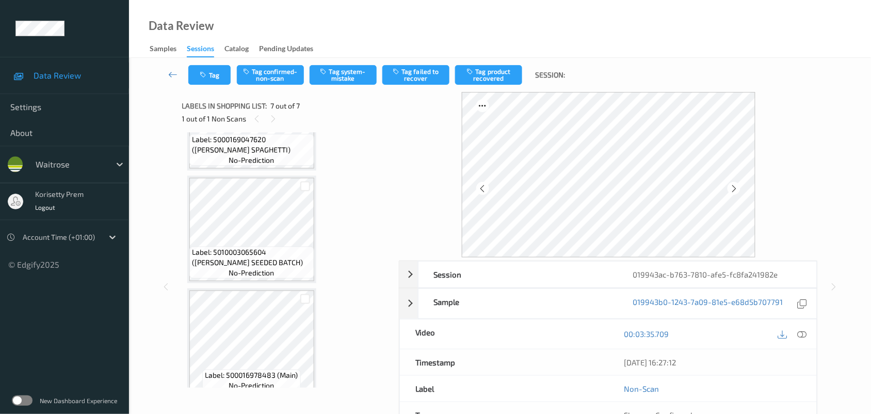
scroll to position [407, 0]
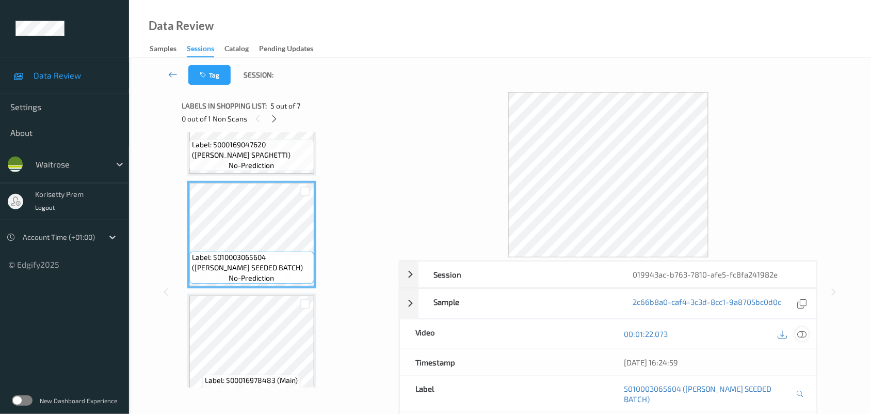
click at [803, 333] on icon at bounding box center [802, 333] width 9 height 9
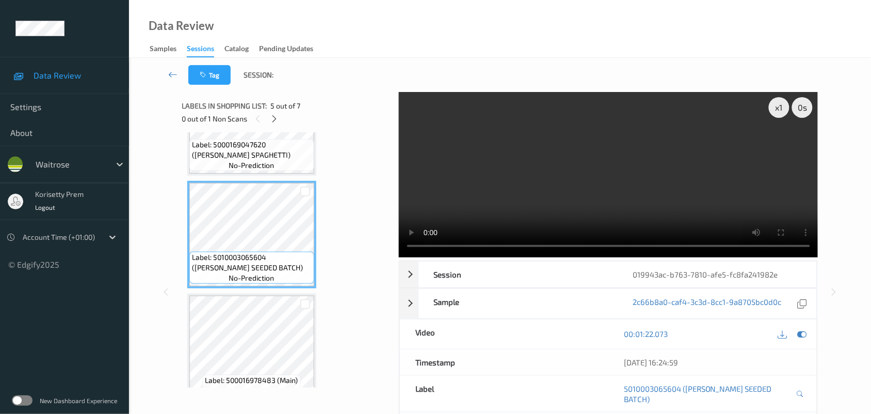
click at [503, 171] on video at bounding box center [609, 174] width 420 height 165
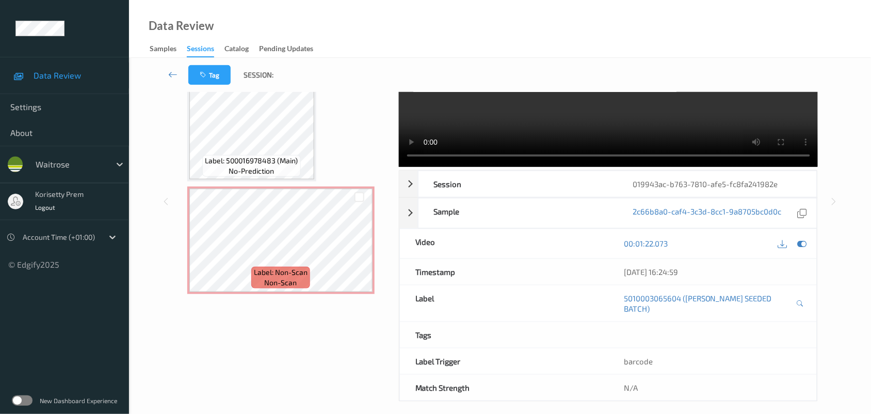
scroll to position [26, 0]
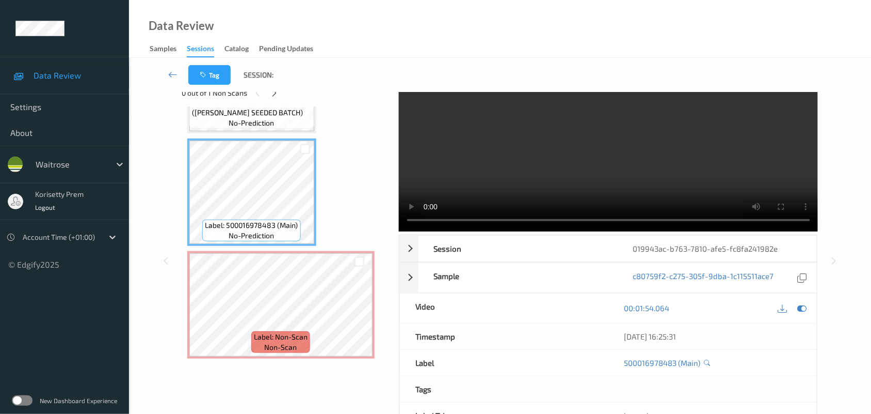
click at [550, 181] on video at bounding box center [609, 148] width 420 height 165
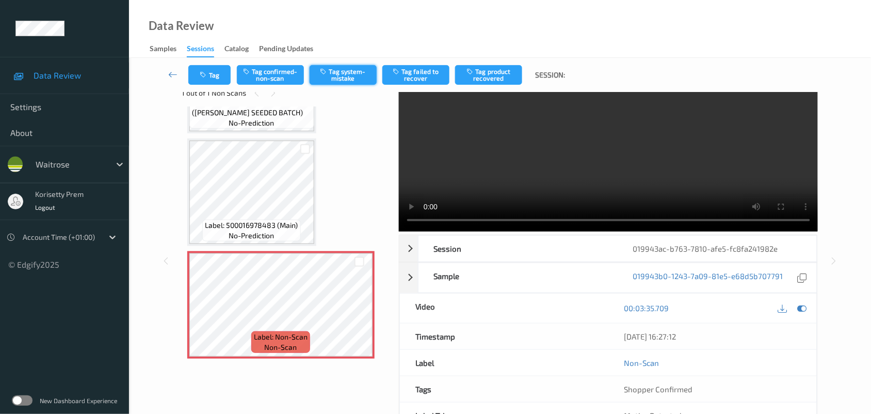
click at [345, 65] on button "Tag system-mistake" at bounding box center [343, 75] width 67 height 20
click at [209, 74] on button "Tag" at bounding box center [209, 75] width 42 height 20
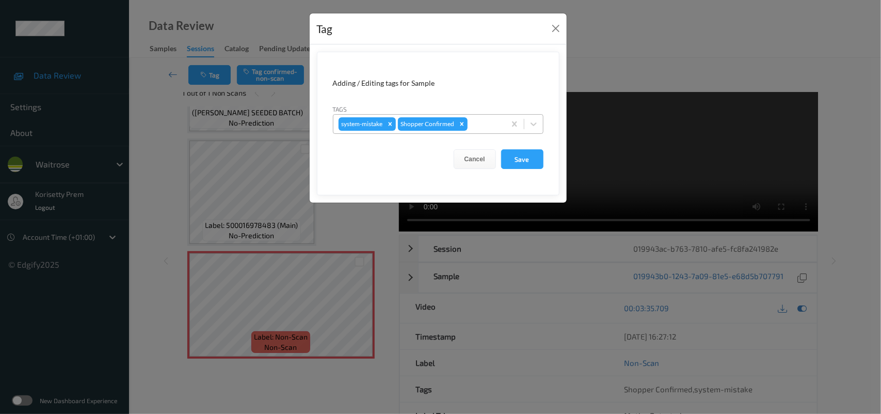
click at [483, 120] on div at bounding box center [485, 124] width 30 height 12
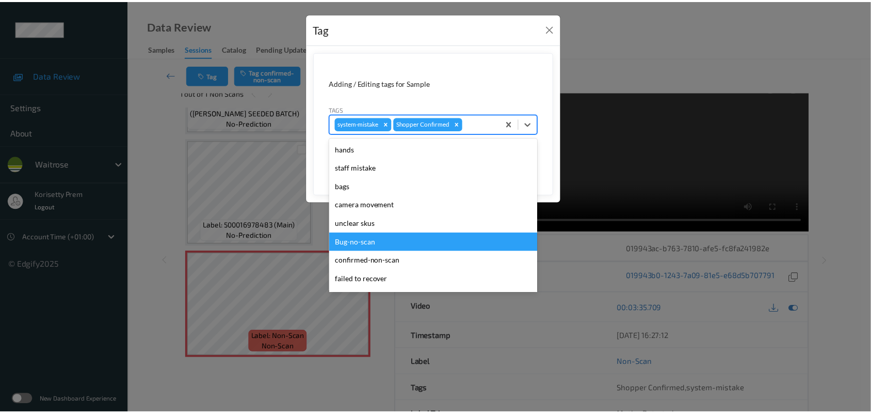
scroll to position [257, 0]
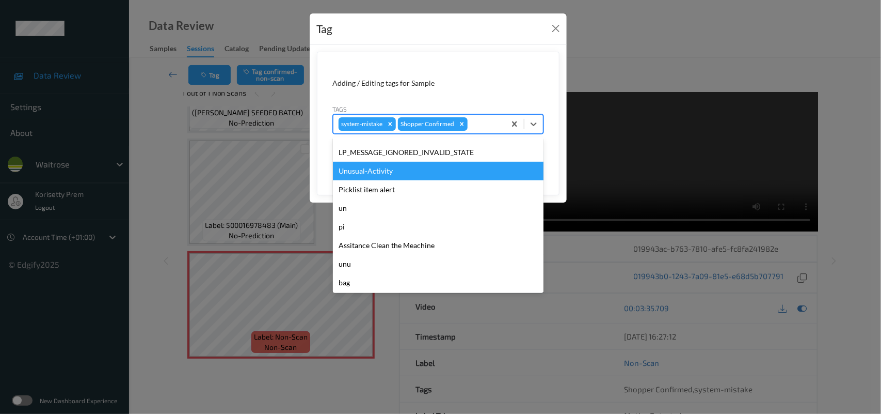
click at [374, 172] on div "Unusual-Activity" at bounding box center [438, 171] width 211 height 19
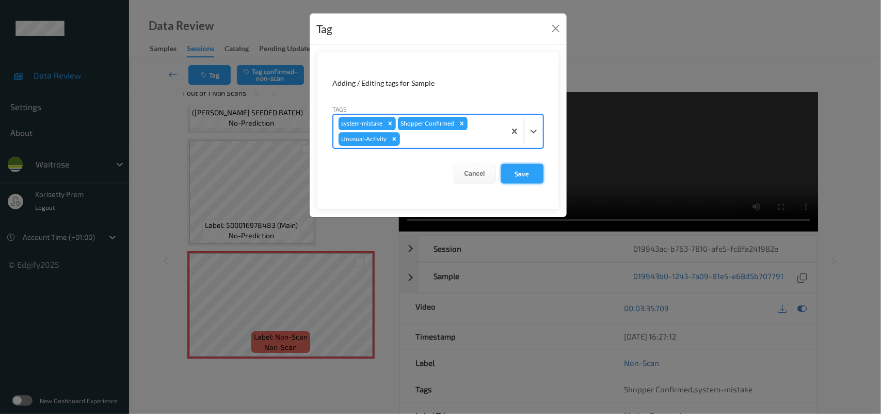
click at [527, 172] on button "Save" at bounding box center [522, 174] width 42 height 20
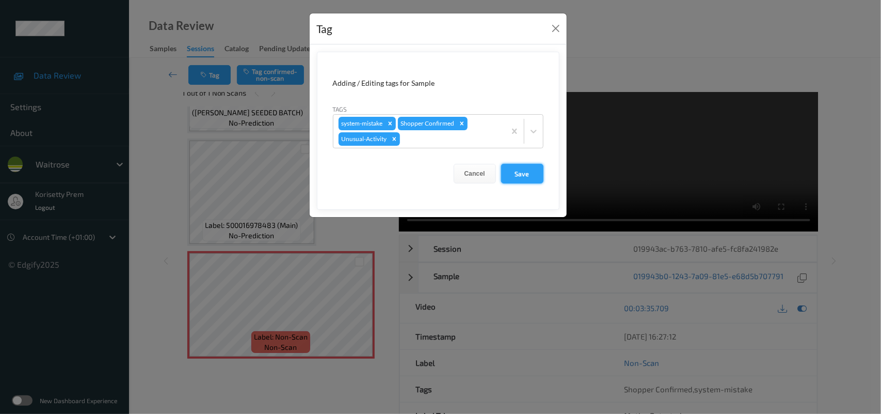
click at [527, 172] on button "Save" at bounding box center [522, 174] width 42 height 20
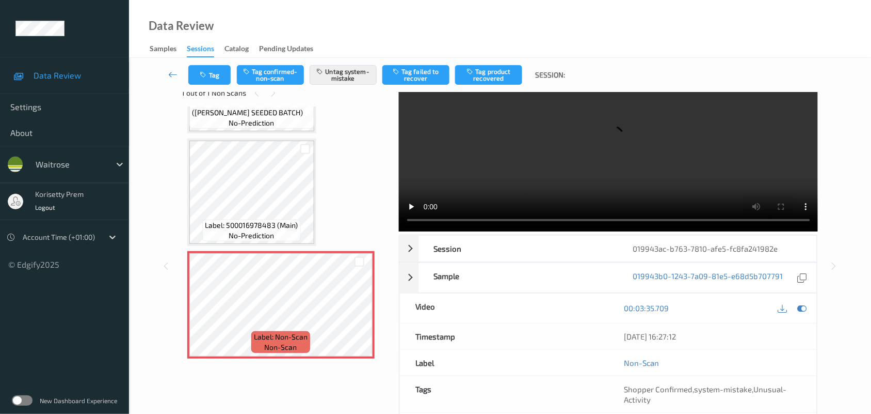
scroll to position [13, 0]
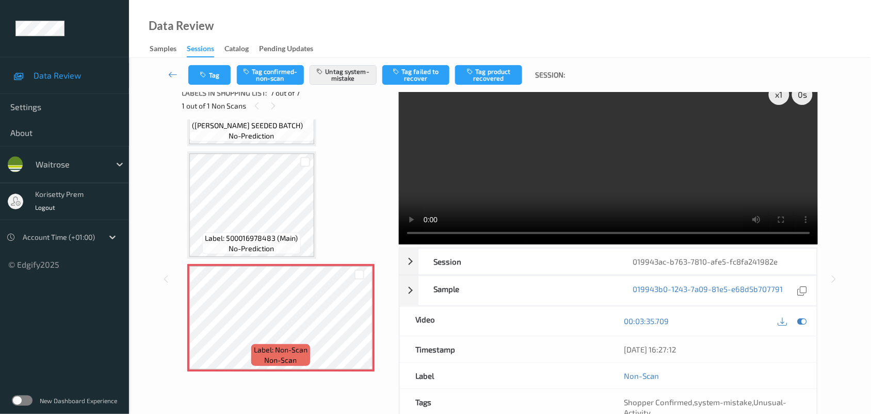
click at [199, 85] on div "Tag Tag confirmed-non-scan Untag system-mistake Tag failed to recover Tag produ…" at bounding box center [500, 75] width 700 height 34
click at [218, 68] on button "Tag" at bounding box center [209, 75] width 42 height 20
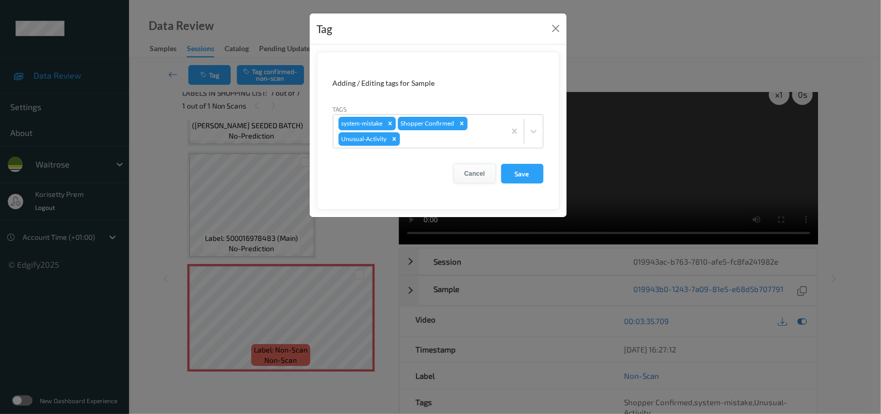
click at [473, 175] on button "Cancel" at bounding box center [475, 174] width 42 height 20
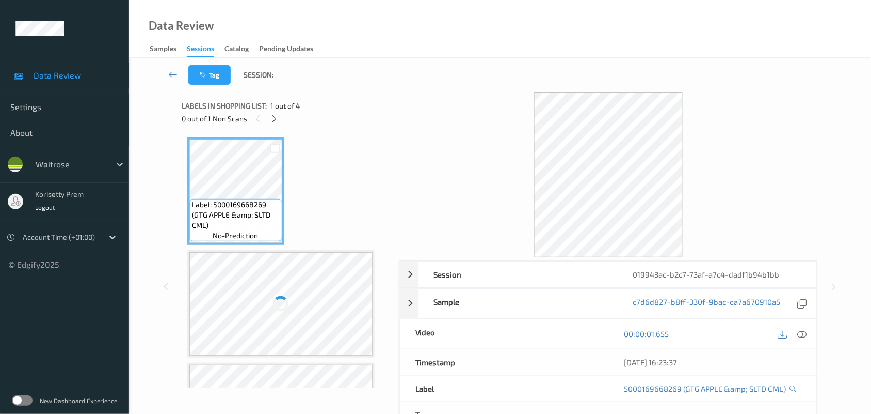
click at [385, 57] on div "Data Review Samples Sessions Catalog Pending Updates" at bounding box center [500, 29] width 742 height 58
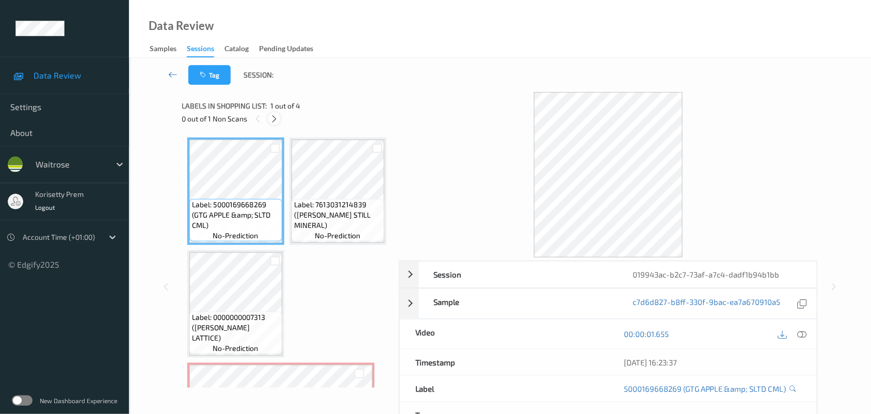
click at [277, 117] on icon at bounding box center [274, 118] width 9 height 9
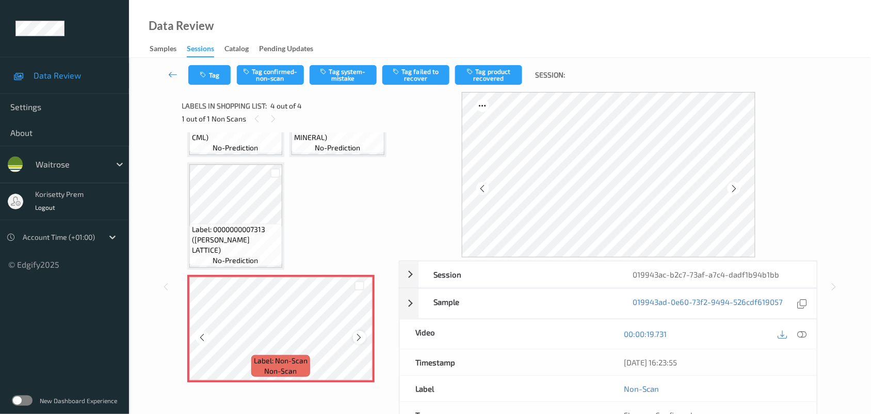
click at [365, 335] on div at bounding box center [359, 336] width 13 height 13
click at [365, 336] on div at bounding box center [359, 336] width 13 height 13
click at [365, 337] on div at bounding box center [359, 336] width 13 height 13
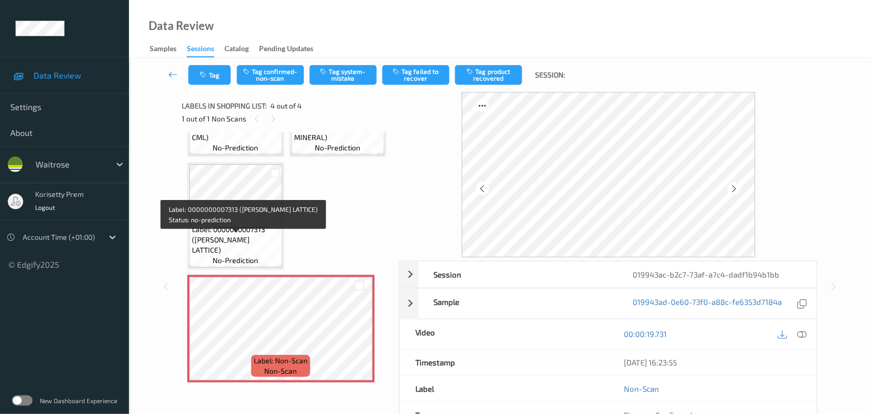
click at [221, 235] on span "Label: 0000000007313 ([PERSON_NAME] LATTICE)" at bounding box center [236, 239] width 88 height 31
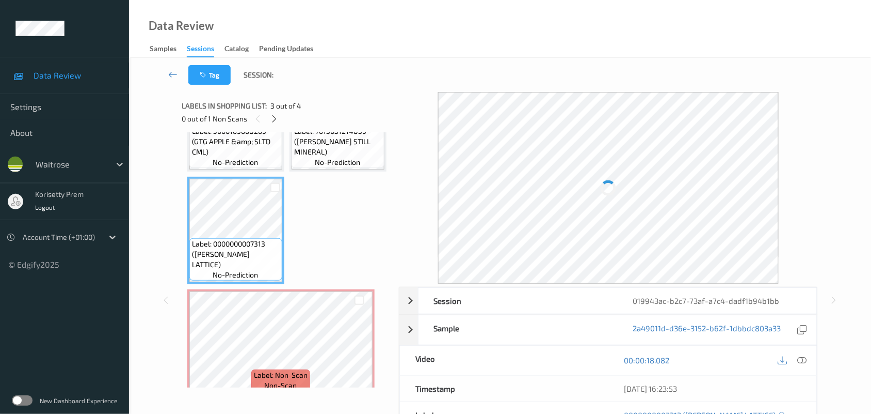
scroll to position [70, 0]
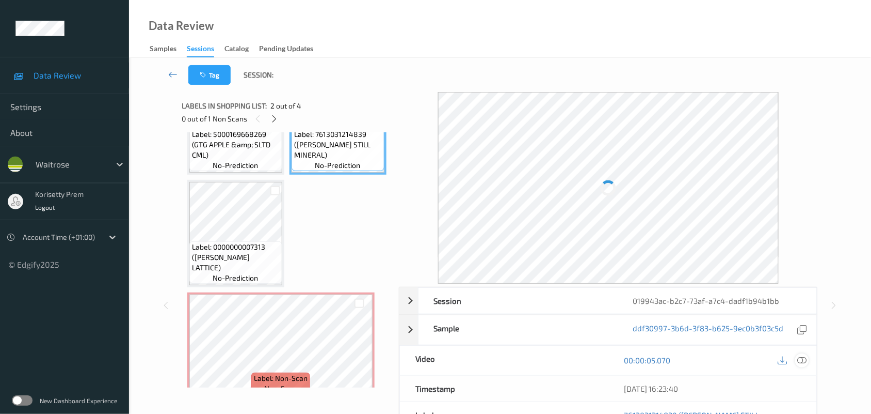
click at [803, 362] on icon at bounding box center [802, 359] width 9 height 9
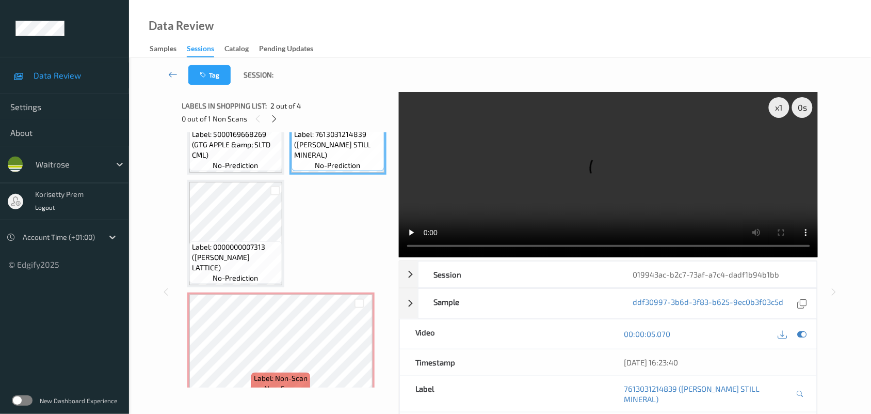
click at [511, 57] on div "Data Review Samples Sessions Catalog Pending Updates" at bounding box center [500, 29] width 742 height 58
click at [519, 198] on video at bounding box center [609, 174] width 420 height 165
click at [543, 194] on video at bounding box center [609, 174] width 420 height 165
click at [473, 195] on video at bounding box center [609, 174] width 420 height 165
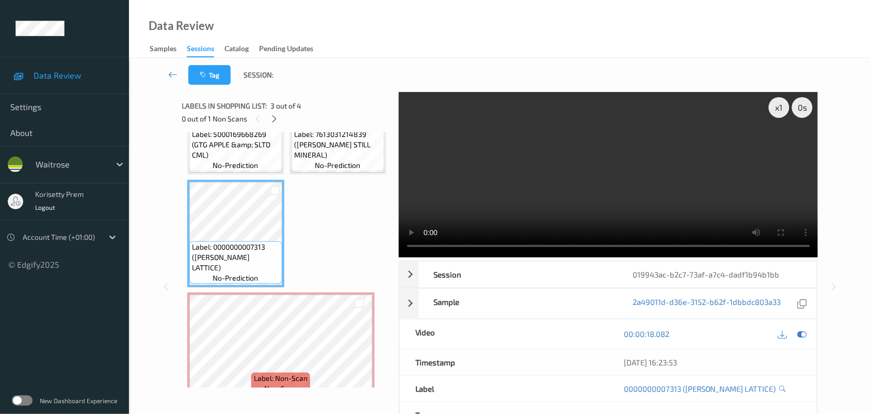
click at [294, 160] on span "Label: 7613031214839 ([PERSON_NAME] STILL MINERAL)" at bounding box center [338, 144] width 88 height 31
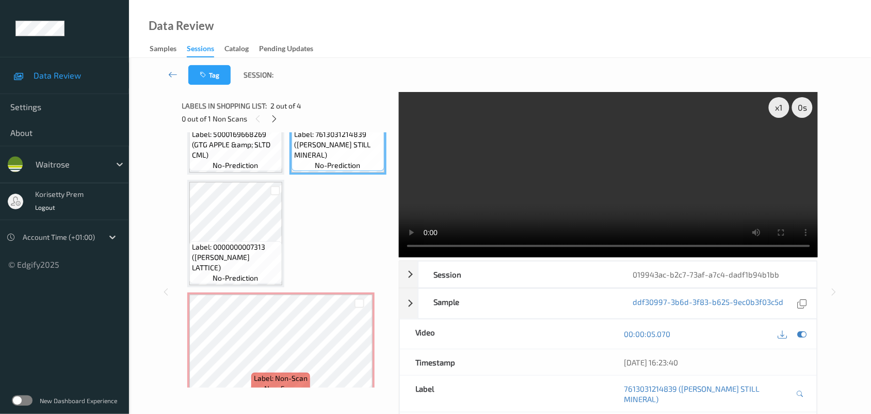
click at [502, 185] on video at bounding box center [609, 174] width 420 height 165
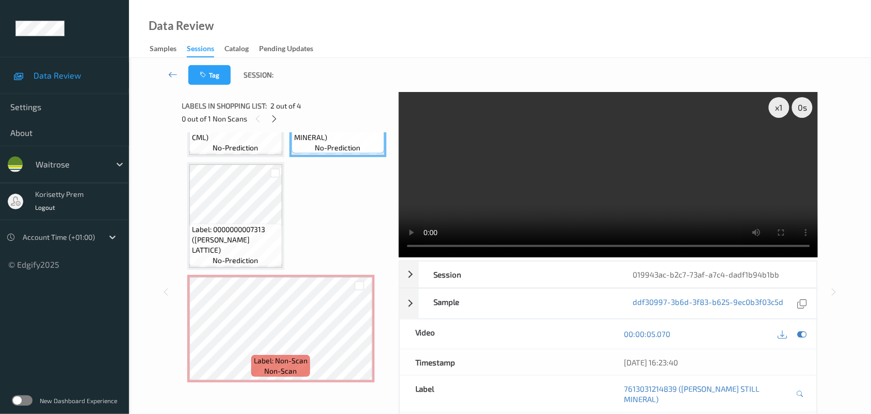
scroll to position [199, 0]
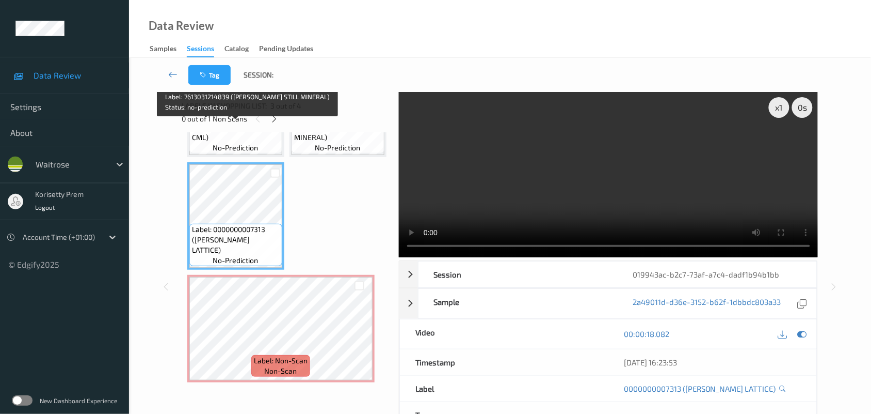
click at [315, 146] on span "no-prediction" at bounding box center [337, 147] width 45 height 10
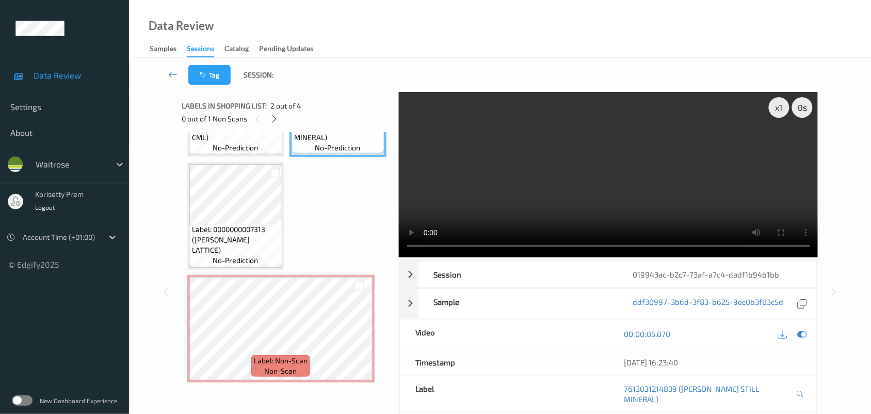
click at [573, 166] on video at bounding box center [609, 174] width 420 height 165
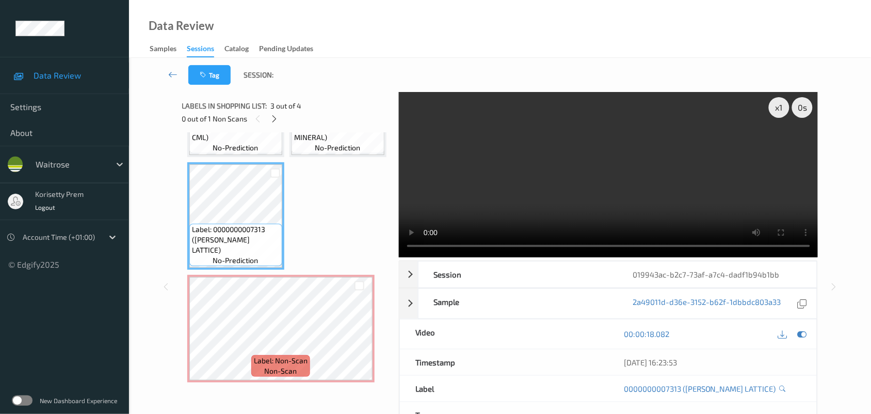
click at [480, 177] on video at bounding box center [609, 174] width 420 height 165
click at [450, 212] on video at bounding box center [609, 174] width 420 height 165
click at [495, 147] on video at bounding box center [609, 174] width 420 height 165
click at [585, 135] on video at bounding box center [609, 174] width 420 height 165
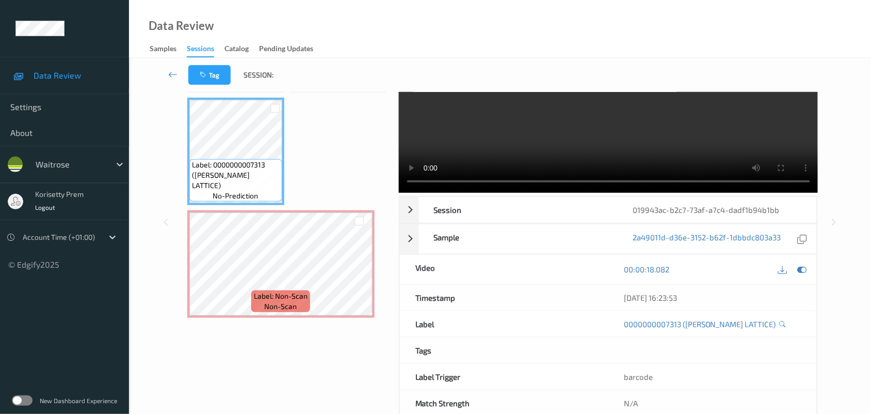
click at [321, 326] on div "Labels in shopping list: 3 out of 4 0 out of 1 Non Scans Label: 5000169668269 (…" at bounding box center [287, 221] width 210 height 389
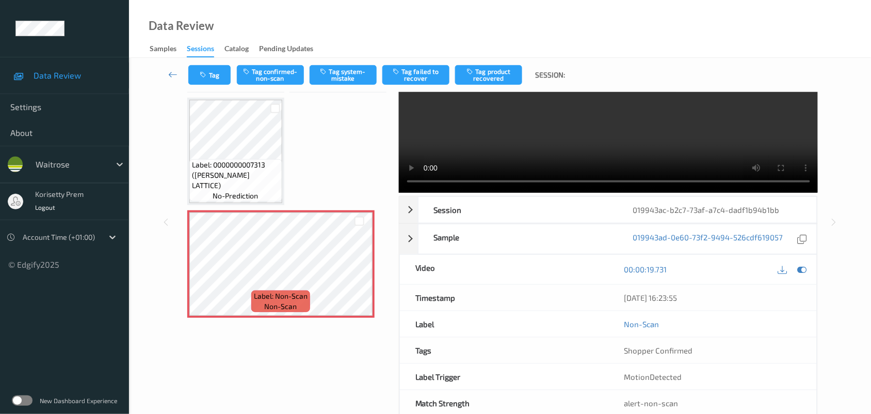
click at [572, 119] on video at bounding box center [609, 109] width 420 height 165
click at [342, 73] on button "Tag system-mistake" at bounding box center [343, 75] width 67 height 20
click at [347, 89] on div "Tag Tag confirmed-non-scan Tag system-mistake Tag failed to recover Tag product…" at bounding box center [500, 75] width 700 height 34
click at [355, 67] on button "Tag system-mistake" at bounding box center [343, 75] width 67 height 20
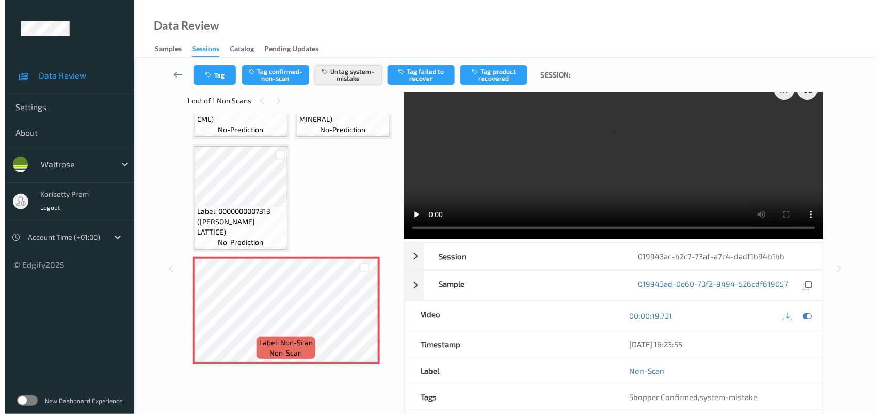
scroll to position [3, 0]
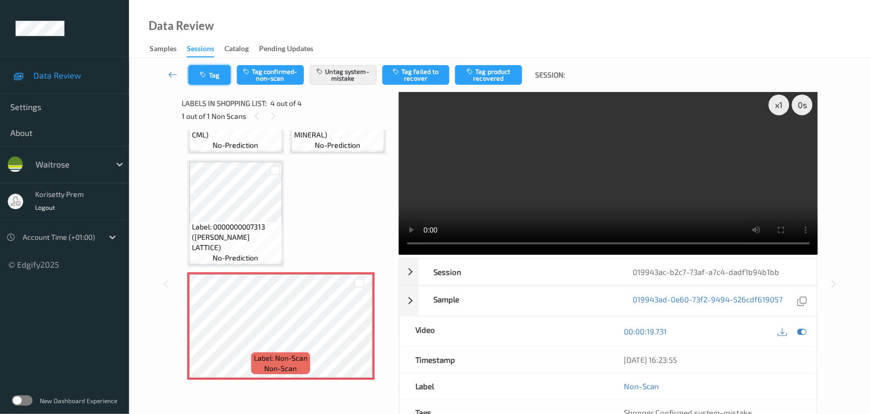
click at [197, 72] on button "Tag" at bounding box center [209, 75] width 42 height 20
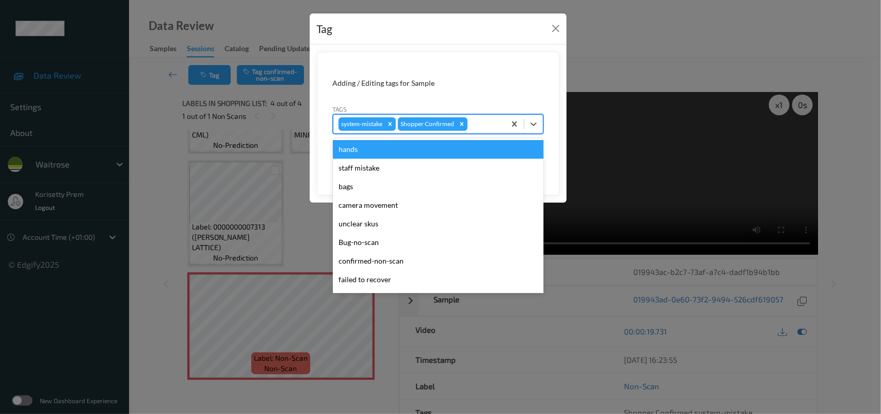
click at [486, 122] on div at bounding box center [485, 124] width 30 height 12
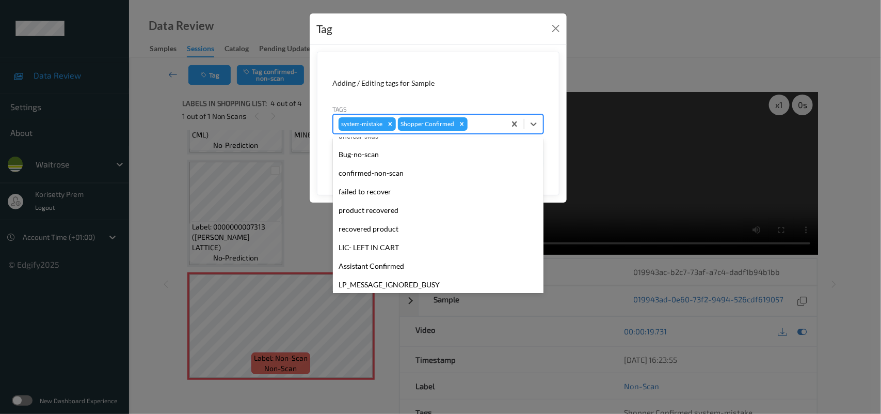
scroll to position [193, 0]
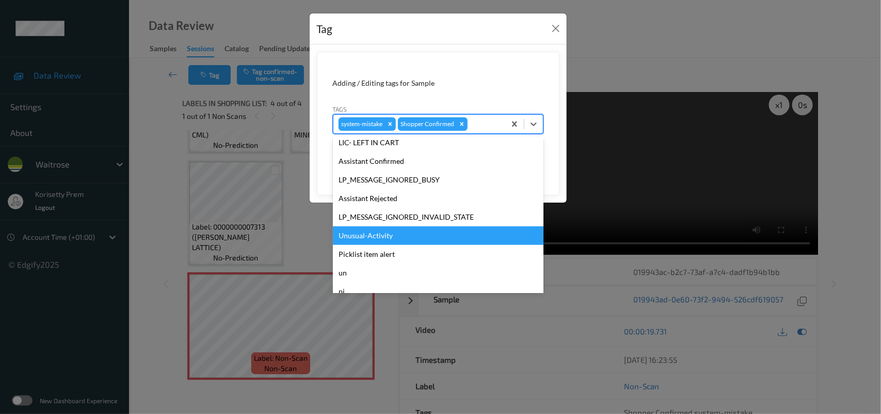
click at [380, 242] on div "Unusual-Activity" at bounding box center [438, 235] width 211 height 19
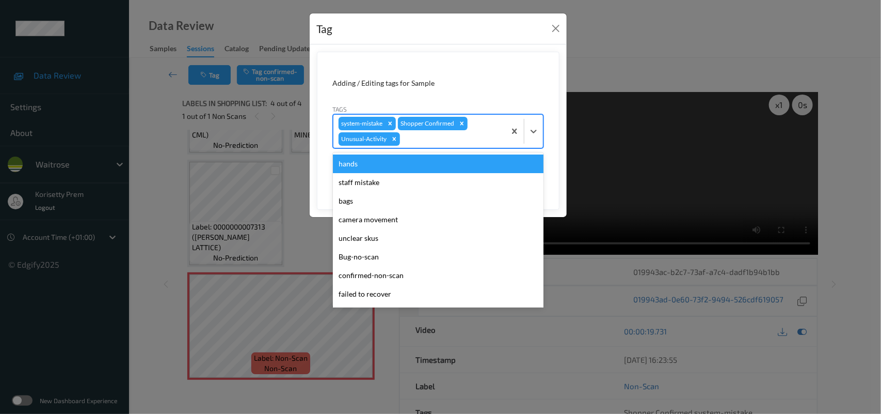
click at [444, 138] on div at bounding box center [451, 139] width 98 height 12
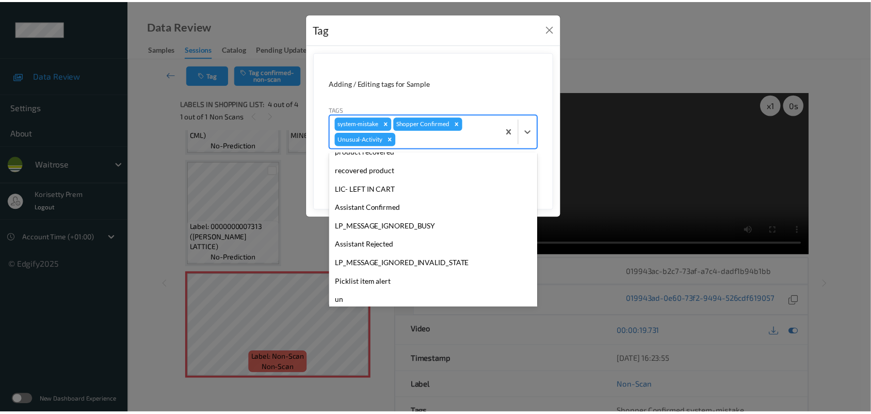
scroll to position [239, 0]
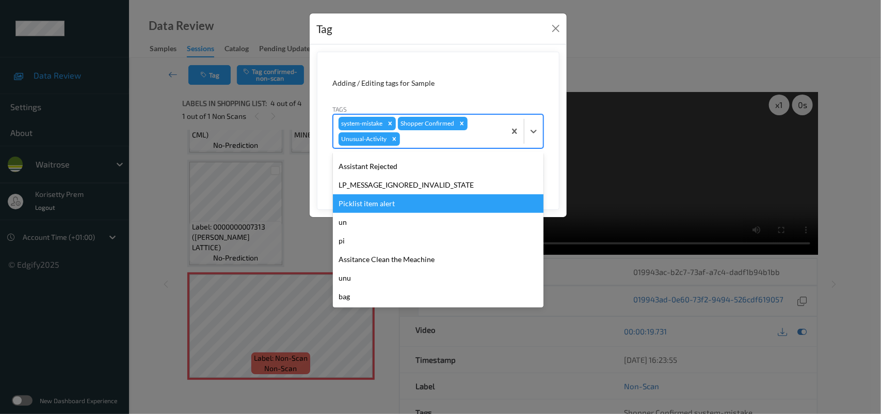
click at [383, 195] on div "Picklist item alert" at bounding box center [438, 203] width 211 height 19
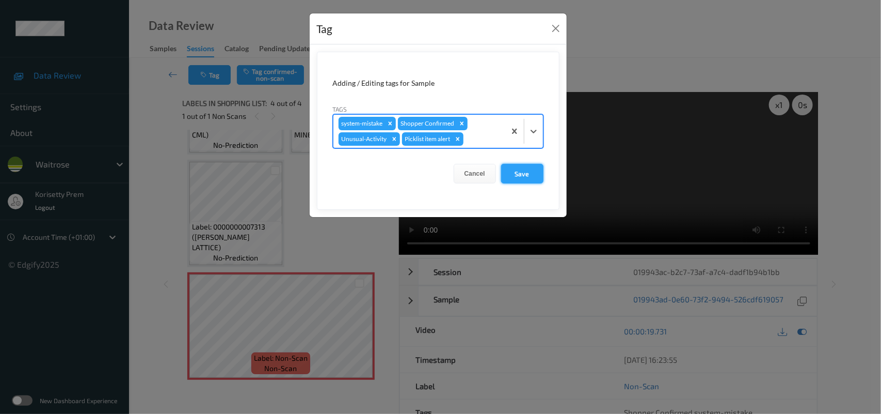
click at [531, 179] on button "Save" at bounding box center [522, 174] width 42 height 20
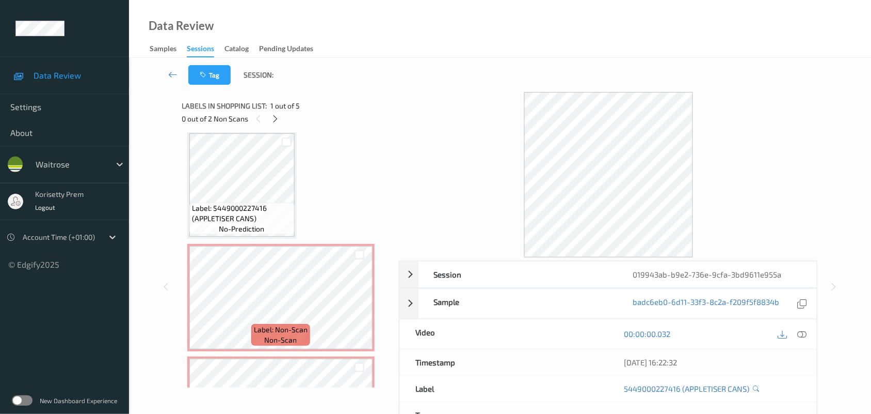
scroll to position [129, 0]
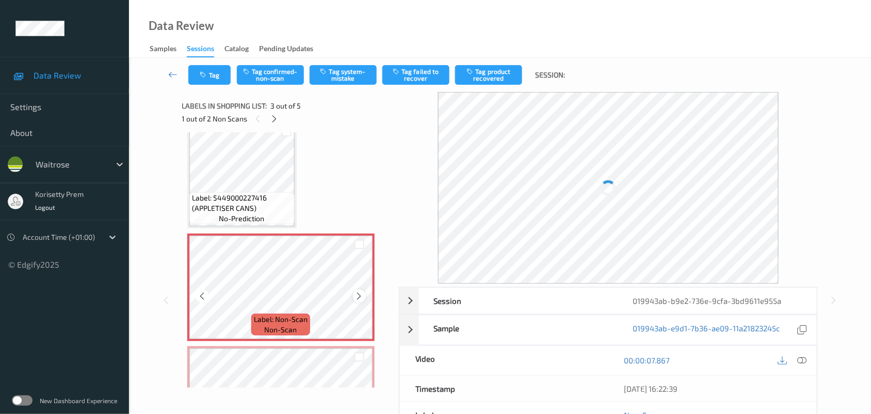
click at [357, 296] on icon at bounding box center [359, 295] width 9 height 9
click at [357, 295] on icon at bounding box center [359, 295] width 9 height 9
click at [357, 294] on icon at bounding box center [359, 295] width 9 height 9
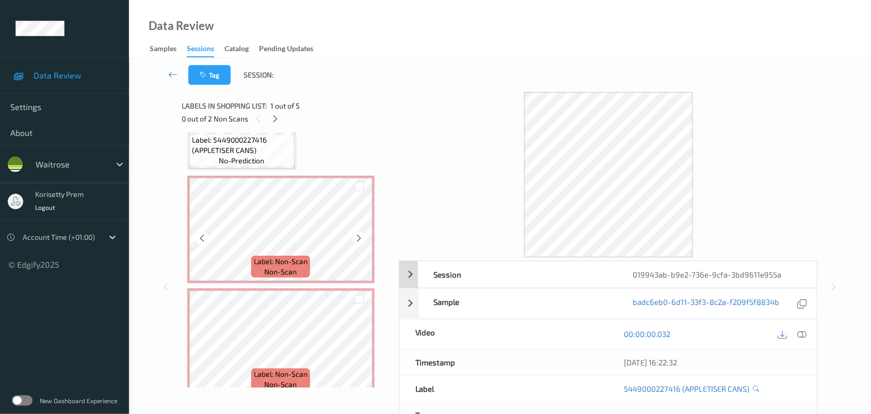
scroll to position [0, 0]
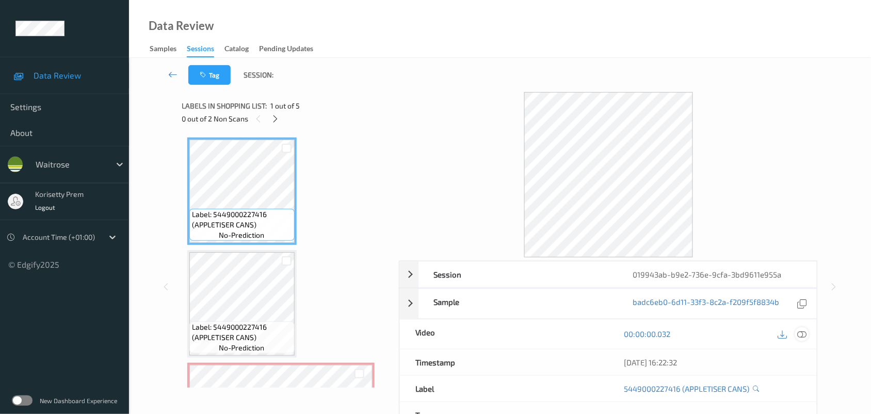
click at [803, 334] on icon at bounding box center [802, 333] width 9 height 9
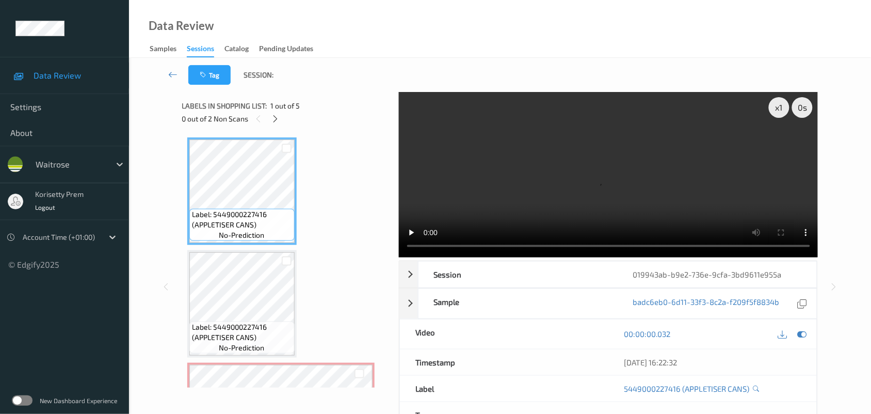
click at [612, 173] on video at bounding box center [609, 174] width 420 height 165
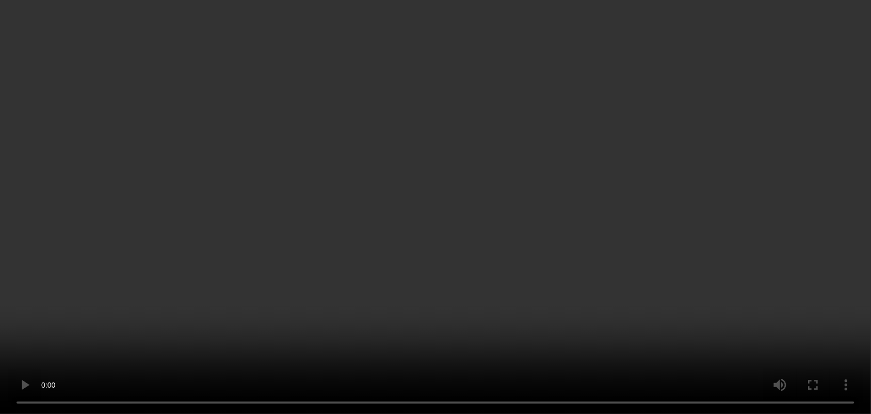
scroll to position [182, 0]
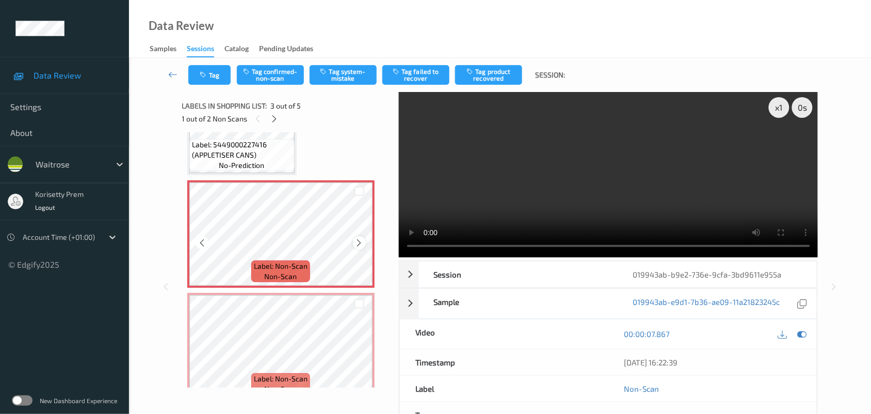
click at [357, 238] on icon at bounding box center [359, 242] width 9 height 9
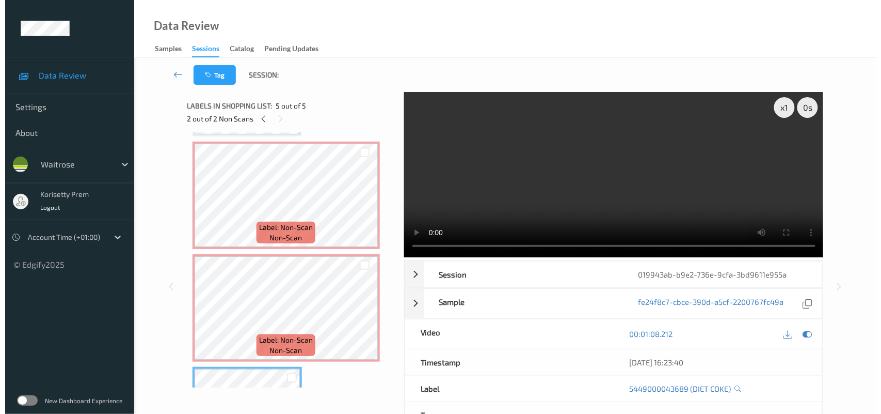
scroll to position [311, 0]
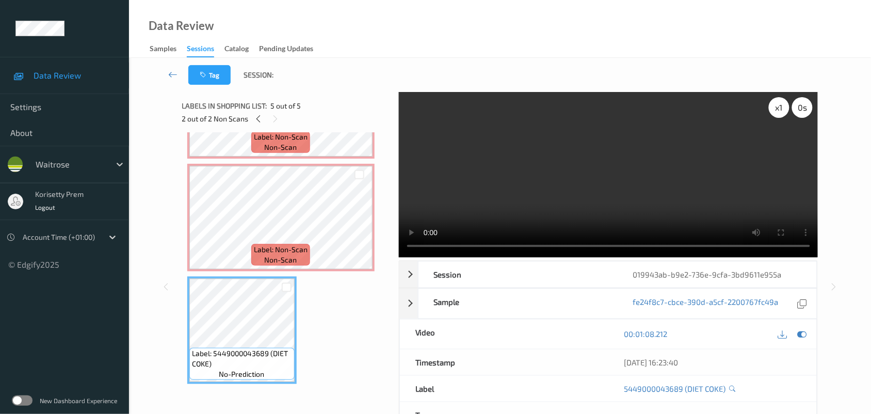
click at [787, 114] on div "x 1 0 s" at bounding box center [791, 107] width 44 height 21
click at [782, 113] on div "x 1" at bounding box center [779, 107] width 21 height 21
click at [782, 113] on div "x 2" at bounding box center [779, 107] width 21 height 21
click at [553, 195] on video at bounding box center [609, 174] width 420 height 165
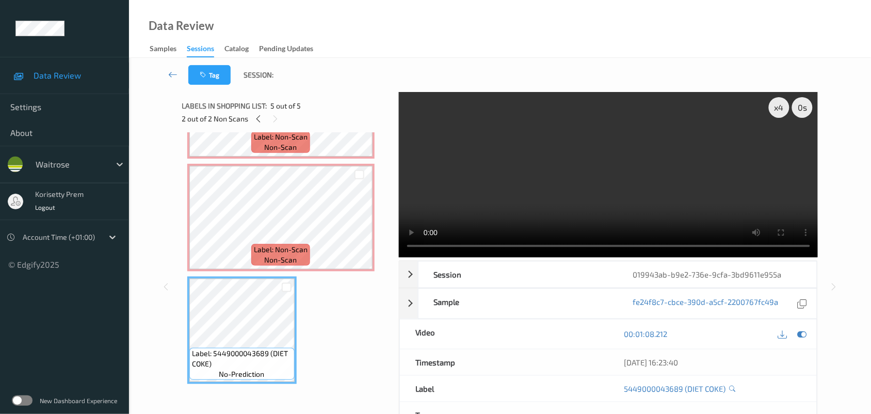
click at [491, 195] on video at bounding box center [609, 174] width 420 height 165
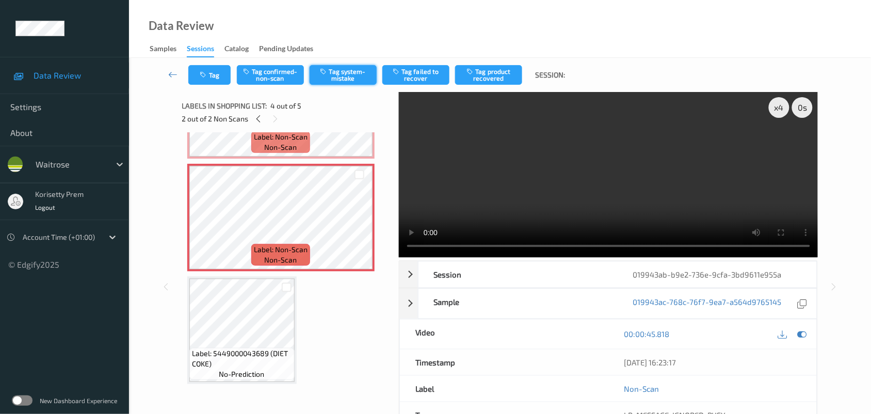
click at [344, 83] on button "Tag system-mistake" at bounding box center [343, 75] width 67 height 20
click at [223, 73] on button "Tag" at bounding box center [209, 75] width 42 height 20
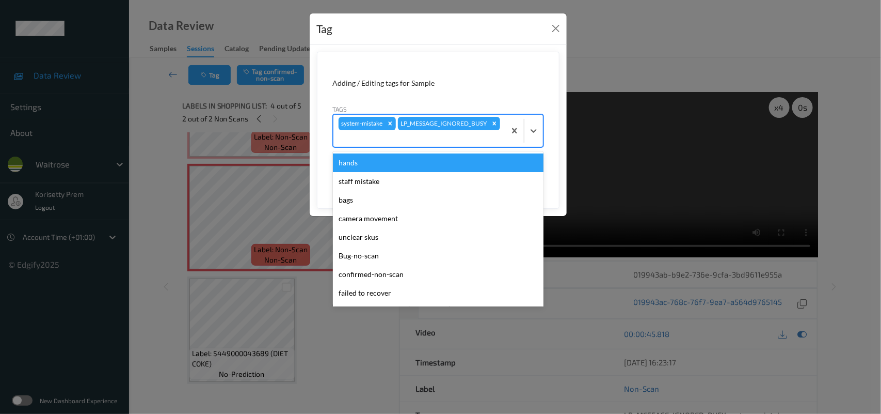
click at [466, 128] on div "system-mistake LP_MESSAGE_IGNORED_BUSY" at bounding box center [420, 131] width 172 height 32
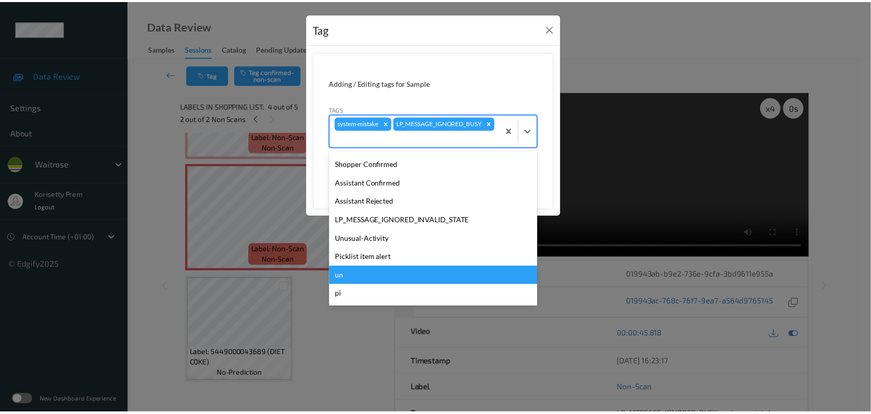
scroll to position [257, 0]
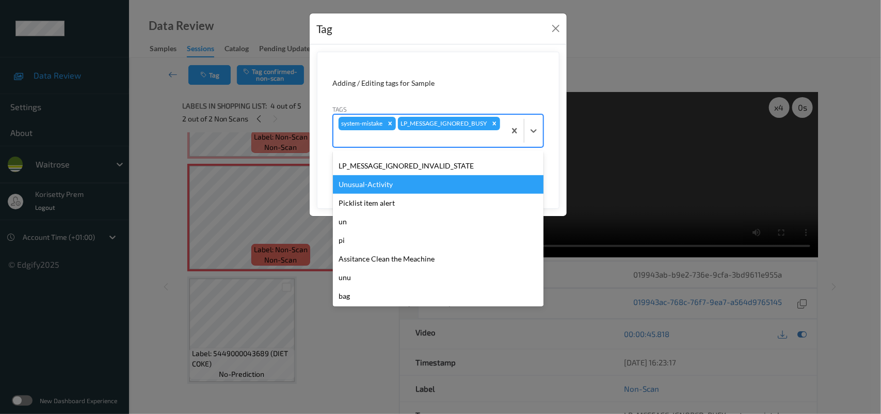
click at [368, 184] on div "Unusual-Activity" at bounding box center [438, 184] width 211 height 19
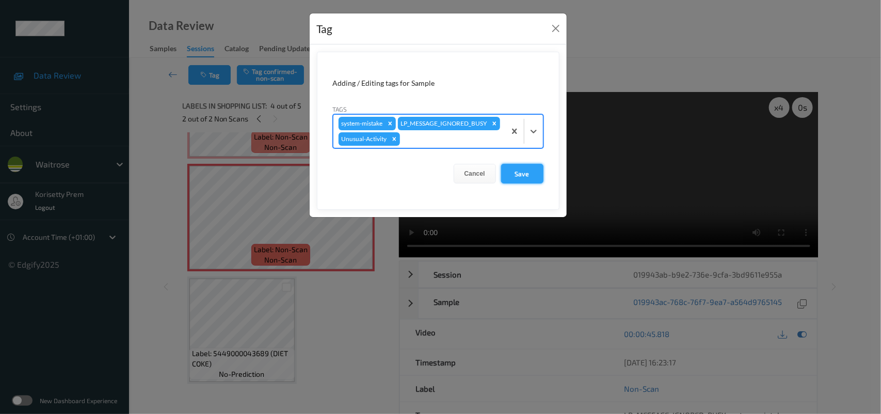
click at [527, 183] on button "Save" at bounding box center [522, 174] width 42 height 20
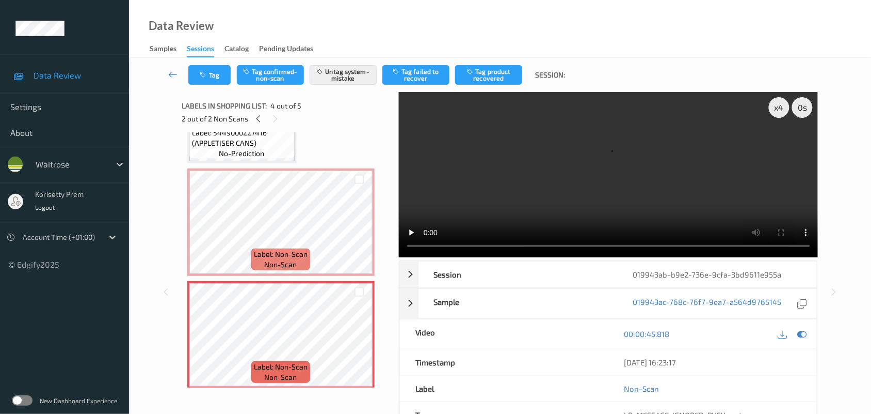
scroll to position [182, 0]
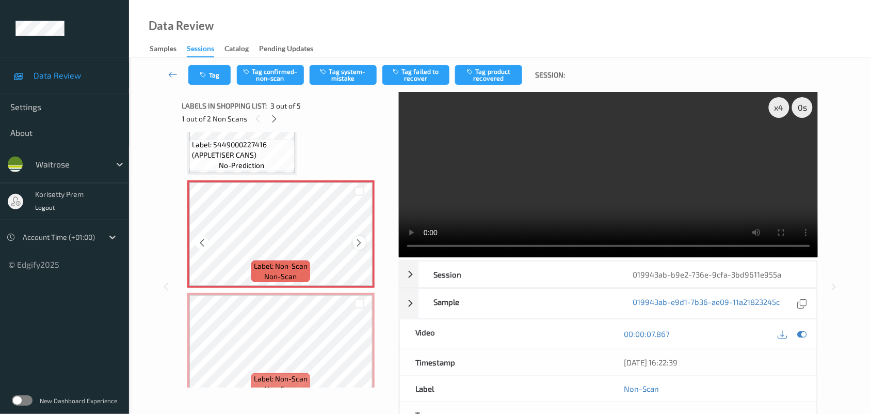
click at [358, 239] on icon at bounding box center [359, 242] width 9 height 9
click at [800, 337] on icon at bounding box center [802, 333] width 9 height 9
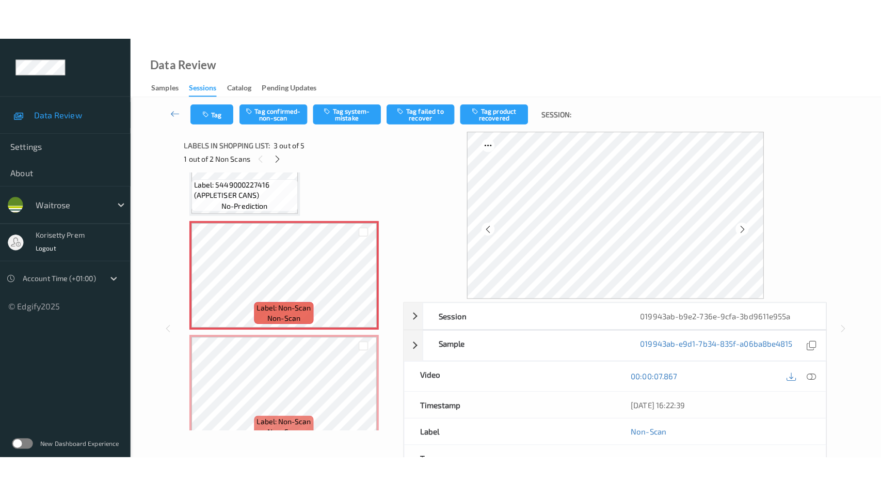
scroll to position [311, 0]
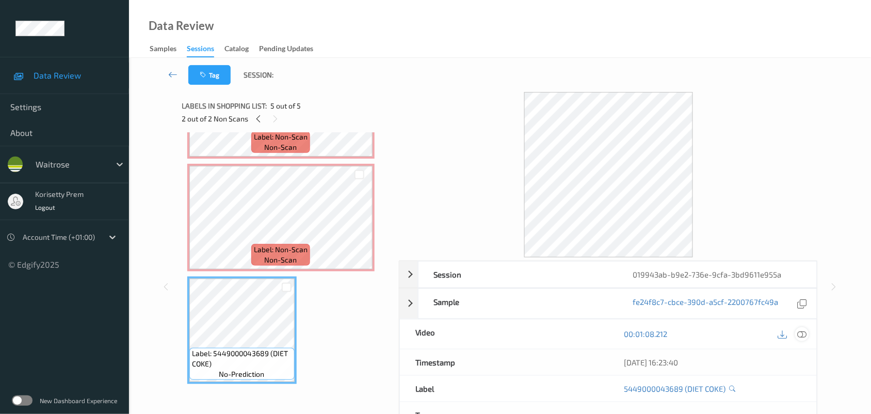
click at [808, 336] on div at bounding box center [803, 334] width 14 height 14
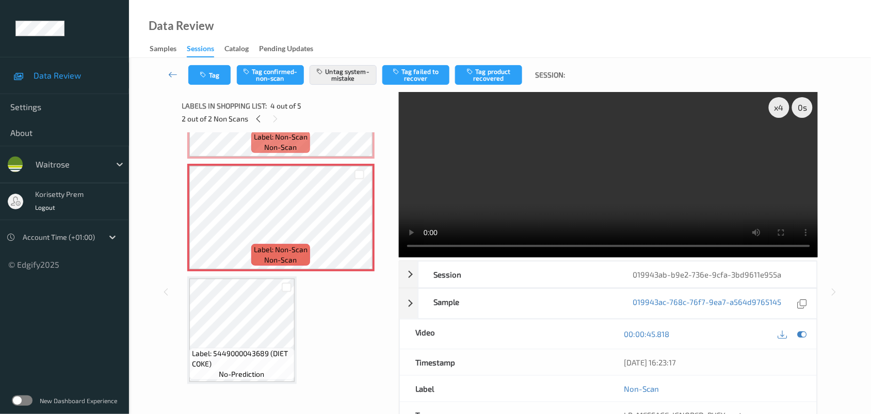
click at [643, 190] on video at bounding box center [609, 174] width 420 height 165
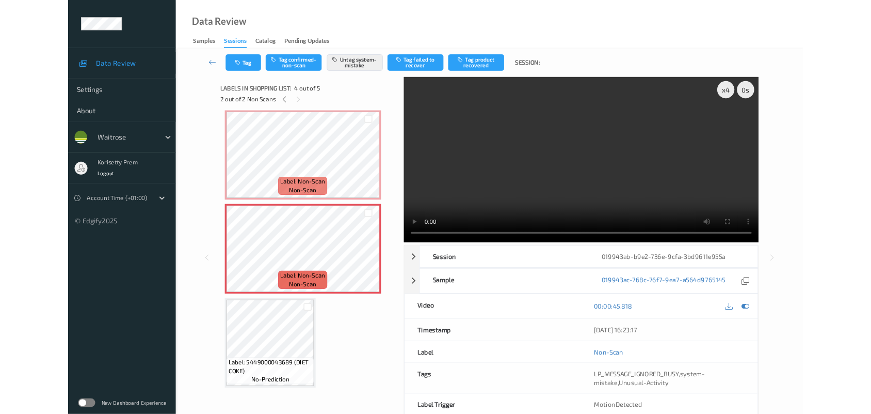
scroll to position [230, 0]
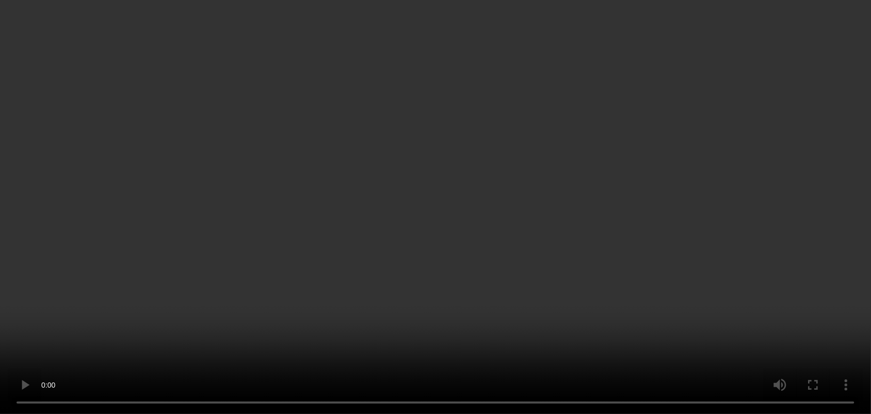
click at [598, 189] on video at bounding box center [435, 207] width 871 height 414
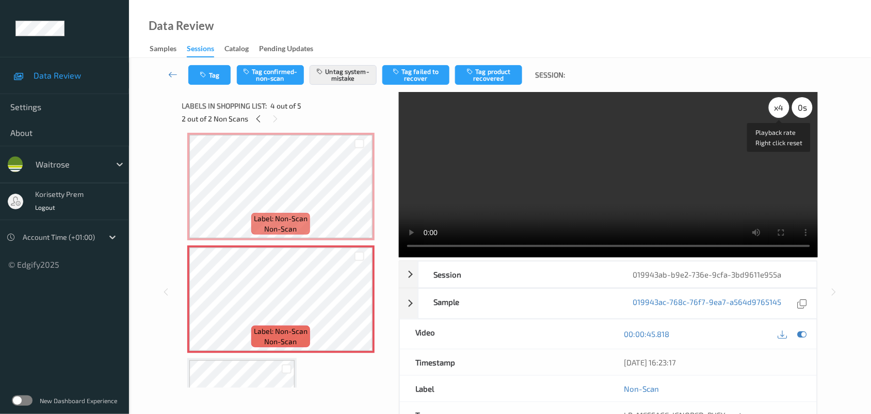
click at [774, 113] on div "x 4" at bounding box center [779, 107] width 21 height 21
click at [774, 113] on div "x 8" at bounding box center [779, 107] width 21 height 21
click at [688, 139] on video at bounding box center [609, 174] width 420 height 165
click at [664, 179] on video at bounding box center [609, 174] width 420 height 165
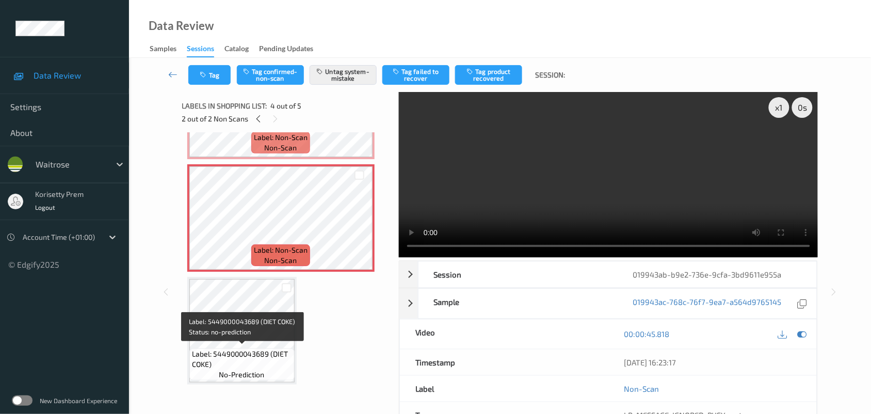
scroll to position [311, 0]
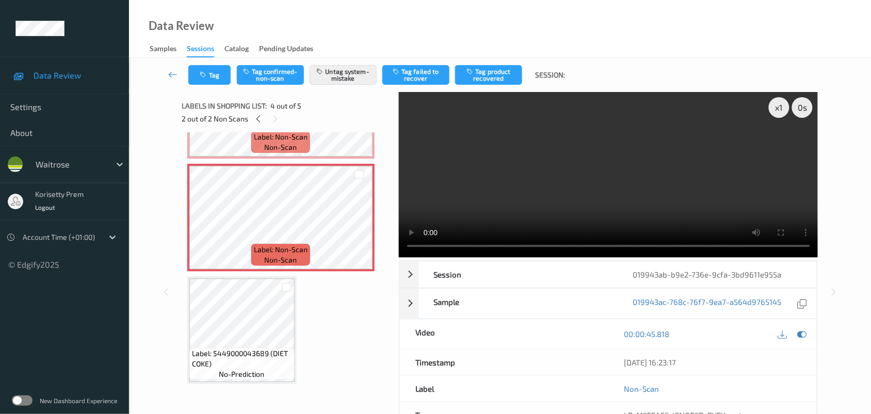
click at [651, 169] on video at bounding box center [609, 174] width 420 height 165
click at [517, 198] on video at bounding box center [609, 174] width 420 height 165
click at [550, 165] on video at bounding box center [609, 174] width 420 height 165
click at [535, 173] on video at bounding box center [609, 174] width 420 height 165
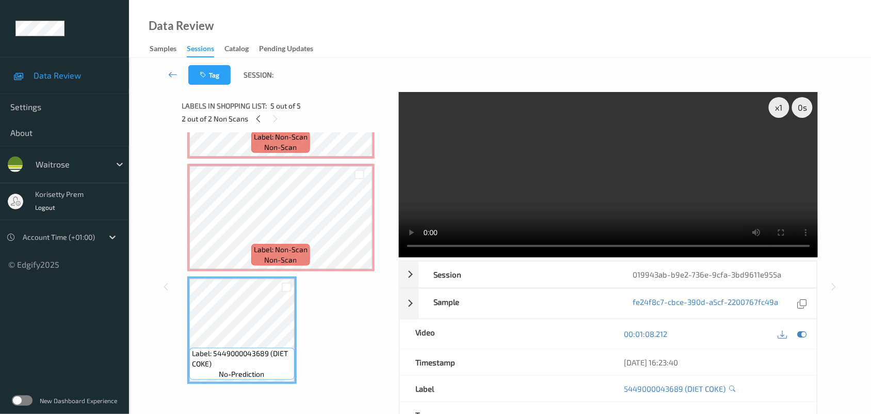
scroll to position [182, 0]
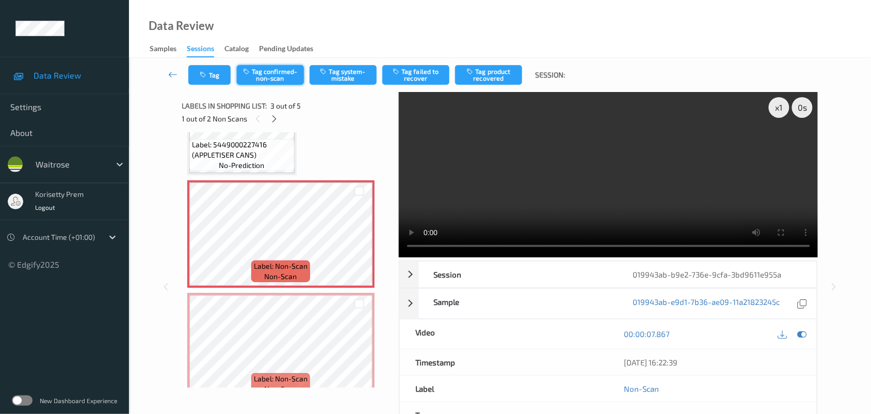
click at [272, 74] on button "Tag confirmed-non-scan" at bounding box center [270, 75] width 67 height 20
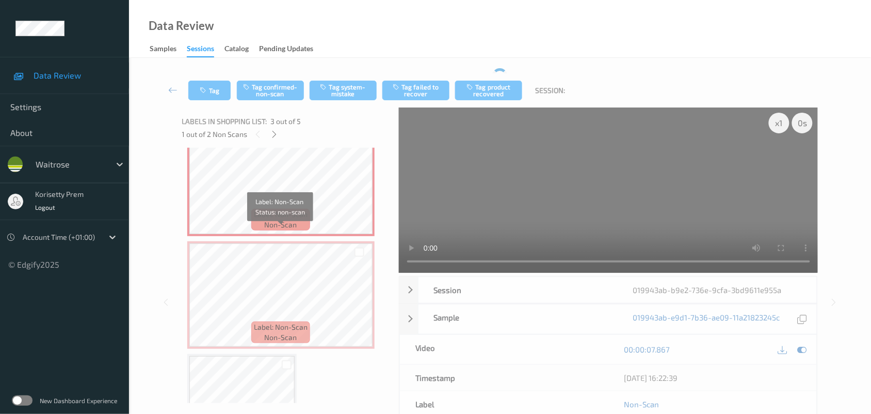
scroll to position [311, 0]
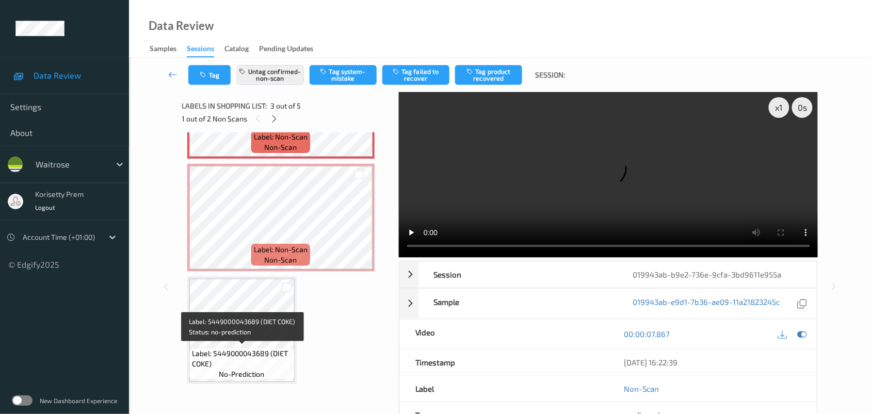
click at [233, 349] on span "Label: 5449000043689 (DIET COKE)" at bounding box center [242, 358] width 100 height 21
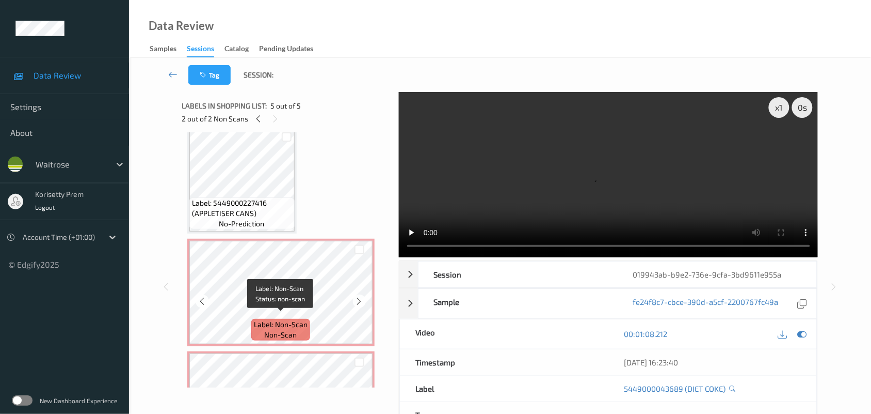
scroll to position [129, 0]
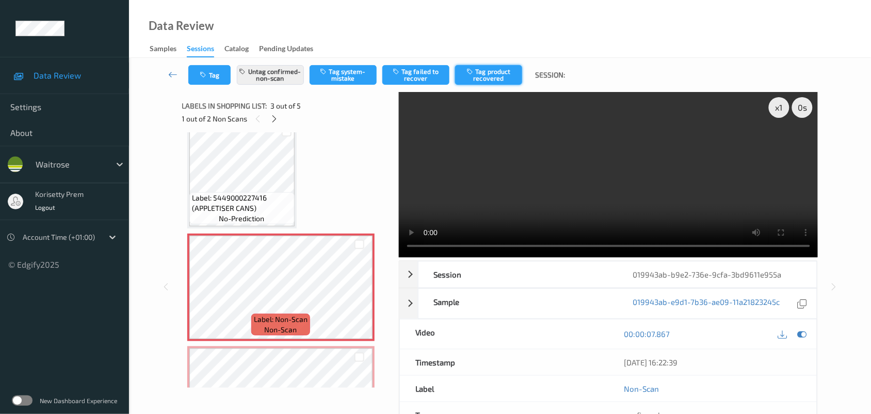
click at [504, 66] on button "Tag product recovered" at bounding box center [488, 75] width 67 height 20
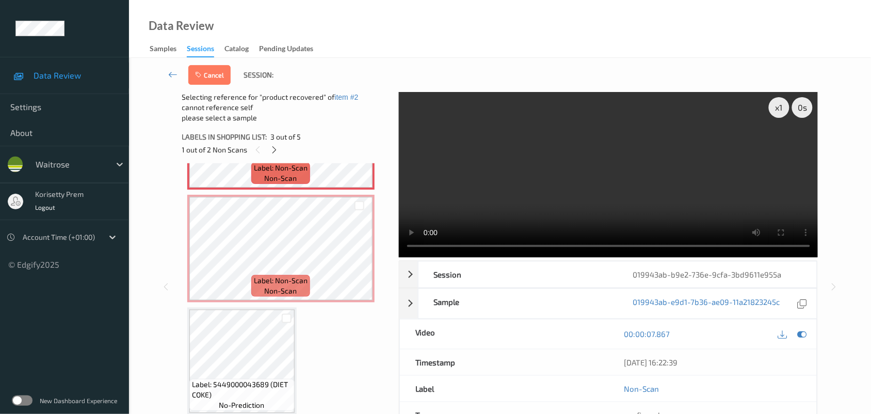
scroll to position [90, 0]
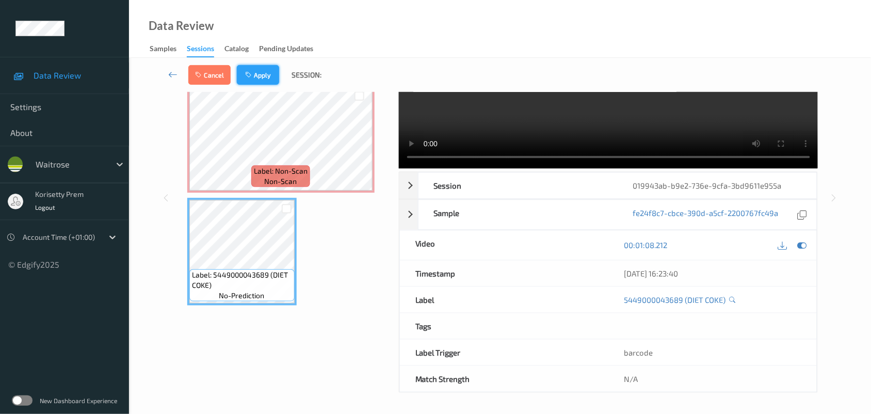
click at [264, 75] on button "Apply" at bounding box center [258, 75] width 42 height 20
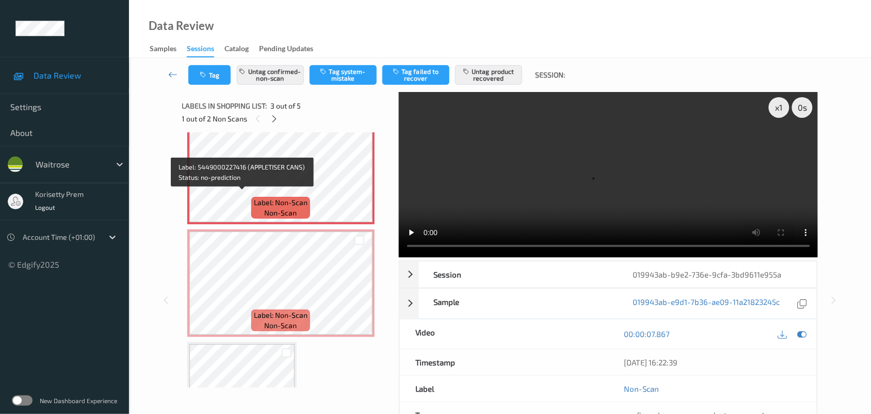
scroll to position [311, 0]
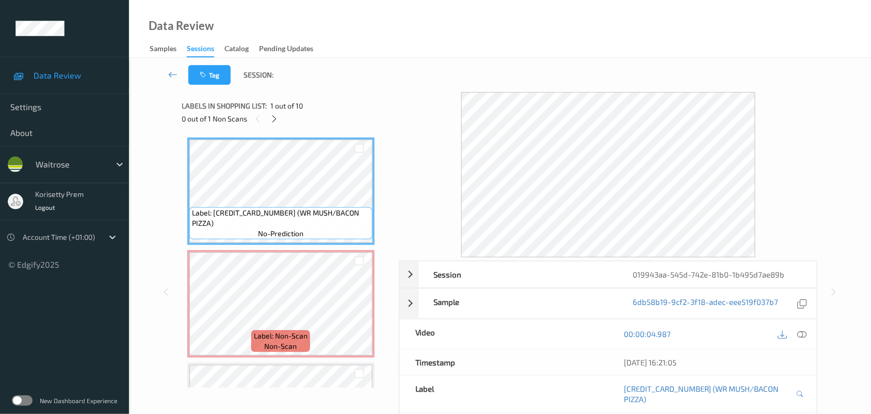
click at [439, 54] on div "Data Review Samples Sessions Catalog Pending Updates" at bounding box center [500, 29] width 742 height 58
click at [360, 313] on icon at bounding box center [359, 312] width 9 height 9
click at [804, 334] on icon at bounding box center [802, 333] width 9 height 9
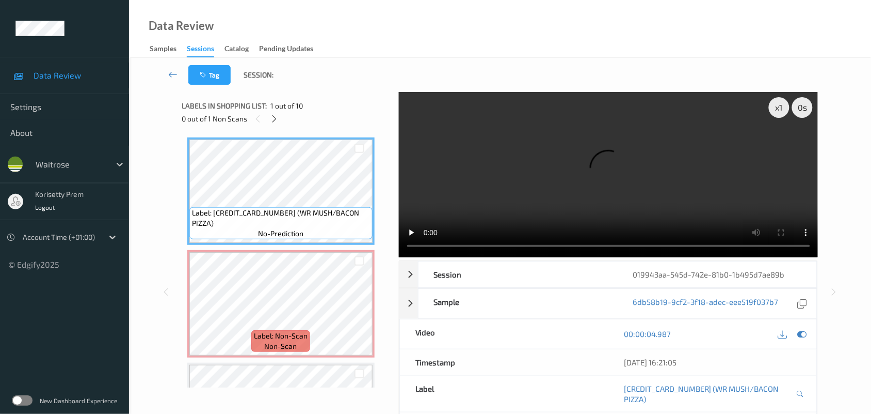
click at [527, 150] on video at bounding box center [609, 174] width 420 height 165
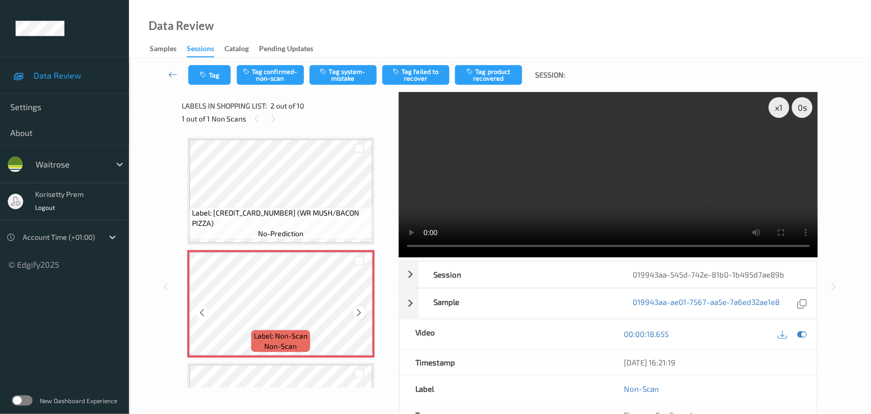
click at [358, 310] on icon at bounding box center [359, 312] width 9 height 9
click at [357, 310] on icon at bounding box center [359, 312] width 9 height 9
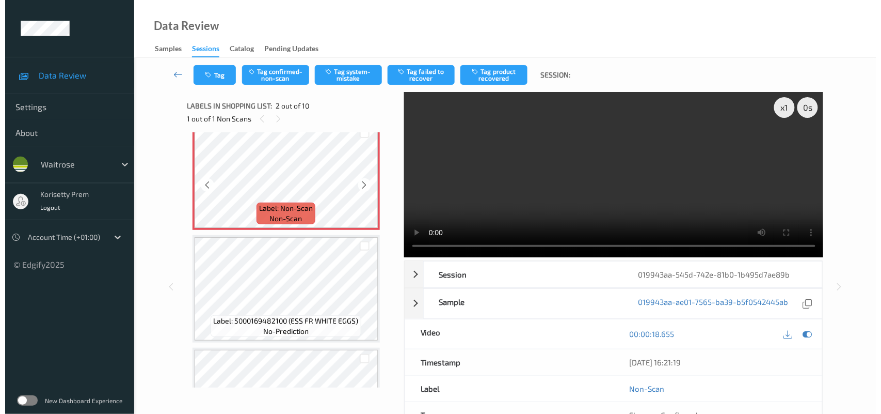
scroll to position [129, 0]
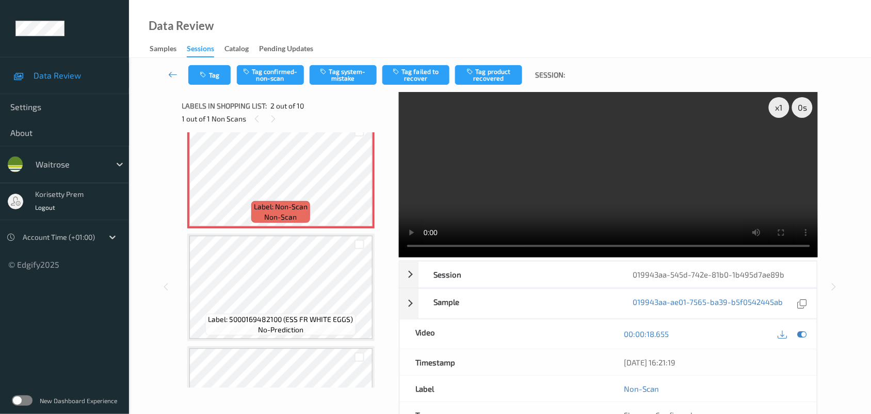
click at [494, 161] on video at bounding box center [609, 174] width 420 height 165
click at [341, 80] on button "Tag system-mistake" at bounding box center [343, 75] width 67 height 20
click at [216, 77] on button "Tag" at bounding box center [209, 75] width 42 height 20
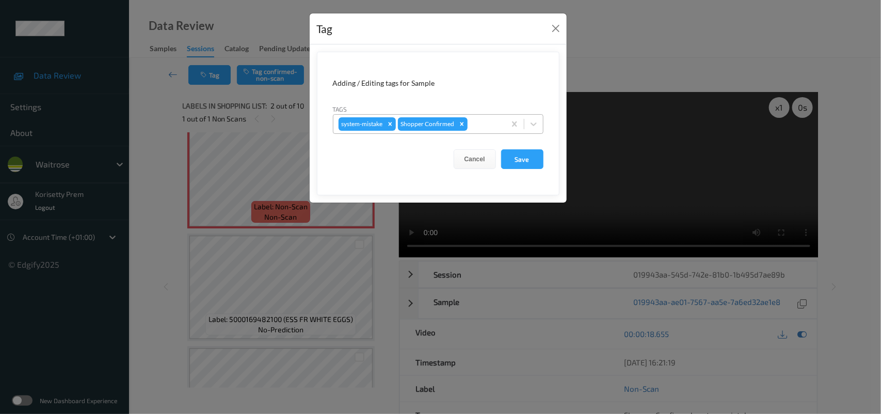
click at [485, 123] on div at bounding box center [485, 124] width 30 height 12
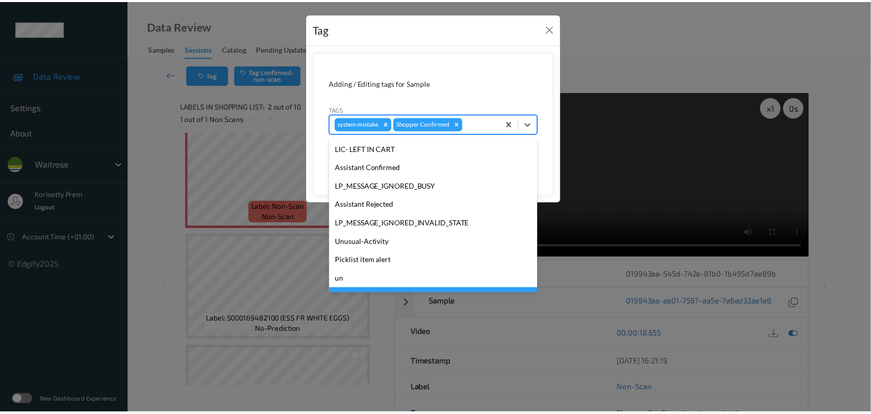
scroll to position [257, 0]
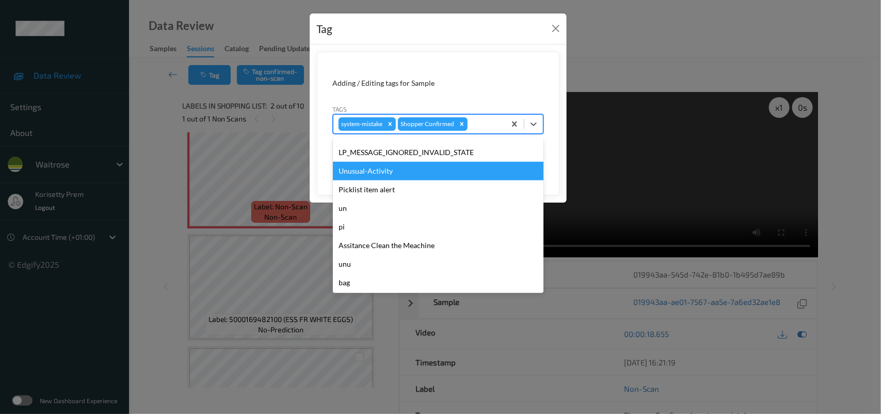
click at [372, 169] on div "Unusual-Activity" at bounding box center [438, 171] width 211 height 19
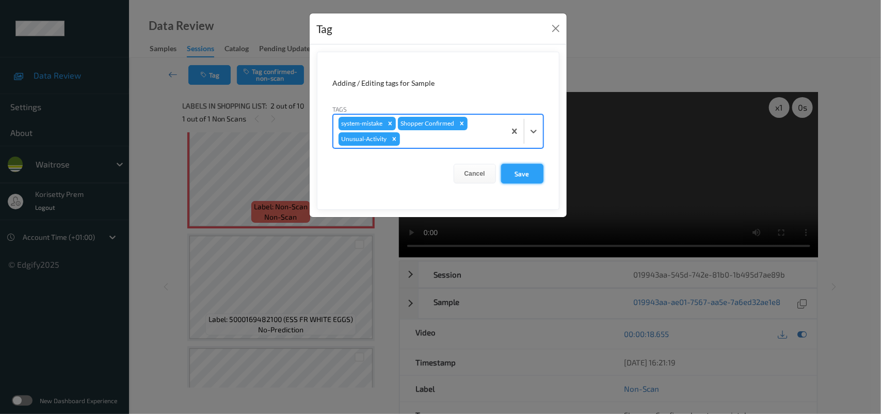
click at [530, 180] on button "Save" at bounding box center [522, 174] width 42 height 20
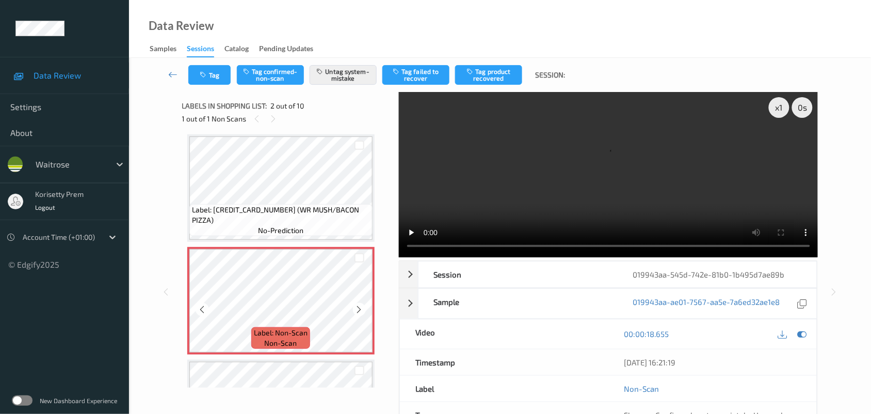
scroll to position [0, 0]
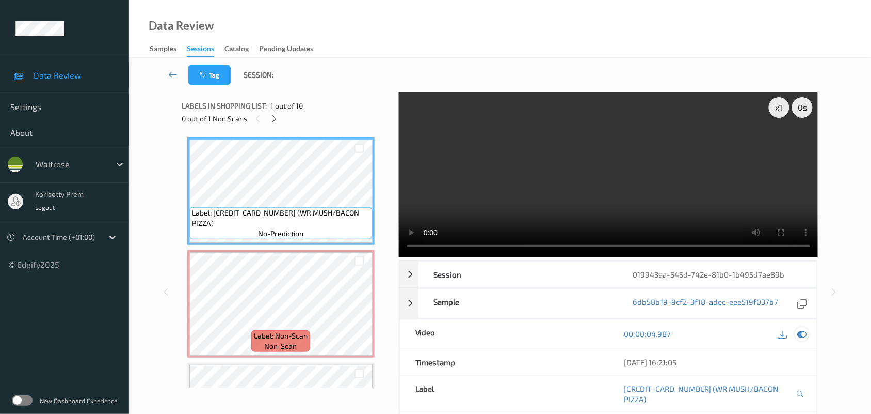
click at [799, 329] on icon at bounding box center [802, 333] width 9 height 9
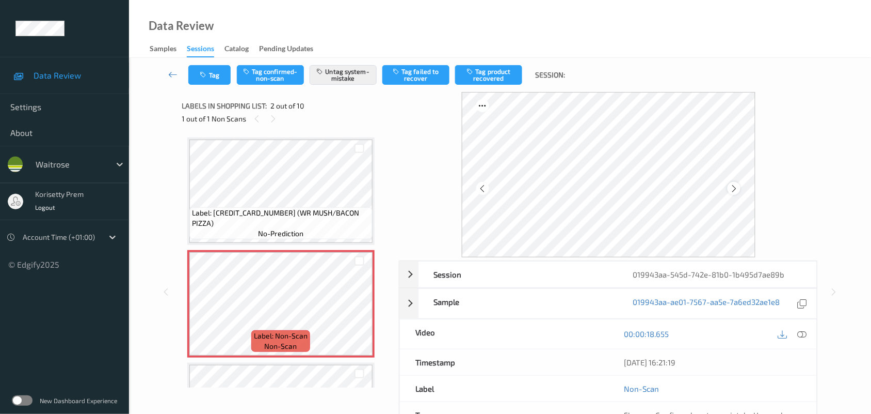
click at [731, 187] on icon at bounding box center [734, 188] width 9 height 9
click at [732, 188] on icon at bounding box center [734, 188] width 9 height 9
click at [733, 187] on icon at bounding box center [734, 188] width 9 height 9
click at [207, 74] on icon "button" at bounding box center [204, 74] width 9 height 7
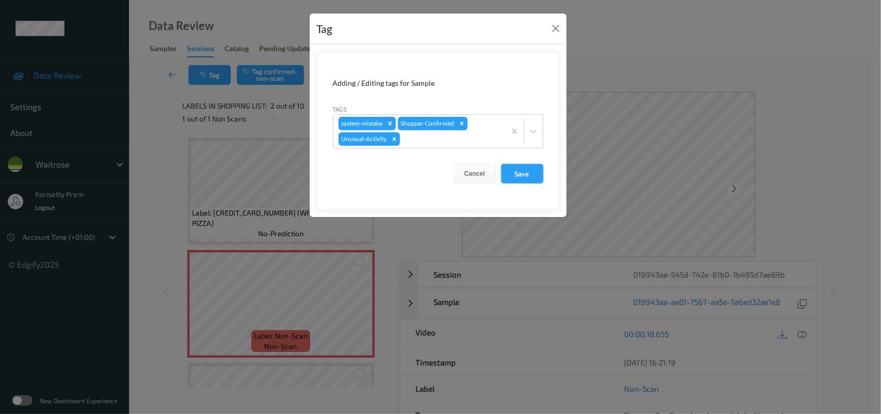
click at [517, 163] on form "Adding / Editing tags for Sample Tags system-mistake Shopper Confirmed Unusual-…" at bounding box center [438, 131] width 243 height 158
click at [517, 168] on button "Save" at bounding box center [522, 174] width 42 height 20
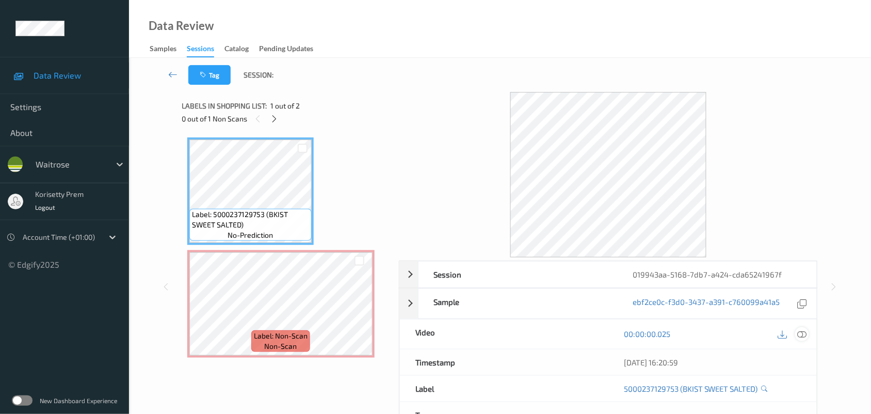
click at [805, 336] on icon at bounding box center [802, 333] width 9 height 9
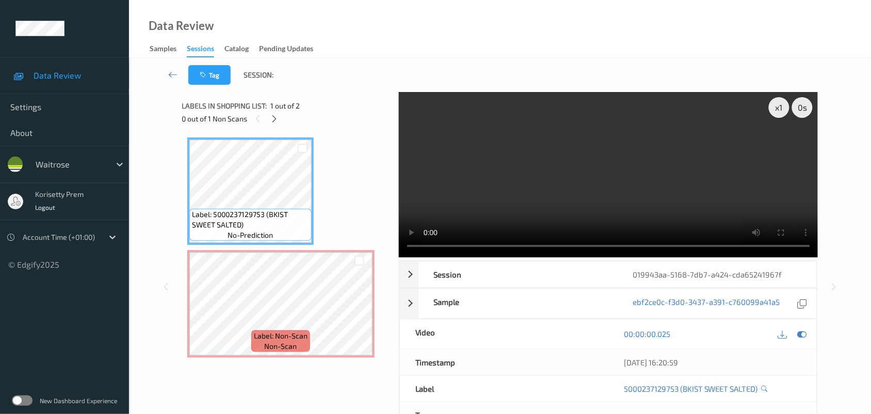
click at [338, 102] on div "Labels in shopping list: 1 out of 2" at bounding box center [287, 105] width 210 height 13
click at [509, 158] on video at bounding box center [609, 174] width 420 height 165
click at [528, 187] on video at bounding box center [609, 174] width 420 height 165
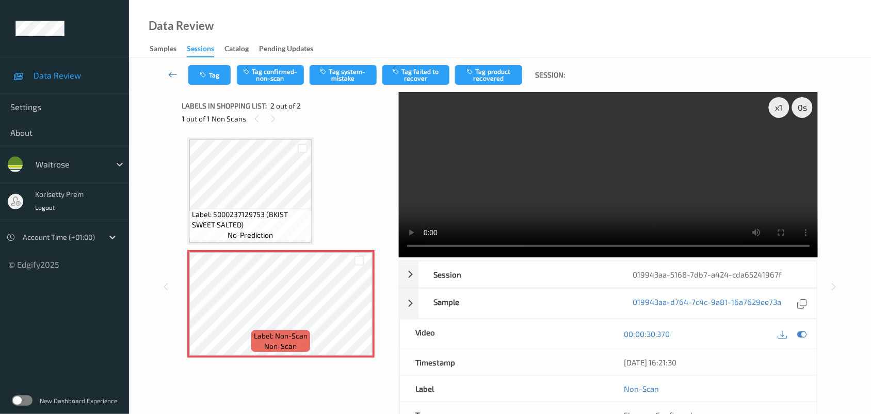
click at [532, 164] on video at bounding box center [609, 174] width 420 height 165
click at [682, 132] on video at bounding box center [609, 174] width 420 height 165
click at [799, 336] on icon at bounding box center [802, 333] width 9 height 9
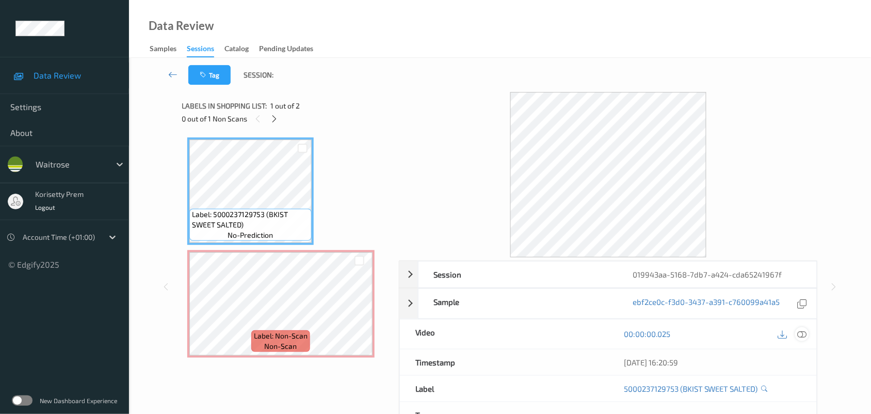
click at [801, 334] on icon at bounding box center [802, 333] width 9 height 9
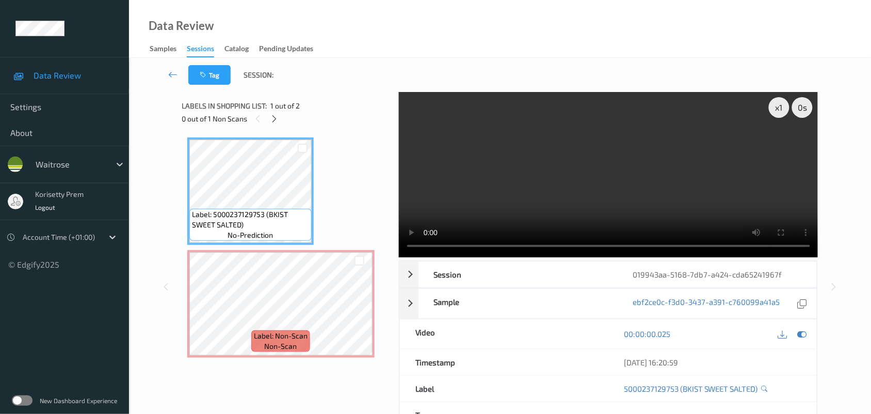
click at [528, 168] on video at bounding box center [609, 174] width 420 height 165
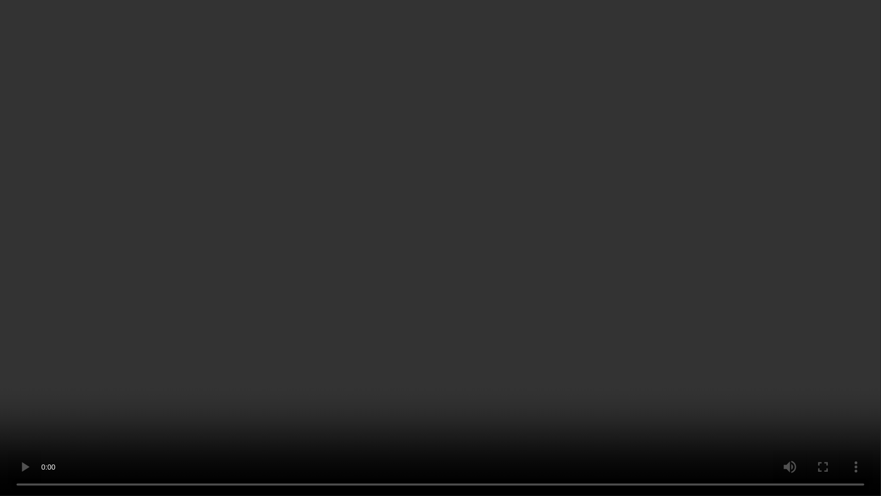
click at [745, 326] on video at bounding box center [440, 248] width 881 height 496
click at [538, 334] on video at bounding box center [440, 248] width 881 height 496
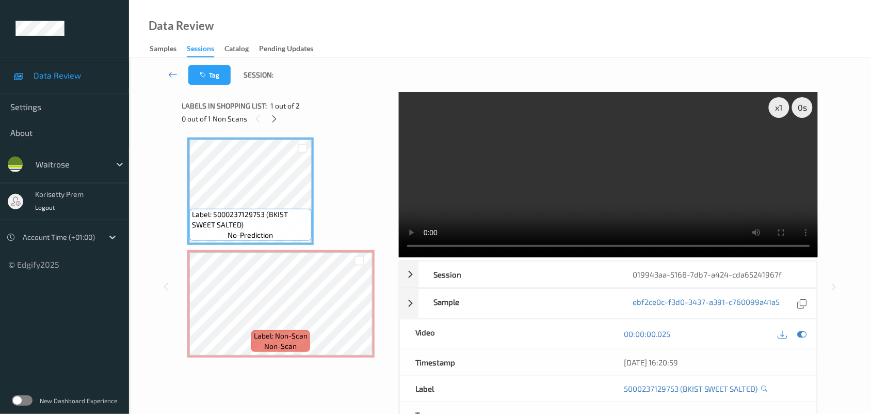
click at [727, 173] on video at bounding box center [609, 174] width 420 height 165
click at [512, 190] on video at bounding box center [609, 174] width 420 height 165
click at [433, 194] on video at bounding box center [609, 174] width 420 height 165
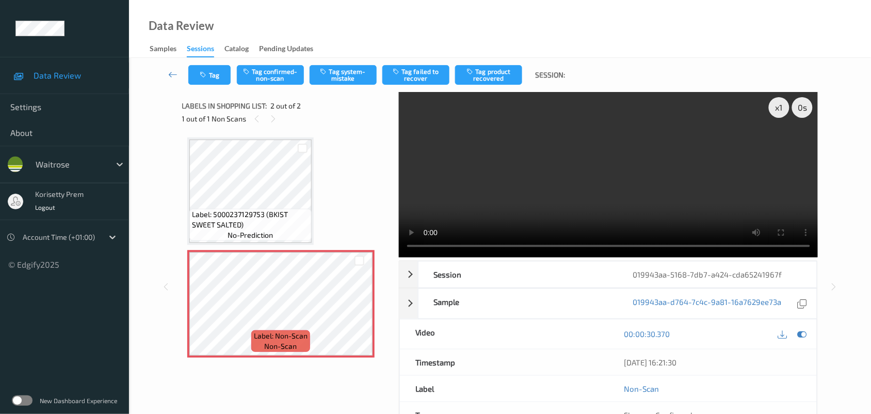
click at [488, 183] on video at bounding box center [609, 174] width 420 height 165
click at [492, 180] on video at bounding box center [609, 174] width 420 height 165
click at [503, 172] on video at bounding box center [609, 174] width 420 height 165
click at [337, 80] on button "Tag system-mistake" at bounding box center [343, 75] width 67 height 20
click at [216, 71] on button "Tag" at bounding box center [209, 75] width 42 height 20
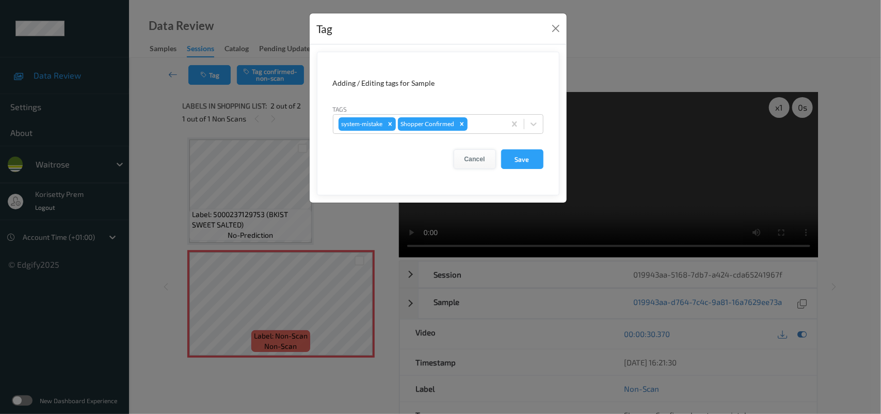
click at [477, 155] on button "Cancel" at bounding box center [475, 159] width 42 height 20
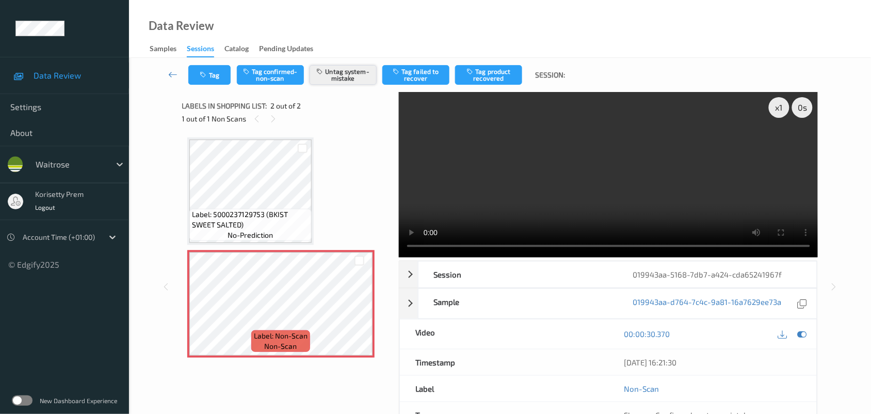
click at [342, 76] on button "Untag system-mistake" at bounding box center [343, 75] width 67 height 20
click at [272, 75] on button "Tag confirmed-non-scan" at bounding box center [270, 75] width 67 height 20
click at [254, 69] on button "Untag confirmed-non-scan" at bounding box center [270, 75] width 67 height 20
click at [351, 85] on div "Tag Tag confirmed-non-scan Tag system-mistake Tag failed to recover Tag product…" at bounding box center [500, 75] width 700 height 34
click at [353, 75] on button "Tag system-mistake" at bounding box center [343, 75] width 67 height 20
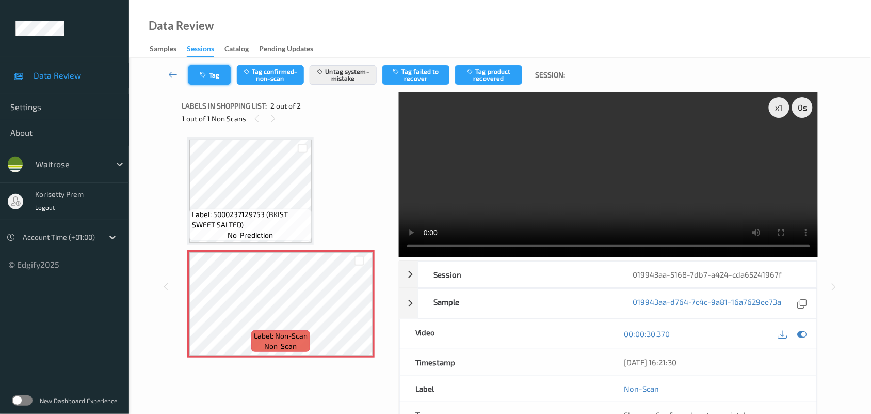
click at [209, 73] on button "Tag" at bounding box center [209, 75] width 42 height 20
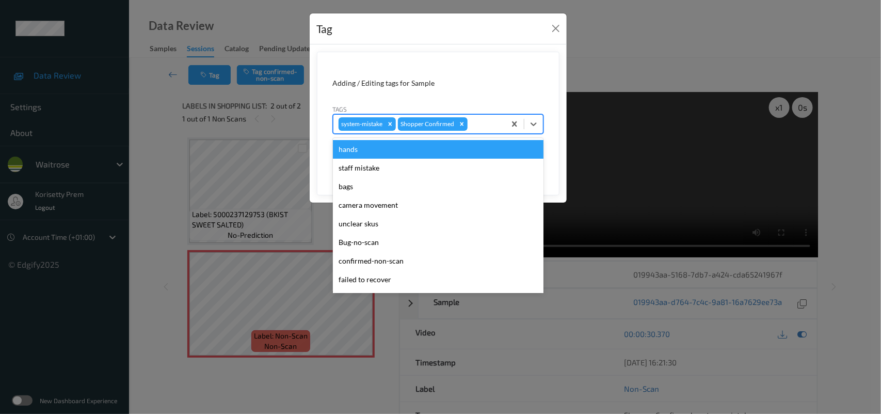
click at [484, 120] on div at bounding box center [485, 124] width 30 height 12
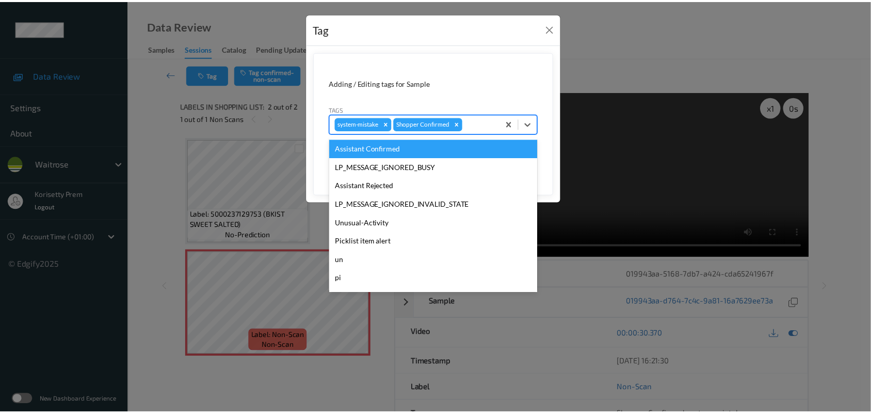
scroll to position [257, 0]
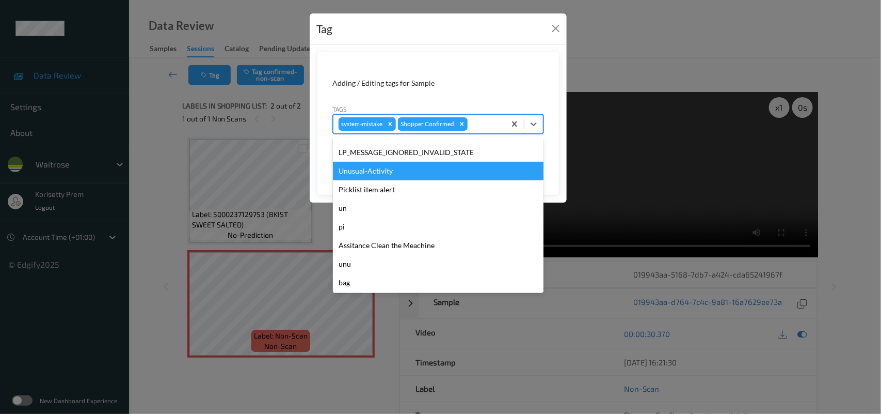
click at [379, 171] on div "Unusual-Activity" at bounding box center [438, 171] width 211 height 19
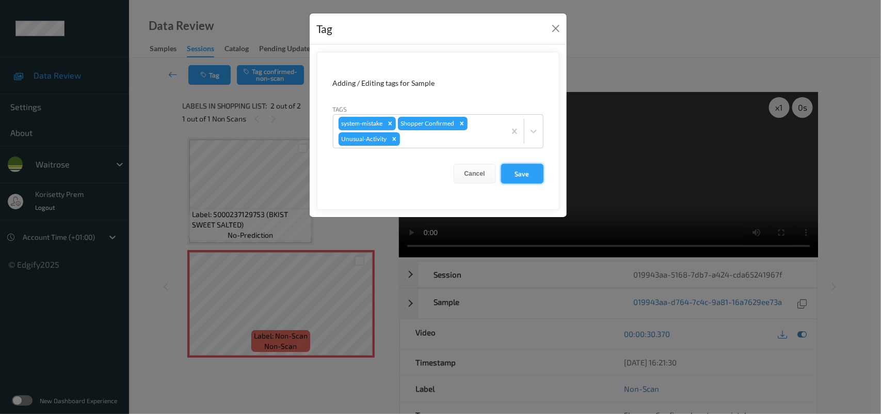
click at [530, 173] on button "Save" at bounding box center [522, 174] width 42 height 20
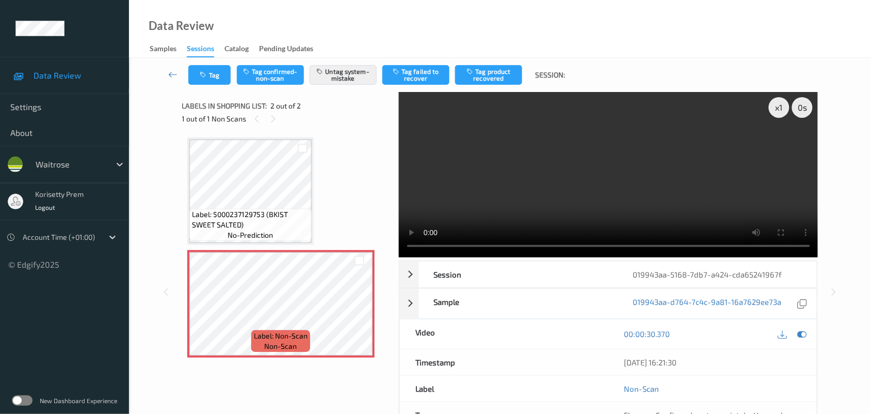
click at [707, 202] on video at bounding box center [609, 174] width 420 height 165
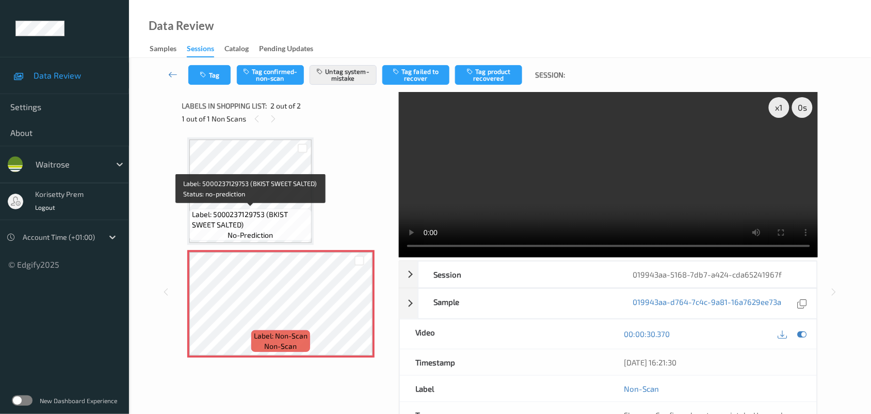
click at [266, 214] on span "Label: 5000237129753 (BKIST SWEET SALTED)" at bounding box center [250, 219] width 117 height 21
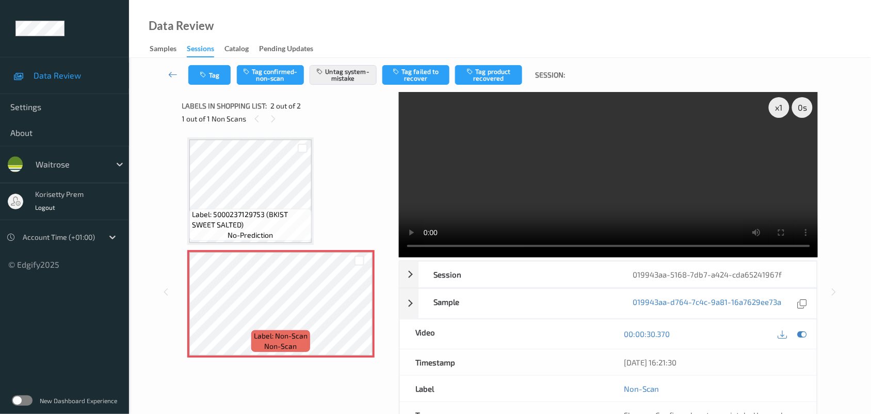
click at [500, 179] on video at bounding box center [609, 174] width 420 height 165
click at [611, 177] on video at bounding box center [609, 174] width 420 height 165
click at [196, 70] on button "Tag" at bounding box center [209, 75] width 42 height 20
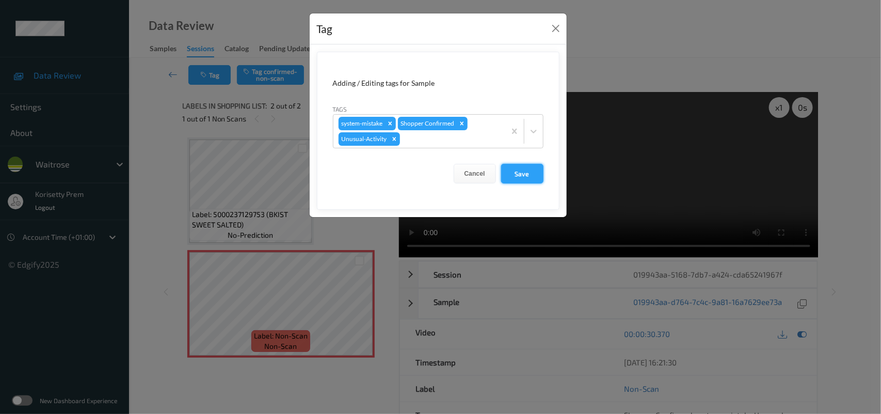
click at [515, 168] on button "Save" at bounding box center [522, 174] width 42 height 20
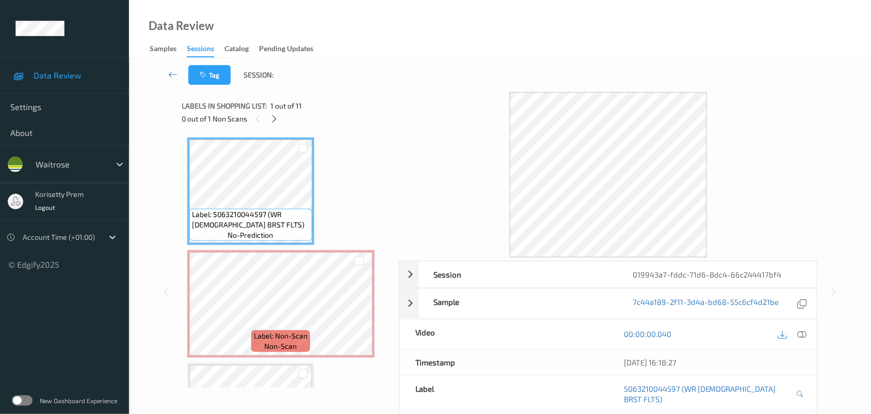
drag, startPoint x: 808, startPoint y: 331, endPoint x: 795, endPoint y: 336, distance: 13.9
click at [803, 333] on div at bounding box center [803, 334] width 14 height 14
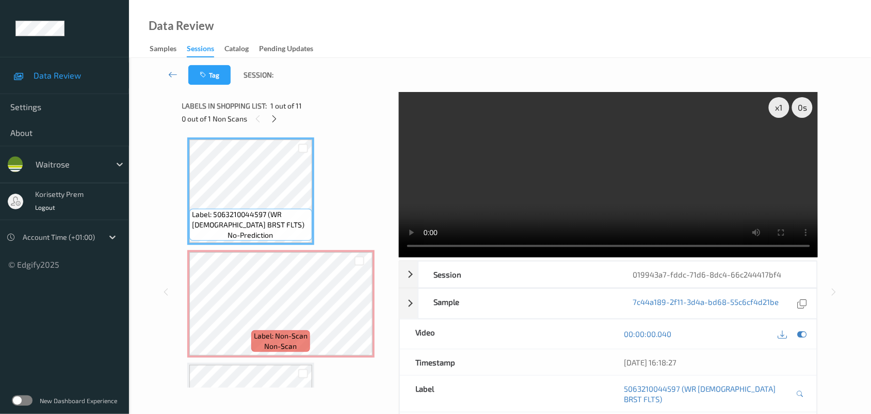
click at [485, 153] on video at bounding box center [609, 174] width 420 height 165
click at [605, 195] on video at bounding box center [609, 174] width 420 height 165
click at [359, 306] on div at bounding box center [359, 312] width 13 height 13
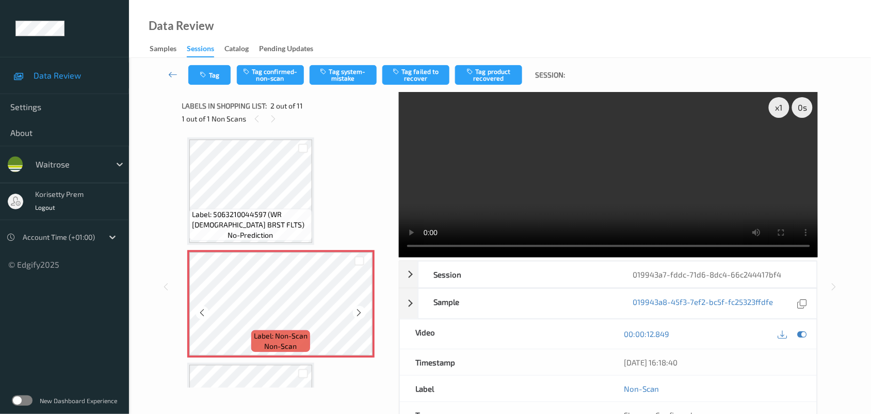
click at [359, 306] on div at bounding box center [359, 312] width 13 height 13
click at [806, 332] on icon at bounding box center [802, 333] width 9 height 9
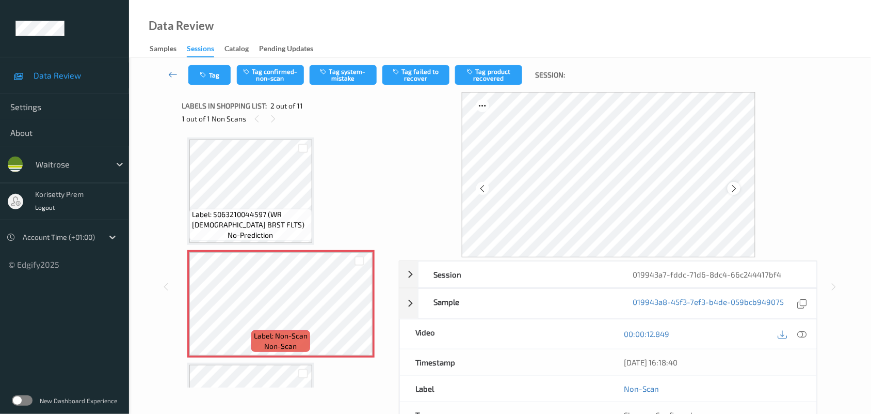
click at [731, 188] on icon at bounding box center [734, 188] width 9 height 9
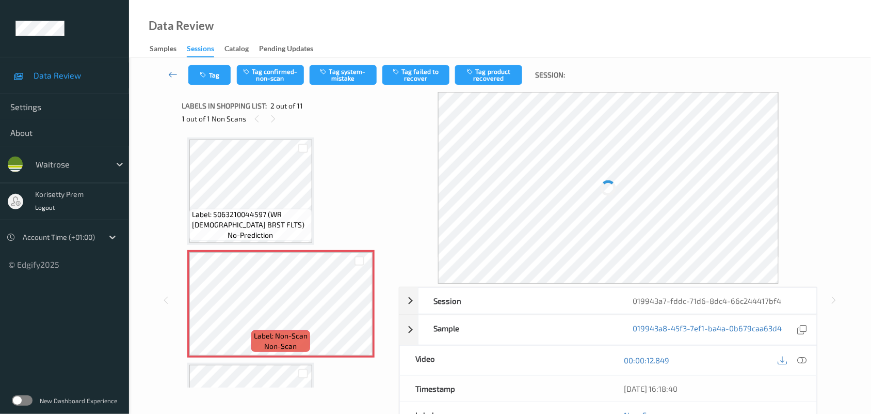
click at [731, 188] on div at bounding box center [608, 188] width 341 height 192
click at [359, 309] on icon at bounding box center [359, 312] width 9 height 9
click at [359, 310] on icon at bounding box center [359, 312] width 9 height 9
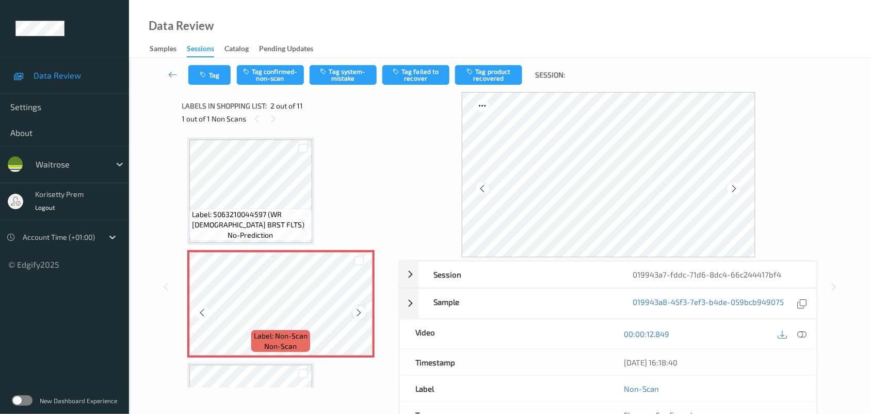
click at [358, 311] on icon at bounding box center [359, 312] width 9 height 9
click at [244, 223] on span "Label: 5063210044597 (WR [DEMOGRAPHIC_DATA] BRST FLTS)" at bounding box center [251, 219] width 118 height 21
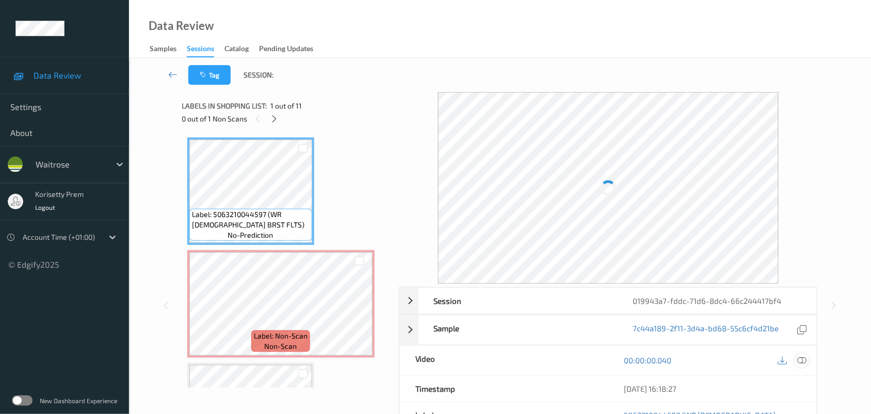
click at [804, 358] on icon at bounding box center [802, 359] width 9 height 9
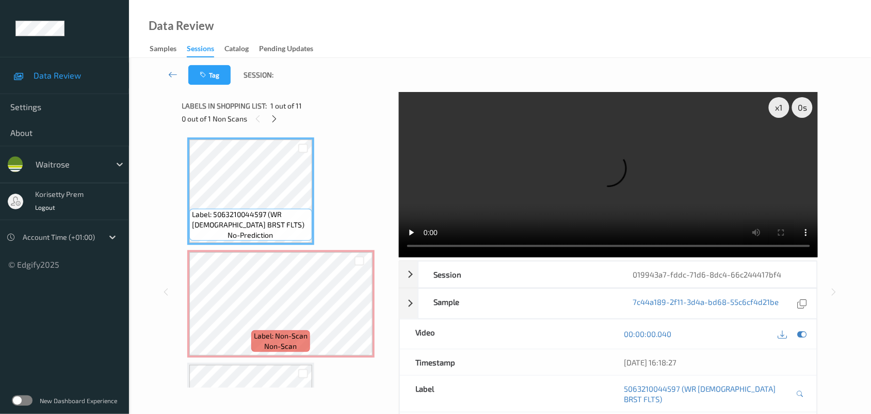
click at [409, 62] on div "Tag Session:" at bounding box center [500, 75] width 700 height 34
click at [541, 179] on video at bounding box center [609, 174] width 420 height 165
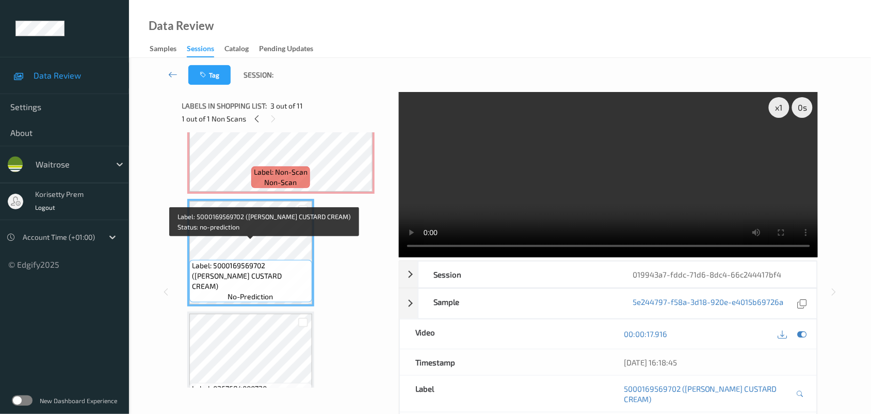
scroll to position [194, 0]
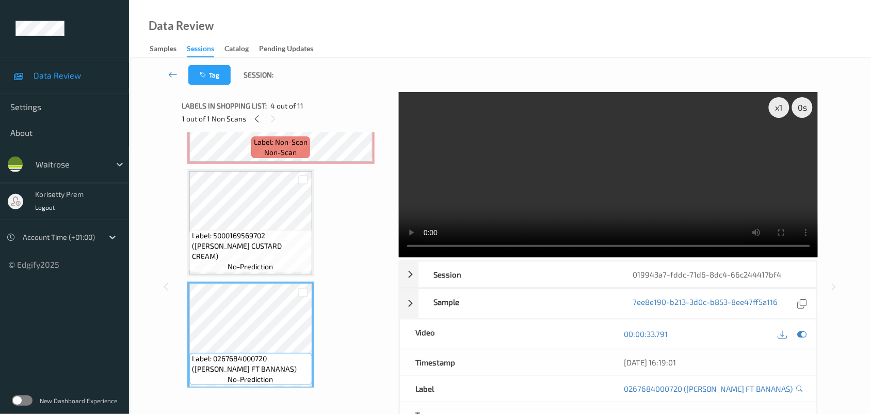
click at [506, 161] on video at bounding box center [609, 174] width 420 height 165
click at [590, 178] on video at bounding box center [609, 174] width 420 height 165
click at [558, 196] on video at bounding box center [609, 174] width 420 height 165
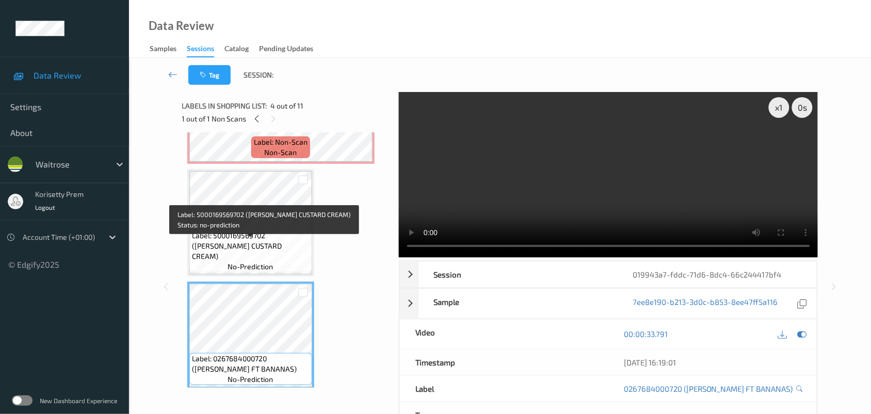
click at [246, 244] on span "Label: 5000169569702 ([PERSON_NAME] CUSTARD CREAM)" at bounding box center [251, 245] width 118 height 31
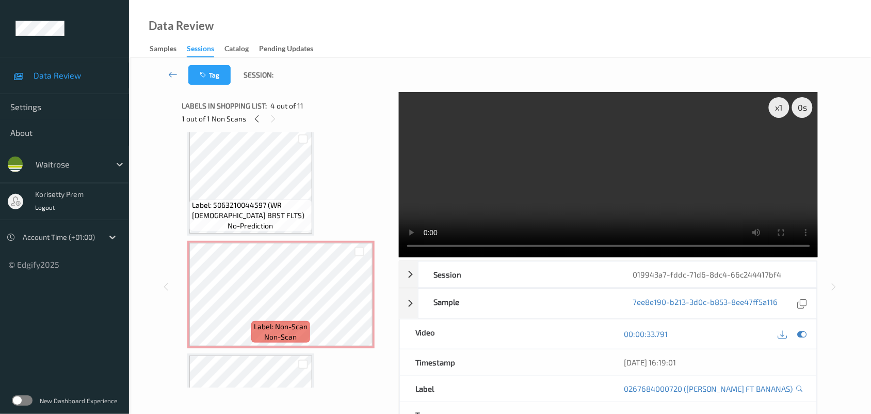
scroll to position [0, 0]
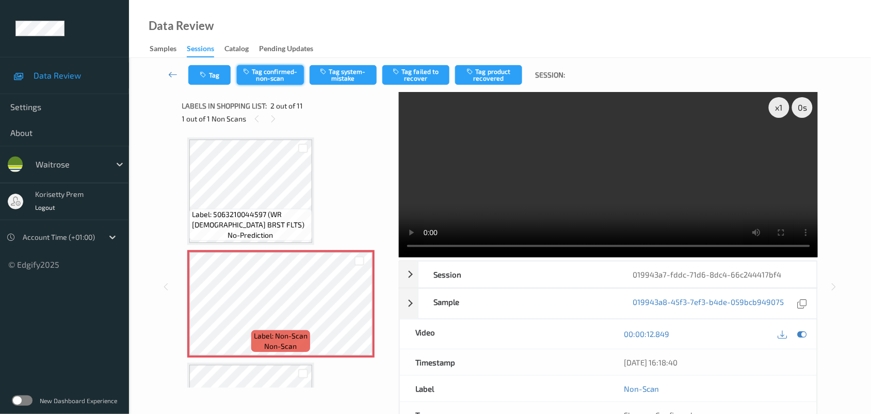
click at [281, 80] on button "Tag confirmed-non-scan" at bounding box center [270, 75] width 67 height 20
click at [496, 72] on button "Tag product recovered" at bounding box center [488, 75] width 67 height 20
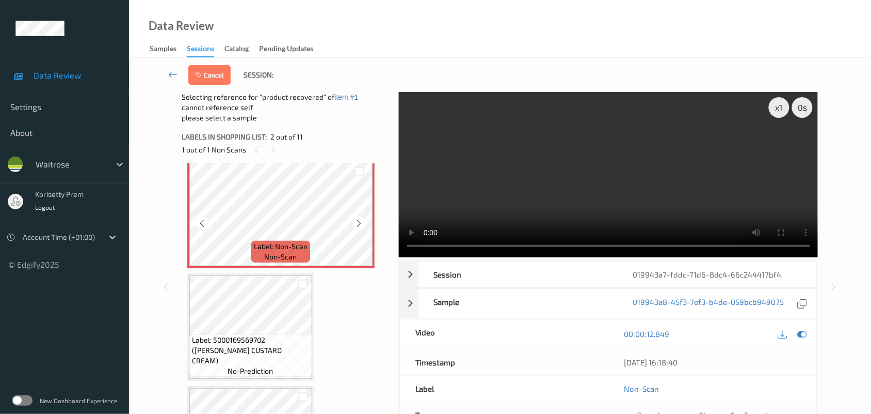
scroll to position [258, 0]
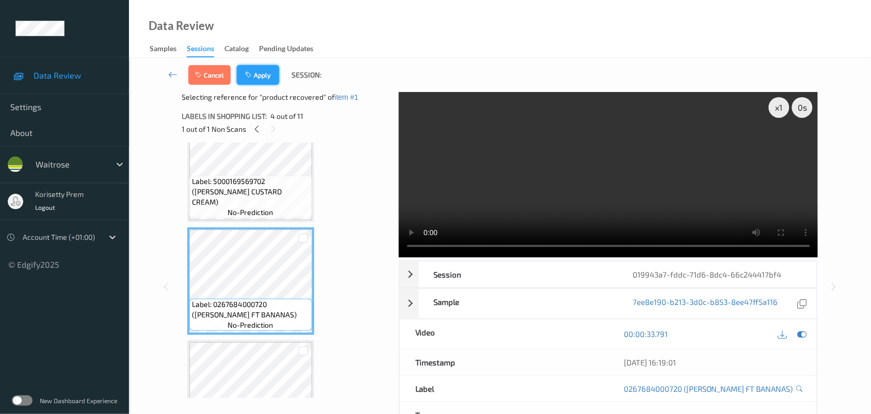
click at [257, 76] on button "Apply" at bounding box center [258, 75] width 42 height 20
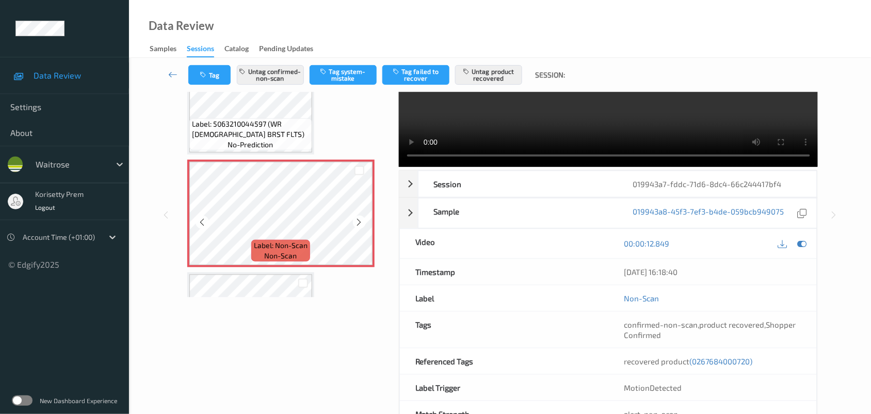
scroll to position [127, 0]
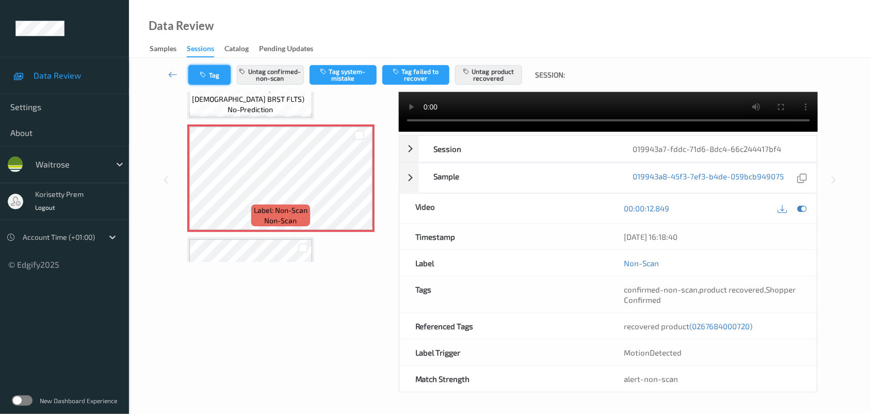
click at [211, 71] on button "Tag" at bounding box center [209, 75] width 42 height 20
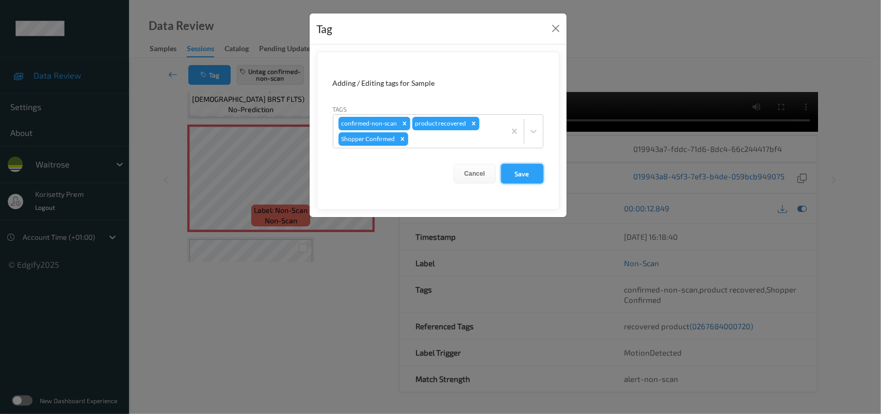
click at [527, 176] on button "Save" at bounding box center [522, 174] width 42 height 20
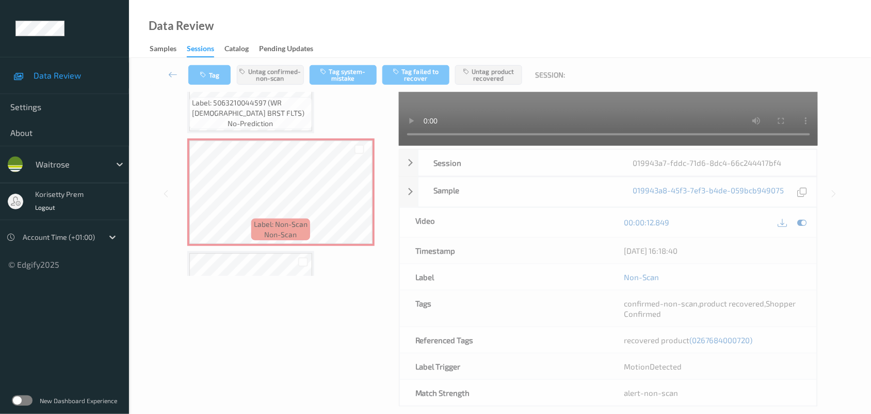
scroll to position [39, 0]
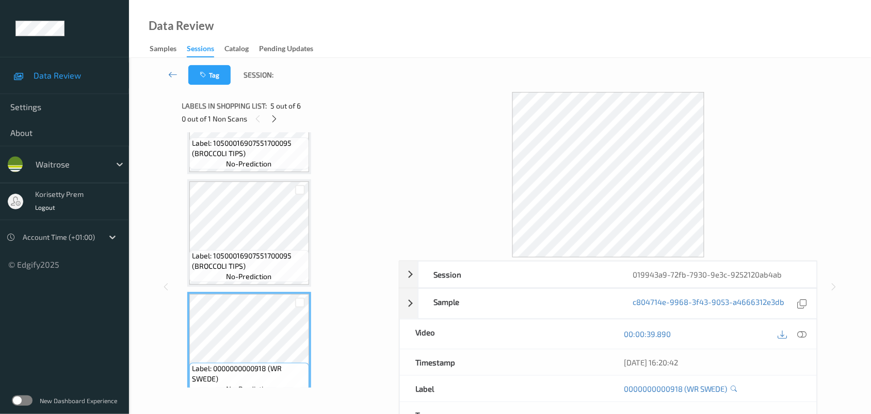
scroll to position [295, 0]
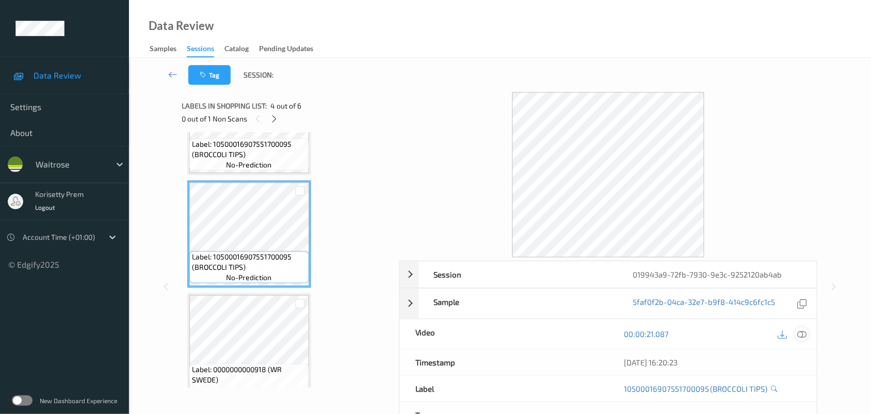
click at [800, 332] on icon at bounding box center [802, 333] width 9 height 9
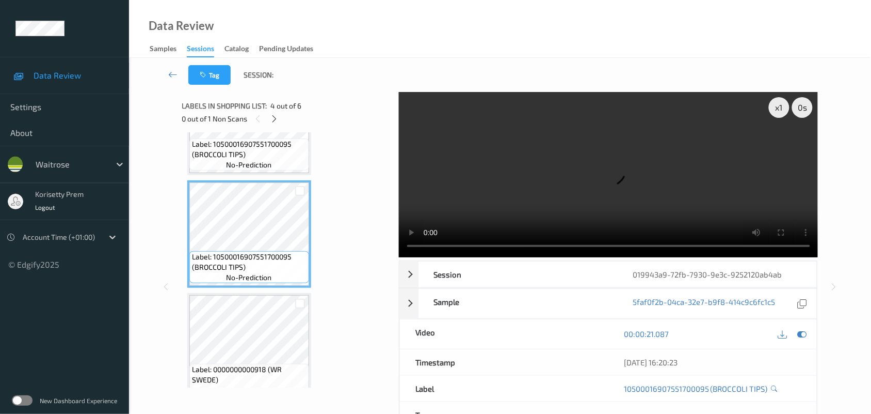
click at [356, 85] on div "Tag Session:" at bounding box center [500, 75] width 700 height 34
click at [550, 173] on video at bounding box center [609, 174] width 420 height 165
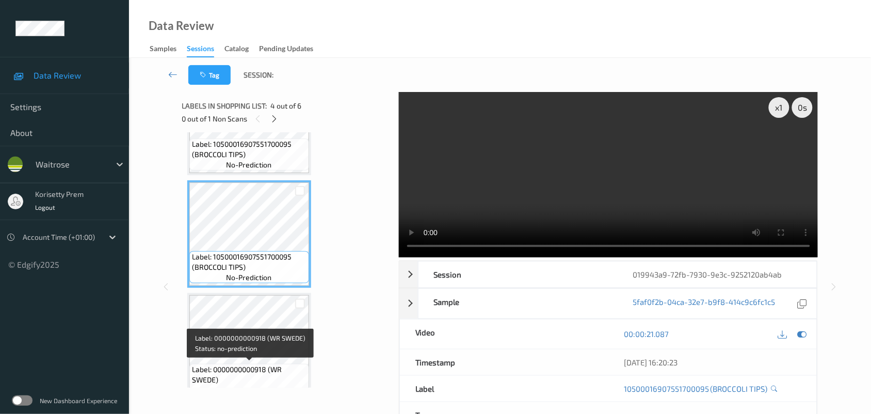
scroll to position [424, 0]
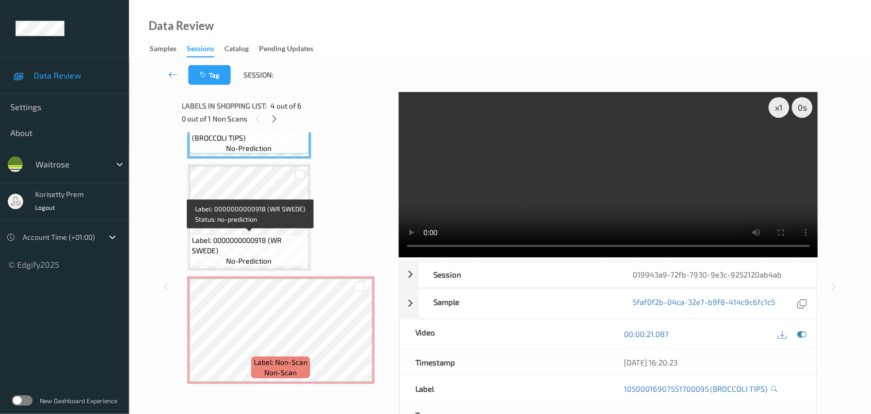
click at [266, 244] on span "Label: 0000000000918 (WR SWEDE)" at bounding box center [249, 245] width 115 height 21
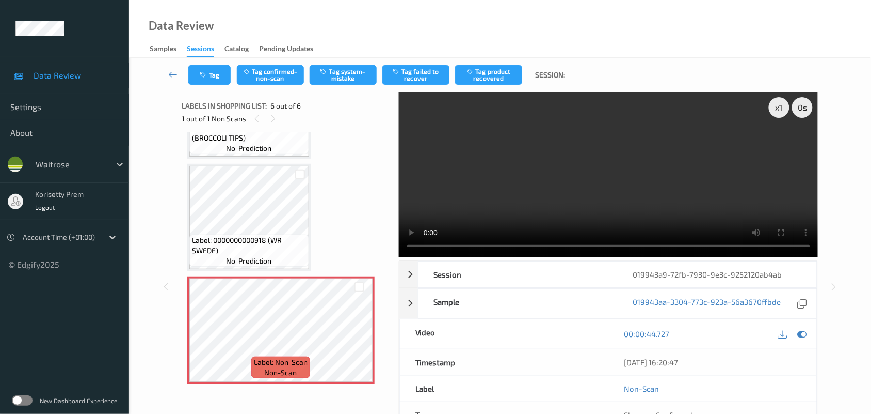
click at [557, 182] on video at bounding box center [609, 174] width 420 height 165
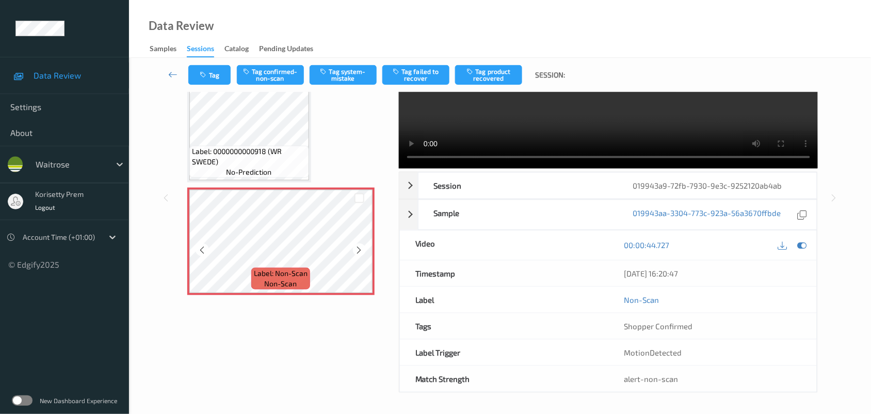
scroll to position [90, 0]
click at [376, 59] on div "Tag Tag confirmed-non-scan Tag system-mistake Tag failed to recover Tag product…" at bounding box center [500, 75] width 700 height 34
click at [344, 79] on button "Tag system-mistake" at bounding box center [343, 75] width 67 height 20
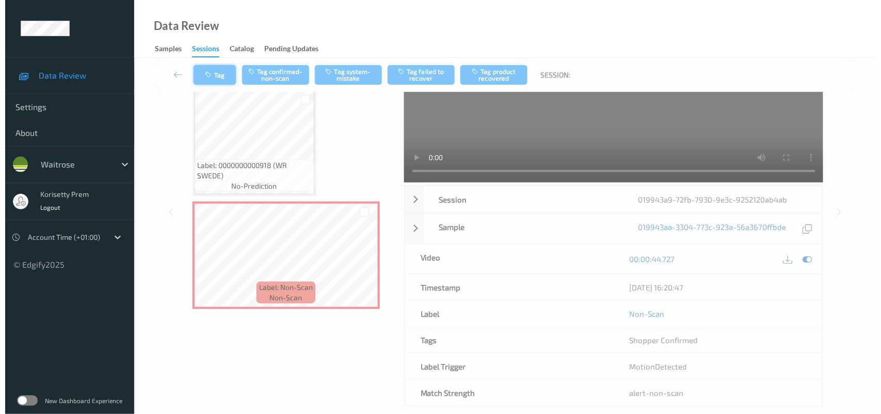
scroll to position [3, 0]
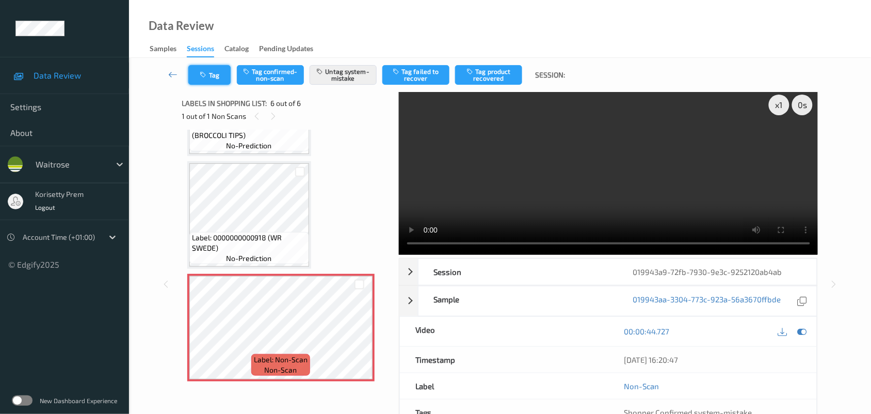
click at [217, 70] on button "Tag" at bounding box center [209, 75] width 42 height 20
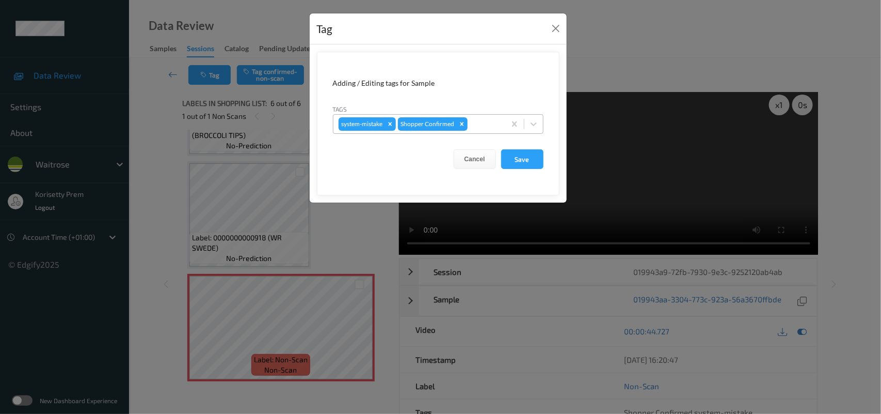
click at [481, 128] on div at bounding box center [485, 124] width 30 height 12
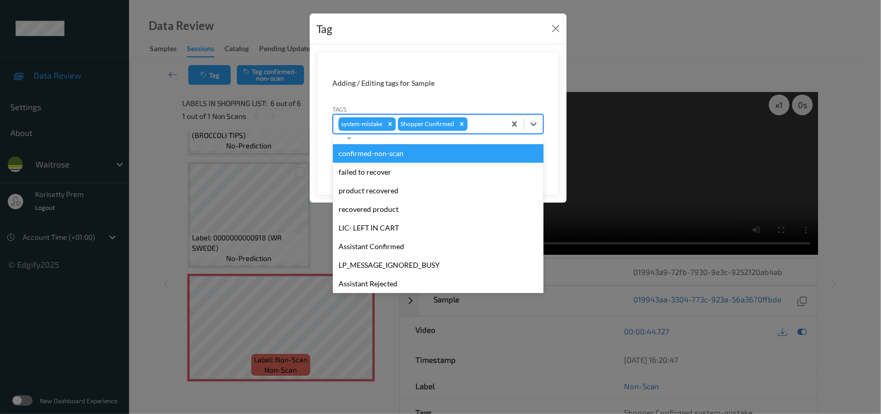
scroll to position [257, 0]
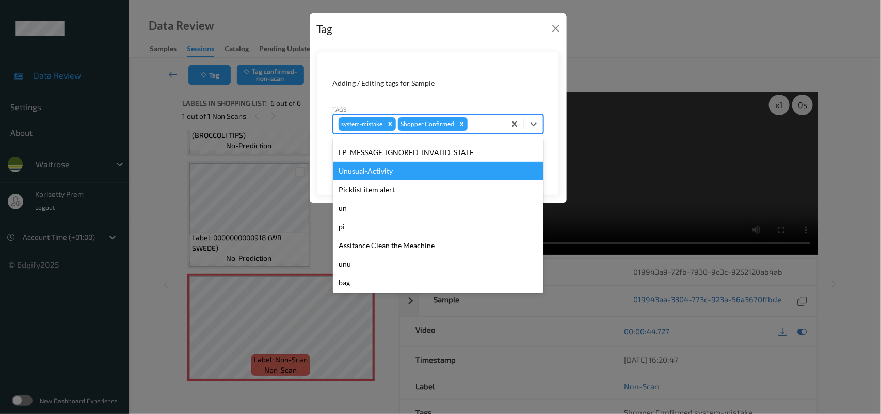
click at [386, 171] on div "Unusual-Activity" at bounding box center [438, 171] width 211 height 19
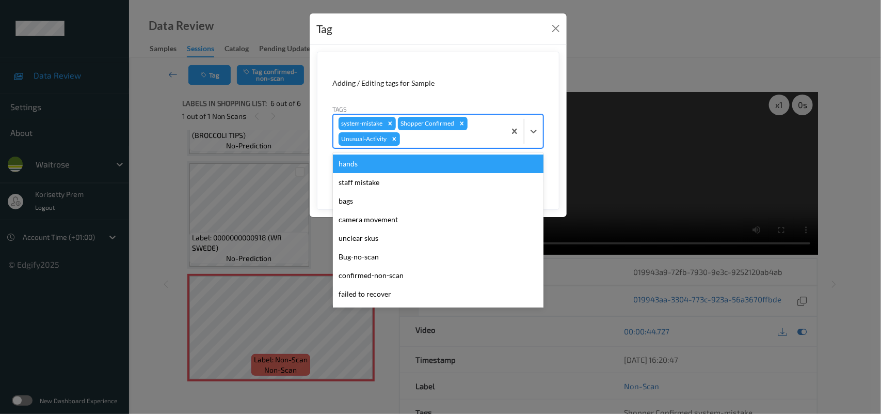
click at [430, 127] on div "Shopper Confirmed" at bounding box center [427, 123] width 58 height 13
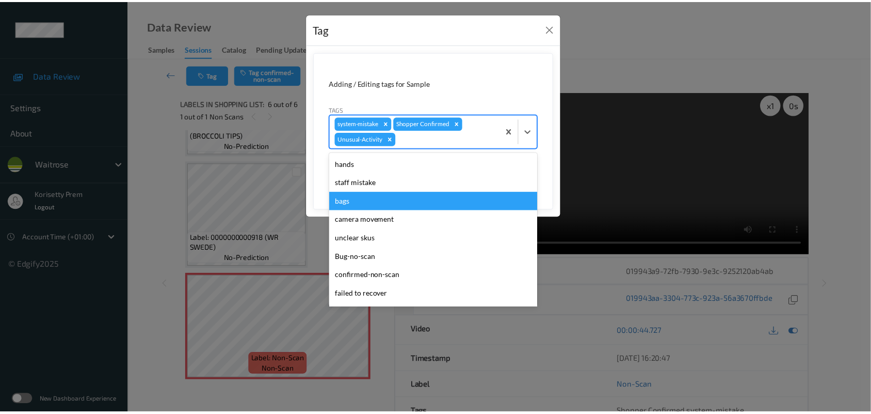
scroll to position [239, 0]
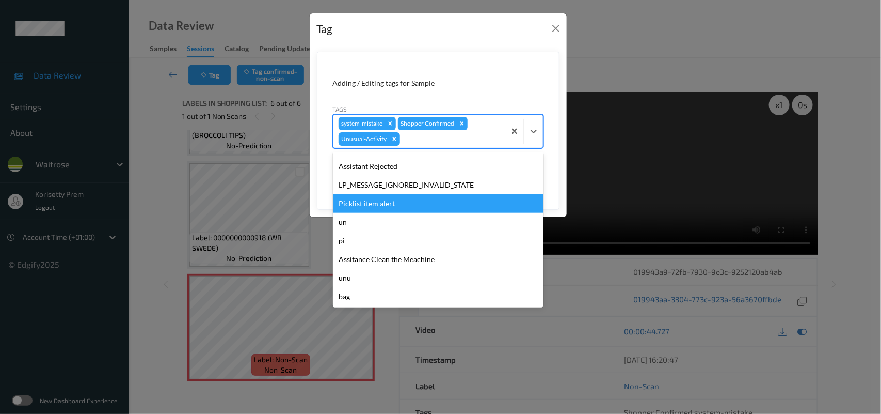
click at [393, 204] on div "Picklist item alert" at bounding box center [438, 203] width 211 height 19
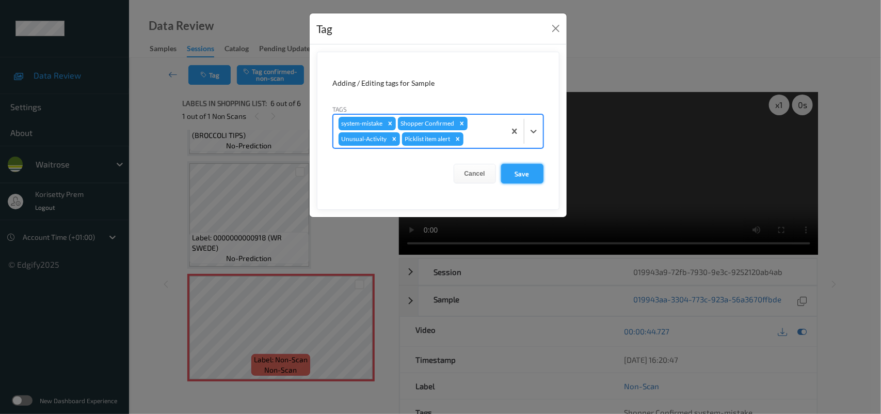
click at [528, 170] on button "Save" at bounding box center [522, 174] width 42 height 20
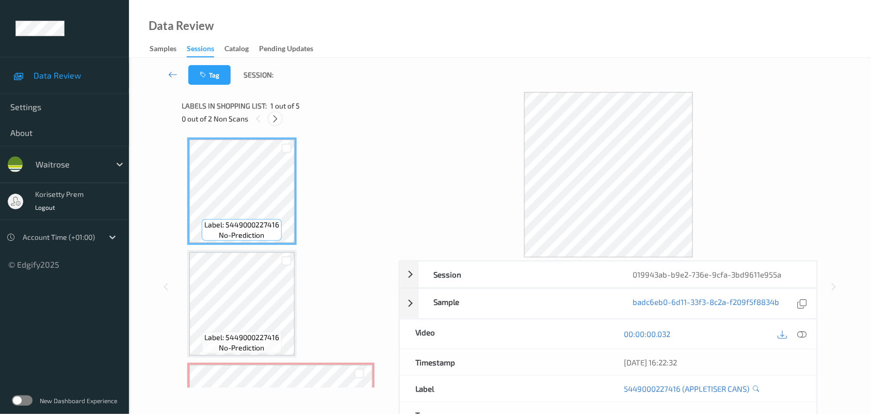
click at [274, 117] on icon at bounding box center [275, 118] width 9 height 9
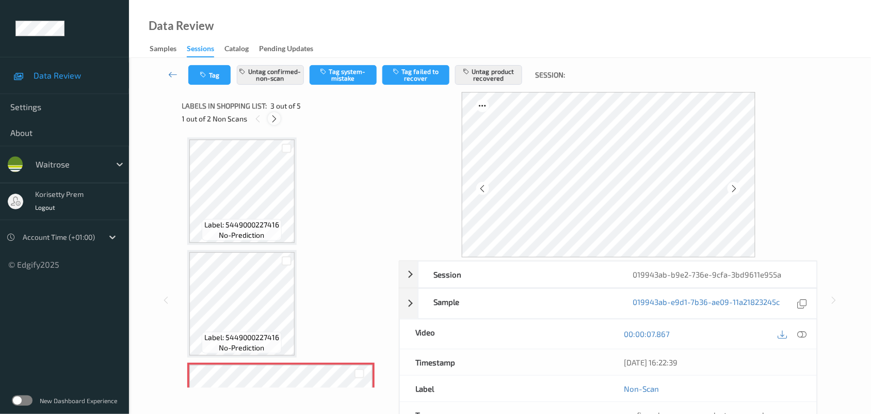
scroll to position [117, 0]
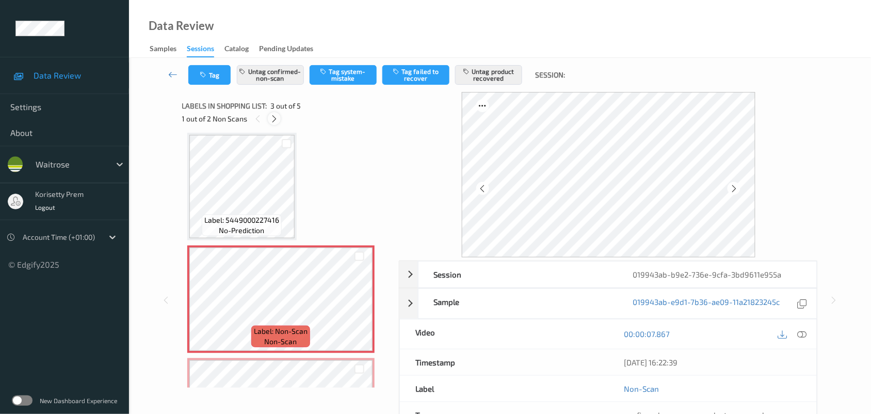
click at [274, 117] on icon at bounding box center [274, 118] width 9 height 9
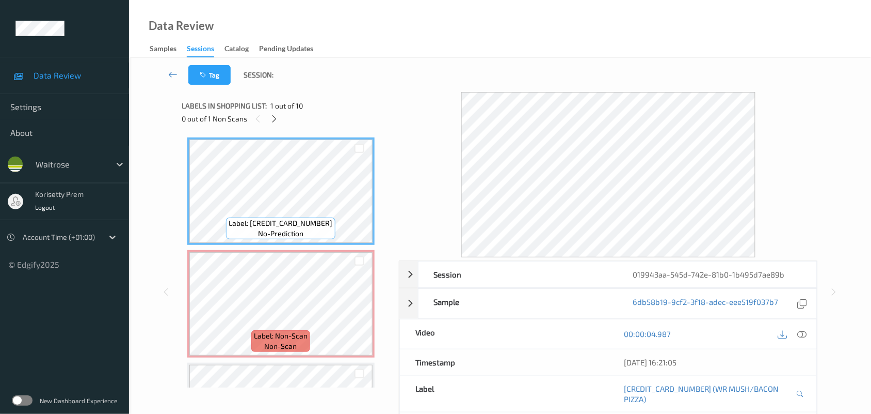
click at [344, 53] on div "Data Review Samples Sessions Catalog Pending Updates" at bounding box center [500, 29] width 742 height 58
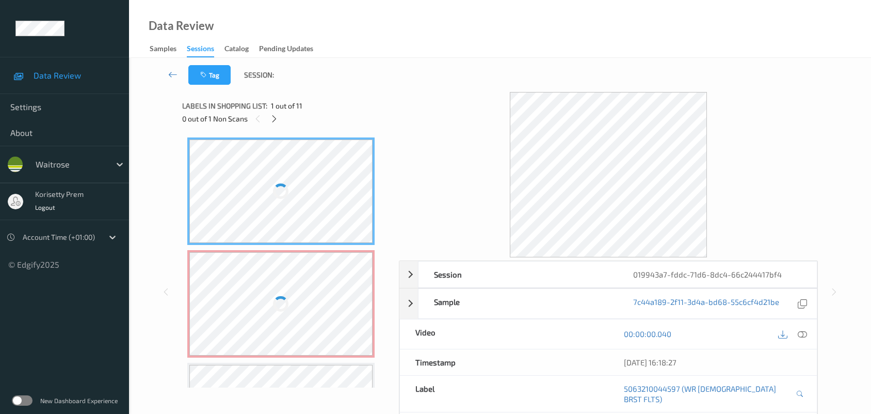
scroll to position [39, 0]
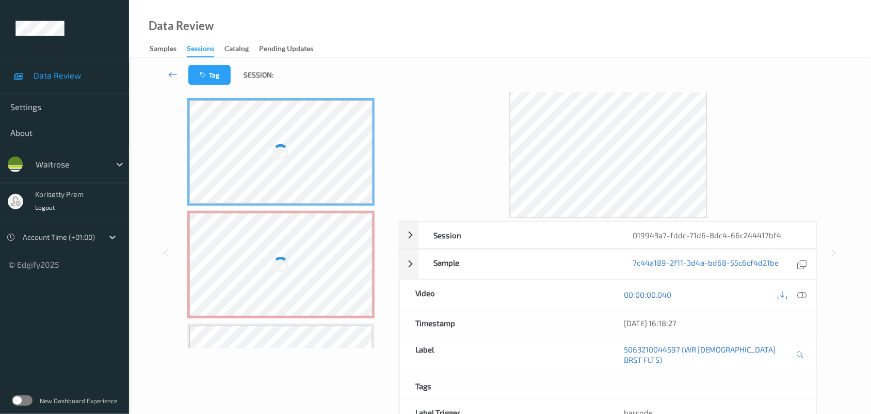
click at [293, 288] on div at bounding box center [281, 264] width 184 height 103
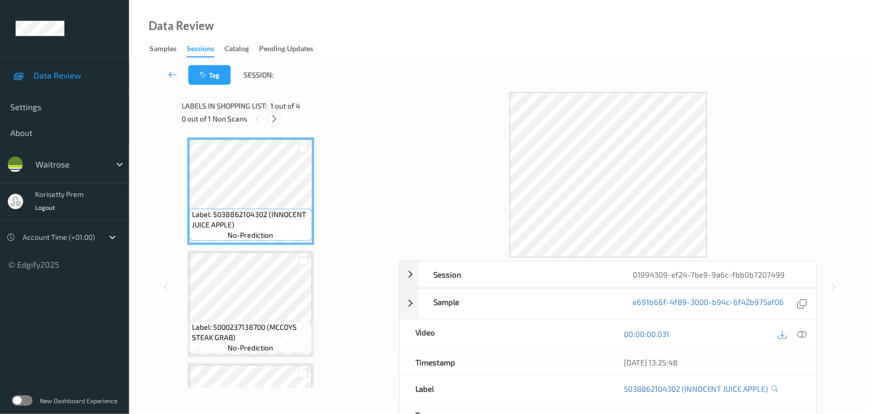
click at [274, 119] on icon at bounding box center [274, 118] width 9 height 9
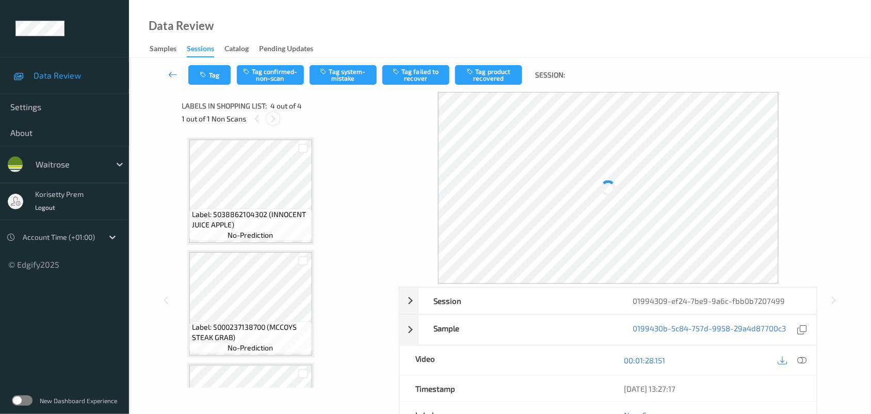
scroll to position [199, 0]
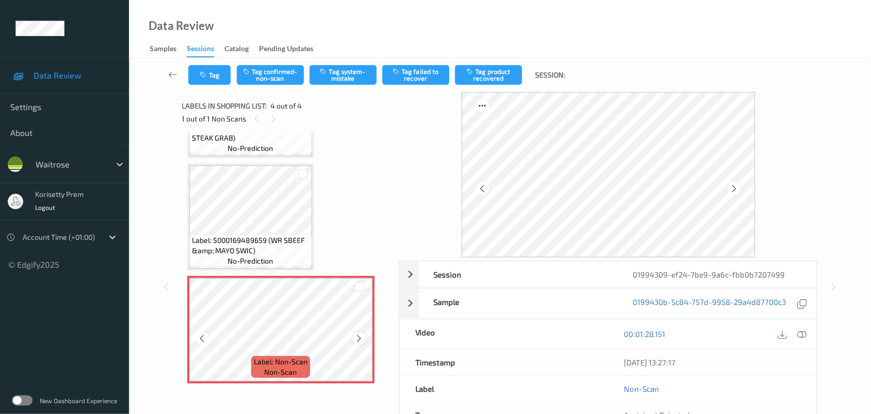
click at [358, 339] on icon at bounding box center [359, 338] width 9 height 9
click at [357, 339] on icon at bounding box center [359, 338] width 9 height 9
click at [355, 339] on icon at bounding box center [359, 338] width 9 height 9
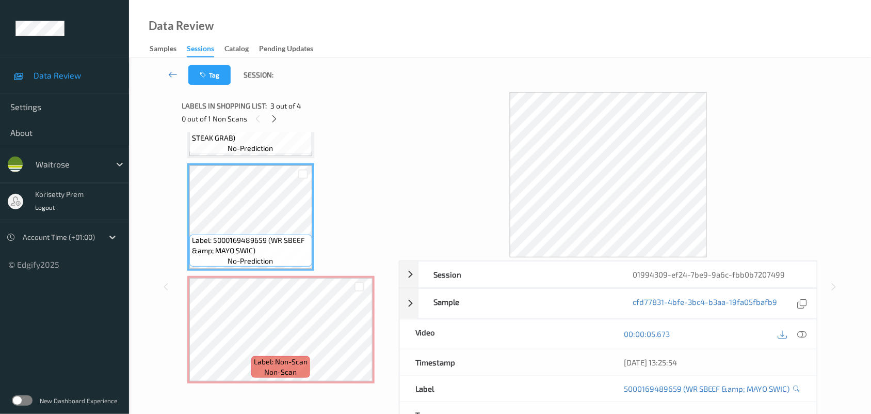
scroll to position [135, 0]
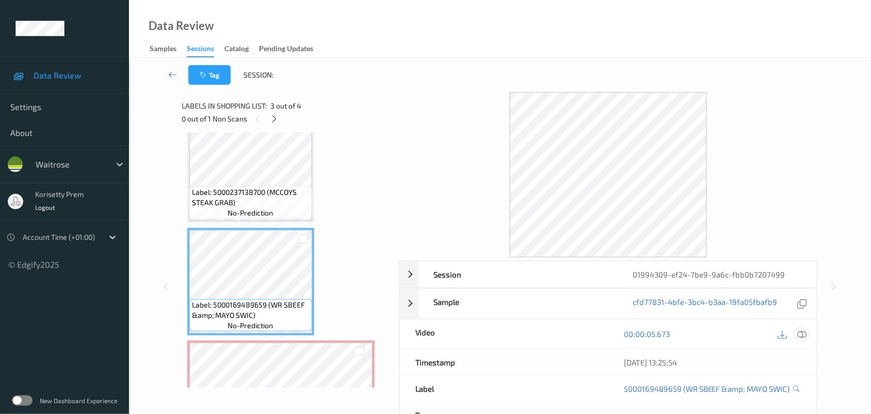
click at [801, 335] on icon at bounding box center [802, 333] width 9 height 9
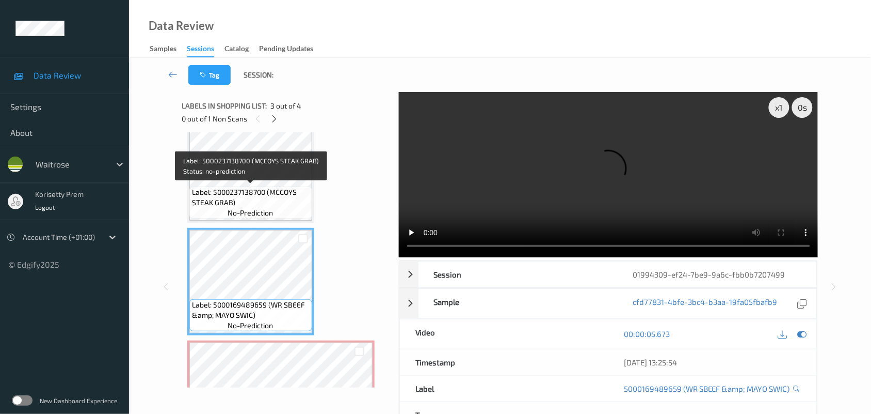
click at [245, 195] on span "Label: 5000237138700 (MCCOYS STEAK GRAB)" at bounding box center [251, 197] width 118 height 21
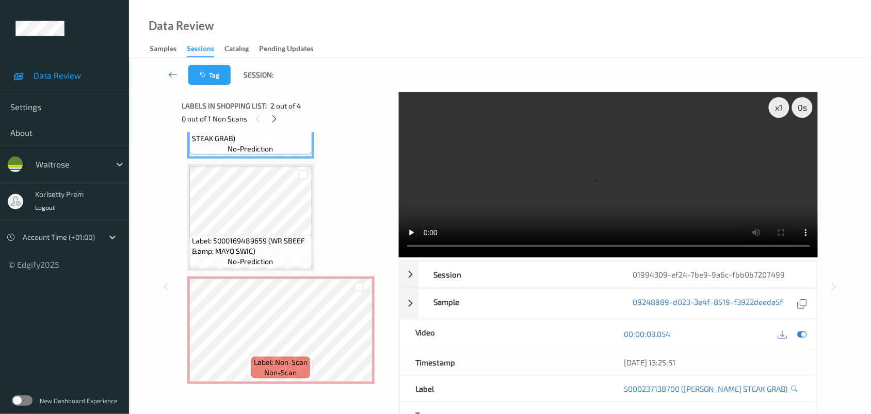
scroll to position [199, 0]
click at [664, 140] on video at bounding box center [609, 174] width 420 height 165
click at [489, 193] on video at bounding box center [609, 174] width 420 height 165
click at [489, 192] on video at bounding box center [609, 174] width 420 height 165
click at [532, 191] on video at bounding box center [609, 174] width 420 height 165
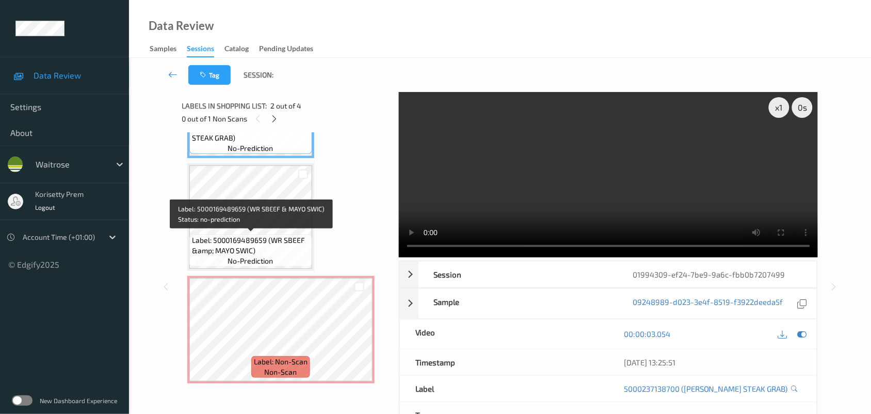
click at [207, 242] on span "Label: 5000169489659 (WR SBEEF &amp; MAYO SWIC)" at bounding box center [251, 245] width 118 height 21
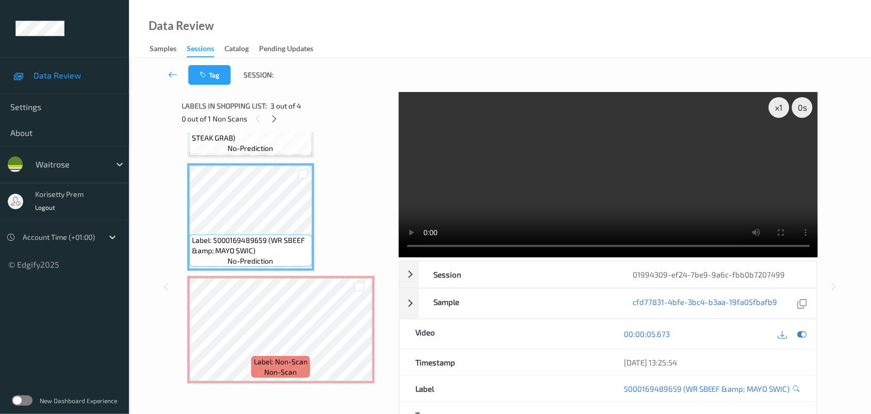
click at [530, 186] on video at bounding box center [609, 174] width 420 height 165
click at [670, 162] on video at bounding box center [609, 174] width 420 height 165
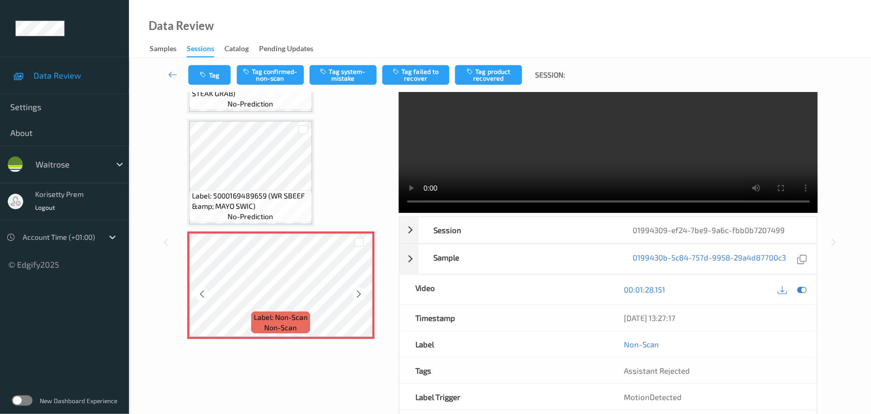
scroll to position [90, 0]
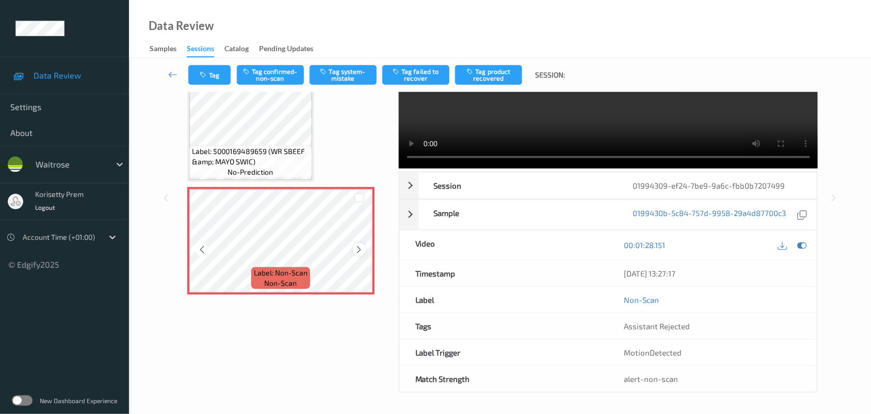
click at [359, 247] on icon at bounding box center [359, 249] width 9 height 9
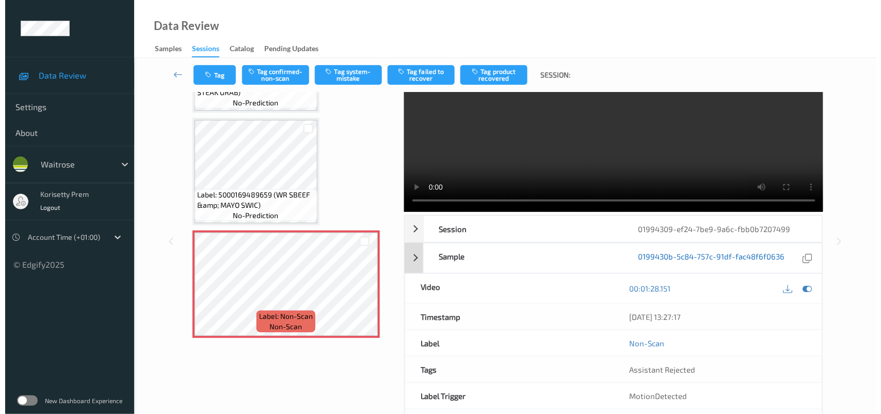
scroll to position [0, 0]
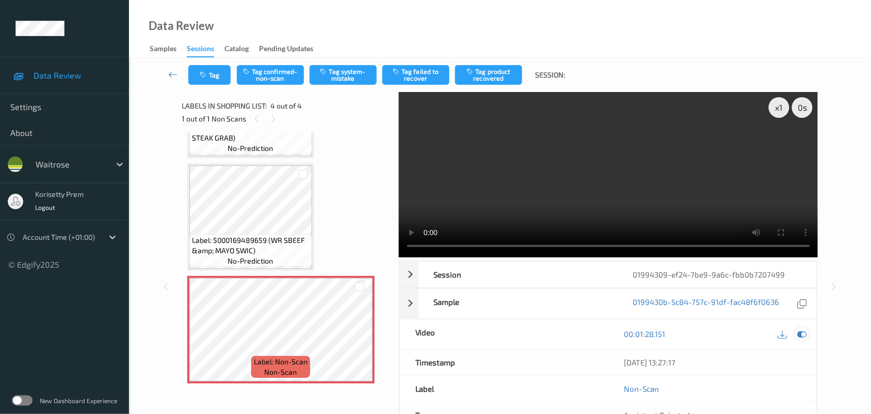
click at [806, 333] on icon at bounding box center [802, 333] width 9 height 9
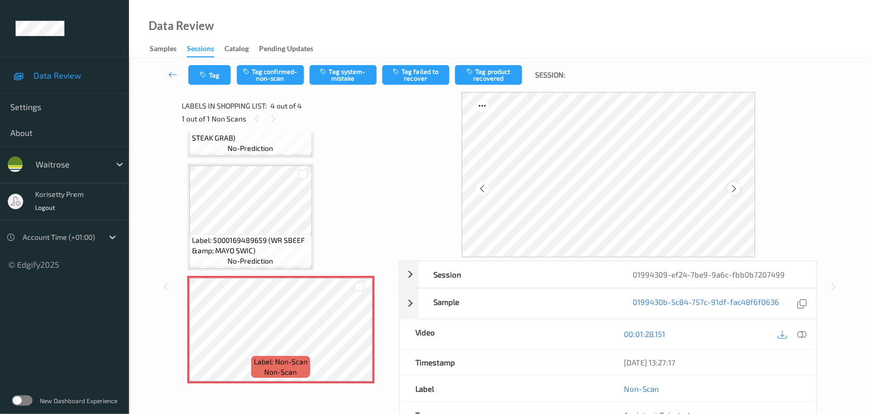
click at [740, 189] on div at bounding box center [734, 188] width 13 height 13
click at [350, 78] on button "Tag system-mistake" at bounding box center [343, 75] width 67 height 20
click at [208, 75] on icon "button" at bounding box center [204, 74] width 9 height 7
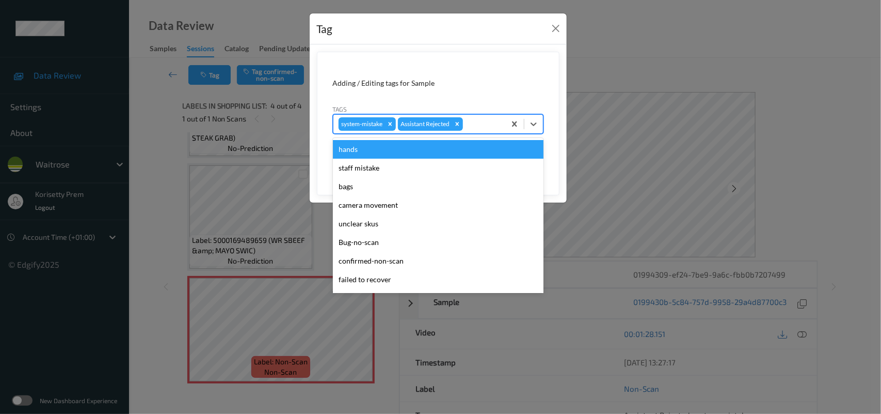
click at [484, 121] on div at bounding box center [482, 124] width 35 height 12
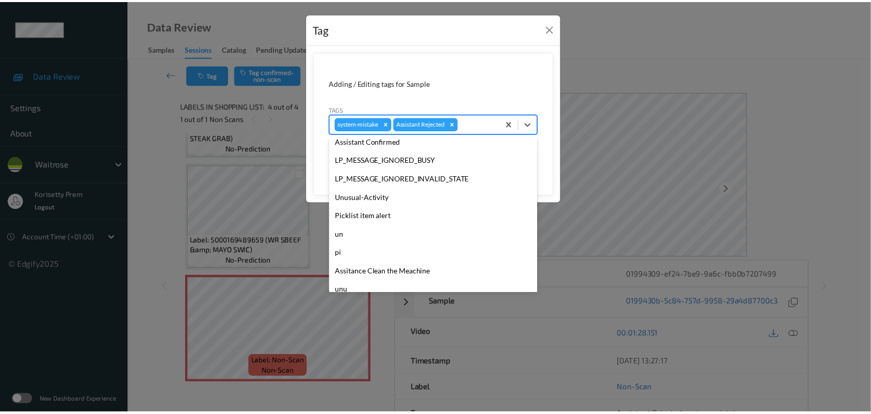
scroll to position [257, 0]
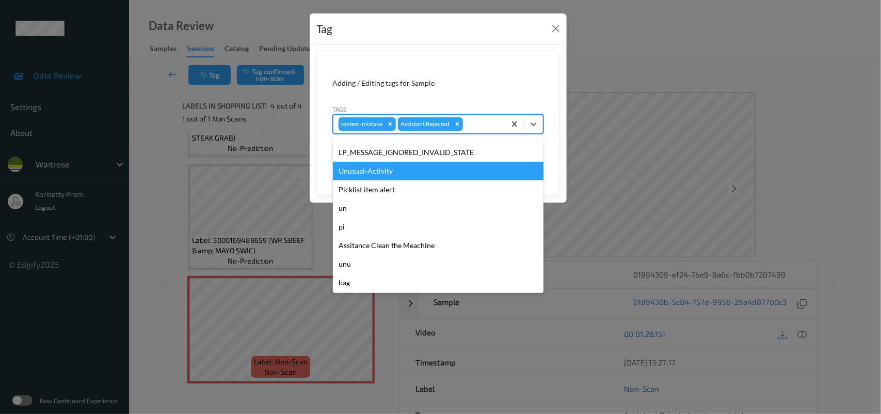
click at [392, 169] on div "Unusual-Activity" at bounding box center [438, 171] width 211 height 19
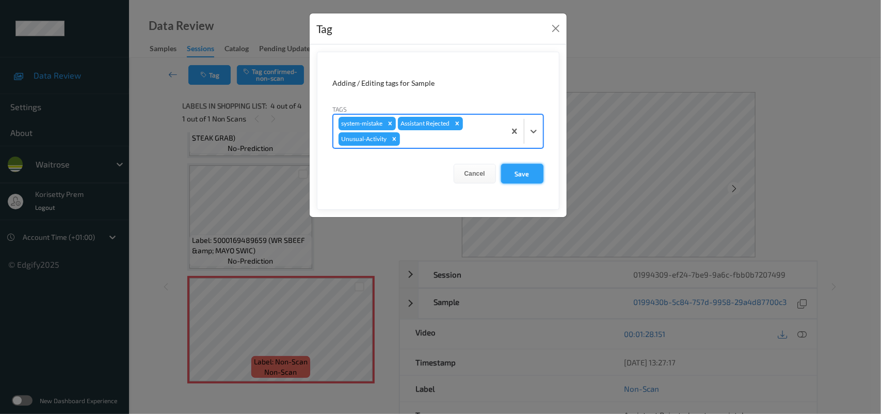
click at [519, 173] on button "Save" at bounding box center [522, 174] width 42 height 20
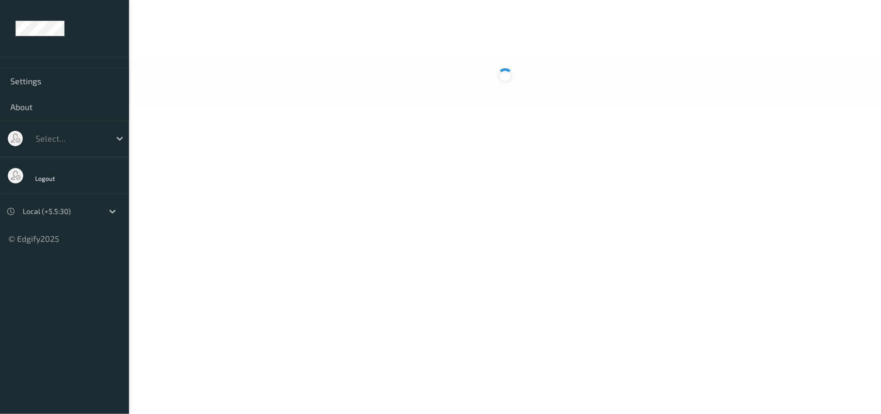
click at [380, 97] on div at bounding box center [505, 81] width 752 height 47
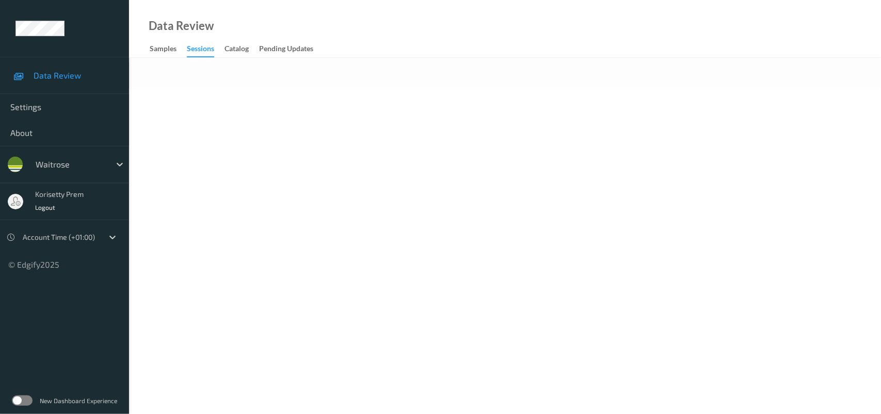
click at [345, 112] on body "Data Review Settings About waitrose korisetty prem Logout Account Time (+01:00)…" at bounding box center [440, 207] width 881 height 414
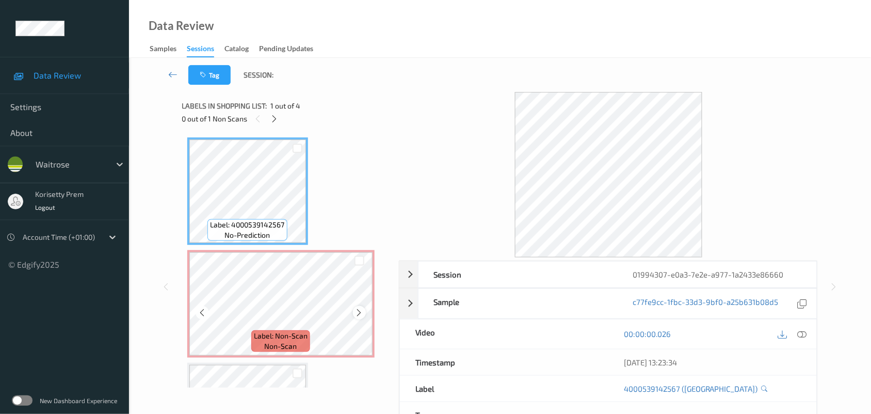
click at [360, 312] on icon at bounding box center [359, 312] width 9 height 9
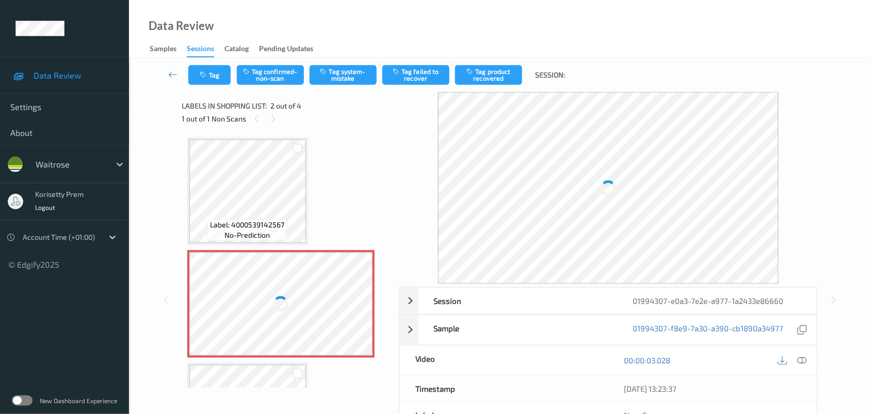
click at [251, 135] on div "Label: 4000539142567 no-prediction Label: Non-Scan non-scan Label: Non-Scan non…" at bounding box center [287, 259] width 210 height 255
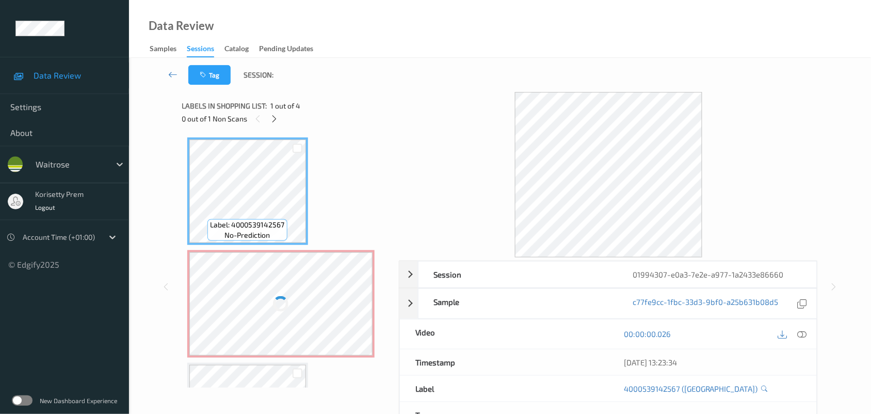
click at [280, 313] on div at bounding box center [281, 303] width 184 height 103
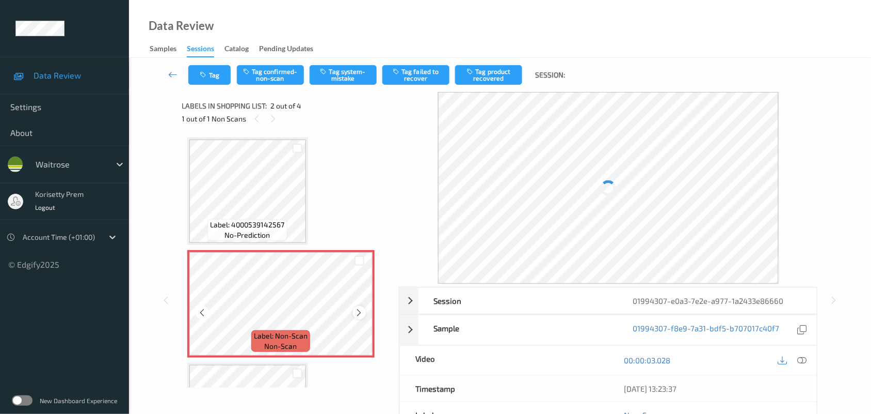
click at [359, 316] on div at bounding box center [359, 312] width 13 height 13
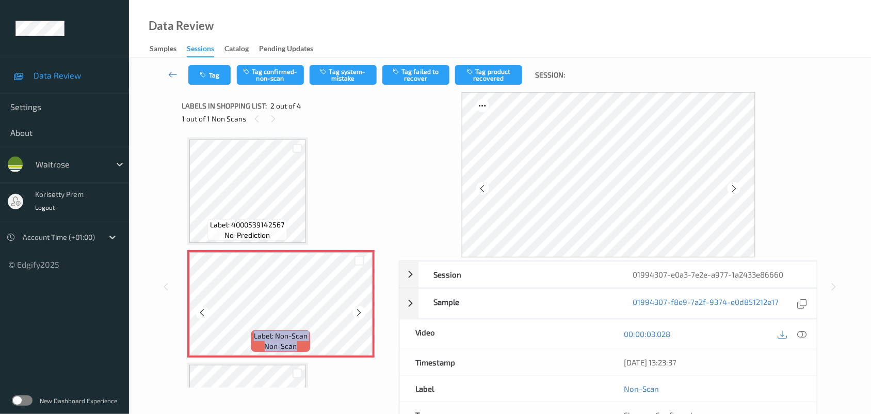
click at [359, 316] on div at bounding box center [359, 312] width 13 height 13
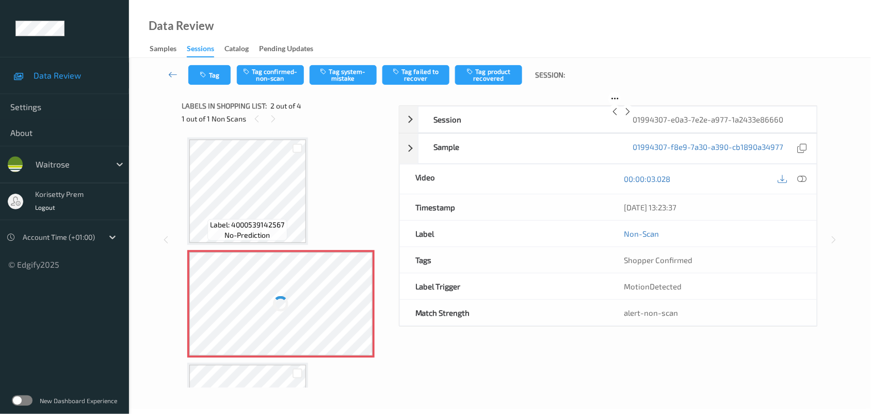
click at [359, 316] on div at bounding box center [281, 303] width 184 height 103
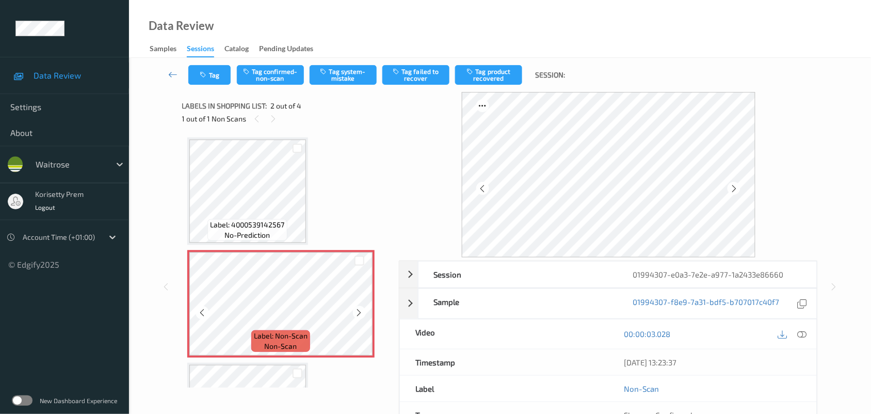
click at [359, 316] on div at bounding box center [359, 312] width 13 height 13
click at [359, 316] on div at bounding box center [281, 303] width 184 height 103
click at [359, 316] on div at bounding box center [359, 312] width 13 height 13
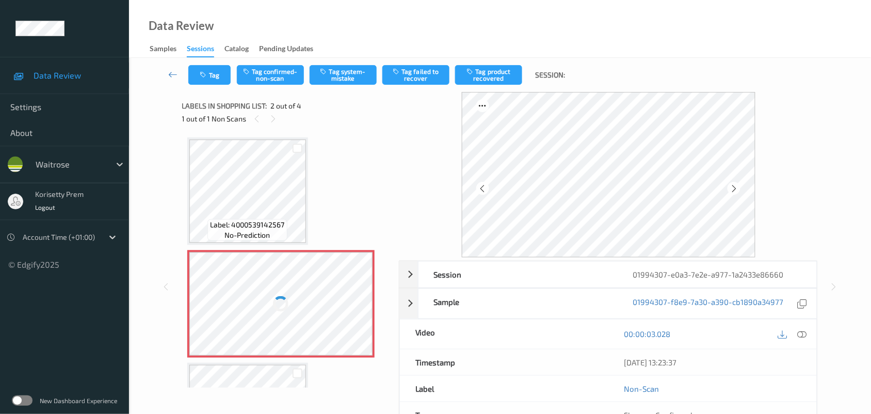
click at [359, 316] on div at bounding box center [281, 303] width 184 height 103
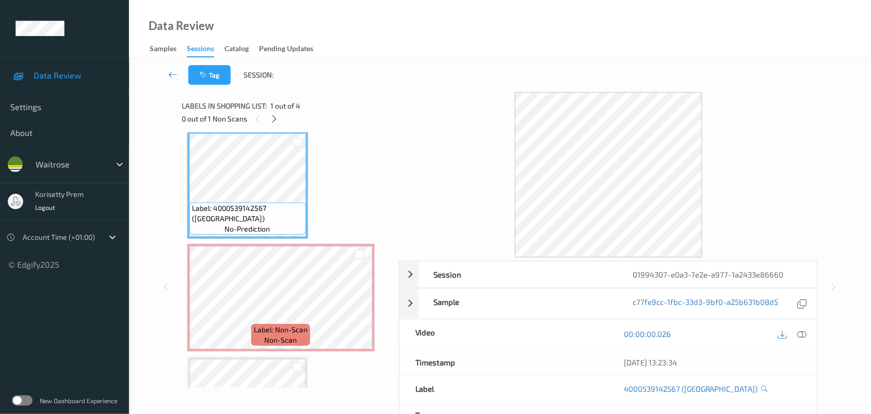
scroll to position [6, 0]
drag, startPoint x: 468, startPoint y: 60, endPoint x: 463, endPoint y: 61, distance: 5.3
click at [469, 61] on div "Tag Session:" at bounding box center [500, 75] width 700 height 34
click at [540, 65] on div "Tag Session:" at bounding box center [500, 75] width 700 height 34
click at [272, 116] on icon at bounding box center [274, 118] width 9 height 9
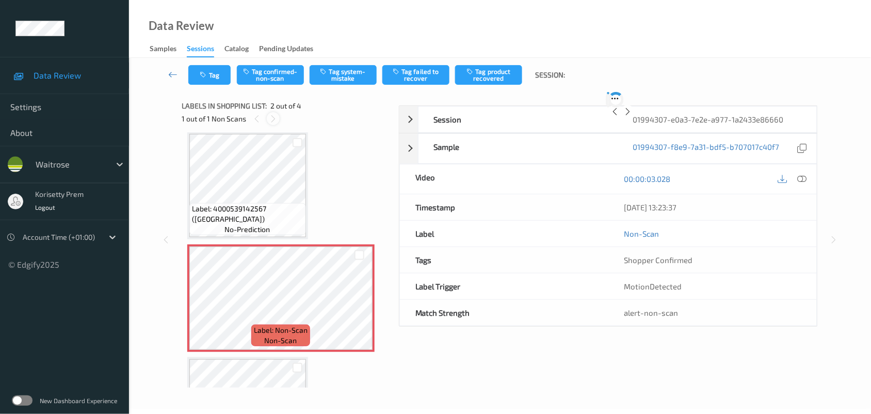
scroll to position [5, 0]
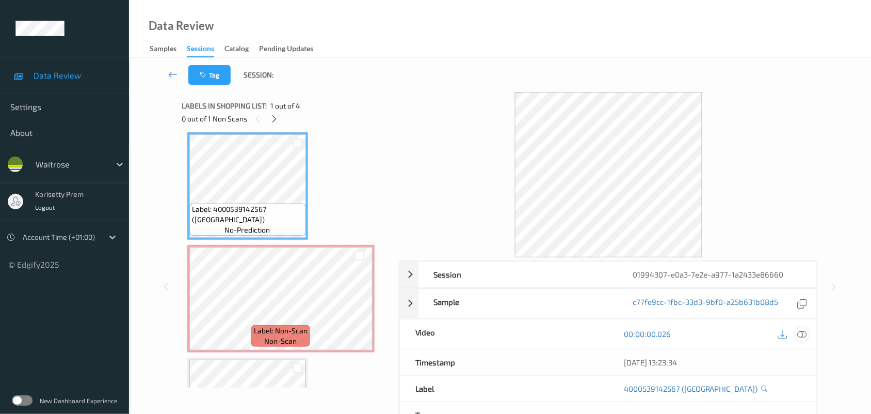
click at [804, 331] on icon at bounding box center [802, 333] width 9 height 9
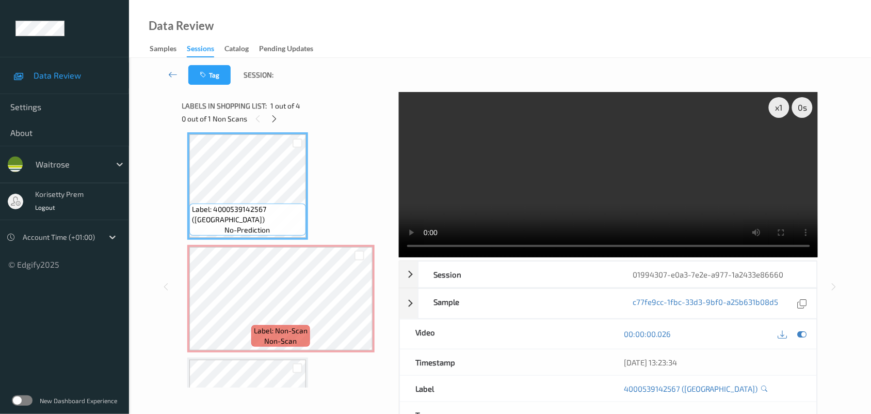
click at [578, 181] on video at bounding box center [609, 174] width 420 height 165
click at [556, 192] on video at bounding box center [609, 174] width 420 height 165
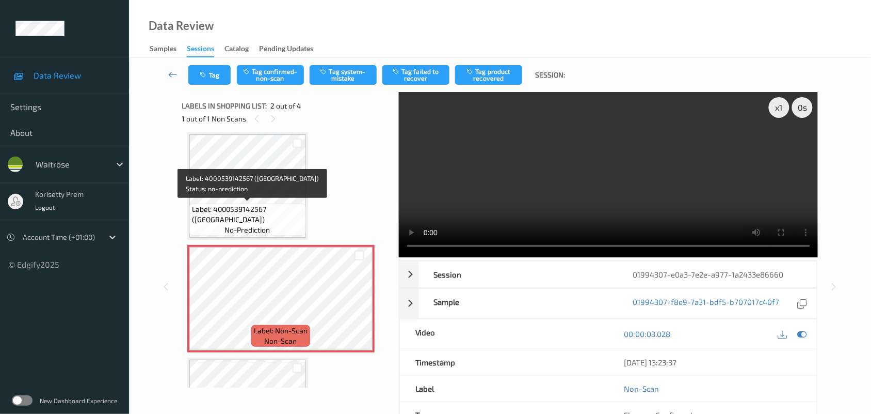
click at [226, 205] on span "Label: 4000539142567 (LINDT DUBAI BAR)" at bounding box center [248, 214] width 112 height 21
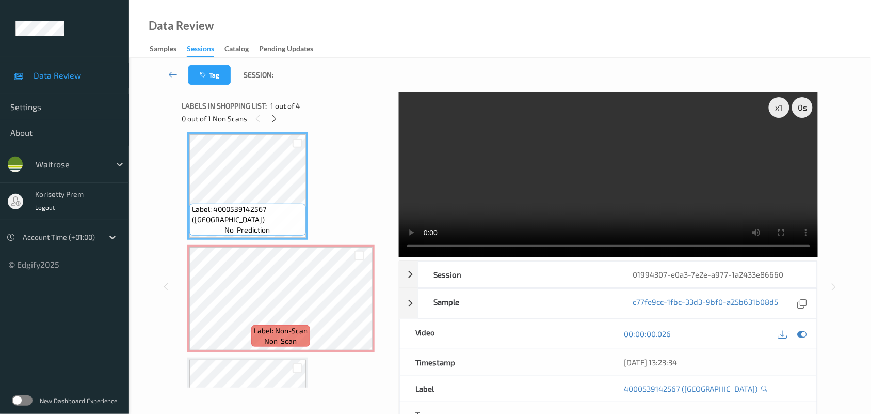
click at [488, 195] on video at bounding box center [609, 174] width 420 height 165
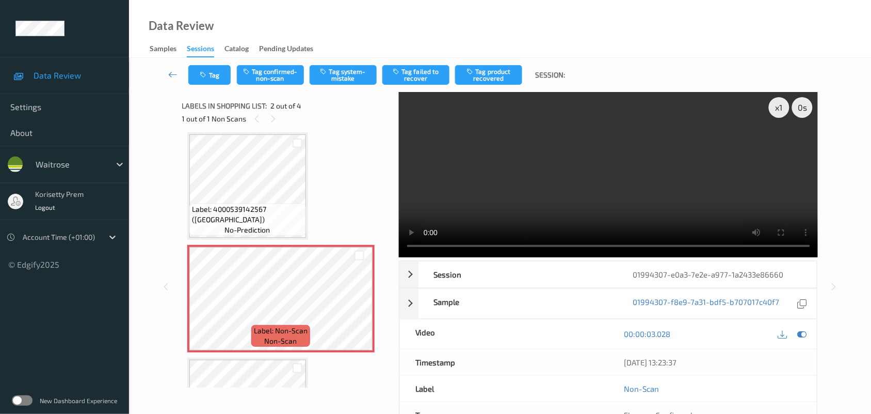
click at [602, 166] on video at bounding box center [609, 174] width 420 height 165
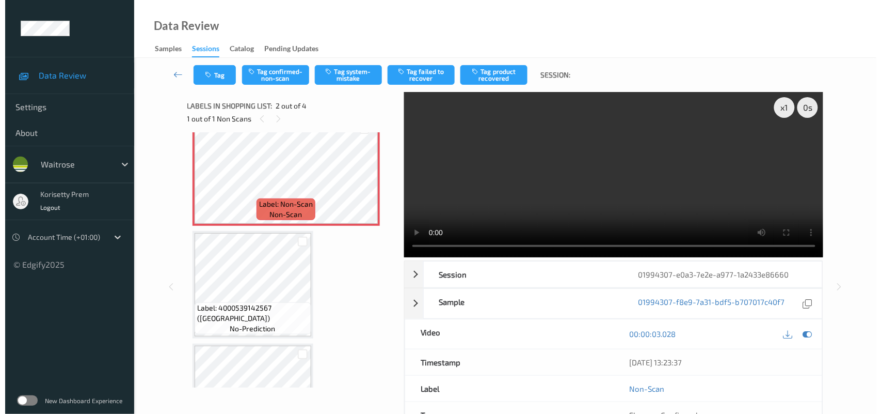
scroll to position [134, 0]
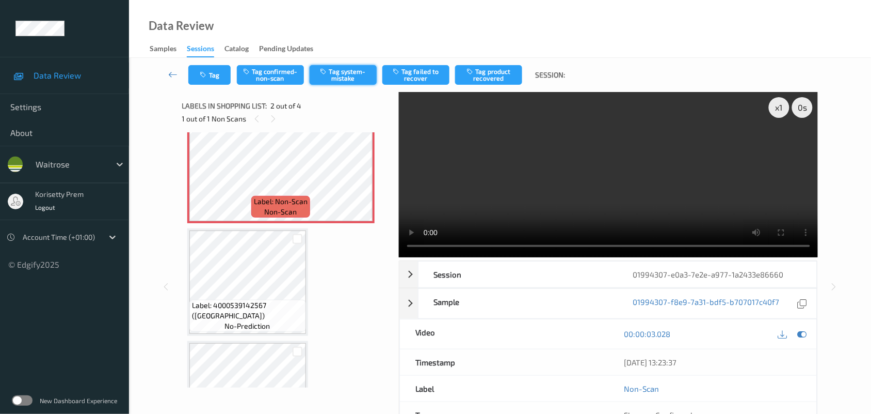
click at [322, 74] on icon "button" at bounding box center [325, 71] width 9 height 7
click at [204, 71] on icon "button" at bounding box center [204, 74] width 9 height 7
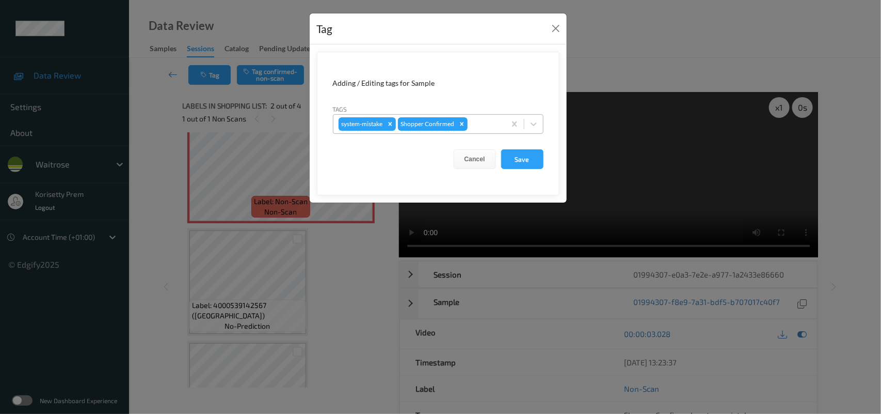
click at [493, 128] on div at bounding box center [485, 124] width 30 height 12
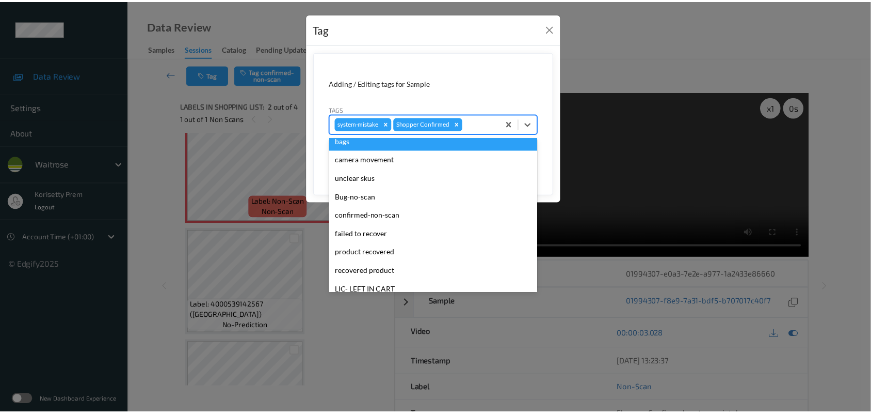
scroll to position [194, 0]
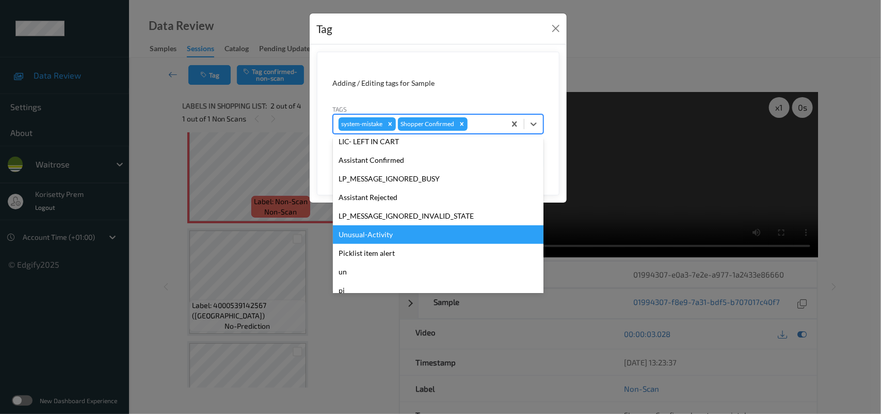
click at [378, 232] on div "Unusual-Activity" at bounding box center [438, 234] width 211 height 19
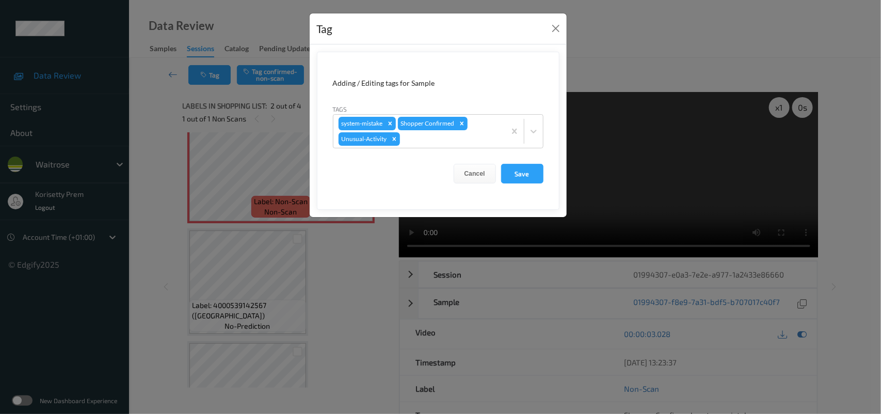
click at [514, 186] on form "Adding / Editing tags for Sample Tags system-mistake Shopper Confirmed Unusual-…" at bounding box center [438, 131] width 243 height 158
click at [522, 177] on button "Save" at bounding box center [522, 174] width 42 height 20
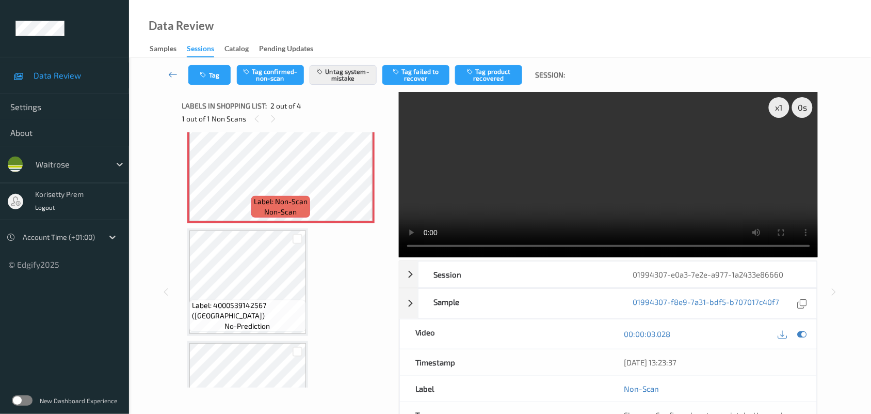
click at [199, 60] on div "Tag Tag confirmed-non-scan Untag system-mistake Tag failed to recover Tag produ…" at bounding box center [500, 75] width 700 height 34
click at [210, 64] on div "Tag Tag confirmed-non-scan Untag system-mistake Tag failed to recover Tag produ…" at bounding box center [500, 75] width 700 height 34
click at [207, 78] on button "Tag" at bounding box center [209, 75] width 42 height 20
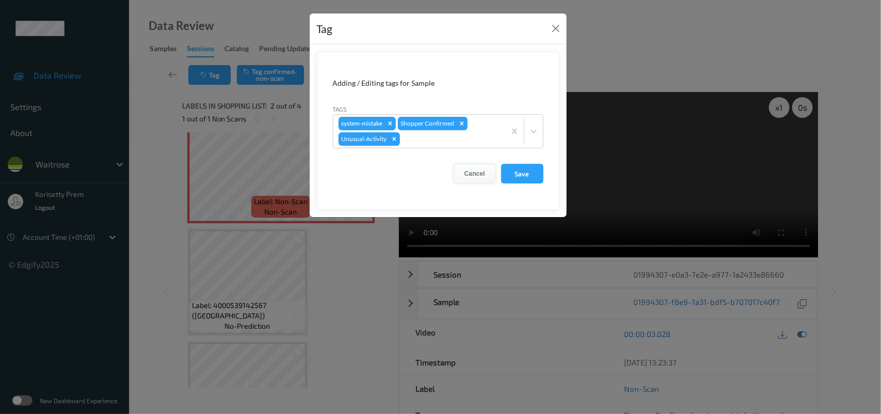
click at [465, 176] on button "Cancel" at bounding box center [475, 174] width 42 height 20
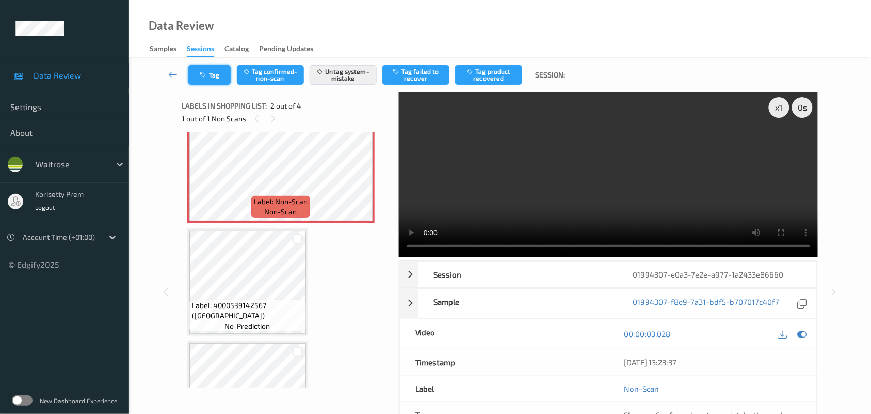
click at [203, 73] on icon "button" at bounding box center [204, 74] width 9 height 7
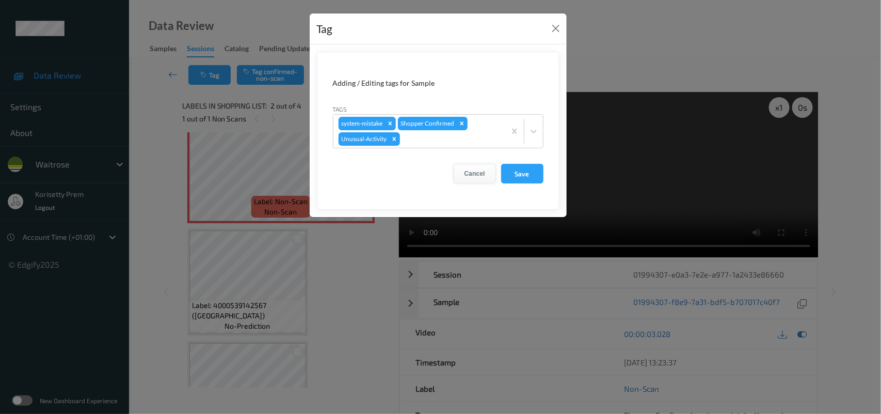
click at [473, 177] on button "Cancel" at bounding box center [475, 174] width 42 height 20
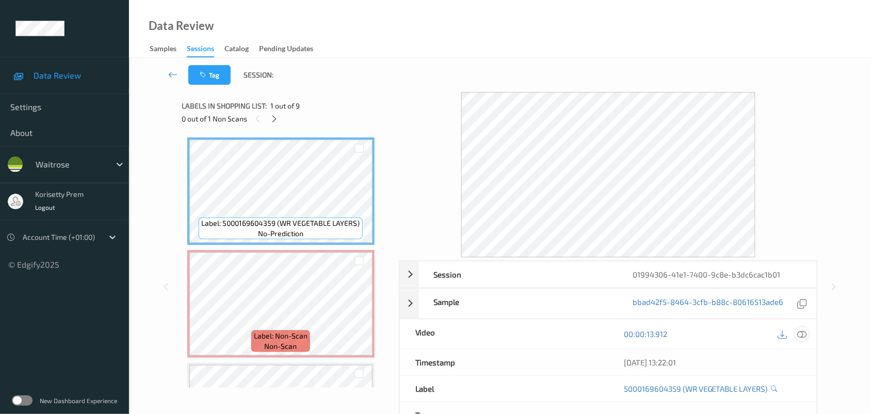
click at [804, 331] on icon at bounding box center [802, 333] width 9 height 9
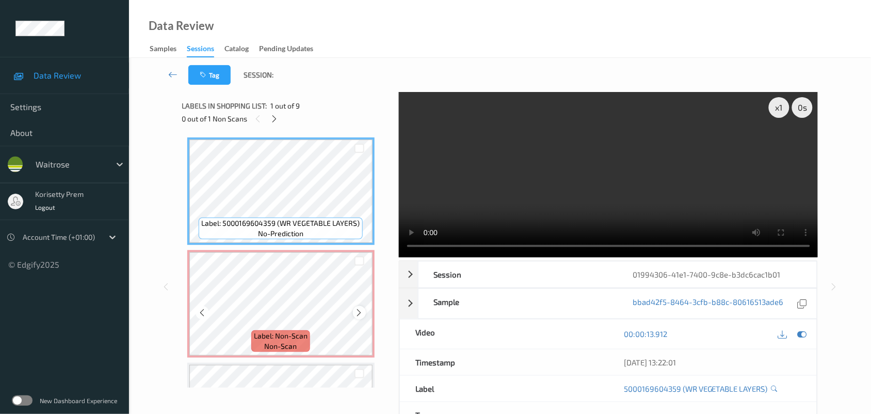
click at [358, 310] on icon at bounding box center [359, 312] width 9 height 9
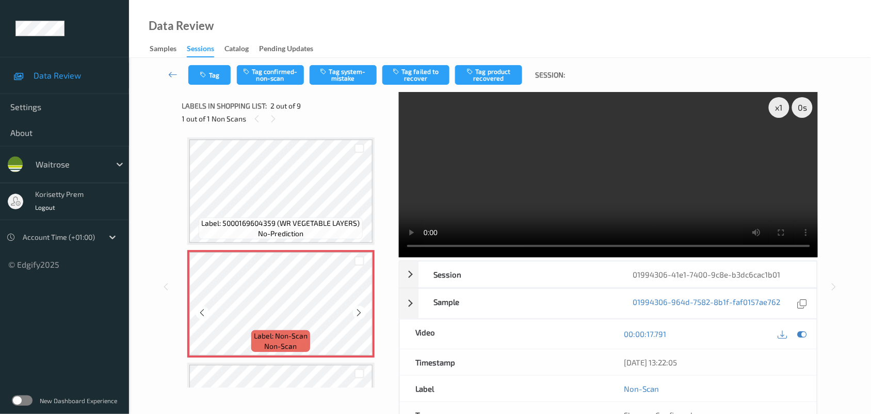
click at [358, 310] on icon at bounding box center [359, 312] width 9 height 9
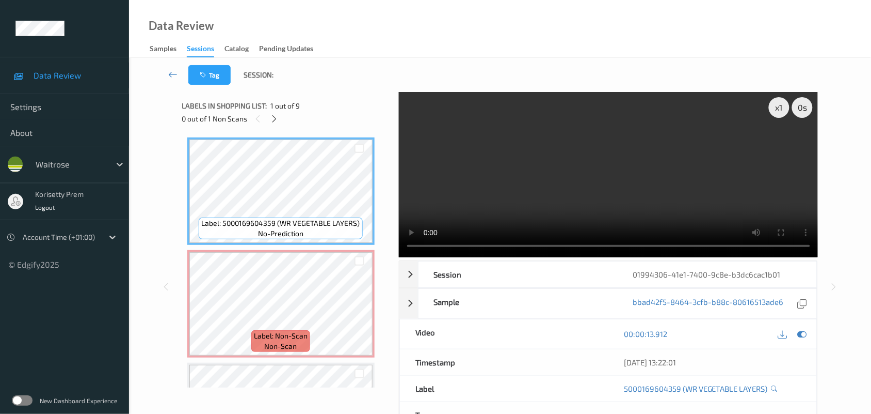
click at [558, 202] on video at bounding box center [609, 174] width 420 height 165
click at [404, 287] on div "Session 01994306-41e1-7400-9c8e-b3dc6cac1b01" at bounding box center [609, 274] width 419 height 27
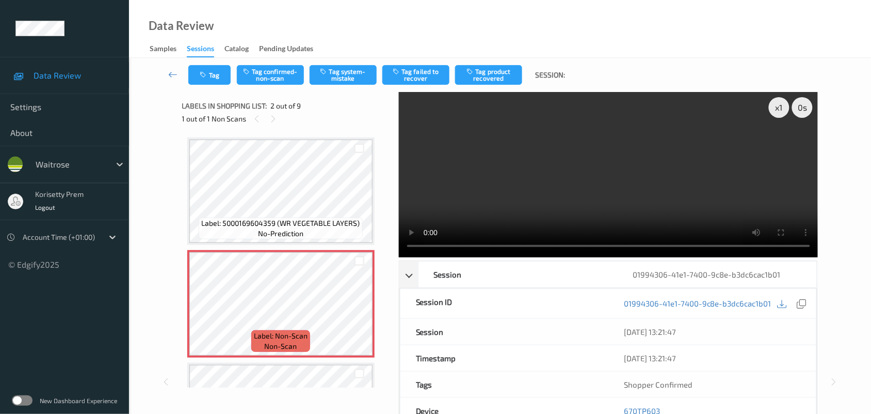
click at [595, 168] on video at bounding box center [609, 174] width 420 height 165
click at [533, 176] on video at bounding box center [609, 174] width 420 height 165
click at [412, 278] on div "Session 01994306-41e1-7400-9c8e-b3dc6cac1b01" at bounding box center [609, 274] width 419 height 27
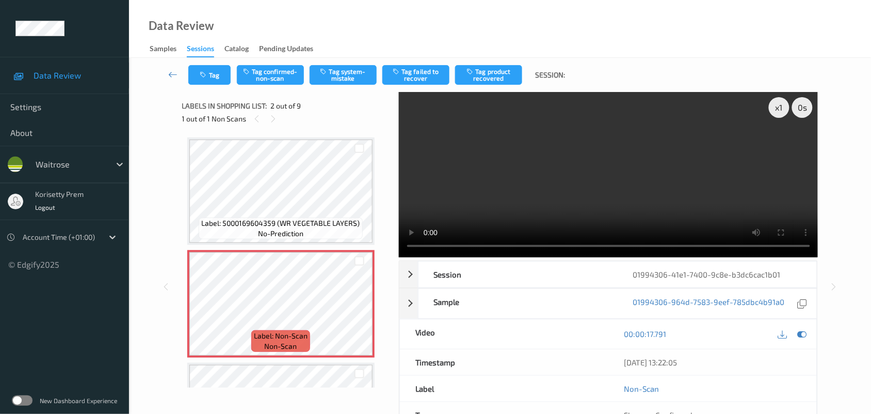
click at [696, 150] on video at bounding box center [609, 174] width 420 height 165
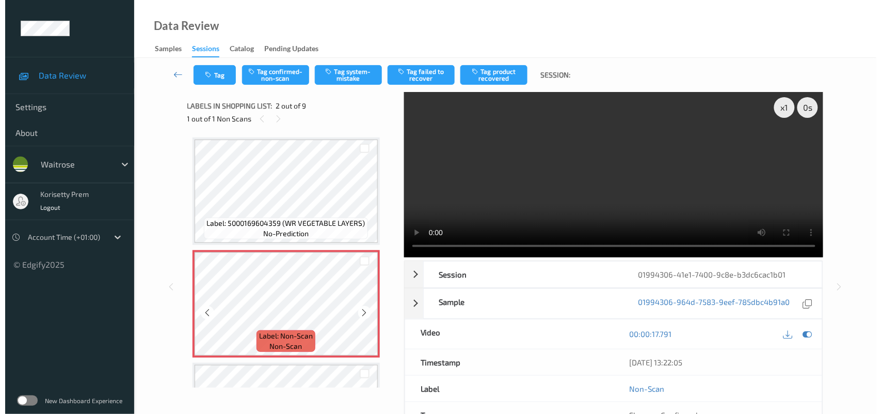
scroll to position [129, 0]
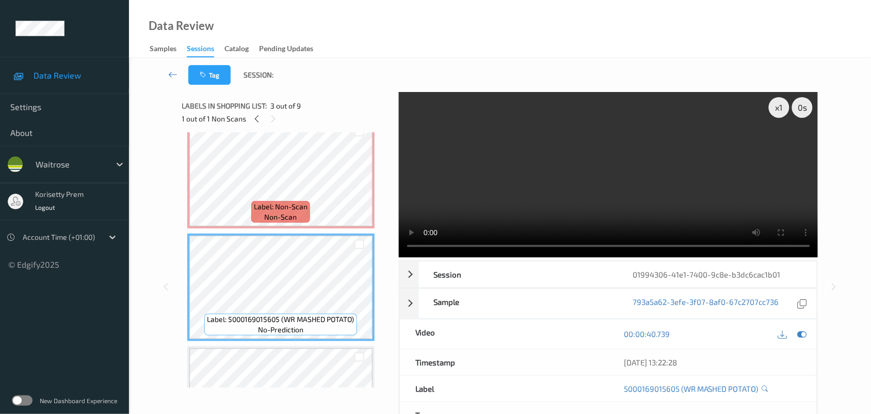
click at [604, 145] on video at bounding box center [609, 174] width 420 height 165
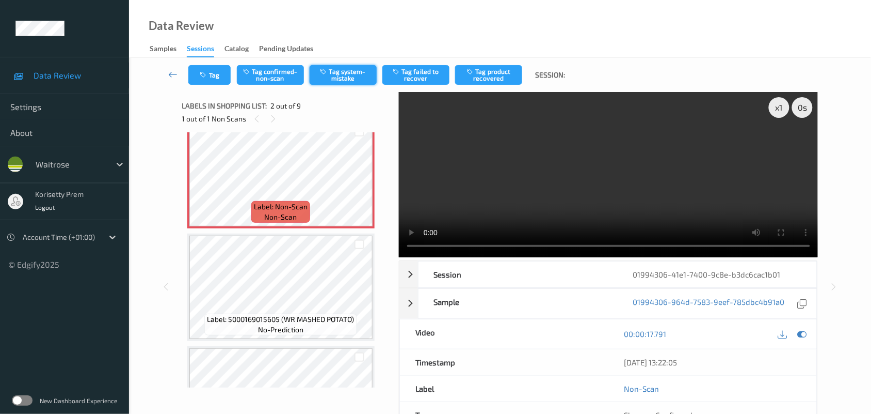
click at [343, 70] on button "Tag system-mistake" at bounding box center [343, 75] width 67 height 20
click at [202, 82] on button "Tag" at bounding box center [209, 75] width 42 height 20
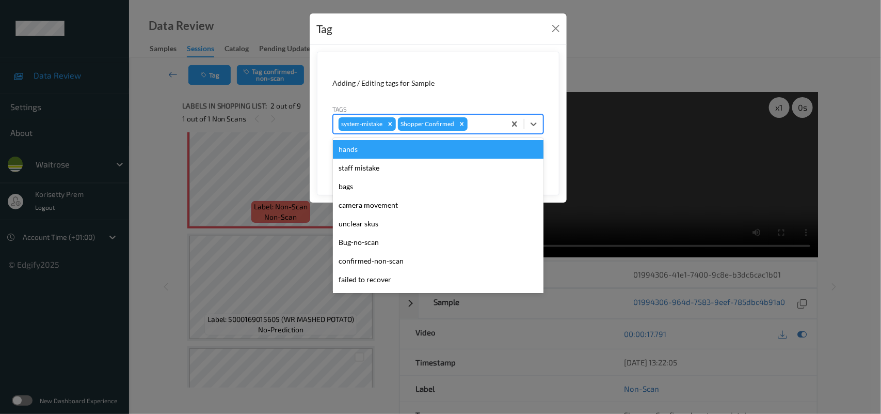
click at [491, 128] on div at bounding box center [485, 124] width 30 height 12
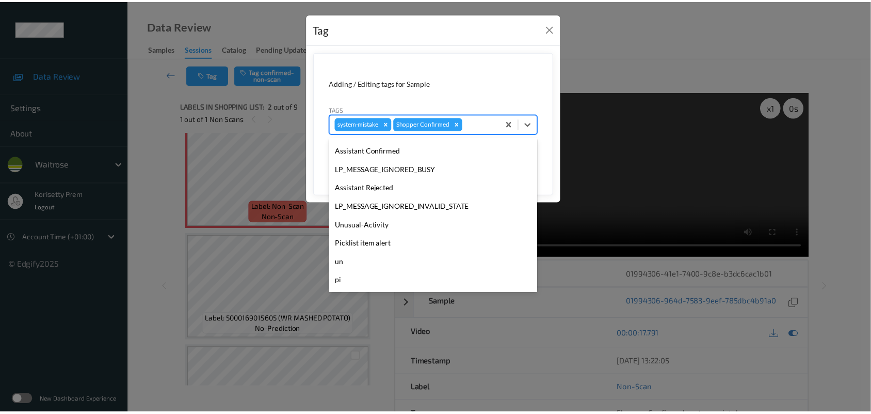
scroll to position [257, 0]
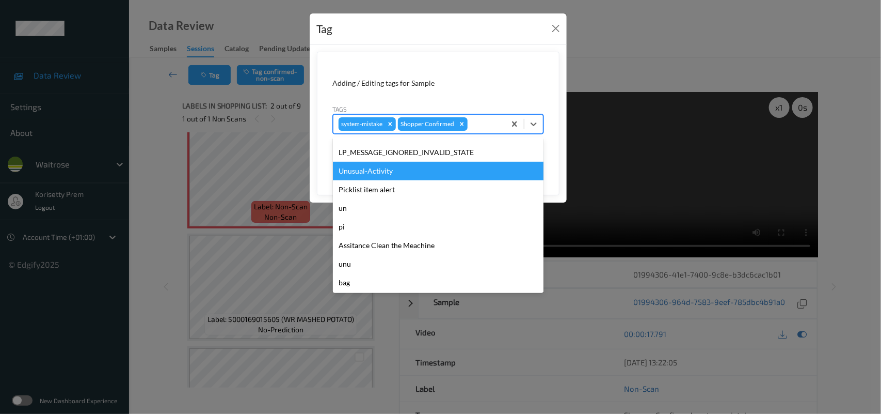
click at [378, 173] on div "Unusual-Activity" at bounding box center [438, 171] width 211 height 19
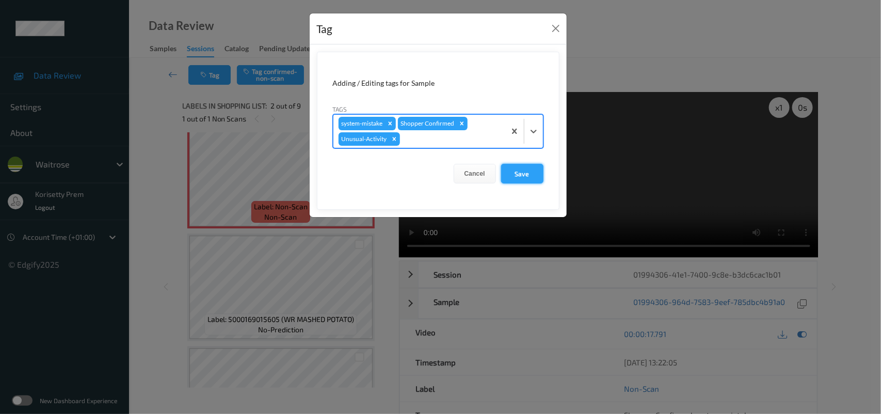
click at [509, 171] on button "Save" at bounding box center [522, 174] width 42 height 20
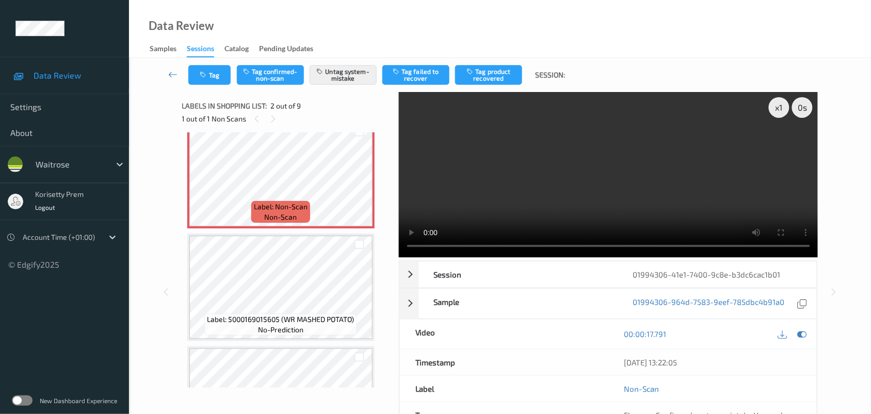
click at [599, 51] on div "Data Review Samples Sessions Catalog Pending Updates" at bounding box center [500, 29] width 742 height 58
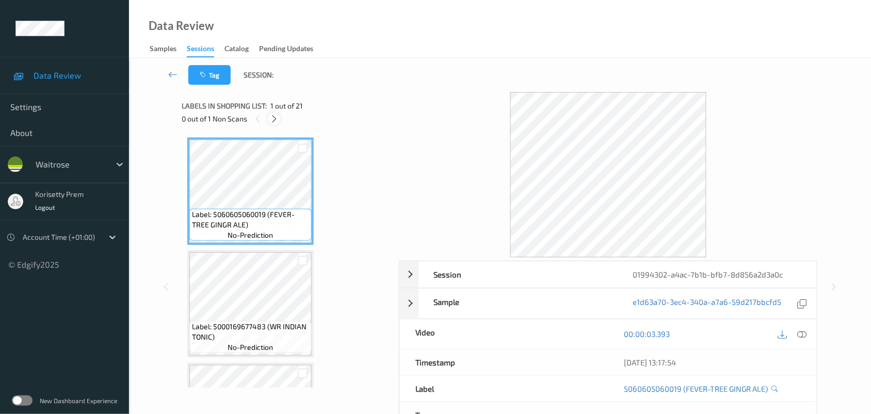
click at [276, 115] on icon at bounding box center [274, 118] width 9 height 9
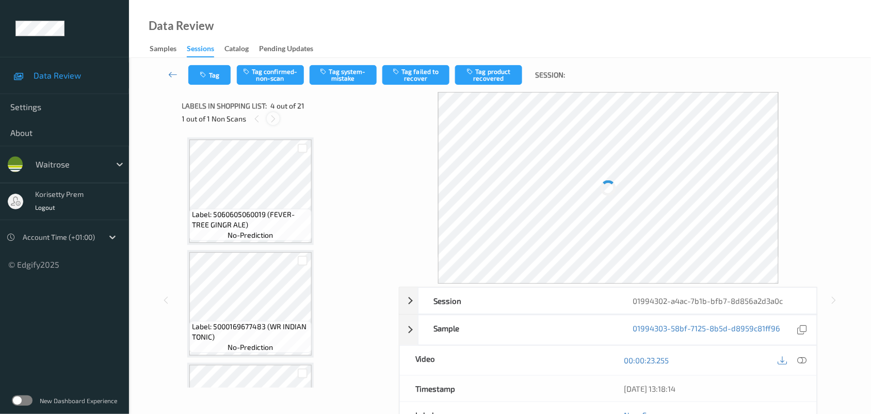
scroll to position [230, 0]
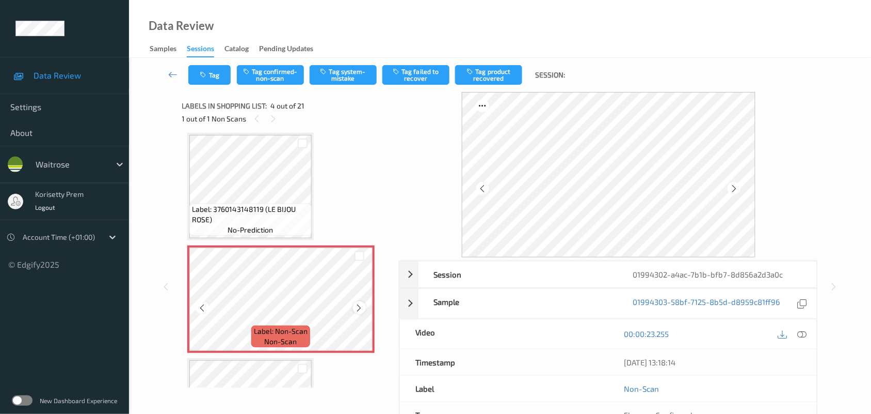
click at [363, 303] on icon at bounding box center [359, 307] width 9 height 9
click at [364, 303] on div at bounding box center [359, 307] width 13 height 13
click at [365, 303] on div at bounding box center [359, 307] width 13 height 13
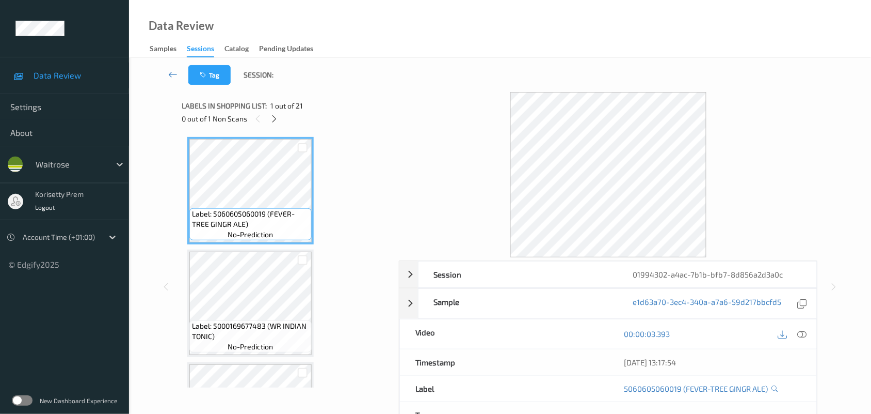
scroll to position [0, 0]
click at [808, 328] on div at bounding box center [793, 334] width 34 height 14
click at [803, 341] on div at bounding box center [803, 334] width 14 height 14
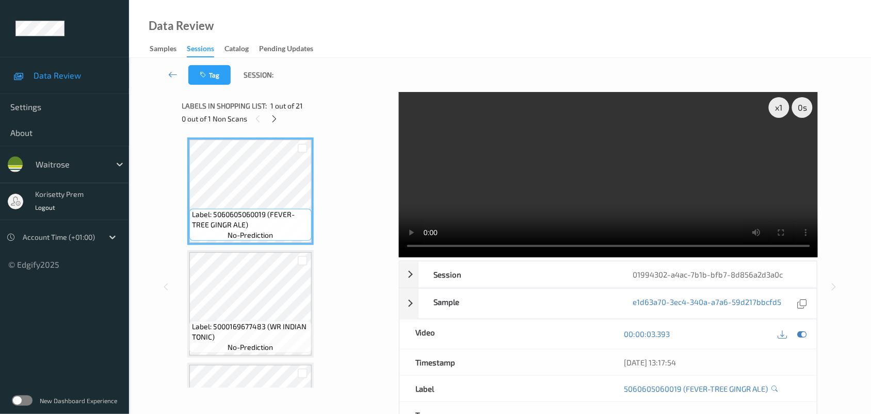
click at [457, 38] on div "Data Review Samples Sessions Catalog Pending Updates" at bounding box center [500, 29] width 742 height 58
click at [559, 167] on video at bounding box center [609, 174] width 420 height 165
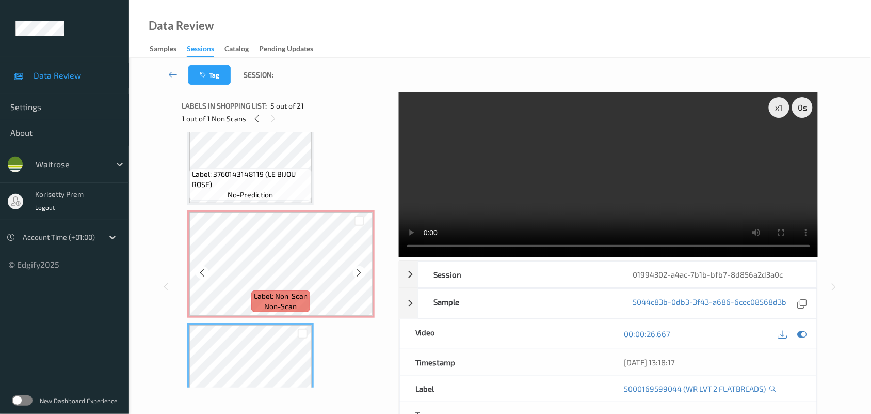
scroll to position [258, 0]
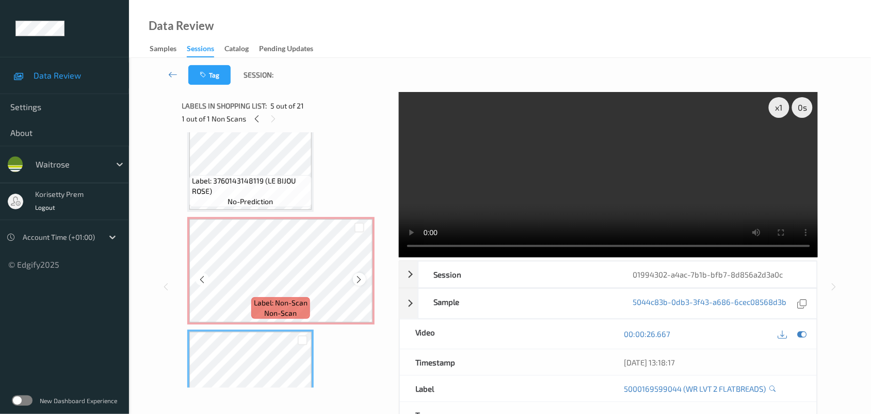
click at [364, 277] on div at bounding box center [359, 279] width 13 height 13
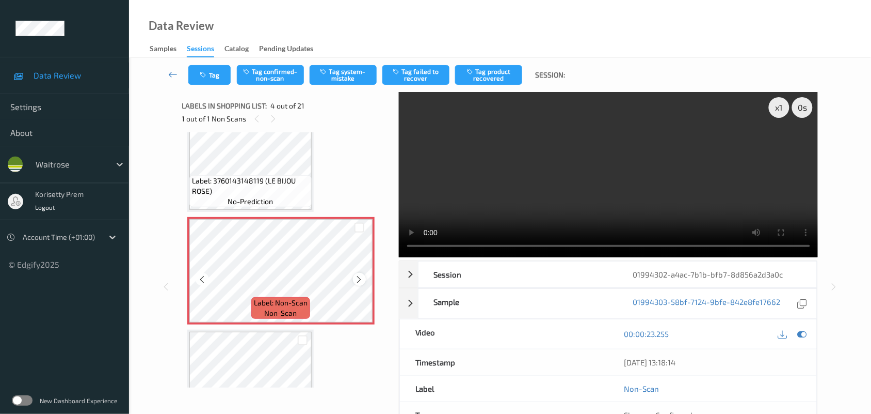
click at [361, 275] on icon at bounding box center [359, 279] width 9 height 9
click at [522, 198] on video at bounding box center [609, 174] width 420 height 165
click at [271, 179] on span "Label: 3760143148119 (LE BIJOU ROSE)" at bounding box center [250, 186] width 117 height 21
click at [360, 277] on icon at bounding box center [359, 279] width 9 height 9
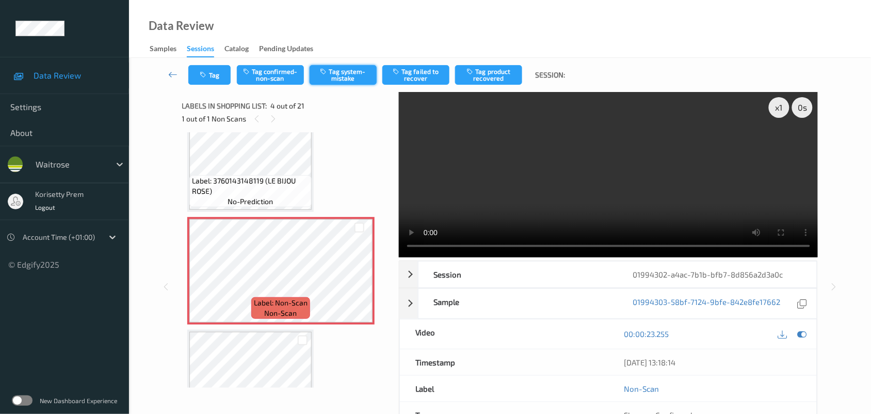
click at [342, 67] on button "Tag system-mistake" at bounding box center [343, 75] width 67 height 20
click at [211, 73] on button "Tag" at bounding box center [209, 75] width 42 height 20
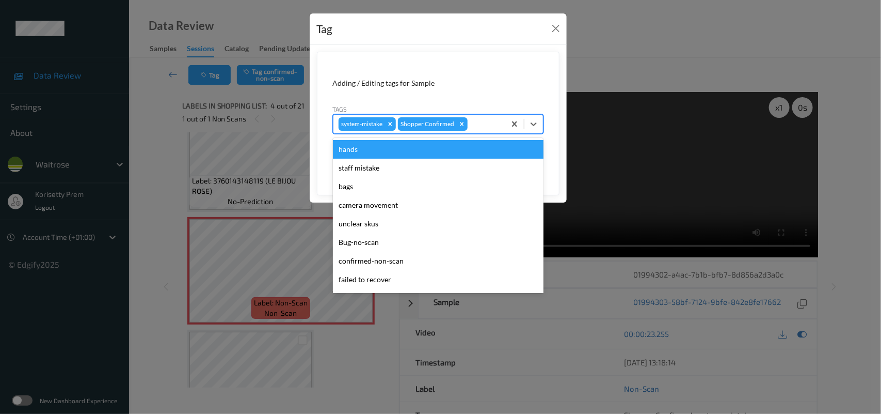
click at [491, 119] on div at bounding box center [485, 124] width 30 height 12
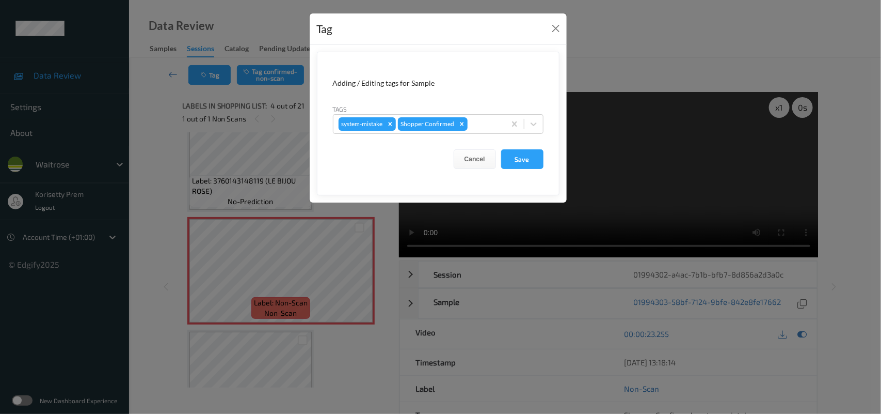
click at [472, 90] on form "Adding / Editing tags for Sample Tags system-mistake Shopper Confirmed Cancel S…" at bounding box center [438, 124] width 243 height 144
click at [513, 156] on button "Save" at bounding box center [522, 159] width 42 height 20
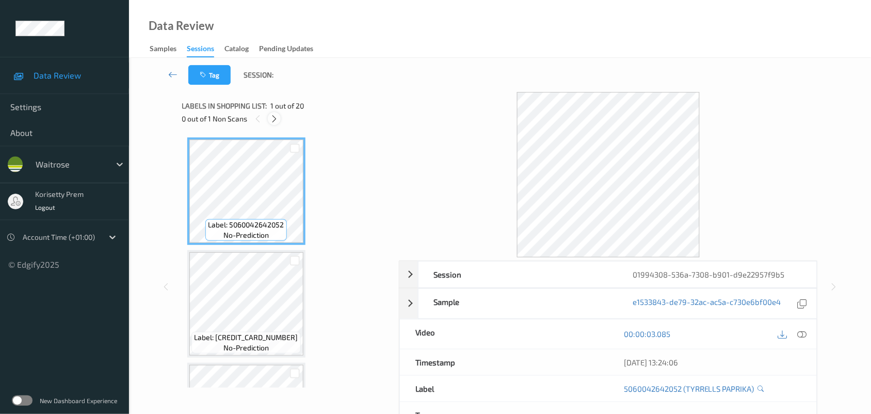
click at [271, 120] on icon at bounding box center [274, 118] width 9 height 9
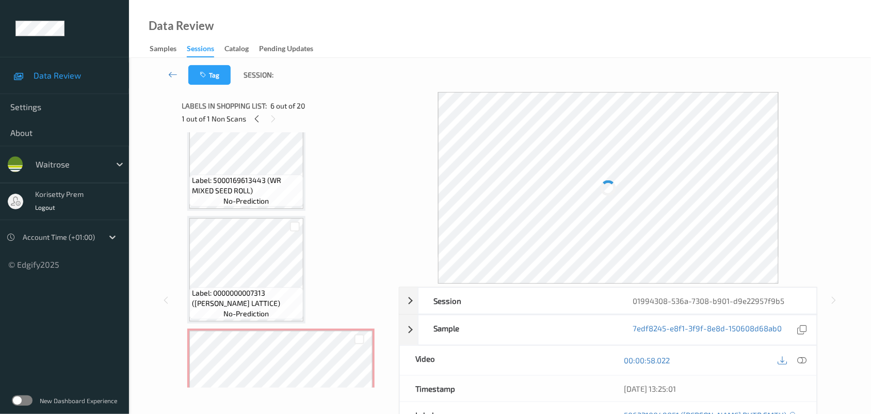
scroll to position [258, 0]
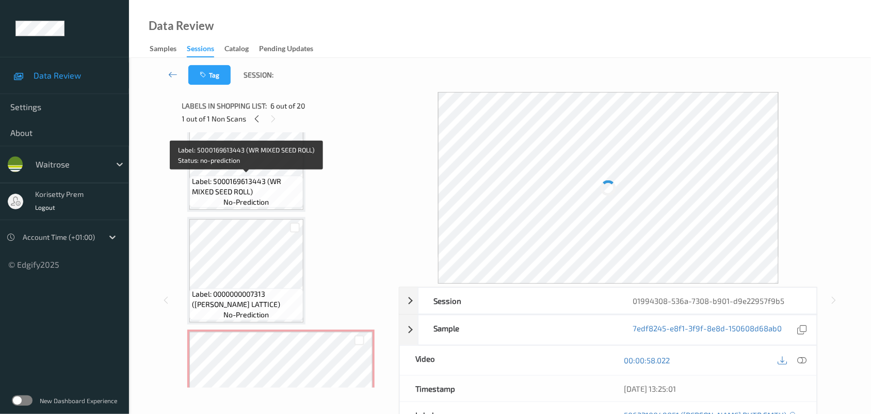
click at [241, 181] on span "Label: 5000169613443 (WR MIXED SEED ROLL)" at bounding box center [246, 186] width 109 height 21
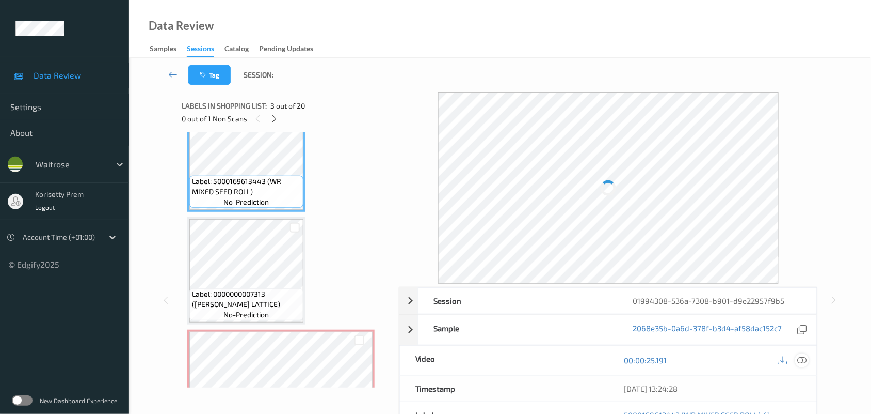
click at [803, 362] on icon at bounding box center [802, 359] width 9 height 9
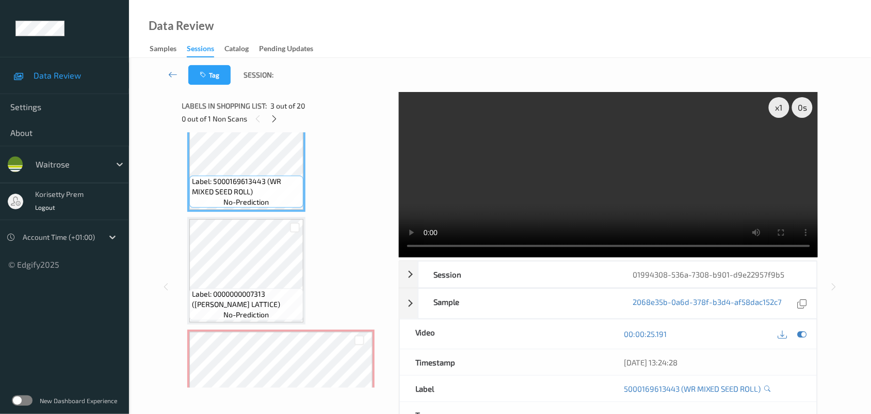
click at [546, 157] on video at bounding box center [609, 174] width 420 height 165
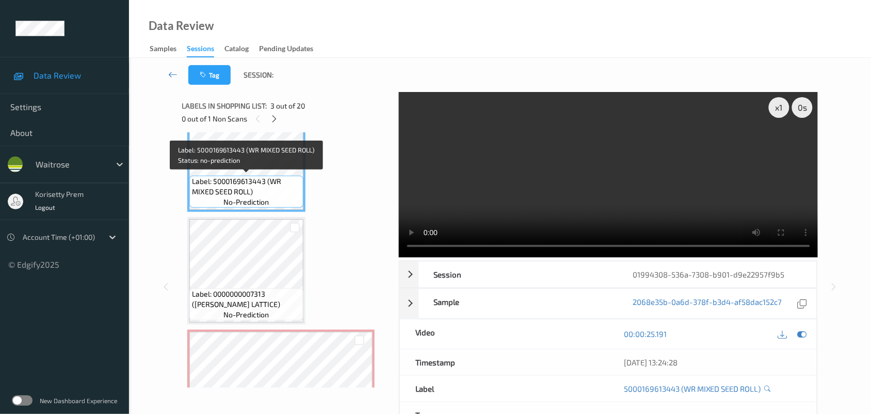
click at [225, 177] on span "Label: 5000169613443 (WR MIXED SEED ROLL)" at bounding box center [246, 186] width 109 height 21
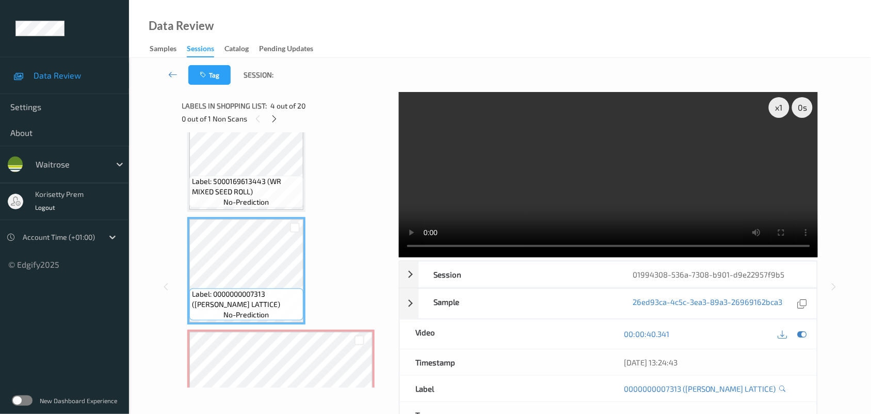
click at [249, 189] on span "Label: 5000169613443 (WR MIXED SEED ROLL)" at bounding box center [246, 186] width 109 height 21
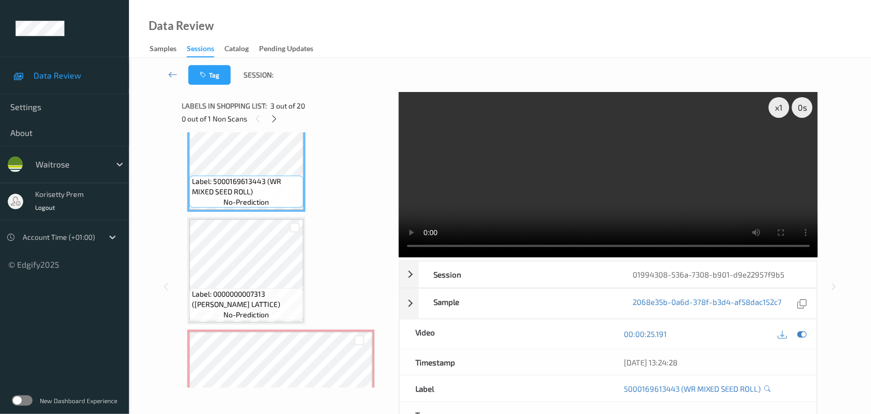
click at [471, 192] on video at bounding box center [609, 174] width 420 height 165
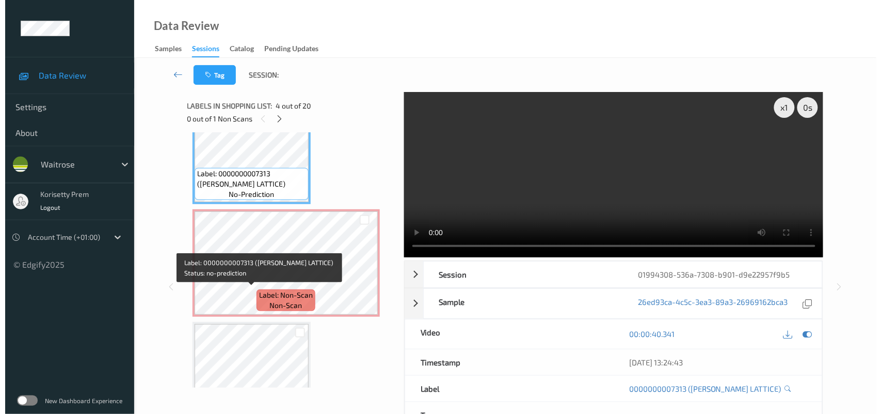
scroll to position [387, 0]
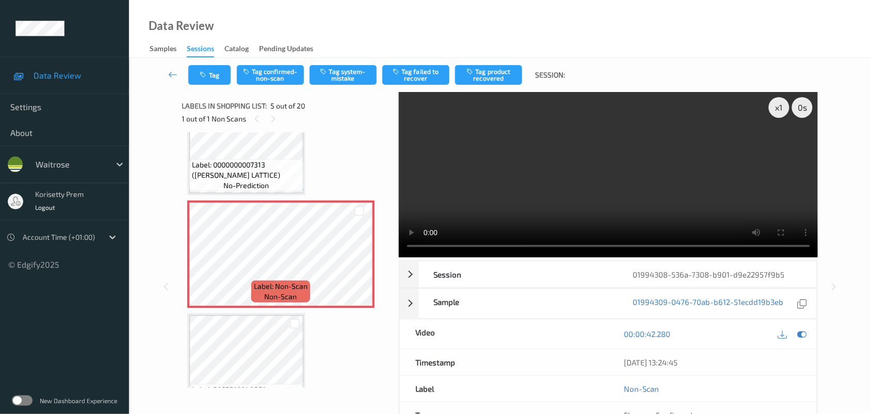
click at [546, 189] on video at bounding box center [609, 174] width 420 height 165
click at [571, 189] on video at bounding box center [609, 174] width 420 height 165
click at [359, 80] on button "Tag system-mistake" at bounding box center [343, 75] width 67 height 20
click at [361, 76] on button "Tag system-mistake" at bounding box center [343, 75] width 67 height 20
click at [571, 211] on video at bounding box center [609, 174] width 420 height 165
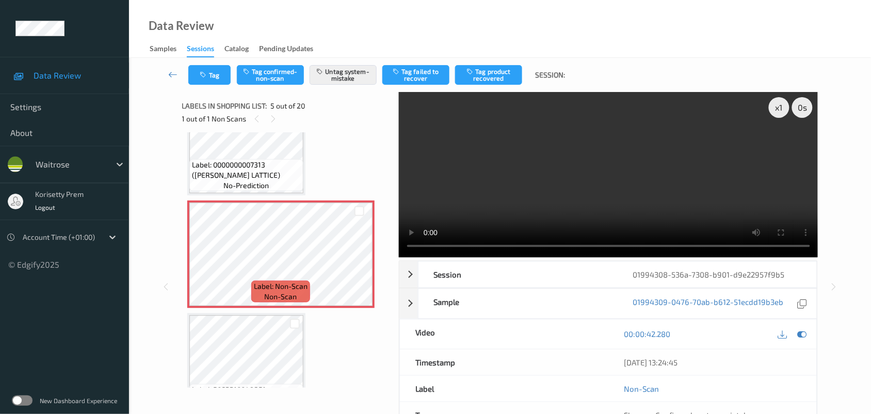
click at [582, 176] on video at bounding box center [609, 174] width 420 height 165
click at [205, 78] on button "Tag" at bounding box center [209, 75] width 42 height 20
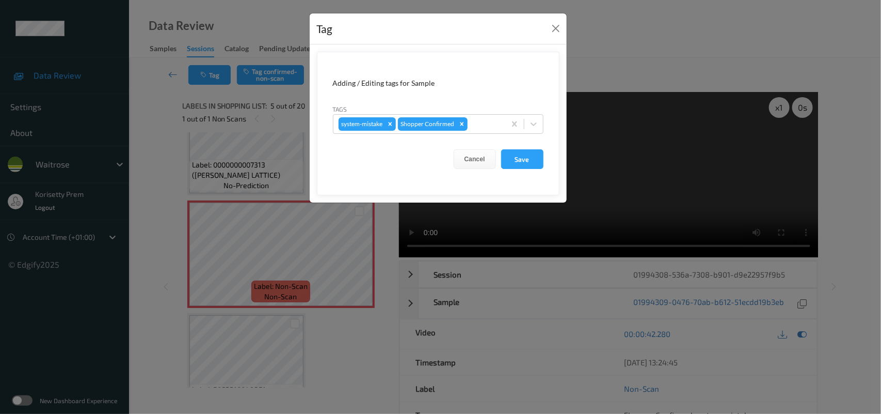
click at [483, 114] on div "Tags system-mistake Shopper Confirmed" at bounding box center [438, 119] width 211 height 30
click at [497, 121] on div at bounding box center [485, 124] width 30 height 12
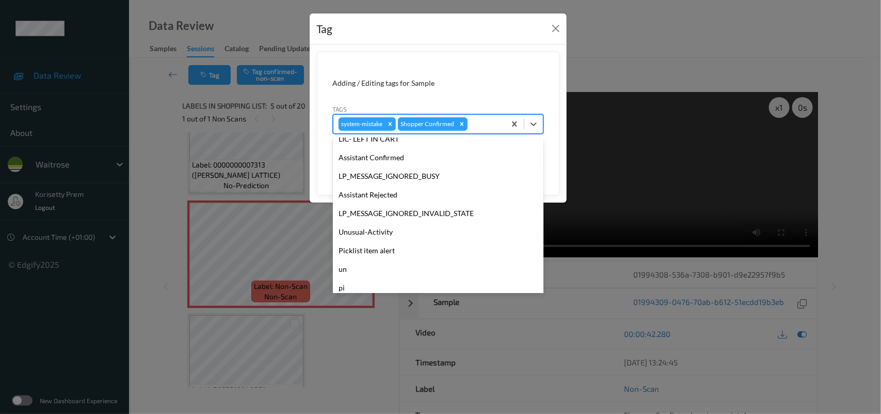
scroll to position [257, 0]
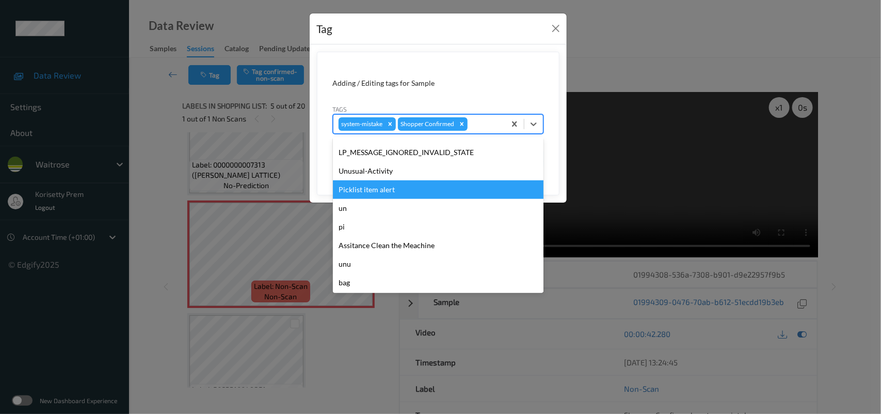
click at [380, 181] on div "Picklist item alert" at bounding box center [438, 189] width 211 height 19
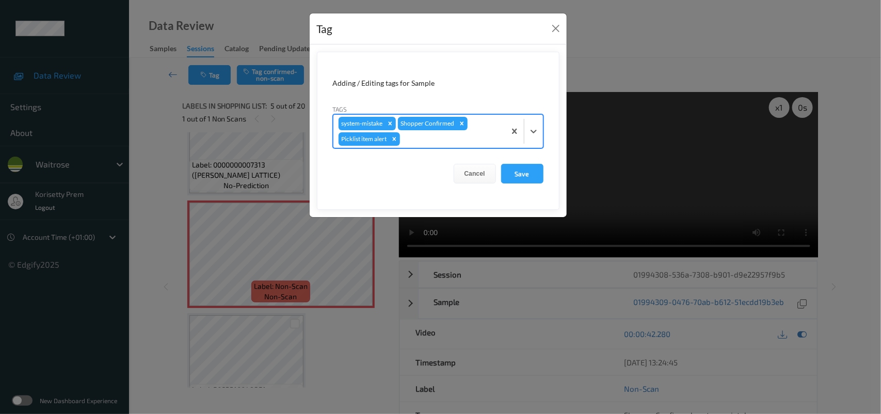
click at [416, 142] on div at bounding box center [451, 139] width 98 height 12
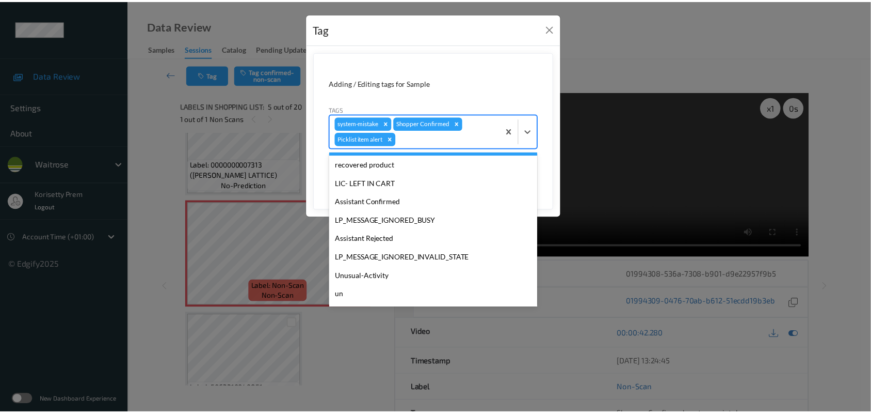
scroll to position [239, 0]
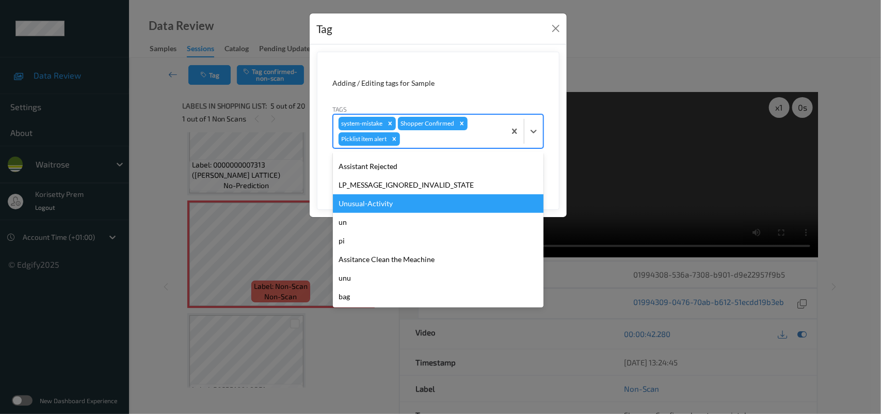
click at [378, 208] on div "Unusual-Activity" at bounding box center [438, 203] width 211 height 19
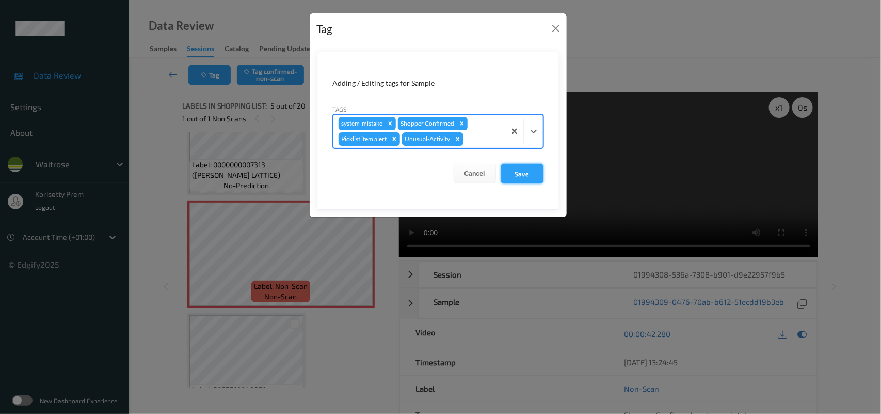
click at [527, 174] on button "Save" at bounding box center [522, 174] width 42 height 20
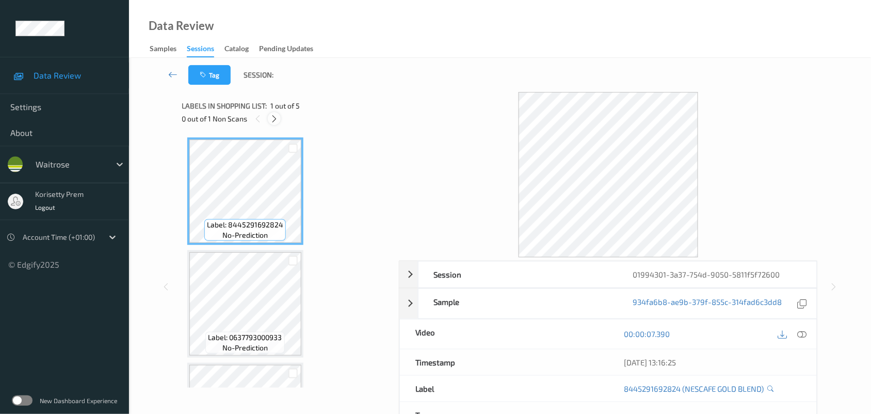
click at [277, 120] on icon at bounding box center [274, 118] width 9 height 9
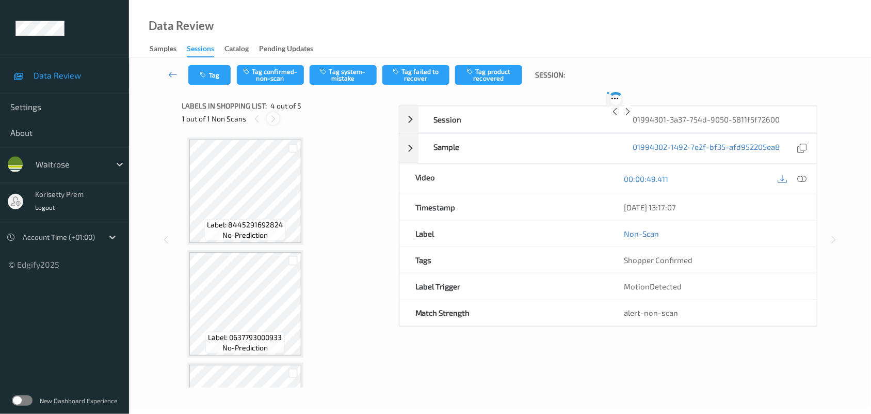
scroll to position [230, 0]
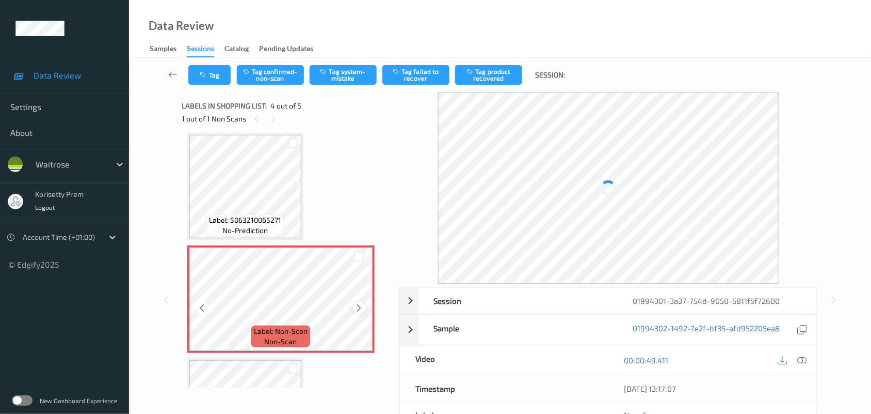
click at [362, 303] on icon at bounding box center [359, 307] width 9 height 9
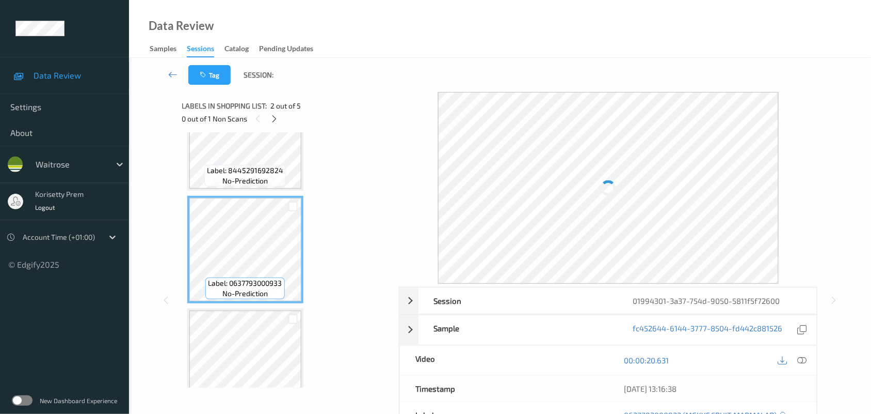
scroll to position [0, 0]
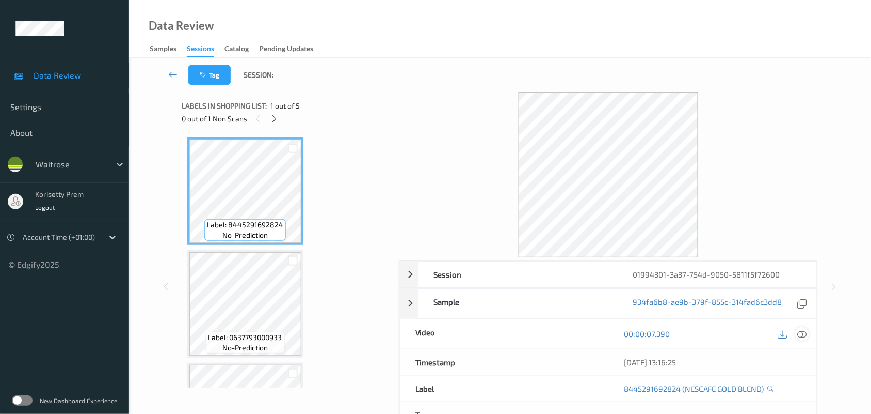
click at [804, 334] on icon at bounding box center [802, 333] width 9 height 9
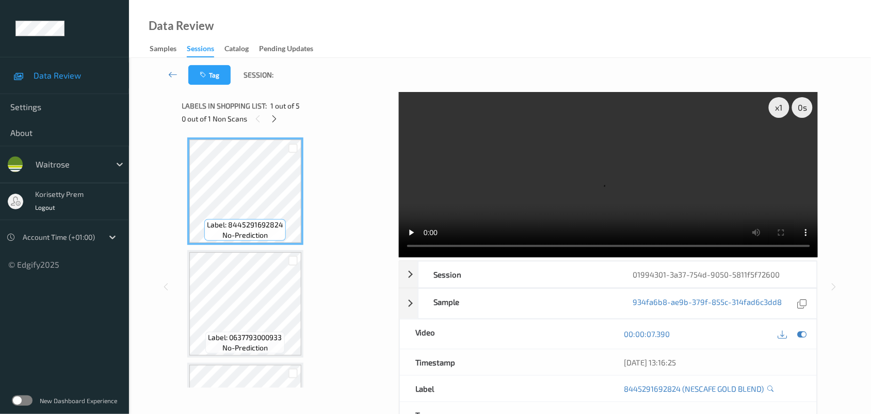
click at [581, 195] on video at bounding box center [609, 174] width 420 height 165
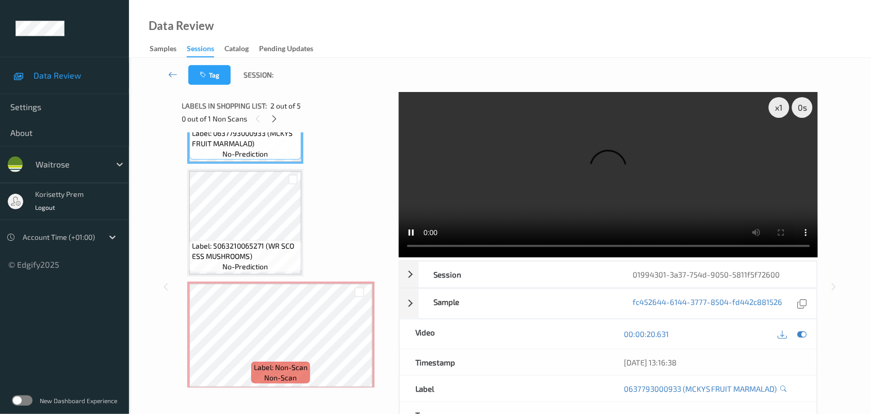
scroll to position [183, 0]
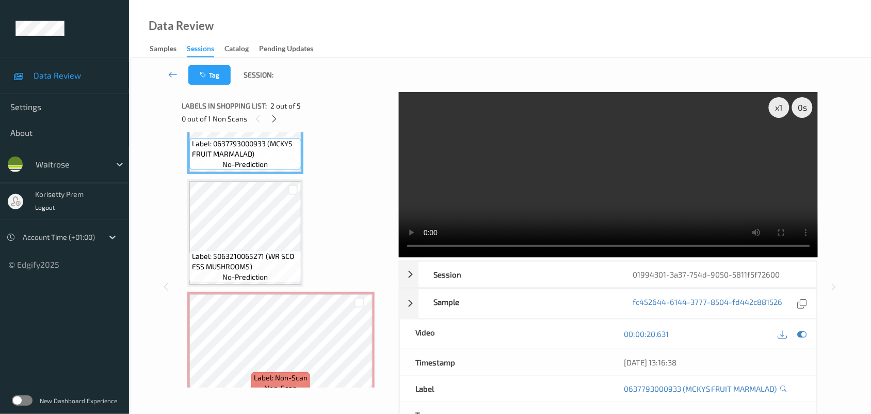
click at [594, 198] on video at bounding box center [609, 174] width 420 height 165
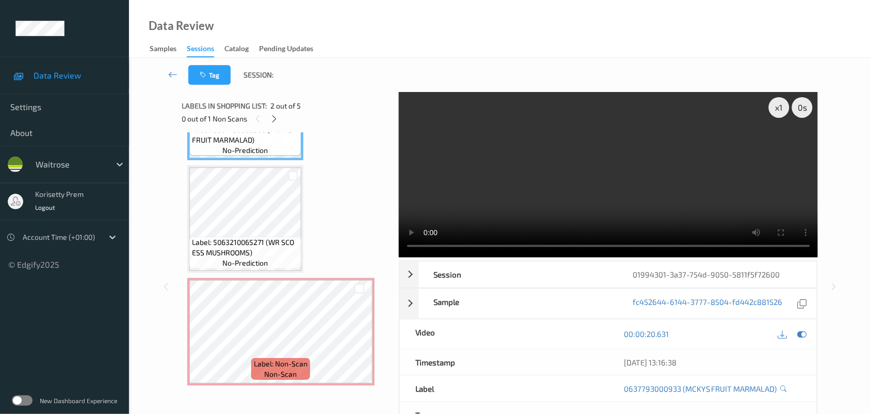
scroll to position [182, 0]
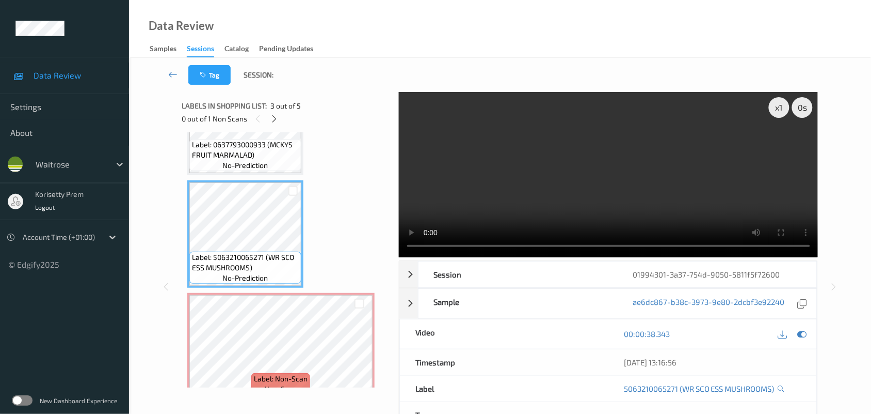
click at [690, 184] on video at bounding box center [609, 174] width 420 height 165
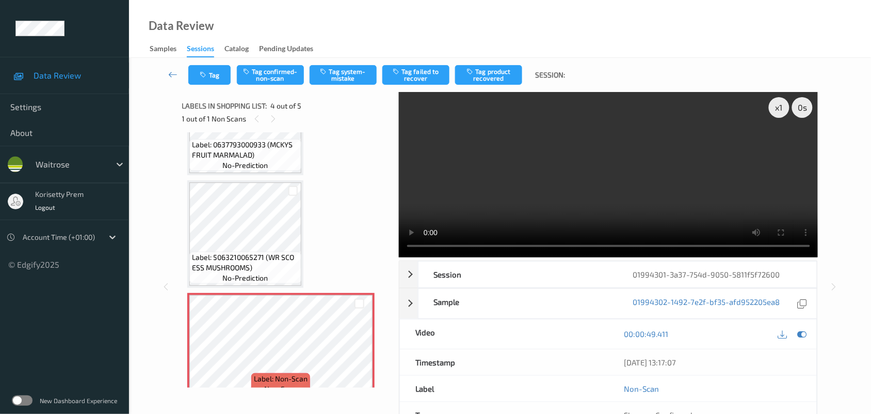
click at [256, 259] on span "Label: 5063210065271 (WR SCO ESS MUSHROOMS)" at bounding box center [245, 262] width 107 height 21
click at [582, 177] on video at bounding box center [609, 174] width 420 height 165
click at [620, 195] on video at bounding box center [609, 174] width 420 height 165
click at [536, 168] on video at bounding box center [609, 174] width 420 height 165
click at [264, 252] on span "Label: 5063210065271 (WR SCO ESS MUSHROOMS)" at bounding box center [245, 262] width 107 height 21
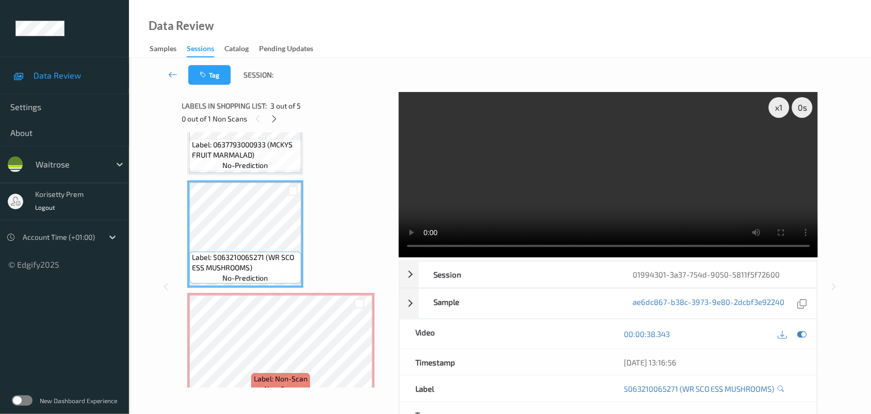
click at [572, 186] on video at bounding box center [609, 174] width 420 height 165
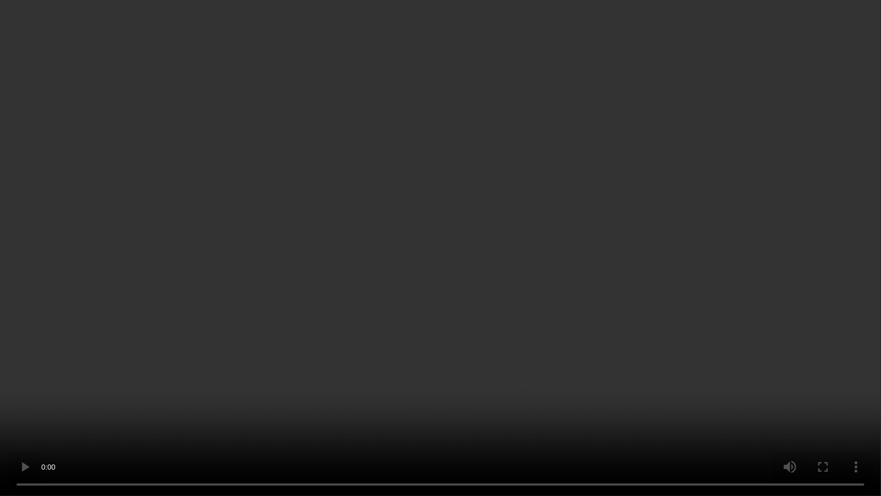
click at [513, 204] on video at bounding box center [440, 248] width 881 height 496
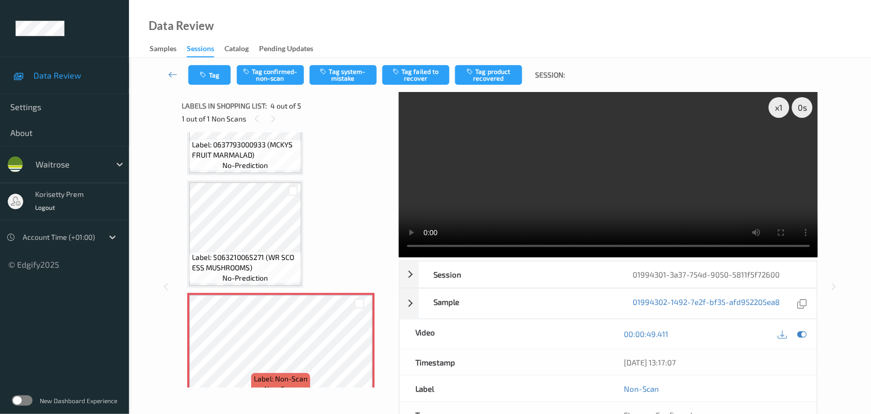
click at [600, 200] on video at bounding box center [609, 174] width 420 height 165
click at [629, 171] on video at bounding box center [609, 174] width 420 height 165
click at [664, 177] on video at bounding box center [609, 174] width 420 height 165
click at [610, 200] on video at bounding box center [609, 174] width 420 height 165
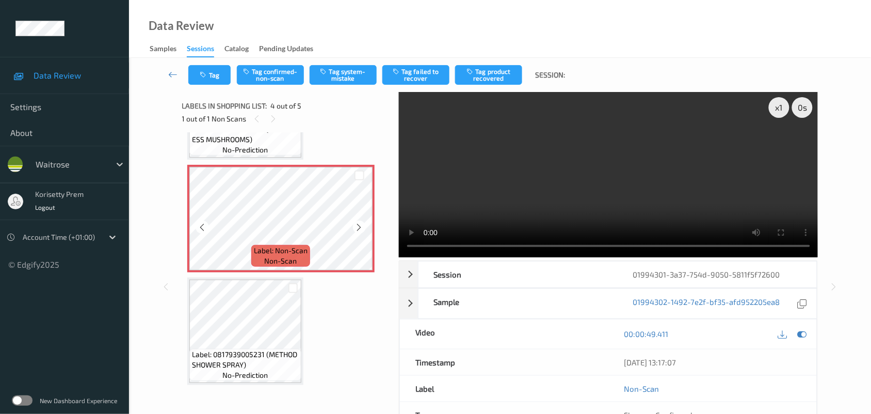
scroll to position [311, 0]
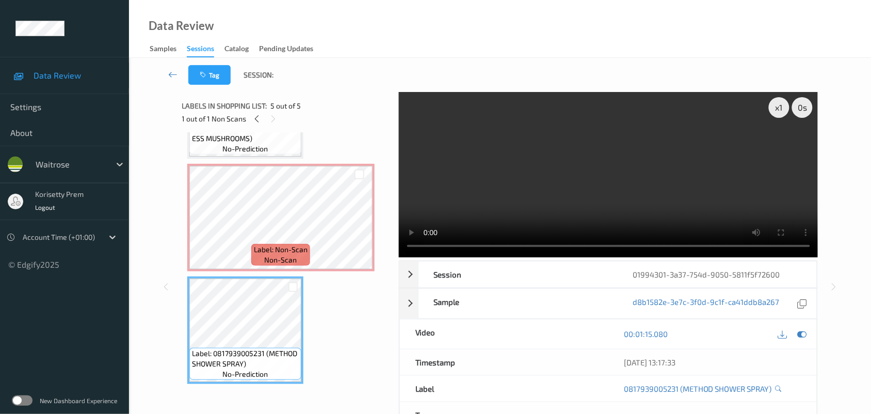
click at [599, 159] on video at bounding box center [609, 174] width 420 height 165
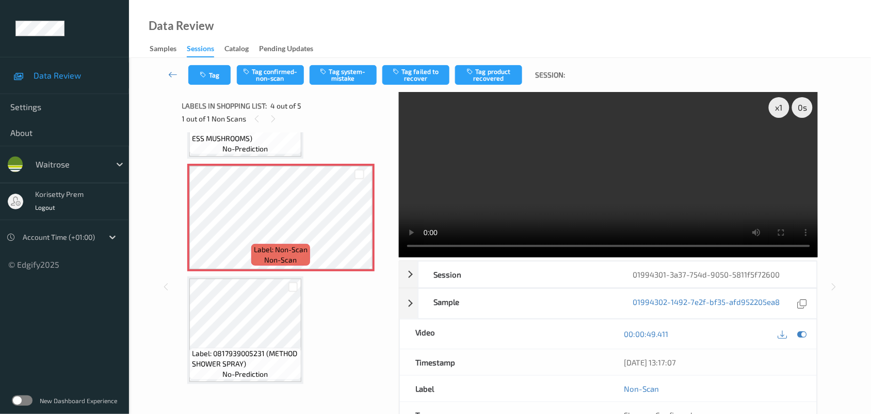
click at [515, 209] on video at bounding box center [609, 174] width 420 height 165
click at [802, 332] on icon at bounding box center [802, 333] width 9 height 9
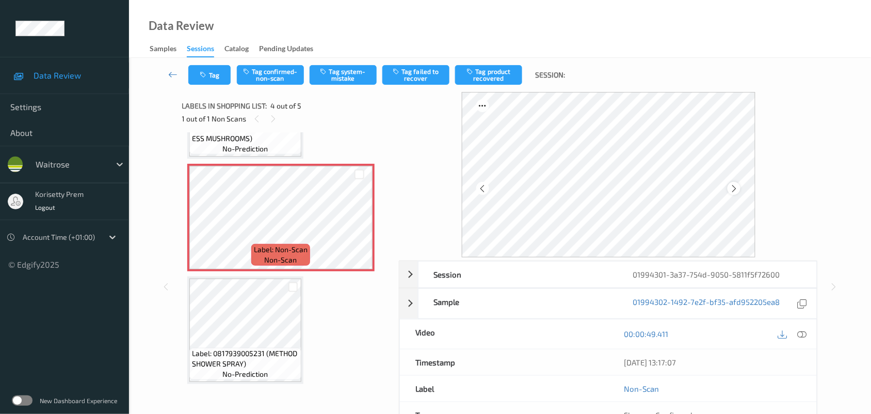
click at [735, 189] on icon at bounding box center [734, 188] width 9 height 9
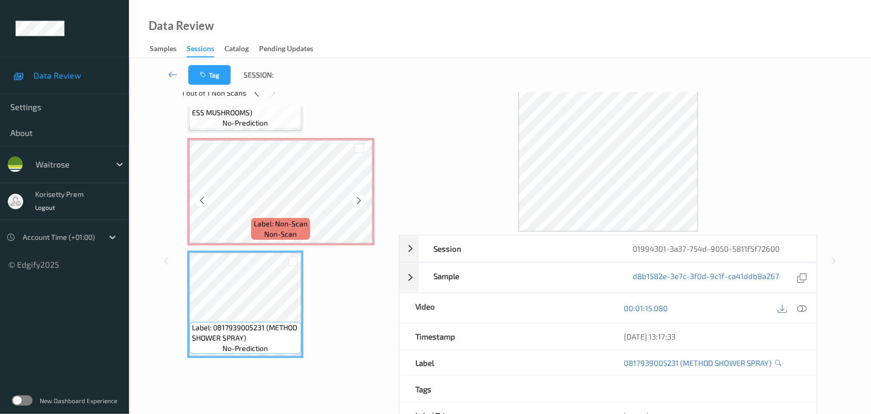
scroll to position [247, 0]
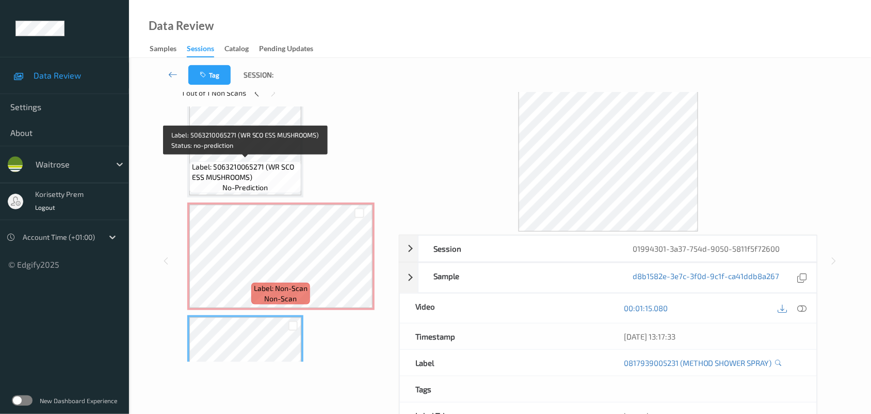
click at [249, 177] on span "Label: 5063210065271 (WR SCO ESS MUSHROOMS)" at bounding box center [245, 172] width 107 height 21
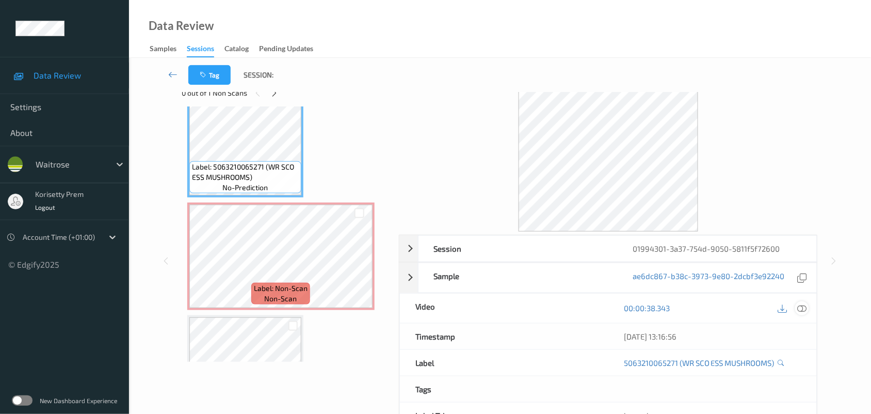
click at [808, 309] on div at bounding box center [803, 308] width 14 height 14
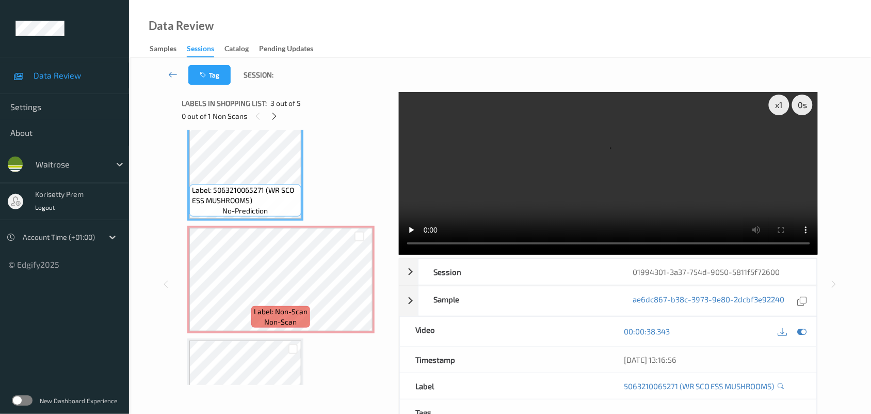
scroll to position [26, 0]
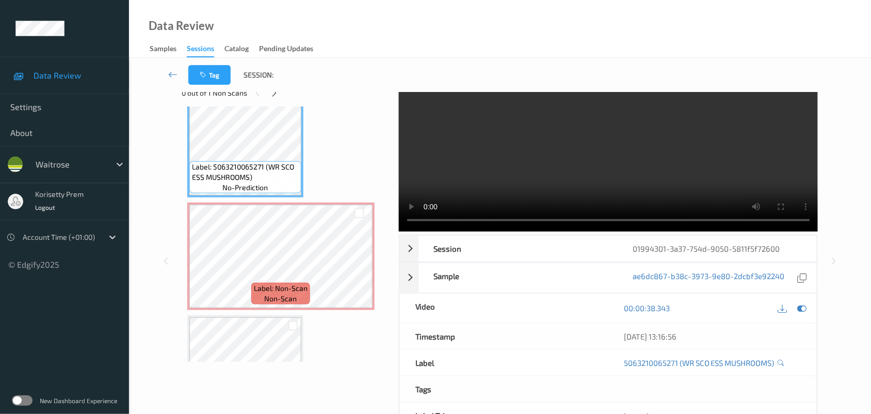
click at [615, 158] on video at bounding box center [609, 148] width 420 height 165
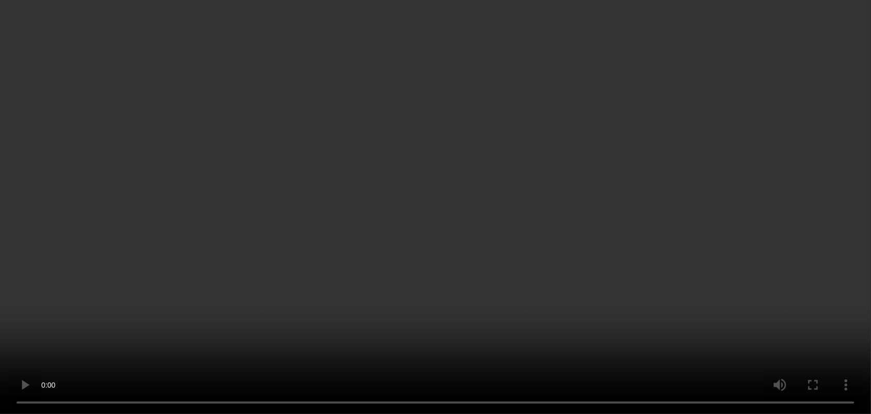
scroll to position [311, 0]
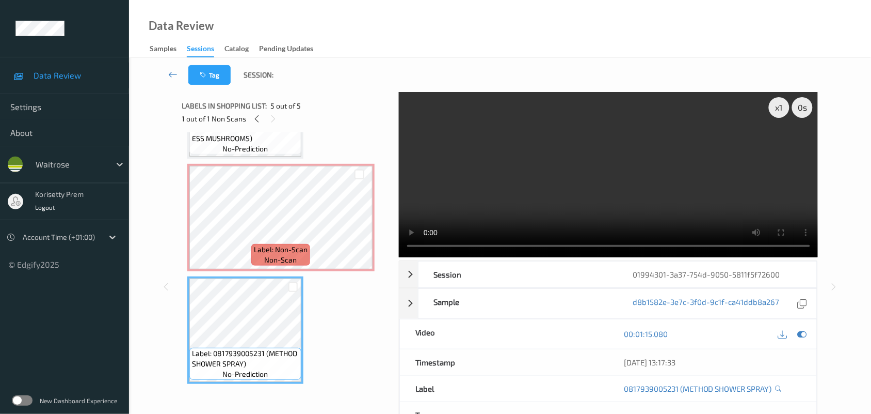
click at [637, 185] on video at bounding box center [609, 174] width 420 height 165
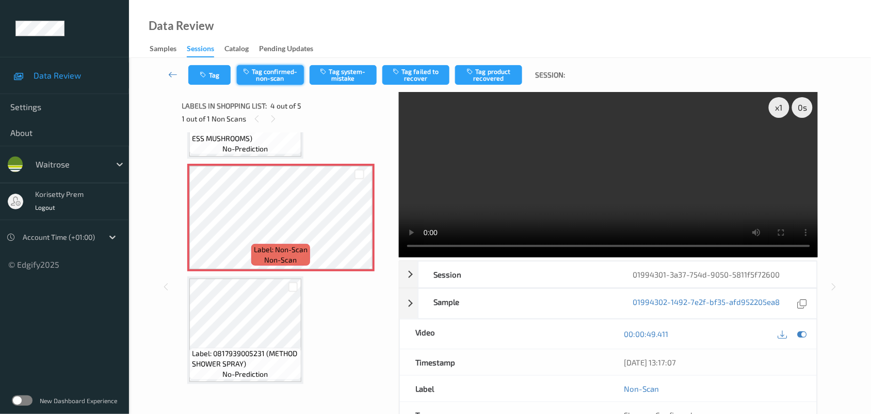
click at [269, 76] on button "Tag confirmed-non-scan" at bounding box center [270, 75] width 67 height 20
click at [488, 70] on button "Tag product recovered" at bounding box center [488, 75] width 67 height 20
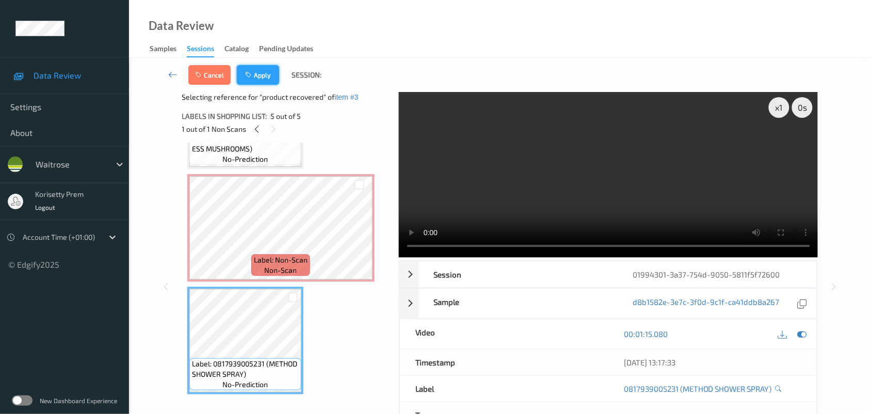
click at [262, 77] on button "Apply" at bounding box center [258, 75] width 42 height 20
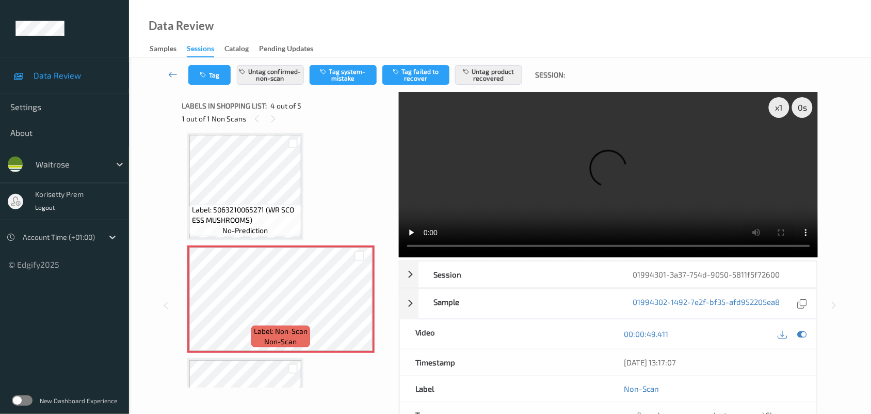
click at [441, 35] on div "Data Review Samples Sessions Catalog Pending Updates" at bounding box center [500, 29] width 742 height 58
click at [278, 330] on span "Label: Non-Scan" at bounding box center [281, 331] width 54 height 10
click at [208, 72] on icon "button" at bounding box center [204, 74] width 9 height 7
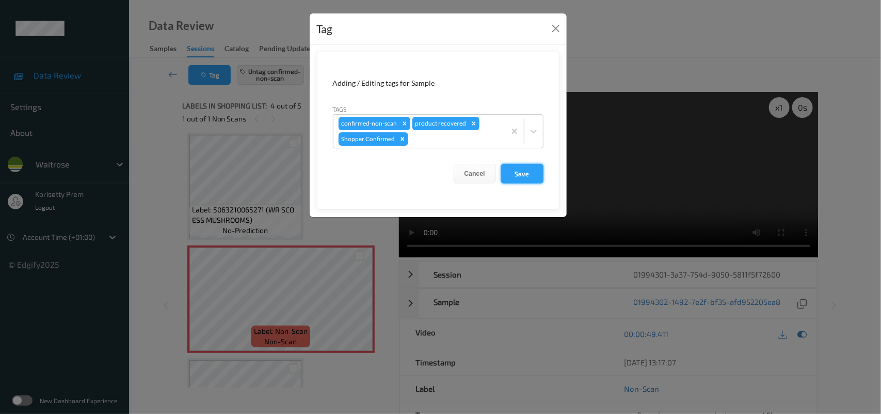
click at [520, 180] on button "Save" at bounding box center [522, 174] width 42 height 20
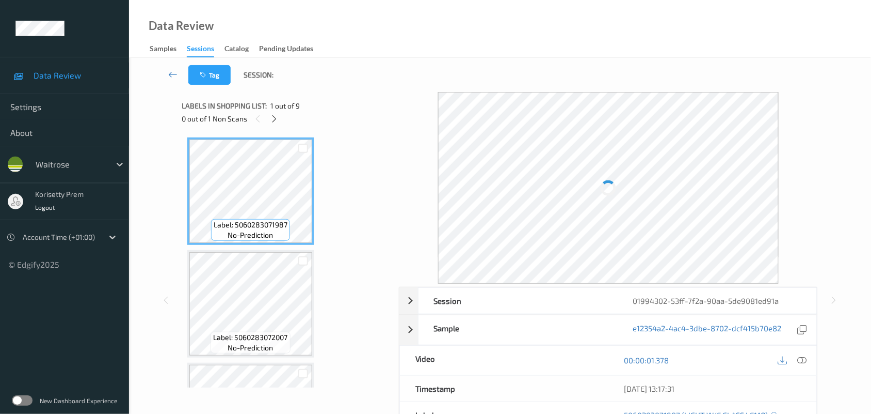
click at [400, 51] on div "Data Review Samples Sessions Catalog Pending Updates" at bounding box center [500, 29] width 742 height 58
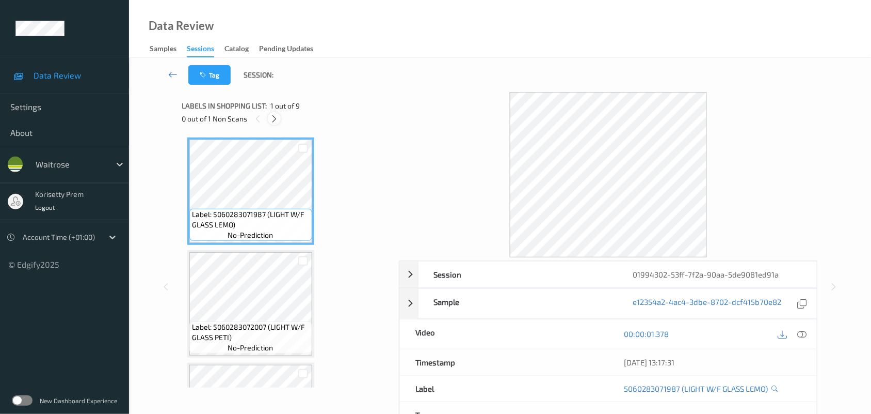
click at [277, 115] on icon at bounding box center [274, 118] width 9 height 9
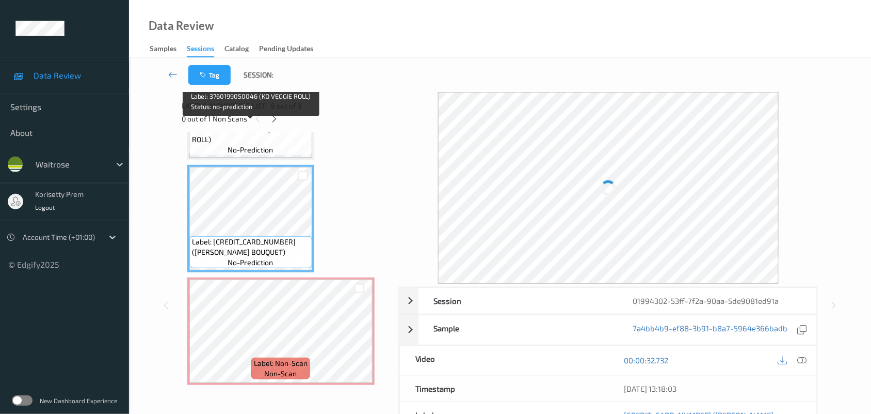
click at [244, 140] on span "Label: 3760199050046 (KD VEGGIE ROLL)" at bounding box center [251, 134] width 118 height 21
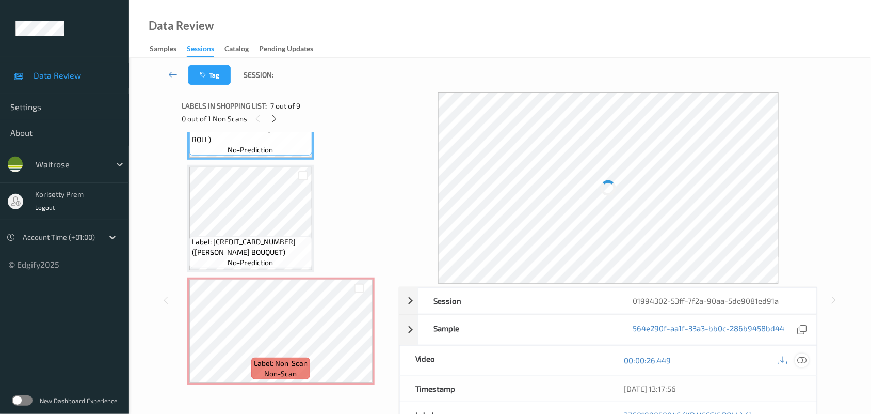
click at [800, 364] on icon at bounding box center [802, 359] width 9 height 9
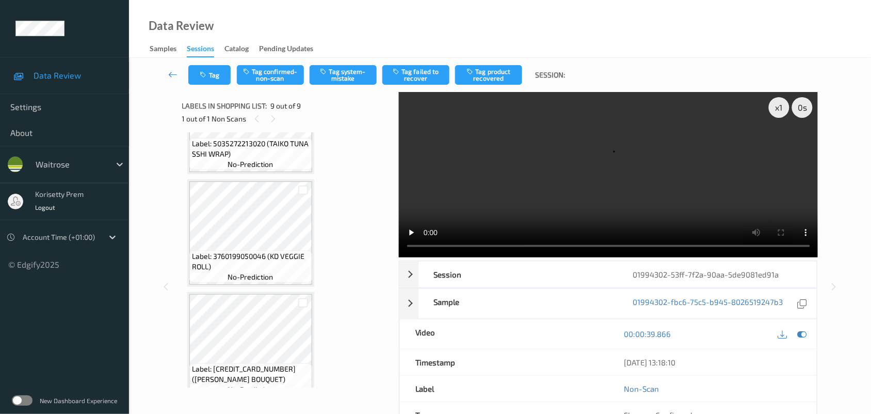
scroll to position [631, 0]
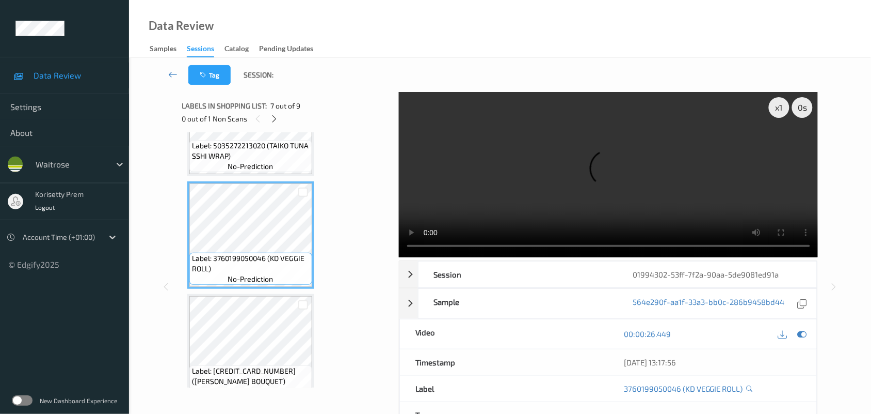
click at [602, 179] on video at bounding box center [609, 174] width 420 height 165
click at [620, 198] on video at bounding box center [609, 174] width 420 height 165
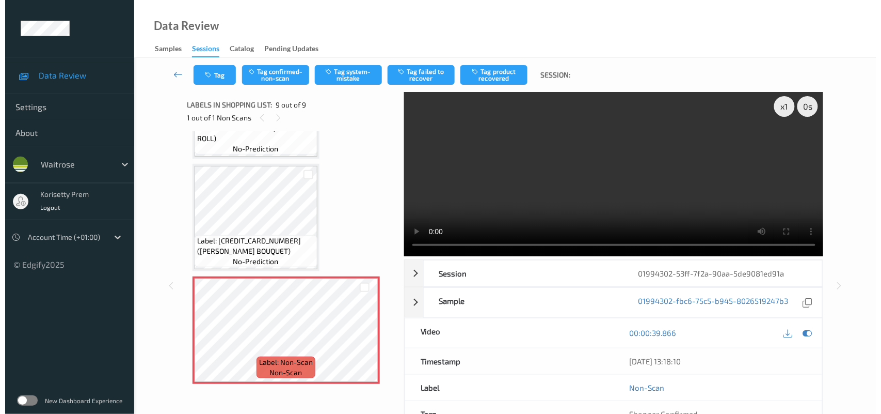
scroll to position [0, 0]
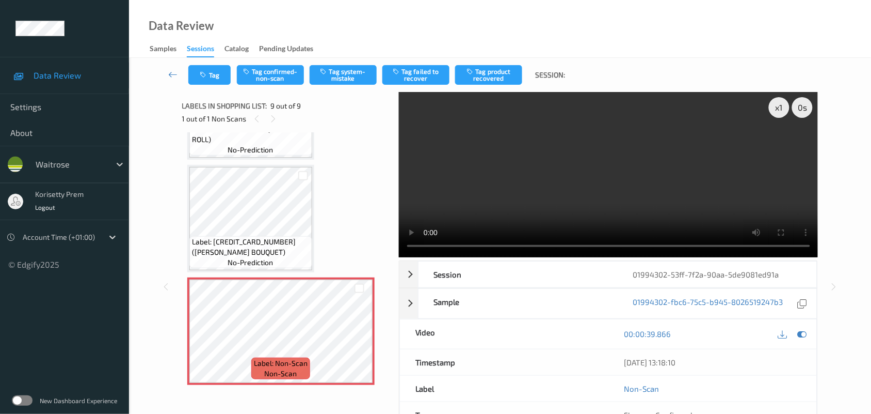
click at [486, 171] on video at bounding box center [609, 174] width 420 height 165
click at [326, 76] on button "Tag system-mistake" at bounding box center [343, 75] width 67 height 20
click at [213, 80] on button "Tag" at bounding box center [209, 75] width 42 height 20
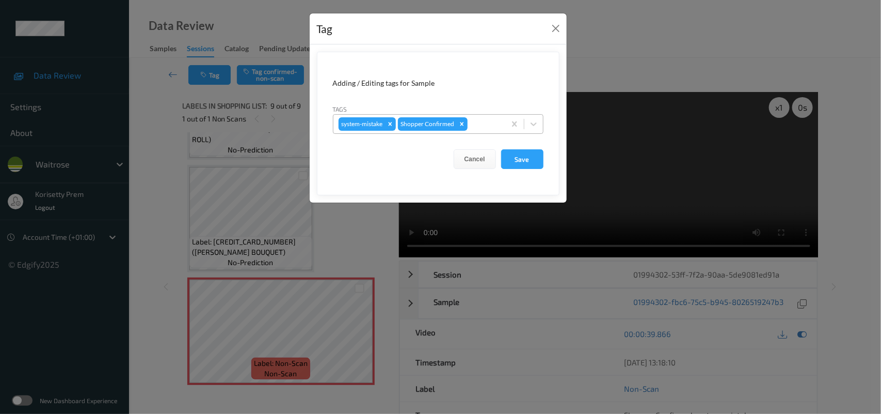
click at [476, 125] on div at bounding box center [485, 124] width 30 height 12
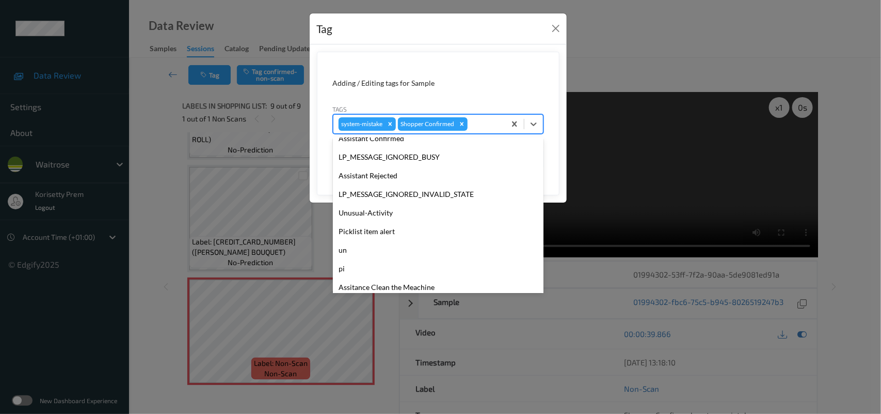
scroll to position [257, 0]
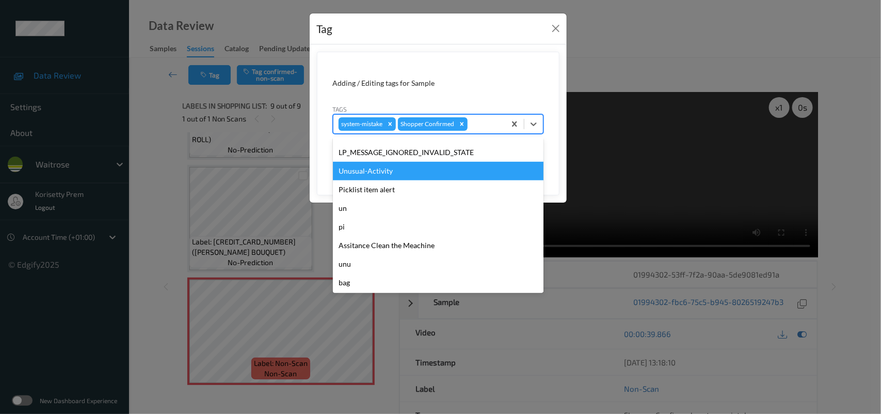
click at [405, 174] on div "Unusual-Activity" at bounding box center [438, 171] width 211 height 19
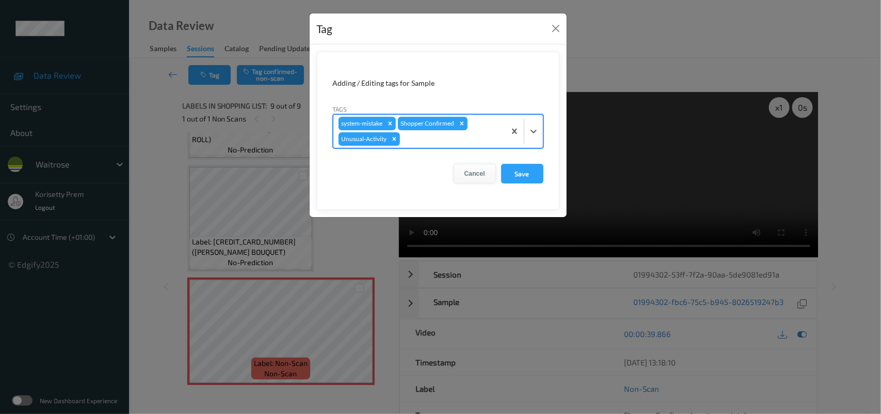
click at [494, 170] on button "Cancel" at bounding box center [475, 174] width 42 height 20
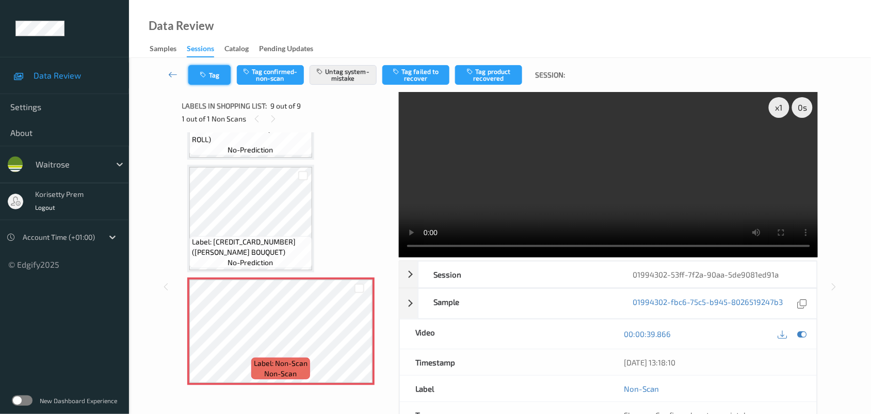
click at [210, 78] on button "Tag" at bounding box center [209, 75] width 42 height 20
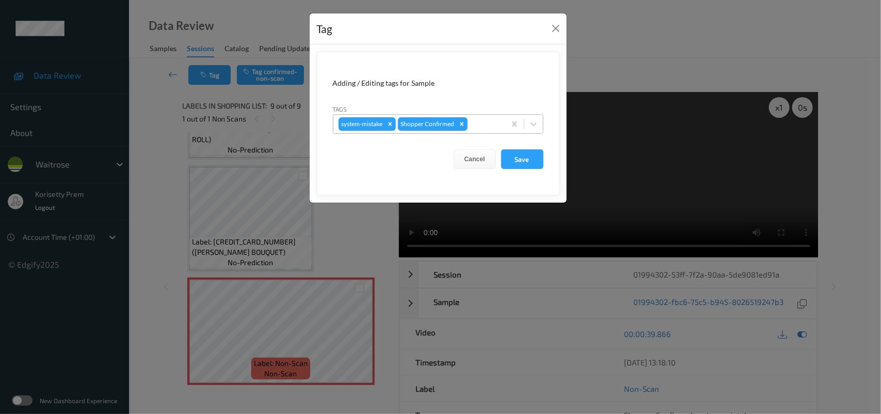
click at [489, 119] on div at bounding box center [485, 124] width 30 height 12
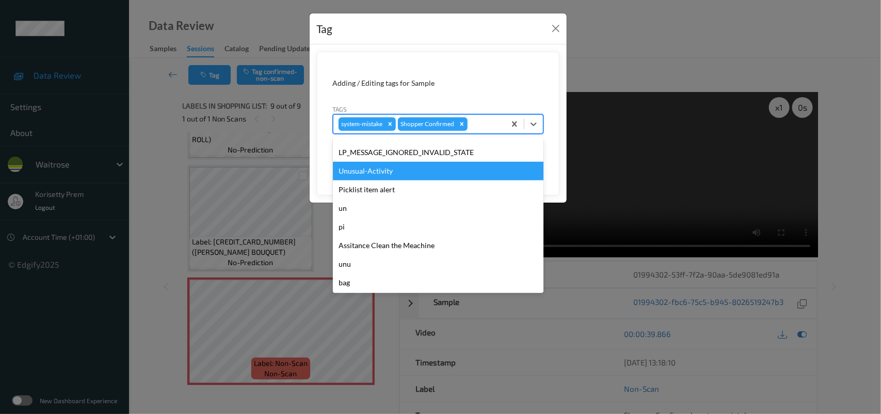
drag, startPoint x: 376, startPoint y: 169, endPoint x: 535, endPoint y: 169, distance: 159.5
click at [377, 169] on div "Unusual-Activity" at bounding box center [438, 171] width 211 height 19
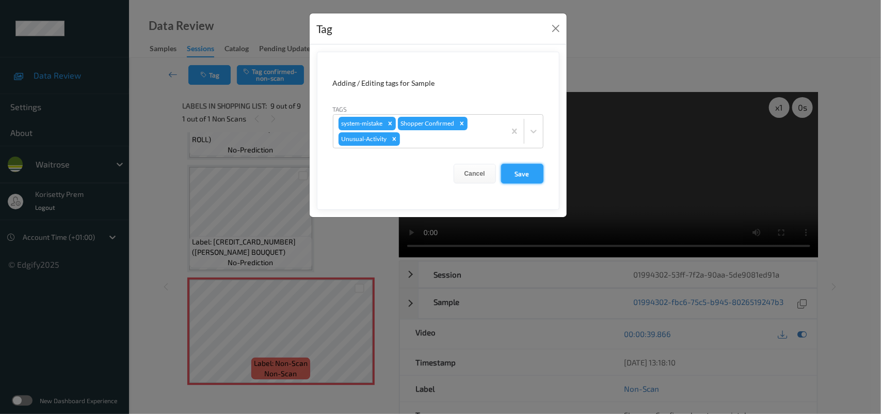
click at [535, 169] on button "Save" at bounding box center [522, 174] width 42 height 20
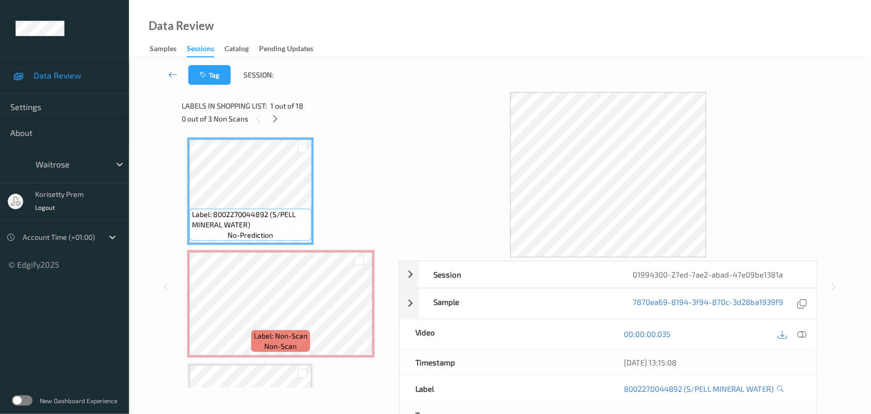
click at [412, 77] on div "Tag Session:" at bounding box center [500, 75] width 700 height 34
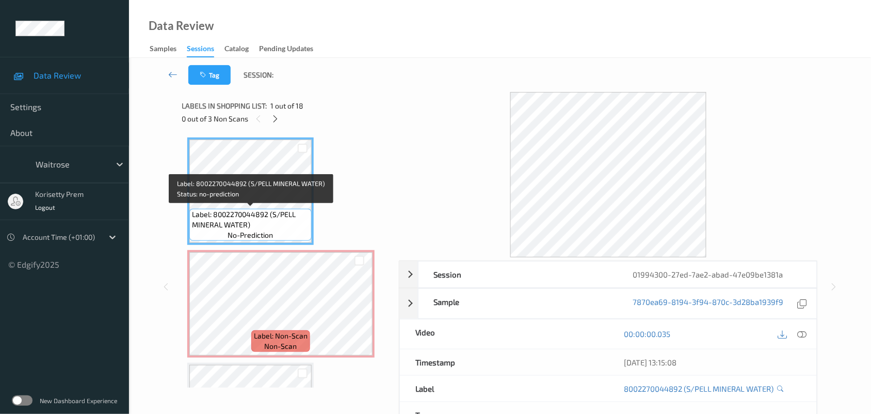
click at [259, 211] on span "Label: 8002270044892 (S/PELL MINERAL WATER)" at bounding box center [250, 219] width 117 height 21
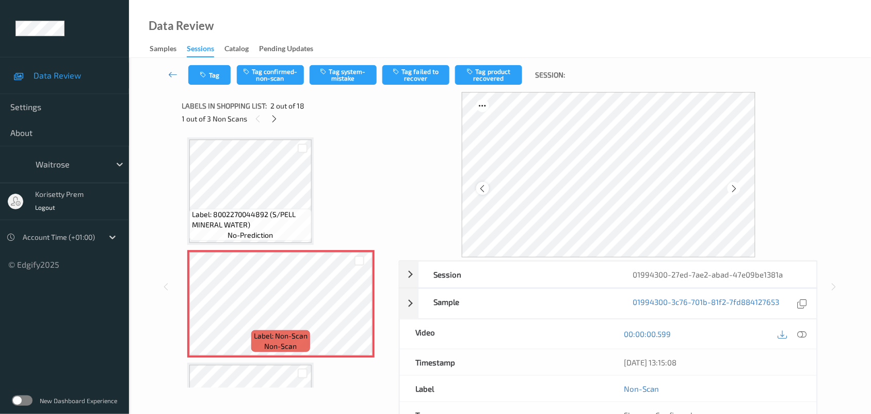
click at [482, 187] on icon at bounding box center [483, 188] width 9 height 9
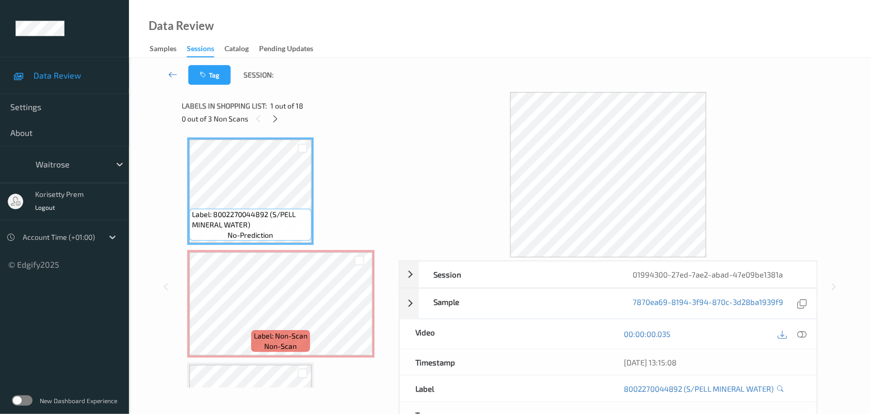
click at [803, 333] on icon at bounding box center [802, 333] width 9 height 9
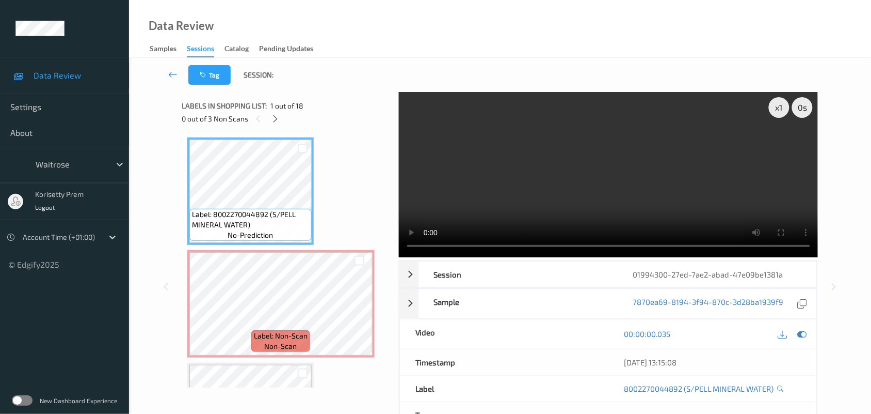
click at [782, 188] on video at bounding box center [609, 174] width 420 height 165
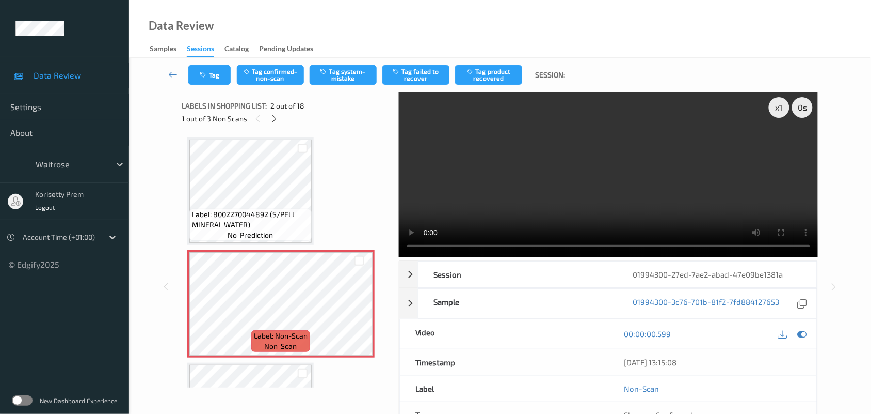
click at [496, 201] on video at bounding box center [609, 174] width 420 height 165
click at [526, 192] on video at bounding box center [609, 174] width 420 height 165
click at [360, 311] on icon at bounding box center [359, 312] width 9 height 9
click at [361, 312] on icon at bounding box center [359, 312] width 9 height 9
click at [361, 313] on icon at bounding box center [359, 312] width 9 height 9
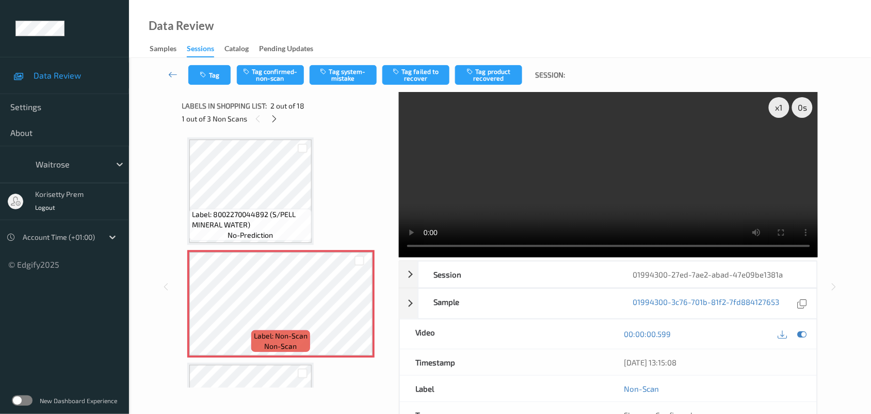
click at [550, 181] on video at bounding box center [609, 174] width 420 height 165
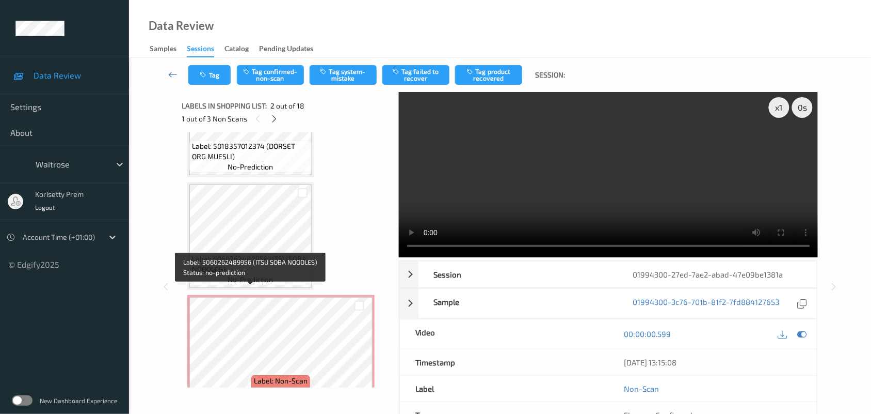
scroll to position [323, 0]
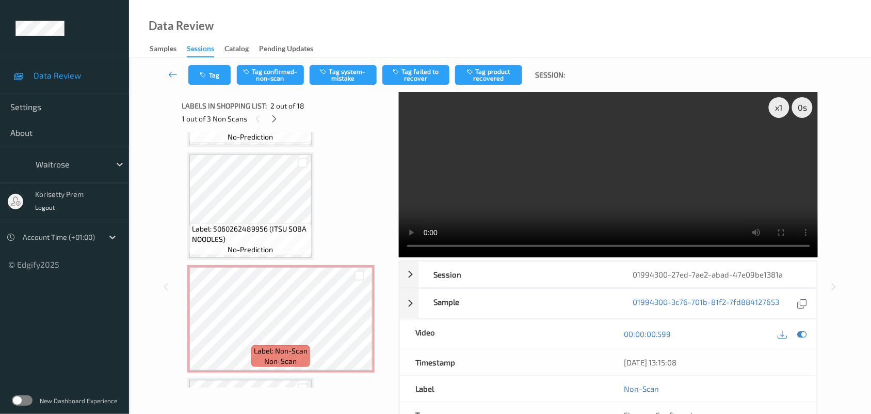
click at [579, 173] on video at bounding box center [609, 174] width 420 height 165
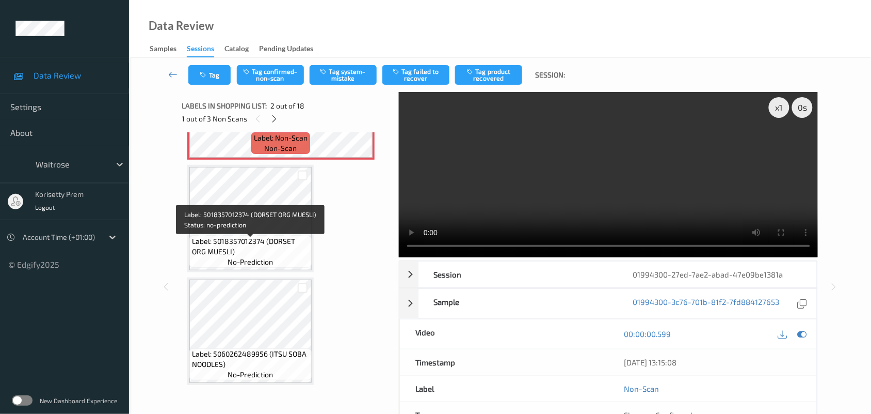
scroll to position [194, 0]
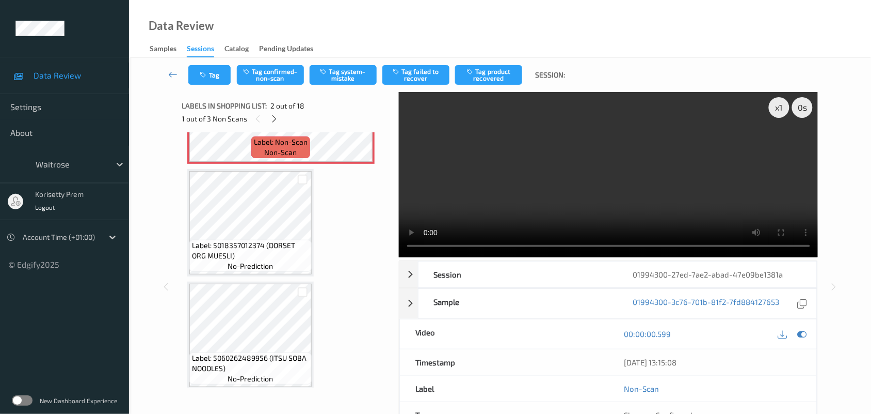
click at [672, 167] on video at bounding box center [609, 174] width 420 height 165
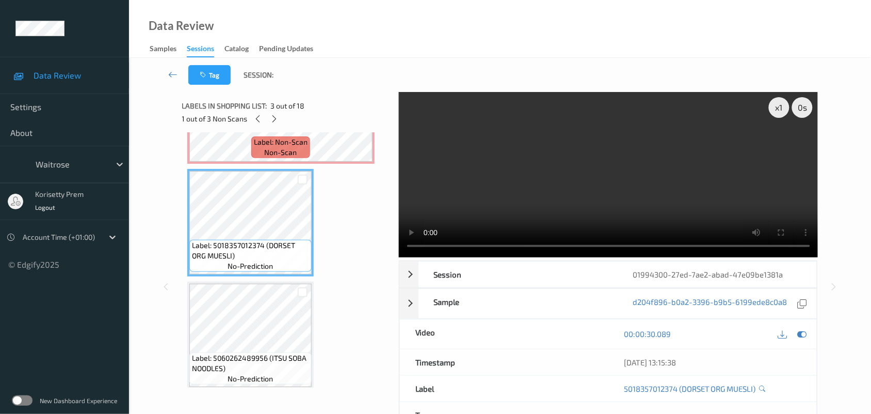
click at [528, 180] on video at bounding box center [609, 174] width 420 height 165
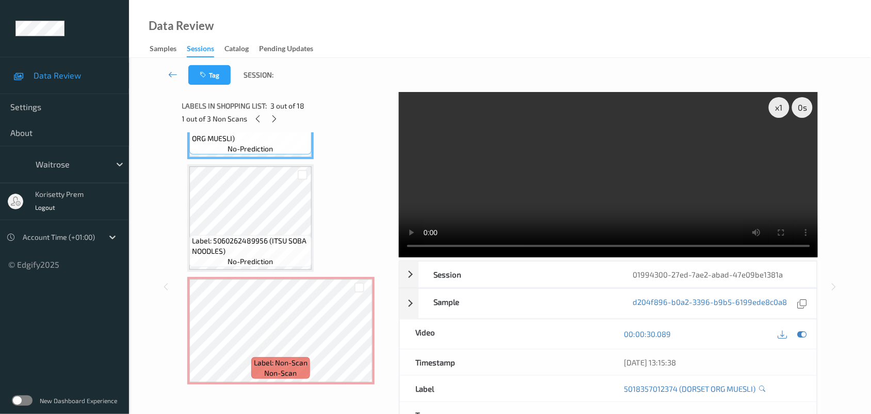
scroll to position [323, 0]
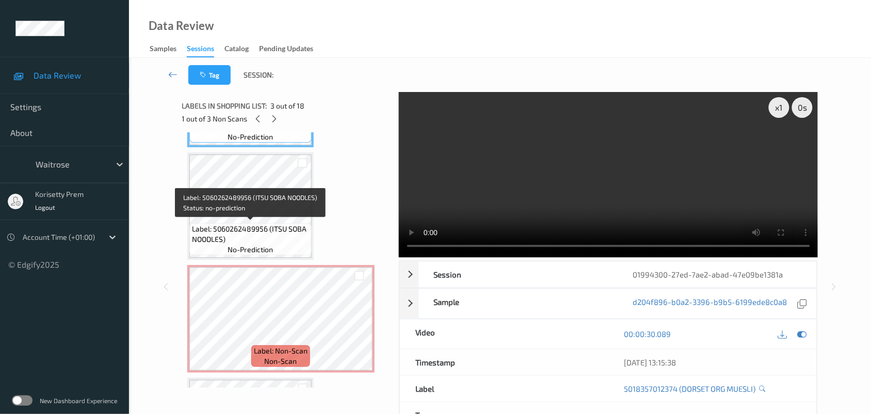
click at [249, 229] on span "Label: 5060262489956 (ITSU SOBA NOODLES)" at bounding box center [250, 234] width 117 height 21
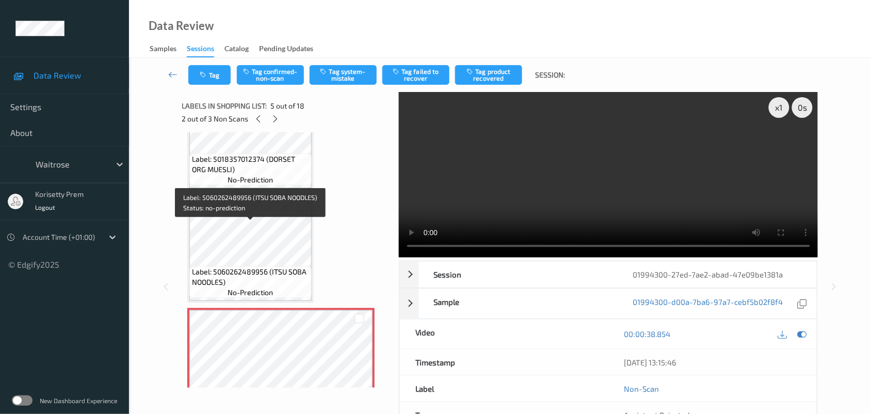
scroll to position [258, 0]
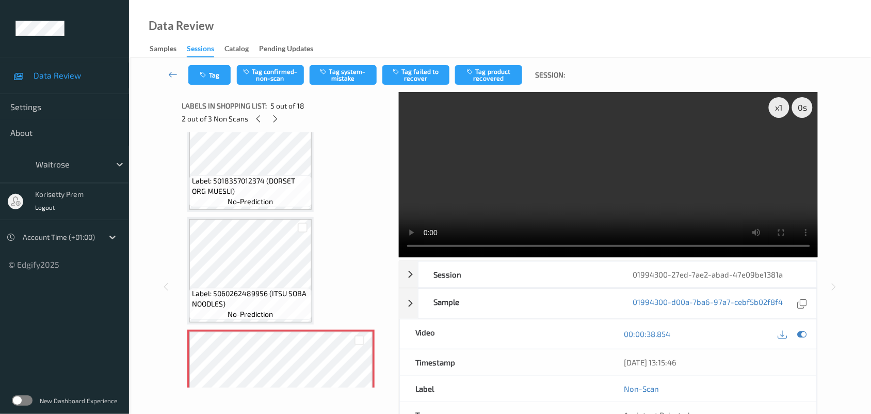
click at [266, 184] on span "Label: 5018357012374 (DORSET ORG MUESLI)" at bounding box center [250, 186] width 117 height 21
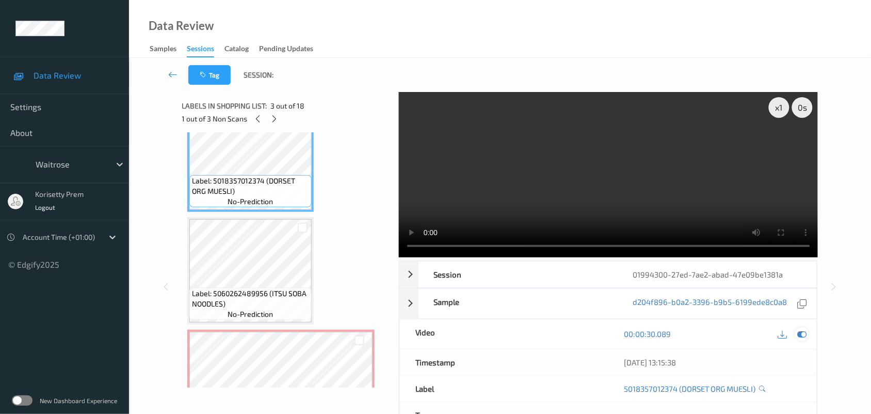
click at [803, 333] on icon at bounding box center [802, 333] width 9 height 9
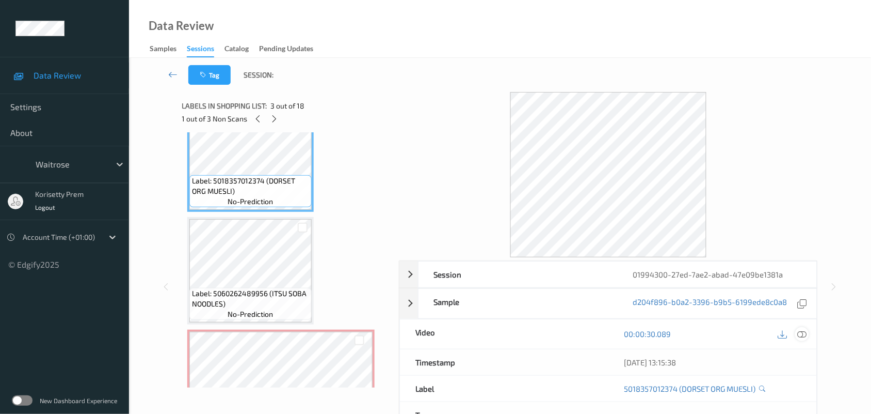
click at [803, 333] on icon at bounding box center [802, 333] width 9 height 9
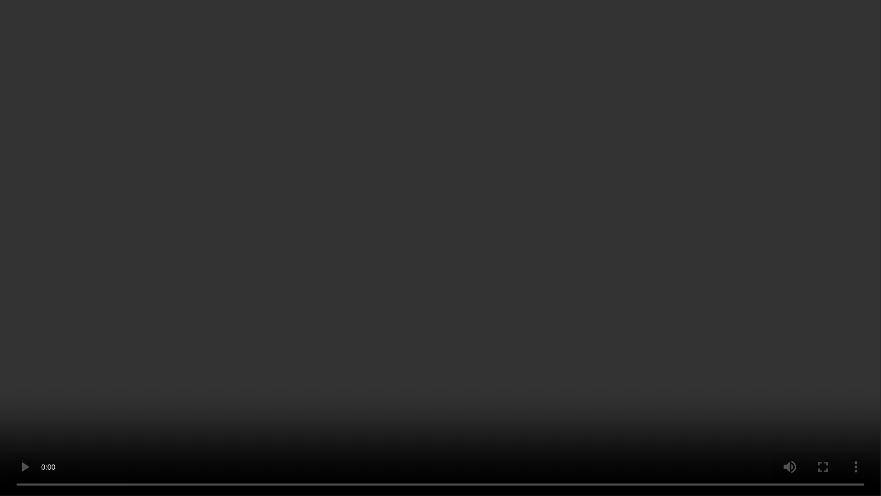
click at [541, 308] on video at bounding box center [440, 248] width 881 height 496
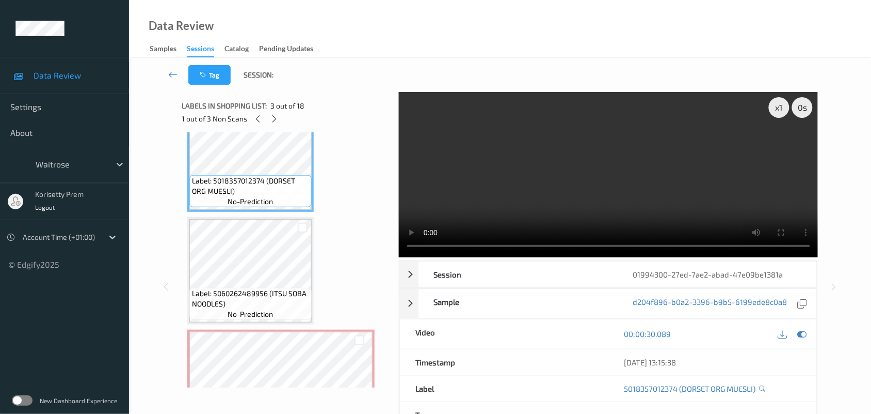
click at [675, 141] on video at bounding box center [609, 174] width 420 height 165
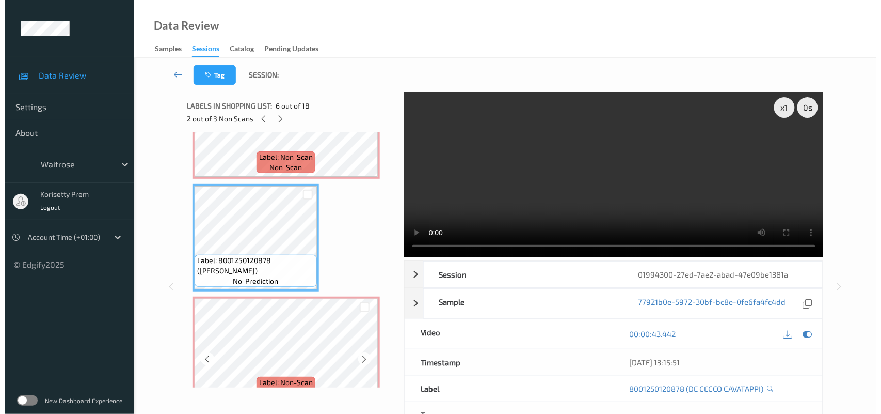
scroll to position [581, 0]
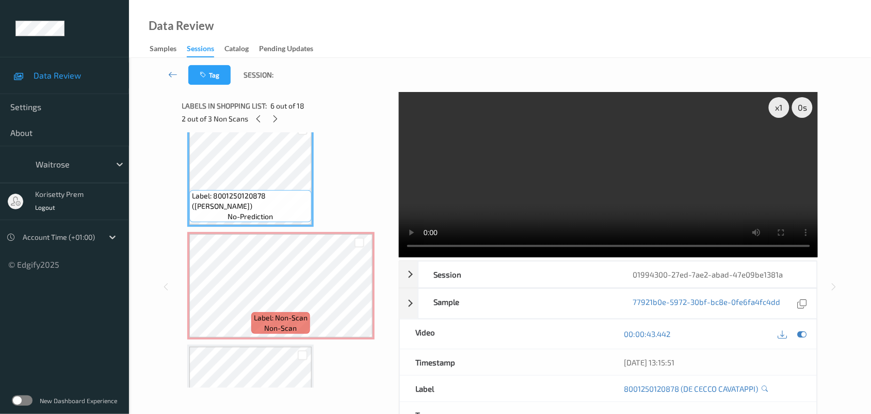
click at [549, 179] on video at bounding box center [609, 174] width 420 height 165
click at [519, 173] on video at bounding box center [609, 174] width 420 height 165
click at [713, 207] on video at bounding box center [609, 174] width 420 height 165
click at [507, 181] on video at bounding box center [609, 174] width 420 height 165
click at [653, 189] on video at bounding box center [609, 174] width 420 height 165
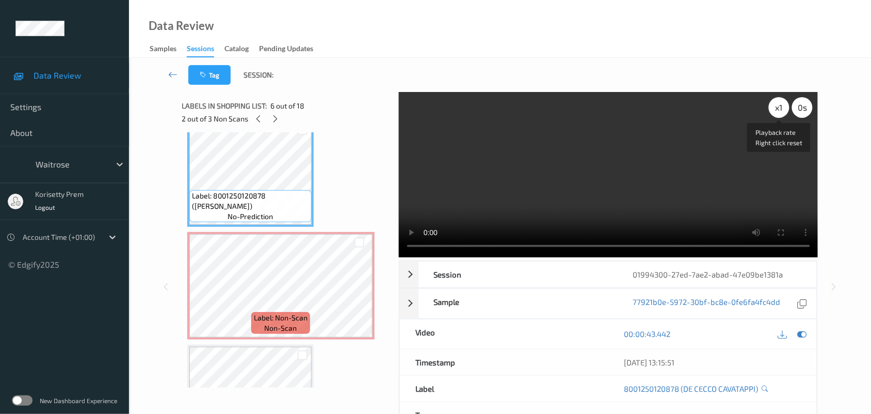
click at [780, 112] on div "x 1" at bounding box center [779, 107] width 21 height 21
click at [606, 202] on video at bounding box center [609, 174] width 420 height 165
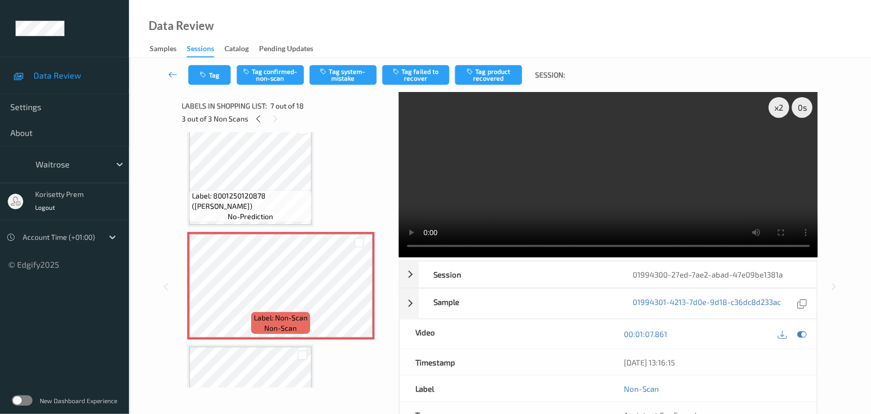
click at [613, 167] on video at bounding box center [609, 174] width 420 height 165
click at [602, 181] on video at bounding box center [609, 174] width 420 height 165
click at [345, 70] on button "Tag system-mistake" at bounding box center [343, 75] width 67 height 20
click at [210, 73] on button "Tag" at bounding box center [209, 75] width 42 height 20
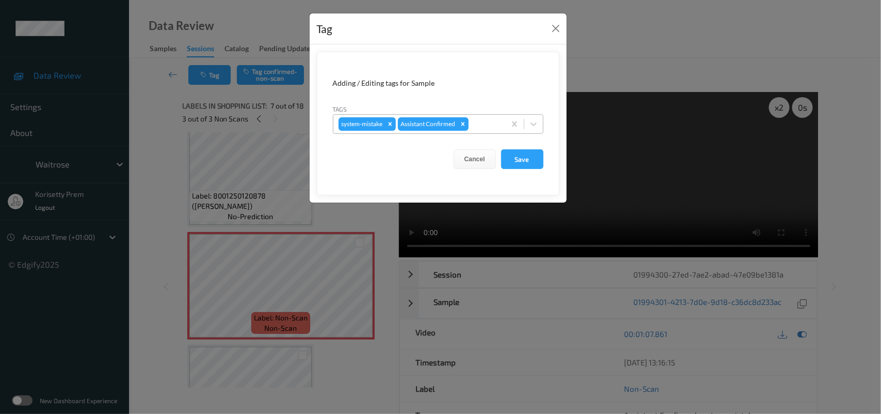
click at [483, 124] on div at bounding box center [485, 124] width 29 height 12
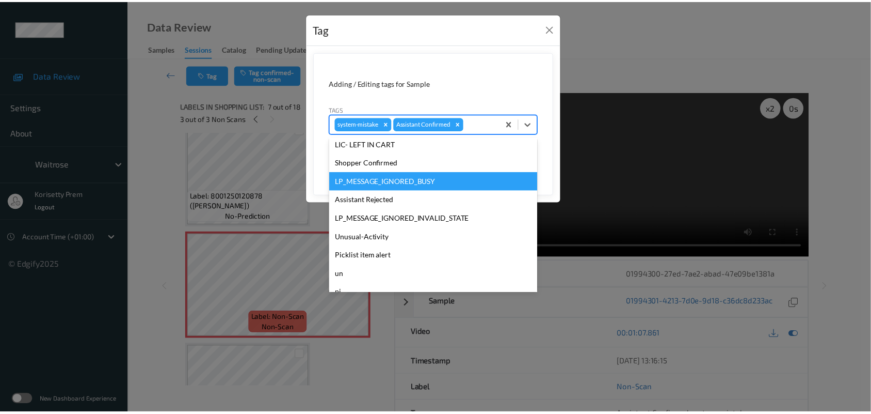
scroll to position [257, 0]
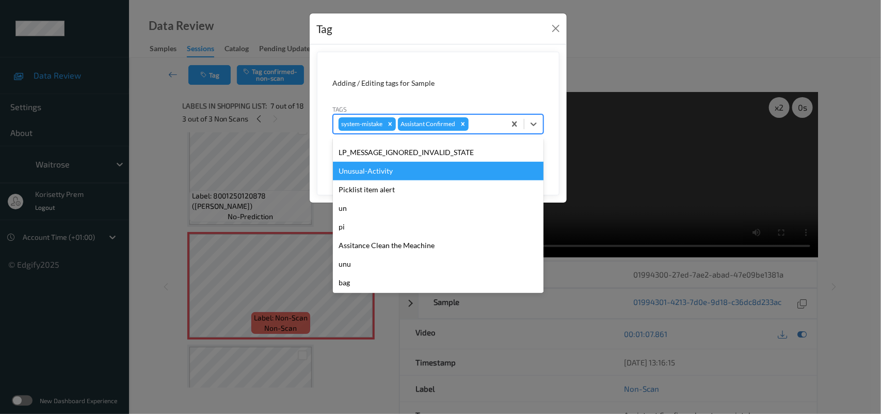
click at [375, 164] on div "Unusual-Activity" at bounding box center [438, 171] width 211 height 19
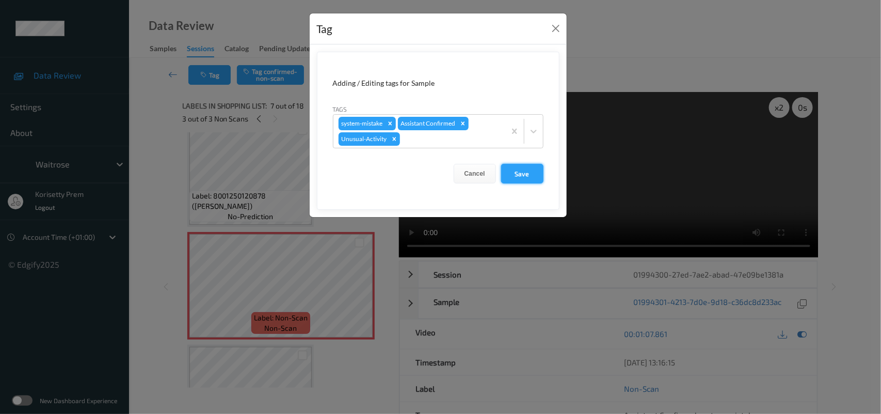
click at [501, 166] on button "Save" at bounding box center [522, 174] width 42 height 20
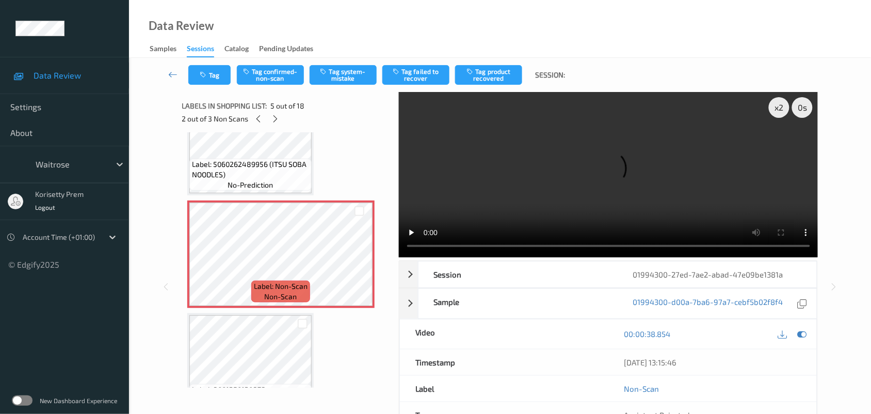
scroll to position [323, 0]
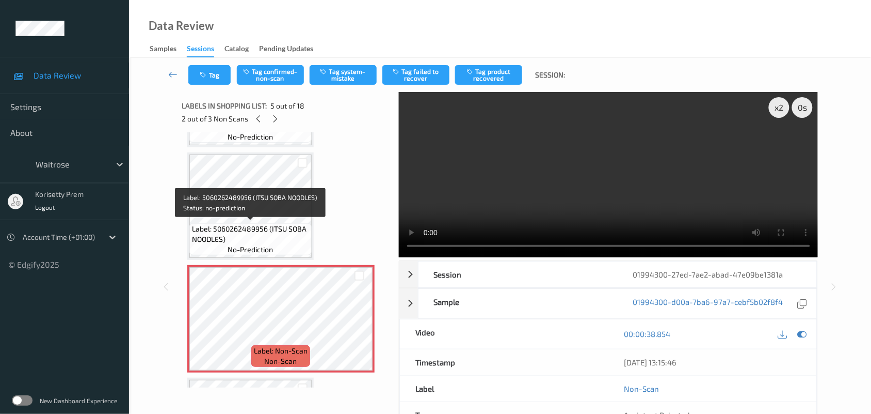
click at [261, 225] on span "Label: 5060262489956 (ITSU SOBA NOODLES)" at bounding box center [250, 234] width 117 height 21
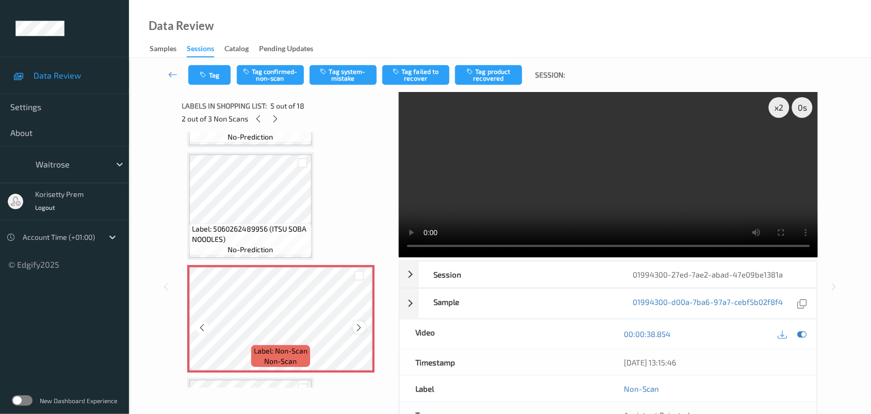
click at [355, 326] on icon at bounding box center [359, 327] width 9 height 9
click at [353, 327] on div at bounding box center [359, 327] width 13 height 13
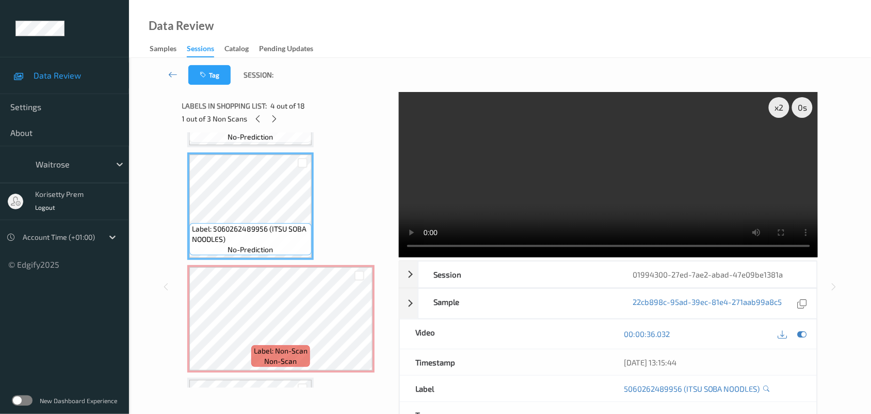
scroll to position [258, 0]
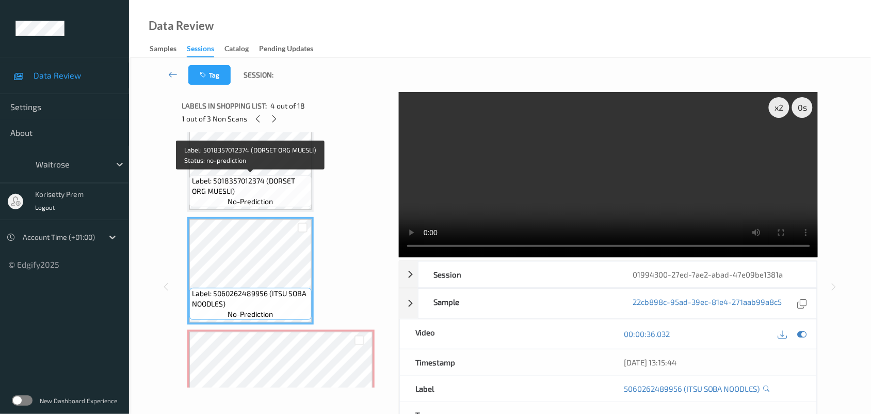
click at [248, 192] on span "Label: 5018357012374 (DORSET ORG MUESLI)" at bounding box center [250, 186] width 117 height 21
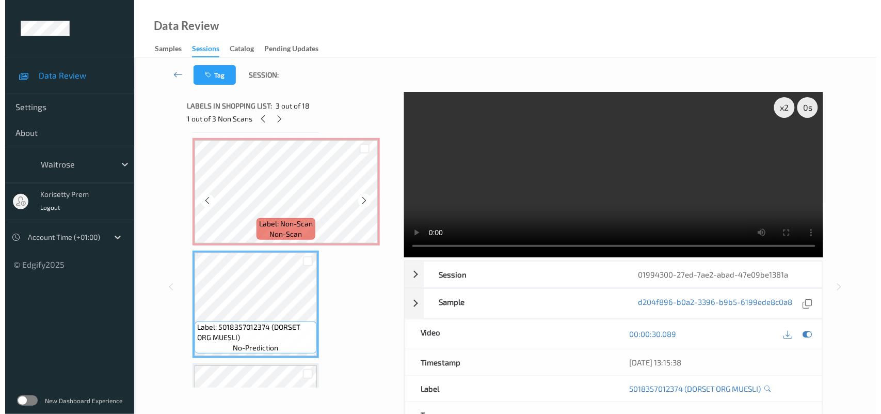
scroll to position [65, 0]
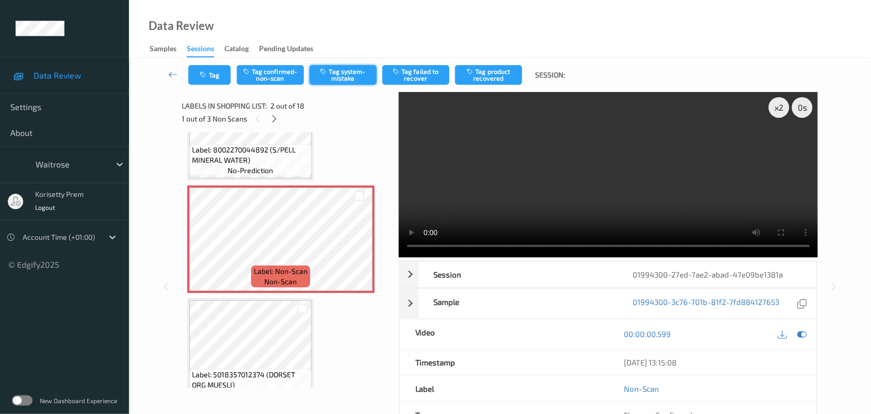
click at [342, 71] on button "Tag system-mistake" at bounding box center [343, 75] width 67 height 20
click at [212, 73] on button "Tag" at bounding box center [209, 75] width 42 height 20
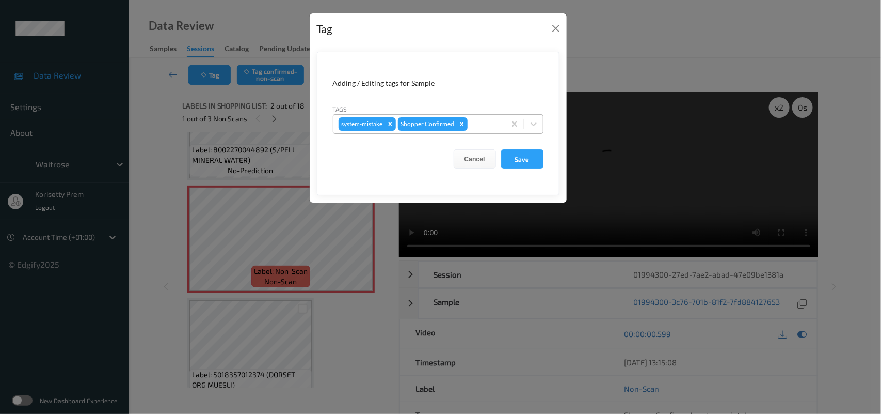
click at [478, 125] on div at bounding box center [485, 124] width 30 height 12
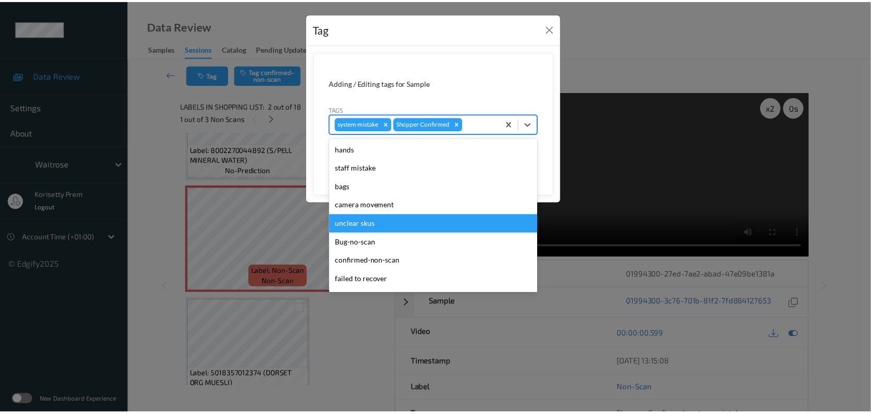
scroll to position [187, 0]
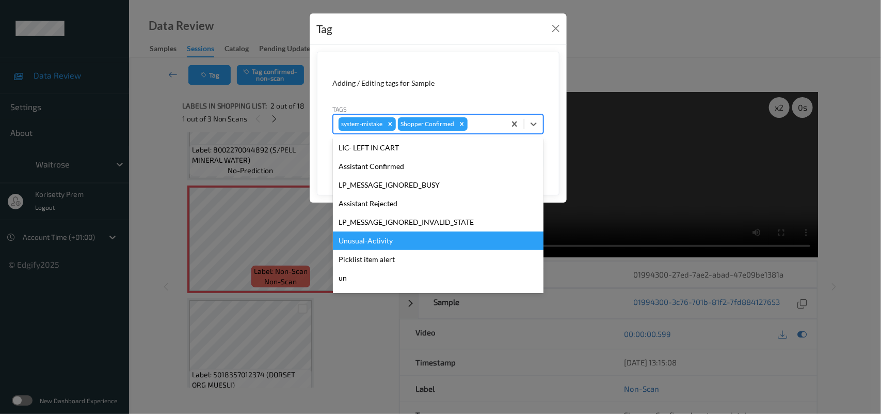
click at [378, 243] on div "Unusual-Activity" at bounding box center [438, 240] width 211 height 19
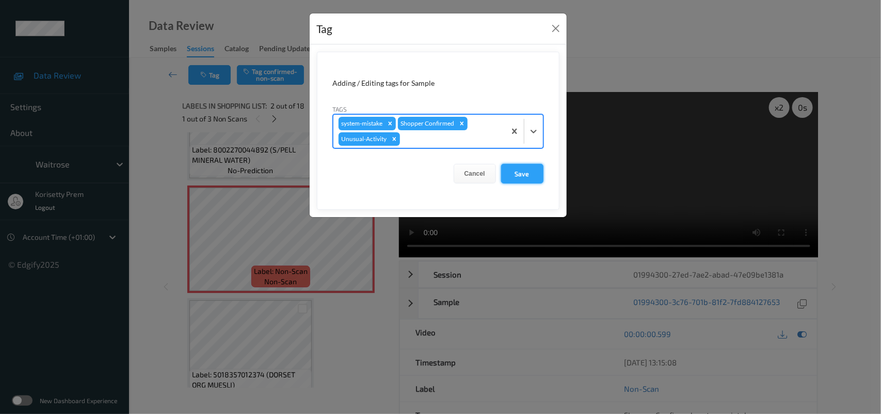
click at [527, 167] on button "Save" at bounding box center [522, 174] width 42 height 20
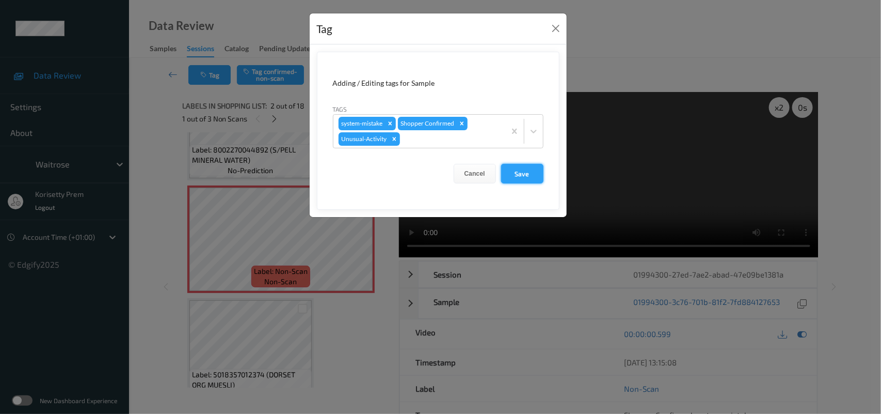
click at [512, 181] on button "Save" at bounding box center [522, 174] width 42 height 20
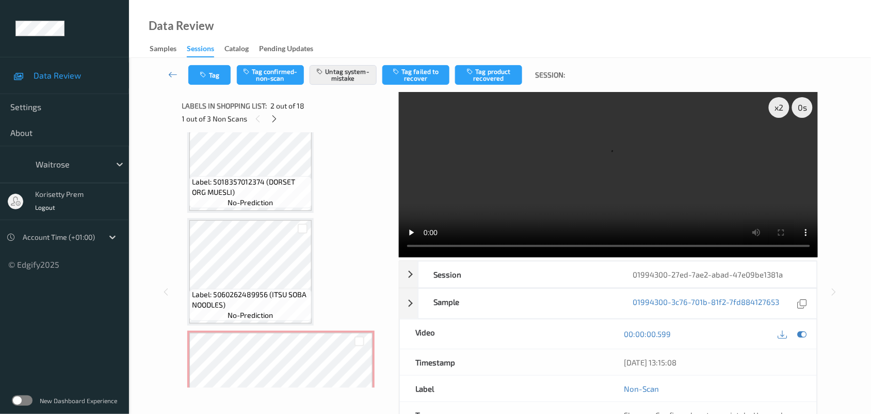
scroll to position [258, 0]
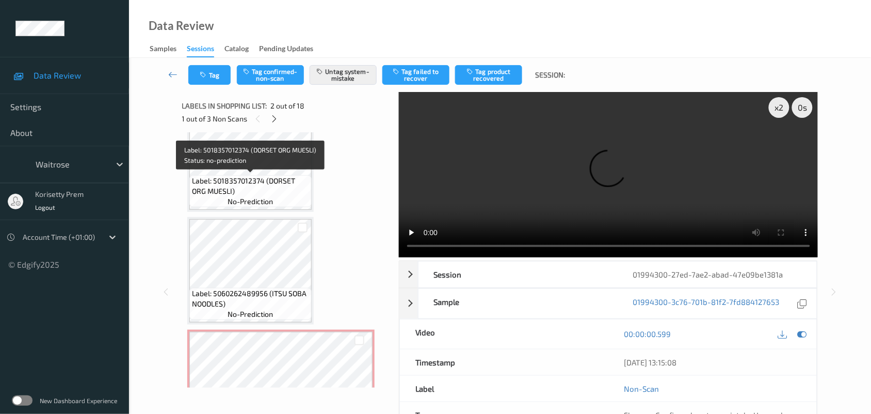
click at [251, 181] on span "Label: 5018357012374 (DORSET ORG MUESLI)" at bounding box center [250, 186] width 117 height 21
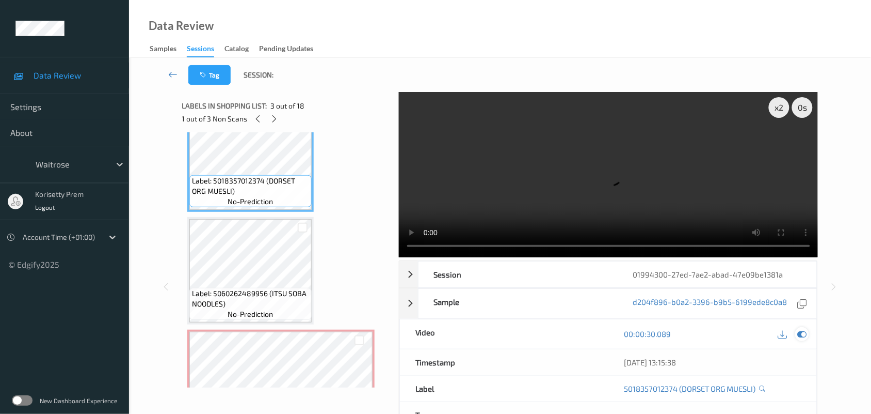
click at [804, 329] on icon at bounding box center [802, 333] width 9 height 9
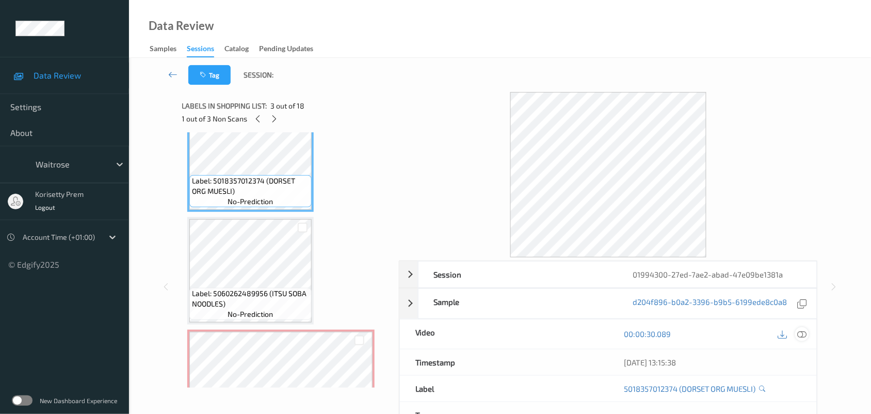
click at [806, 333] on icon at bounding box center [802, 333] width 9 height 9
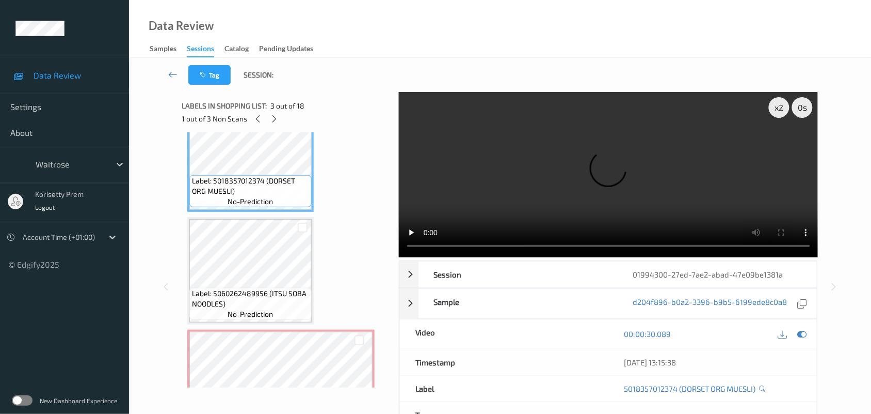
click at [479, 198] on video at bounding box center [609, 174] width 420 height 165
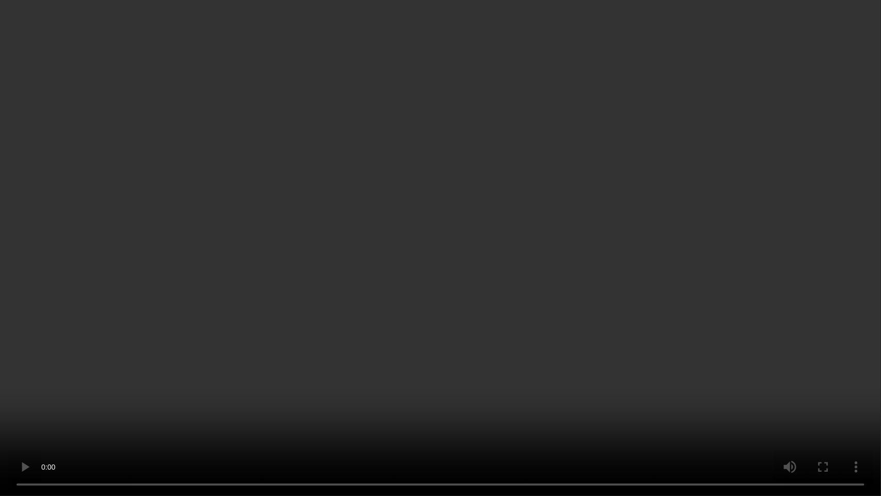
click at [741, 251] on video at bounding box center [440, 248] width 881 height 496
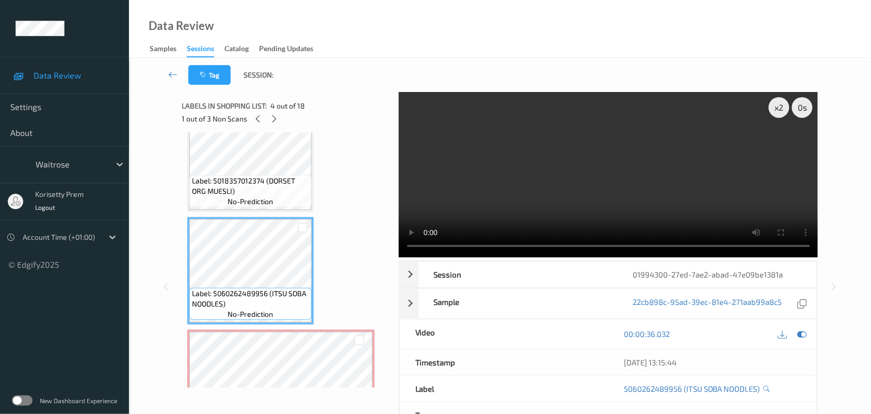
click at [609, 194] on video at bounding box center [609, 174] width 420 height 165
click at [741, 177] on video at bounding box center [609, 174] width 420 height 165
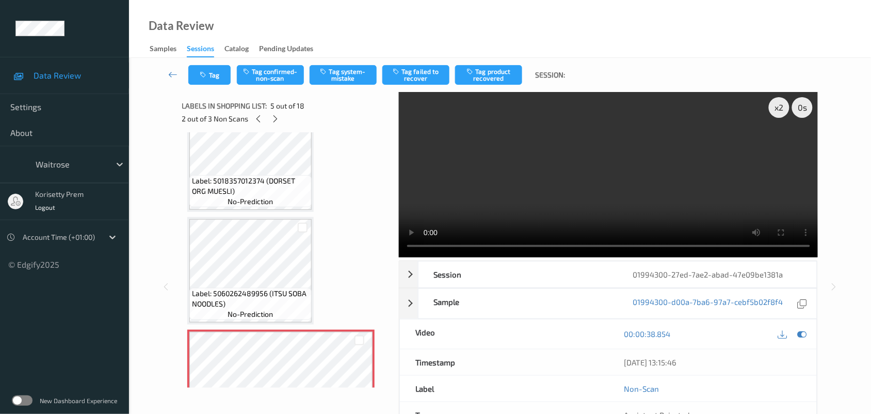
click at [548, 170] on video at bounding box center [609, 174] width 420 height 165
click at [685, 159] on video at bounding box center [609, 174] width 420 height 165
click at [625, 207] on video at bounding box center [609, 174] width 420 height 165
click at [277, 83] on button "Tag confirmed-non-scan" at bounding box center [270, 75] width 67 height 20
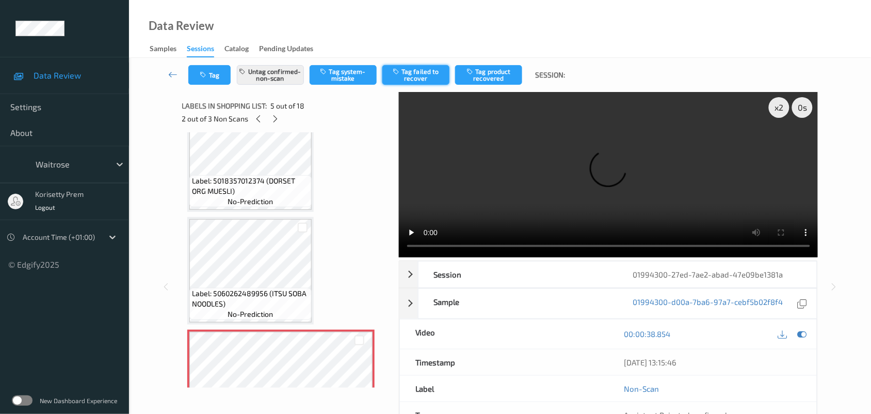
click at [417, 73] on button "Tag failed to recover" at bounding box center [416, 75] width 67 height 20
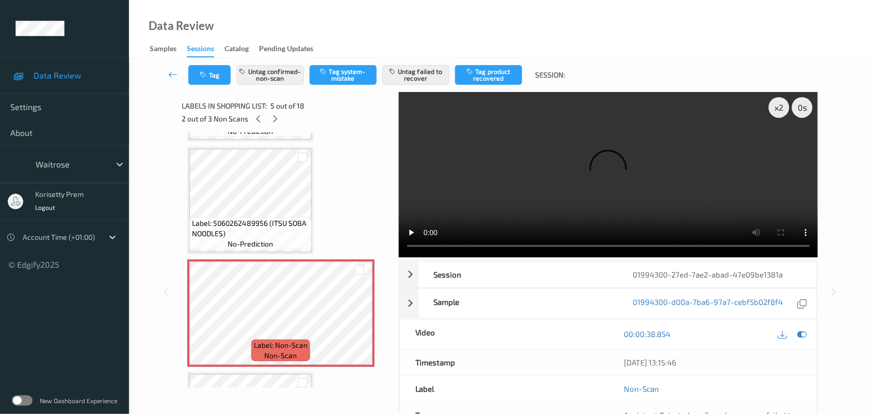
scroll to position [323, 0]
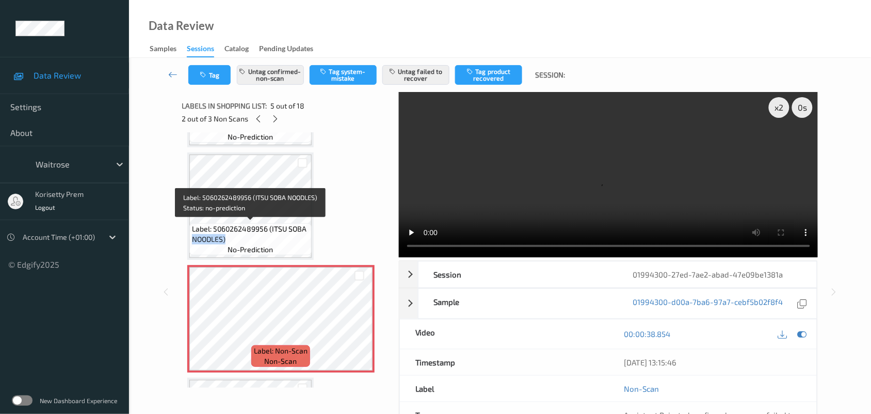
drag, startPoint x: 226, startPoint y: 239, endPoint x: 189, endPoint y: 242, distance: 36.3
click at [189, 242] on div "Label: 5060262489956 (ITSU SOBA NOODLES) no-prediction" at bounding box center [250, 239] width 122 height 32
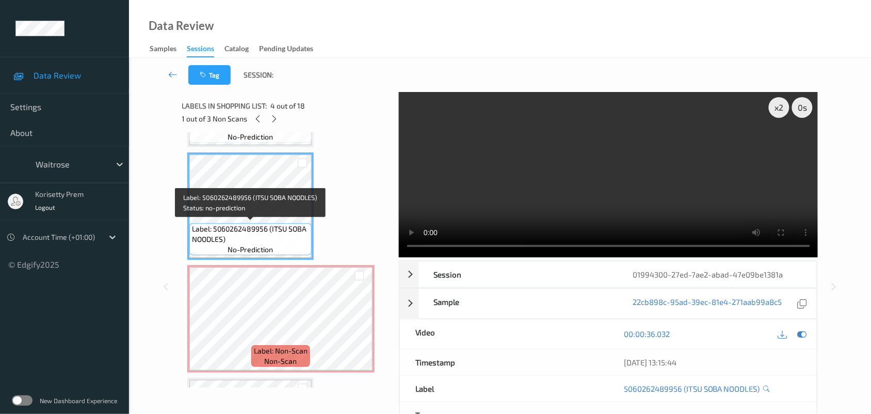
click at [246, 246] on span "no-prediction" at bounding box center [250, 249] width 45 height 10
drag, startPoint x: 224, startPoint y: 236, endPoint x: 192, endPoint y: 236, distance: 31.5
click at [192, 236] on span "Label: 5060262489956 (ITSU SOBA NOODLES)" at bounding box center [250, 234] width 117 height 21
copy span "NOODLES"
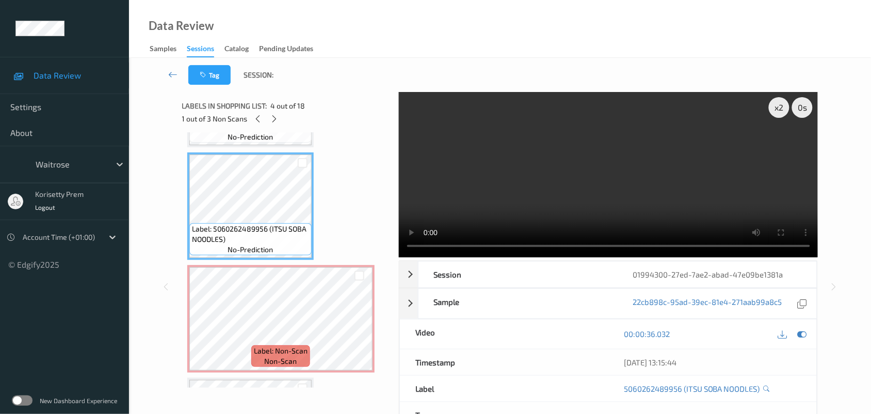
click at [333, 53] on div "Data Review Samples Sessions Catalog Pending Updates" at bounding box center [500, 29] width 742 height 58
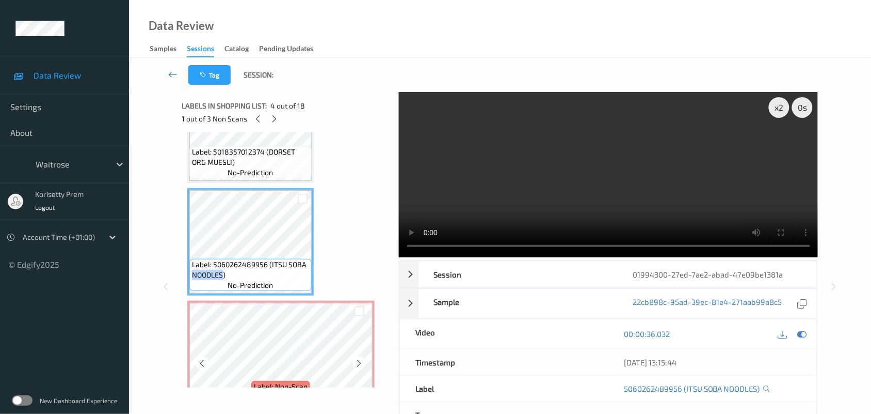
scroll to position [352, 0]
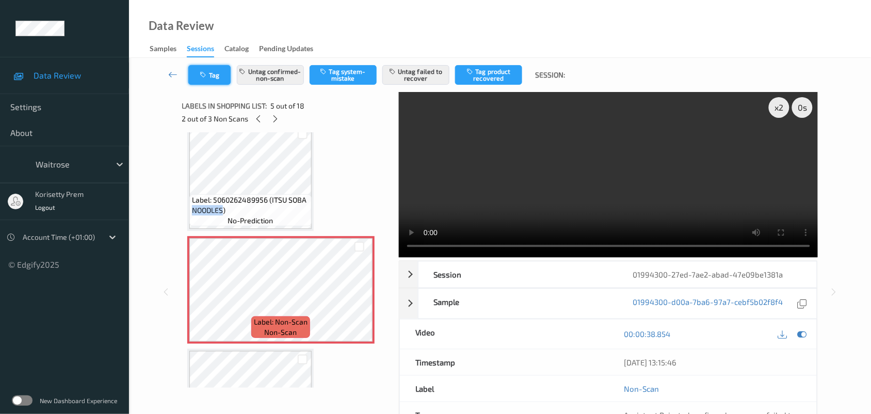
click at [205, 76] on icon "button" at bounding box center [204, 74] width 9 height 7
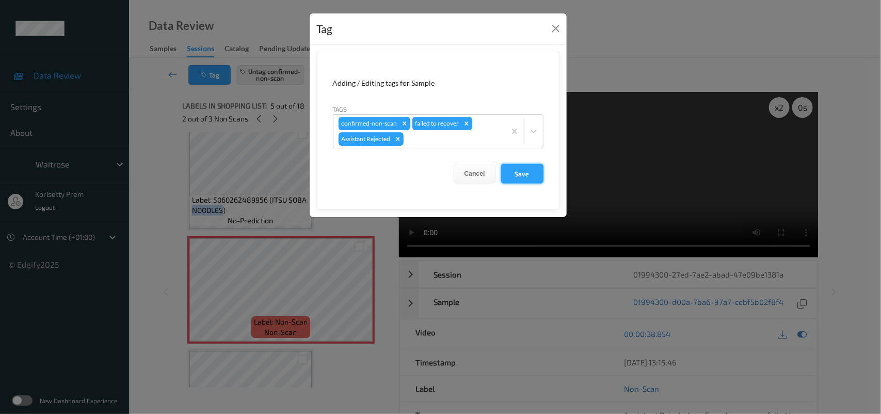
click at [524, 171] on button "Save" at bounding box center [522, 174] width 42 height 20
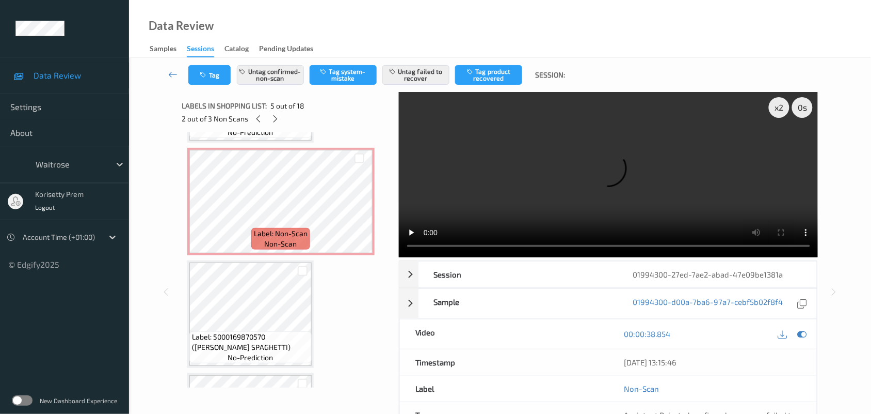
scroll to position [674, 0]
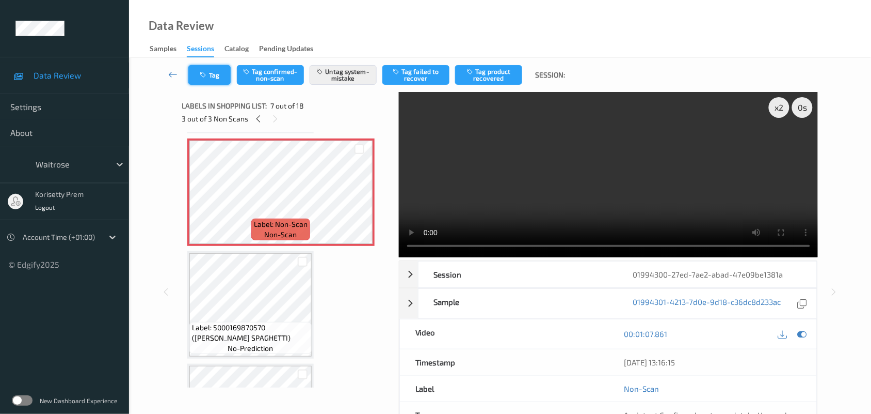
click at [203, 68] on button "Tag" at bounding box center [209, 75] width 42 height 20
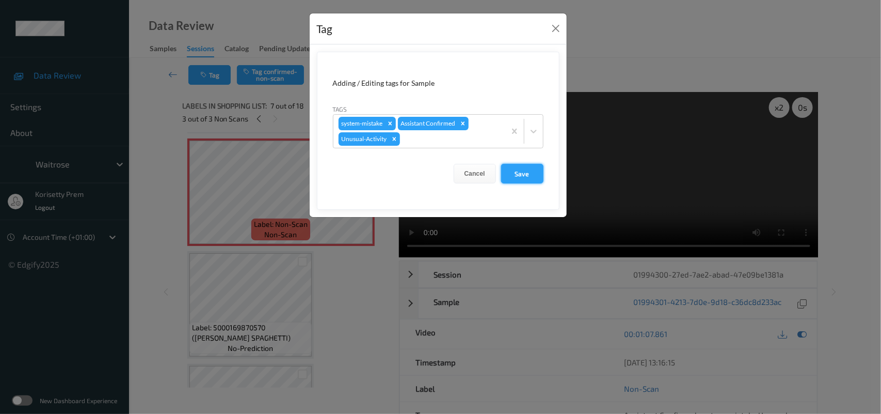
click at [522, 173] on button "Save" at bounding box center [522, 174] width 42 height 20
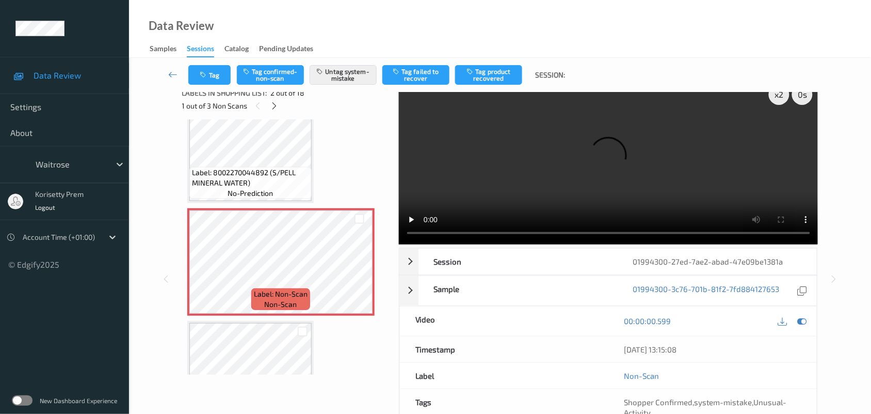
scroll to position [93, 0]
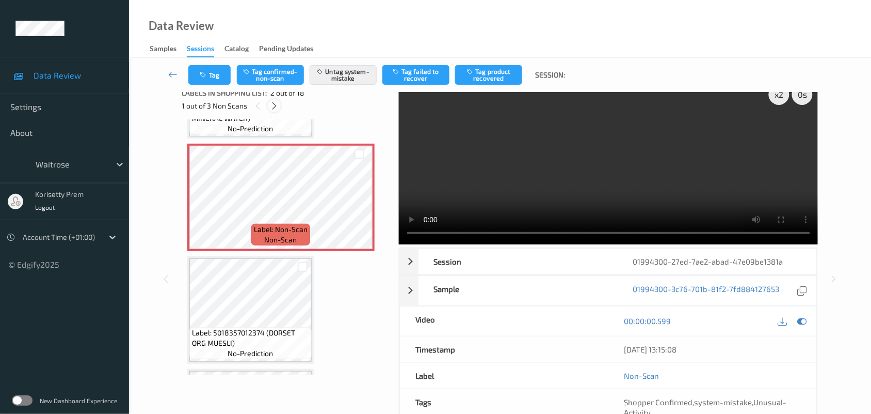
click at [277, 106] on icon at bounding box center [274, 105] width 9 height 9
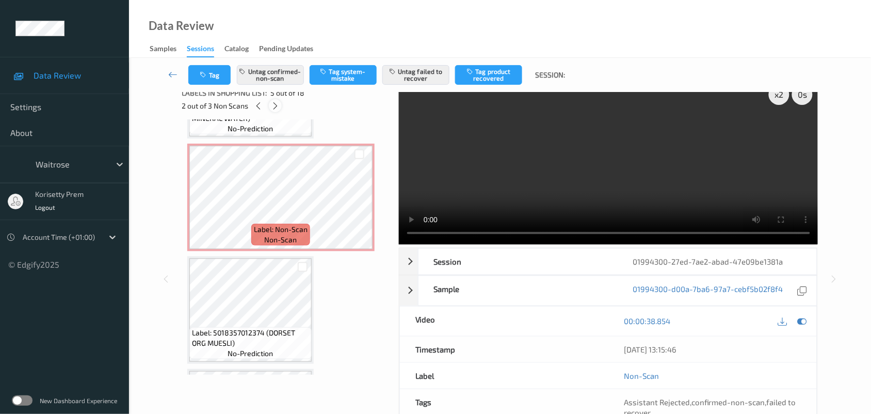
scroll to position [342, 0]
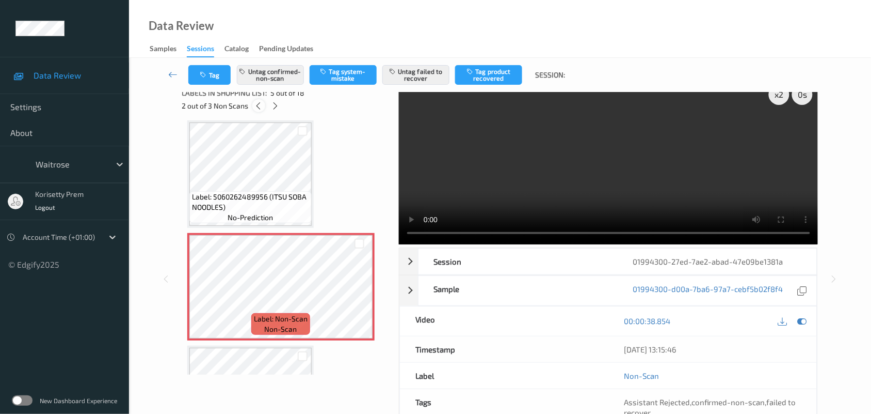
click at [259, 106] on icon at bounding box center [259, 105] width 9 height 9
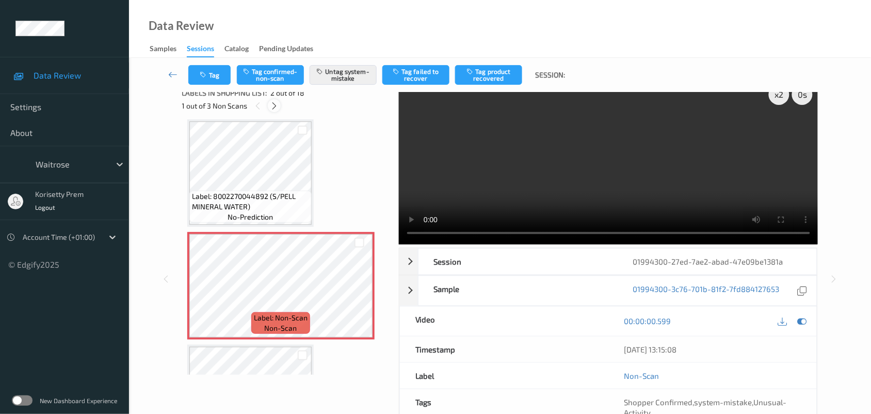
click at [272, 103] on icon at bounding box center [274, 105] width 9 height 9
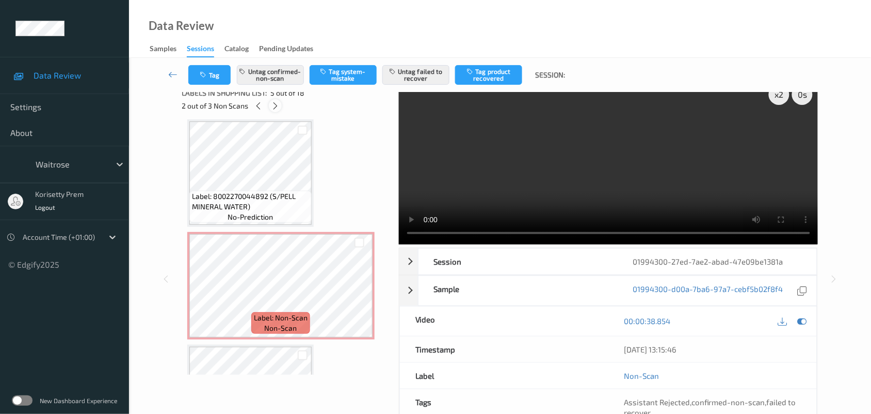
scroll to position [342, 0]
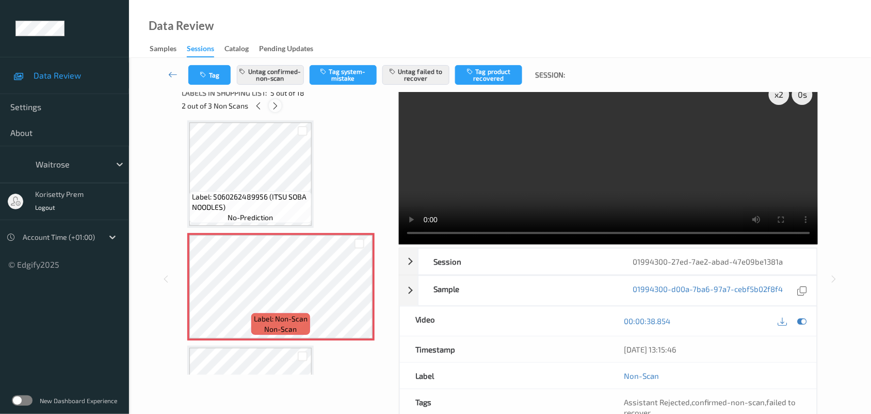
click at [272, 103] on icon at bounding box center [275, 105] width 9 height 9
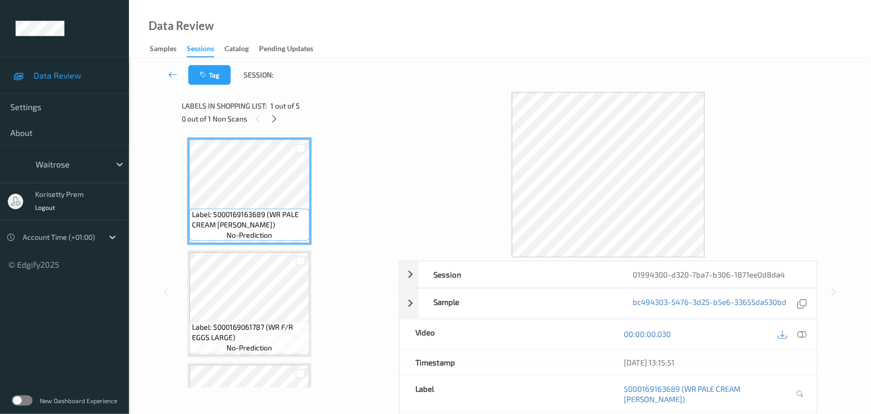
click at [466, 46] on div "Data Review Samples Sessions Catalog Pending Updates" at bounding box center [500, 29] width 742 height 58
click at [272, 115] on icon at bounding box center [274, 118] width 9 height 9
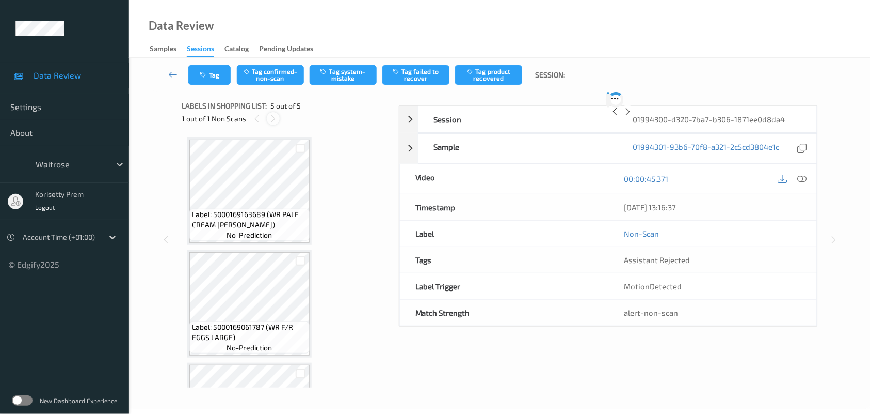
scroll to position [311, 0]
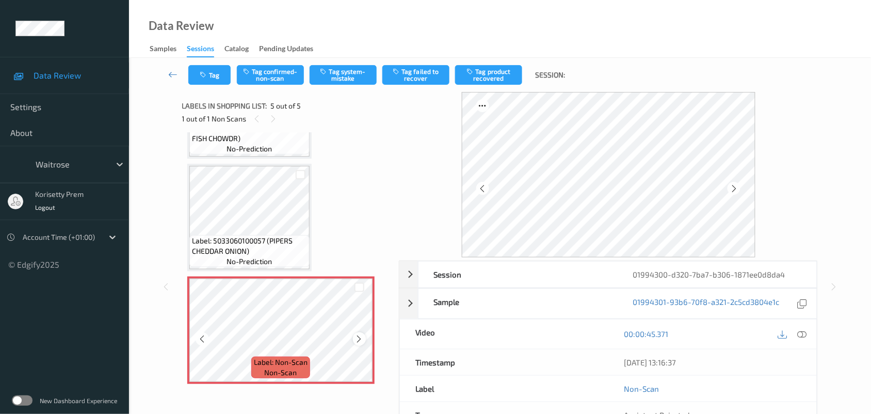
click at [358, 334] on icon at bounding box center [359, 338] width 9 height 9
click at [739, 187] on icon at bounding box center [734, 188] width 9 height 9
click at [739, 187] on div at bounding box center [734, 188] width 13 height 13
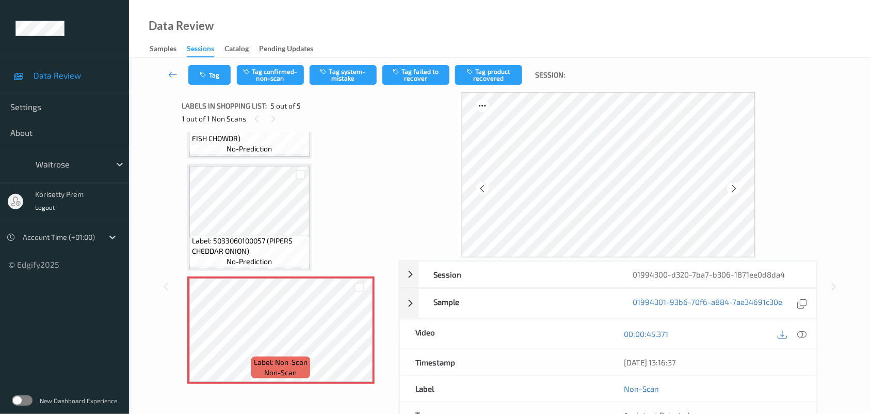
click at [739, 187] on div at bounding box center [734, 188] width 13 height 13
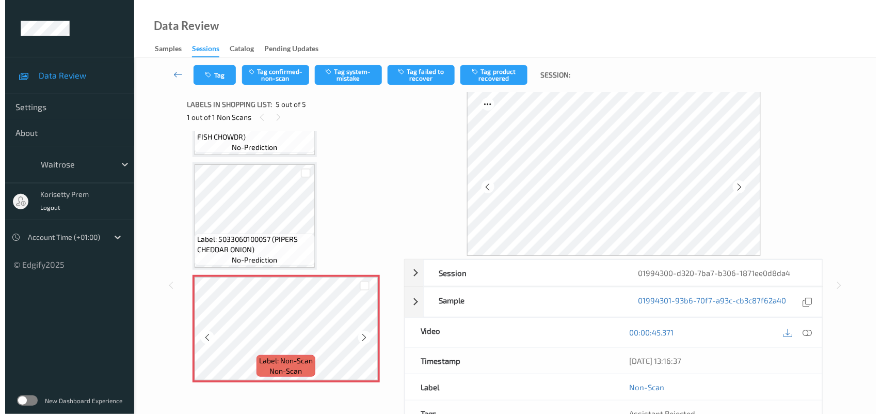
scroll to position [0, 0]
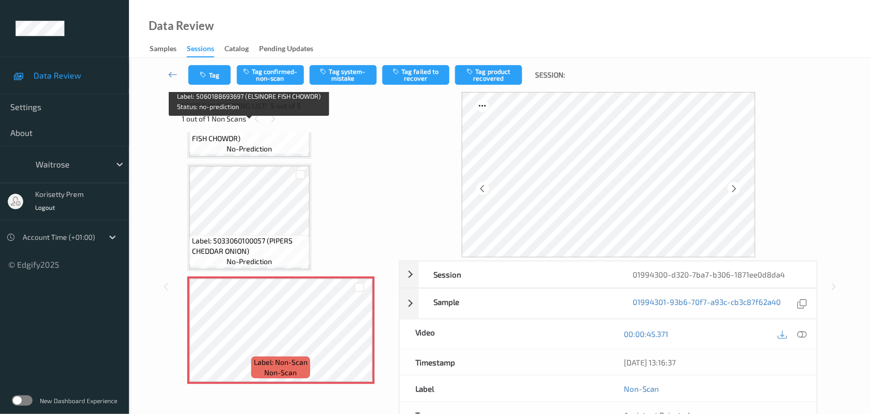
click at [246, 138] on span "Label: 5060188693697 (ELSINORE FISH CHOWDR)" at bounding box center [249, 133] width 115 height 21
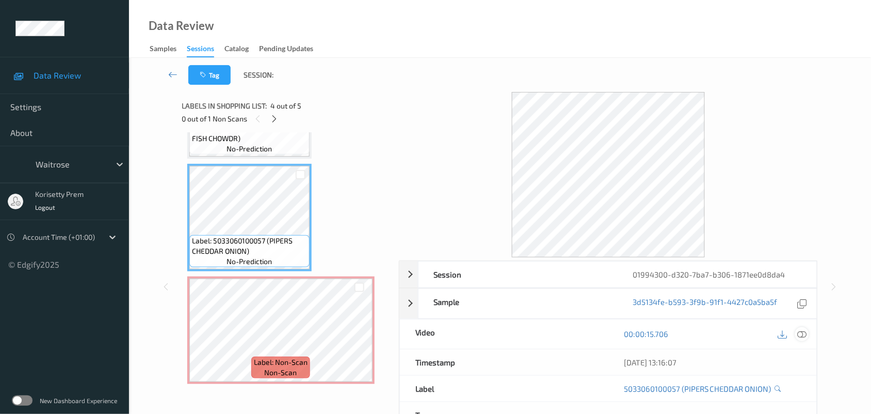
click at [804, 334] on icon at bounding box center [802, 333] width 9 height 9
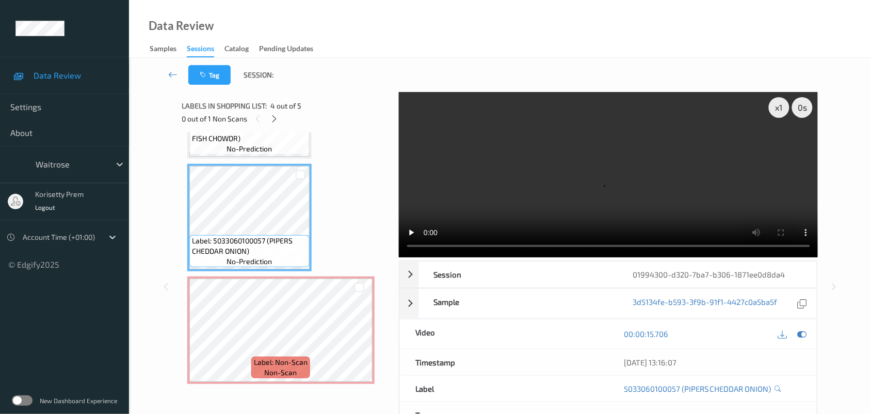
click at [615, 179] on video at bounding box center [609, 174] width 420 height 165
click at [661, 175] on video at bounding box center [609, 174] width 420 height 165
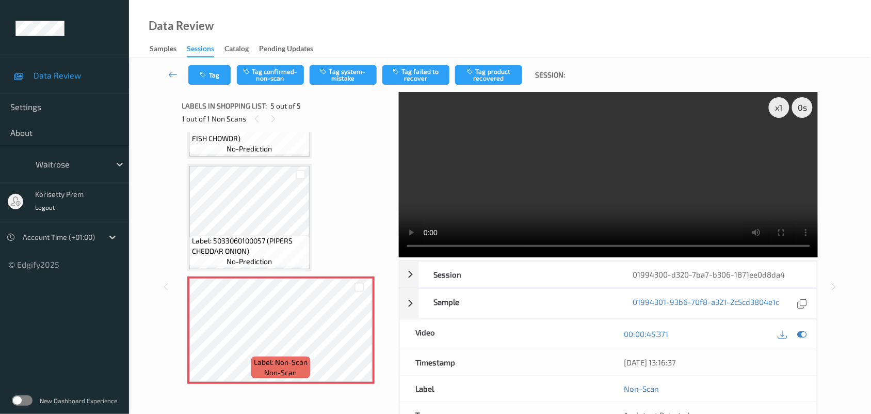
click at [523, 178] on video at bounding box center [609, 174] width 420 height 165
click at [607, 178] on video at bounding box center [609, 174] width 420 height 165
click at [339, 78] on button "Tag system-mistake" at bounding box center [343, 75] width 67 height 20
click at [205, 76] on icon "button" at bounding box center [204, 74] width 9 height 7
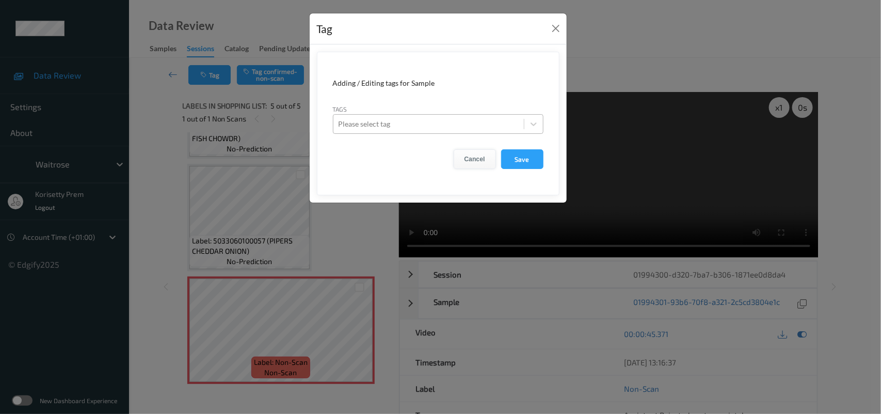
click at [472, 159] on button "Cancel" at bounding box center [475, 159] width 42 height 20
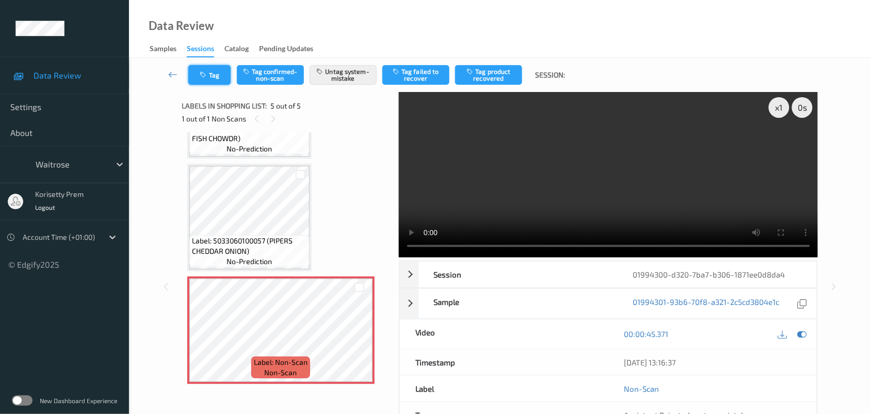
click at [220, 80] on button "Tag" at bounding box center [209, 75] width 42 height 20
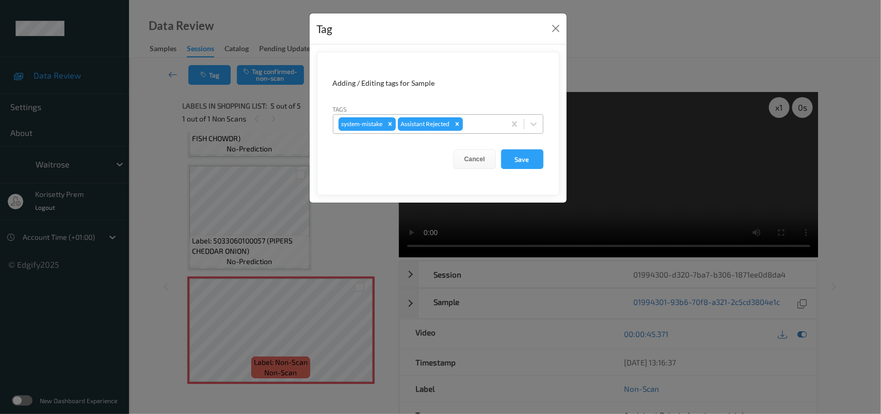
click at [488, 129] on div at bounding box center [482, 124] width 35 height 12
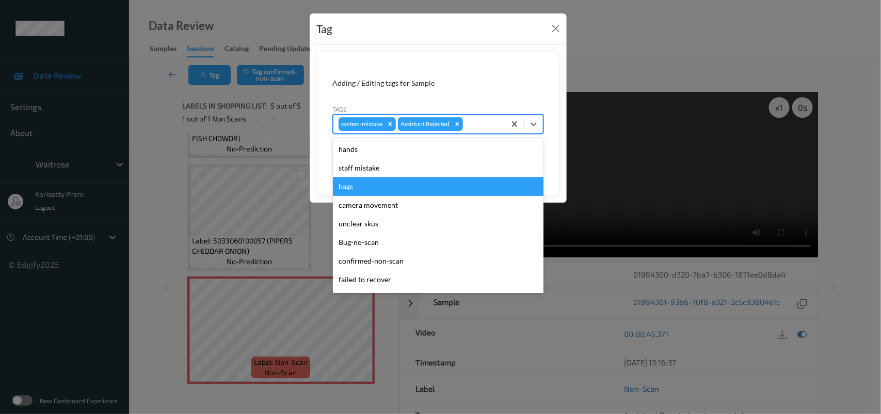
click at [362, 190] on div "bags" at bounding box center [438, 186] width 211 height 19
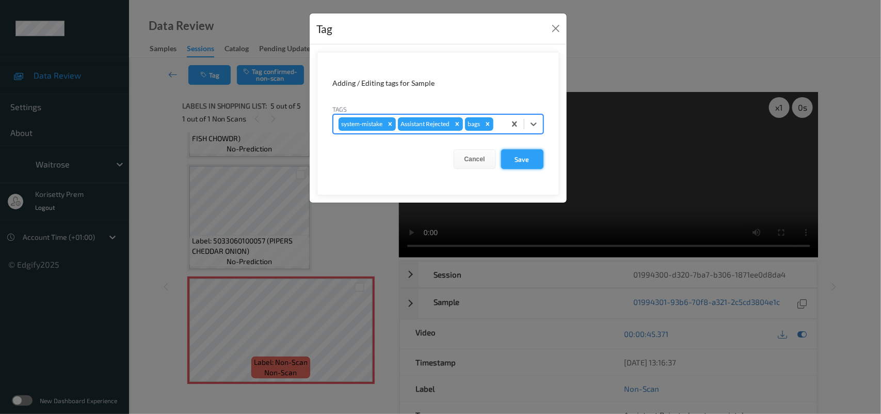
click at [538, 163] on button "Save" at bounding box center [522, 159] width 42 height 20
click at [517, 163] on button "Save" at bounding box center [522, 159] width 42 height 20
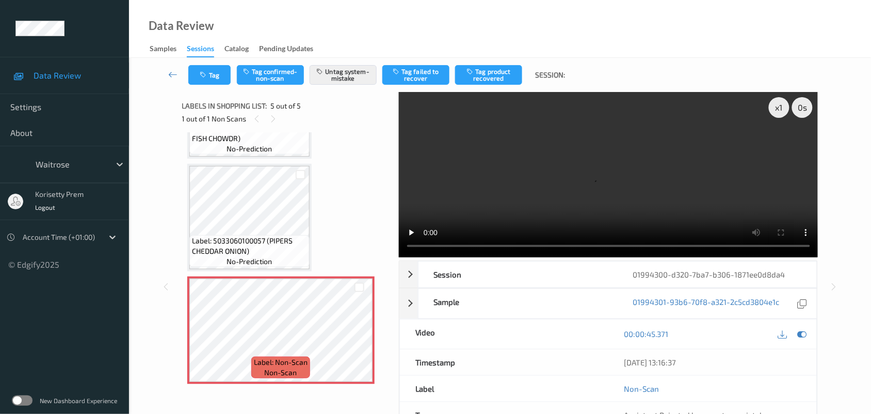
click at [510, 187] on video at bounding box center [609, 174] width 420 height 165
click at [207, 71] on icon "button" at bounding box center [204, 74] width 9 height 7
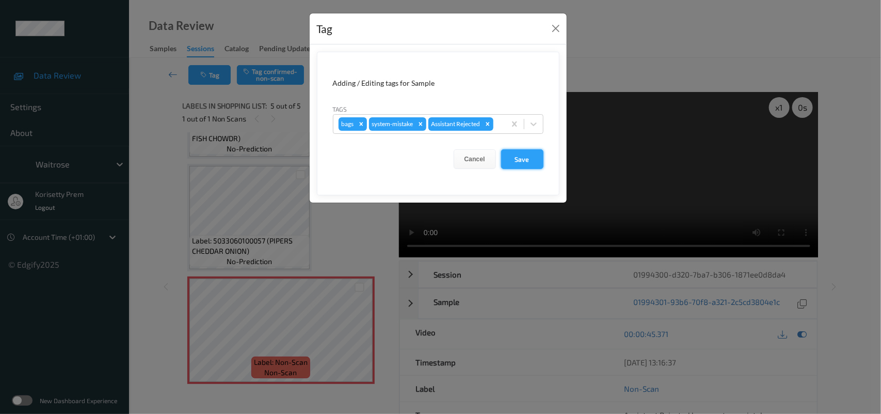
click at [535, 164] on button "Save" at bounding box center [522, 159] width 42 height 20
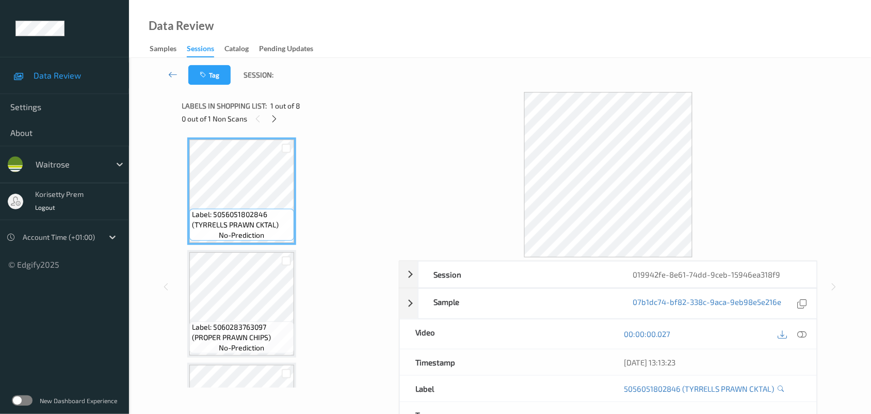
click at [364, 44] on div "Data Review Samples Sessions Catalog Pending Updates" at bounding box center [500, 29] width 742 height 58
click at [276, 117] on icon at bounding box center [274, 118] width 9 height 9
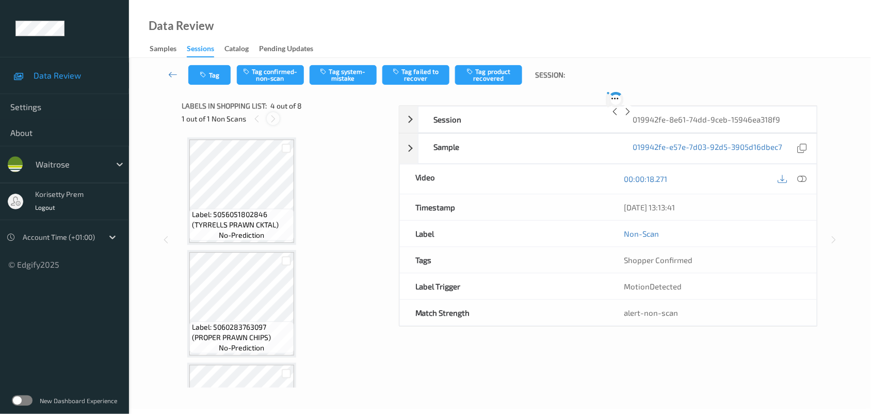
scroll to position [230, 0]
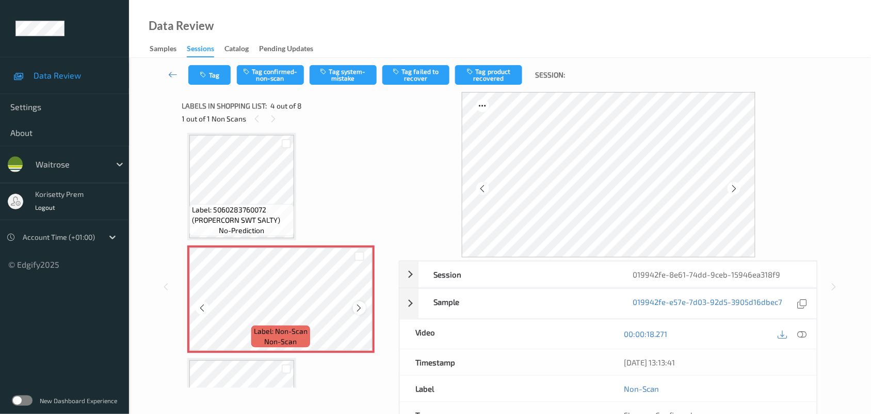
click at [359, 305] on icon at bounding box center [359, 307] width 9 height 9
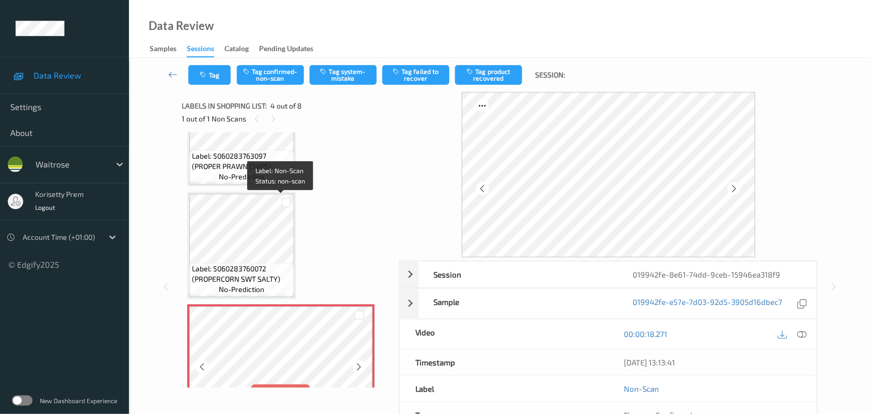
scroll to position [165, 0]
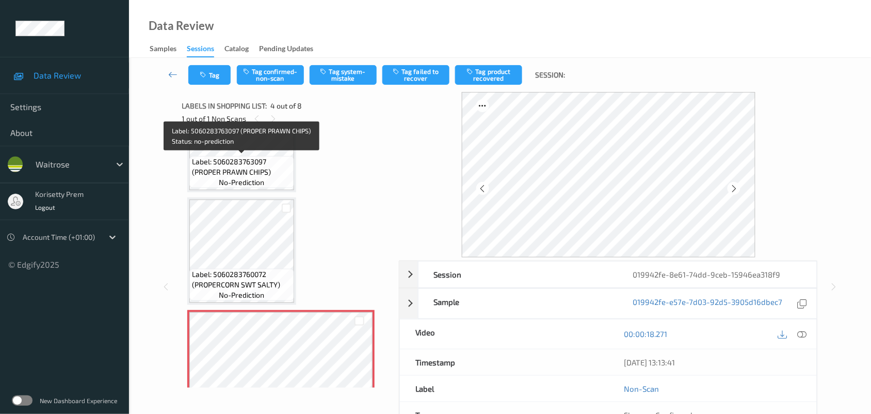
click at [238, 161] on span "Label: 5060283763097 (PROPER PRAWN CHIPS)" at bounding box center [242, 166] width 100 height 21
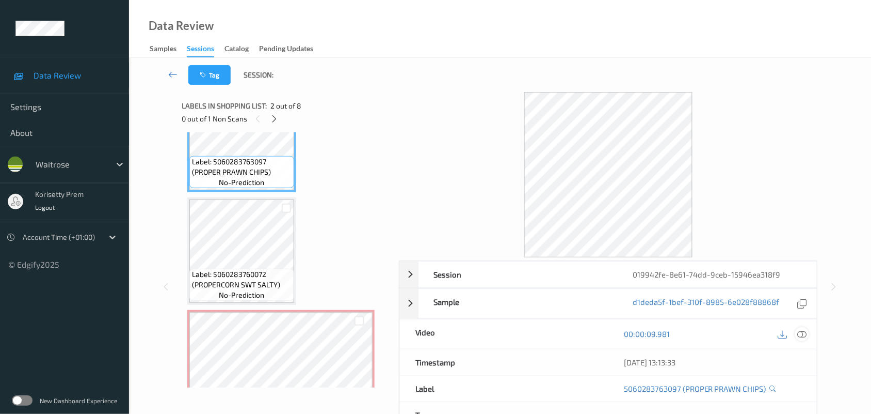
click at [801, 328] on div at bounding box center [803, 334] width 14 height 14
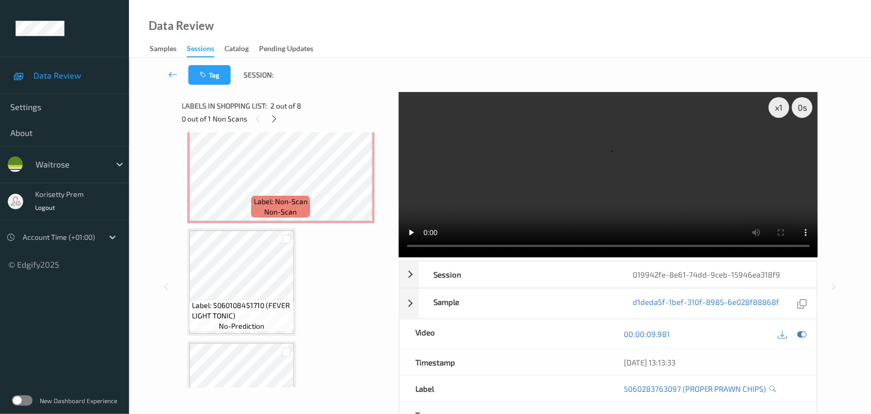
scroll to position [359, 0]
click at [462, 184] on video at bounding box center [609, 174] width 420 height 165
click at [551, 198] on video at bounding box center [609, 174] width 420 height 165
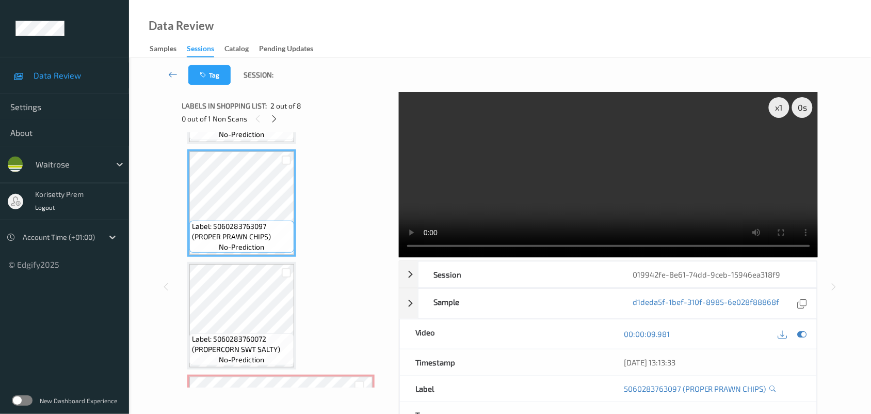
scroll to position [165, 0]
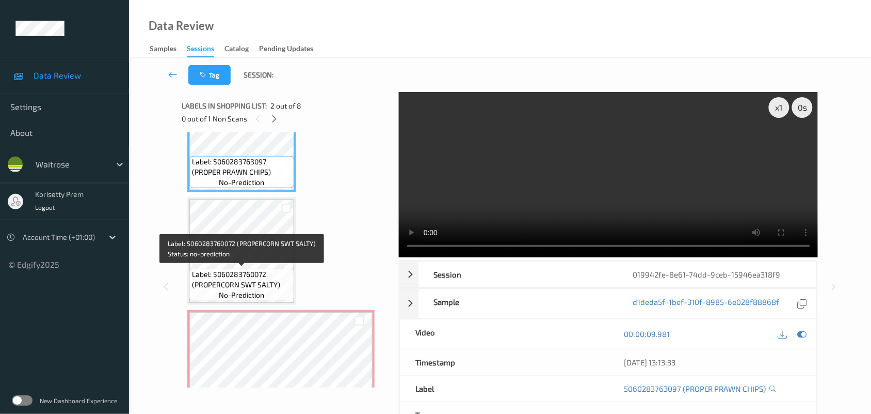
click at [241, 268] on div "Label: 5060283760072 (PROPERCORN SWT SALTY) no-prediction" at bounding box center [241, 284] width 105 height 32
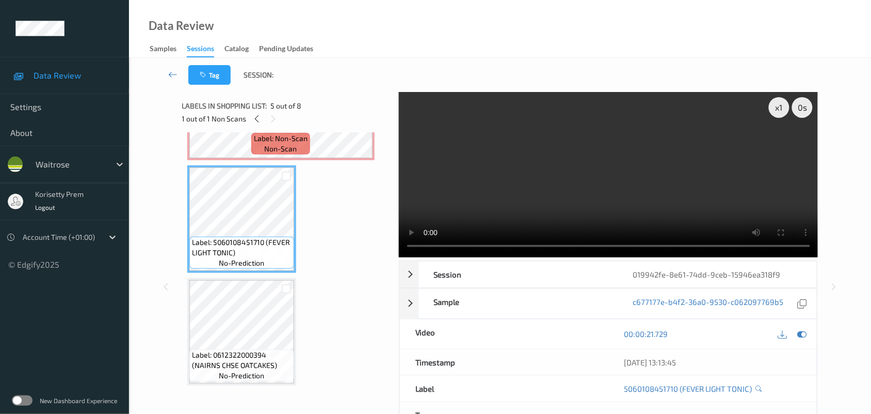
scroll to position [423, 0]
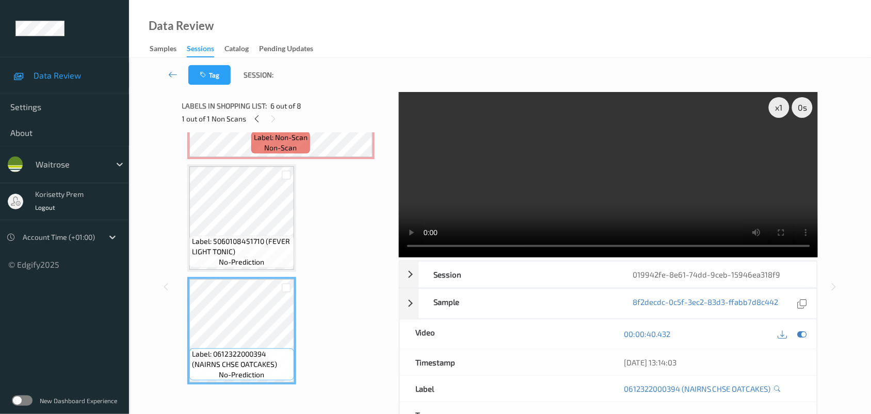
click at [557, 155] on video at bounding box center [609, 174] width 420 height 165
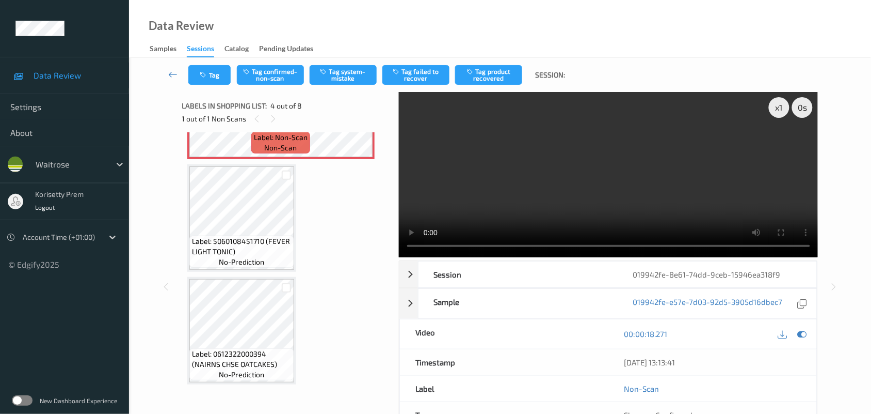
click at [507, 208] on video at bounding box center [609, 174] width 420 height 165
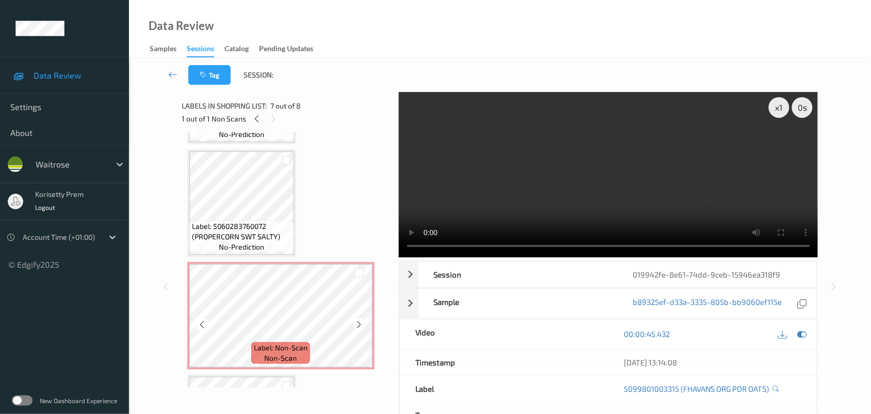
scroll to position [197, 0]
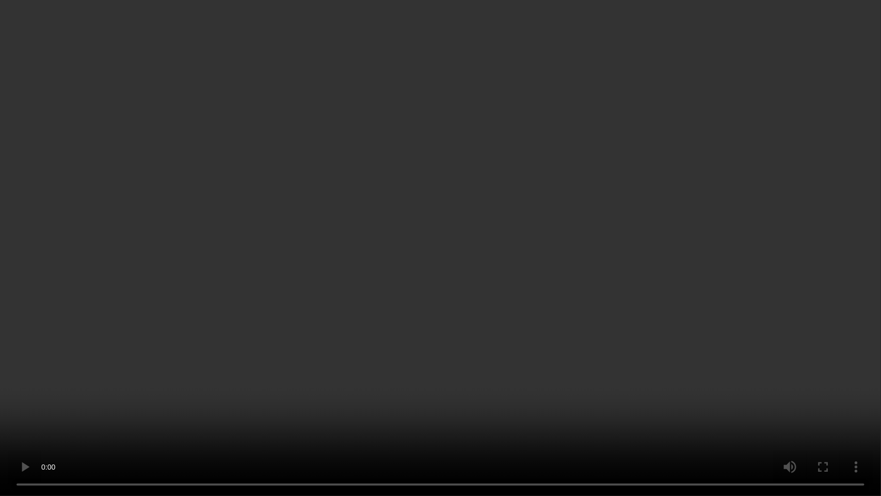
click at [719, 309] on video at bounding box center [440, 248] width 881 height 496
click at [744, 89] on video at bounding box center [440, 248] width 881 height 496
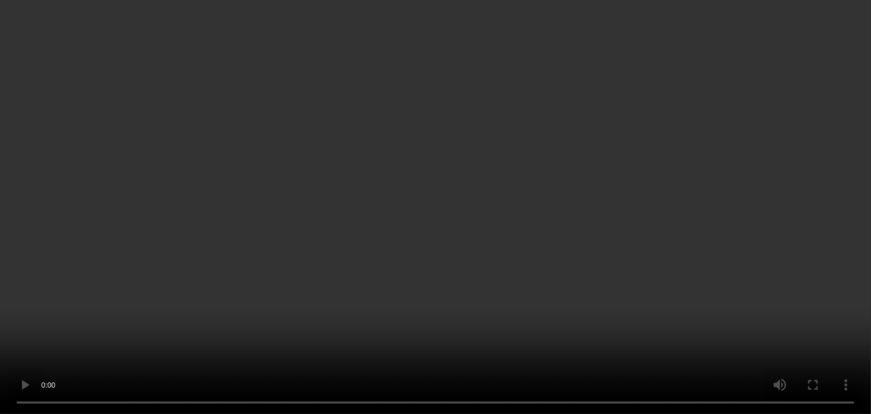
scroll to position [390, 0]
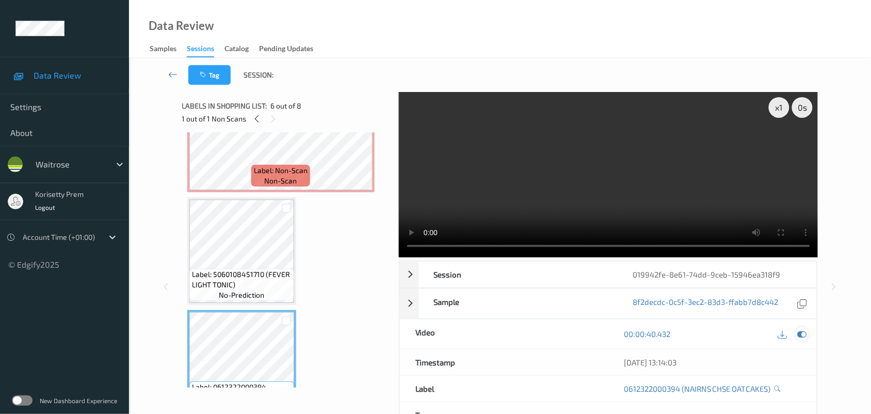
click at [801, 333] on icon at bounding box center [802, 333] width 9 height 9
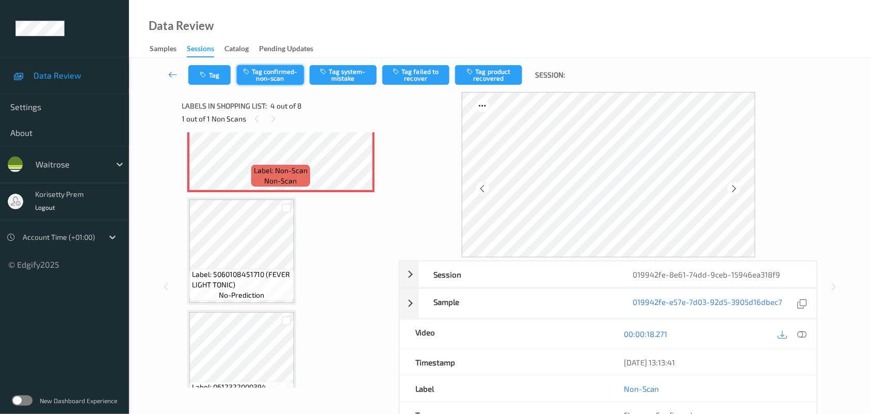
click at [277, 73] on button "Tag confirmed-non-scan" at bounding box center [270, 75] width 67 height 20
click at [484, 66] on button "Tag product recovered" at bounding box center [488, 75] width 67 height 20
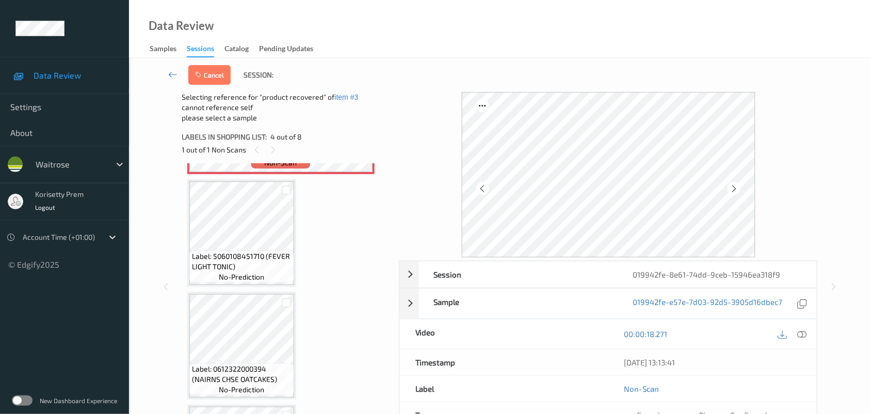
scroll to position [519, 0]
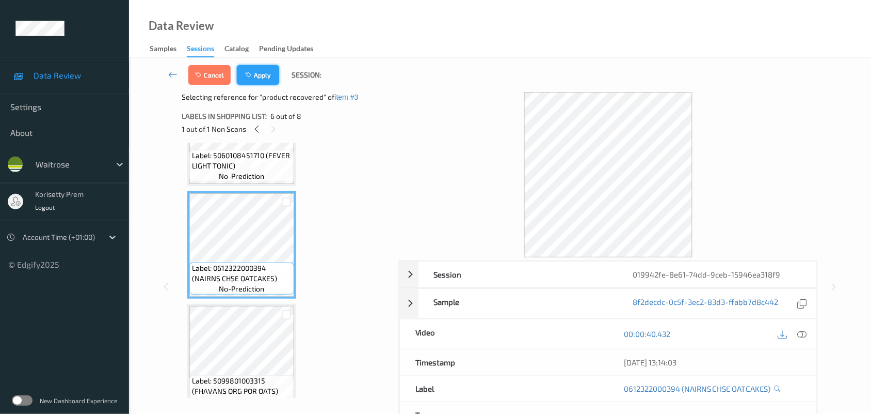
click at [251, 73] on icon "button" at bounding box center [249, 74] width 9 height 7
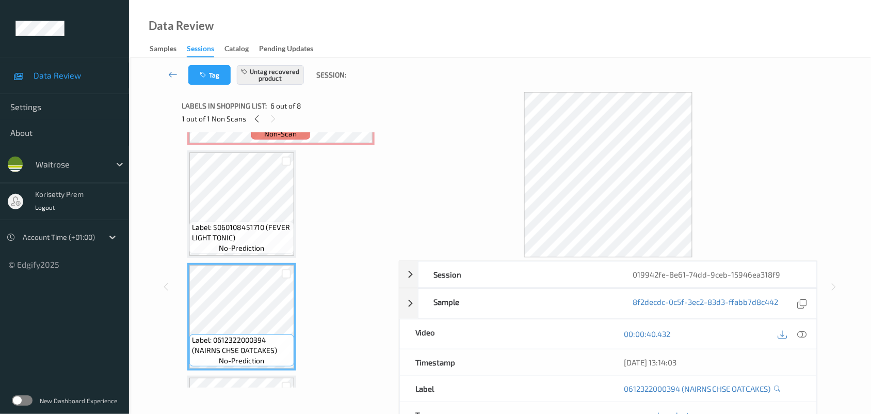
scroll to position [423, 0]
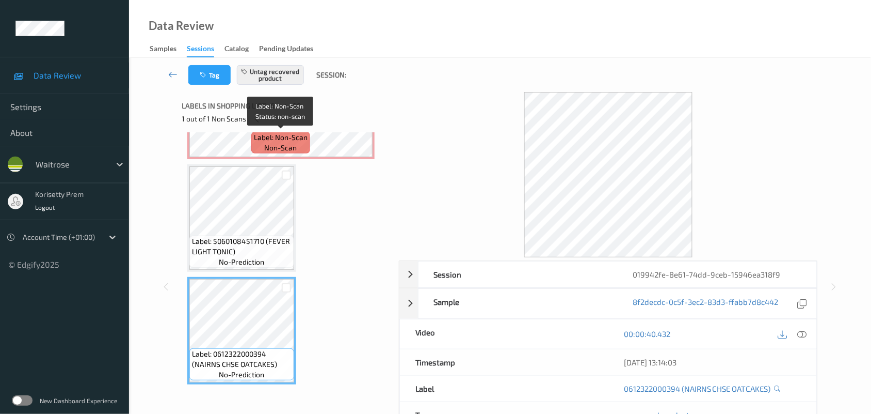
click at [253, 149] on div "Label: Non-Scan non-scan" at bounding box center [280, 143] width 59 height 22
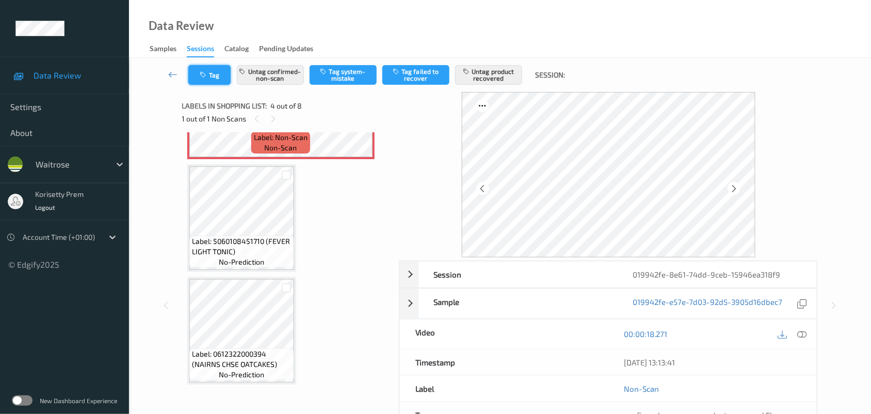
click at [208, 67] on button "Tag" at bounding box center [209, 75] width 42 height 20
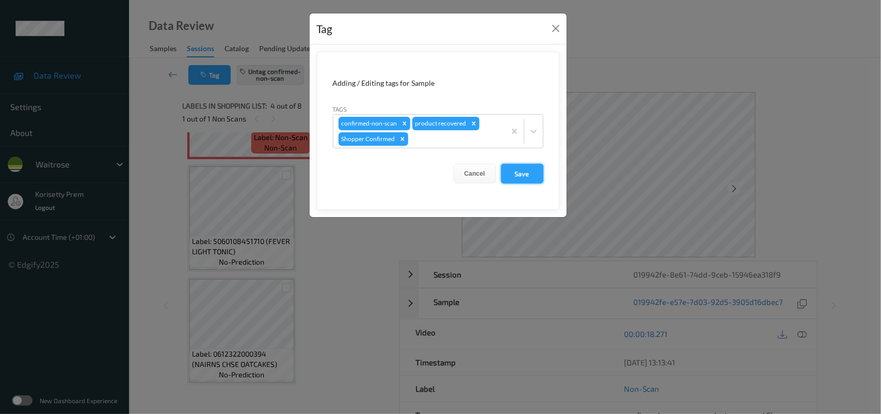
click at [525, 174] on button "Save" at bounding box center [522, 174] width 42 height 20
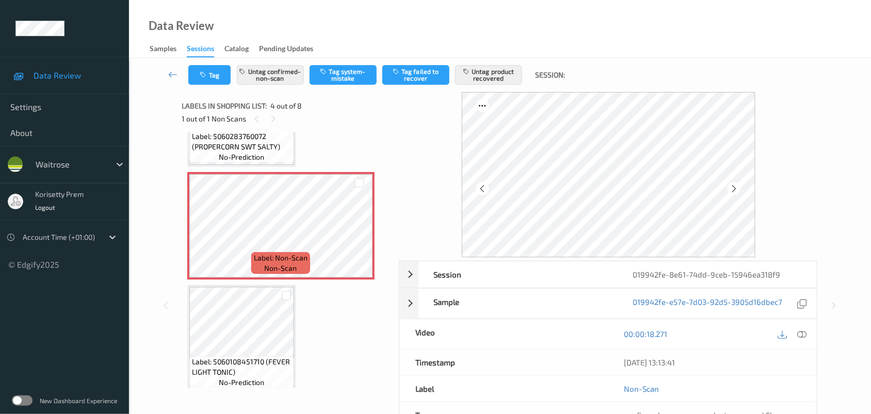
scroll to position [294, 0]
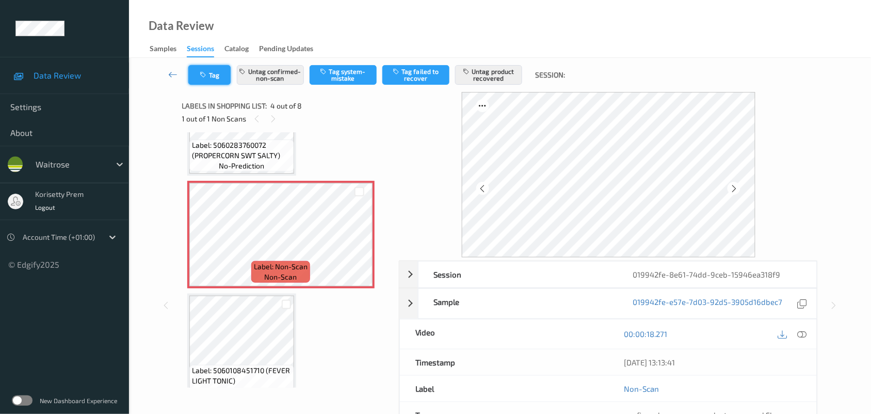
click at [213, 71] on button "Tag" at bounding box center [209, 75] width 42 height 20
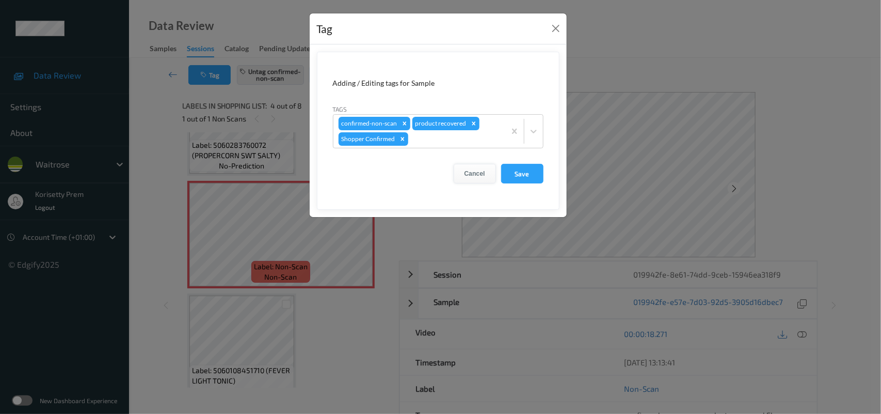
click at [482, 169] on button "Cancel" at bounding box center [475, 174] width 42 height 20
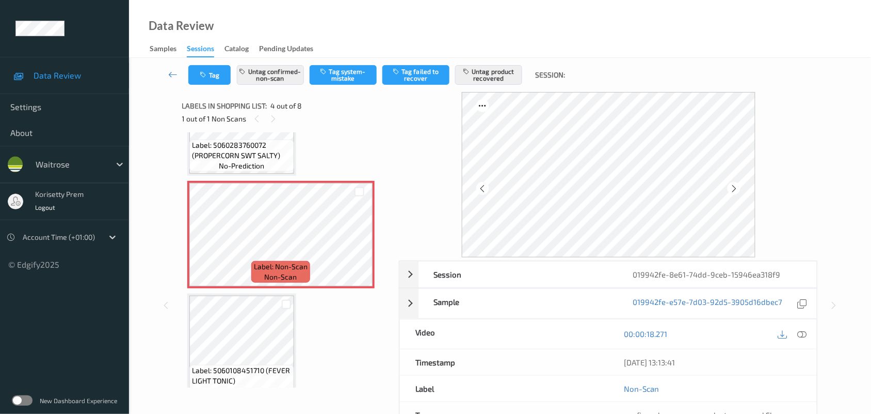
scroll to position [127, 0]
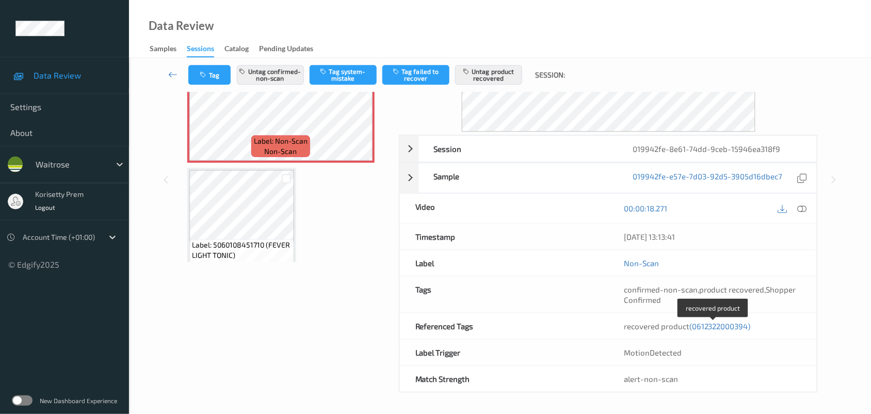
click at [706, 328] on span "(0612322000394)" at bounding box center [720, 325] width 61 height 9
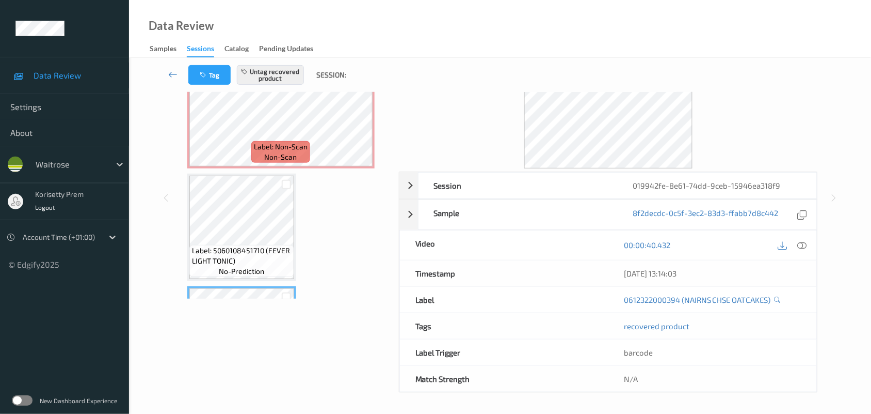
scroll to position [261, 0]
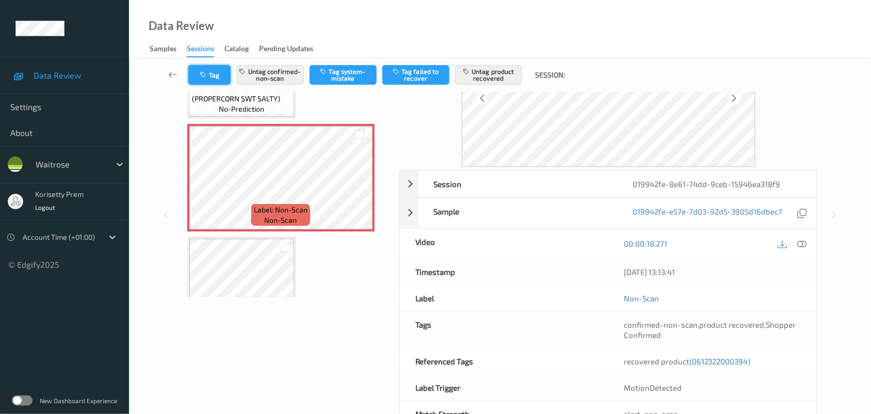
click at [205, 72] on icon "button" at bounding box center [204, 74] width 9 height 7
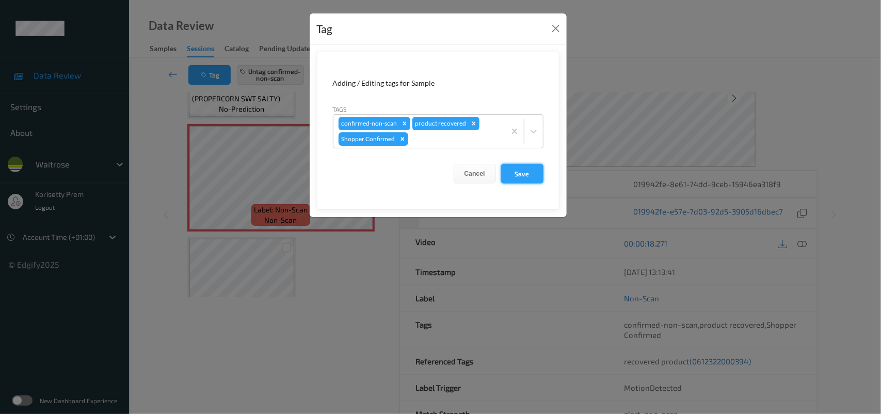
click at [525, 173] on button "Save" at bounding box center [522, 174] width 42 height 20
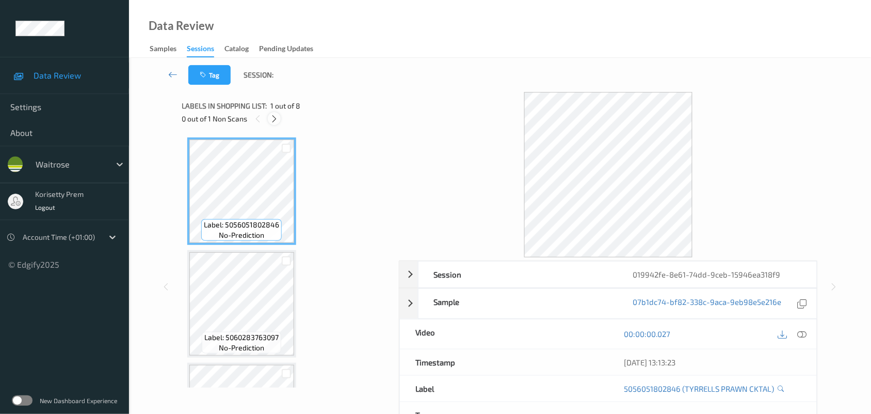
click at [277, 122] on icon at bounding box center [274, 118] width 9 height 9
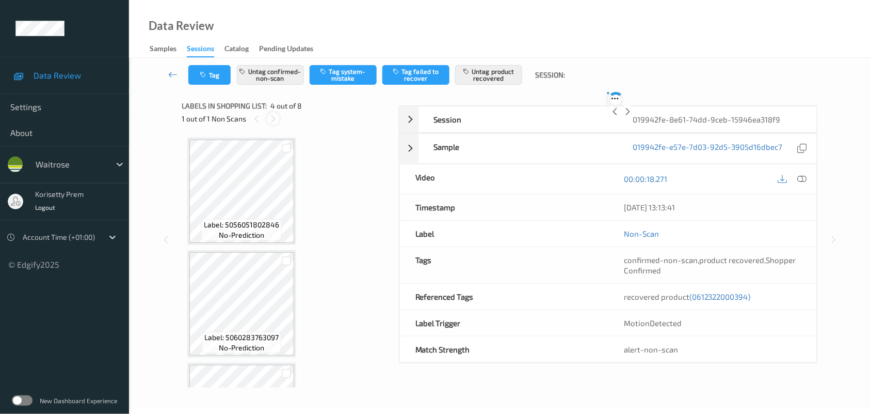
scroll to position [230, 0]
